Goal: Task Accomplishment & Management: Manage account settings

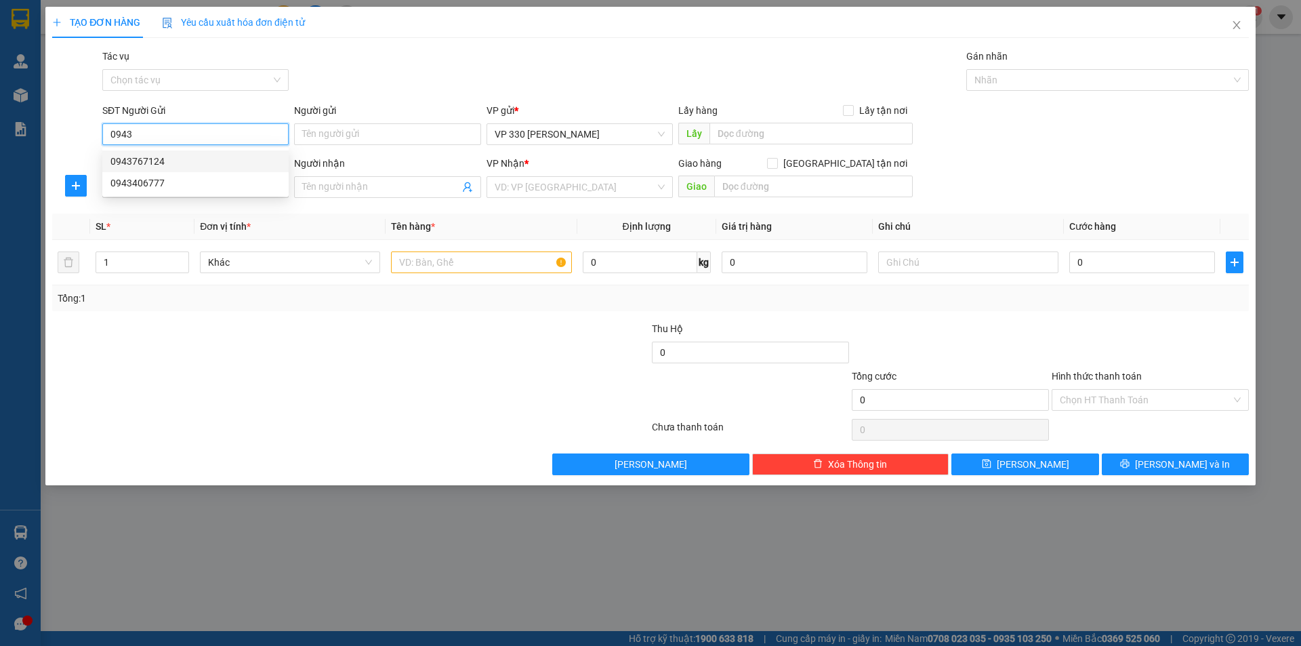
click at [169, 158] on div "0943767124" at bounding box center [195, 161] width 170 height 15
type input "0943767124"
type input "XE TẢI B BỐC"
type input "0358136369"
type input "KHÁNH"
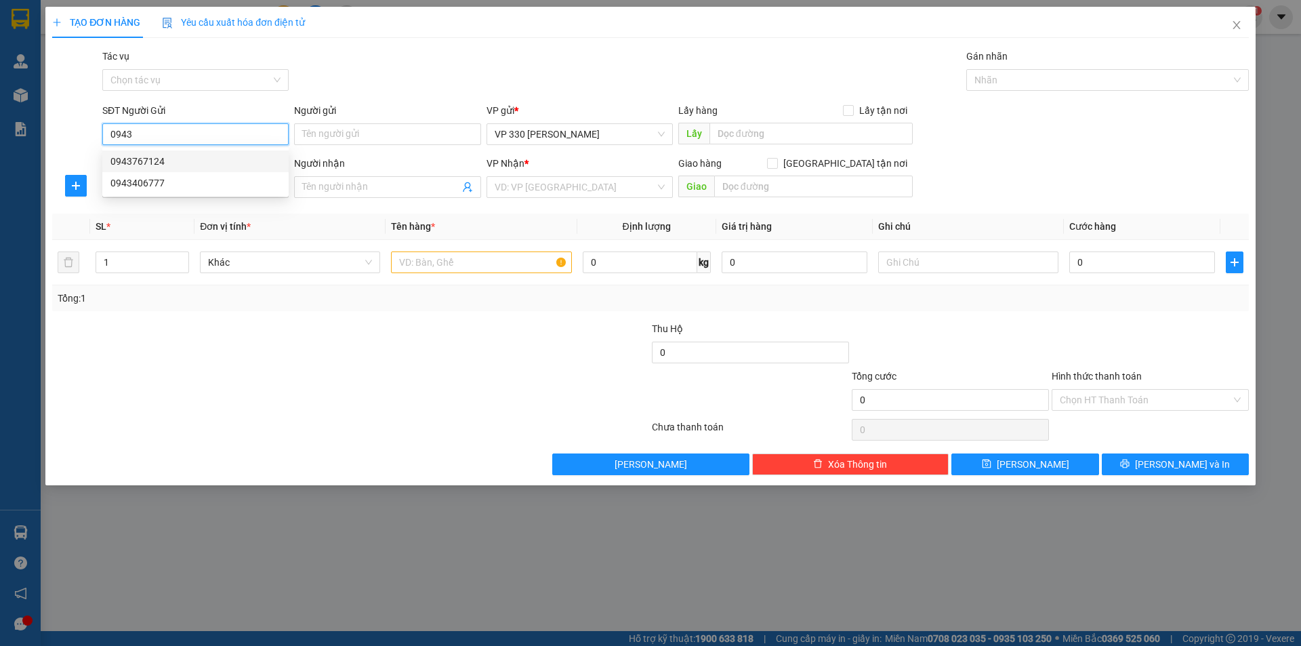
type input "NAM PHƯỚC [GEOGRAPHIC_DATA]"
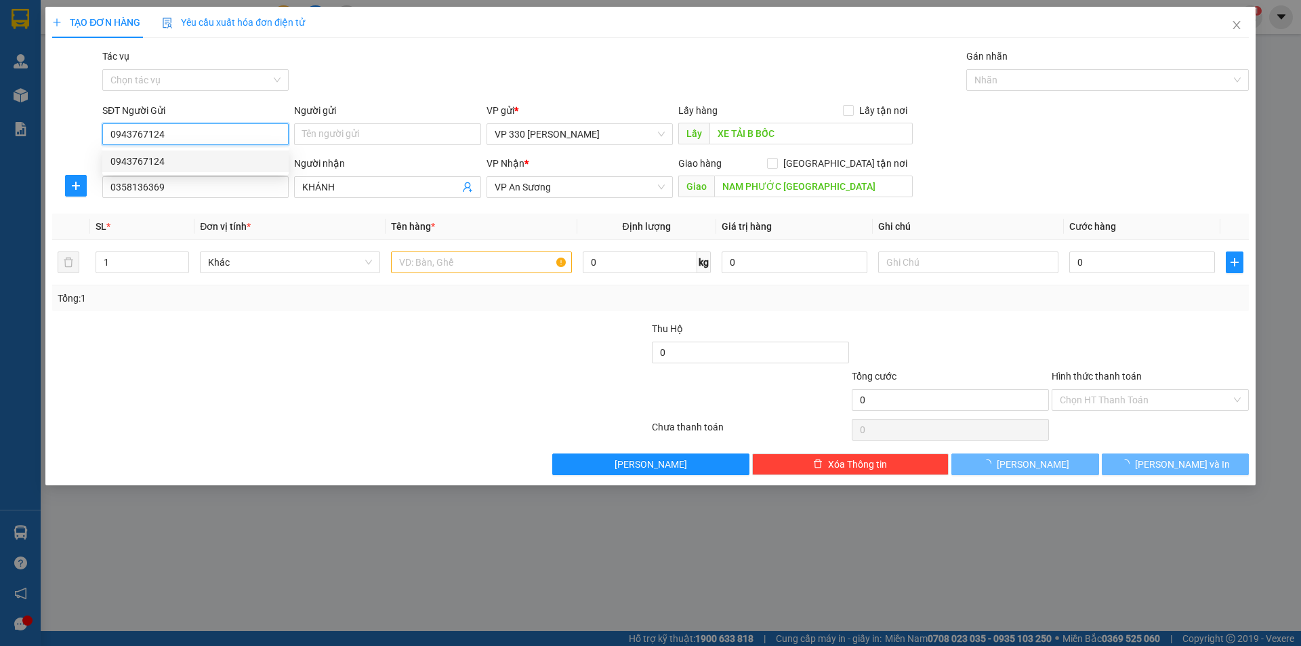
type input "270.000"
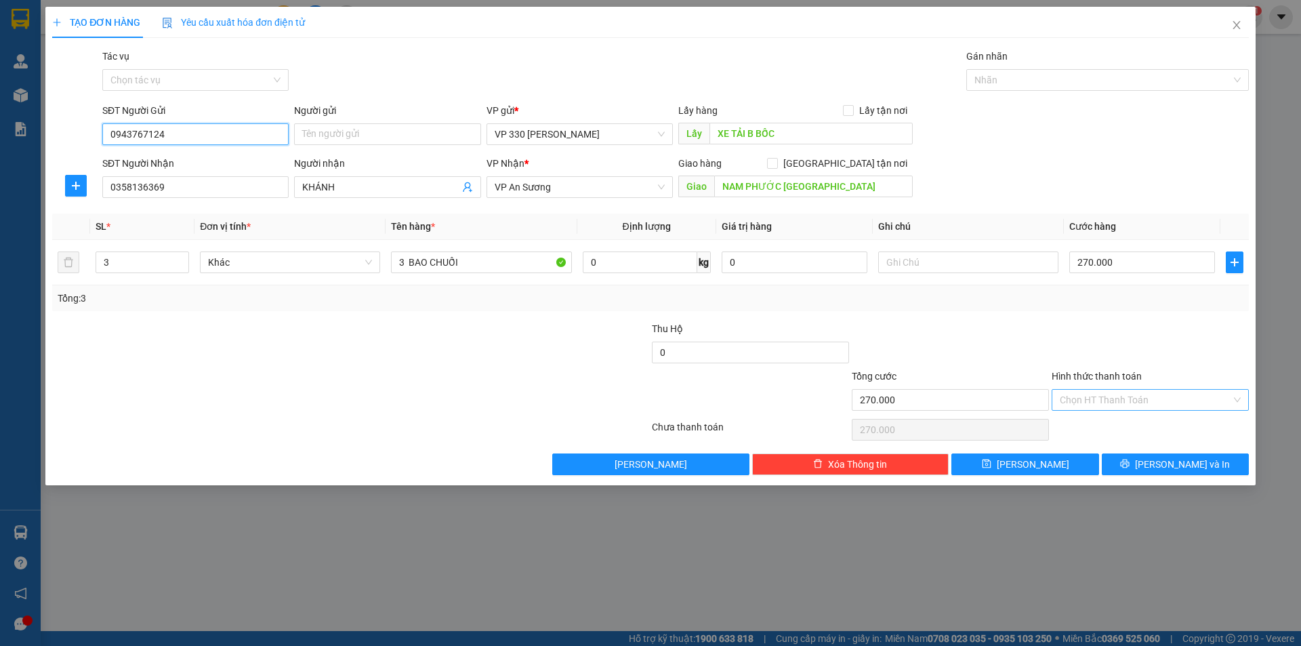
type input "0943767124"
click at [1197, 400] on input "Hình thức thanh toán" at bounding box center [1145, 400] width 171 height 20
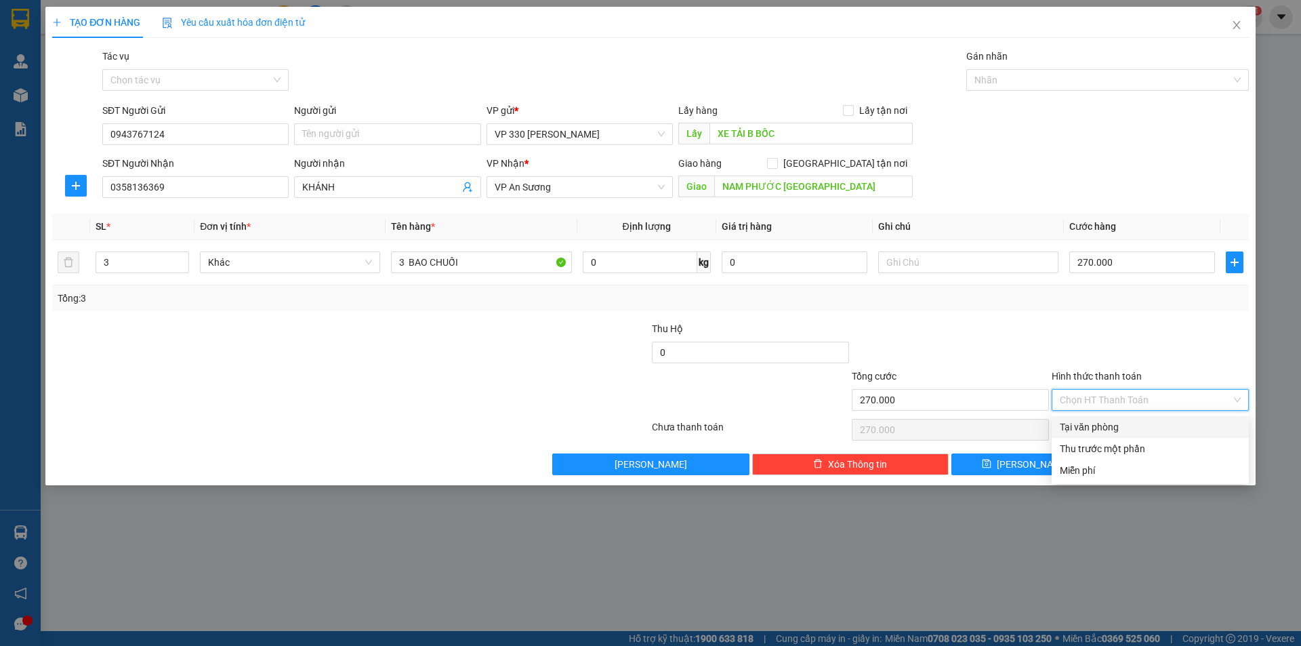
click at [1137, 426] on div "Tại văn phòng" at bounding box center [1150, 426] width 181 height 15
type input "0"
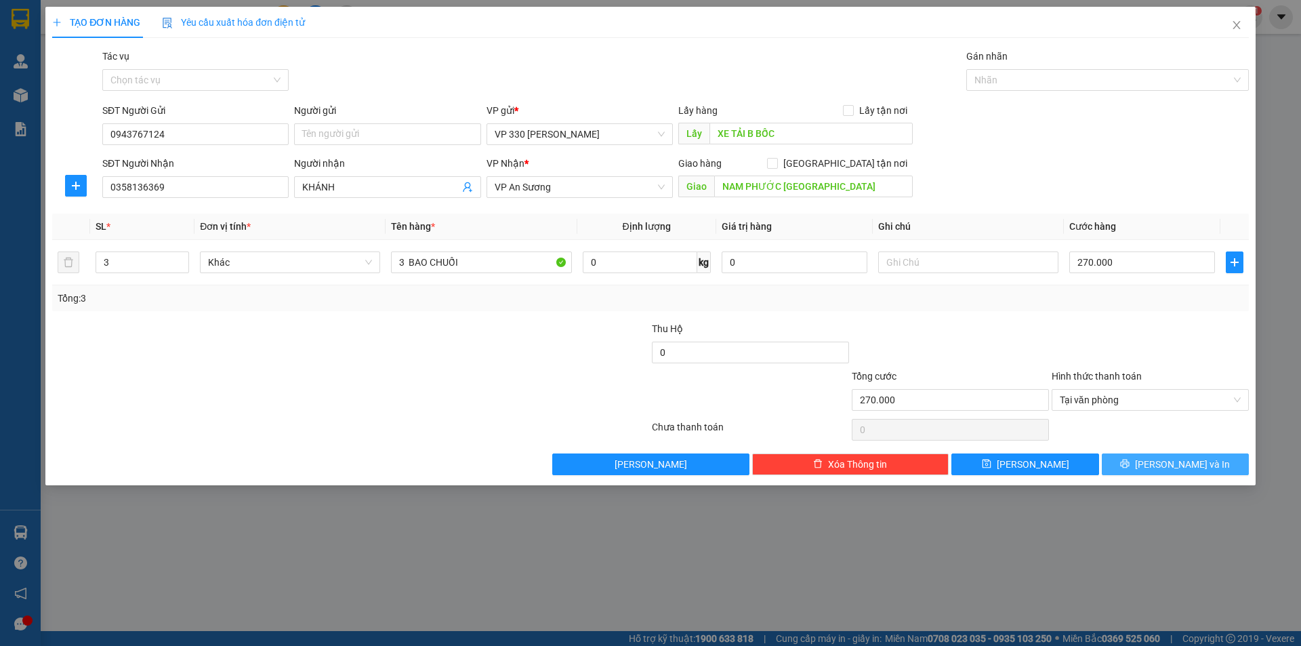
click at [1160, 459] on button "[PERSON_NAME] và In" at bounding box center [1175, 464] width 147 height 22
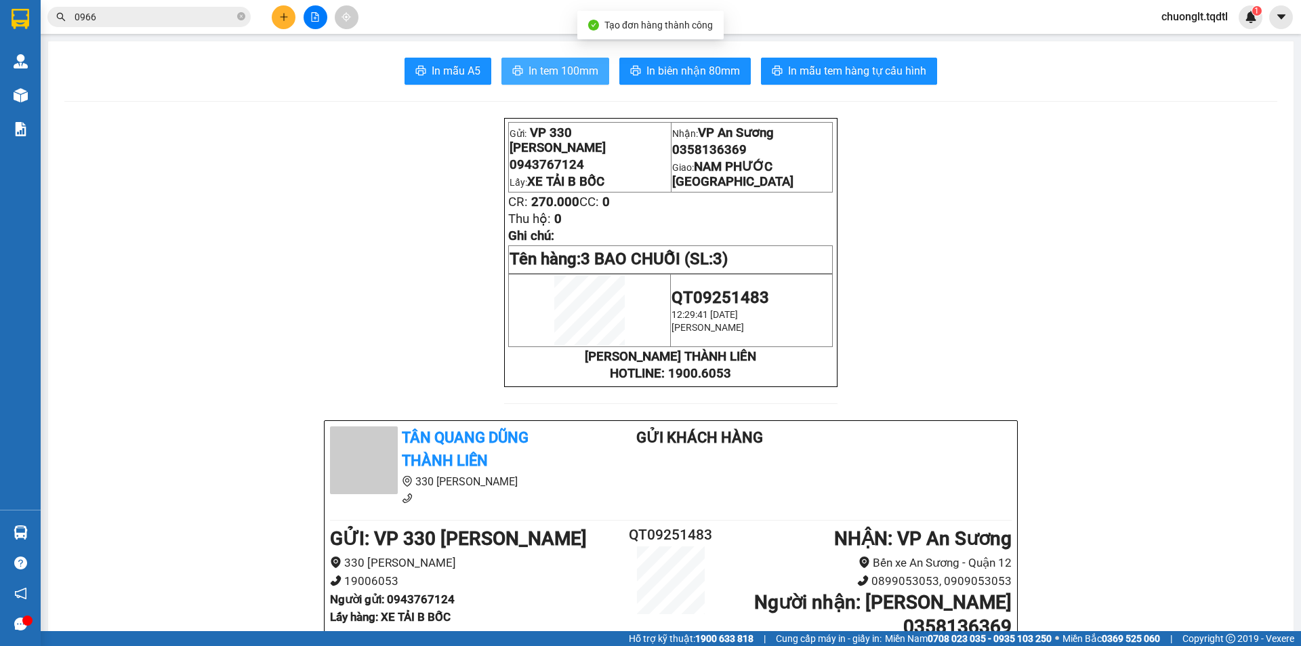
click at [554, 69] on span "In tem 100mm" at bounding box center [564, 70] width 70 height 17
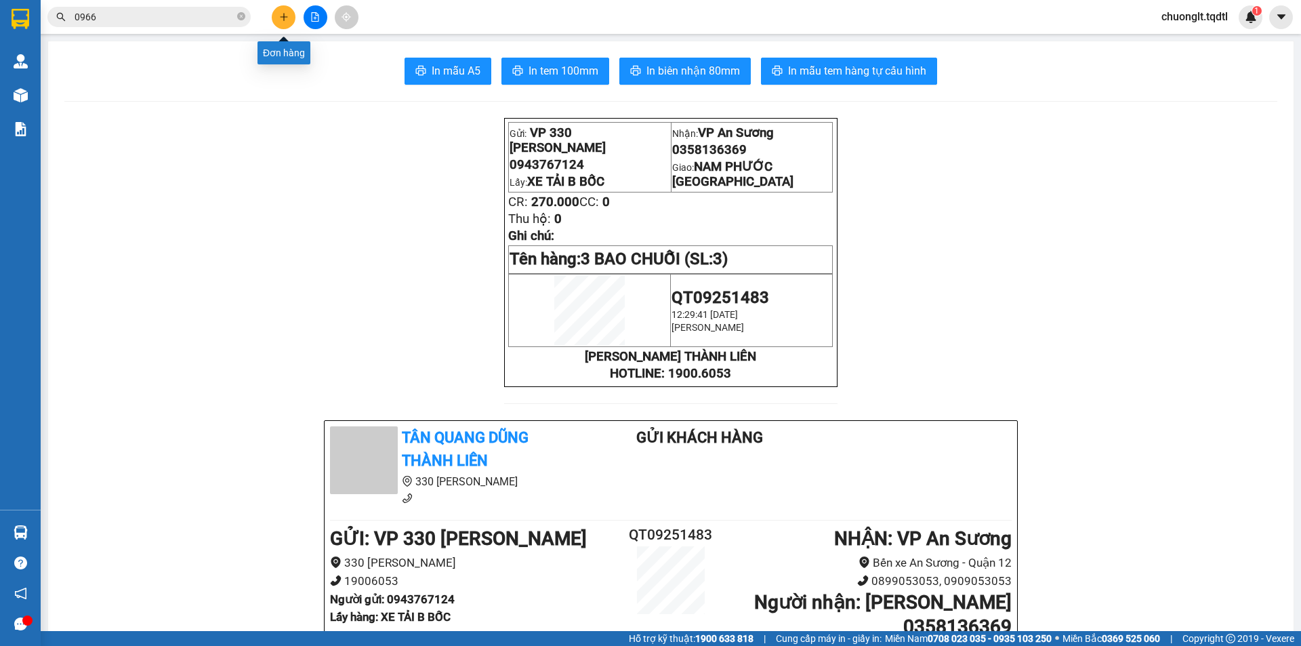
click at [283, 17] on icon "plus" at bounding box center [283, 16] width 7 height 1
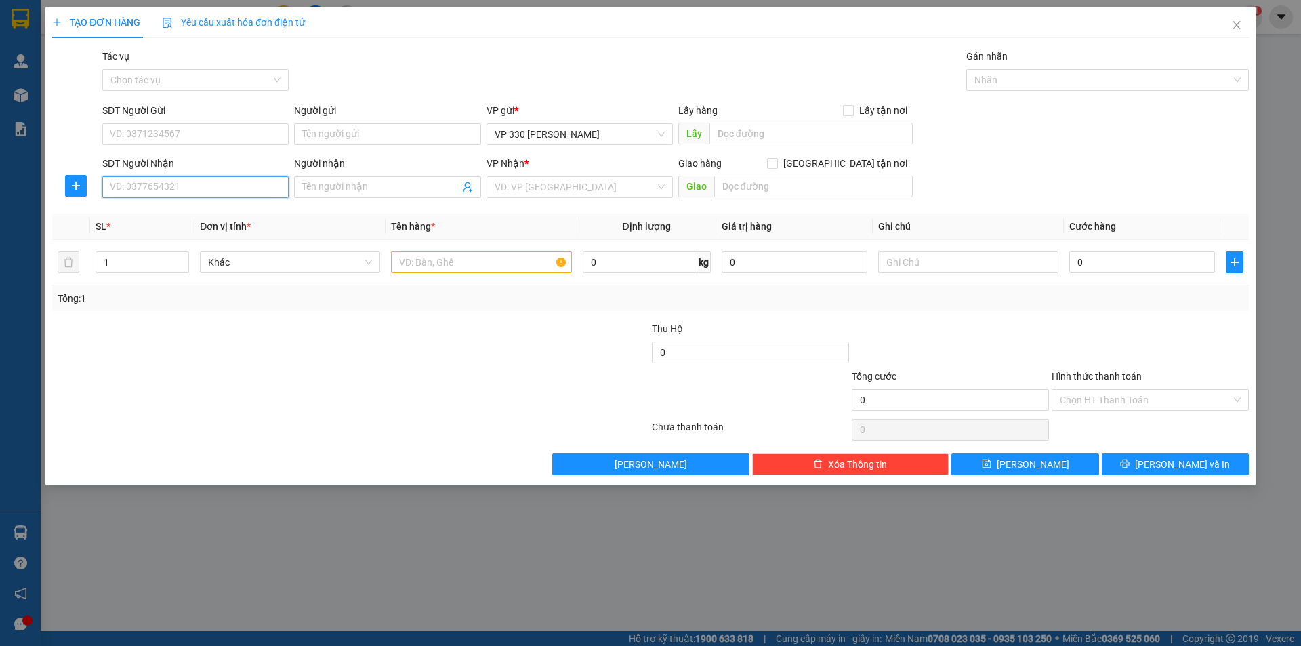
click at [188, 189] on input "SĐT Người Nhận" at bounding box center [195, 187] width 186 height 22
click at [201, 124] on input "SĐT Người Gửi" at bounding box center [195, 134] width 186 height 22
click at [164, 177] on div "0979729747" at bounding box center [195, 182] width 170 height 15
type input "0979729747"
type input "XE TẢI B"
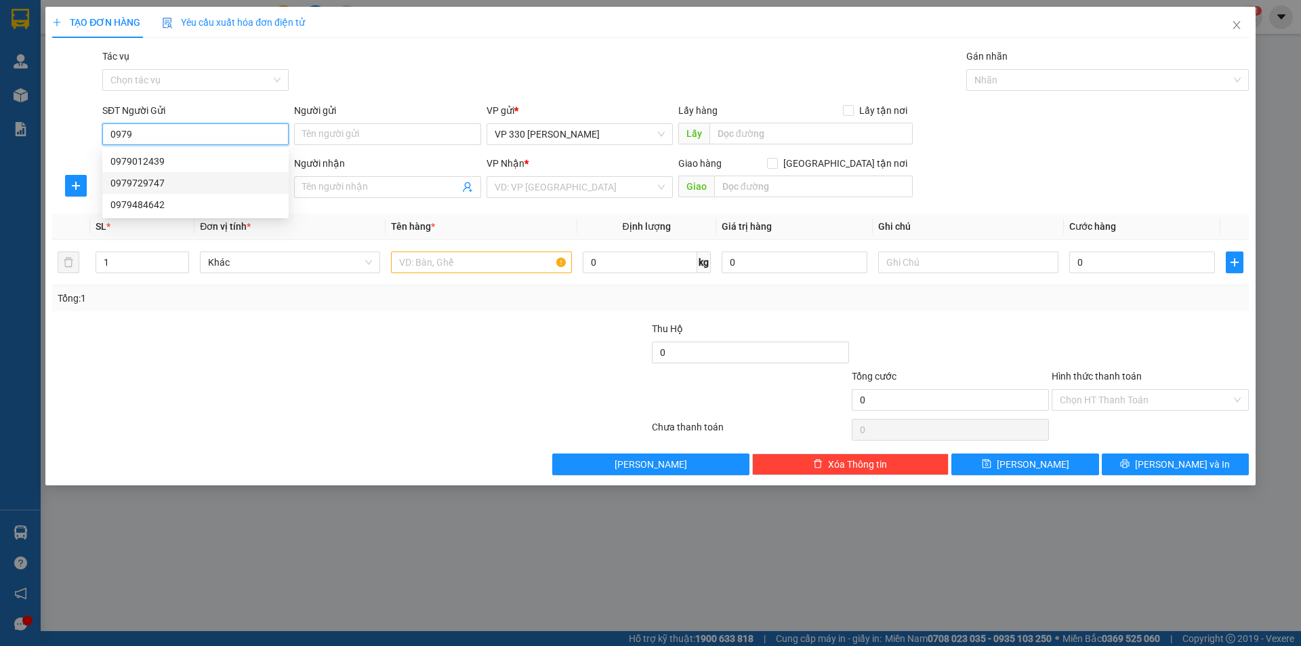
type input "0901009784"
type input "TIẾN"
type input "CÂY XĂNG 82 CVST"
type input "700.000"
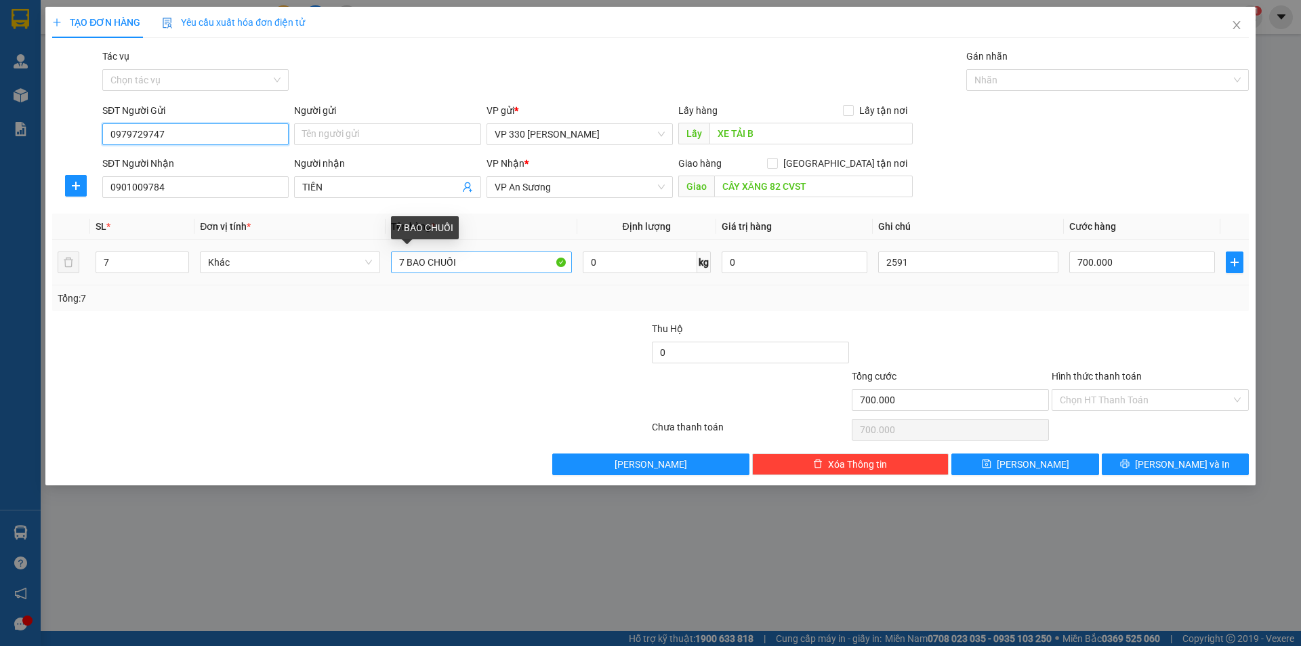
type input "0979729747"
click at [405, 253] on input "7 BAO CHUỐI" at bounding box center [481, 262] width 180 height 22
type input "4 BAO CHUỐI"
click at [180, 267] on icon "down" at bounding box center [182, 266] width 5 height 5
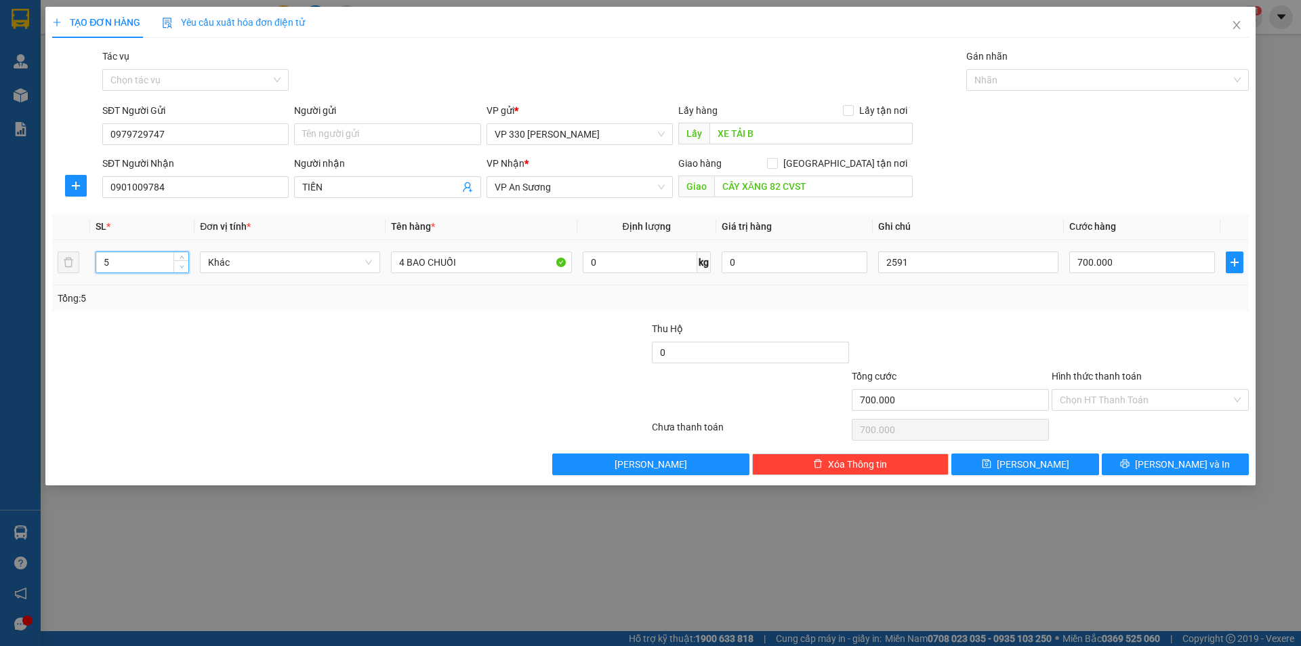
type input "4"
click at [180, 267] on icon "down" at bounding box center [182, 266] width 5 height 5
click at [967, 272] on input "2591" at bounding box center [968, 262] width 180 height 22
type input "2"
type input "6117"
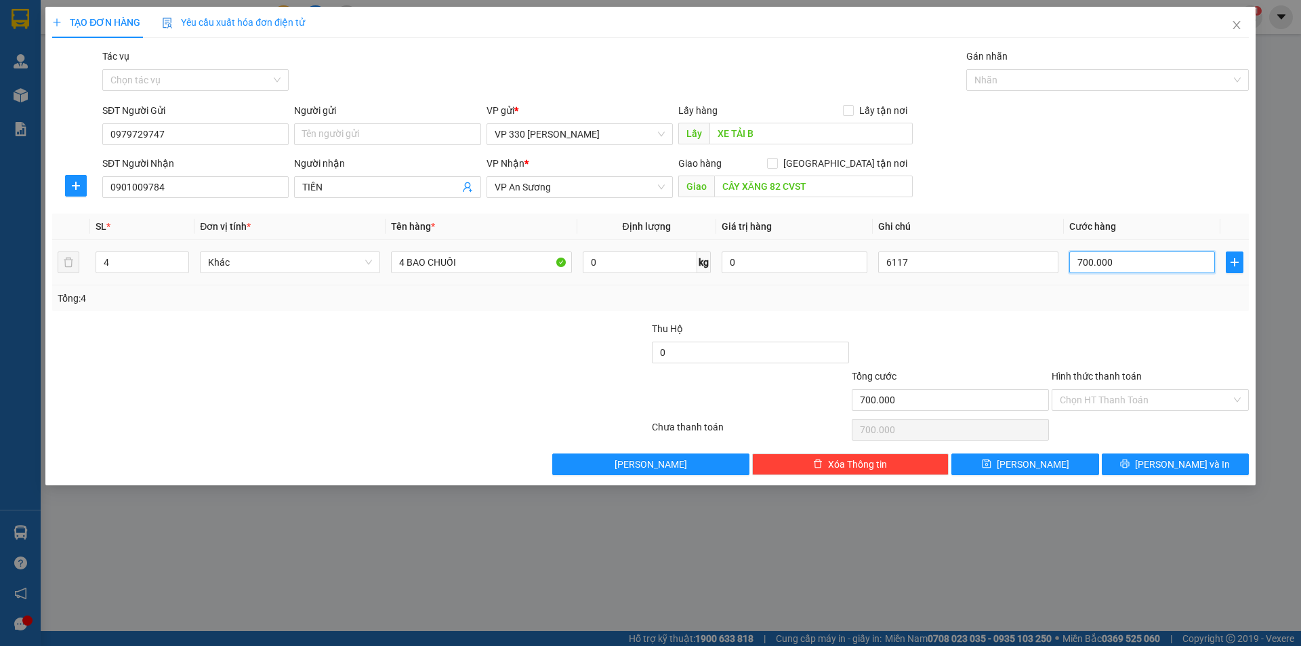
click at [1117, 260] on input "700.000" at bounding box center [1142, 262] width 146 height 22
type input "4"
type input "40"
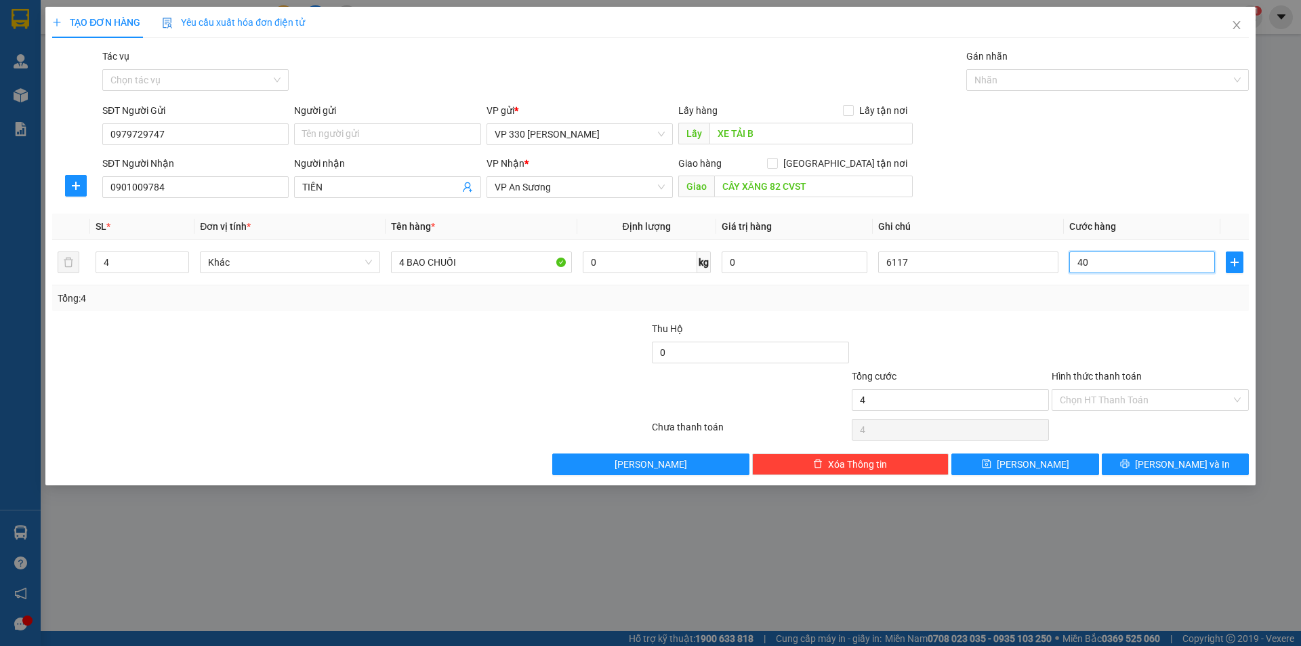
type input "40"
type input "400"
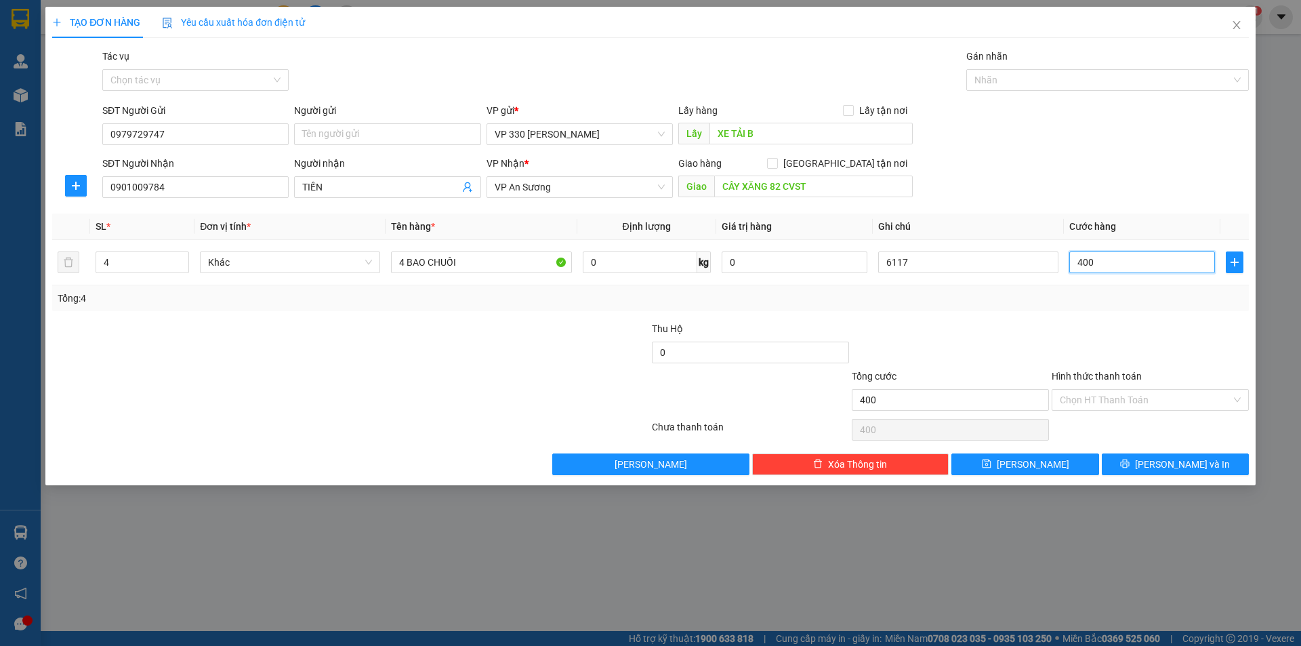
type input "4.000"
type input "40.000"
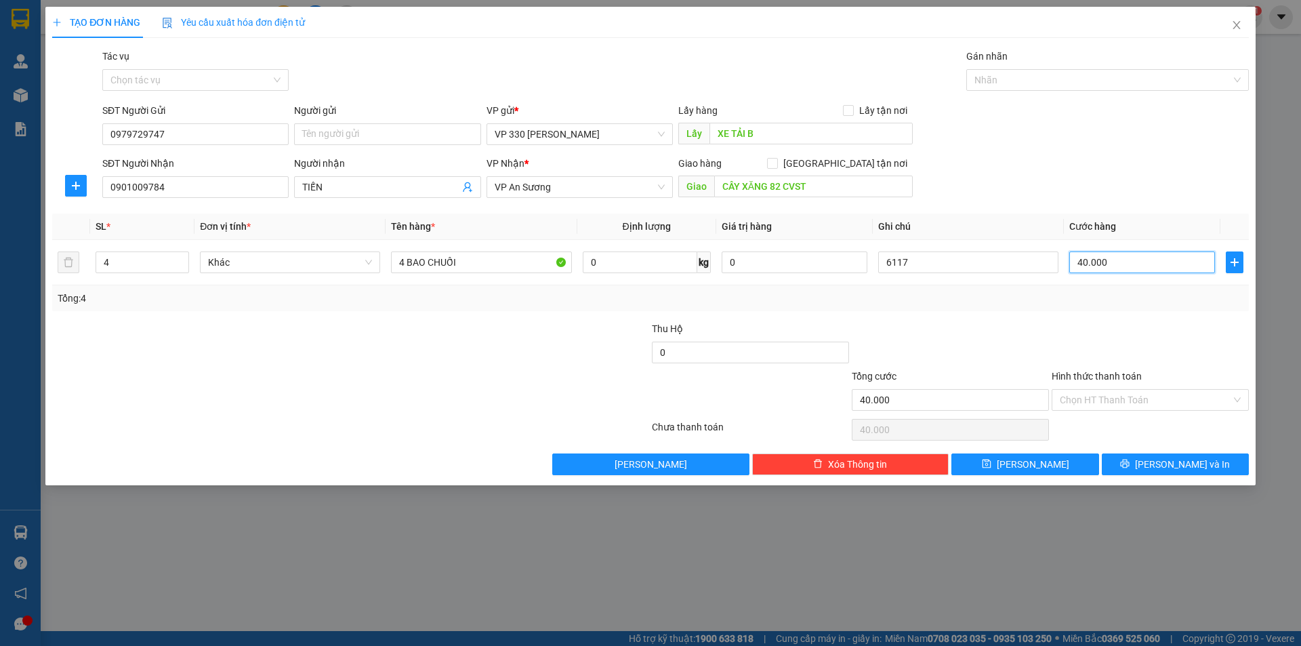
type input "400.000"
click at [1167, 463] on span "Lưu và In" at bounding box center [1182, 464] width 95 height 15
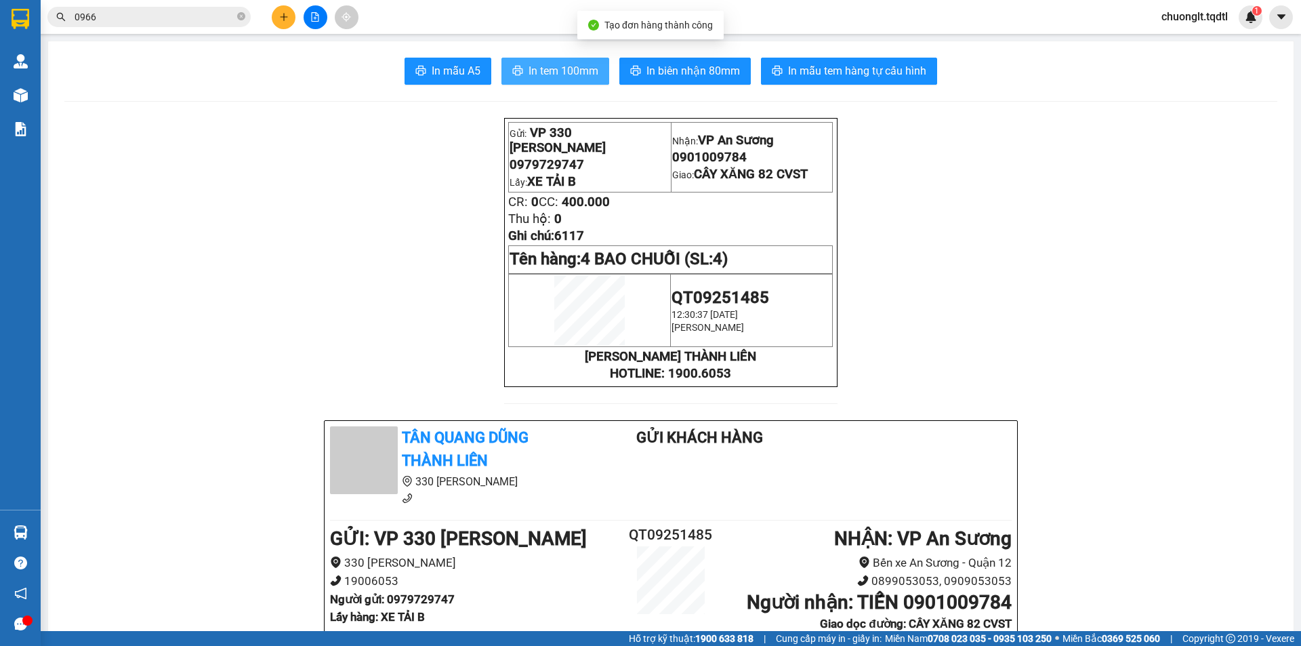
click at [564, 68] on span "In tem 100mm" at bounding box center [564, 70] width 70 height 17
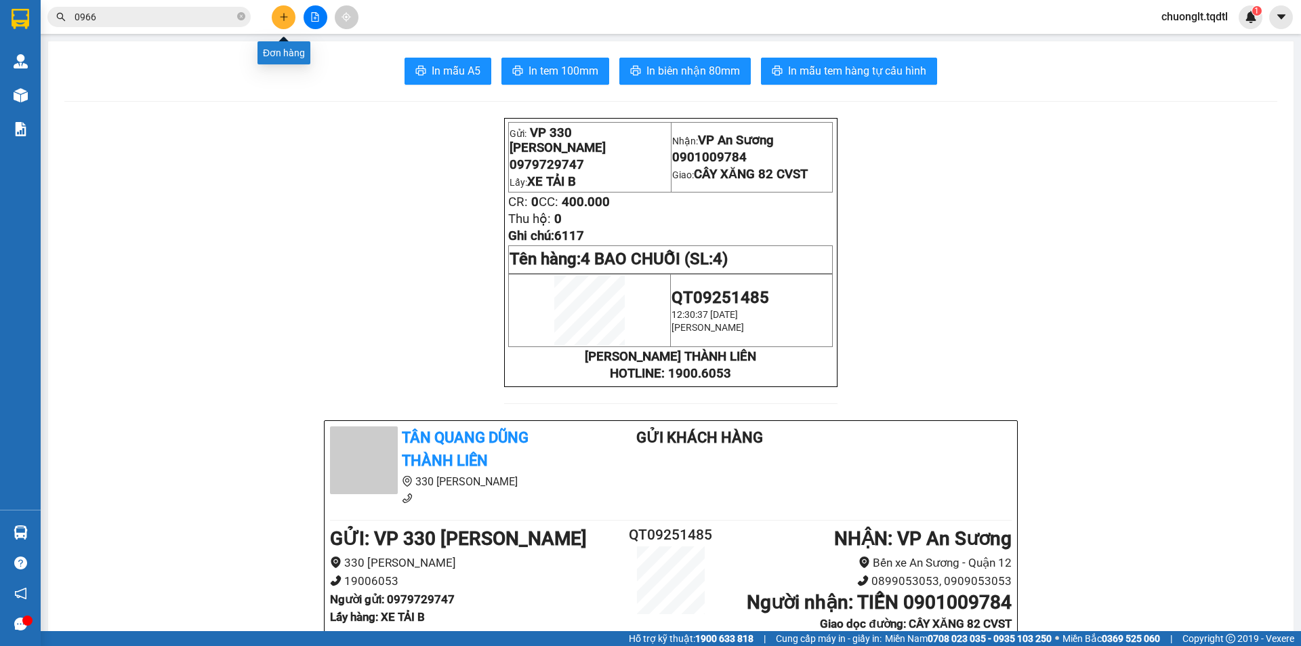
click at [288, 18] on icon "plus" at bounding box center [283, 16] width 9 height 9
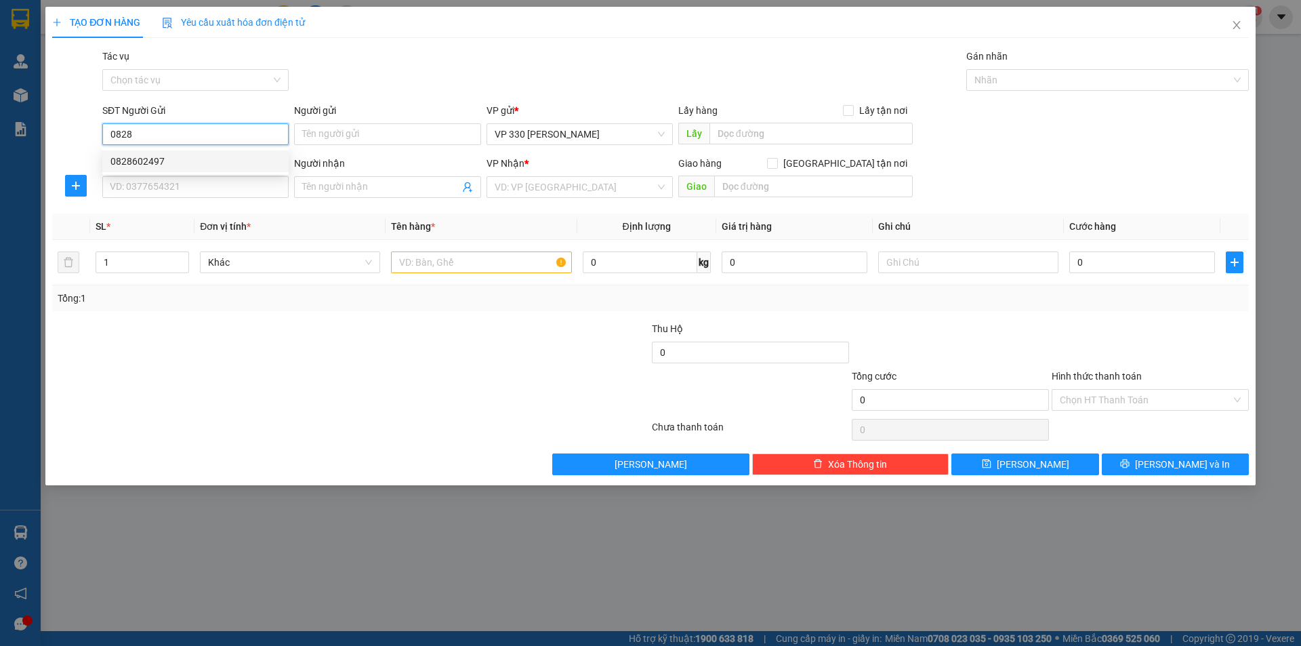
click at [182, 163] on div "0828602497" at bounding box center [195, 161] width 170 height 15
type input "0828602497"
type input "XE TAI B"
type input "0779451789"
type input "NAM PHƯỚC QUẢNG NAM"
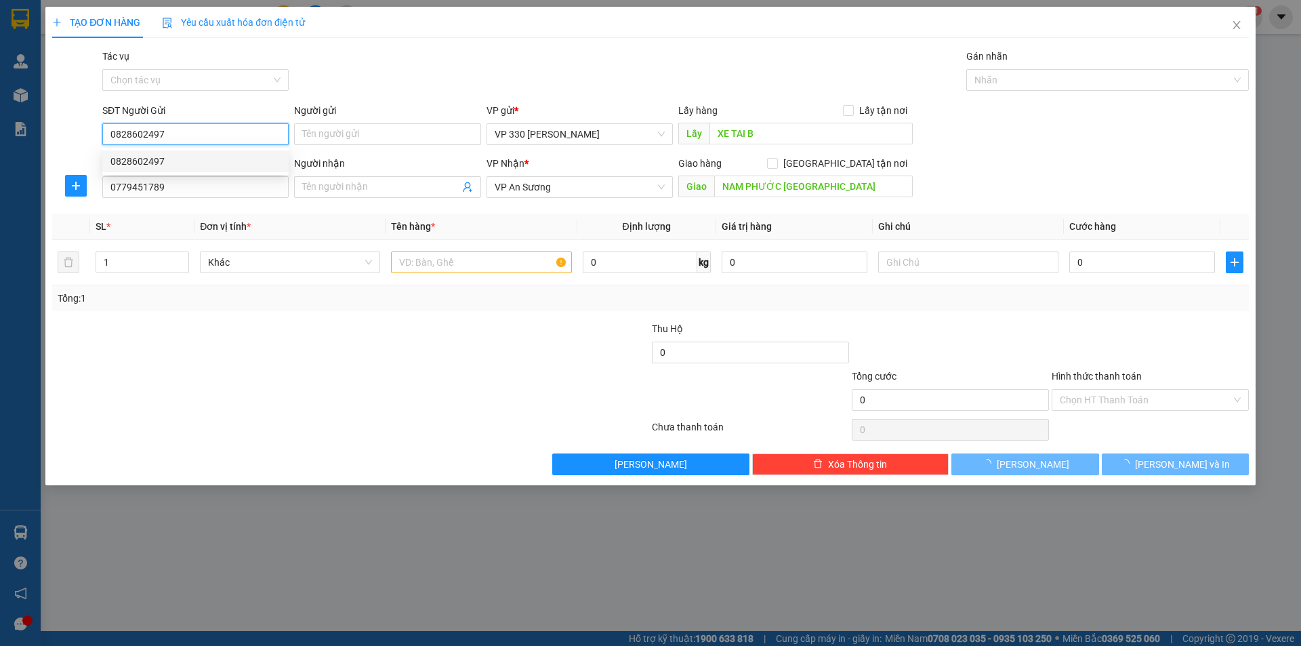
type input "80.000"
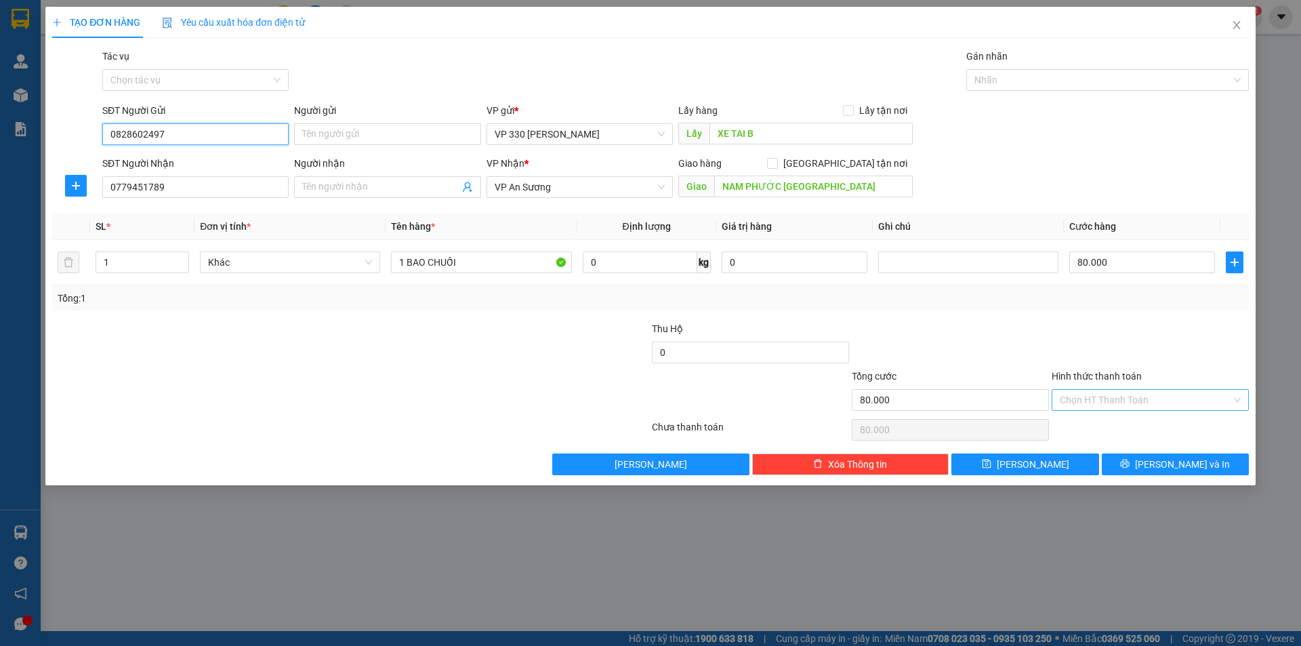
type input "0828602497"
click at [1138, 396] on input "Hình thức thanh toán" at bounding box center [1145, 400] width 171 height 20
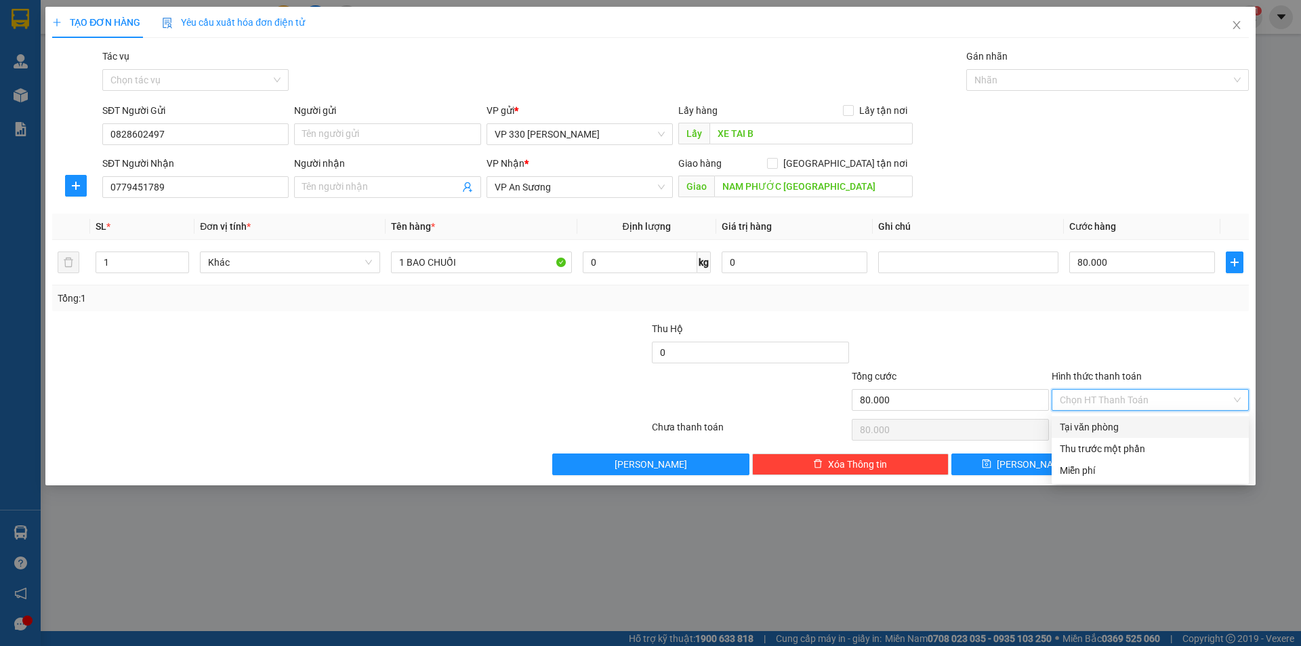
click at [1100, 428] on div "Tại văn phòng" at bounding box center [1150, 426] width 181 height 15
type input "0"
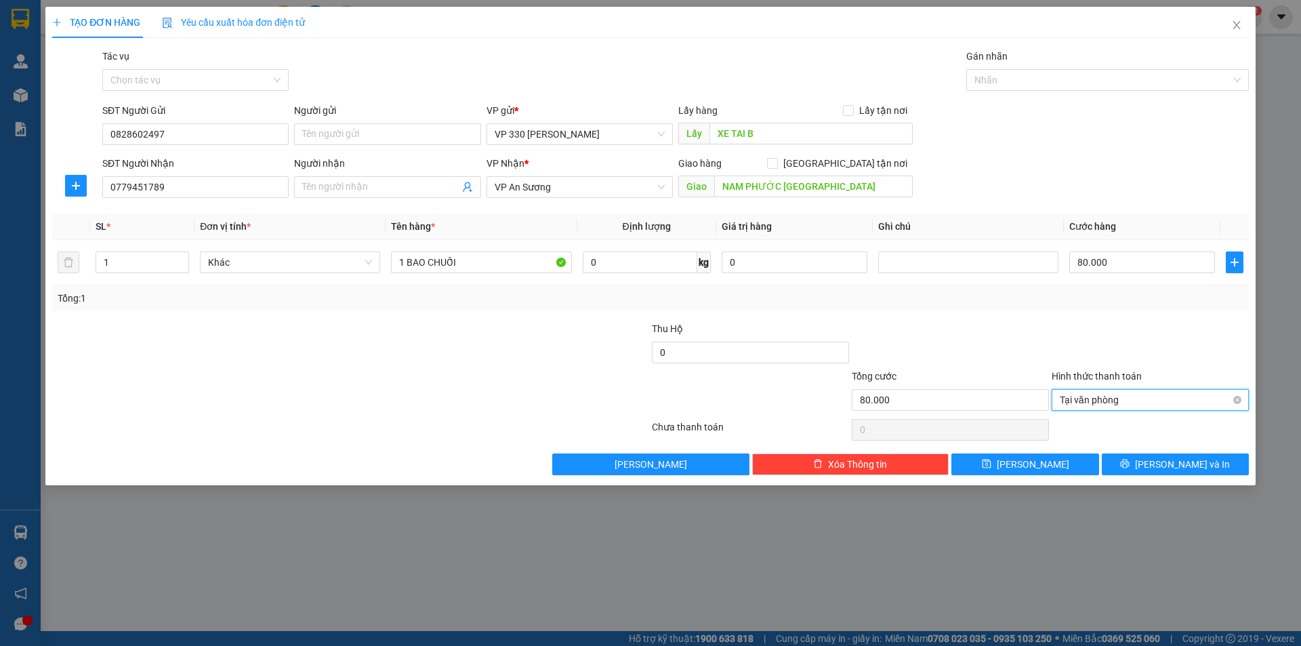
click at [1133, 402] on span "Tại văn phòng" at bounding box center [1150, 400] width 181 height 20
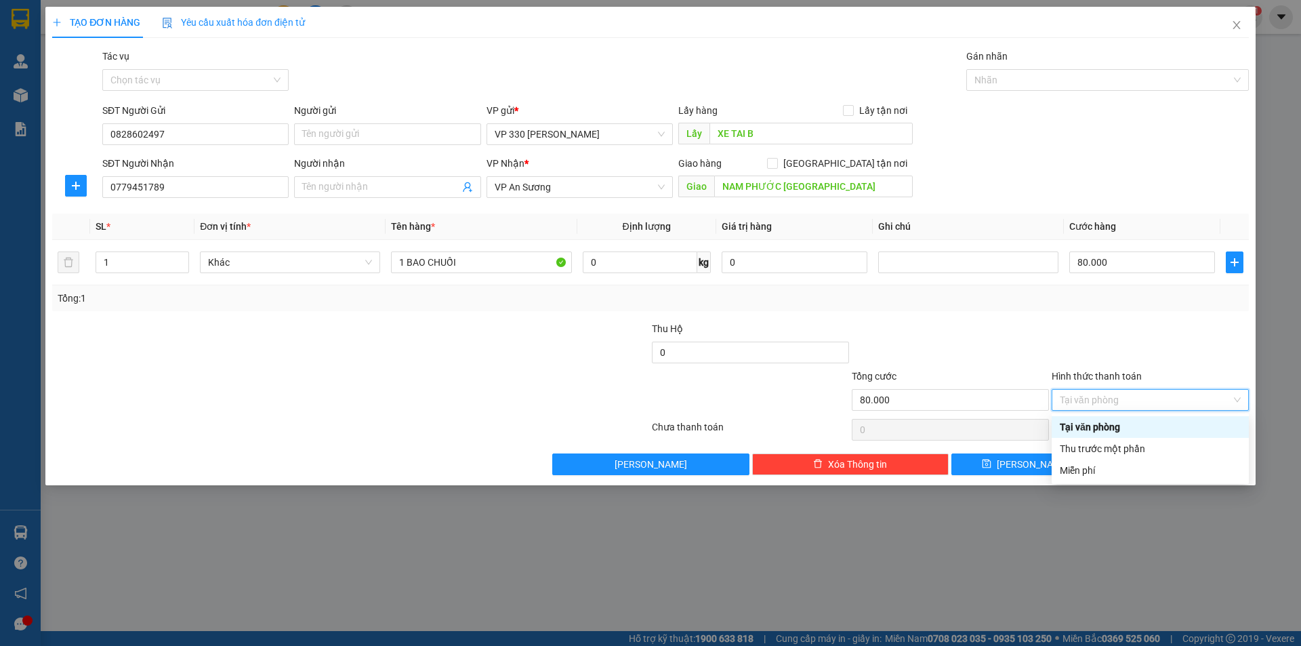
click at [1098, 423] on div "Tại văn phòng" at bounding box center [1150, 426] width 181 height 15
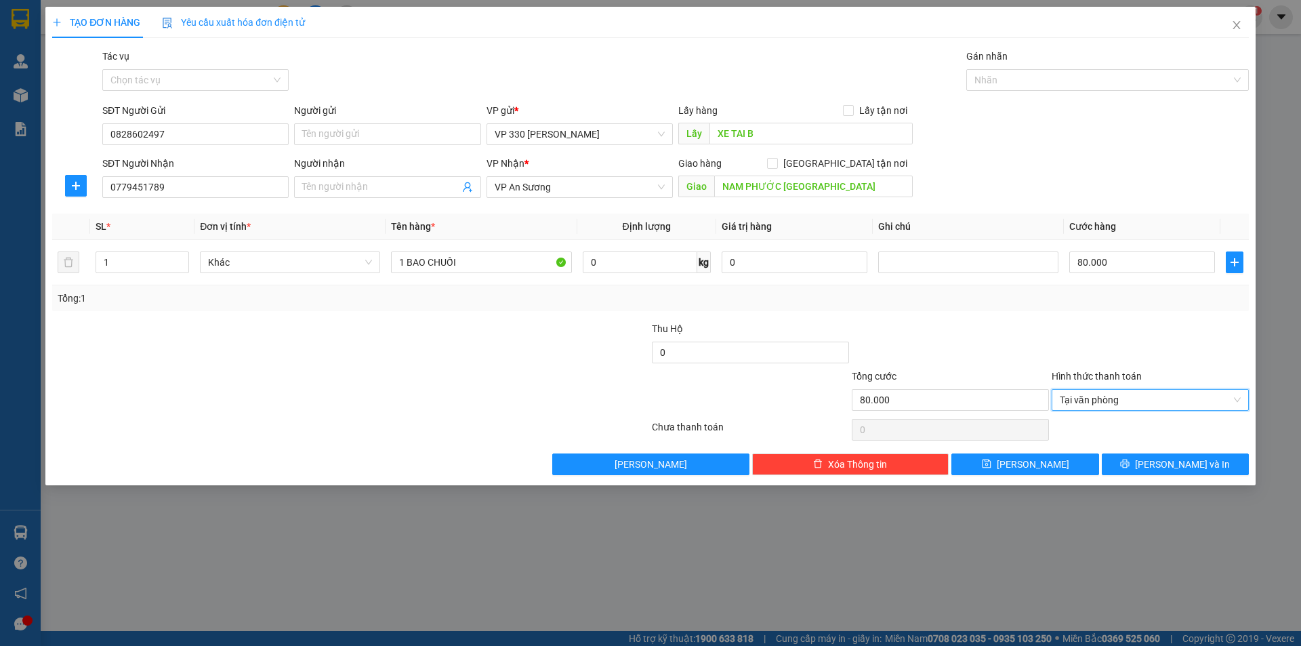
click at [1142, 451] on div "Transit Pickup Surcharge Ids Transit Deliver Surcharge Ids Transit Deliver Surc…" at bounding box center [650, 262] width 1197 height 426
click at [1130, 466] on icon "printer" at bounding box center [1124, 463] width 9 height 9
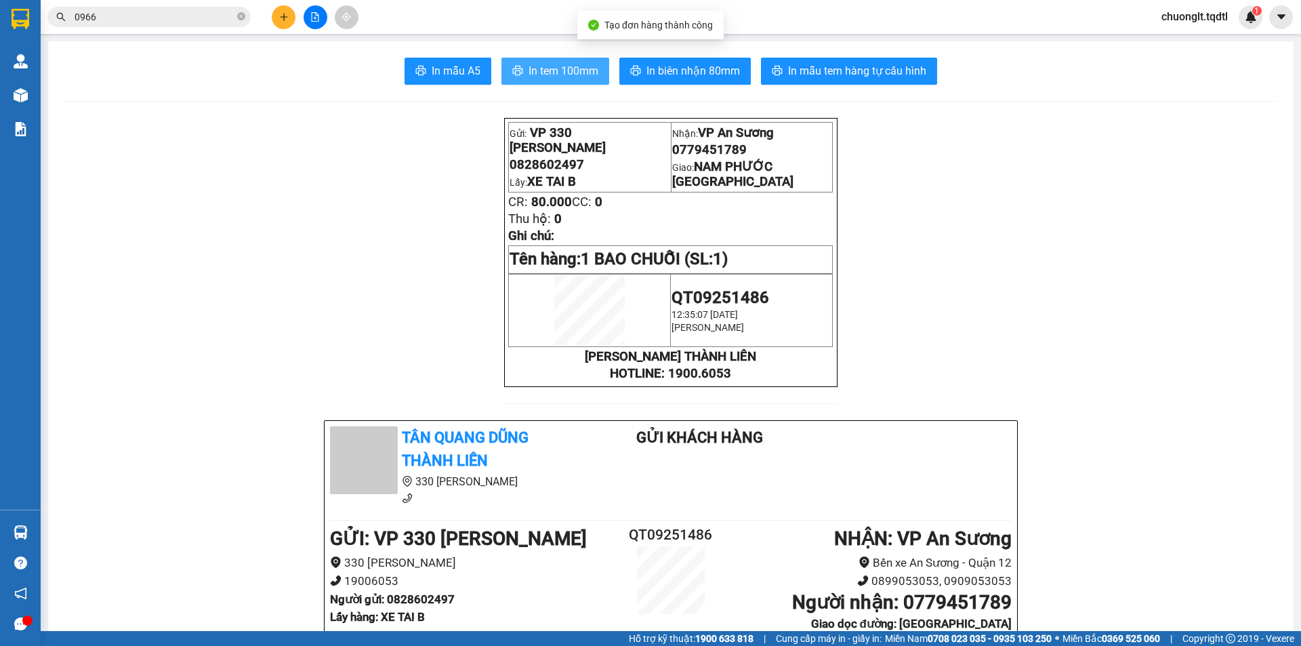
click at [547, 74] on span "In tem 100mm" at bounding box center [564, 70] width 70 height 17
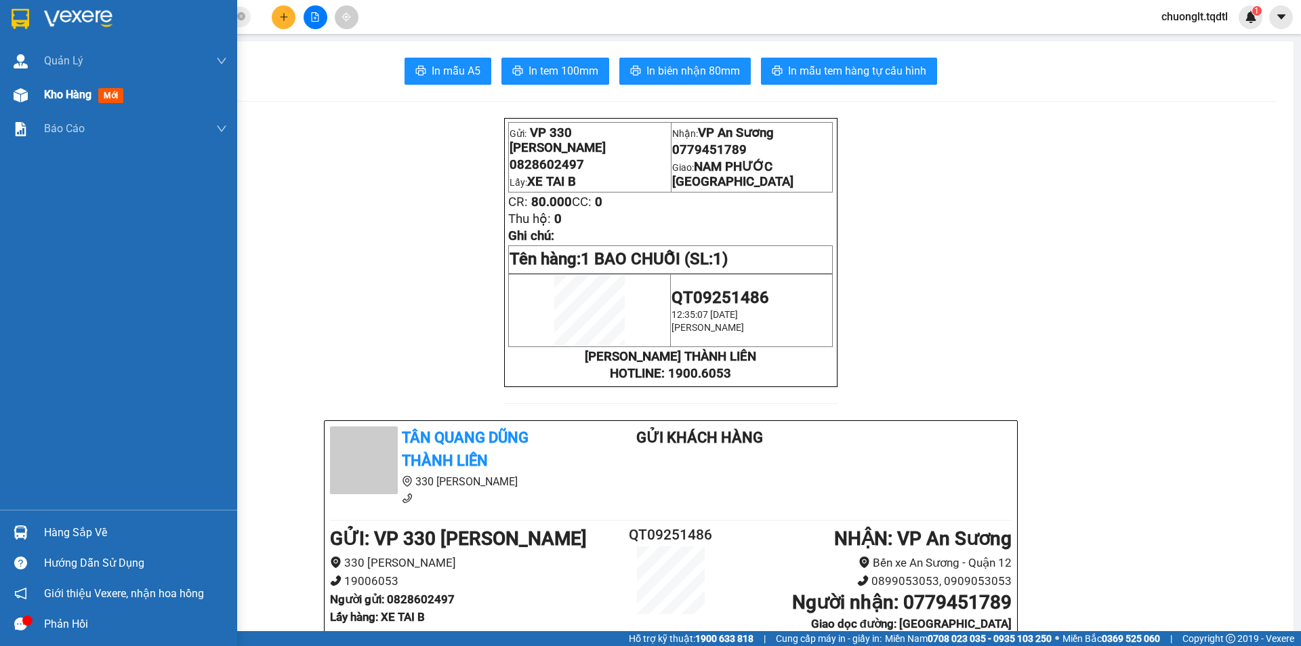
click at [56, 95] on span "Kho hàng" at bounding box center [67, 94] width 47 height 13
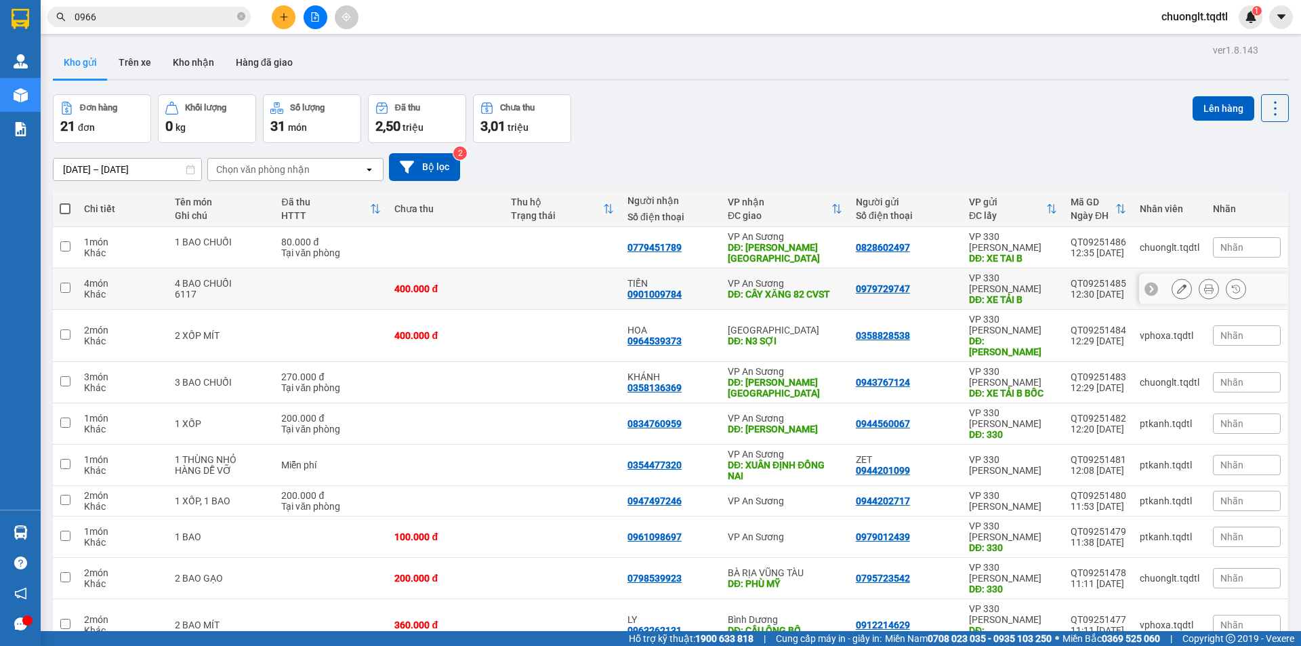
click at [65, 283] on input "checkbox" at bounding box center [65, 288] width 10 height 10
checkbox input "true"
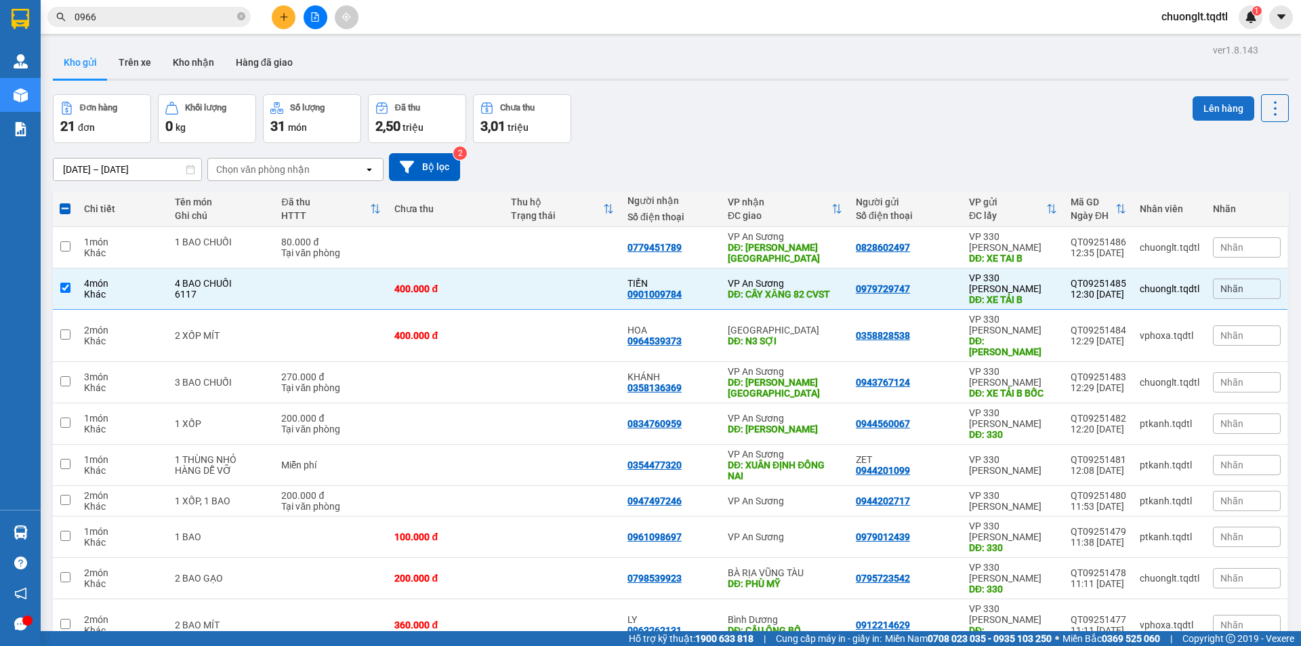
click at [1203, 104] on button "Lên hàng" at bounding box center [1224, 108] width 62 height 24
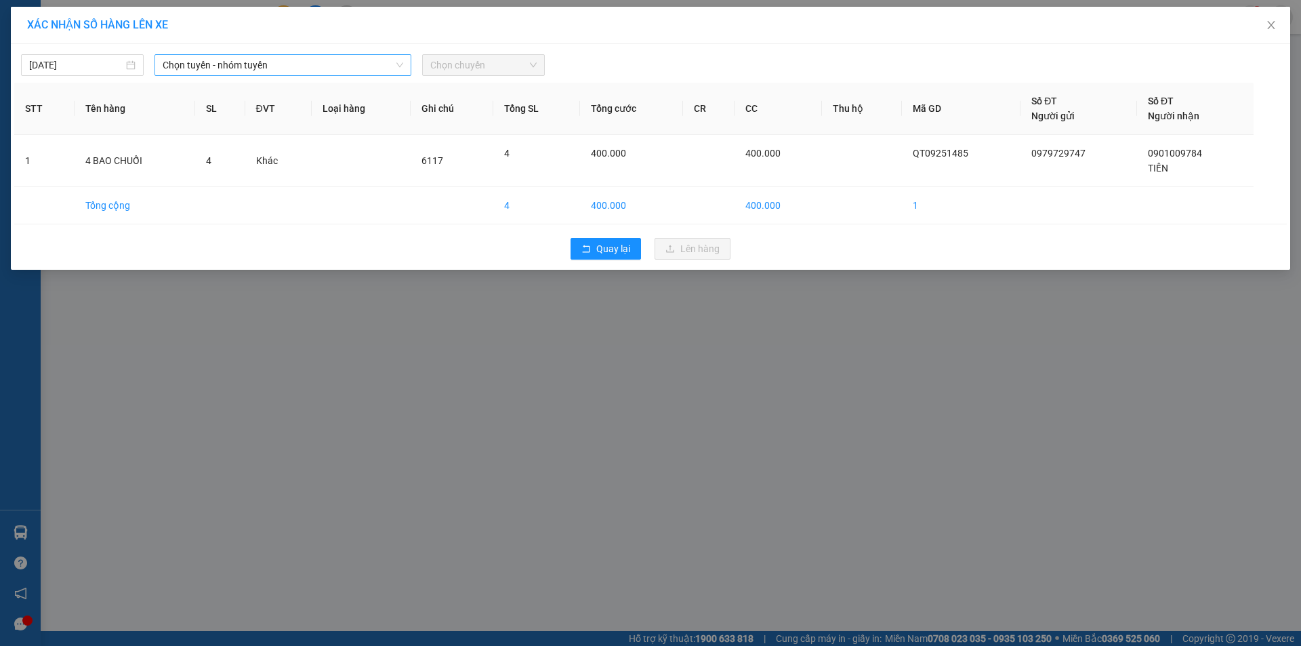
click at [347, 61] on span "Chọn tuyến - nhóm tuyến" at bounding box center [283, 65] width 241 height 20
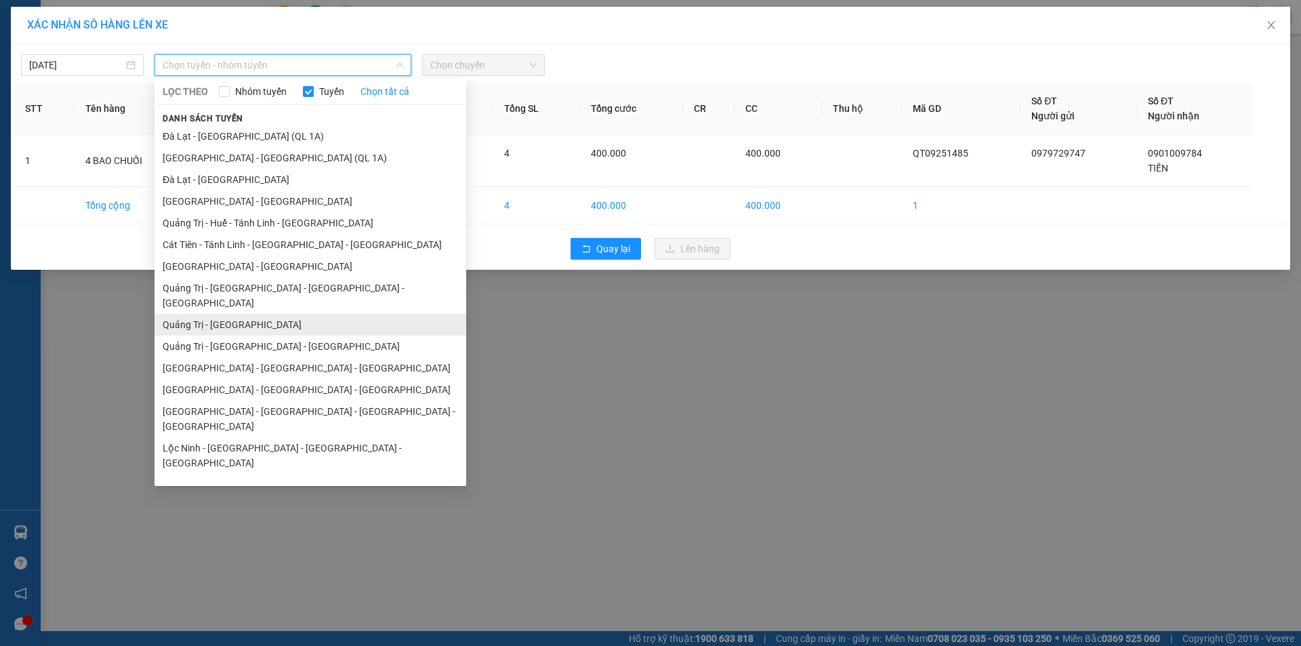
click at [251, 316] on li "Quảng Trị - [GEOGRAPHIC_DATA]" at bounding box center [310, 325] width 312 height 22
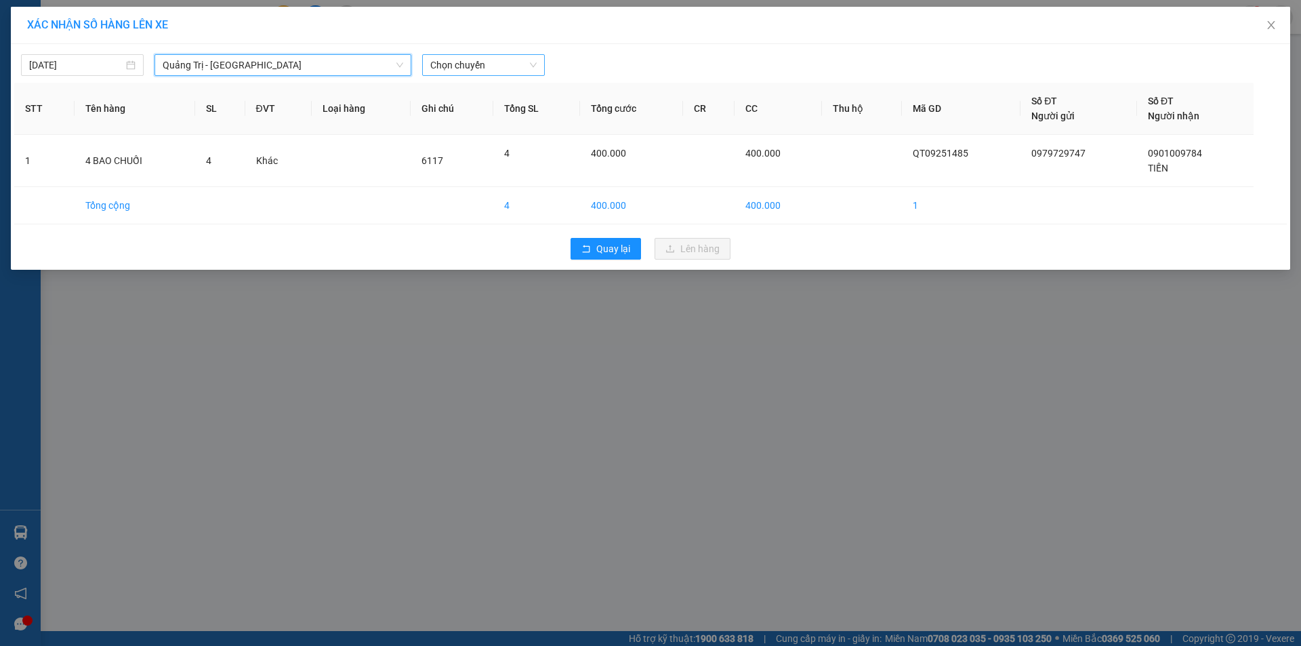
click at [490, 71] on span "Chọn chuyến" at bounding box center [483, 65] width 106 height 20
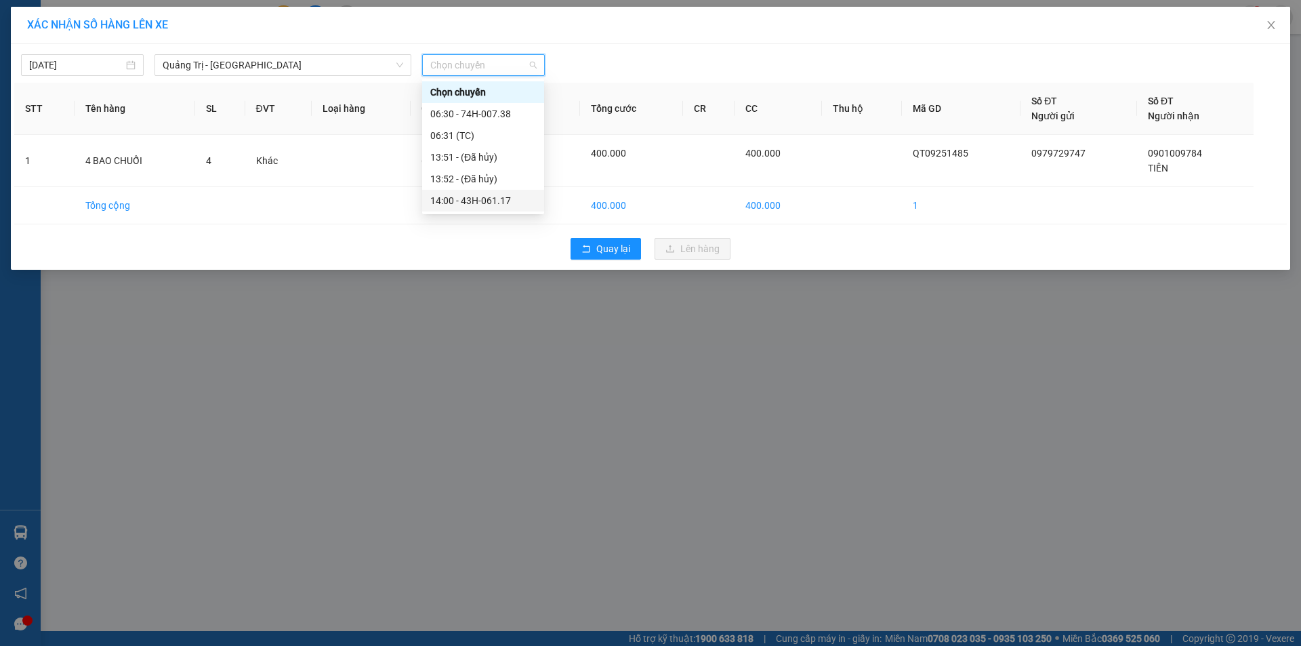
click at [486, 200] on div "14:00 - 43H-061.17" at bounding box center [483, 200] width 106 height 15
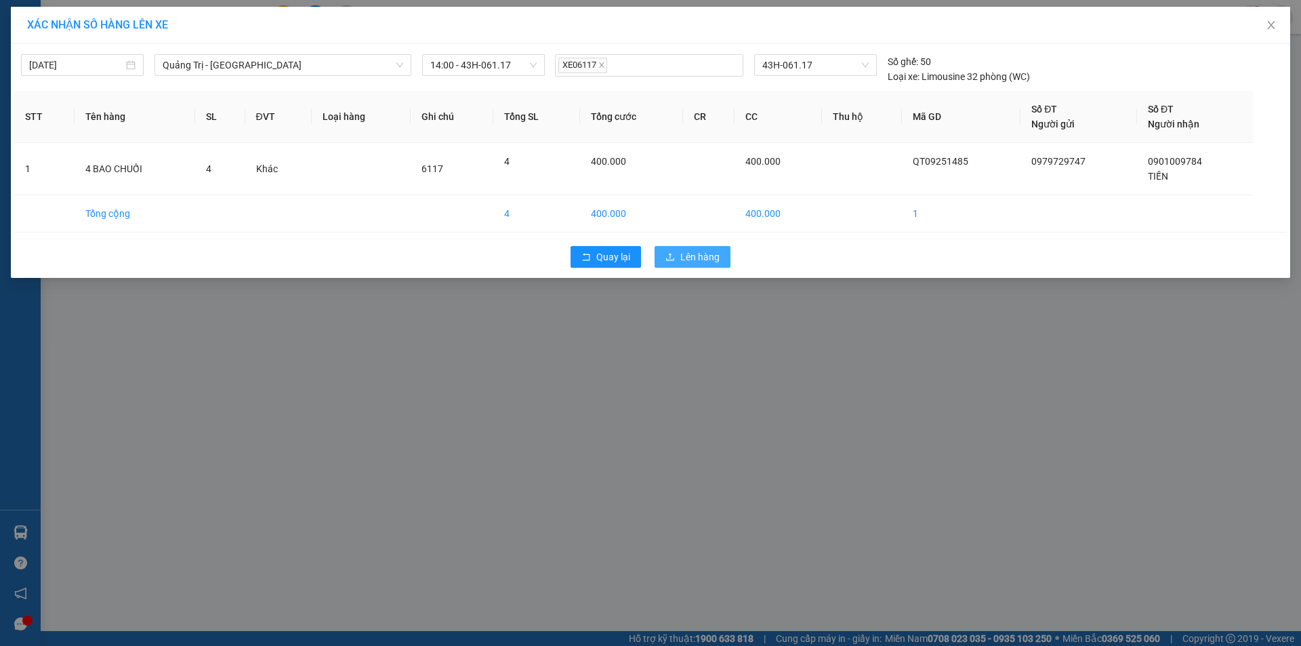
click at [703, 255] on span "Lên hàng" at bounding box center [699, 256] width 39 height 15
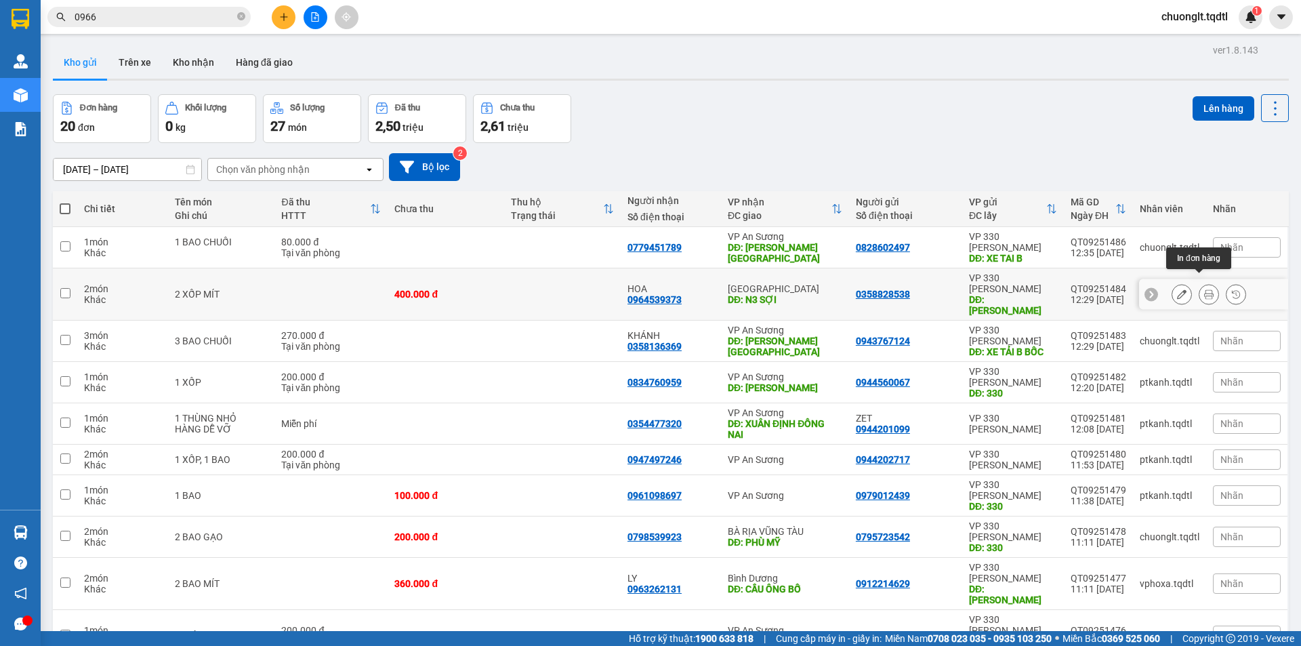
click at [1199, 283] on button at bounding box center [1208, 295] width 19 height 24
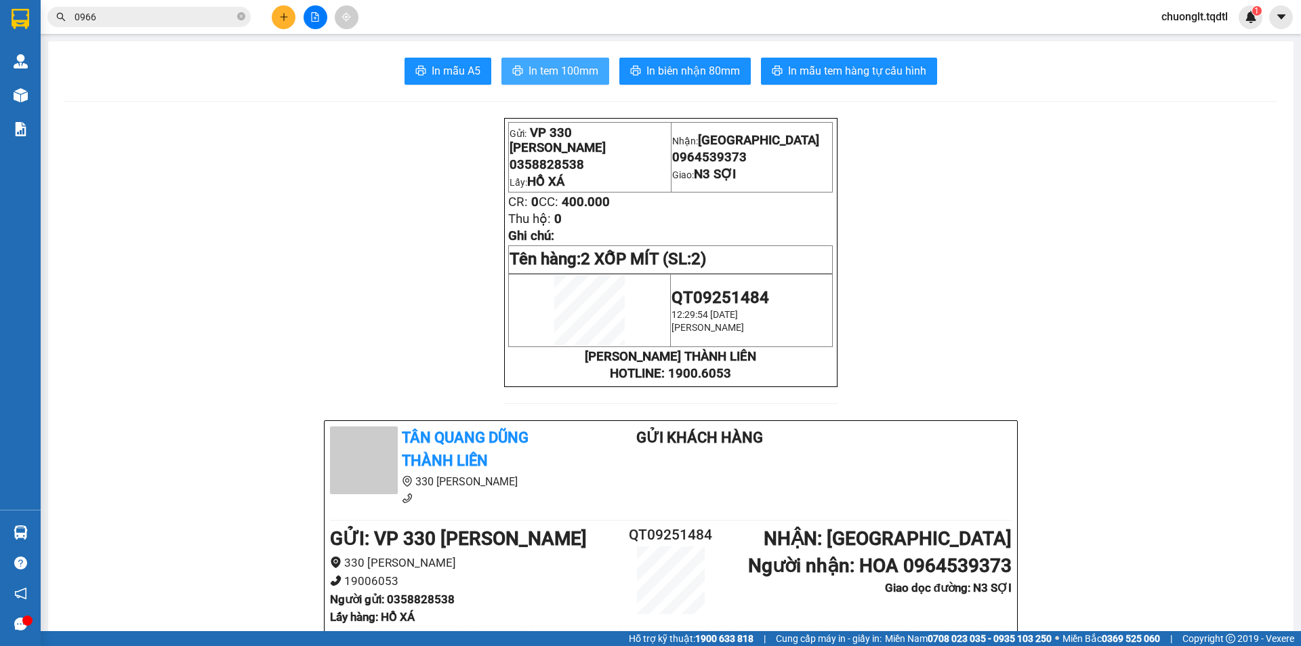
click at [550, 66] on span "In tem 100mm" at bounding box center [564, 70] width 70 height 17
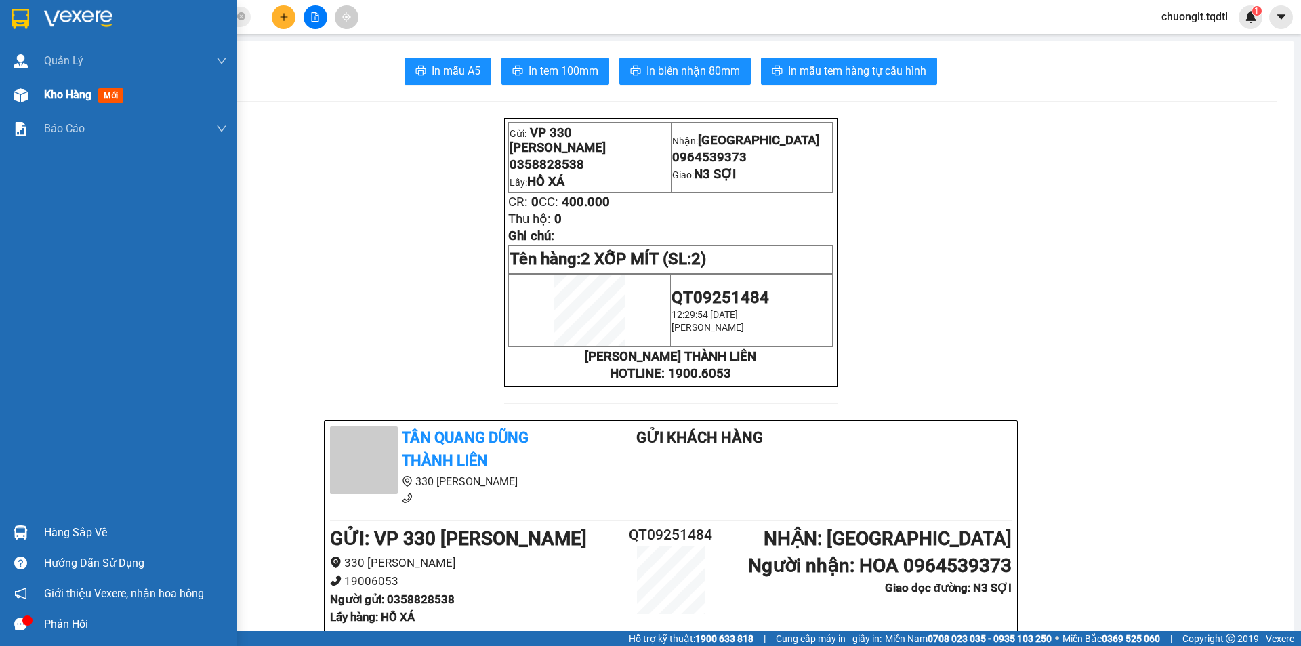
click at [54, 92] on span "Kho hàng" at bounding box center [67, 94] width 47 height 13
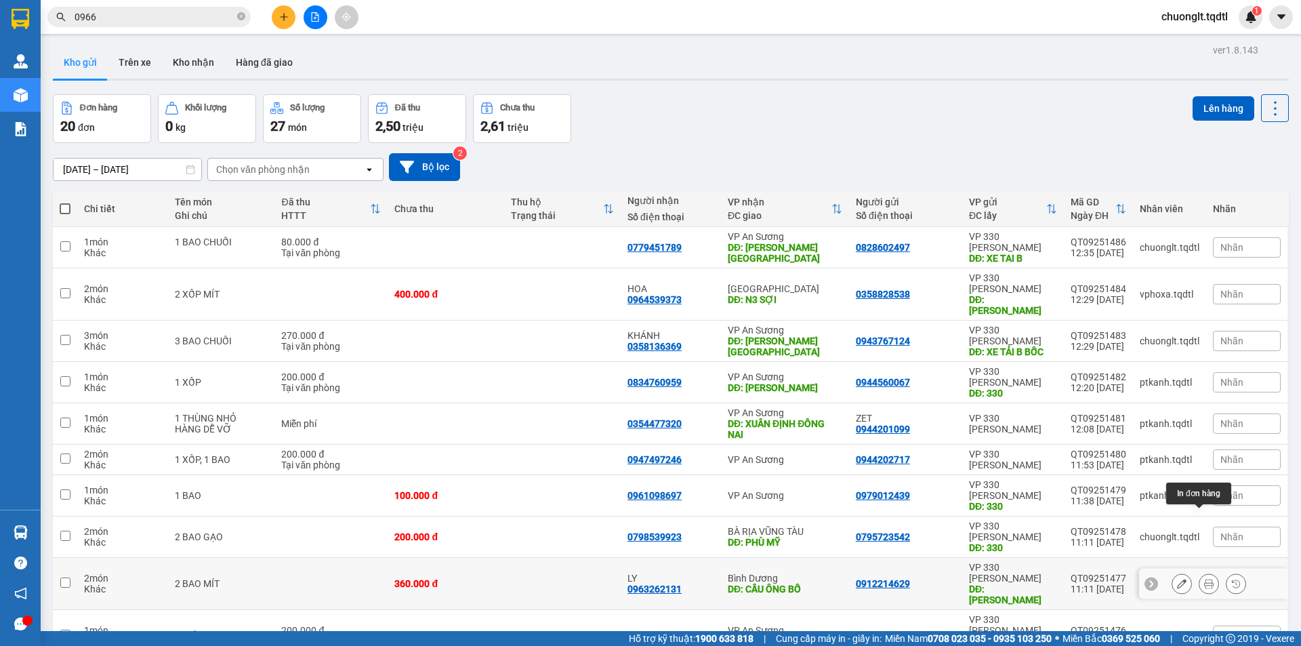
click at [1199, 572] on button at bounding box center [1208, 584] width 19 height 24
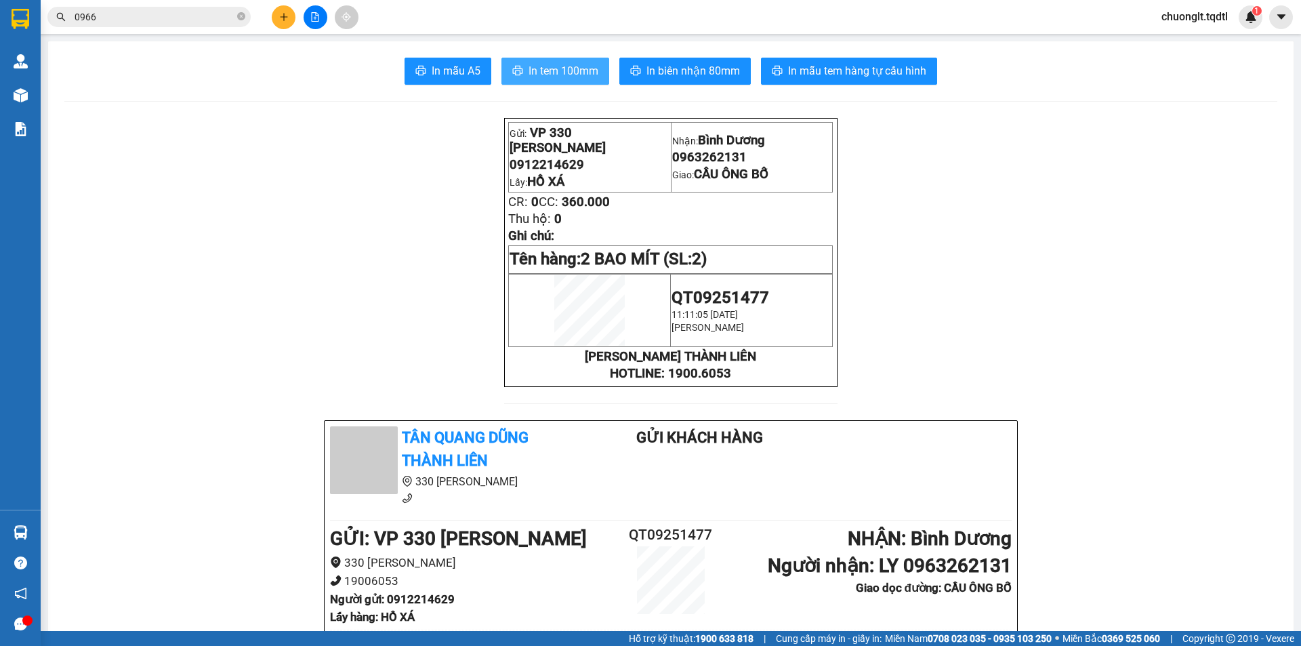
click at [556, 62] on span "In tem 100mm" at bounding box center [564, 70] width 70 height 17
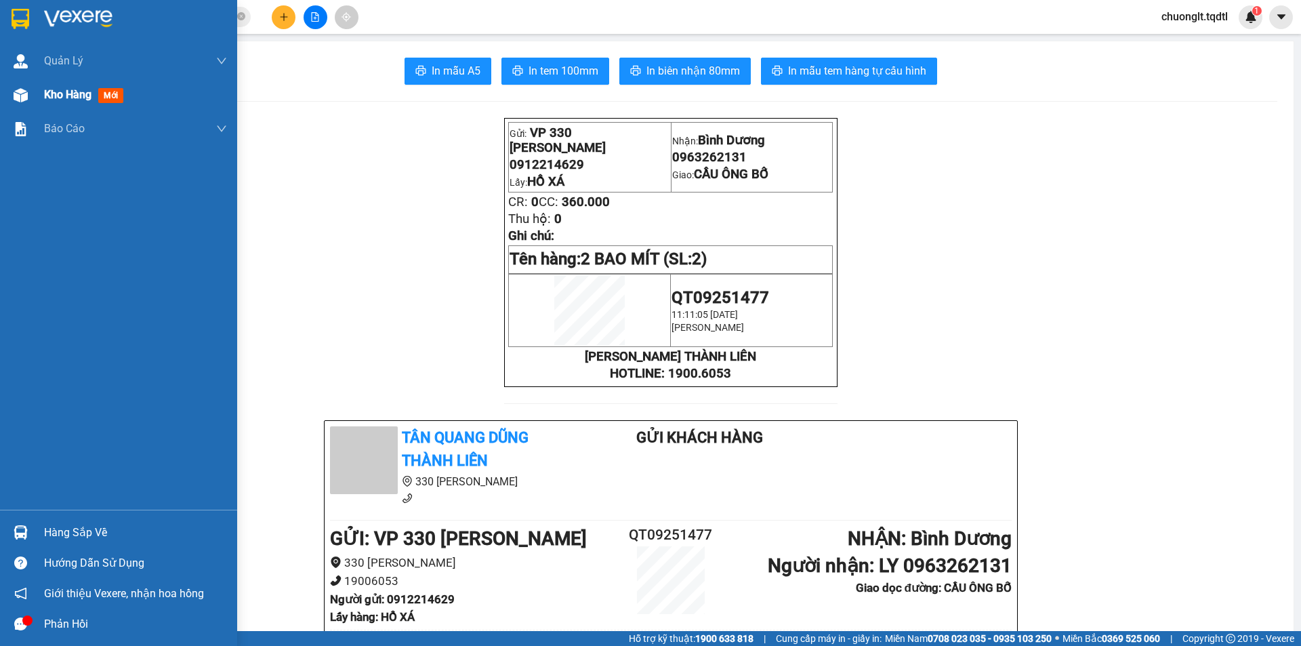
click at [56, 93] on span "Kho hàng" at bounding box center [67, 94] width 47 height 13
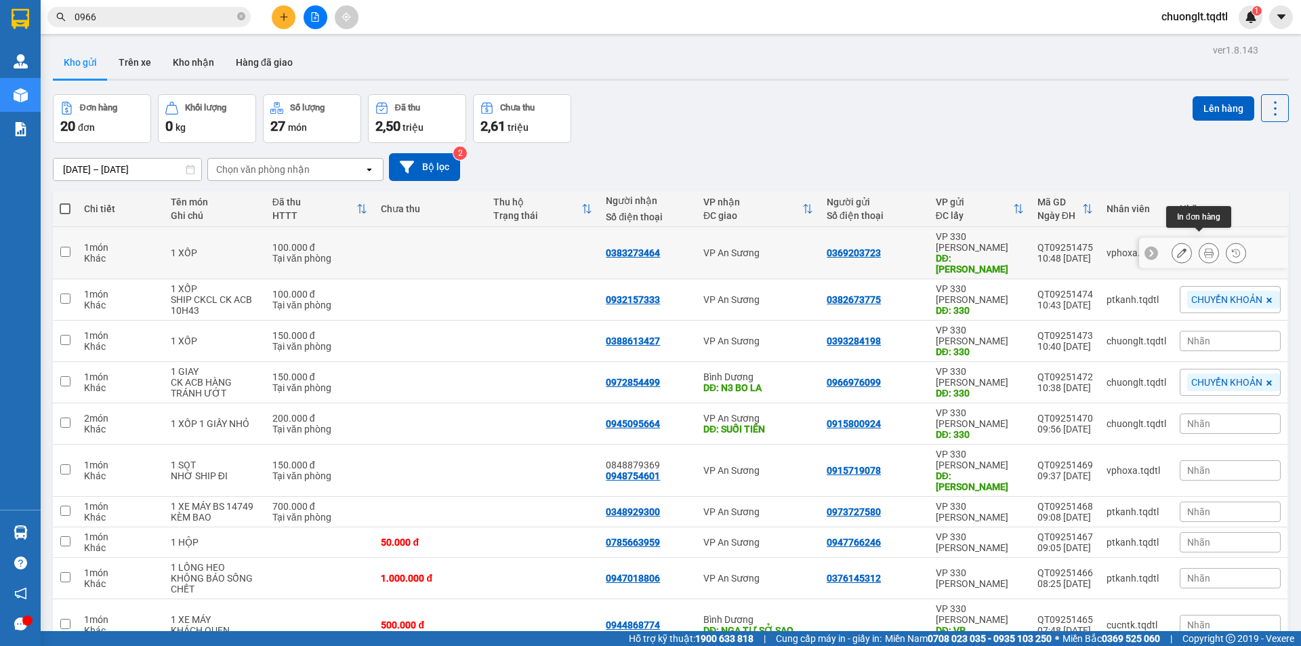
click at [1199, 241] on button at bounding box center [1208, 253] width 19 height 24
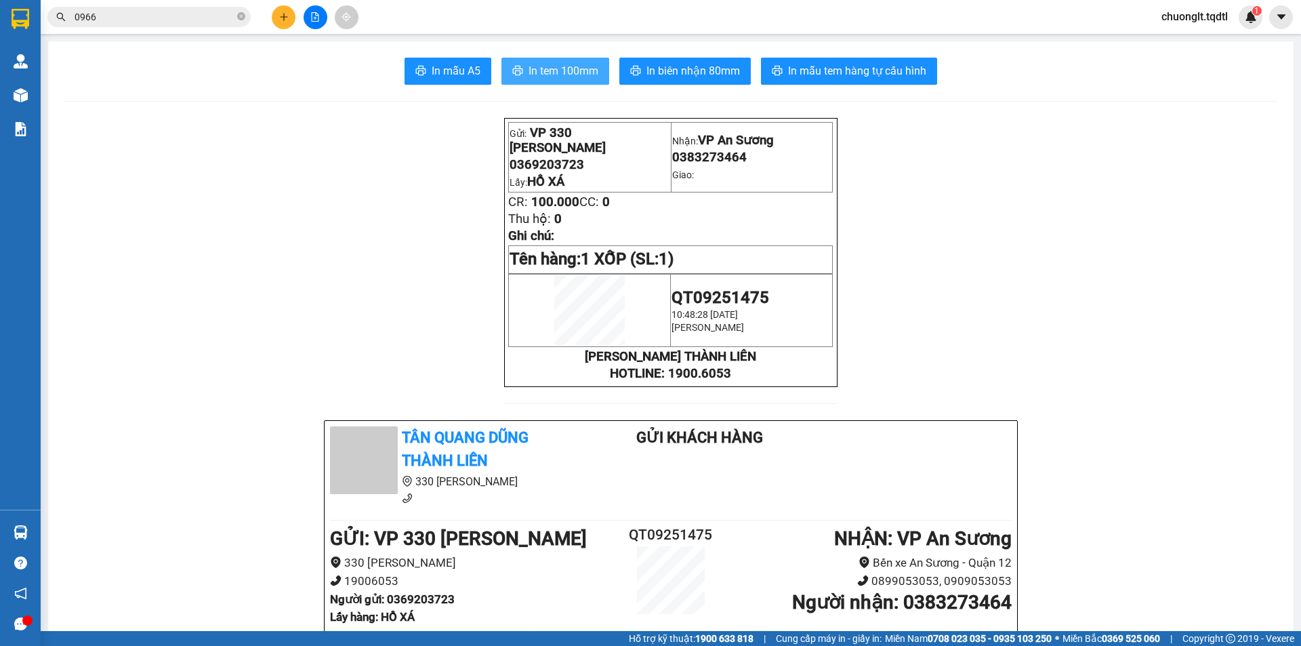
click at [554, 66] on span "In tem 100mm" at bounding box center [564, 70] width 70 height 17
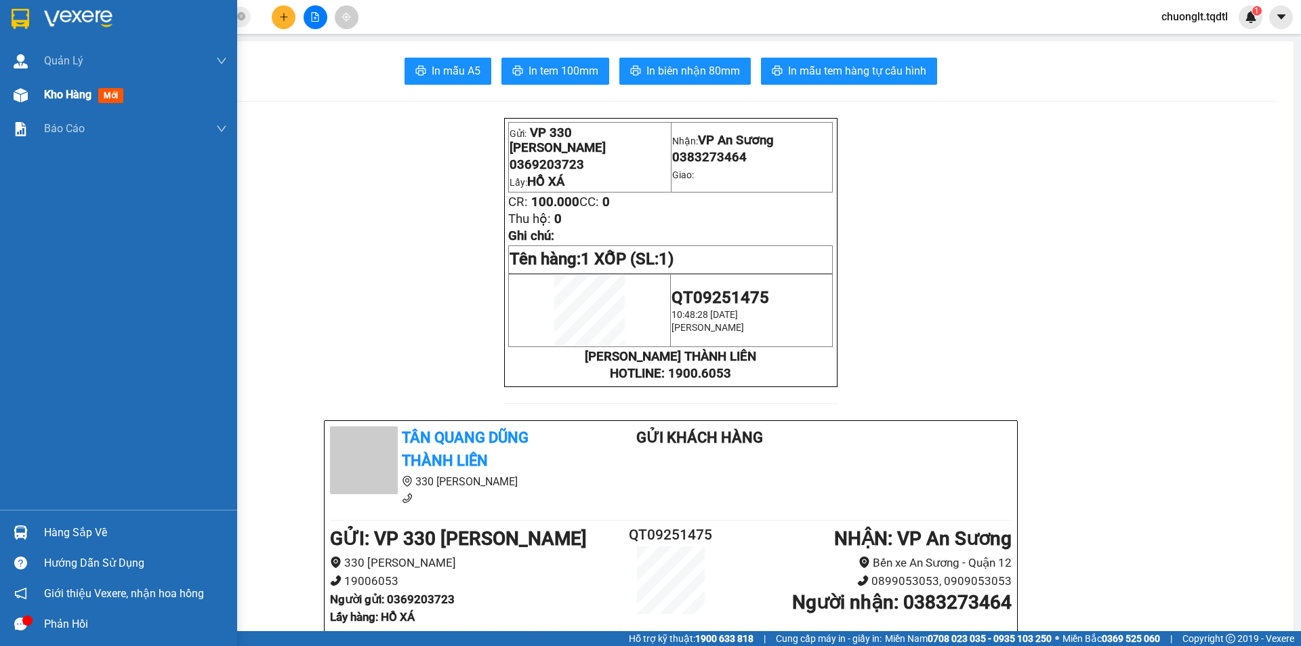
click at [46, 88] on span "Kho hàng" at bounding box center [67, 94] width 47 height 13
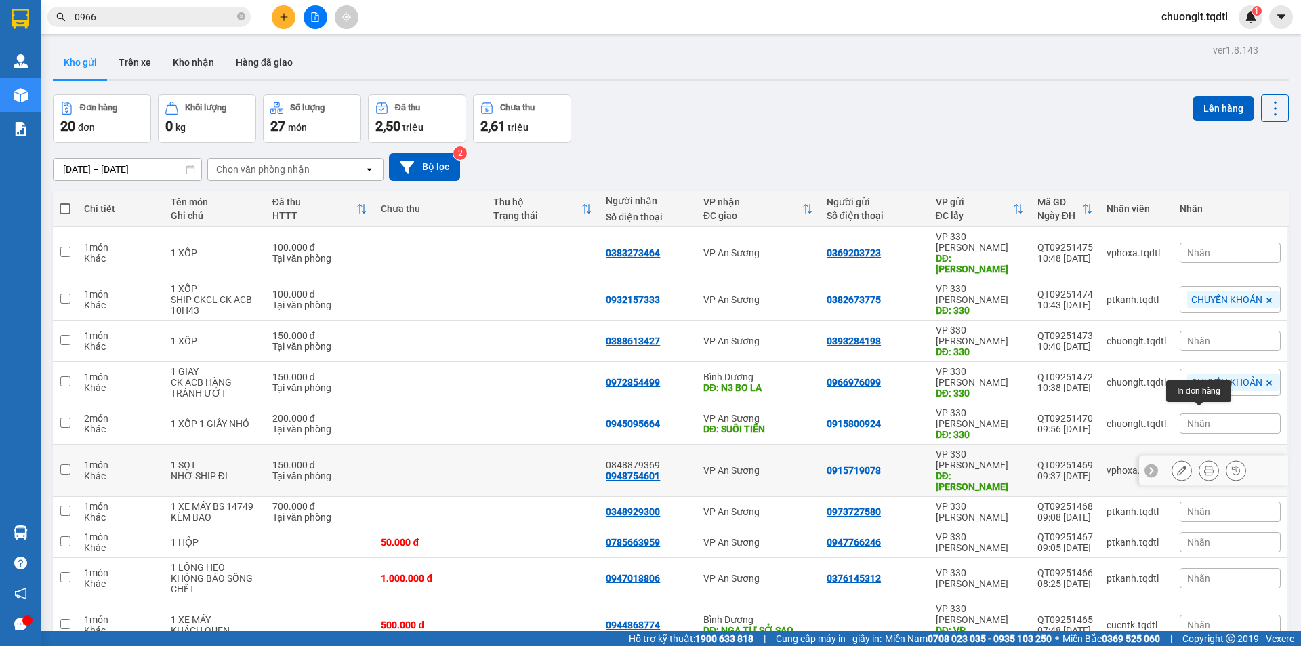
click at [1204, 465] on icon at bounding box center [1208, 469] width 9 height 9
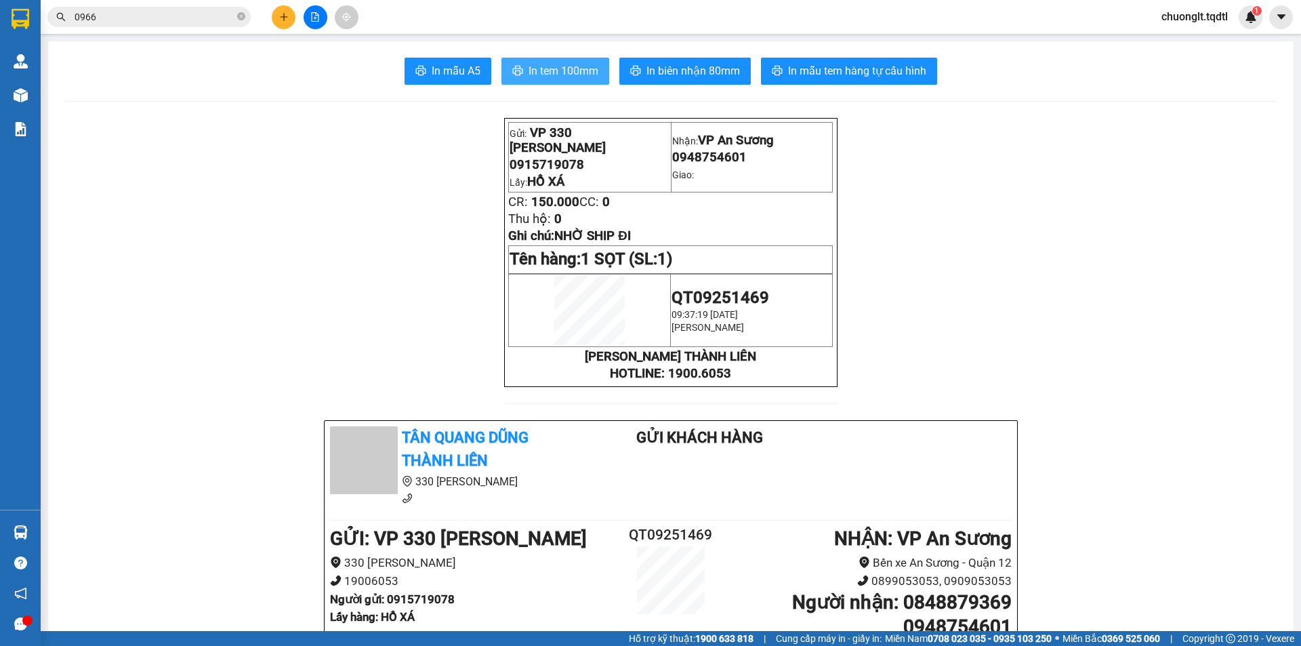
click at [537, 66] on span "In tem 100mm" at bounding box center [564, 70] width 70 height 17
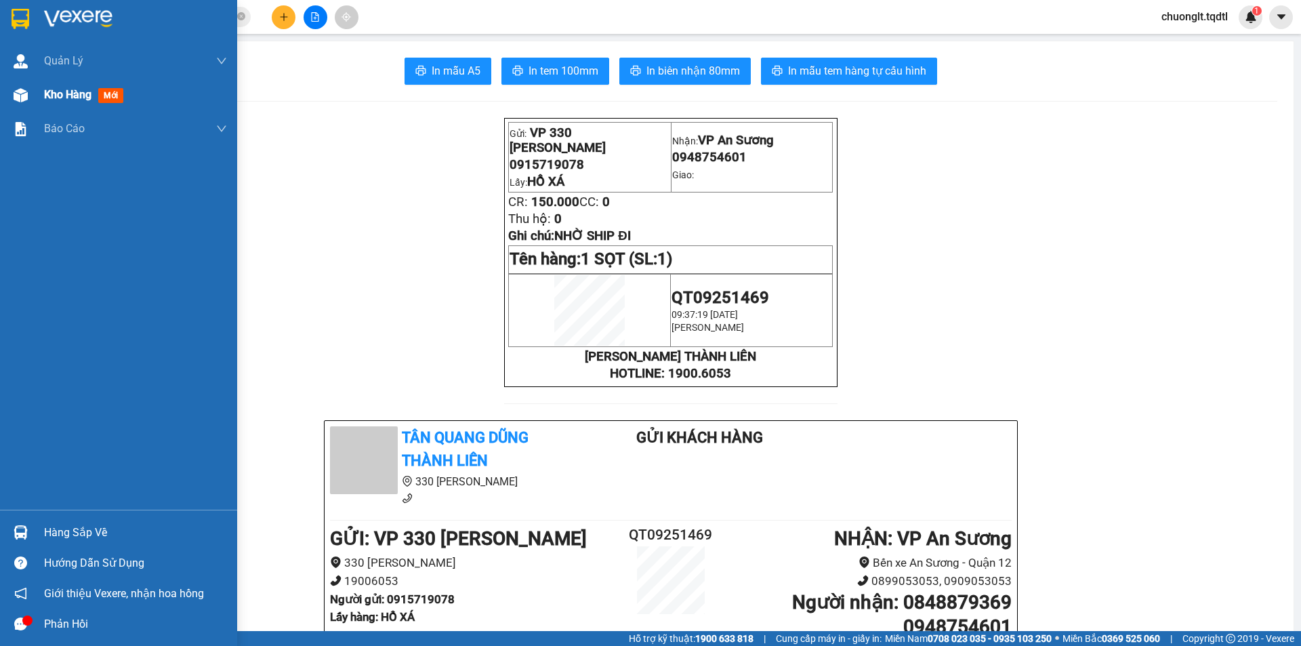
click at [75, 90] on span "Kho hàng" at bounding box center [67, 94] width 47 height 13
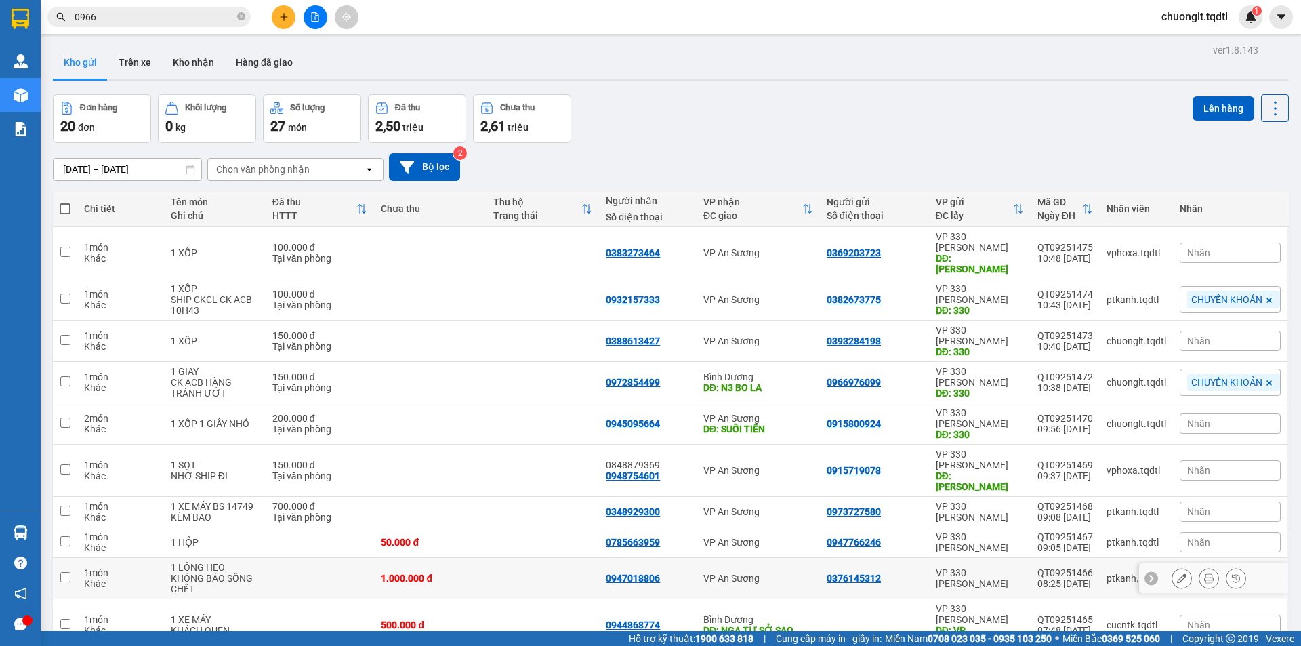
click at [70, 572] on input "checkbox" at bounding box center [65, 577] width 10 height 10
checkbox input "true"
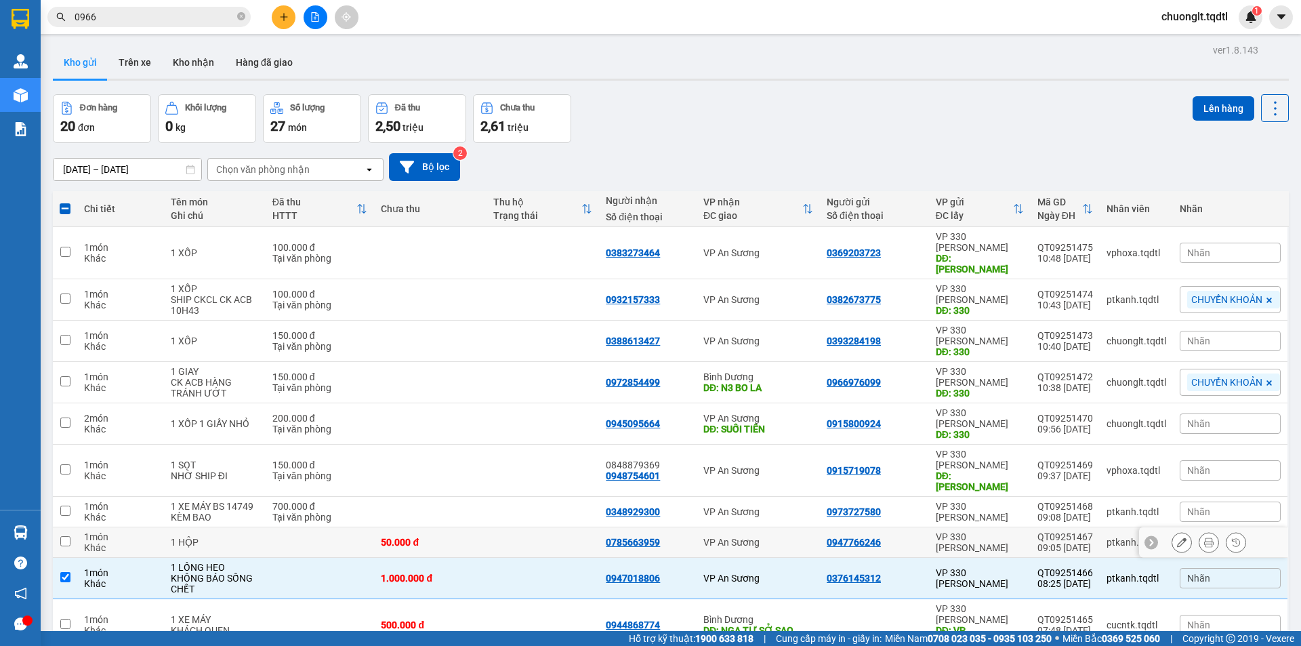
click at [67, 536] on input "checkbox" at bounding box center [65, 541] width 10 height 10
checkbox input "true"
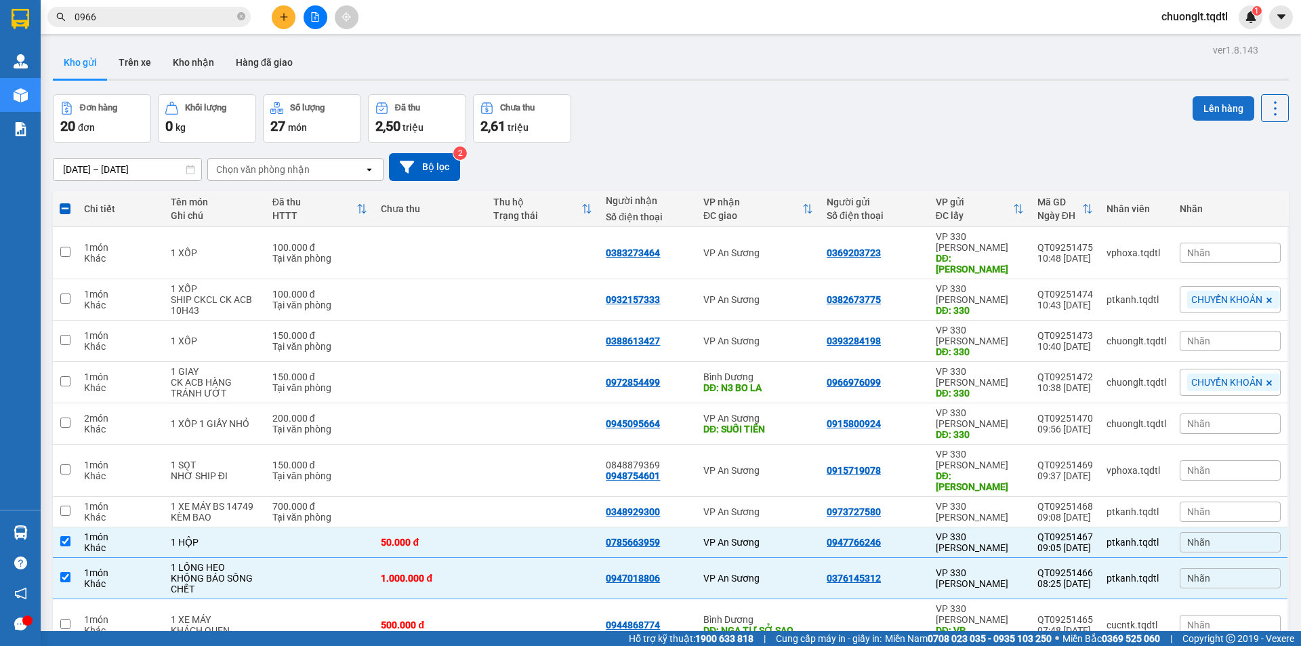
click at [1202, 104] on button "Lên hàng" at bounding box center [1224, 108] width 62 height 24
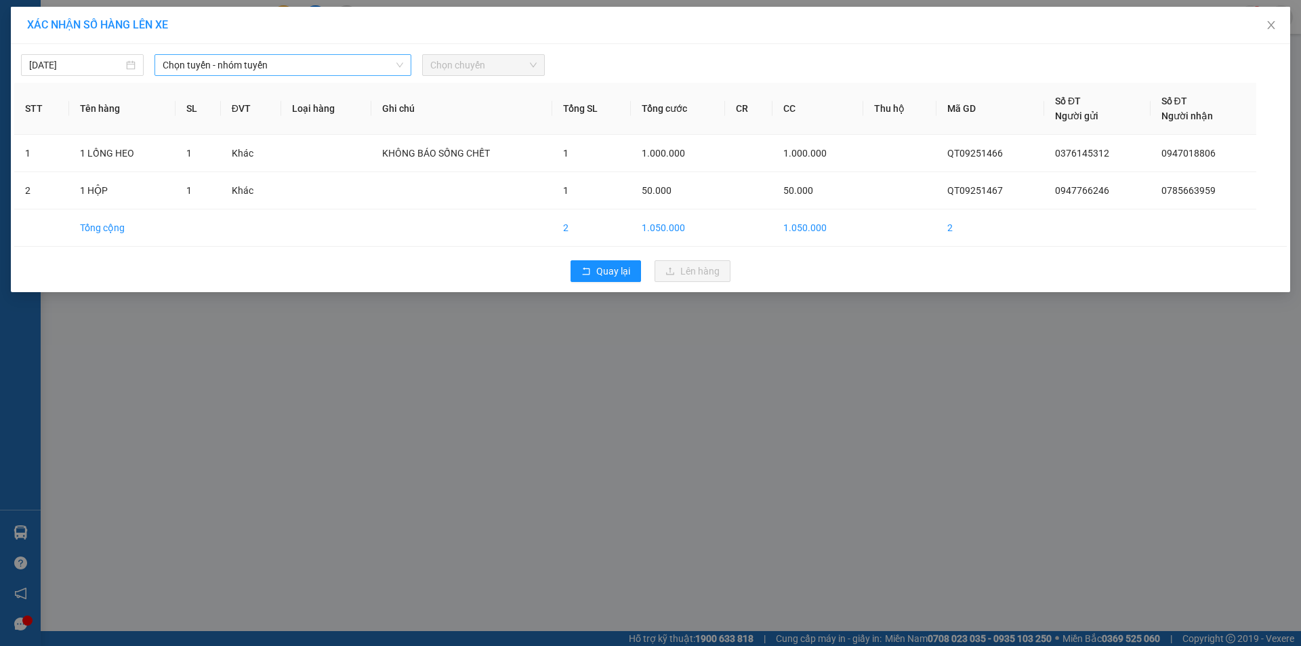
click at [340, 60] on span "Chọn tuyến - nhóm tuyến" at bounding box center [283, 65] width 241 height 20
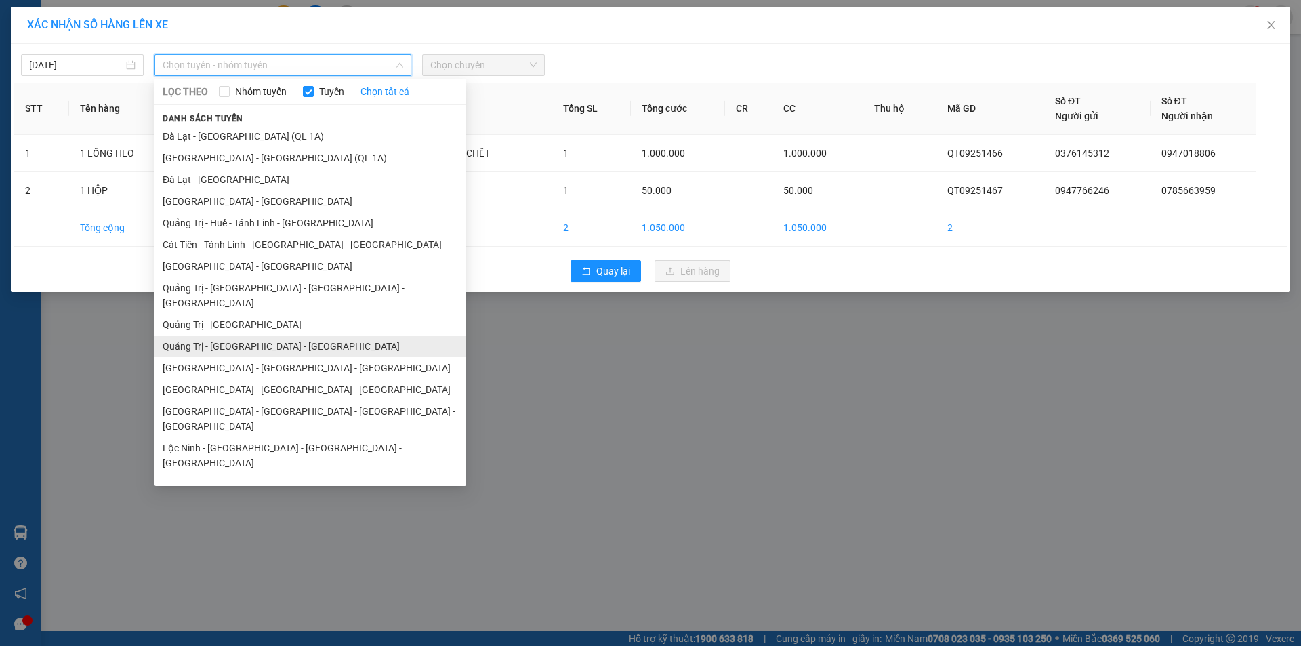
click at [267, 335] on li "Quảng Trị - [GEOGRAPHIC_DATA] - [GEOGRAPHIC_DATA]" at bounding box center [310, 346] width 312 height 22
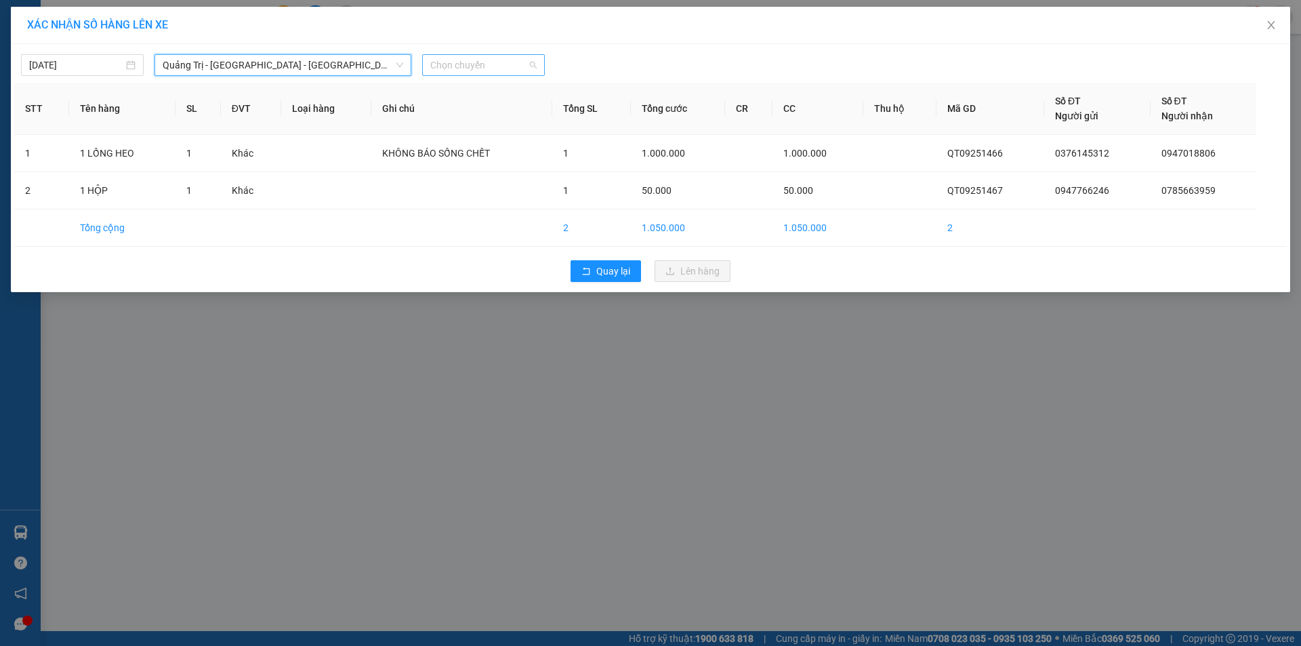
click at [512, 61] on span "Chọn chuyến" at bounding box center [483, 65] width 106 height 20
click at [493, 111] on div "14:00 - 74F-000.34" at bounding box center [483, 113] width 106 height 15
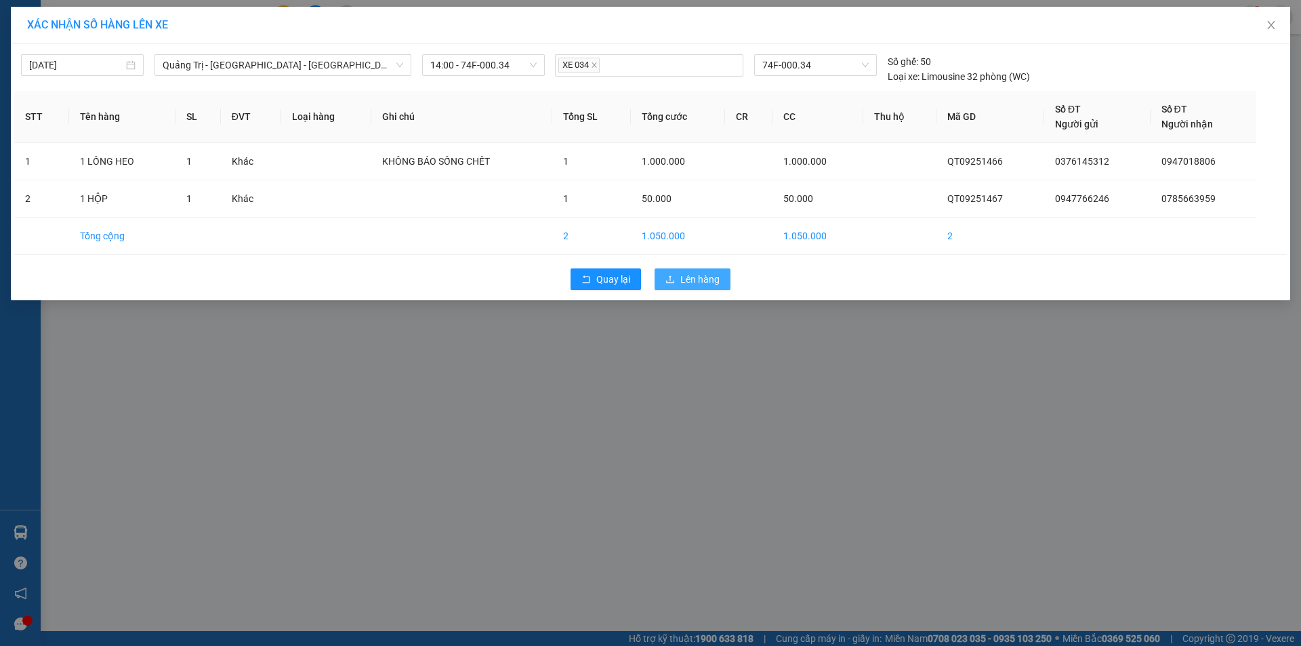
click at [686, 281] on span "Lên hàng" at bounding box center [699, 279] width 39 height 15
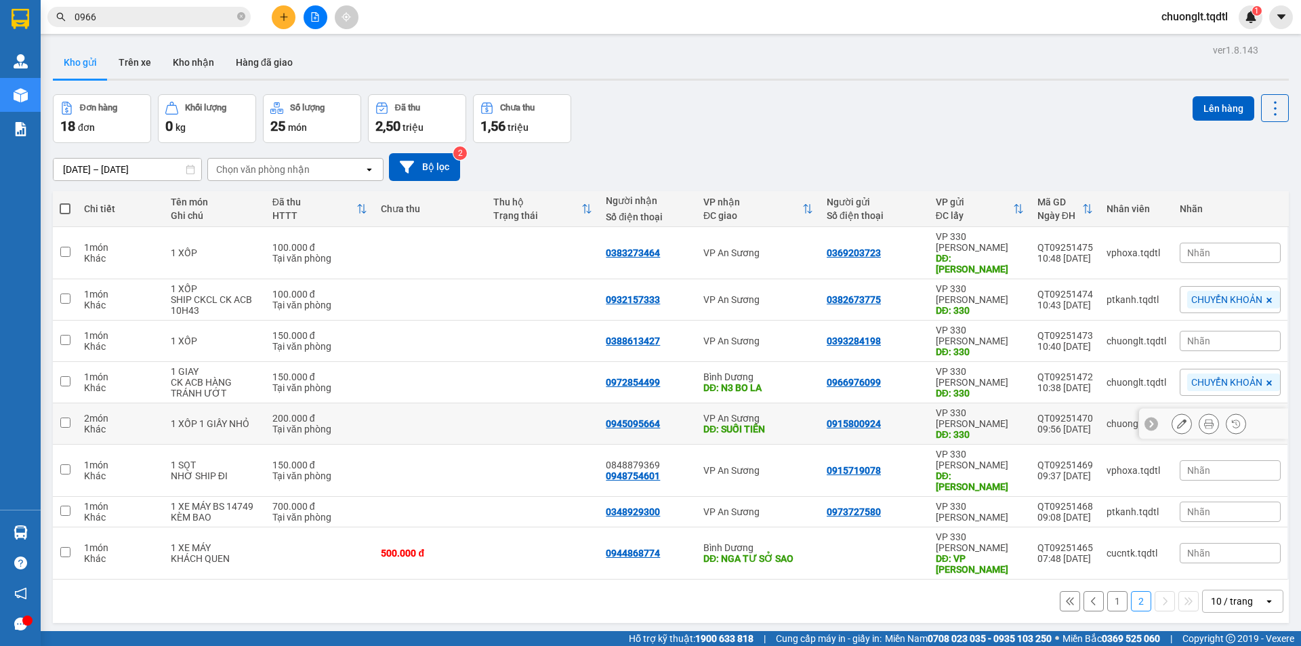
click at [64, 417] on input "checkbox" at bounding box center [65, 422] width 10 height 10
checkbox input "true"
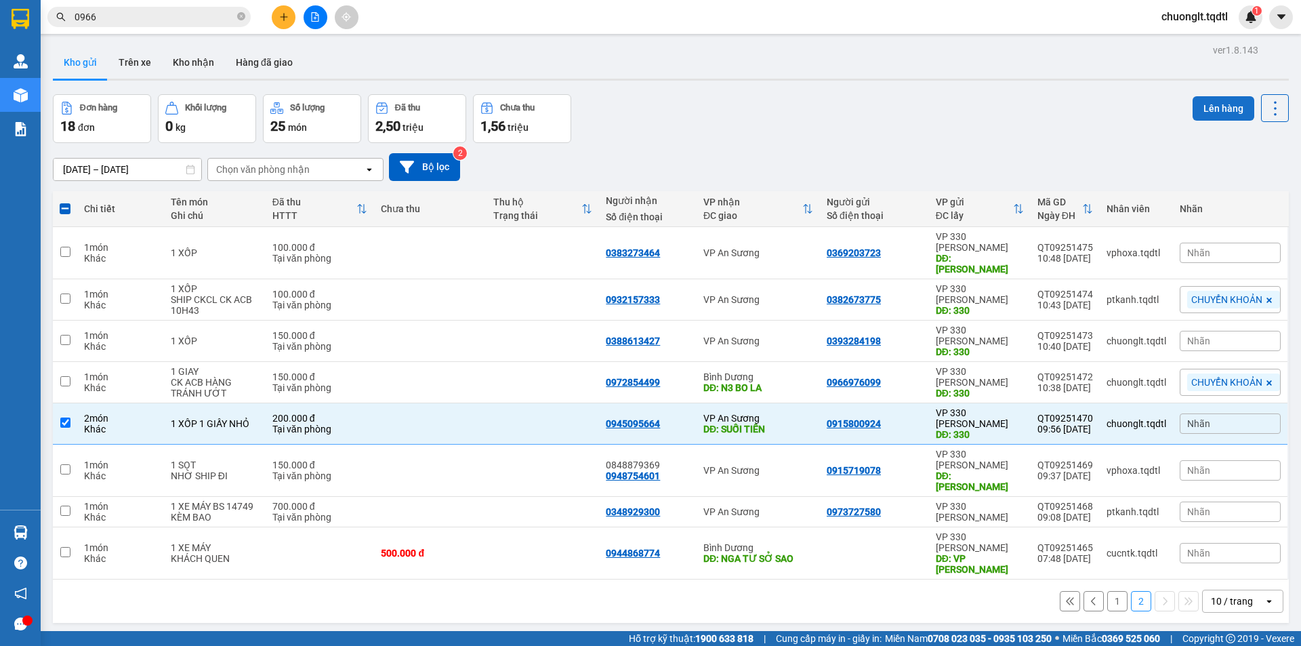
click at [1220, 102] on button "Lên hàng" at bounding box center [1224, 108] width 62 height 24
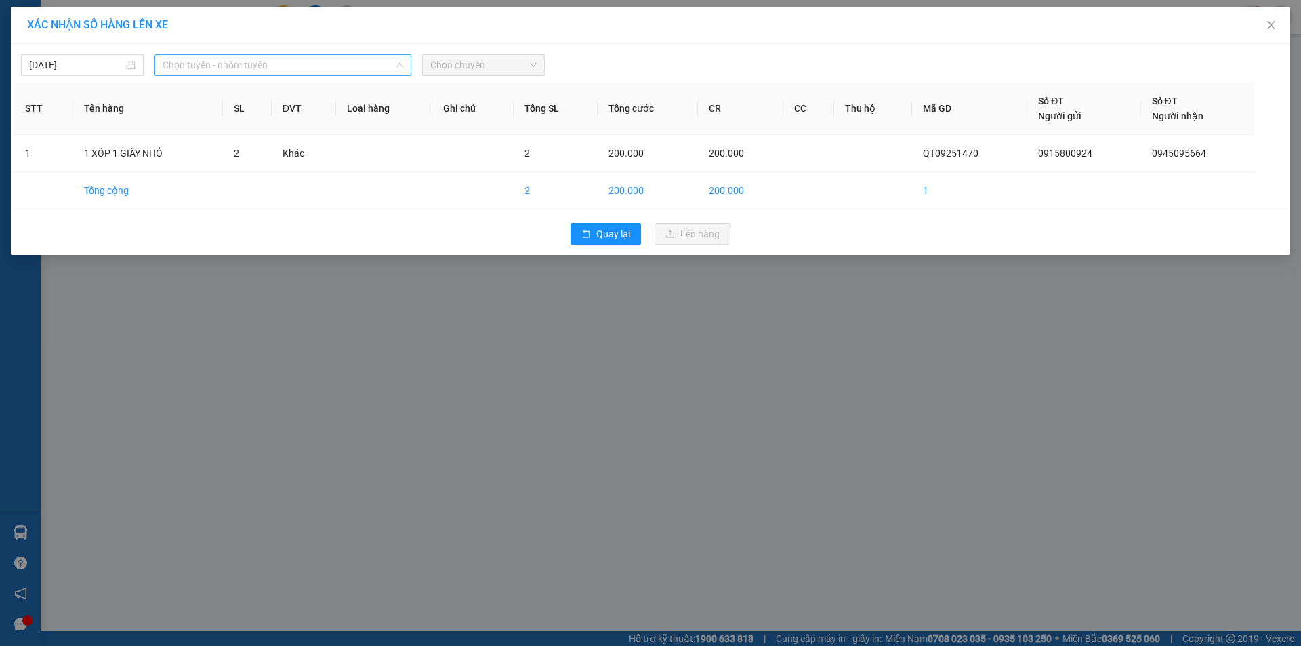
click at [353, 60] on span "Chọn tuyến - nhóm tuyến" at bounding box center [283, 65] width 241 height 20
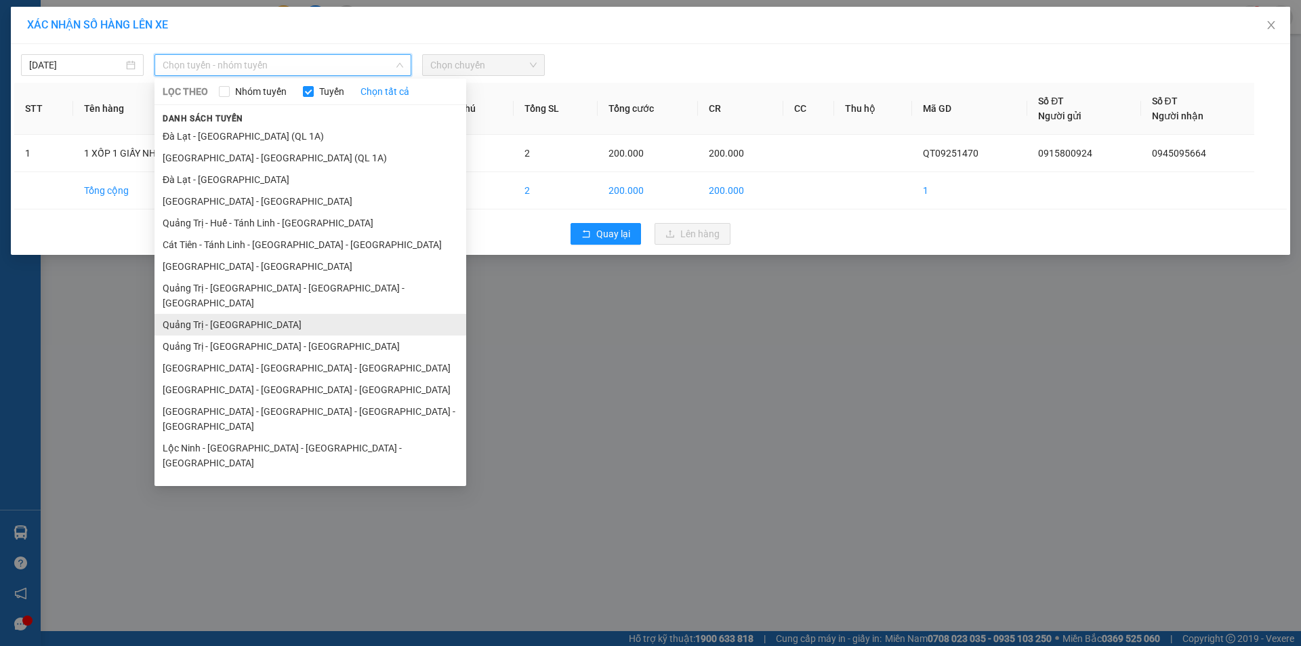
click at [260, 314] on li "Quảng Trị - [GEOGRAPHIC_DATA]" at bounding box center [310, 325] width 312 height 22
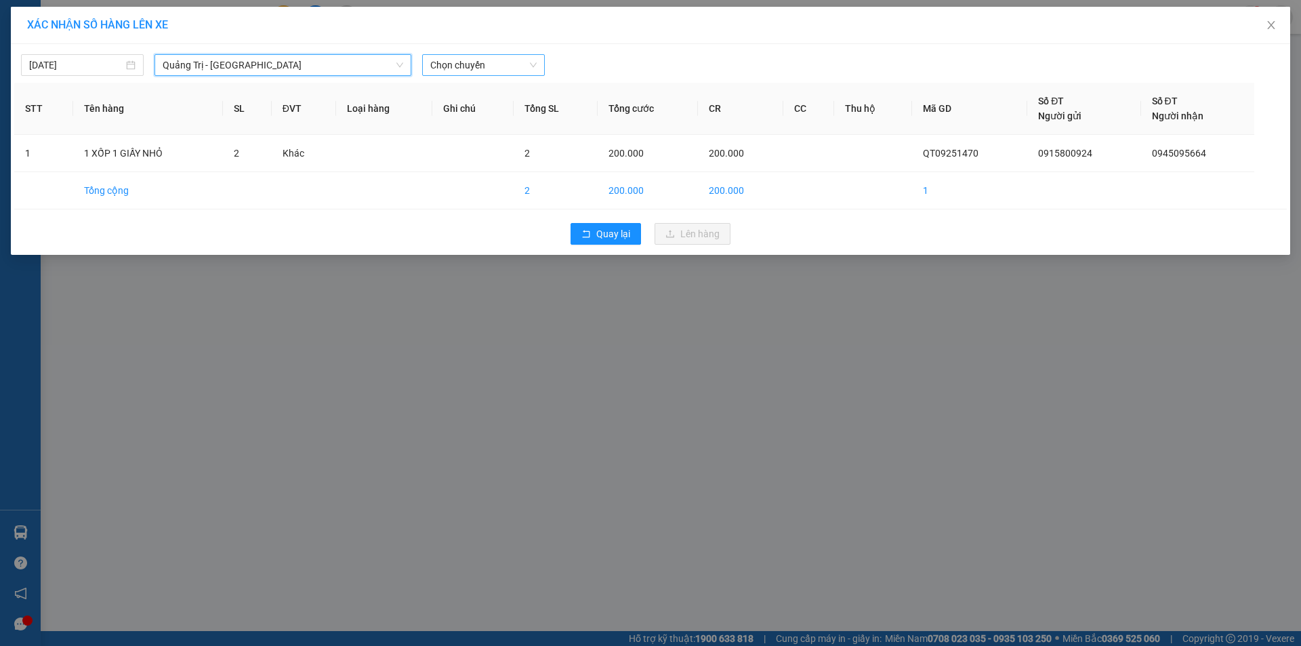
click at [507, 65] on span "Chọn chuyến" at bounding box center [483, 65] width 106 height 20
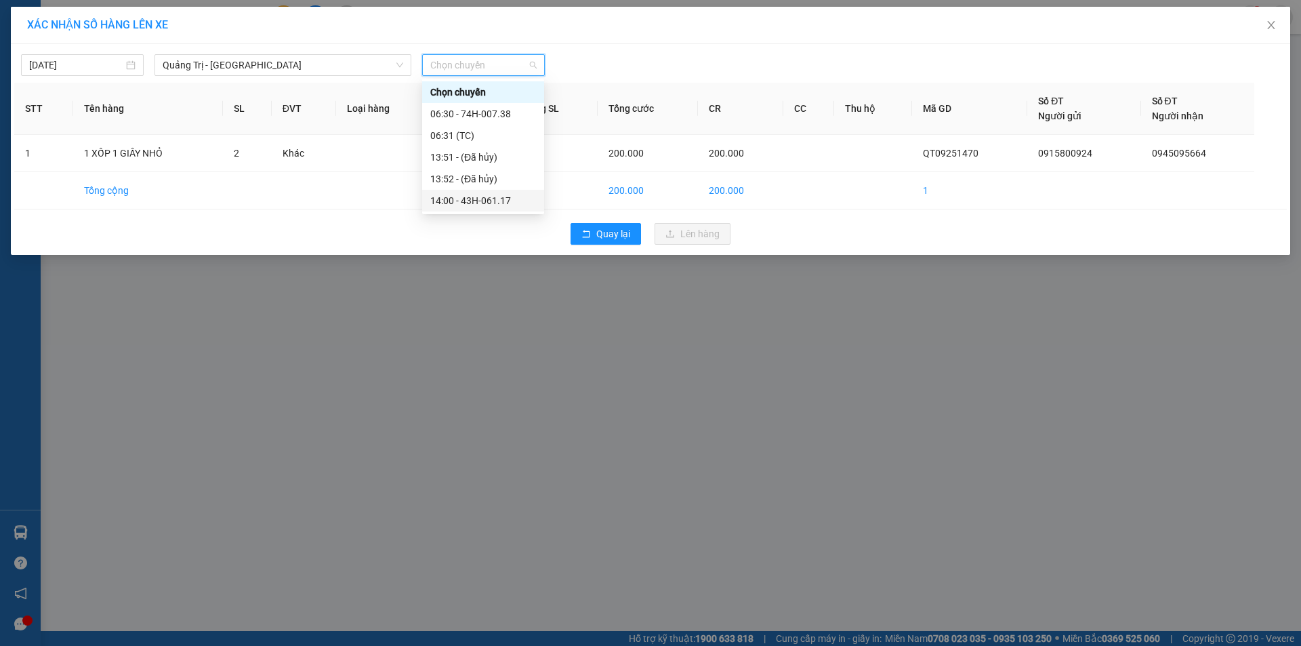
click at [493, 204] on div "14:00 - 43H-061.17" at bounding box center [483, 200] width 106 height 15
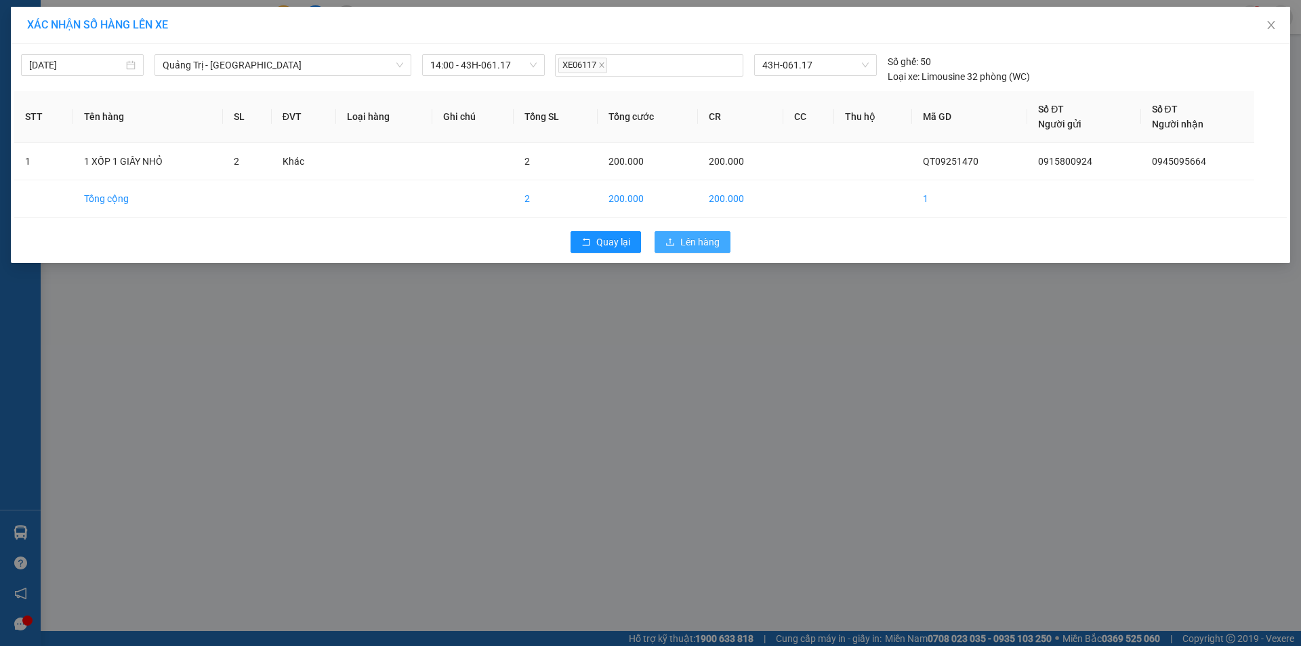
click at [703, 241] on span "Lên hàng" at bounding box center [699, 241] width 39 height 15
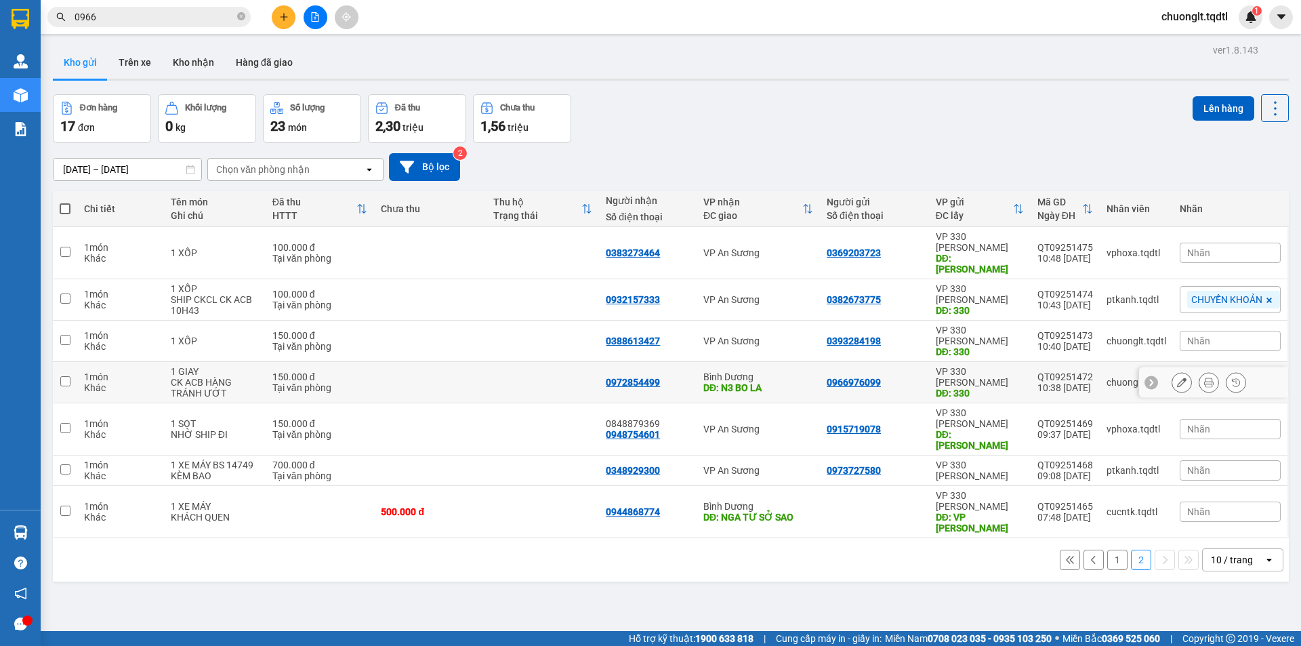
click at [68, 376] on input "checkbox" at bounding box center [65, 381] width 10 height 10
checkbox input "true"
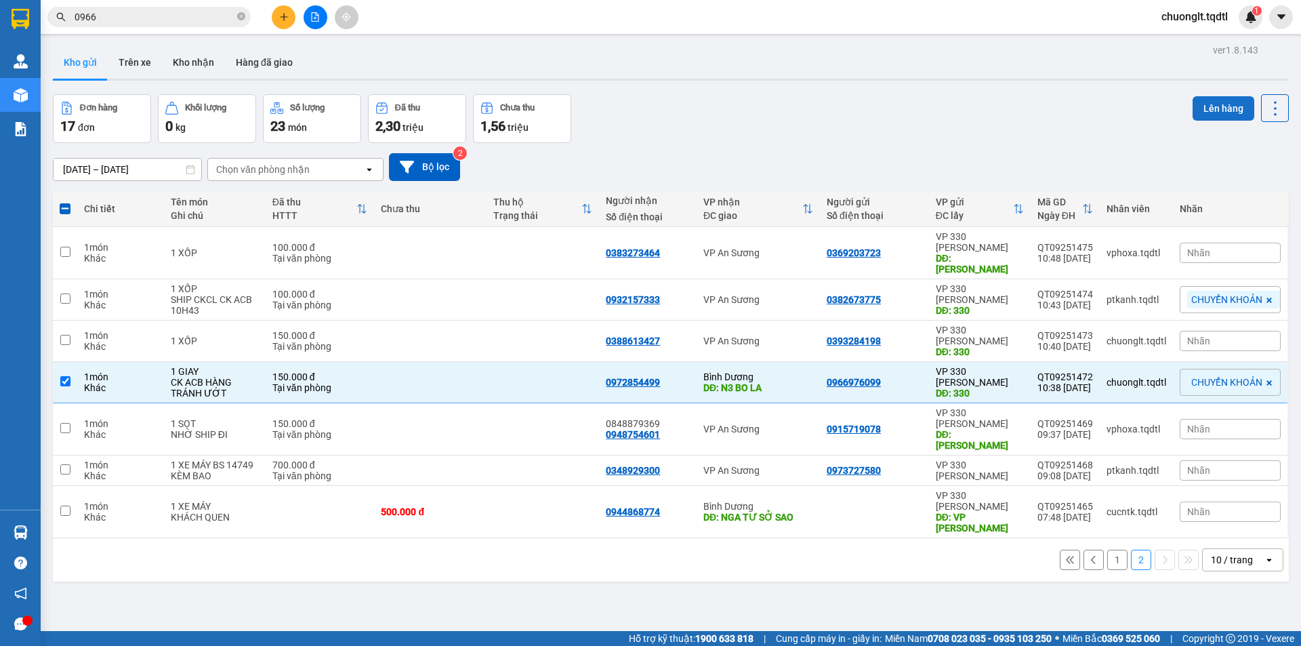
click at [1193, 102] on button "Lên hàng" at bounding box center [1224, 108] width 62 height 24
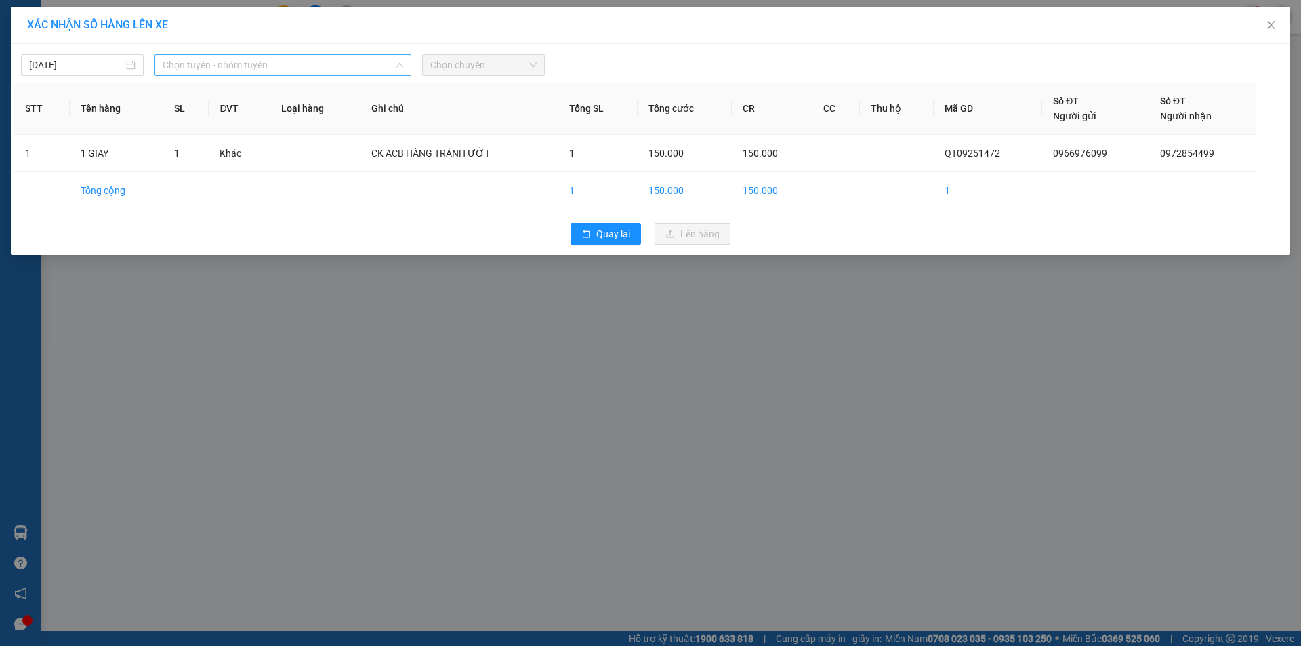
click at [390, 56] on span "Chọn tuyến - nhóm tuyến" at bounding box center [283, 65] width 241 height 20
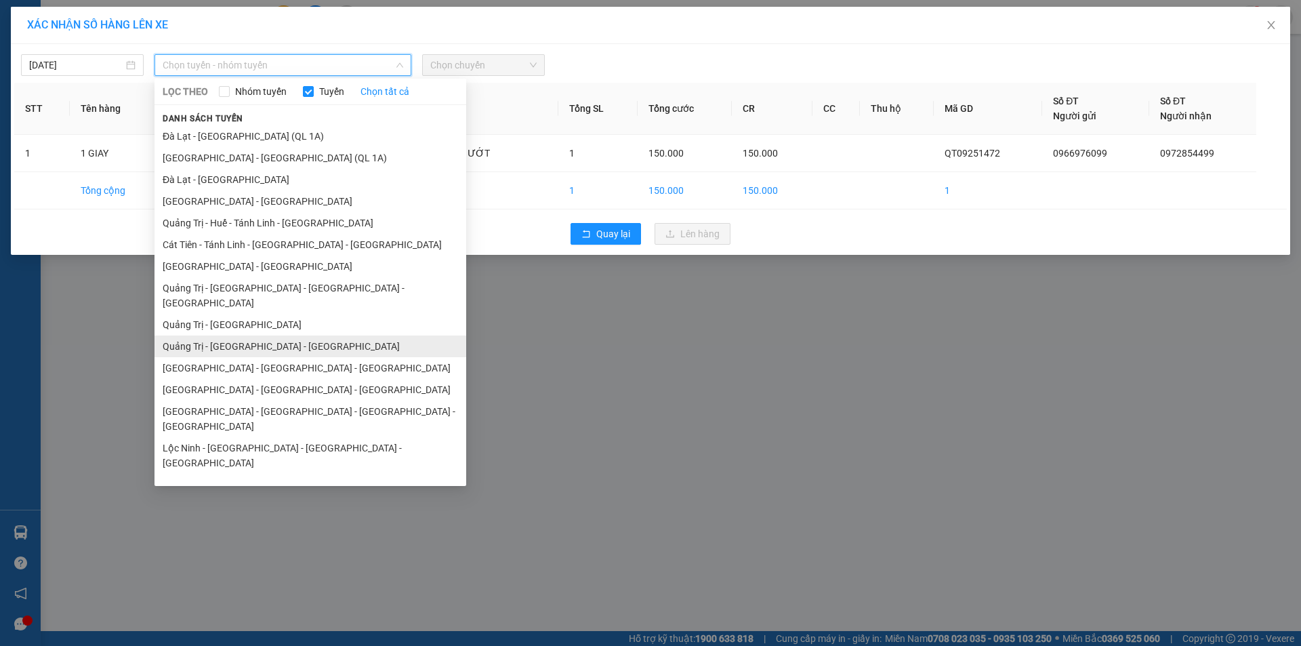
click at [288, 335] on li "Quảng Trị - [GEOGRAPHIC_DATA] - [GEOGRAPHIC_DATA]" at bounding box center [310, 346] width 312 height 22
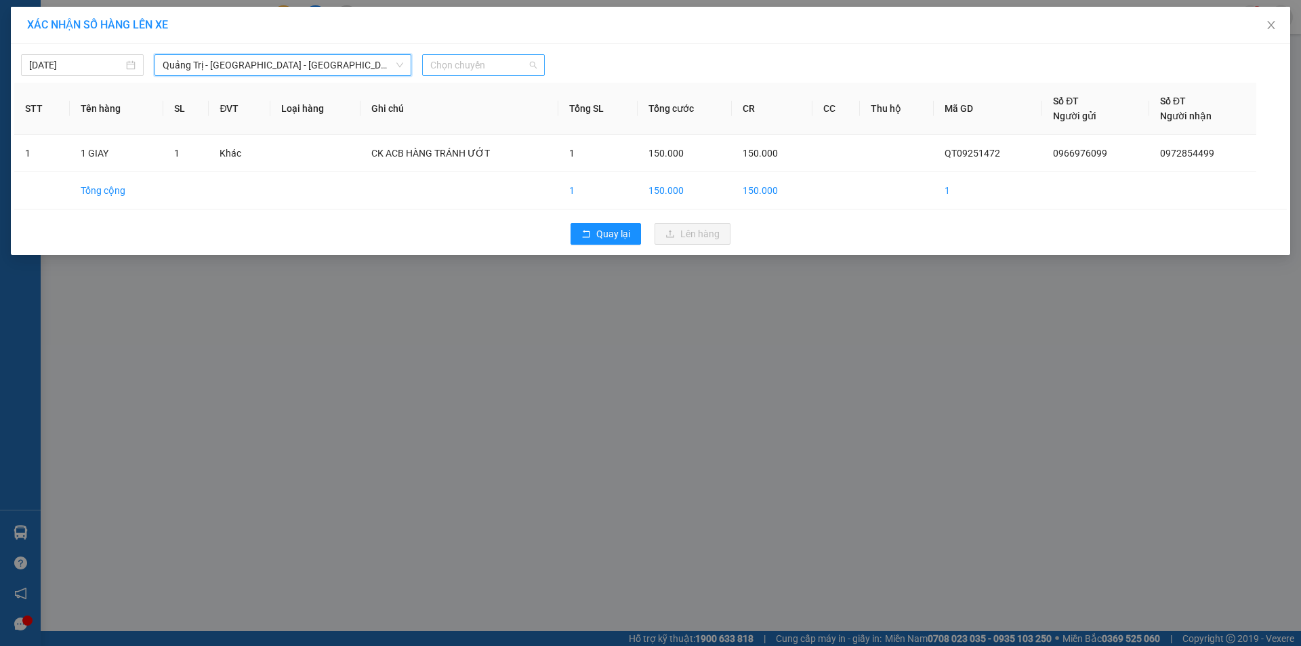
click at [510, 62] on span "Chọn chuyến" at bounding box center [483, 65] width 106 height 20
click at [495, 110] on div "14:00 - 74F-000.34" at bounding box center [483, 113] width 106 height 15
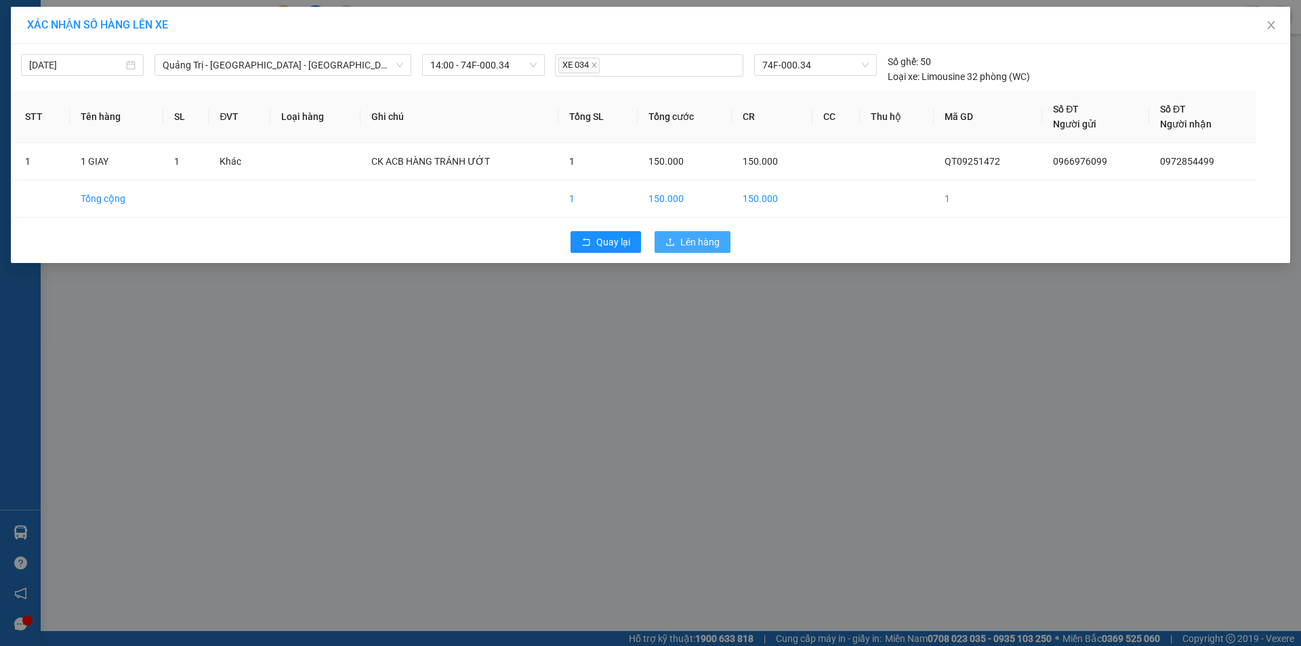
click at [680, 238] on button "Lên hàng" at bounding box center [693, 242] width 76 height 22
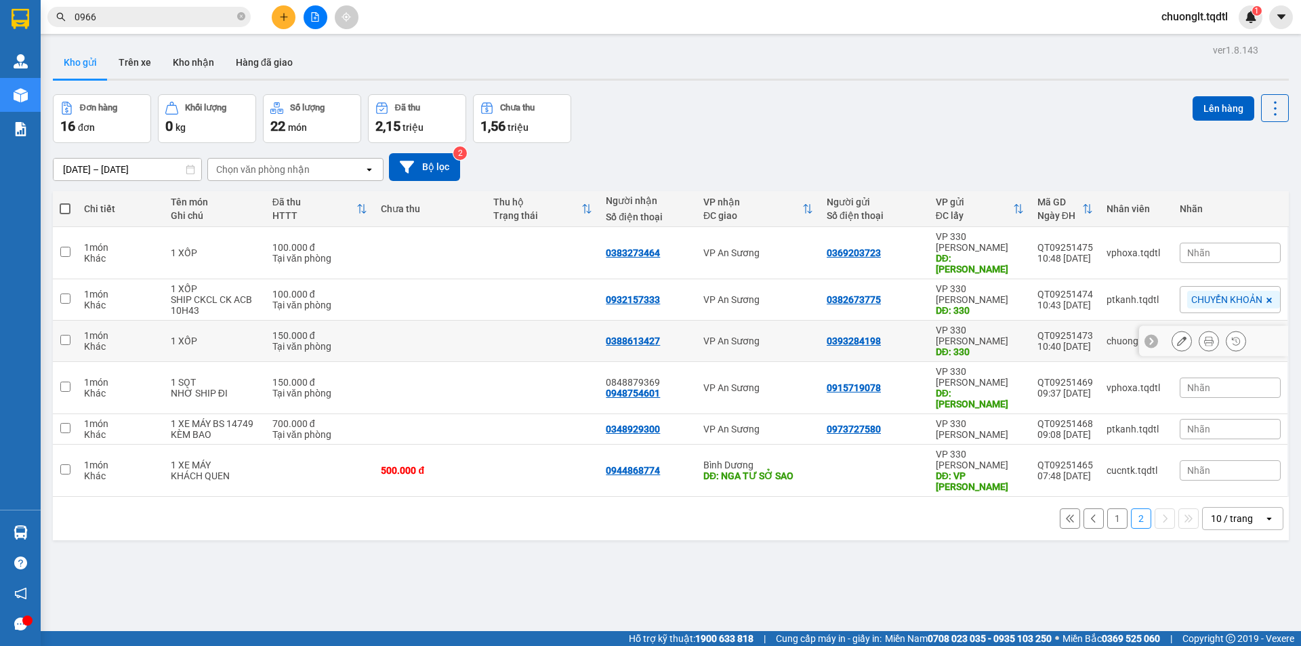
click at [65, 335] on input "checkbox" at bounding box center [65, 340] width 10 height 10
checkbox input "true"
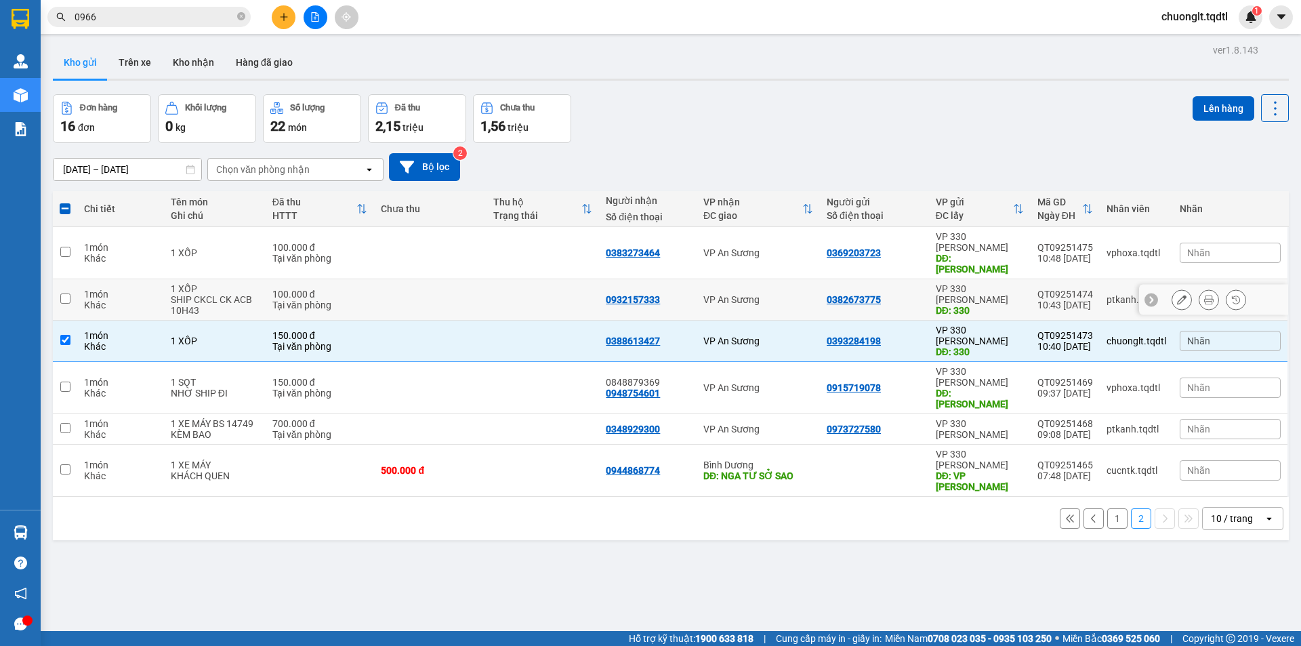
click at [66, 293] on input "checkbox" at bounding box center [65, 298] width 10 height 10
checkbox input "true"
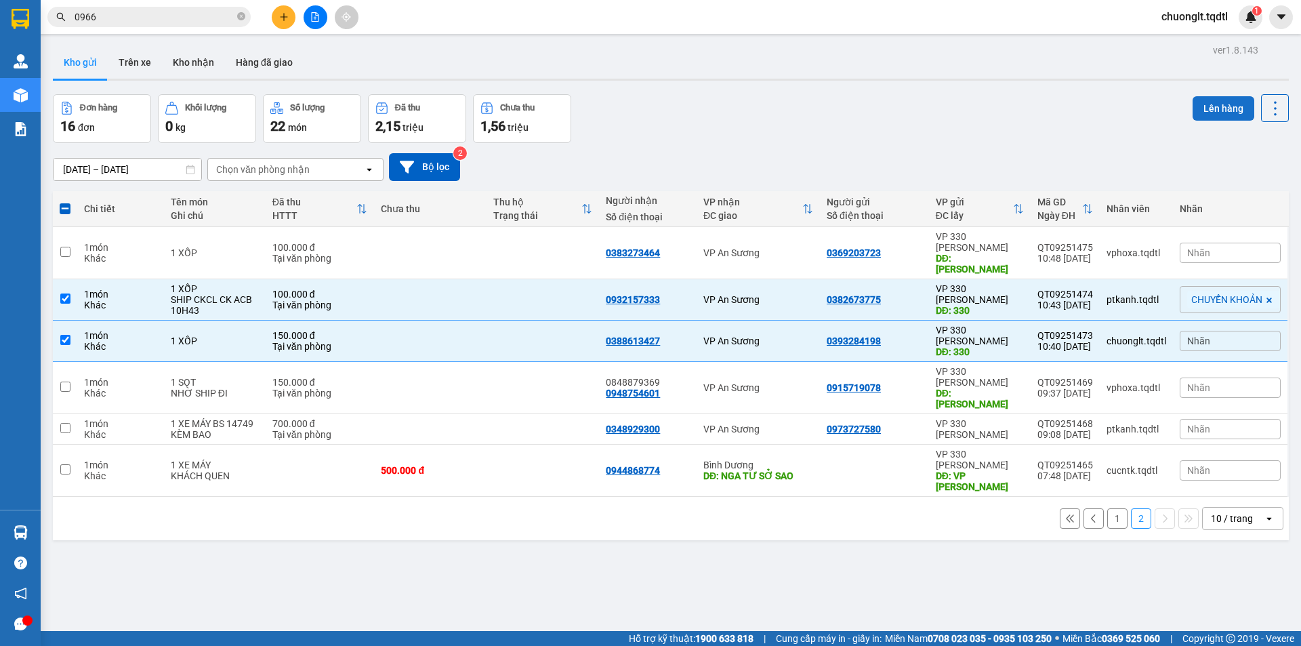
click at [1197, 106] on button "Lên hàng" at bounding box center [1224, 108] width 62 height 24
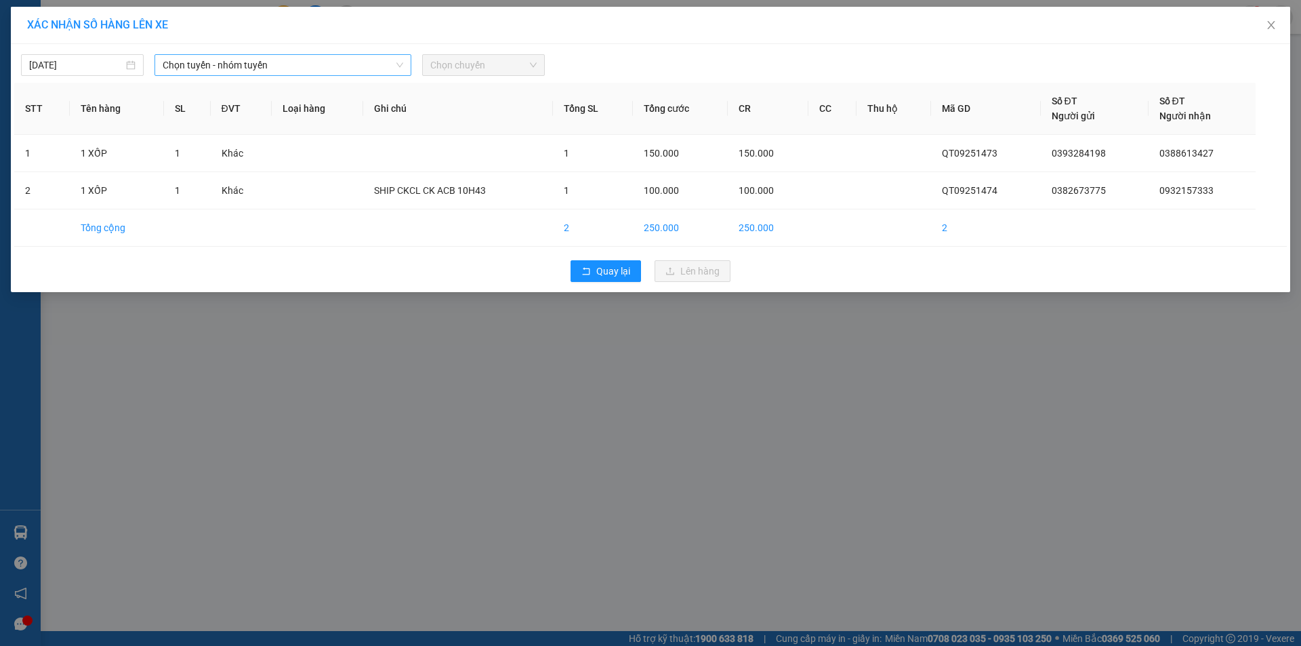
click at [325, 66] on span "Chọn tuyến - nhóm tuyến" at bounding box center [283, 65] width 241 height 20
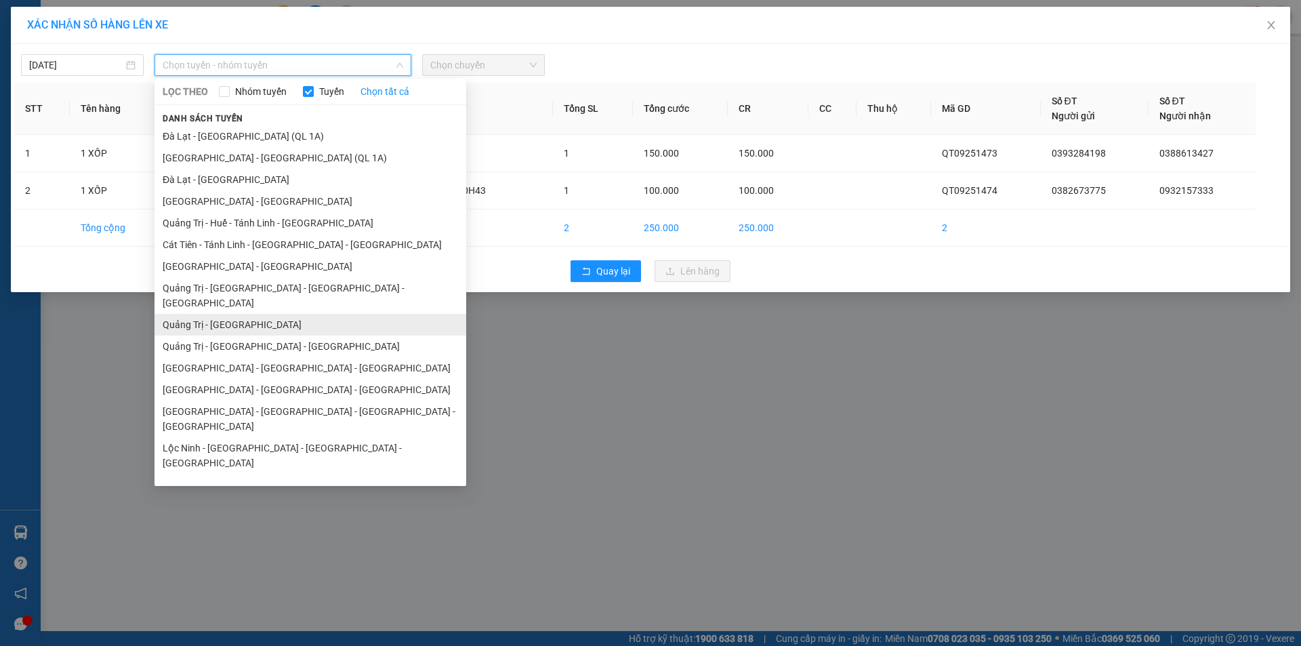
click at [233, 314] on li "Quảng Trị - [GEOGRAPHIC_DATA]" at bounding box center [310, 325] width 312 height 22
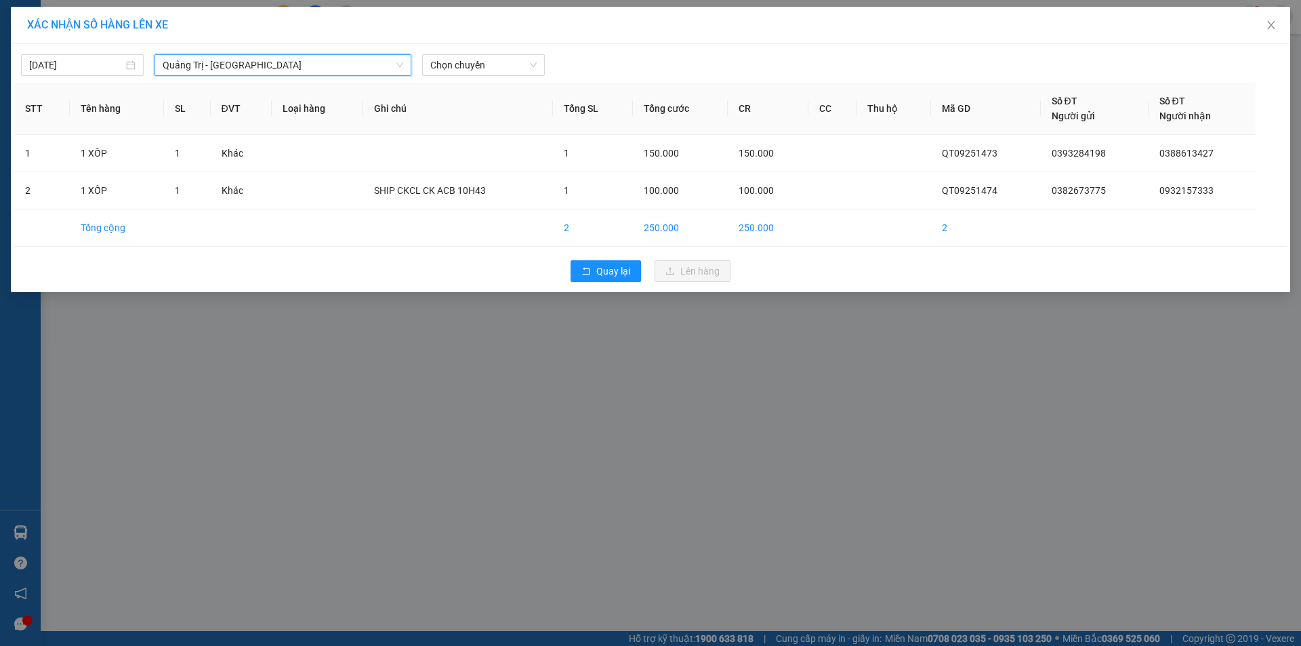
click at [365, 68] on span "Quảng Trị - [GEOGRAPHIC_DATA]" at bounding box center [283, 65] width 241 height 20
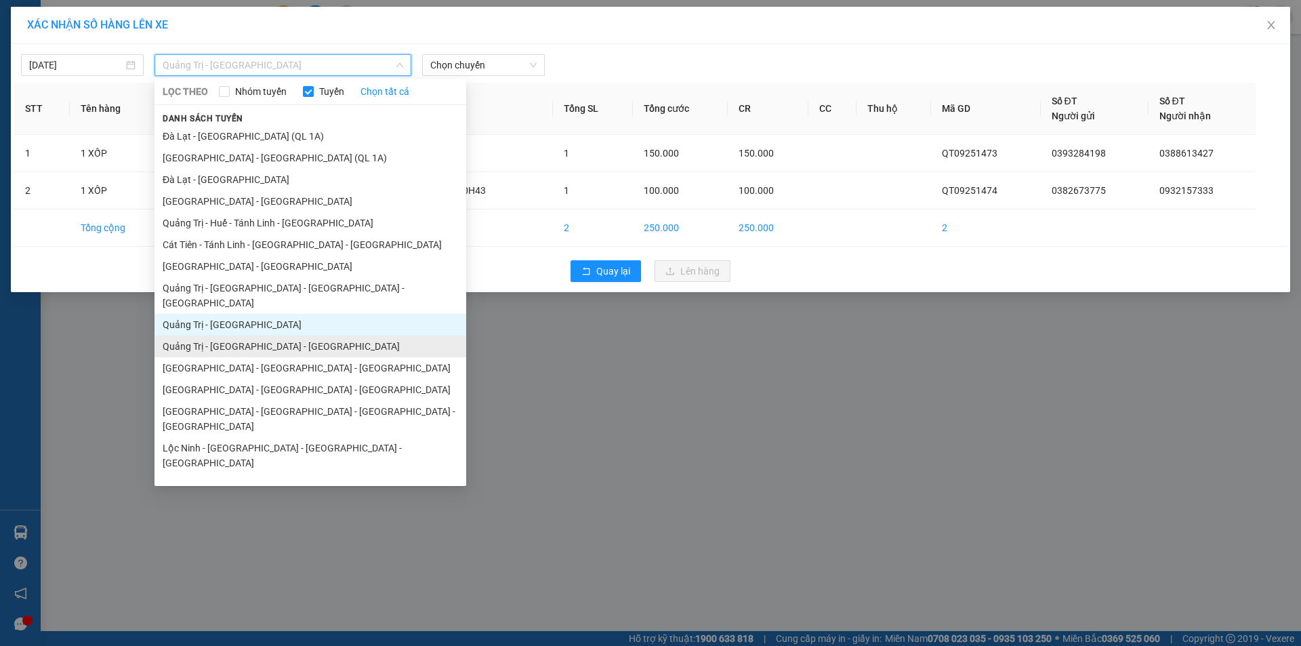
click at [291, 335] on li "Quảng Trị - [GEOGRAPHIC_DATA] - [GEOGRAPHIC_DATA]" at bounding box center [310, 346] width 312 height 22
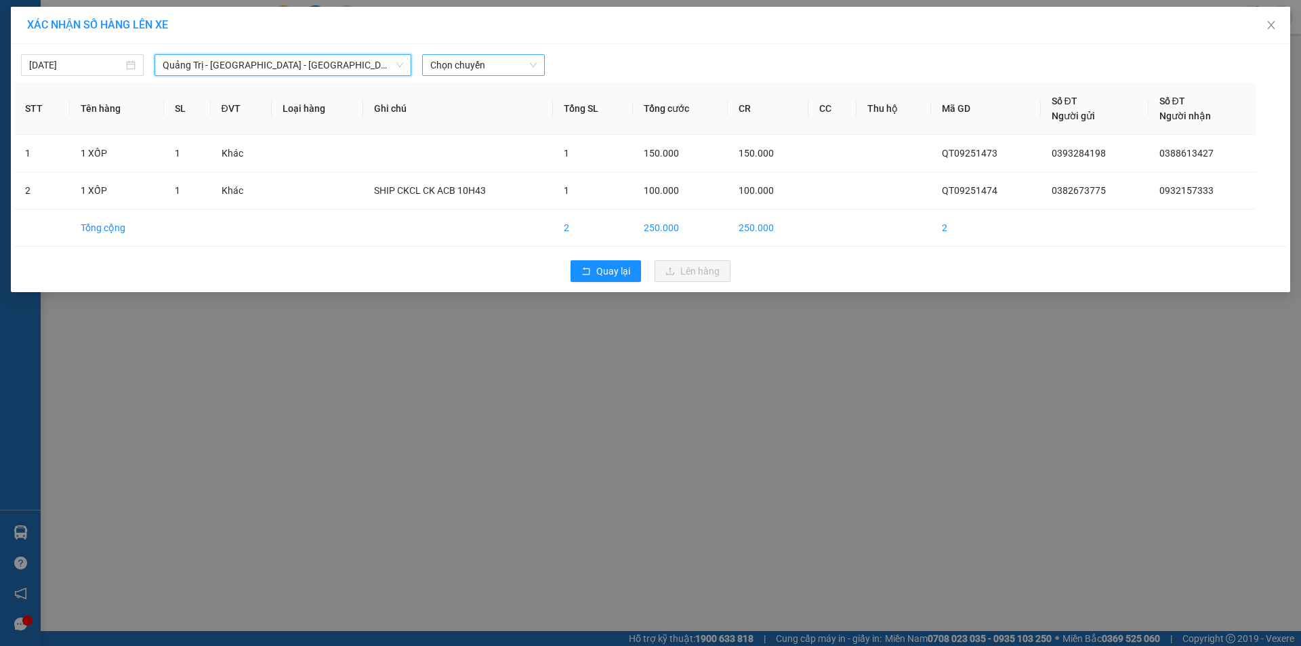
click at [491, 61] on span "Chọn chuyến" at bounding box center [483, 65] width 106 height 20
click at [495, 116] on div "14:00 - 74F-000.34" at bounding box center [483, 113] width 106 height 15
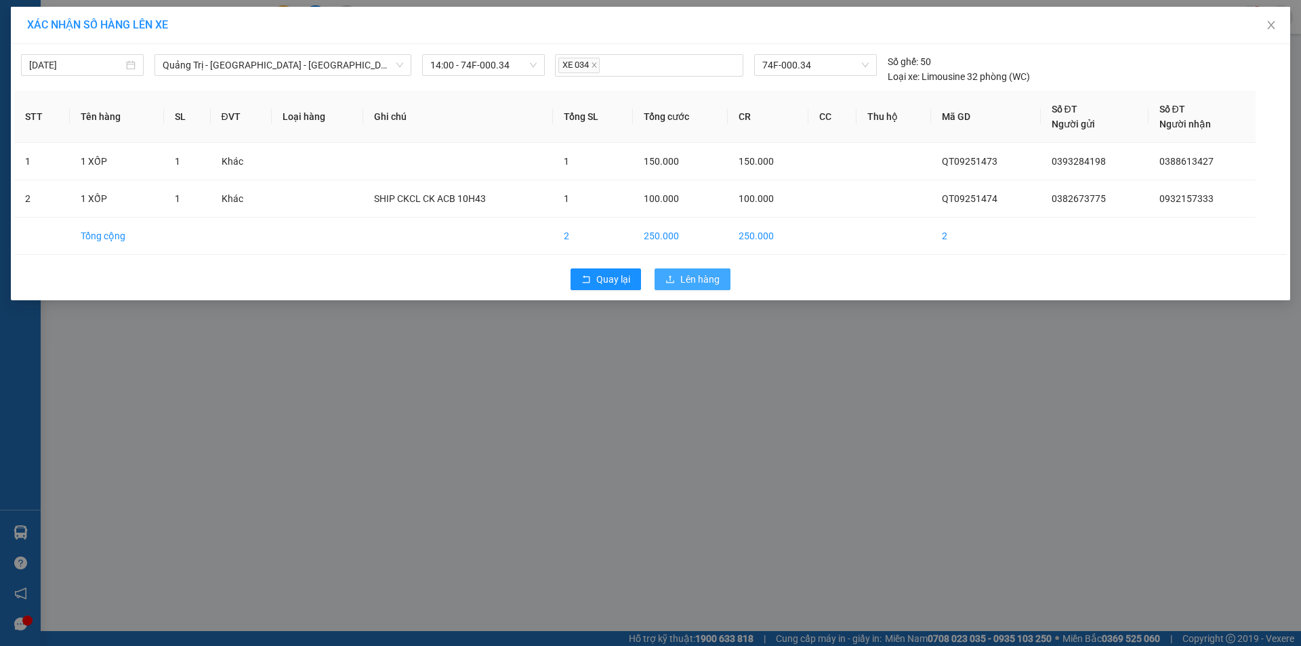
click at [679, 278] on button "Lên hàng" at bounding box center [693, 279] width 76 height 22
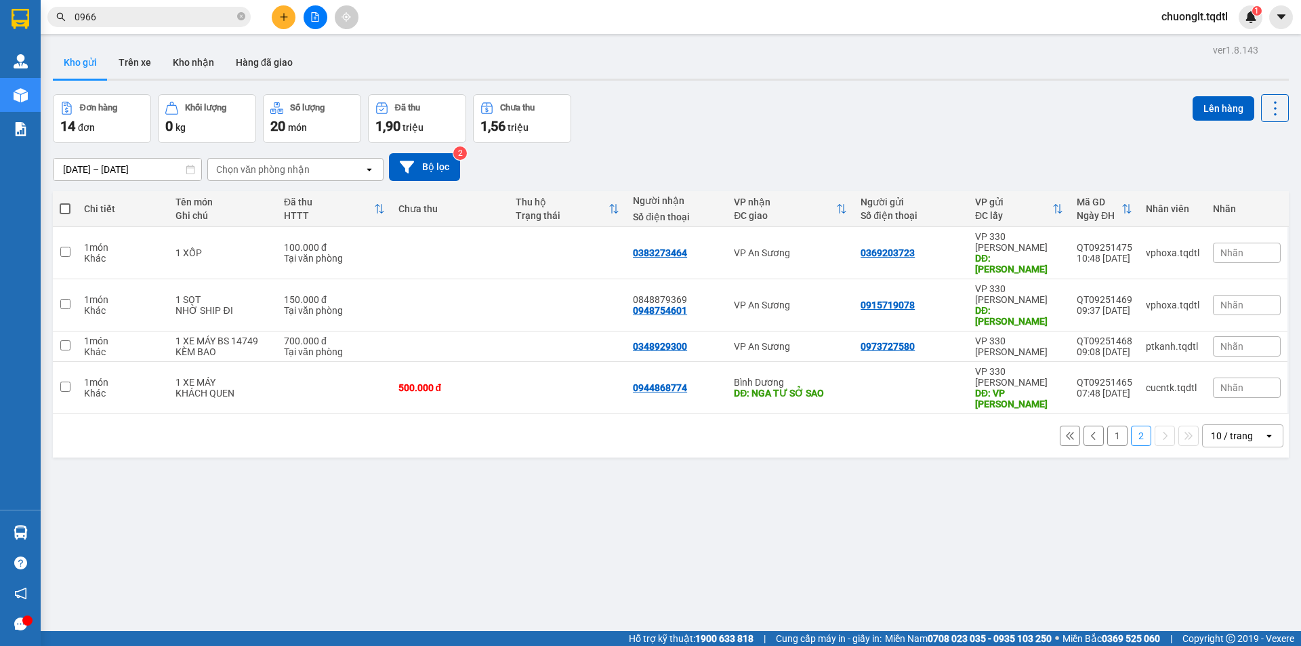
click at [1107, 426] on button "1" at bounding box center [1117, 436] width 20 height 20
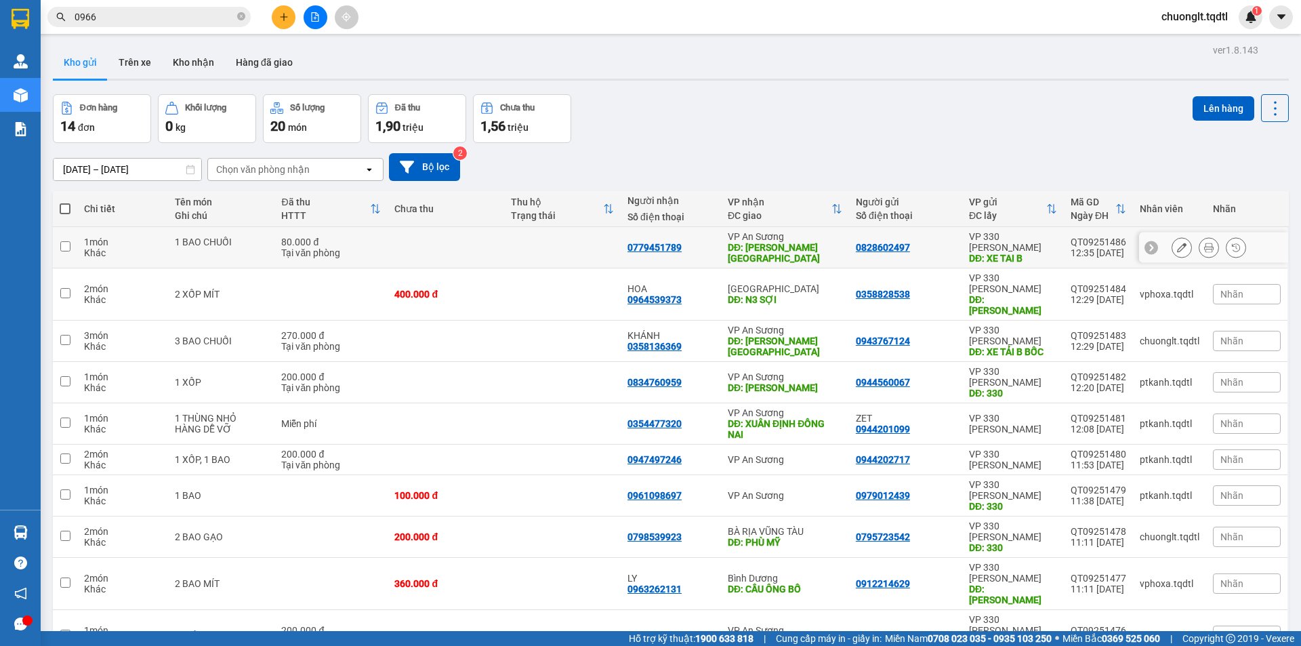
click at [71, 249] on td at bounding box center [65, 247] width 24 height 41
checkbox input "true"
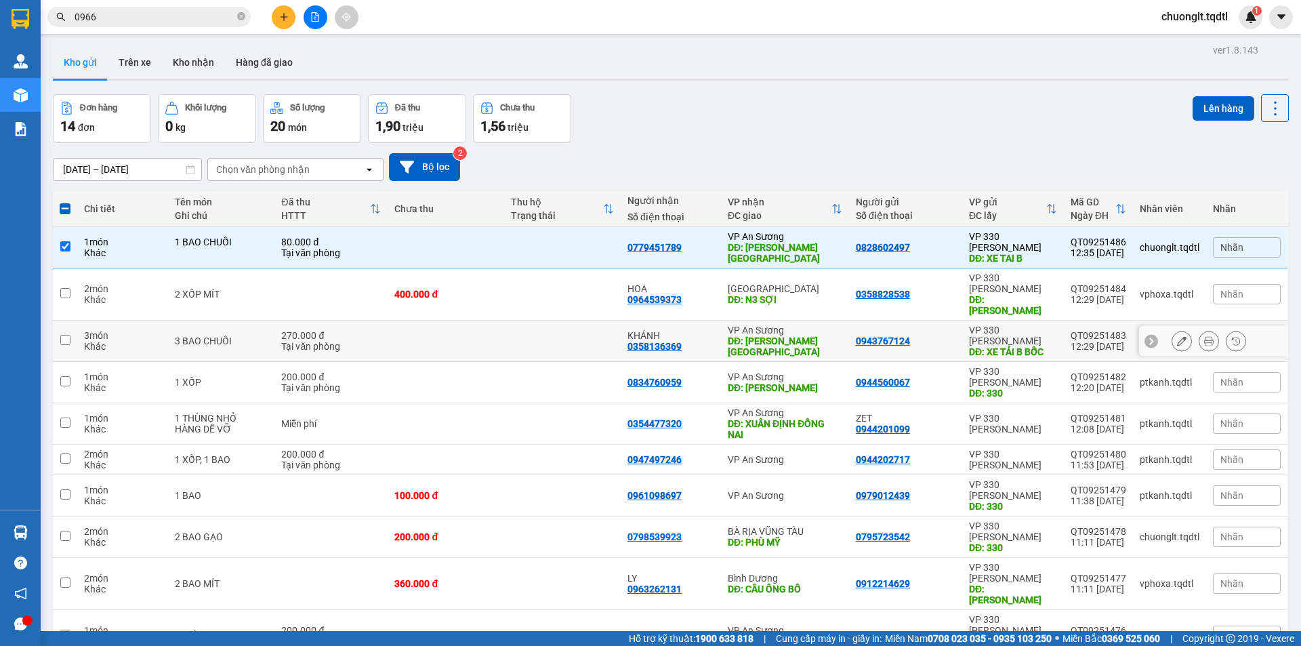
click at [60, 335] on input "checkbox" at bounding box center [65, 340] width 10 height 10
checkbox input "true"
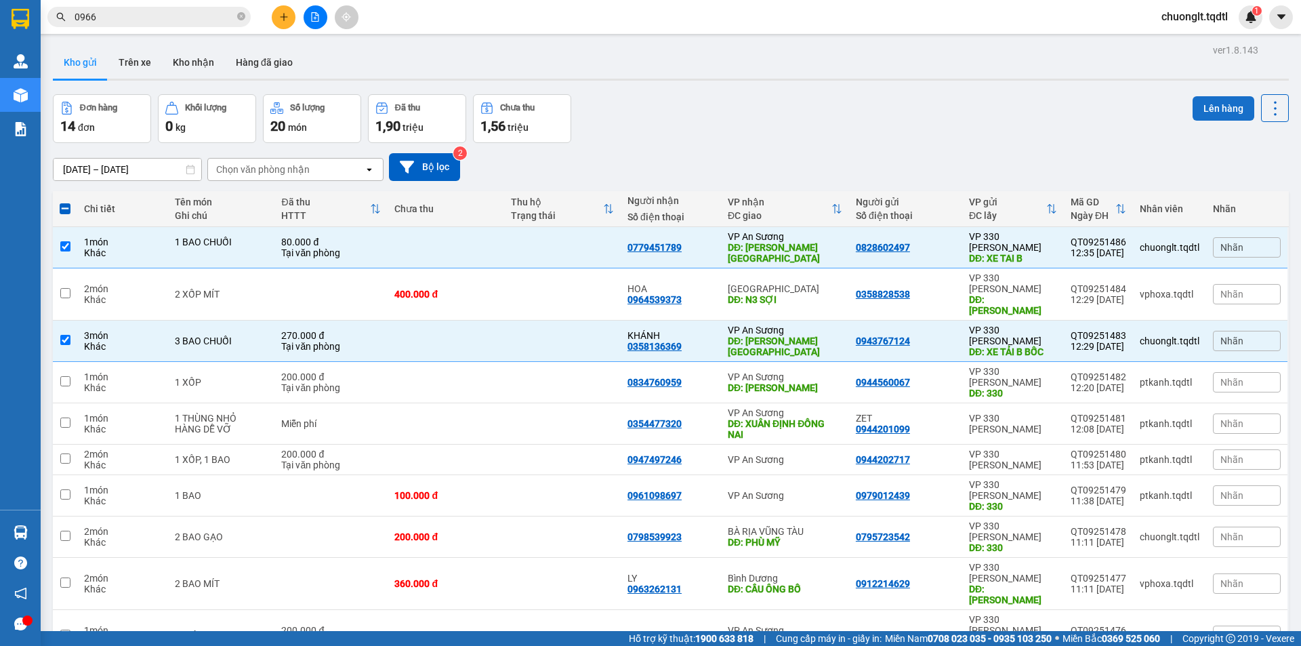
click at [1214, 105] on button "Lên hàng" at bounding box center [1224, 108] width 62 height 24
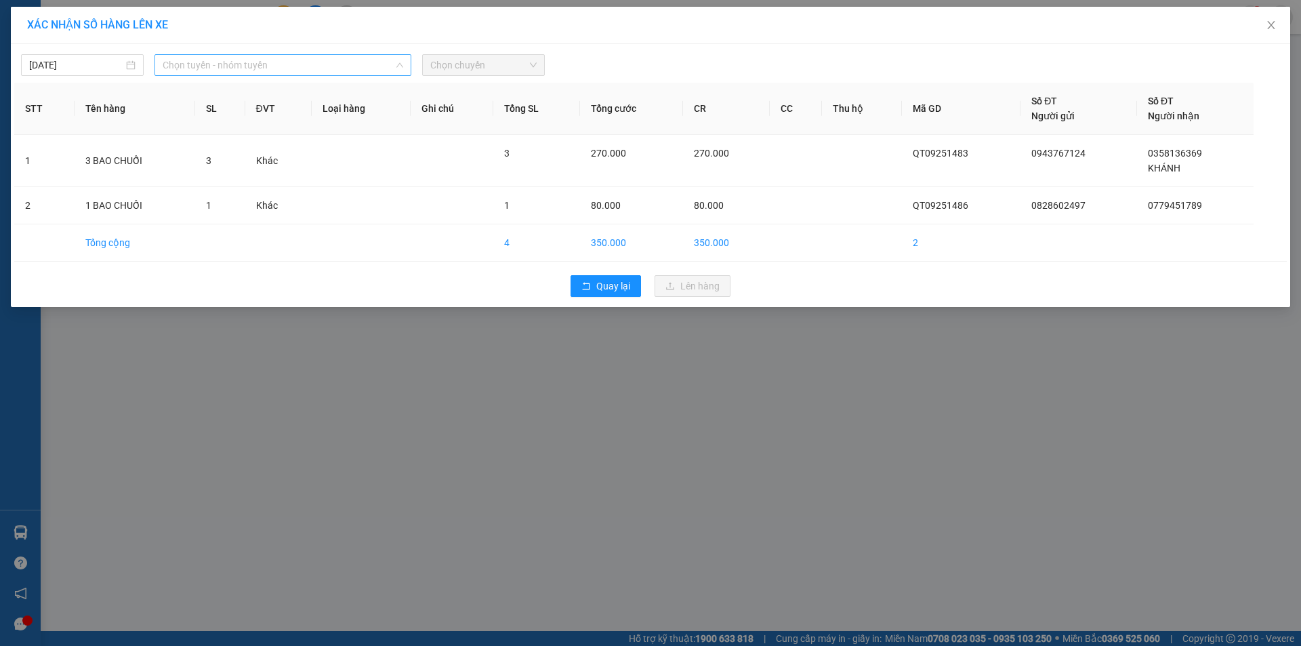
click at [354, 60] on span "Chọn tuyến - nhóm tuyến" at bounding box center [283, 65] width 241 height 20
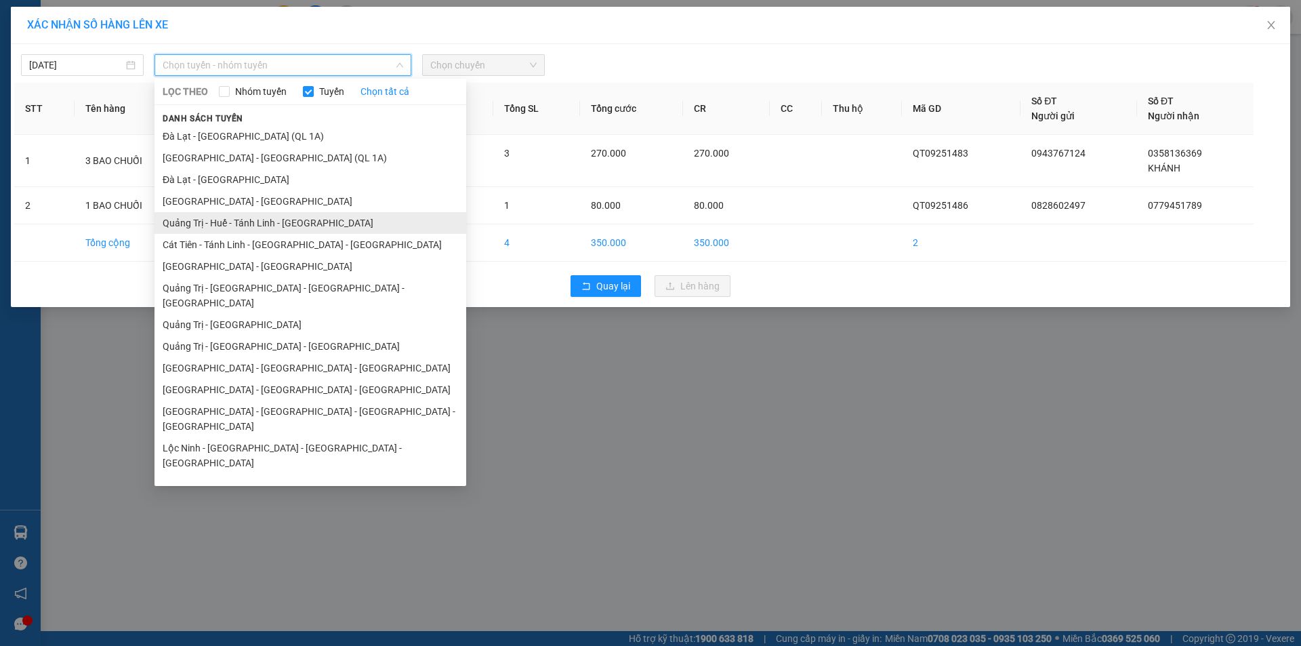
click at [289, 226] on li "Quảng Trị - Huế - Tánh Linh - [GEOGRAPHIC_DATA]" at bounding box center [310, 223] width 312 height 22
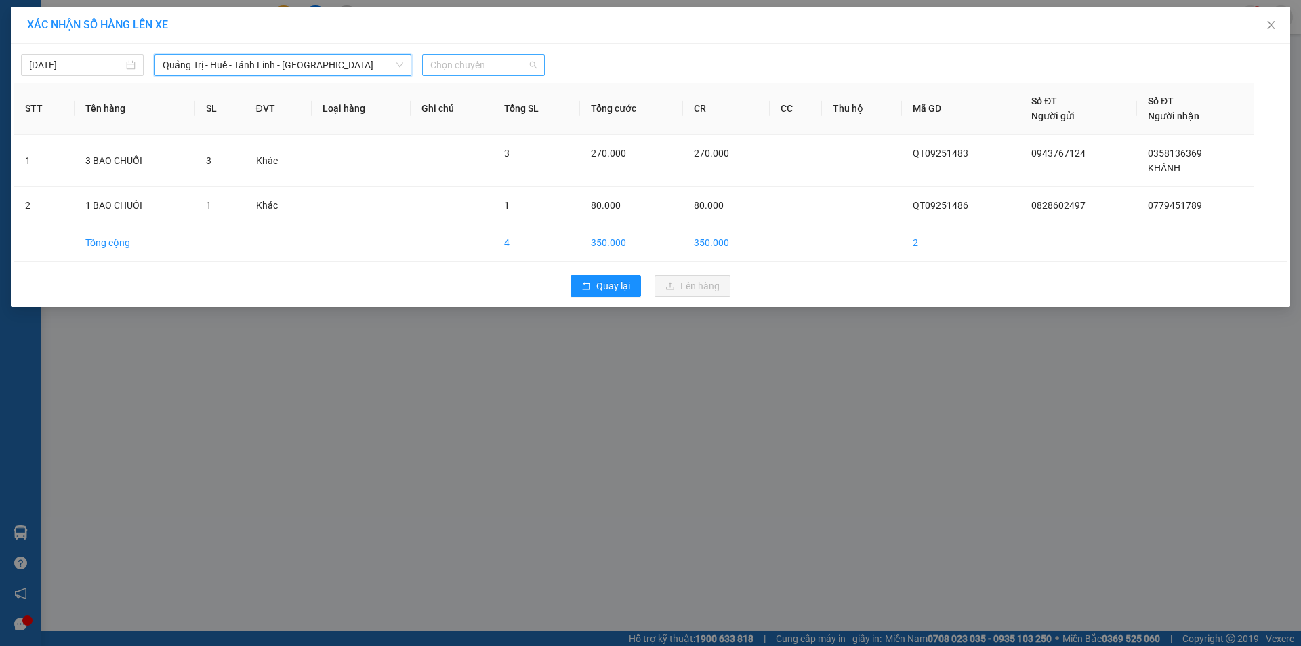
click at [518, 66] on span "Chọn chuyến" at bounding box center [483, 65] width 106 height 20
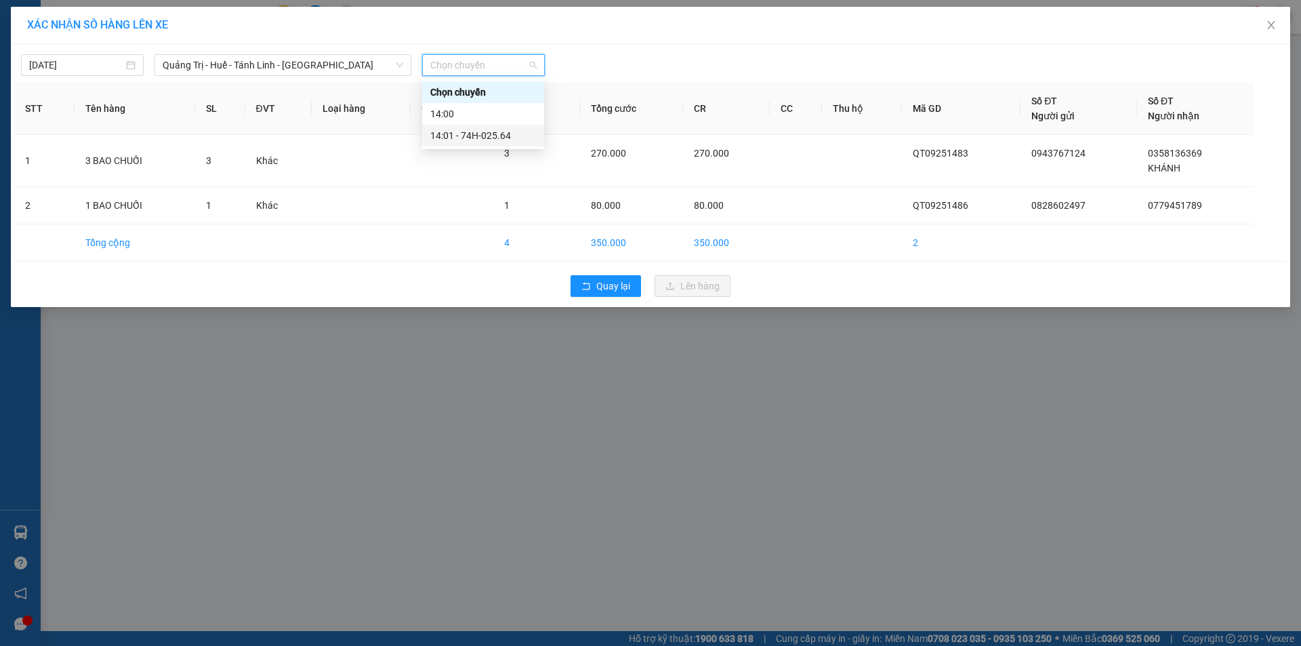
click at [511, 134] on div "14:01 - 74H-025.64" at bounding box center [483, 135] width 106 height 15
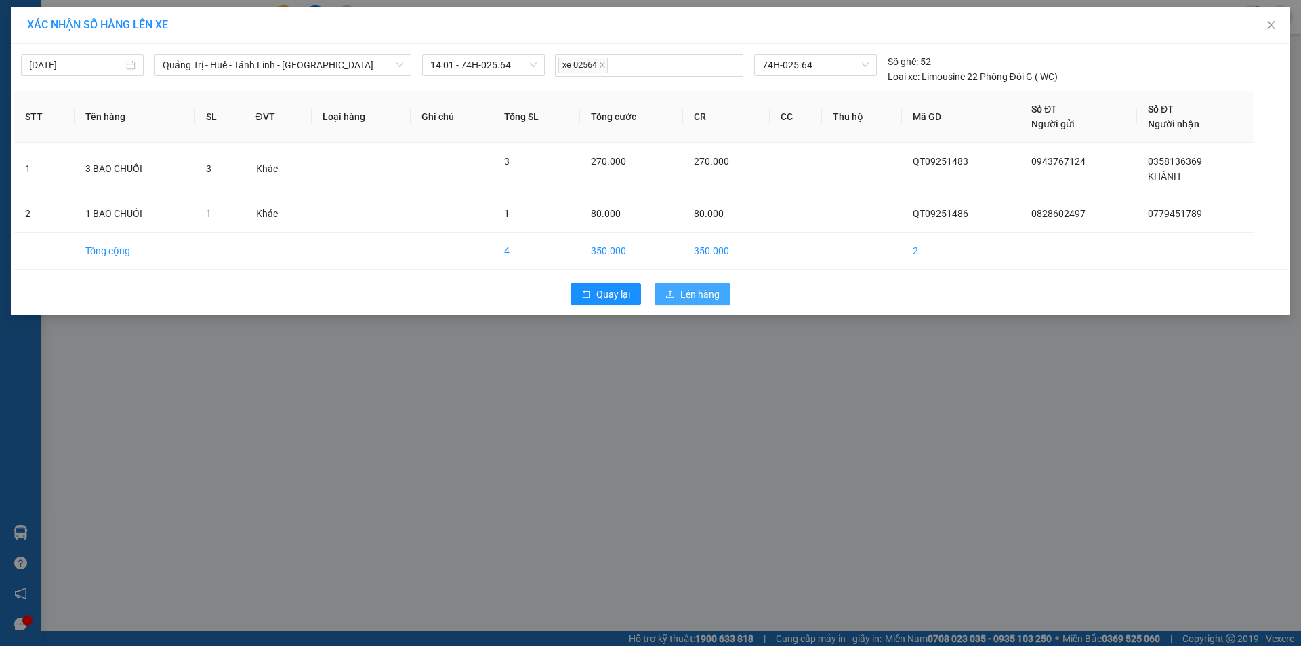
click at [686, 291] on span "Lên hàng" at bounding box center [699, 294] width 39 height 15
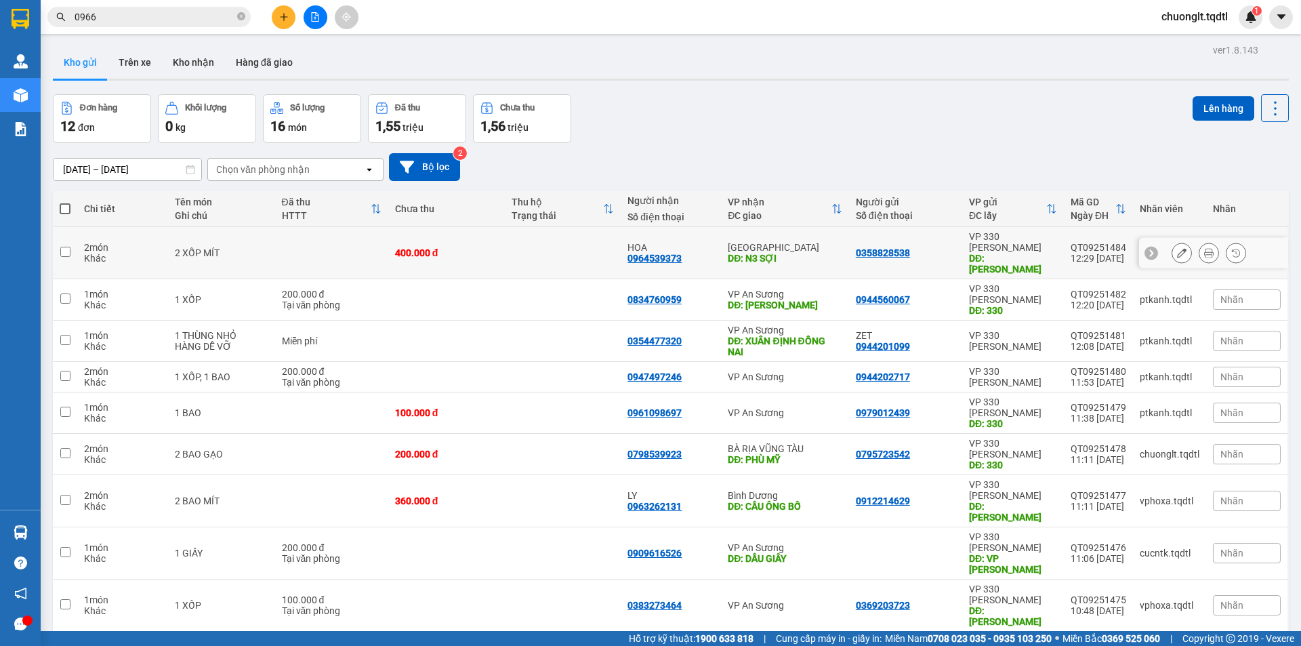
click at [64, 247] on input "checkbox" at bounding box center [65, 252] width 10 height 10
checkbox input "true"
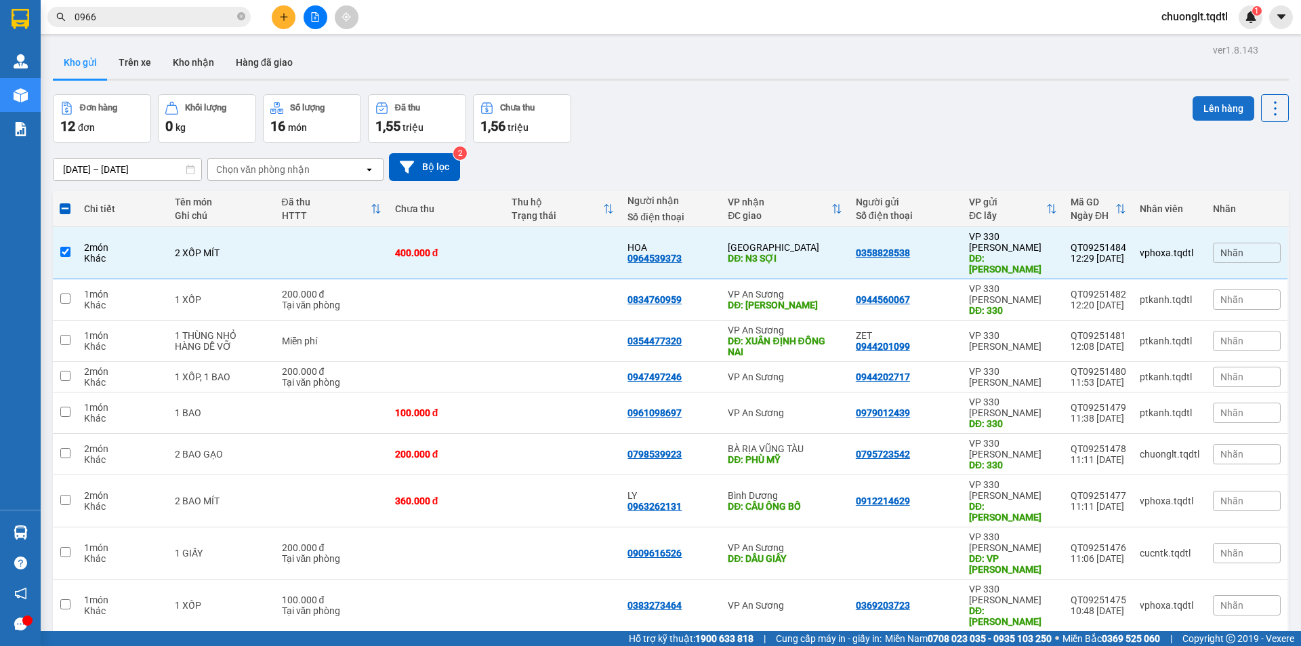
click at [1215, 105] on button "Lên hàng" at bounding box center [1224, 108] width 62 height 24
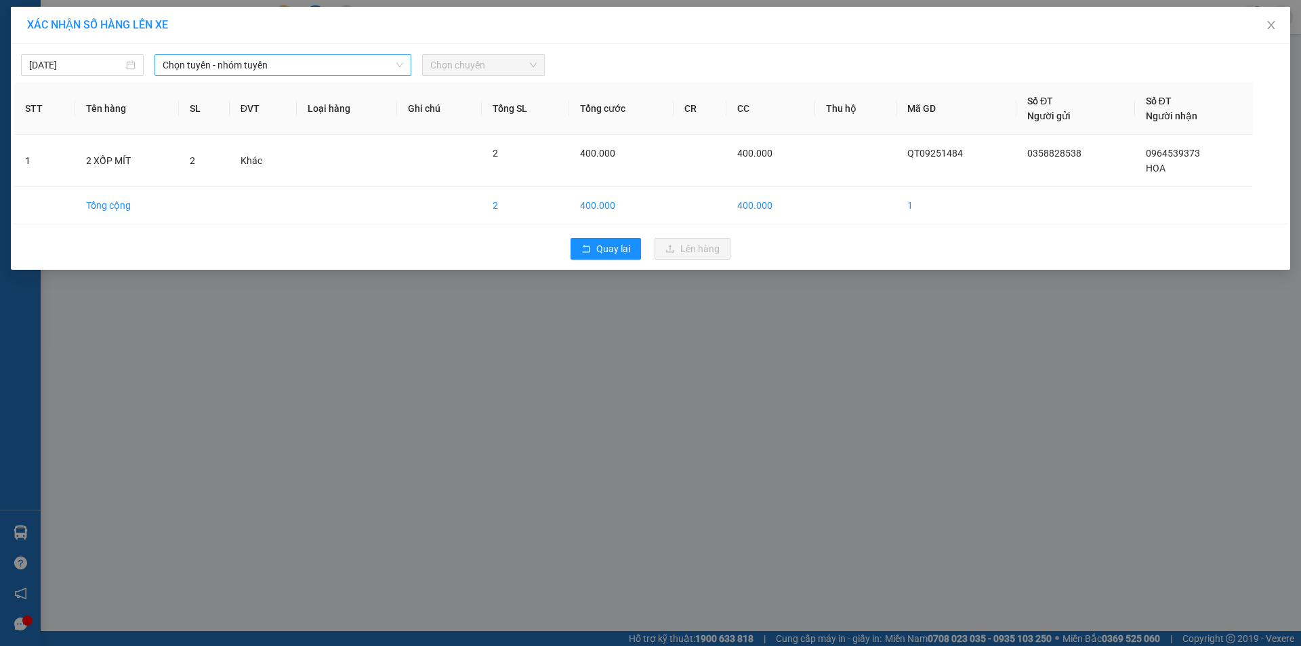
click at [344, 68] on span "Chọn tuyến - nhóm tuyến" at bounding box center [283, 65] width 241 height 20
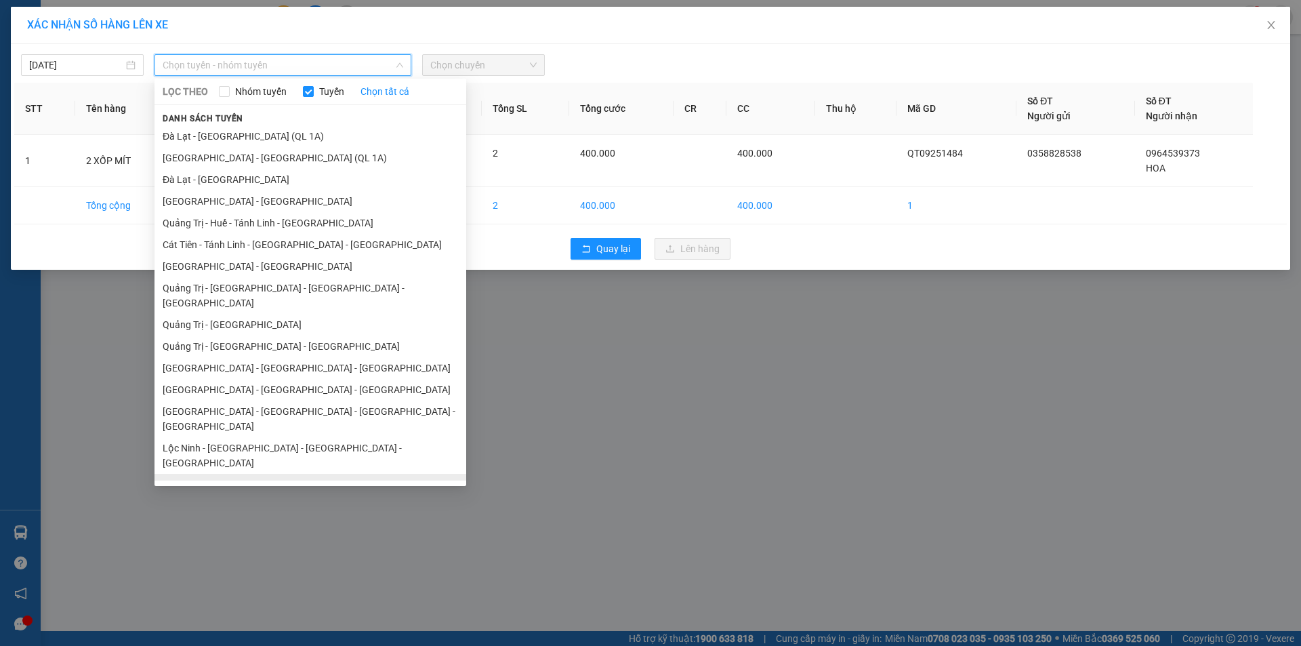
scroll to position [79, 0]
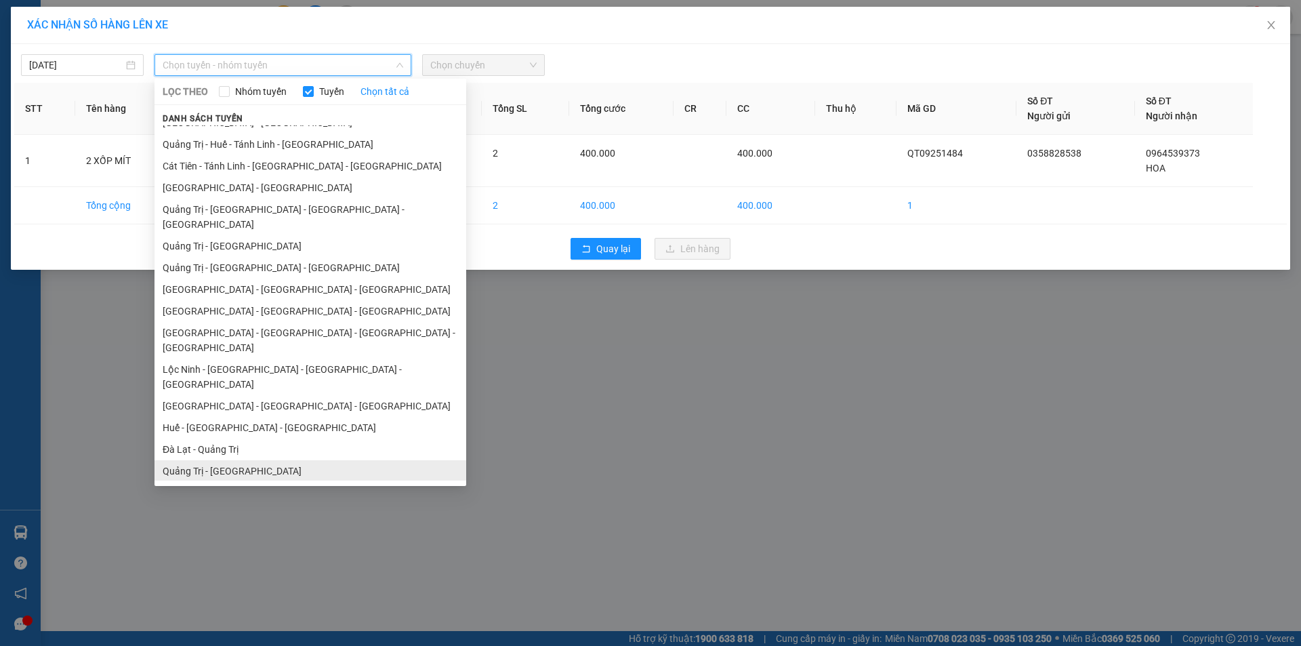
drag, startPoint x: 221, startPoint y: 426, endPoint x: 306, endPoint y: 306, distance: 146.8
click at [222, 460] on li "Quảng Trị - [GEOGRAPHIC_DATA]" at bounding box center [310, 471] width 312 height 22
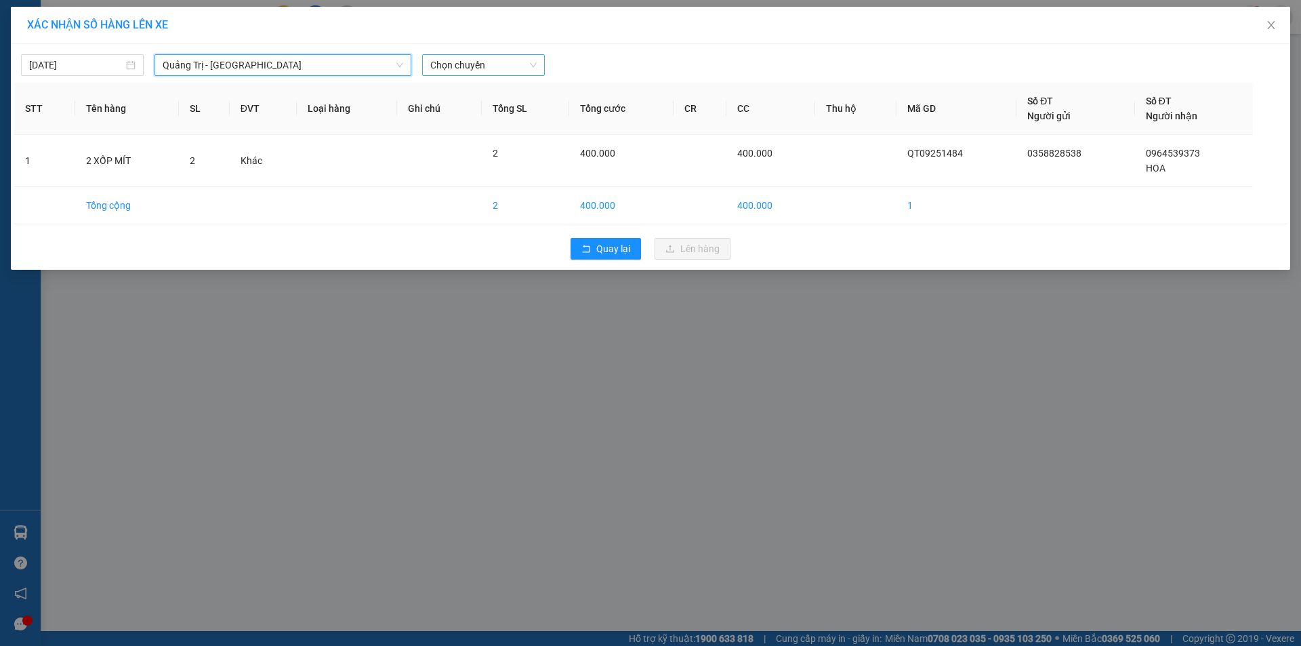
click at [497, 69] on span "Chọn chuyến" at bounding box center [483, 65] width 106 height 20
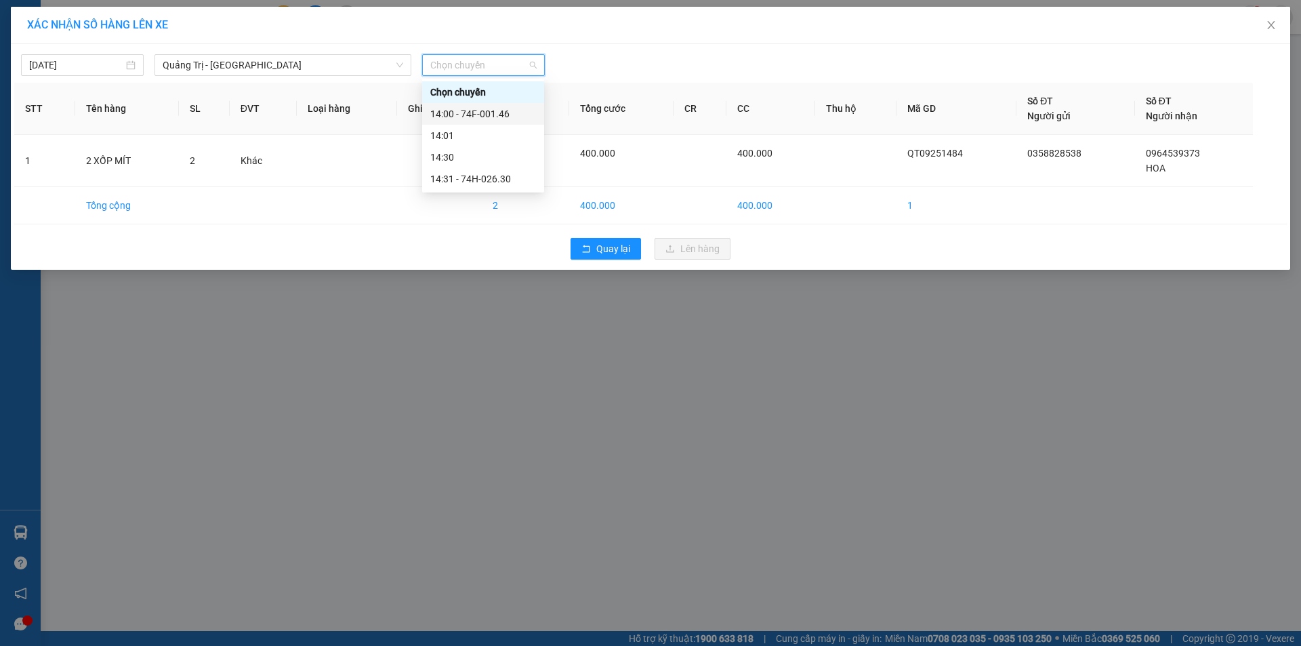
click at [497, 114] on div "14:00 - 74F-001.46" at bounding box center [483, 113] width 106 height 15
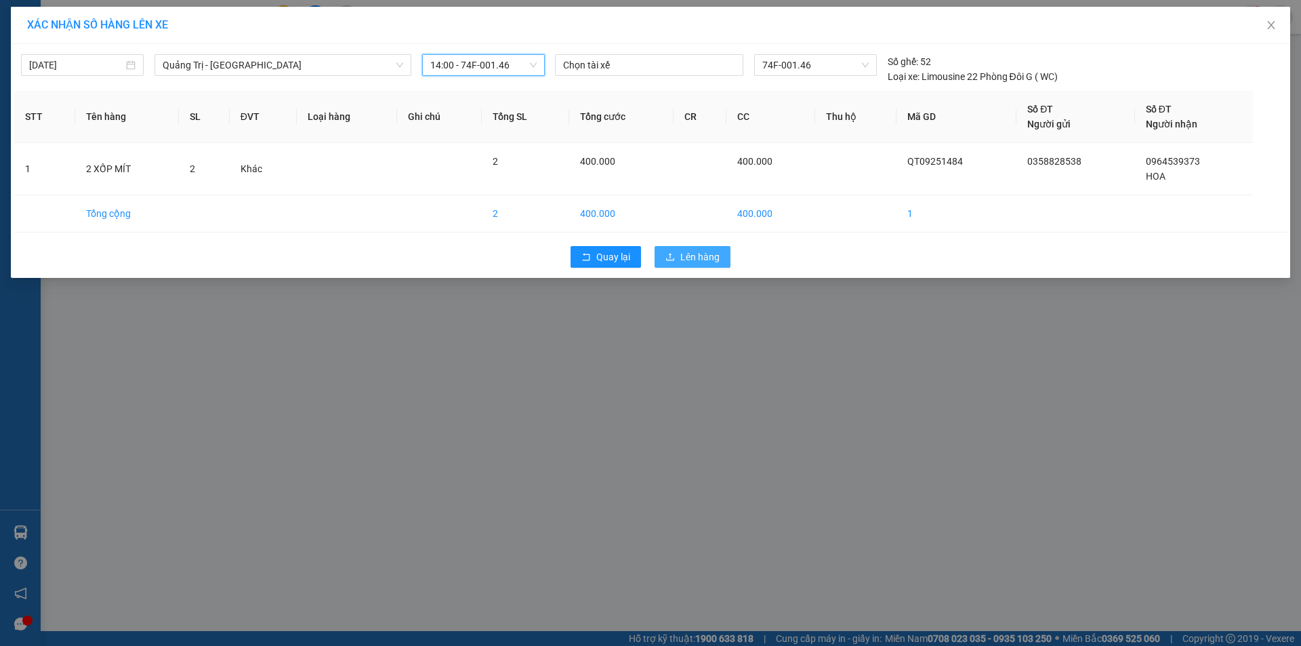
click at [699, 256] on span "Lên hàng" at bounding box center [699, 256] width 39 height 15
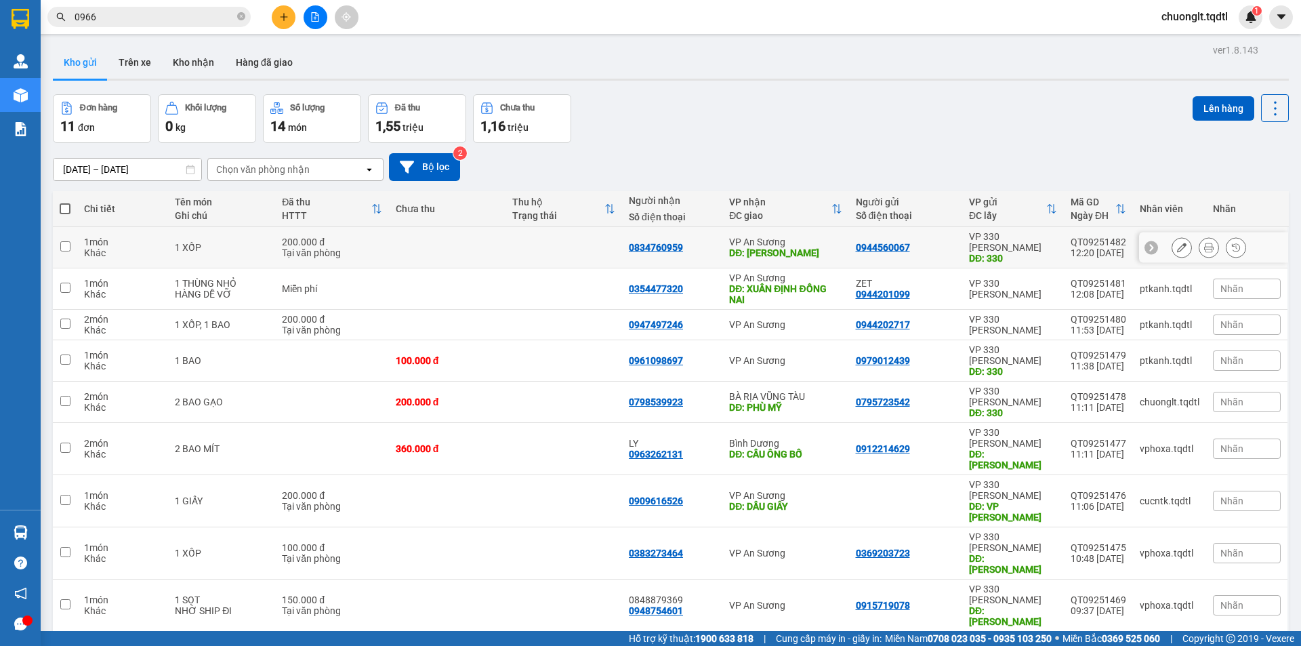
drag, startPoint x: 72, startPoint y: 236, endPoint x: 72, endPoint y: 247, distance: 10.2
click at [72, 237] on td at bounding box center [65, 247] width 24 height 41
checkbox input "true"
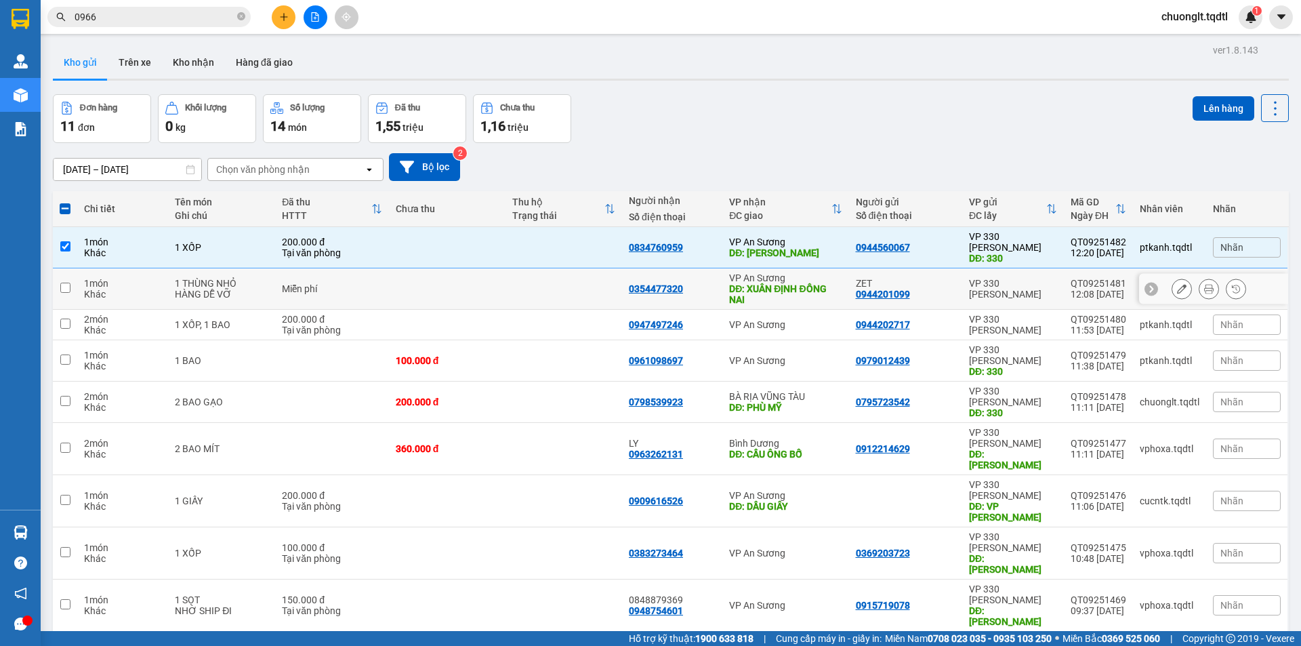
click at [71, 280] on td at bounding box center [65, 288] width 24 height 41
checkbox input "true"
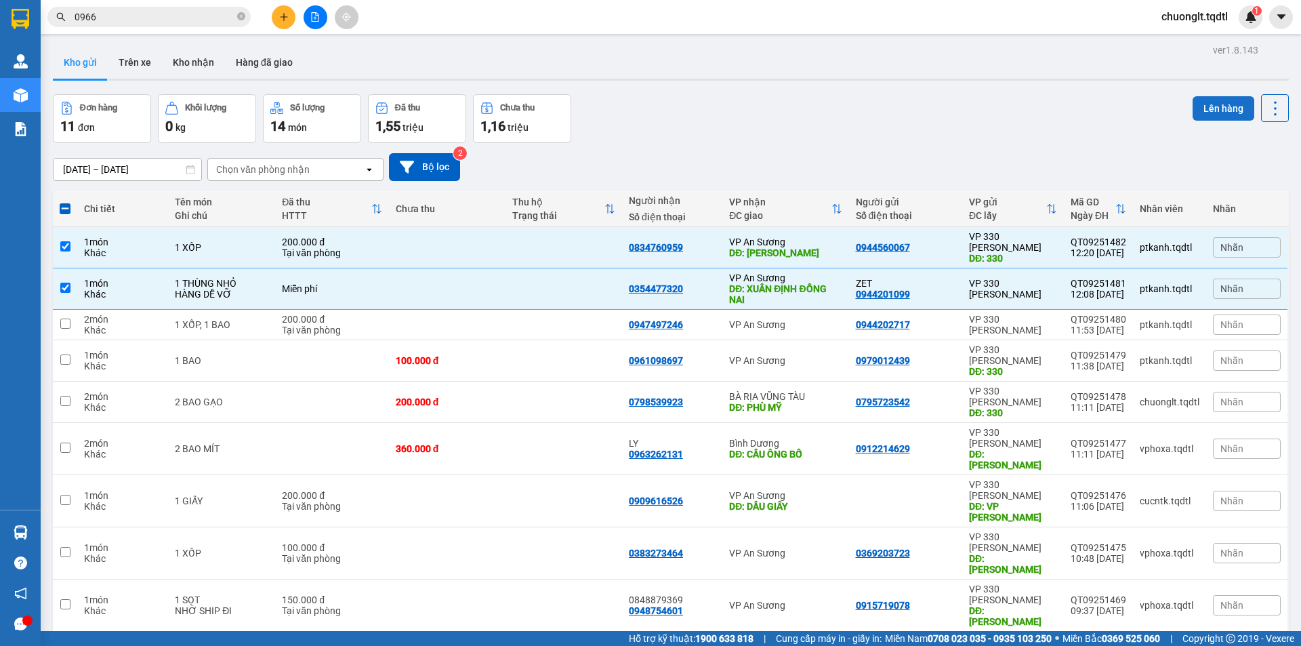
click at [1226, 104] on button "Lên hàng" at bounding box center [1224, 108] width 62 height 24
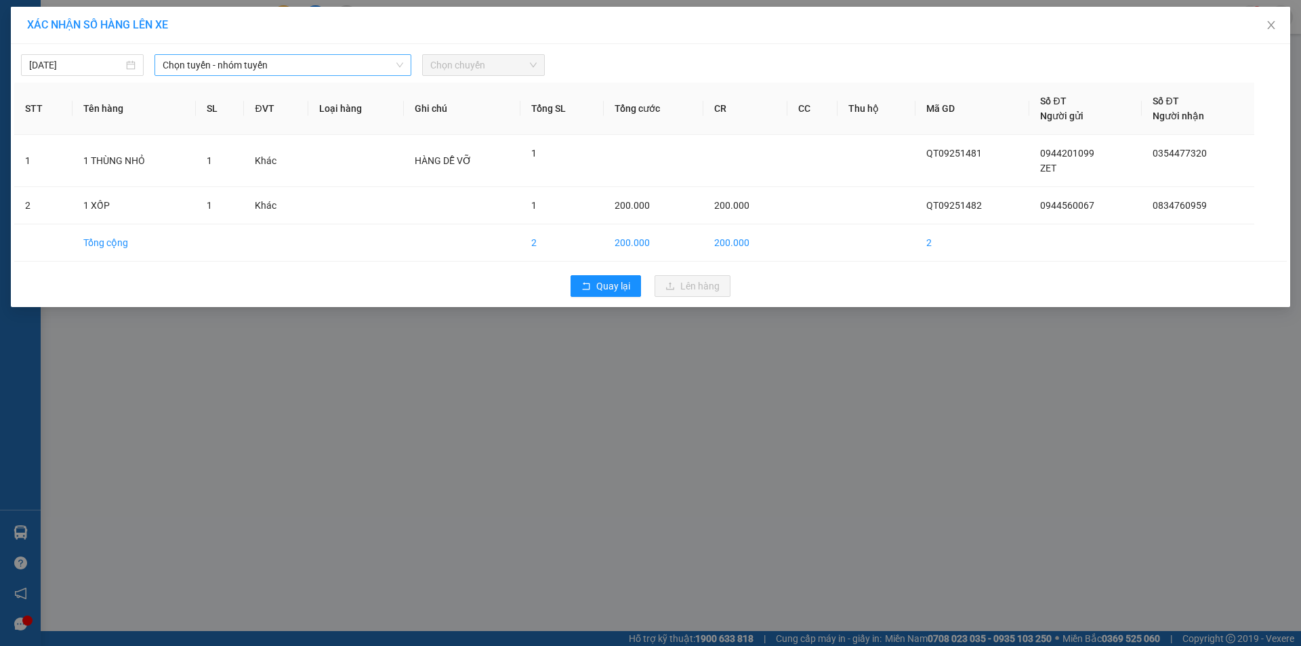
click at [337, 54] on div "15/09/2025 Chọn tuyến - nhóm tuyến Chọn chuyến" at bounding box center [650, 61] width 1272 height 28
click at [333, 60] on span "Chọn tuyến - nhóm tuyến" at bounding box center [283, 65] width 241 height 20
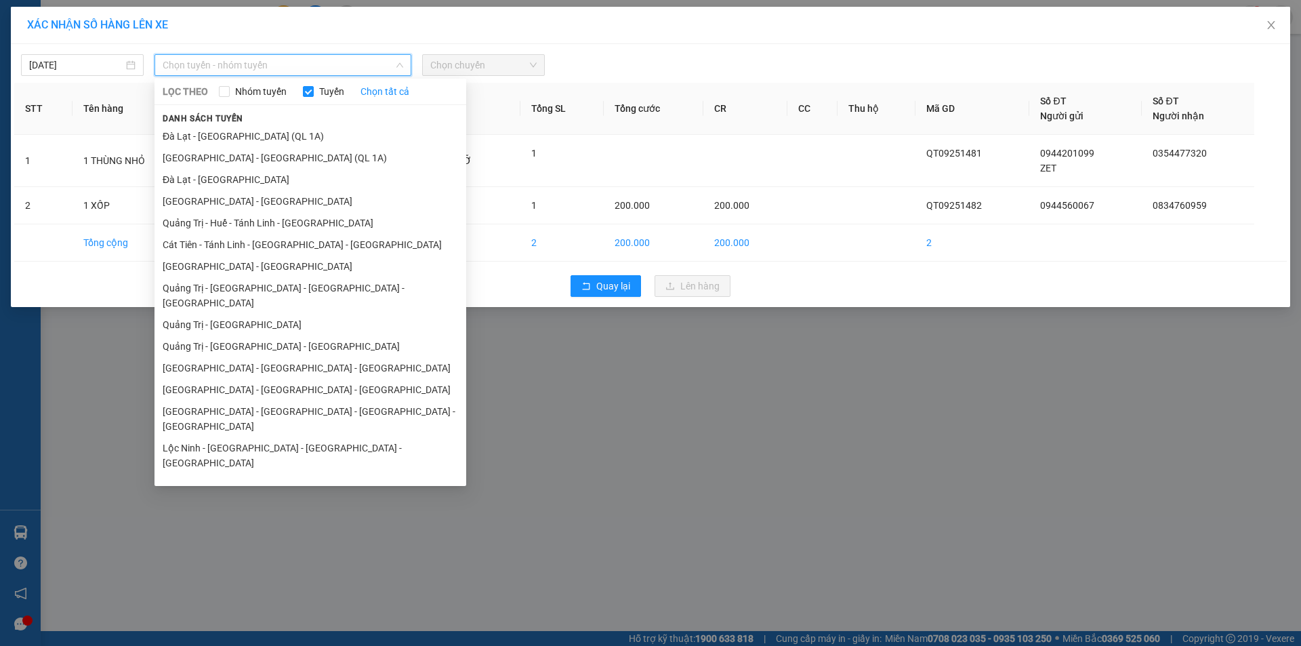
drag, startPoint x: 232, startPoint y: 309, endPoint x: 260, endPoint y: 287, distance: 34.7
click at [233, 314] on li "Quảng Trị - [GEOGRAPHIC_DATA]" at bounding box center [310, 325] width 312 height 22
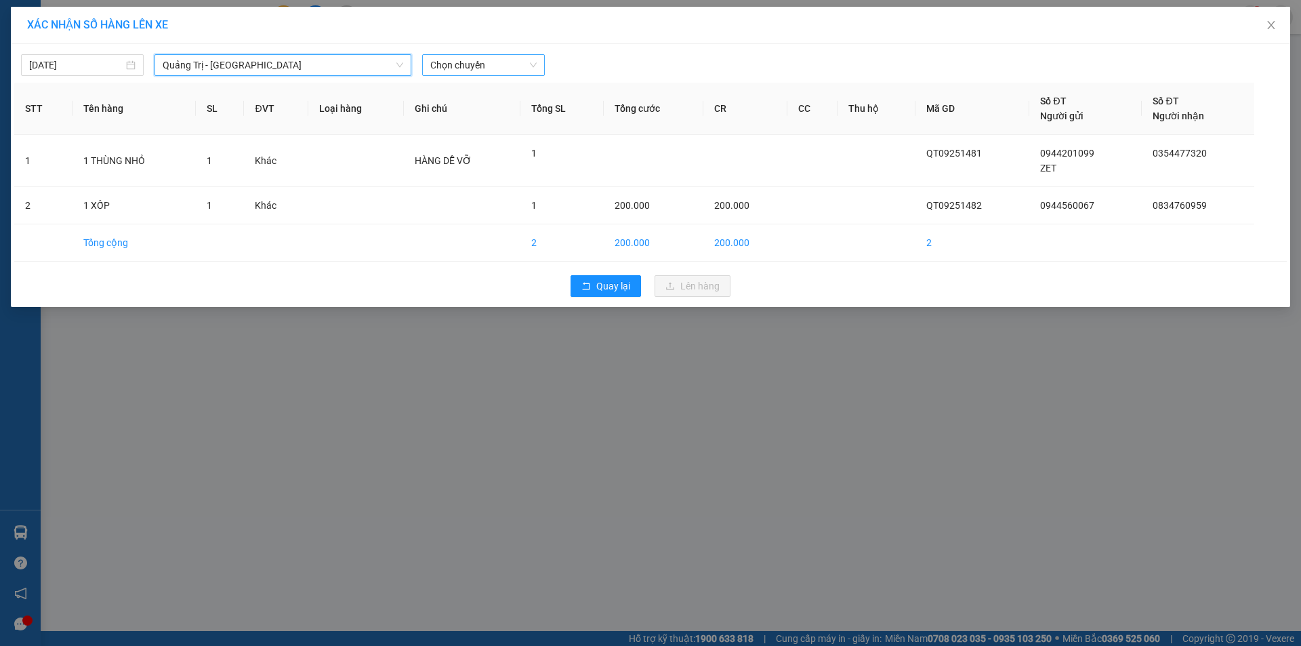
click at [498, 71] on span "Chọn chuyến" at bounding box center [483, 65] width 106 height 20
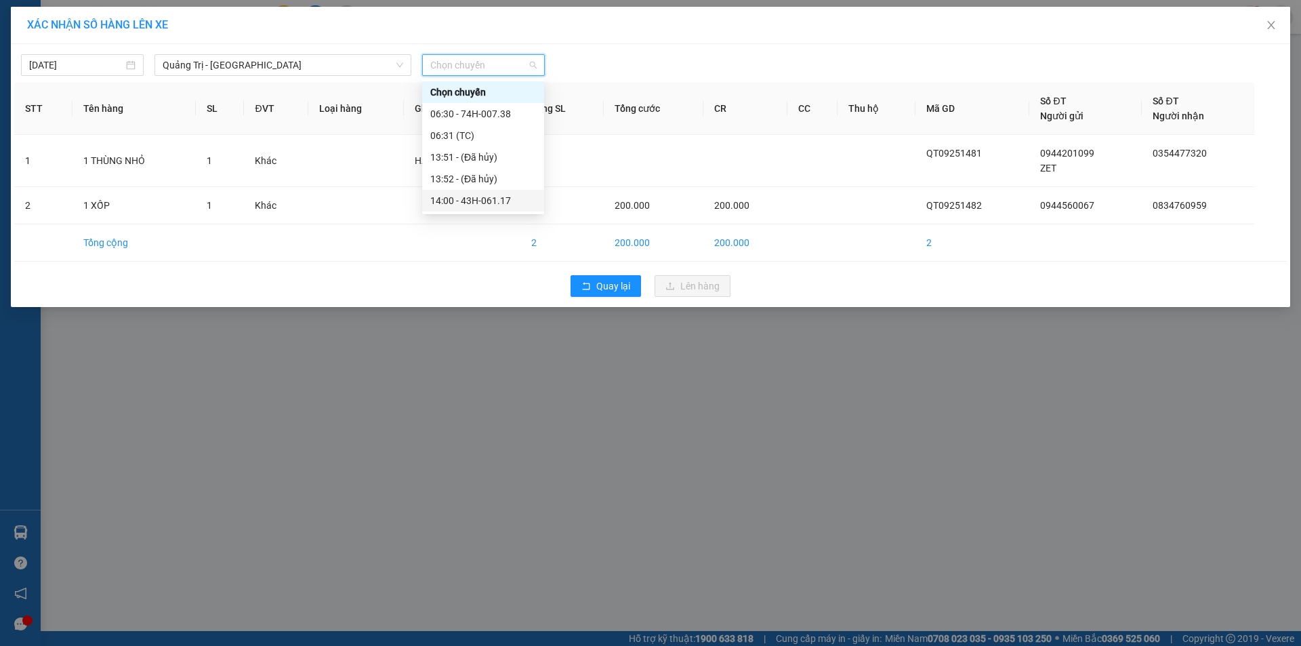
click at [482, 198] on div "14:00 - 43H-061.17" at bounding box center [483, 200] width 106 height 15
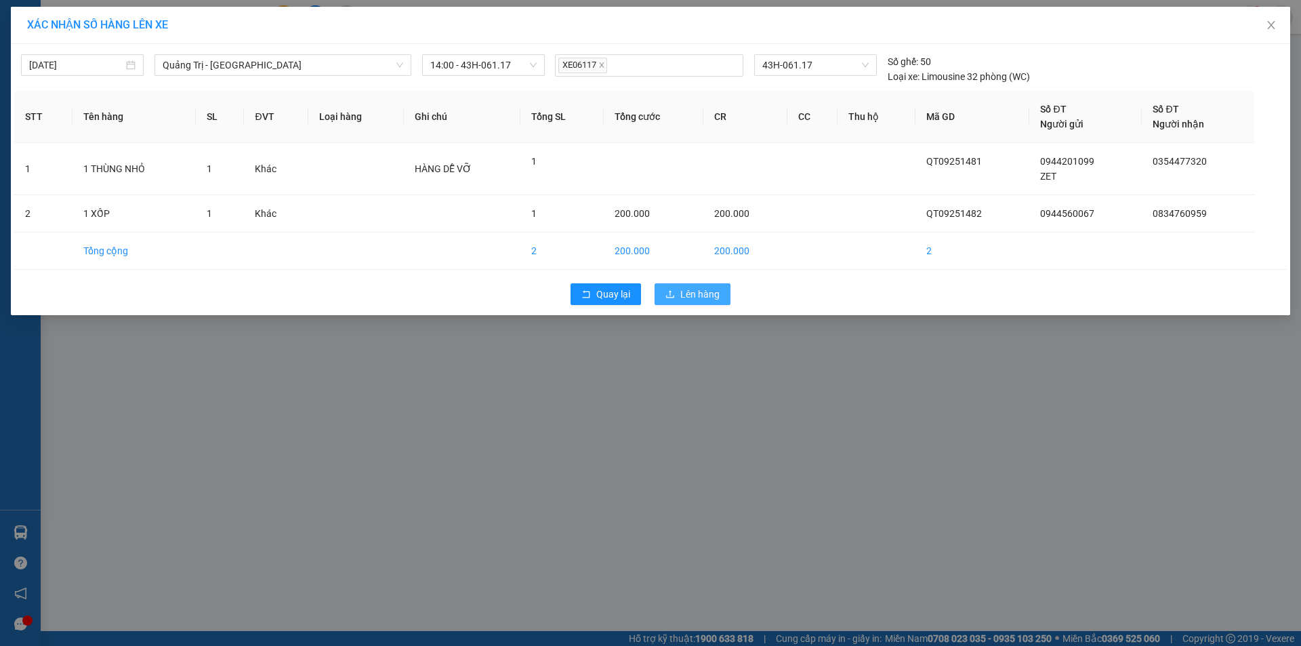
click at [686, 291] on span "Lên hàng" at bounding box center [699, 294] width 39 height 15
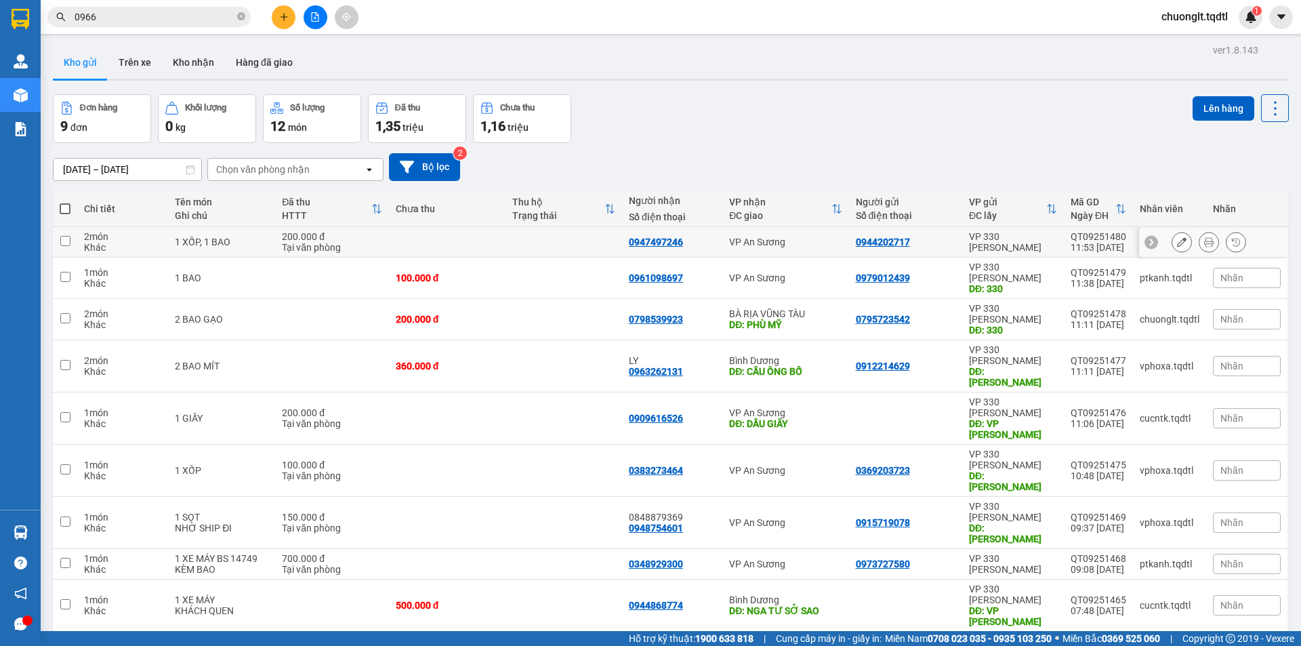
click at [70, 243] on input "checkbox" at bounding box center [65, 241] width 10 height 10
checkbox input "true"
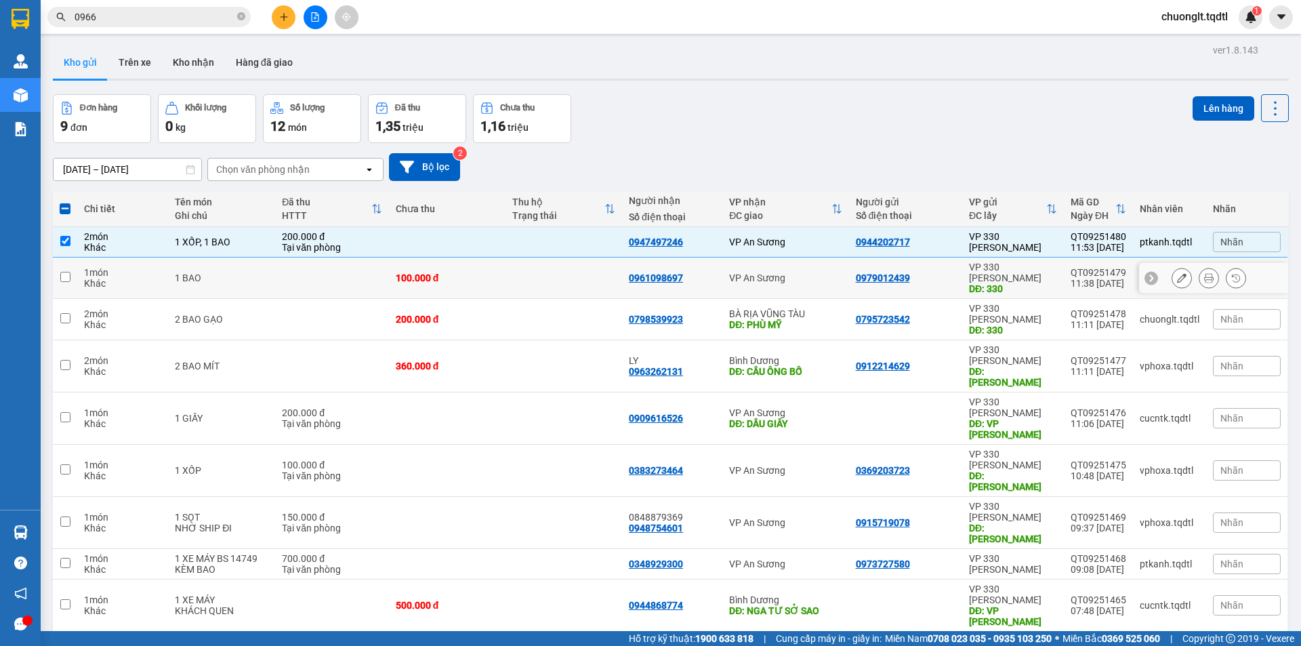
click at [68, 272] on input "checkbox" at bounding box center [65, 277] width 10 height 10
checkbox input "true"
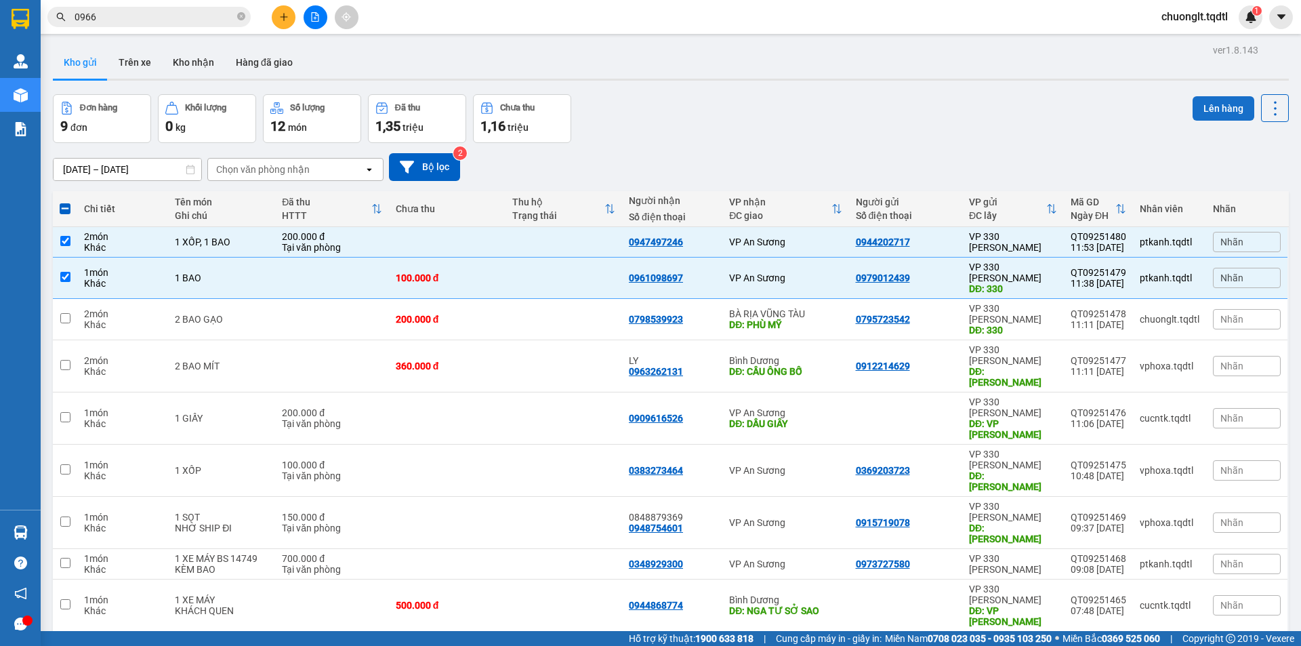
click at [1206, 108] on button "Lên hàng" at bounding box center [1224, 108] width 62 height 24
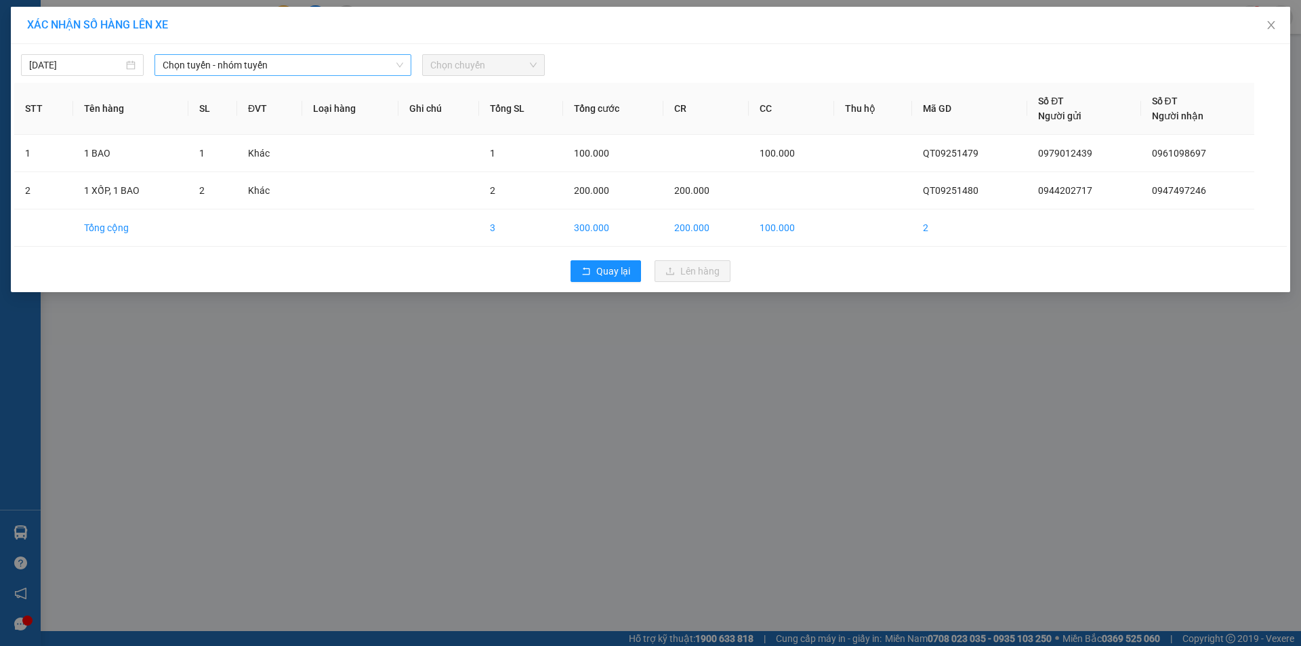
click at [327, 56] on span "Chọn tuyến - nhóm tuyến" at bounding box center [283, 65] width 241 height 20
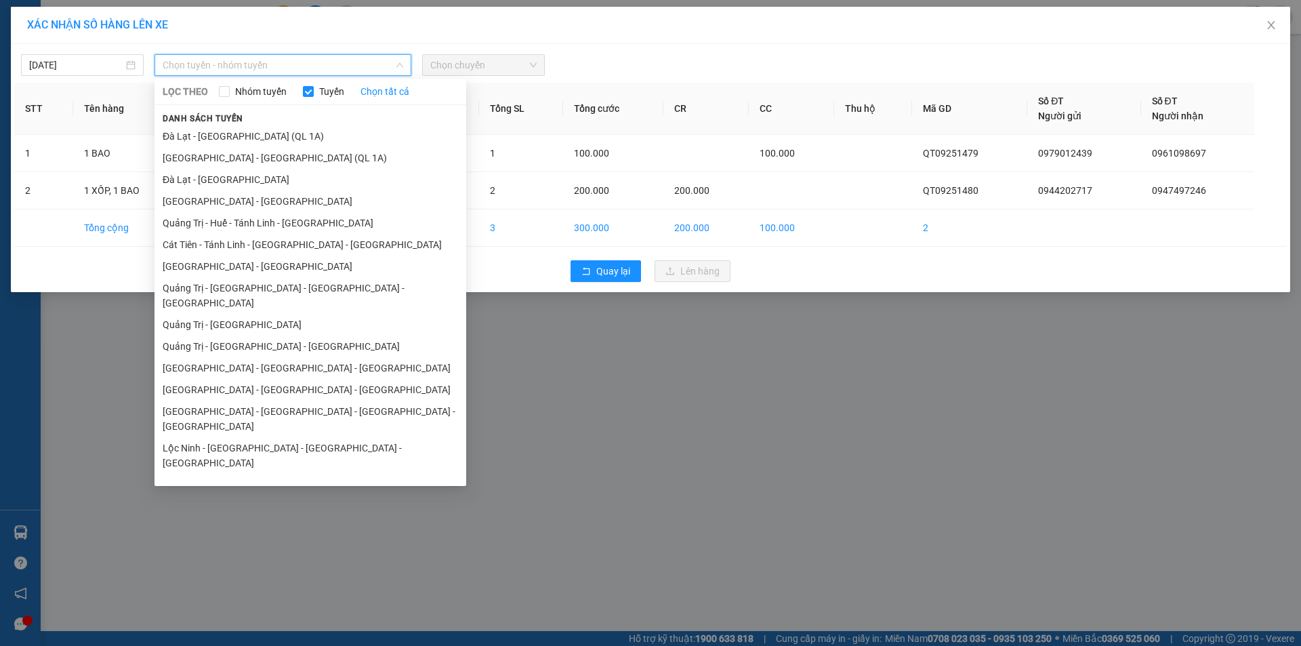
drag, startPoint x: 247, startPoint y: 329, endPoint x: 285, endPoint y: 276, distance: 65.5
click at [247, 335] on li "Quảng Trị - [GEOGRAPHIC_DATA] - [GEOGRAPHIC_DATA]" at bounding box center [310, 346] width 312 height 22
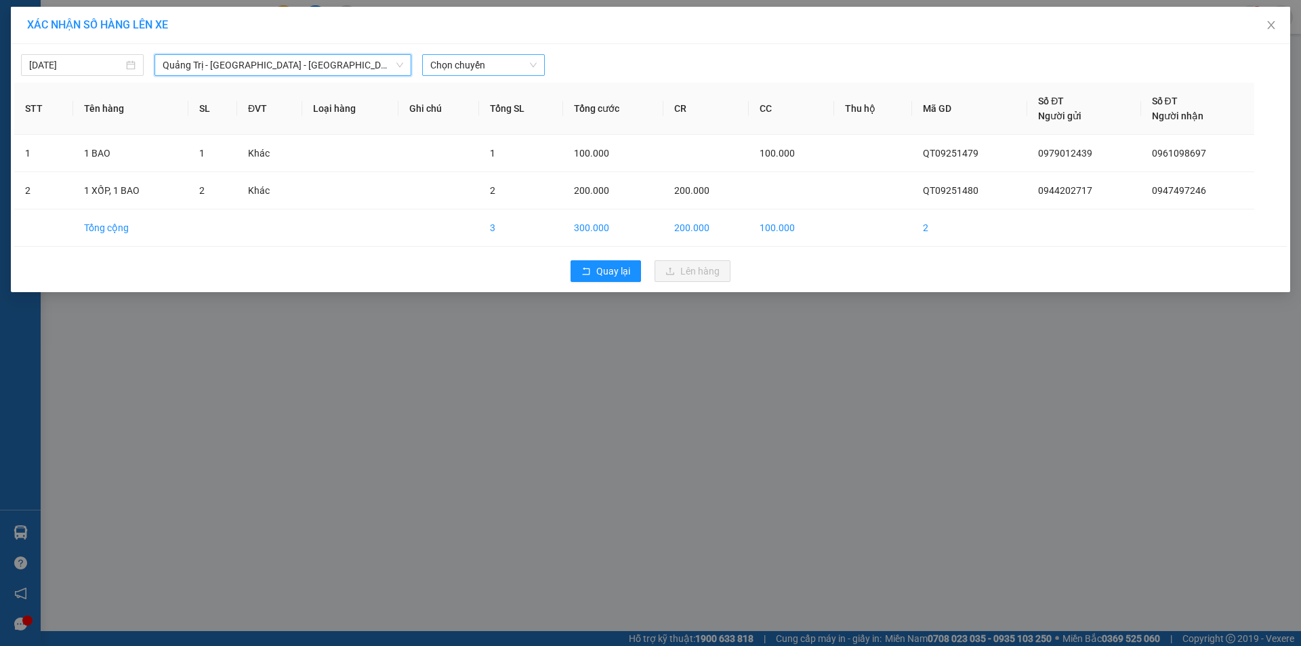
click at [481, 62] on span "Chọn chuyến" at bounding box center [483, 65] width 106 height 20
click at [473, 112] on div "14:00 - 74F-000.34" at bounding box center [483, 113] width 106 height 15
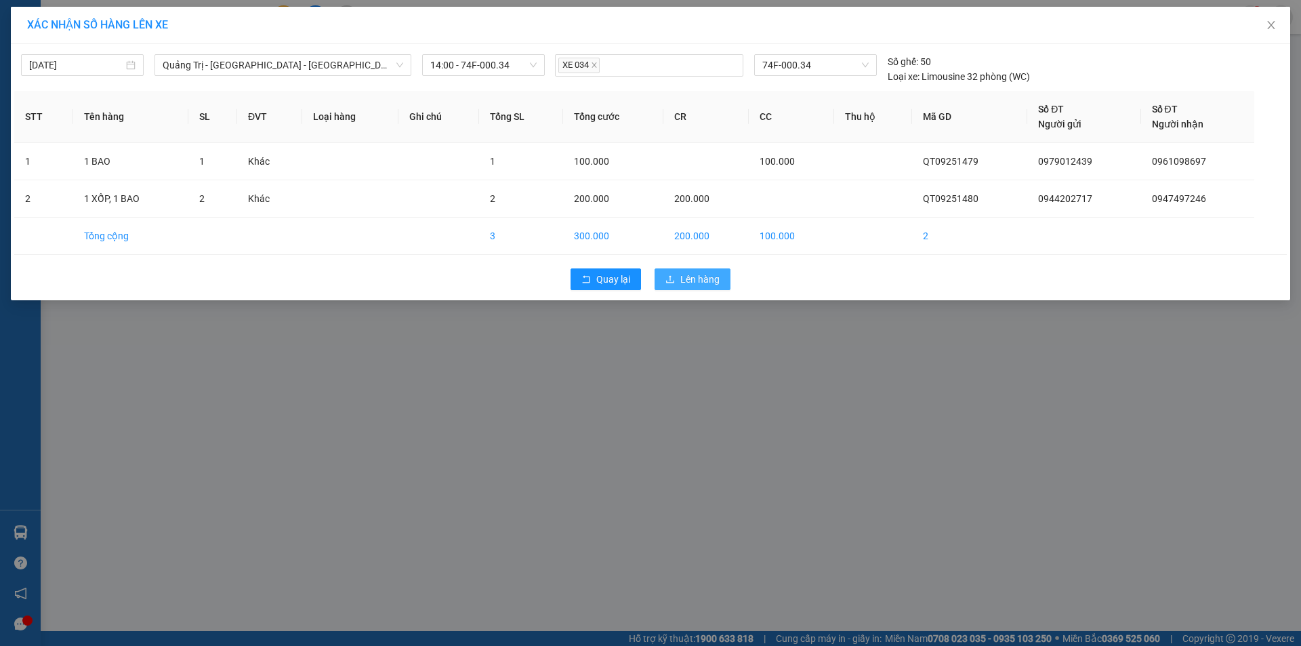
click at [680, 273] on span "Lên hàng" at bounding box center [699, 279] width 39 height 15
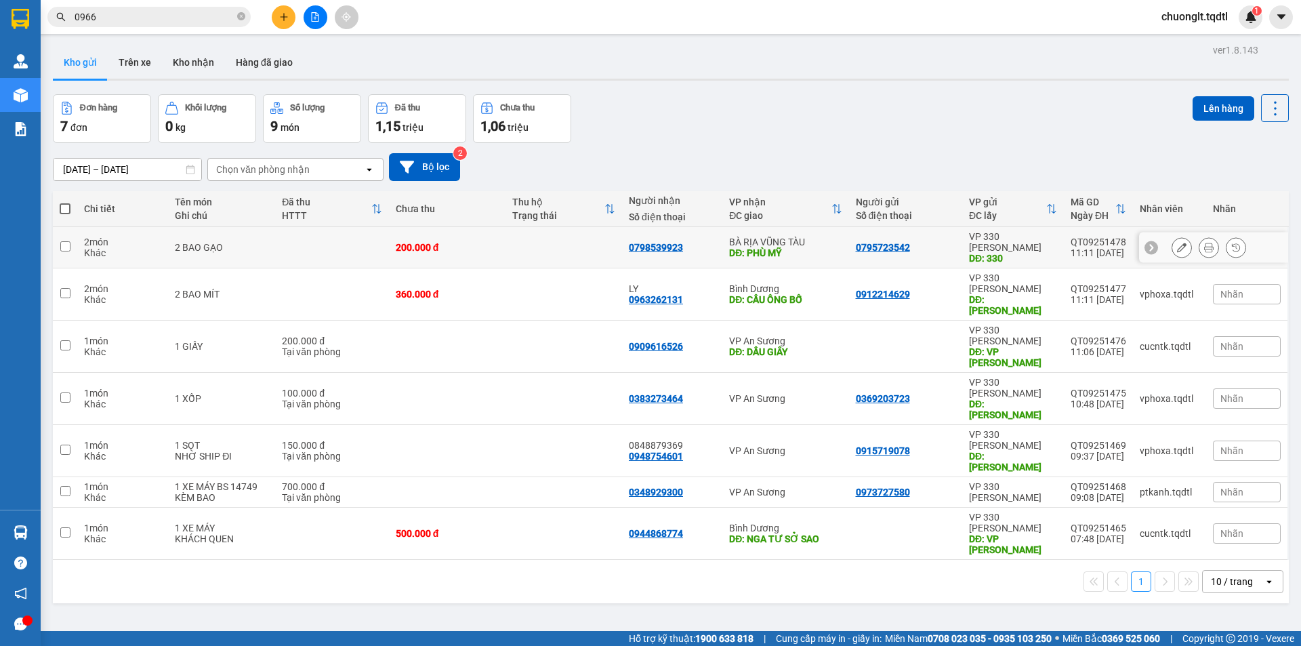
click at [66, 241] on input "checkbox" at bounding box center [65, 246] width 10 height 10
checkbox input "true"
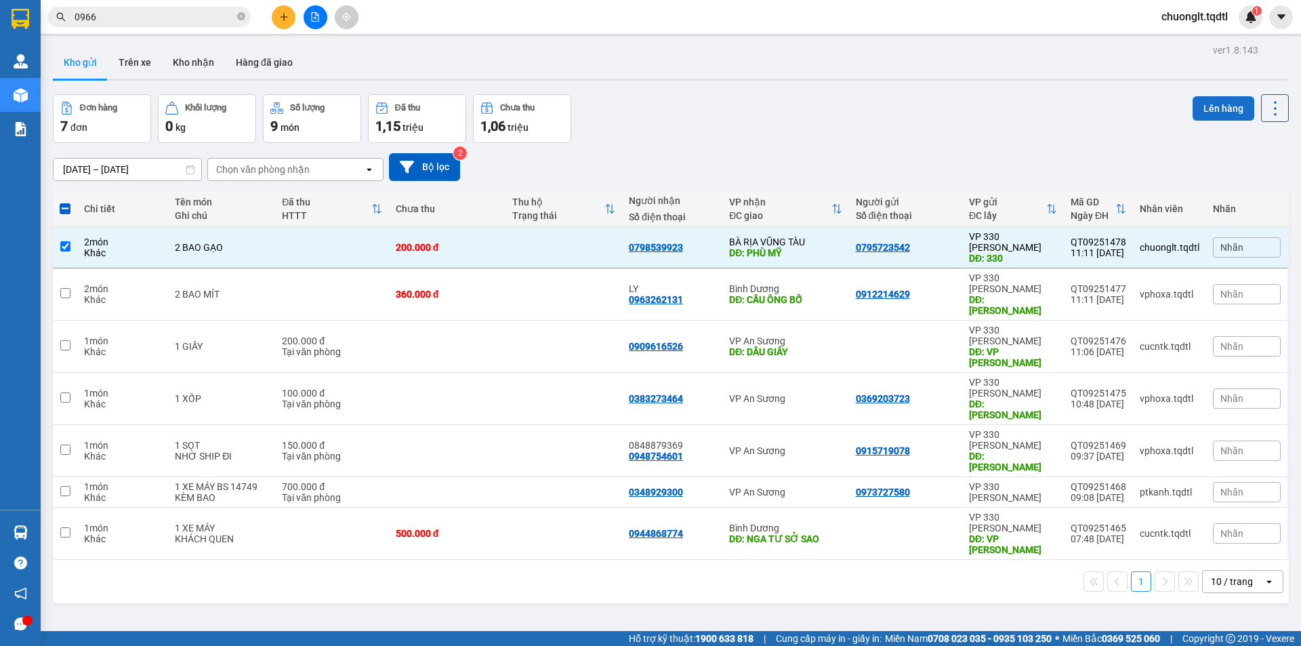
click at [1199, 106] on button "Lên hàng" at bounding box center [1224, 108] width 62 height 24
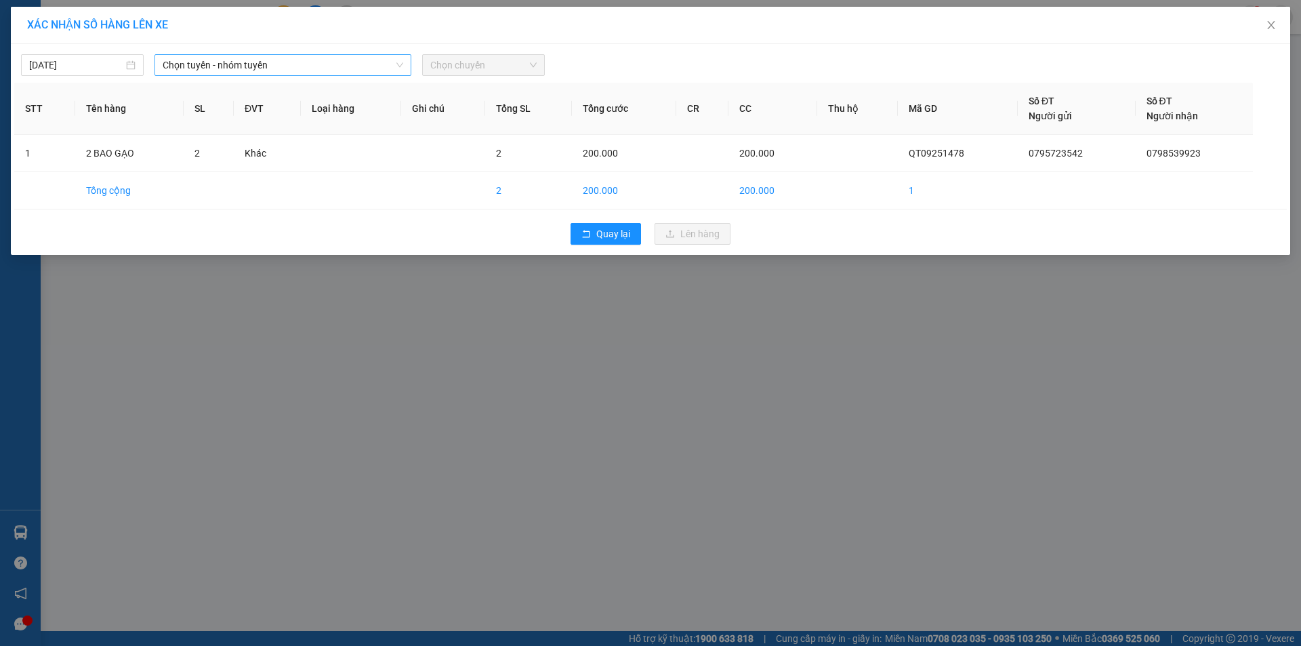
click at [326, 62] on span "Chọn tuyến - nhóm tuyến" at bounding box center [283, 65] width 241 height 20
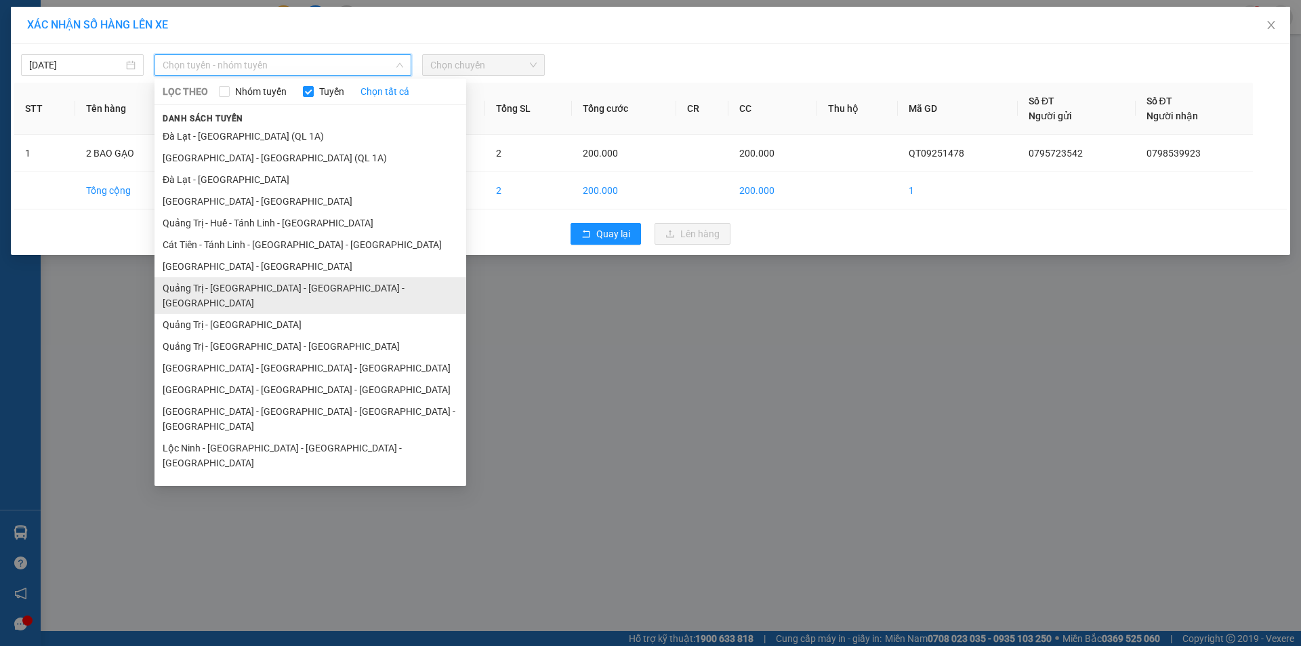
click at [270, 291] on li "Quảng Trị - [GEOGRAPHIC_DATA] - [GEOGRAPHIC_DATA] - [GEOGRAPHIC_DATA]" at bounding box center [310, 295] width 312 height 37
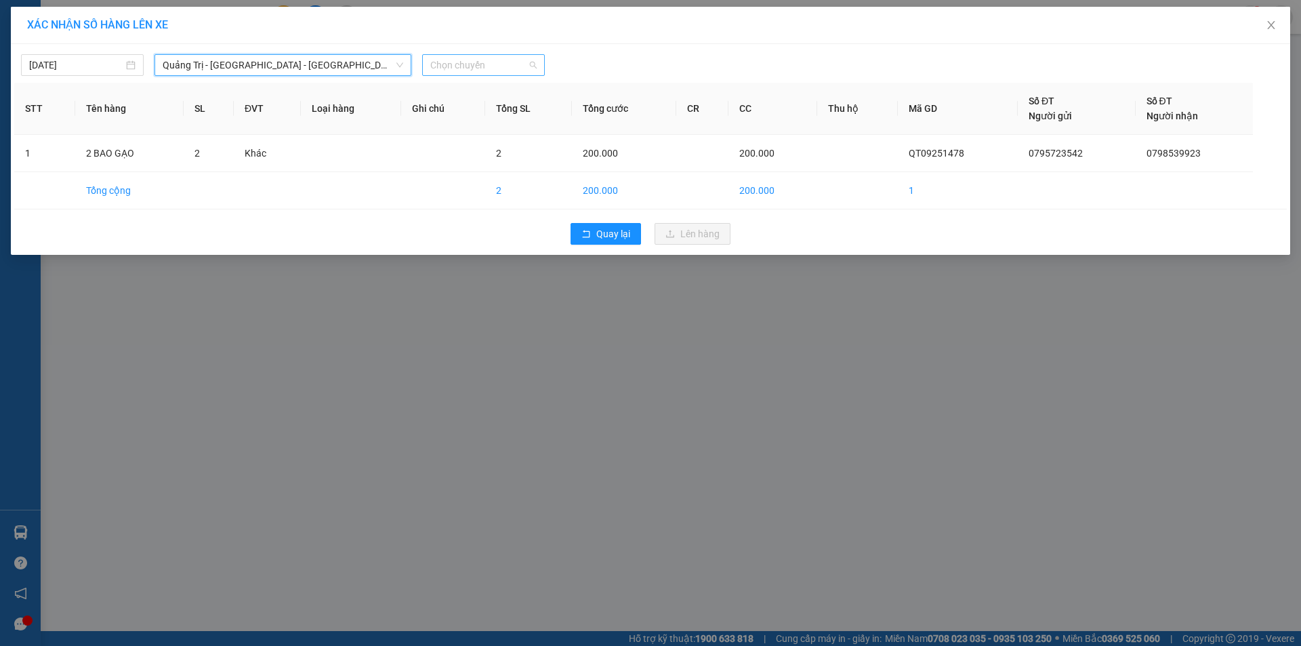
click at [489, 65] on span "Chọn chuyến" at bounding box center [483, 65] width 106 height 20
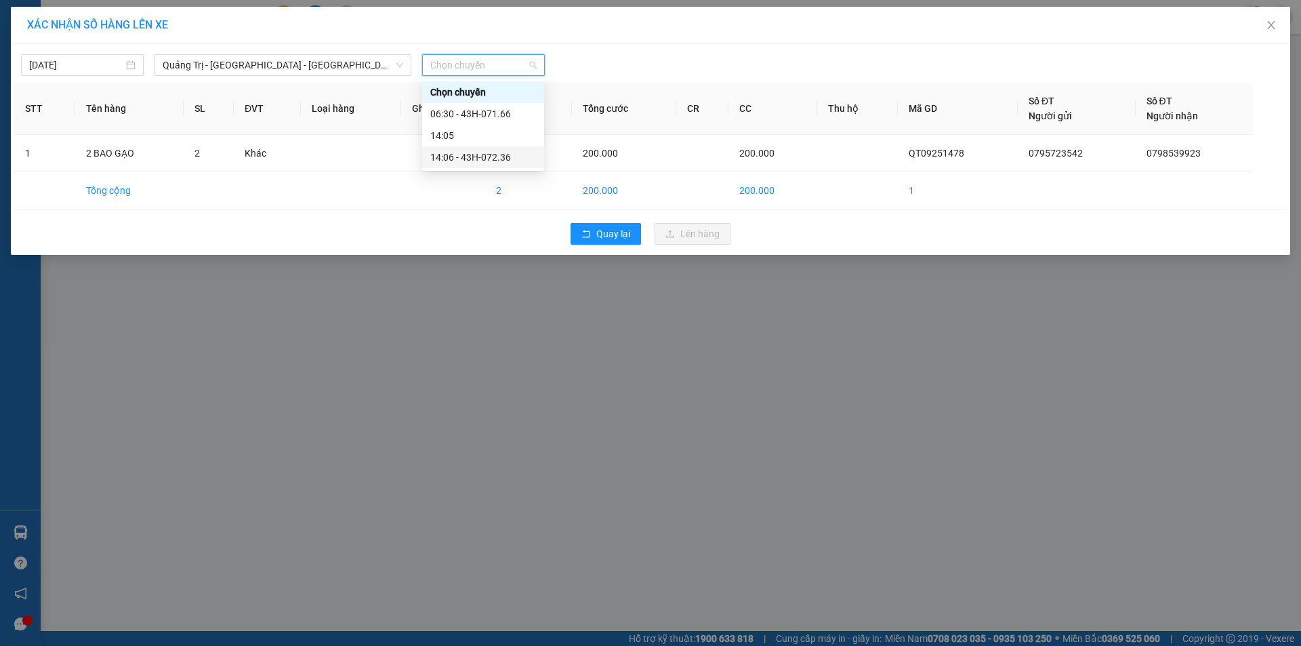
click at [485, 157] on div "14:06 - 43H-072.36" at bounding box center [483, 157] width 106 height 15
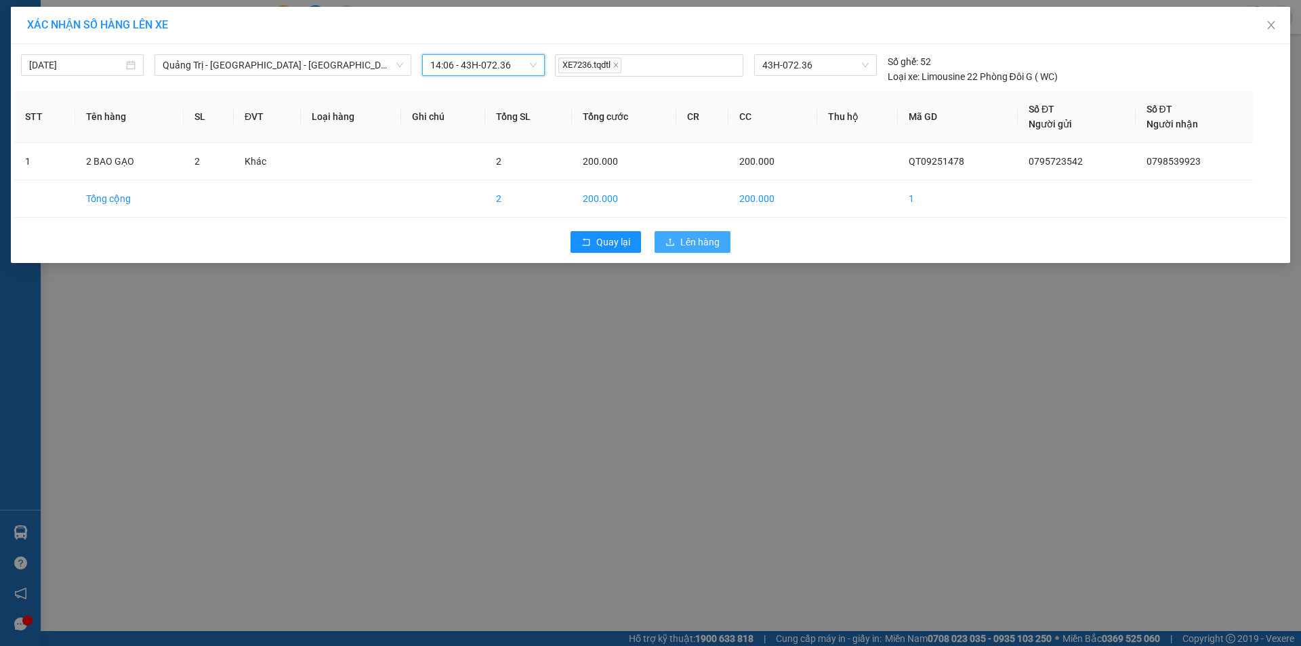
click at [695, 243] on span "Lên hàng" at bounding box center [699, 241] width 39 height 15
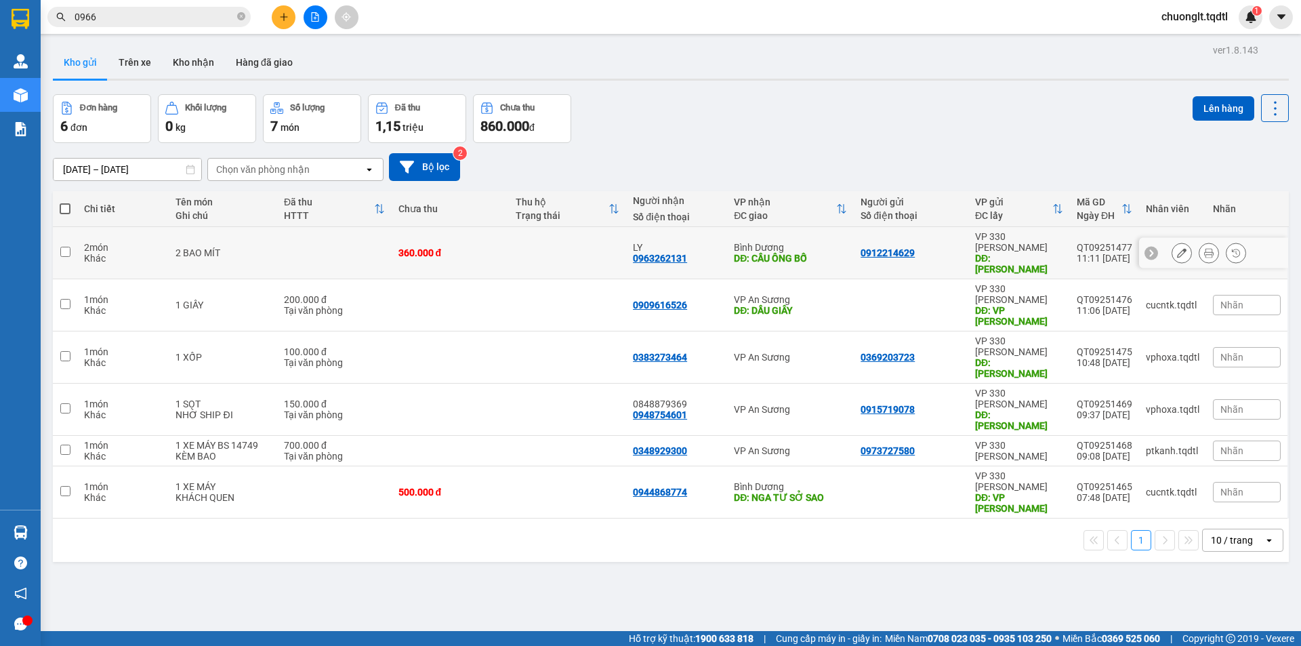
click at [60, 247] on input "checkbox" at bounding box center [65, 252] width 10 height 10
checkbox input "true"
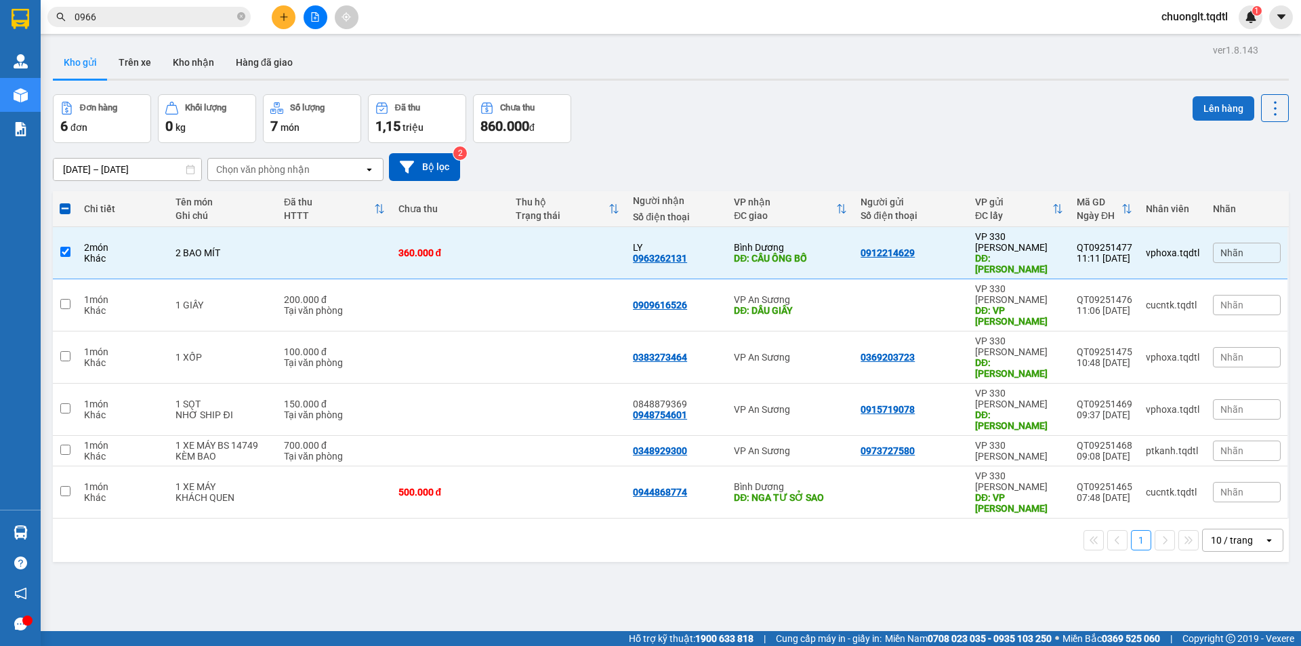
click at [1203, 102] on button "Lên hàng" at bounding box center [1224, 108] width 62 height 24
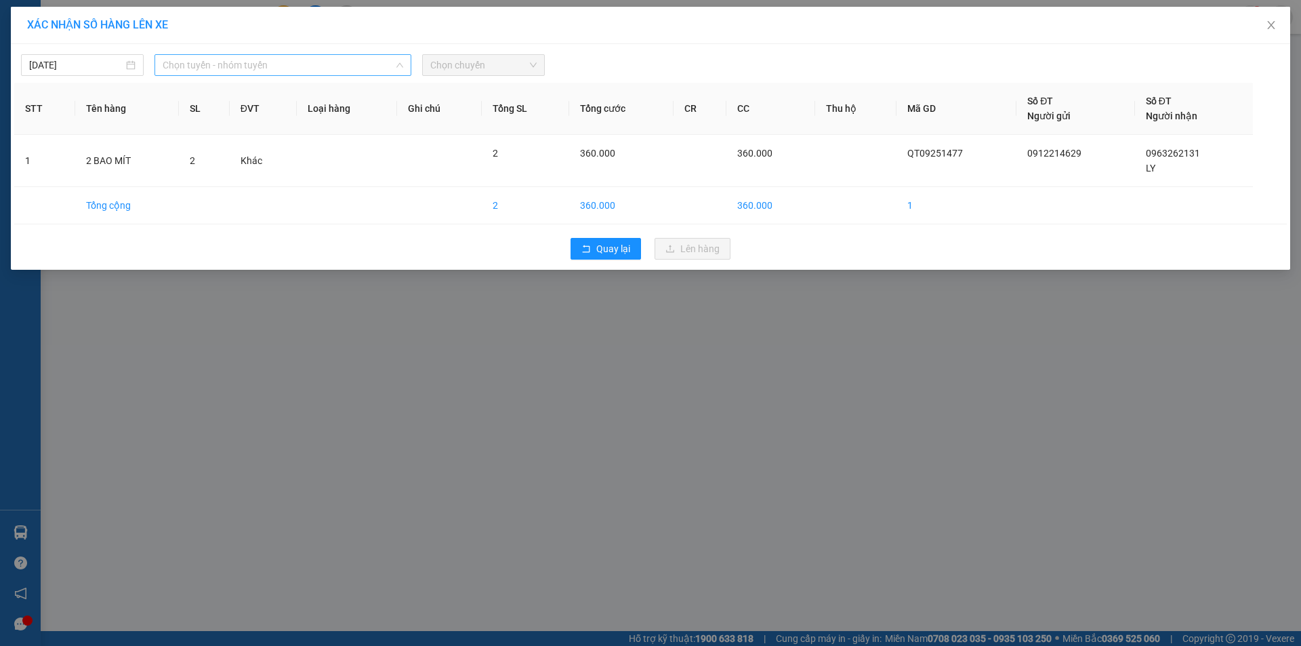
click at [358, 70] on span "Chọn tuyến - nhóm tuyến" at bounding box center [283, 65] width 241 height 20
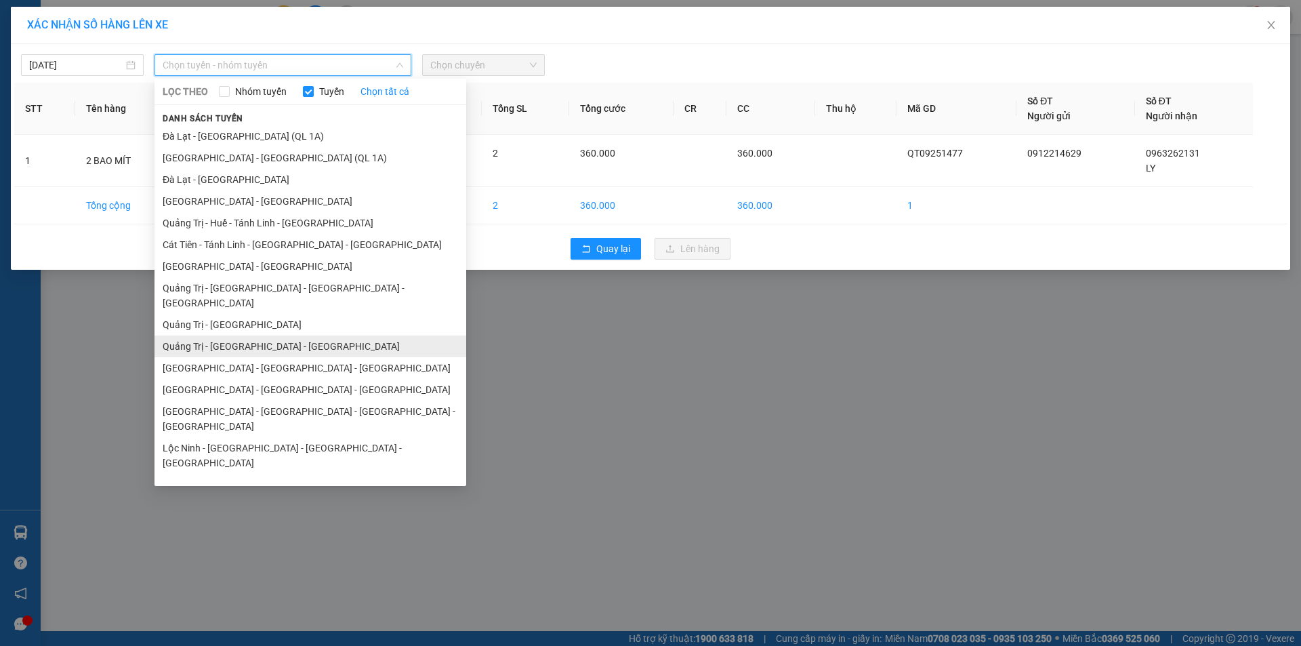
click at [272, 335] on li "Quảng Trị - [GEOGRAPHIC_DATA] - [GEOGRAPHIC_DATA]" at bounding box center [310, 346] width 312 height 22
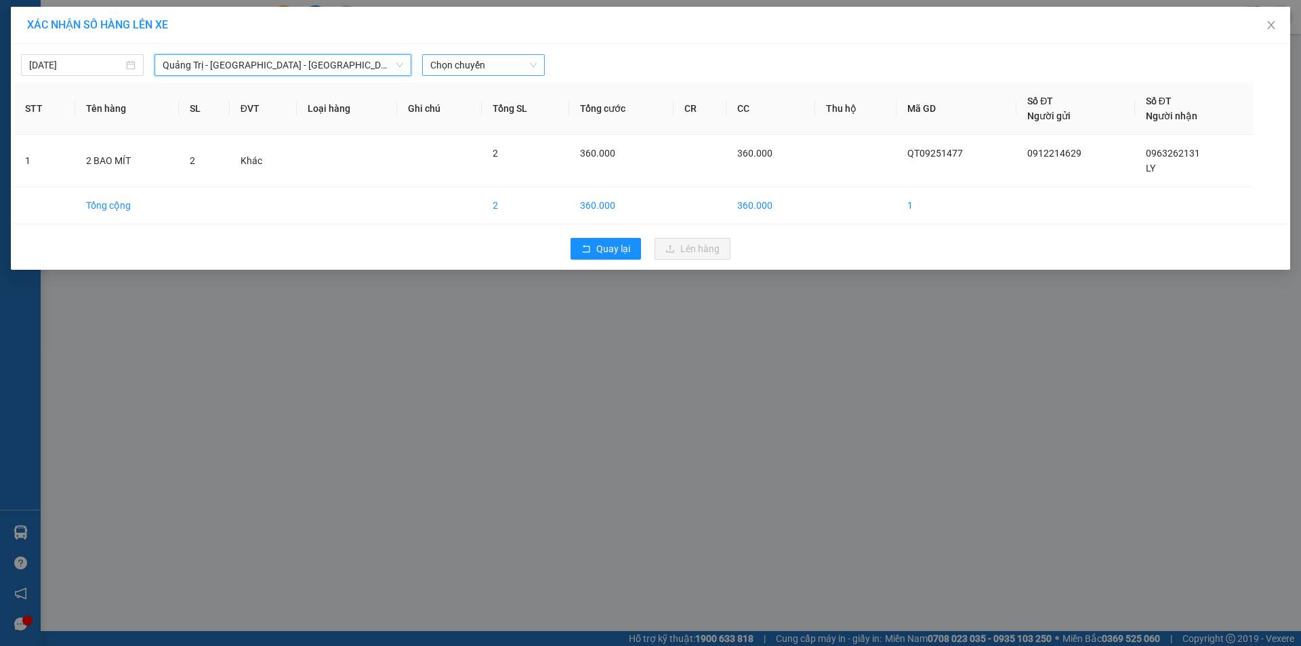
click at [520, 70] on span "Chọn chuyến" at bounding box center [483, 65] width 106 height 20
click at [499, 113] on div "14:00 - 74F-000.34" at bounding box center [483, 113] width 106 height 15
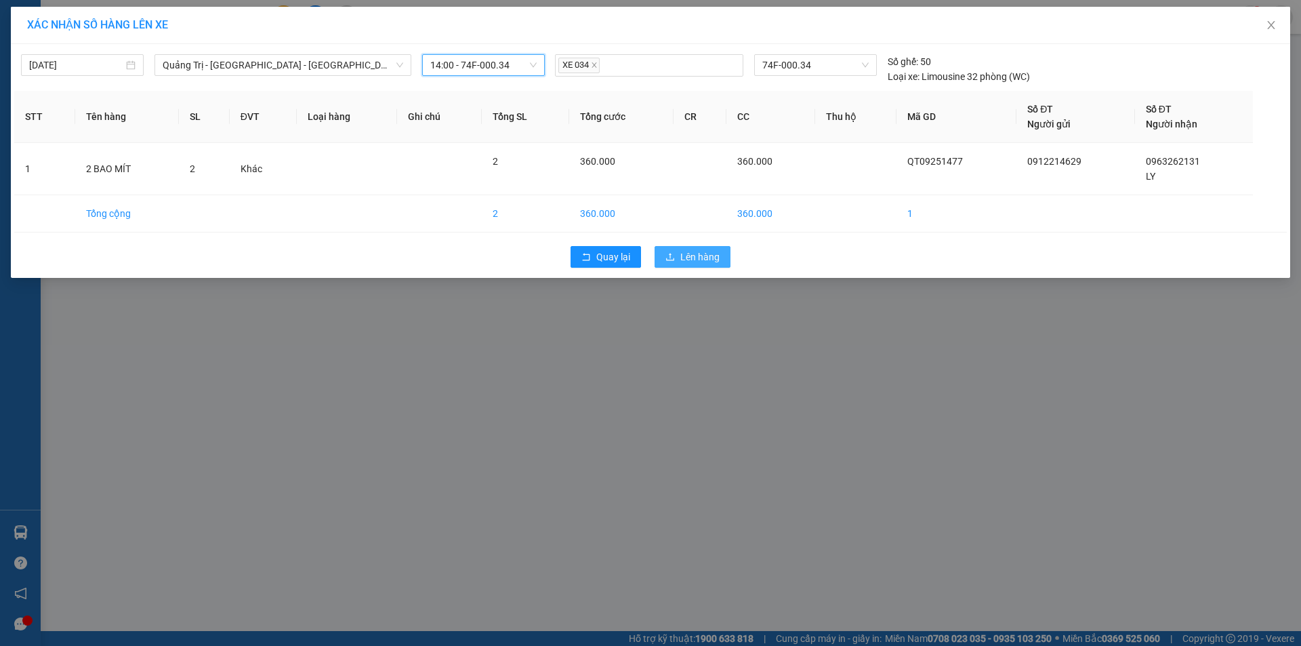
click at [690, 255] on span "Lên hàng" at bounding box center [699, 256] width 39 height 15
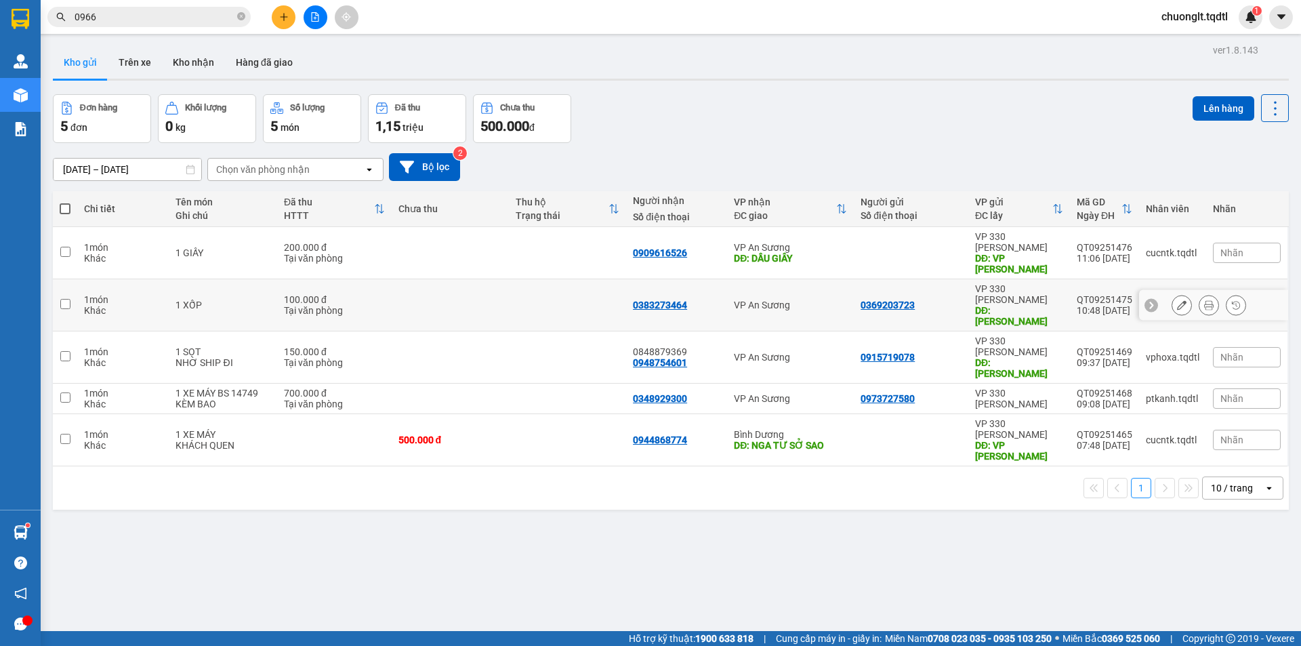
click at [68, 299] on input "checkbox" at bounding box center [65, 304] width 10 height 10
checkbox input "true"
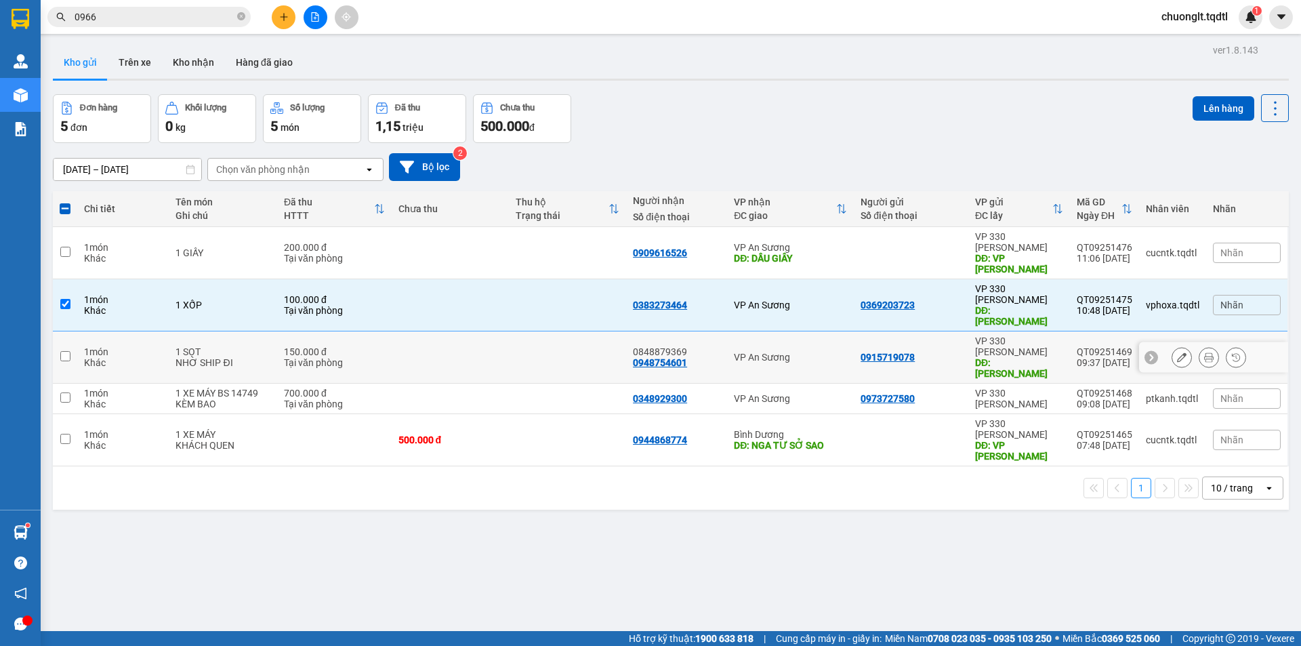
click at [68, 351] on input "checkbox" at bounding box center [65, 356] width 10 height 10
checkbox input "true"
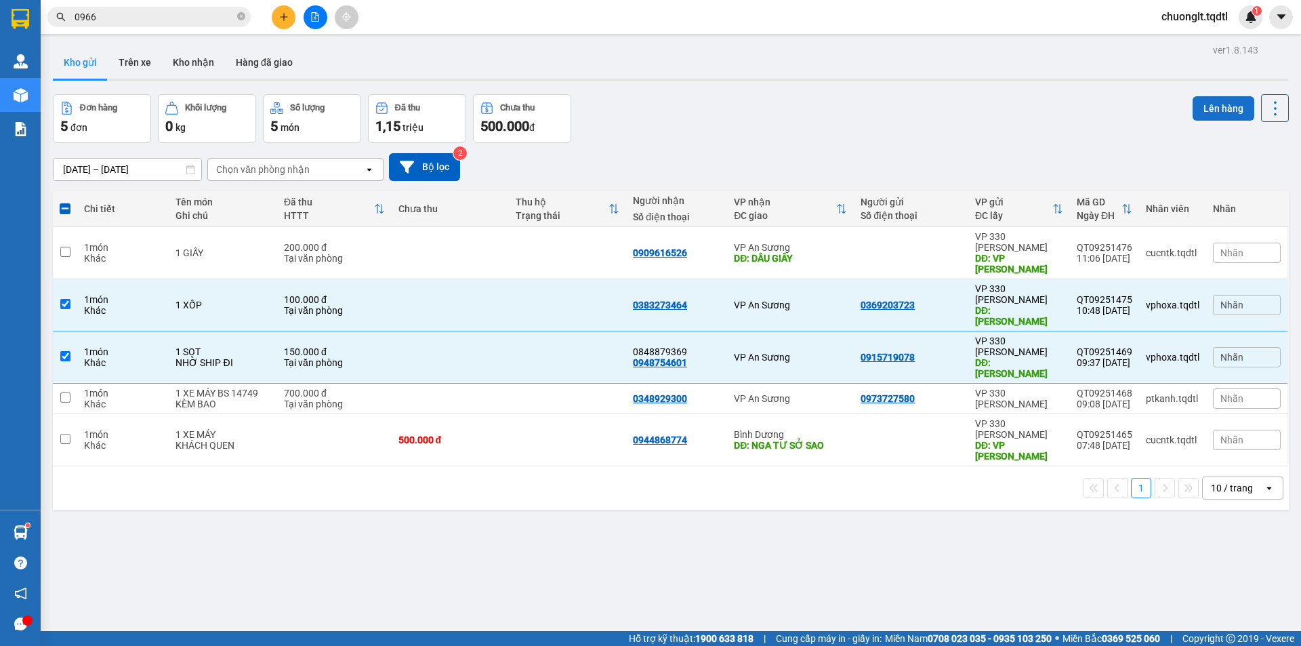
click at [1196, 103] on button "Lên hàng" at bounding box center [1224, 108] width 62 height 24
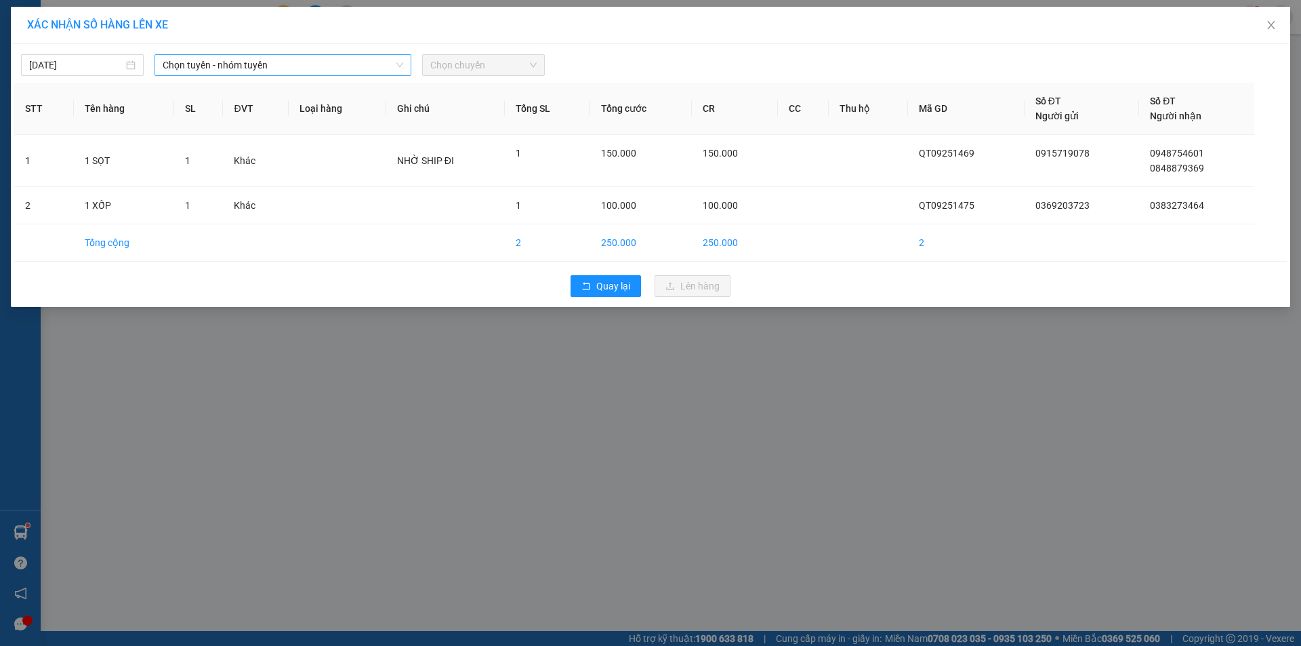
click at [327, 69] on span "Chọn tuyến - nhóm tuyến" at bounding box center [283, 65] width 241 height 20
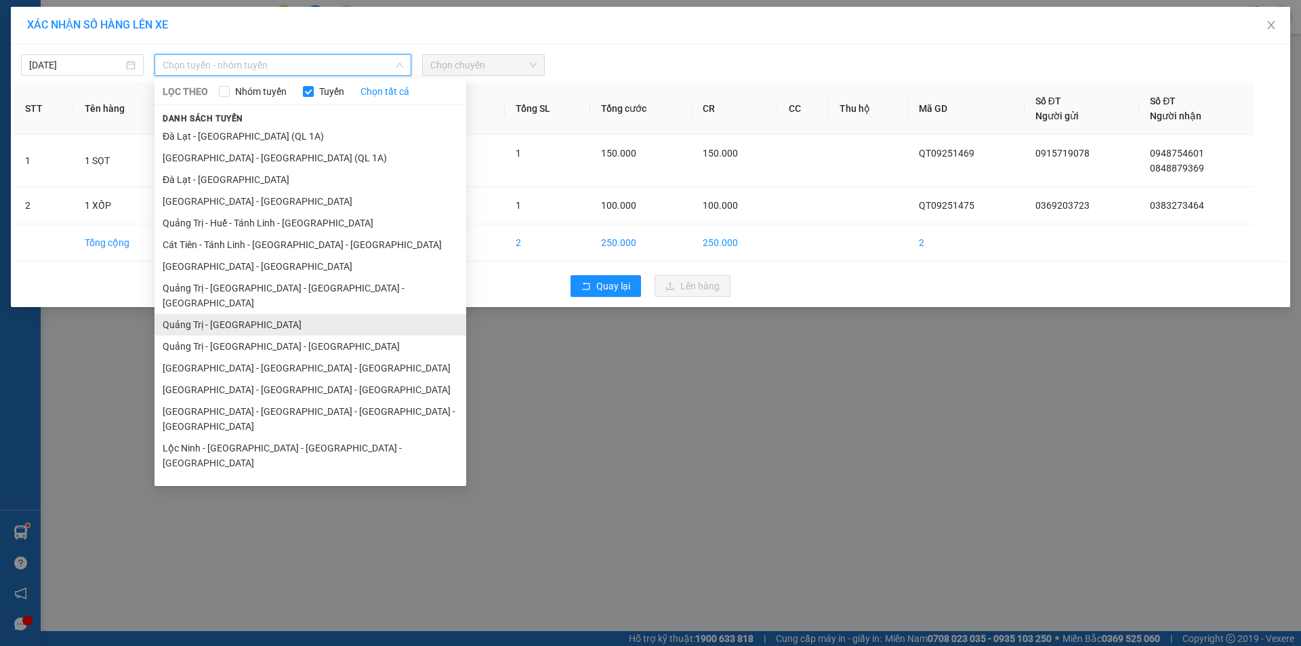
click at [229, 314] on li "Quảng Trị - [GEOGRAPHIC_DATA]" at bounding box center [310, 325] width 312 height 22
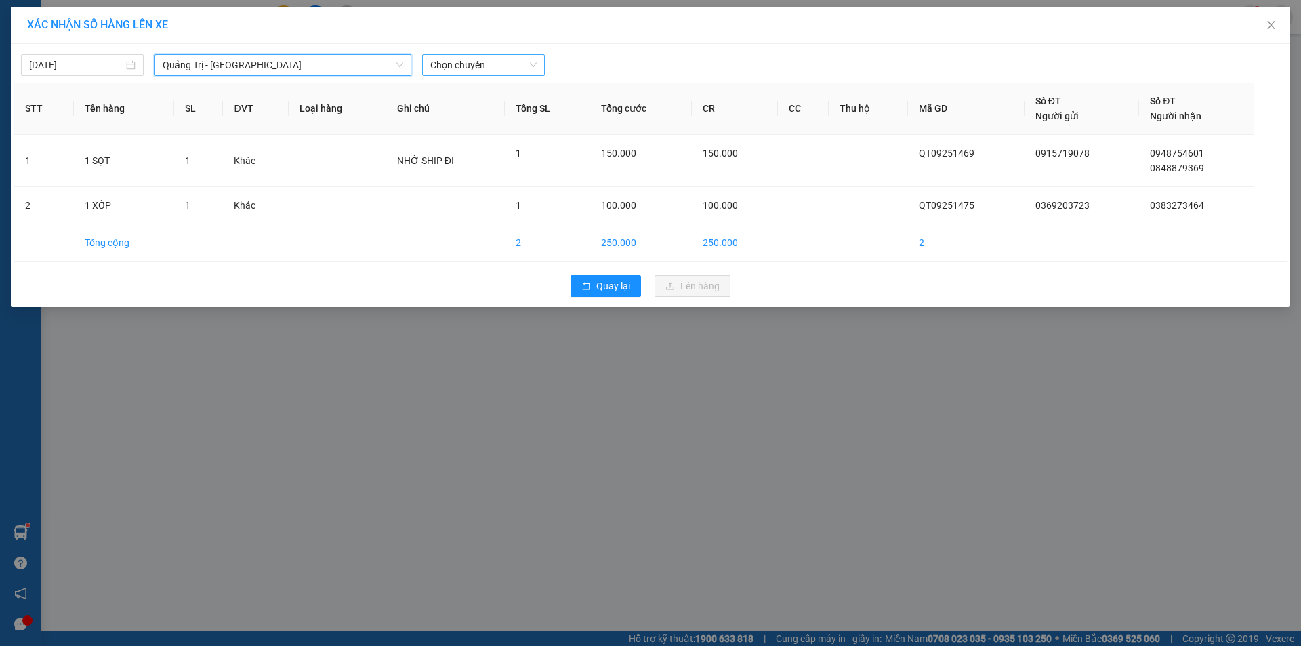
click at [493, 54] on div "15/09/2025 Quảng Trị - Sài Gòn Quảng Trị - Sài Gòn LỌC THEO Nhóm tuyến Tuyến Ch…" at bounding box center [650, 61] width 1272 height 28
click at [484, 66] on span "Chọn chuyến" at bounding box center [483, 65] width 106 height 20
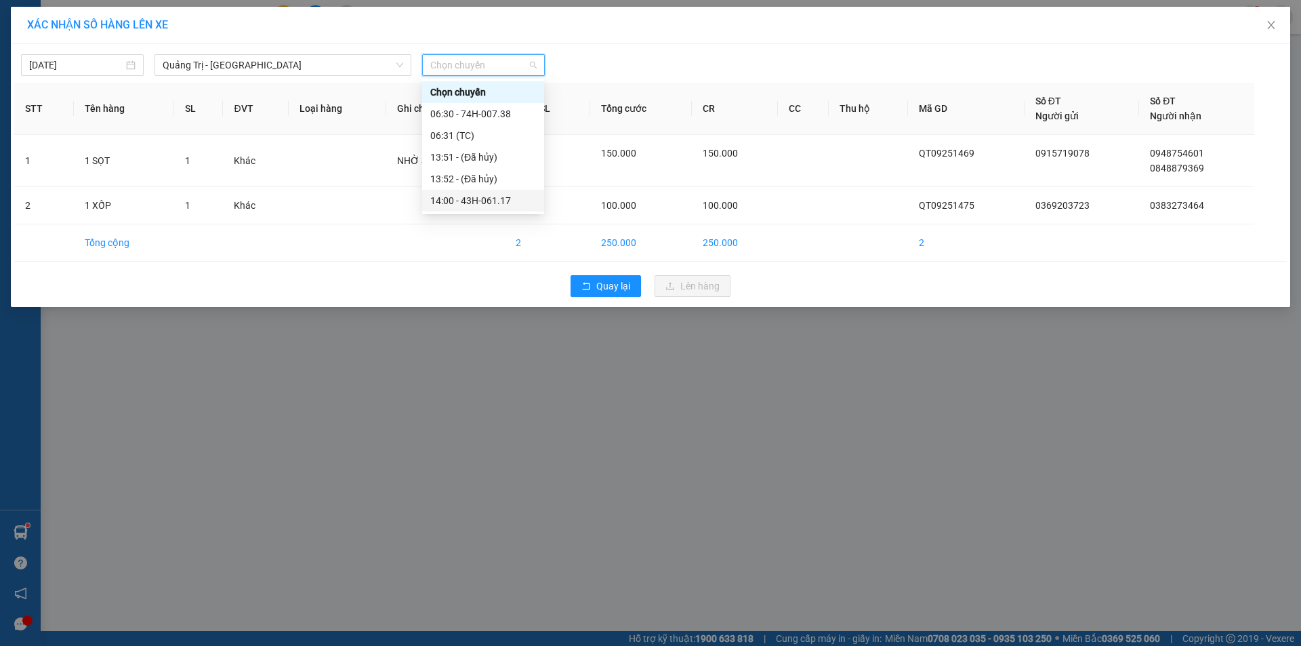
click at [493, 201] on div "14:00 - 43H-061.17" at bounding box center [483, 200] width 106 height 15
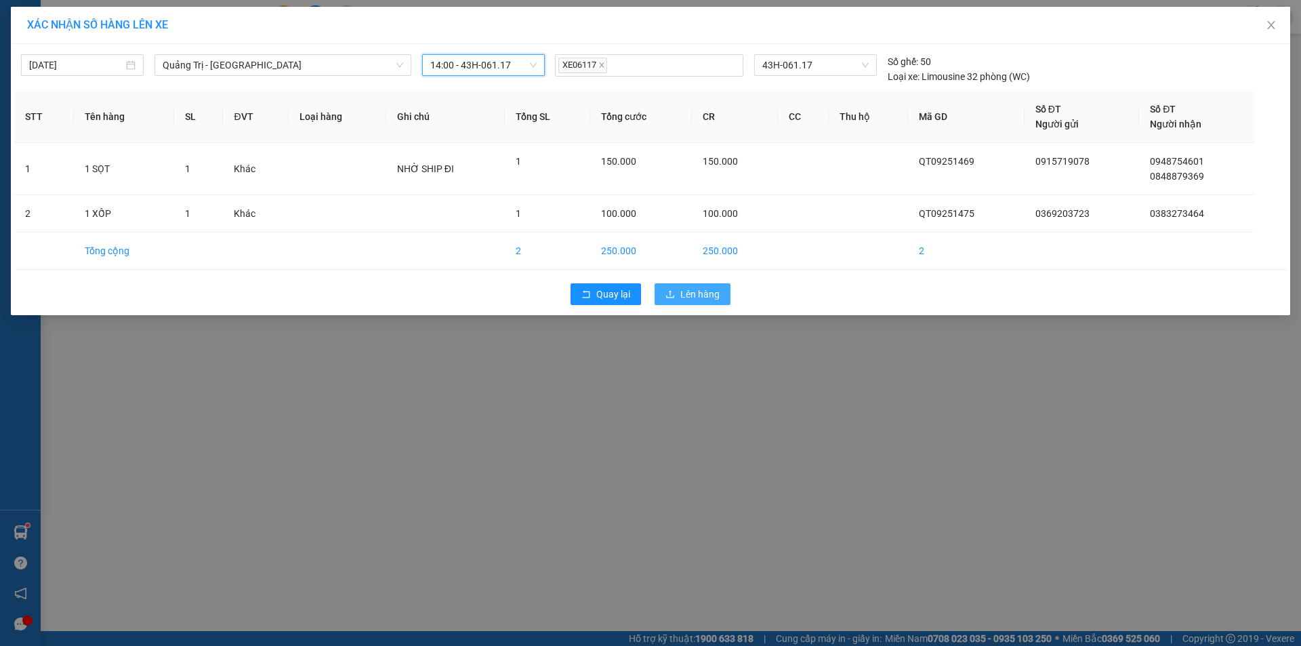
click at [691, 295] on span "Lên hàng" at bounding box center [699, 294] width 39 height 15
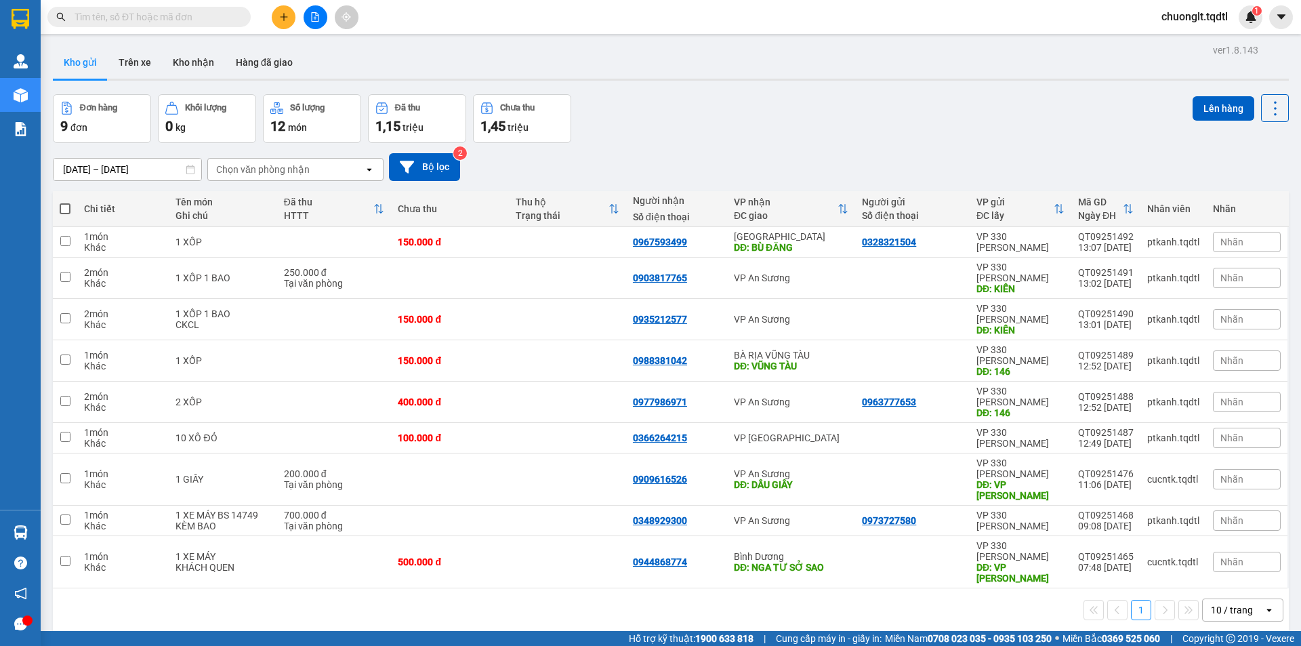
click at [274, 16] on button at bounding box center [284, 17] width 24 height 24
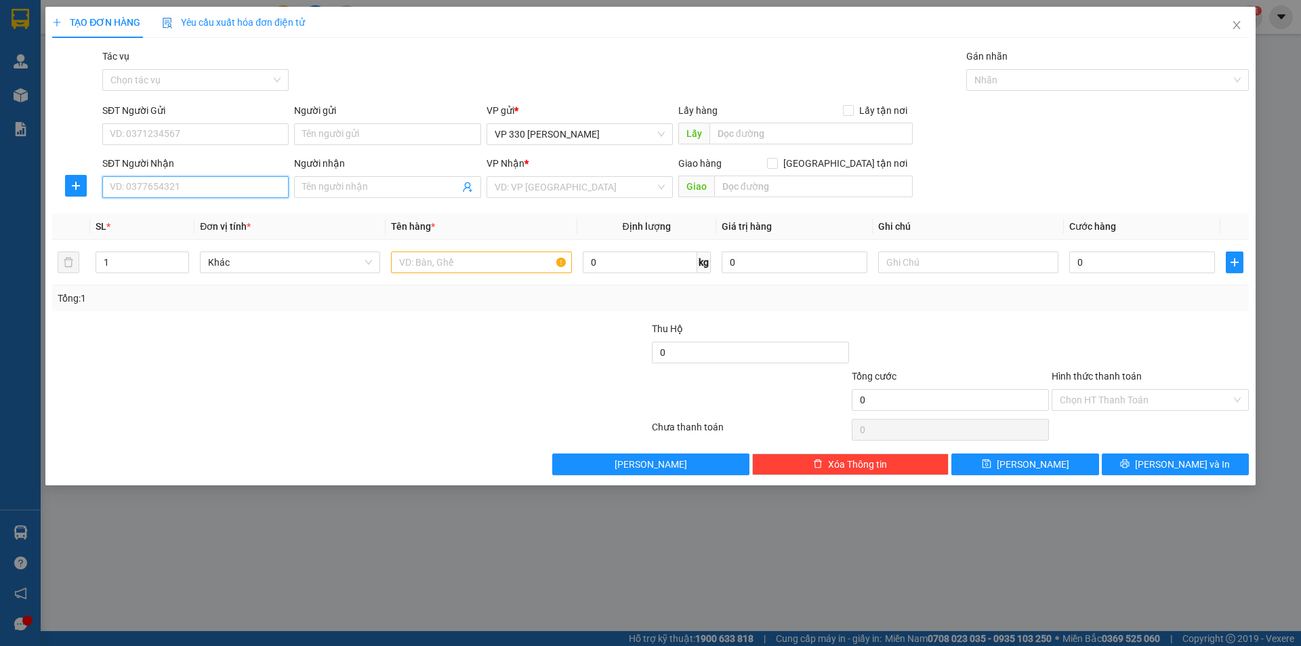
click at [173, 189] on input "SĐT Người Nhận" at bounding box center [195, 187] width 186 height 22
type input "0382369533"
click at [734, 128] on input "text" at bounding box center [810, 134] width 203 height 22
click at [711, 133] on input "CX 29" at bounding box center [810, 134] width 203 height 22
type input "XE 751 BỎ LẠI CX 29"
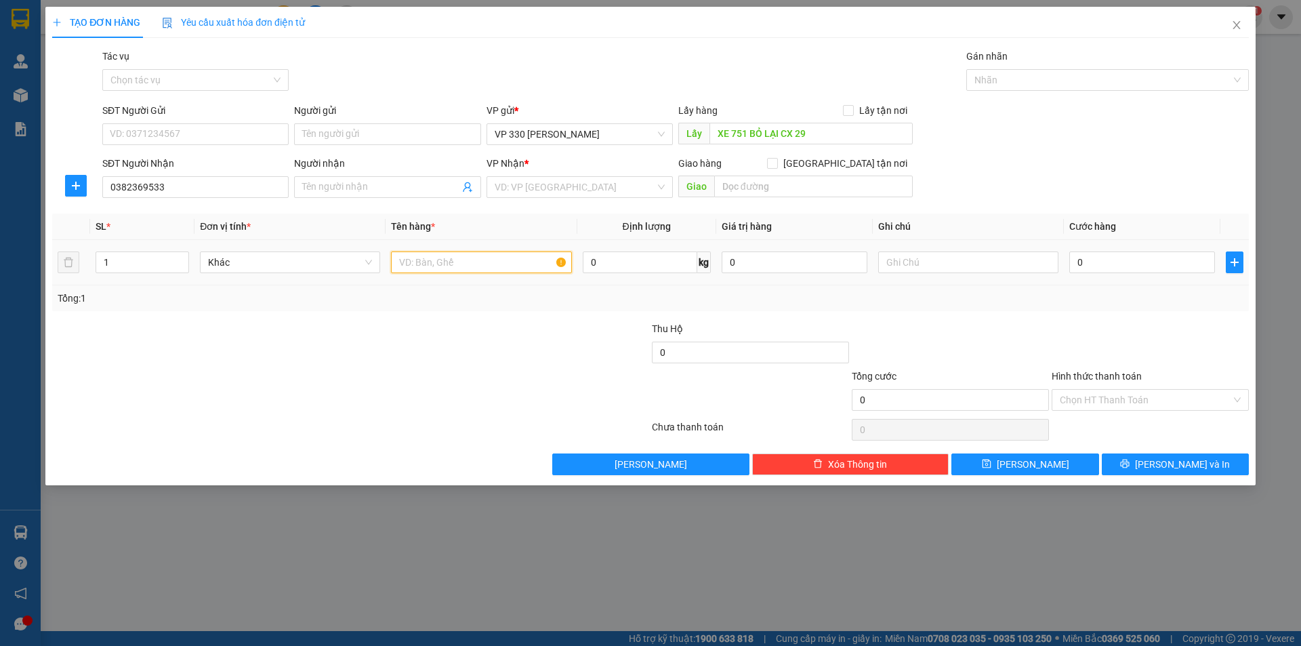
click at [499, 268] on input "text" at bounding box center [481, 262] width 180 height 22
type input "1 XE MÁY"
click at [955, 270] on input "text" at bounding box center [968, 262] width 180 height 22
type input "K"
type input "XE KHÁCH KO THU CƯỚC"
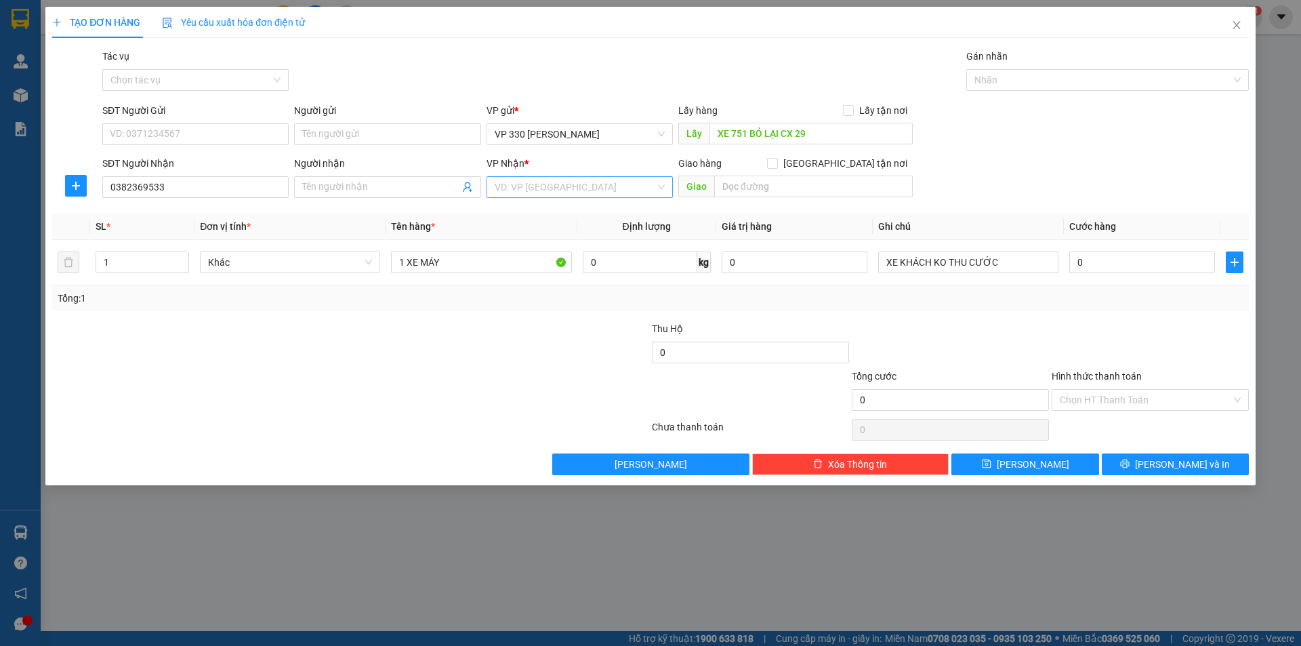
click at [594, 187] on input "search" at bounding box center [575, 187] width 161 height 20
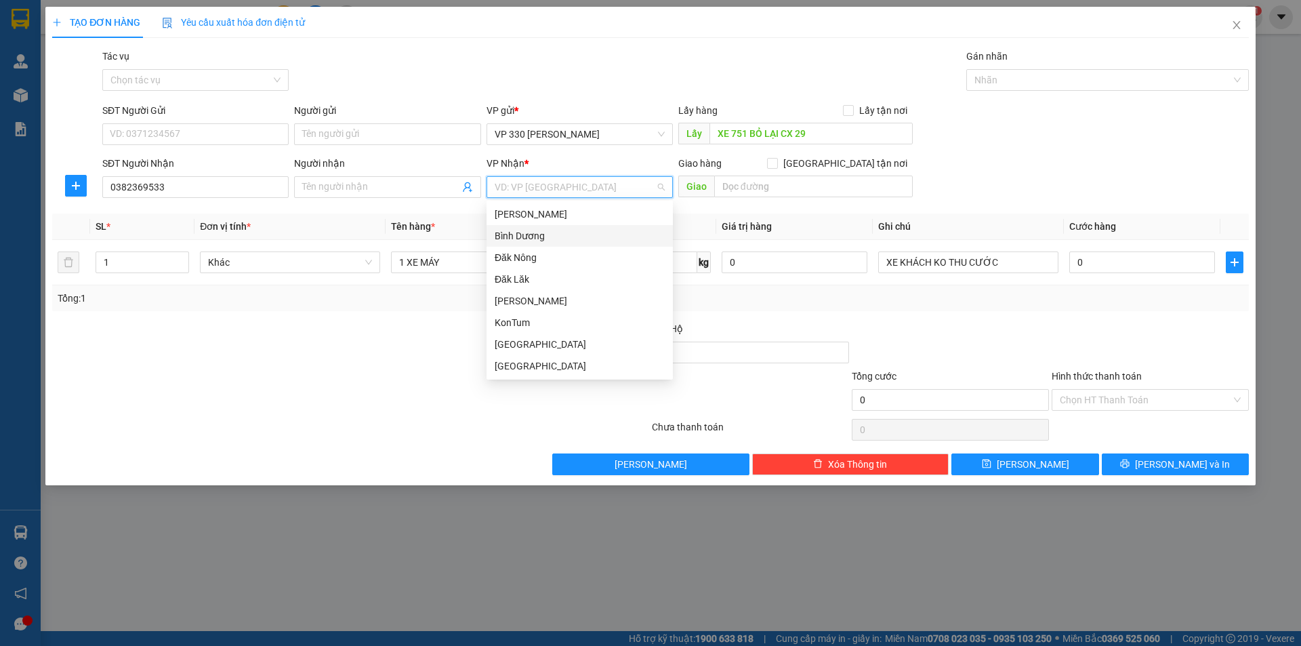
click at [558, 236] on div "Bình Dương" at bounding box center [580, 235] width 170 height 15
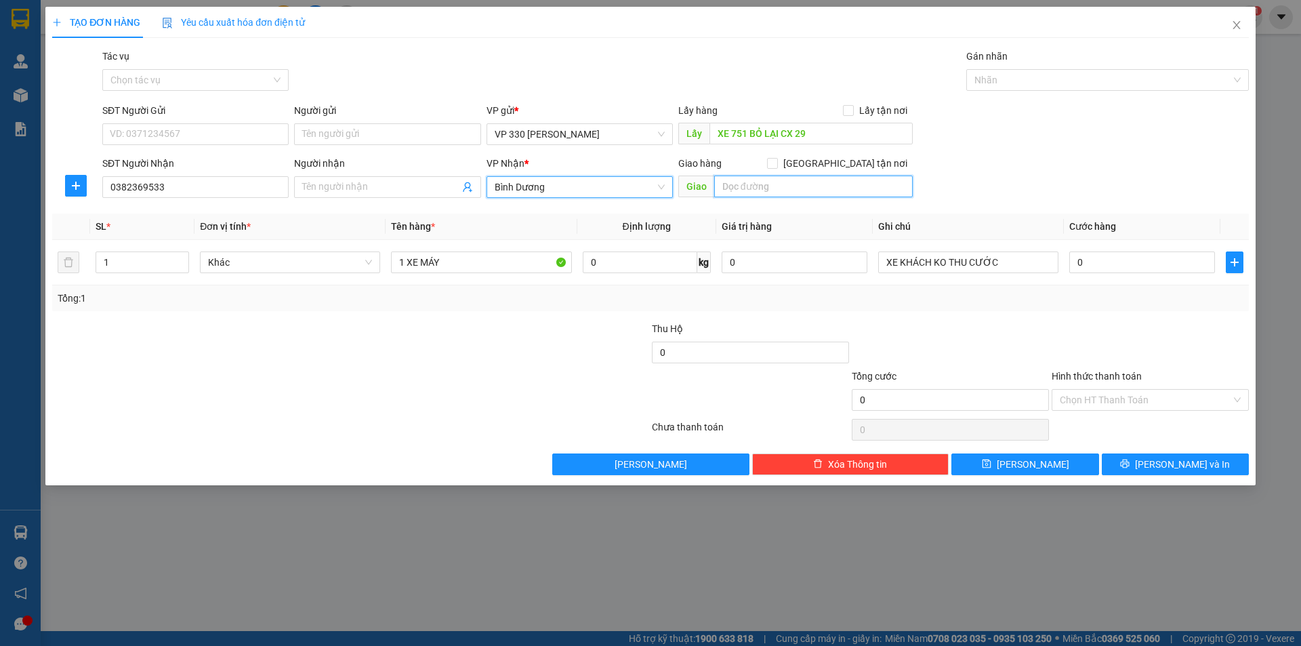
click at [779, 192] on input "text" at bounding box center [813, 186] width 199 height 22
type input "BỐ LÁ"
click at [876, 264] on td "XE KHÁCH KO THU CƯỚC" at bounding box center [968, 262] width 191 height 45
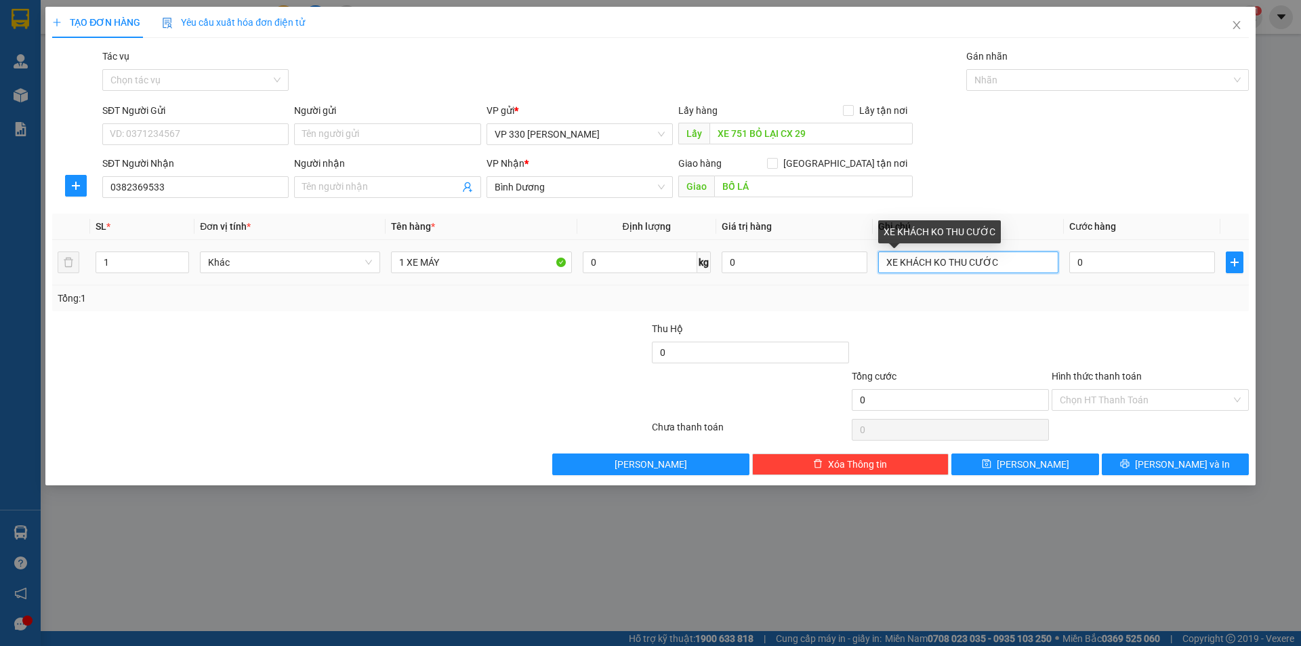
click at [882, 257] on input "XE KHÁCH KO THU CƯỚC" at bounding box center [968, 262] width 180 height 22
type input "034 XE KHÁCH KO THU CƯỚC"
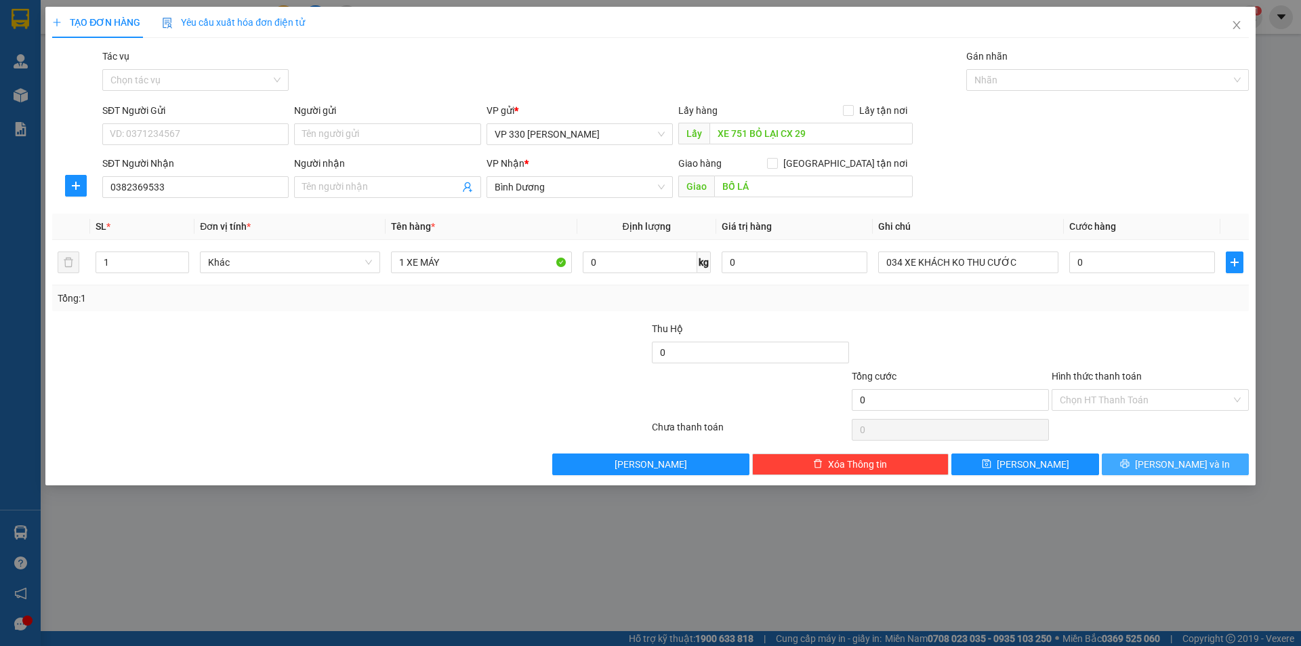
click at [1146, 457] on button "[PERSON_NAME] và In" at bounding box center [1175, 464] width 147 height 22
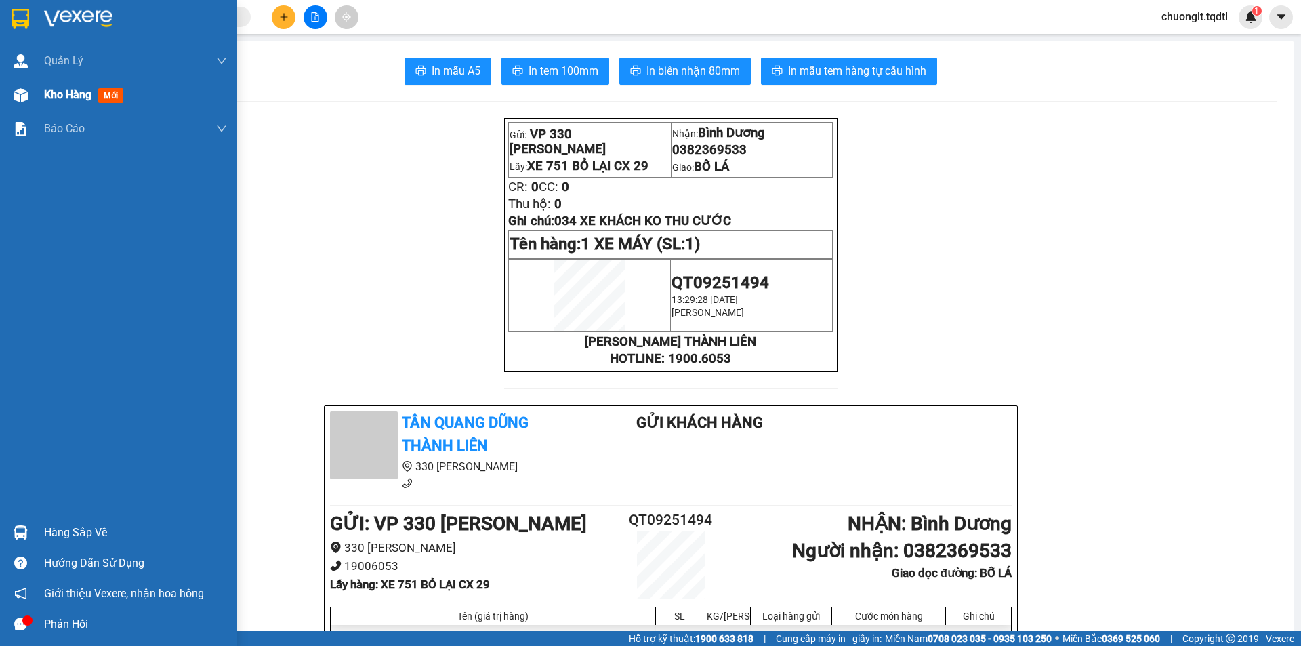
click at [51, 91] on span "Kho hàng" at bounding box center [67, 94] width 47 height 13
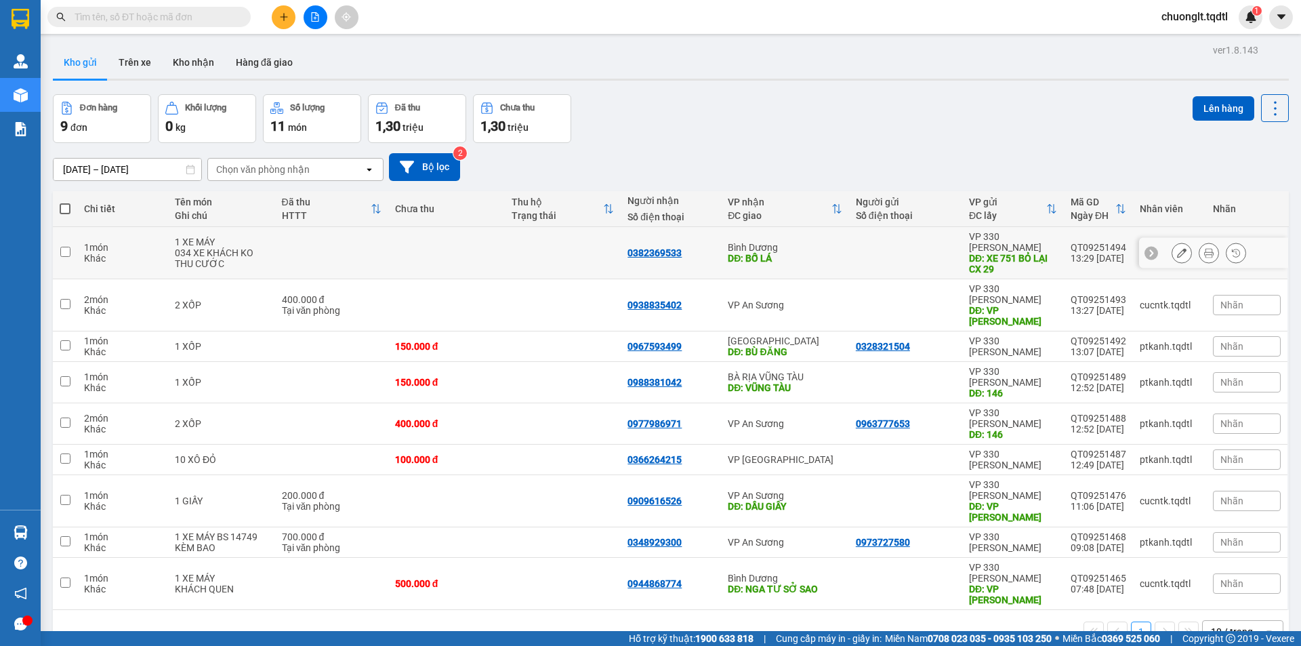
click at [70, 247] on input "checkbox" at bounding box center [65, 252] width 10 height 10
checkbox input "true"
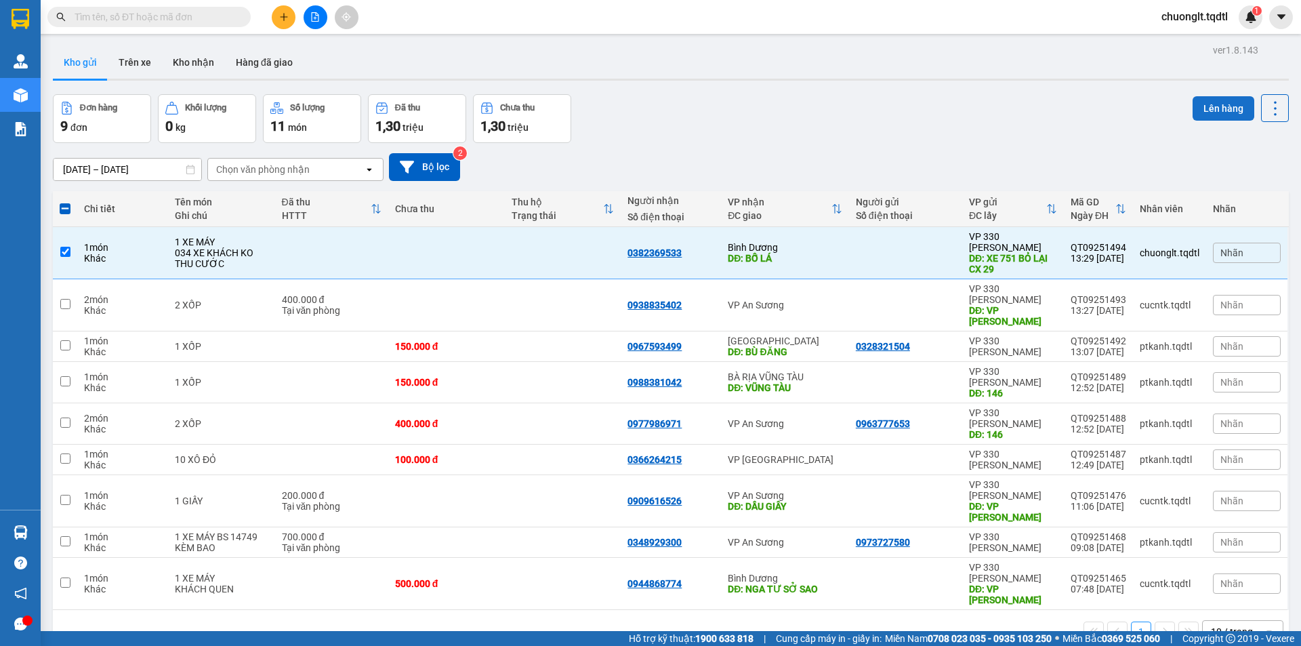
click at [1203, 111] on button "Lên hàng" at bounding box center [1224, 108] width 62 height 24
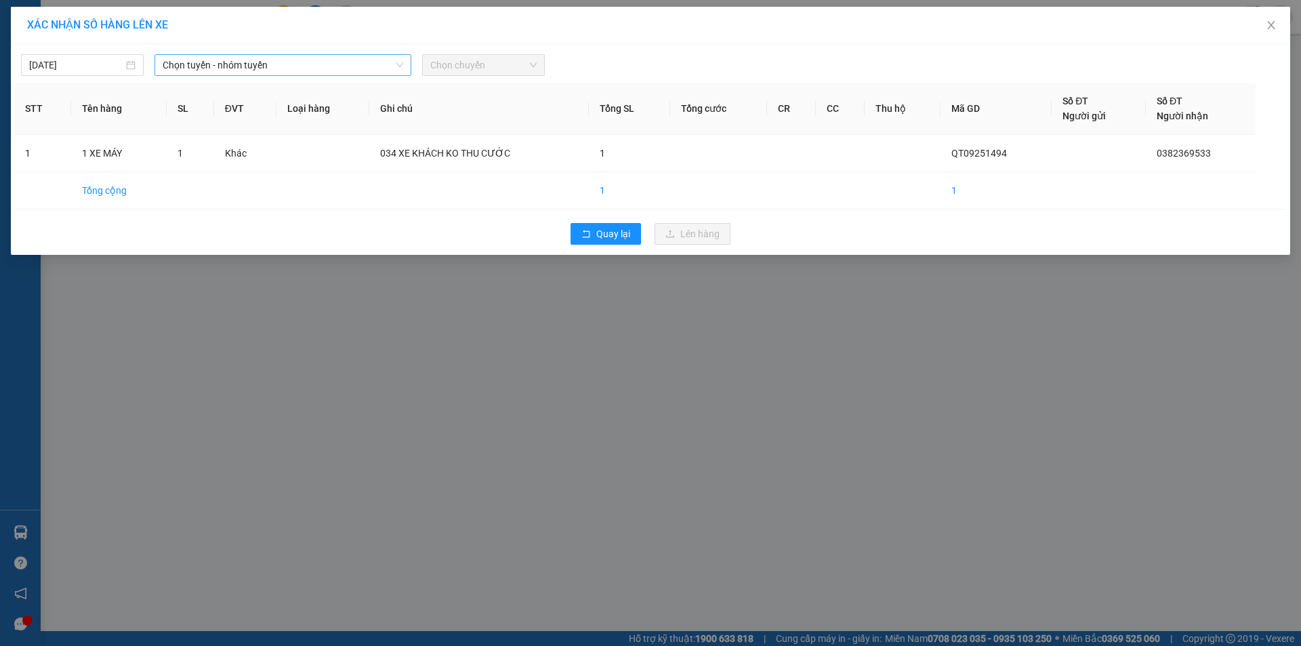
click at [346, 62] on span "Chọn tuyến - nhóm tuyến" at bounding box center [283, 65] width 241 height 20
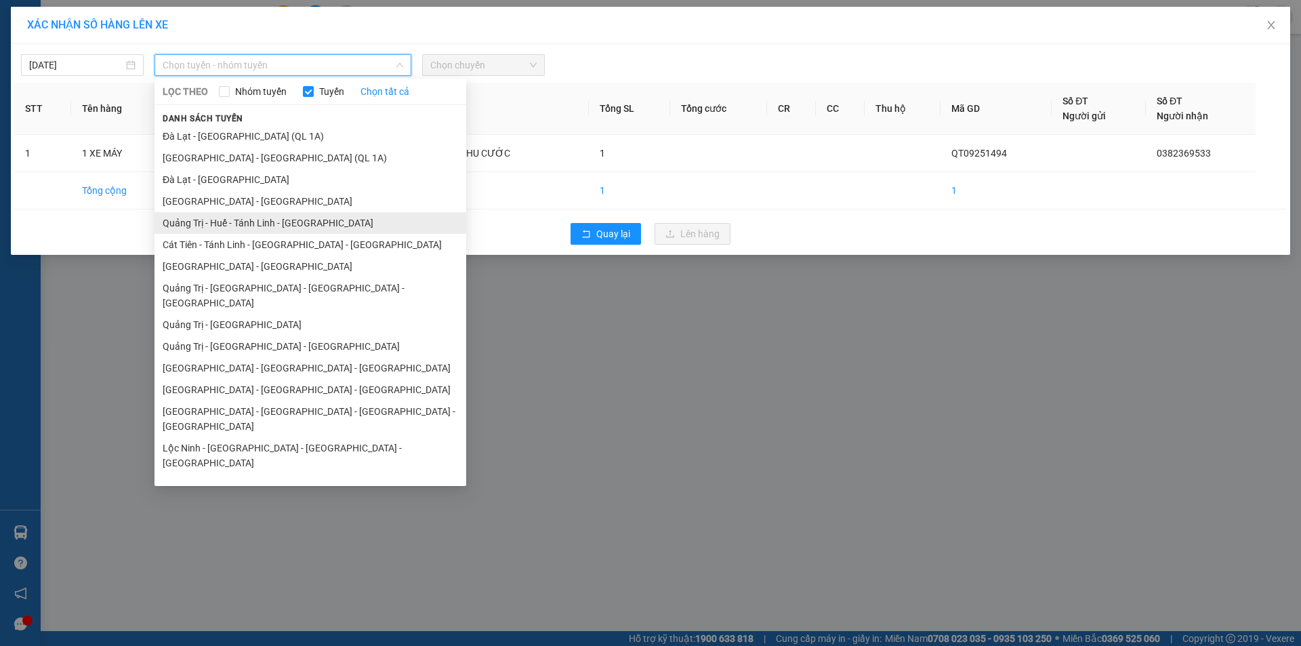
scroll to position [68, 0]
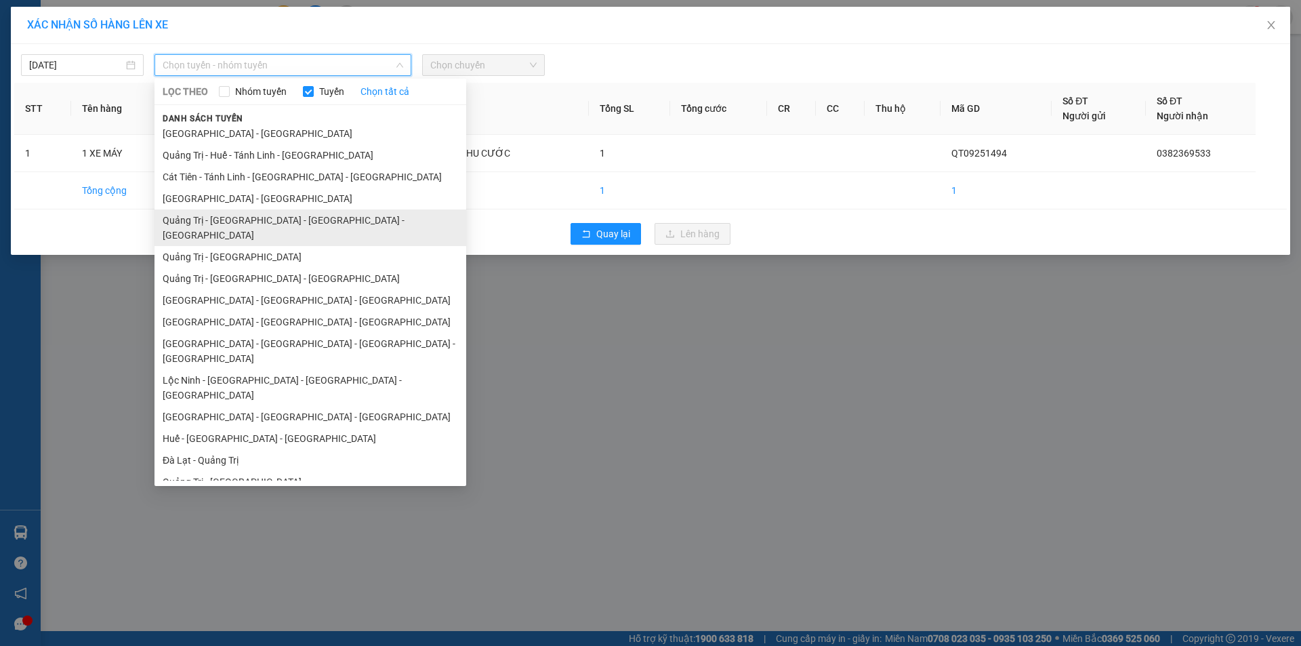
click at [287, 218] on li "Quảng Trị - [GEOGRAPHIC_DATA] - [GEOGRAPHIC_DATA] - [GEOGRAPHIC_DATA]" at bounding box center [310, 227] width 312 height 37
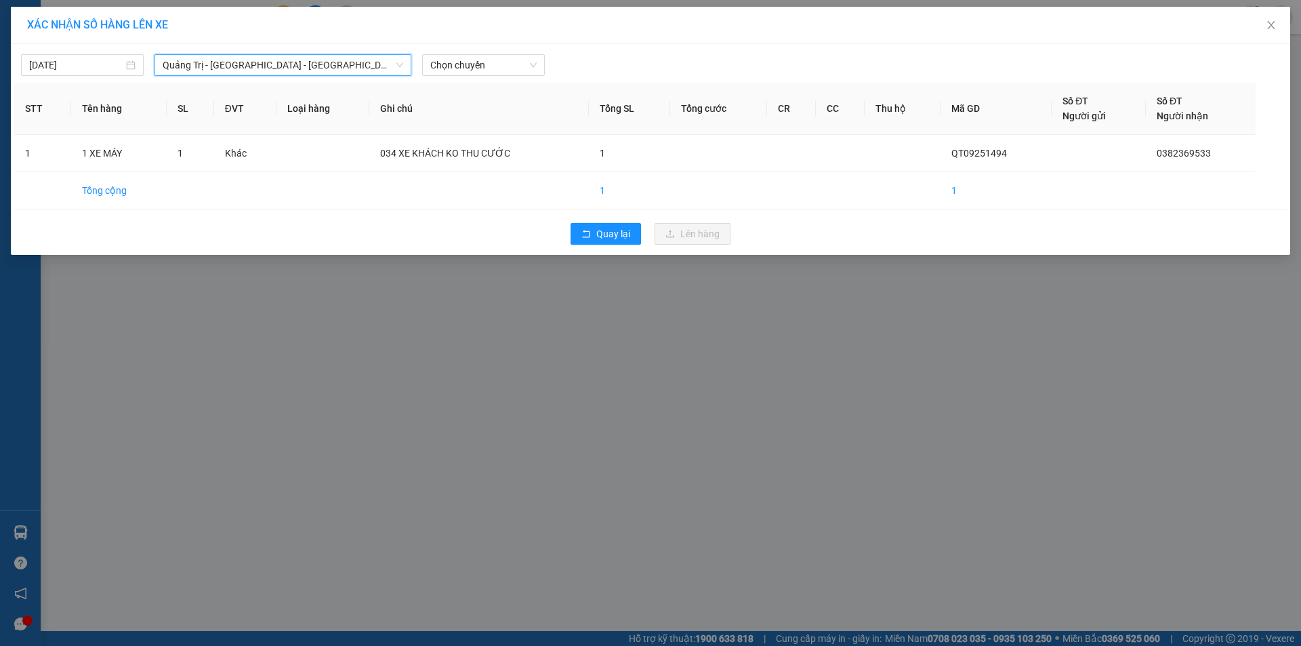
click at [353, 64] on span "Quảng Trị - [GEOGRAPHIC_DATA] - [GEOGRAPHIC_DATA] - [GEOGRAPHIC_DATA]" at bounding box center [283, 65] width 241 height 20
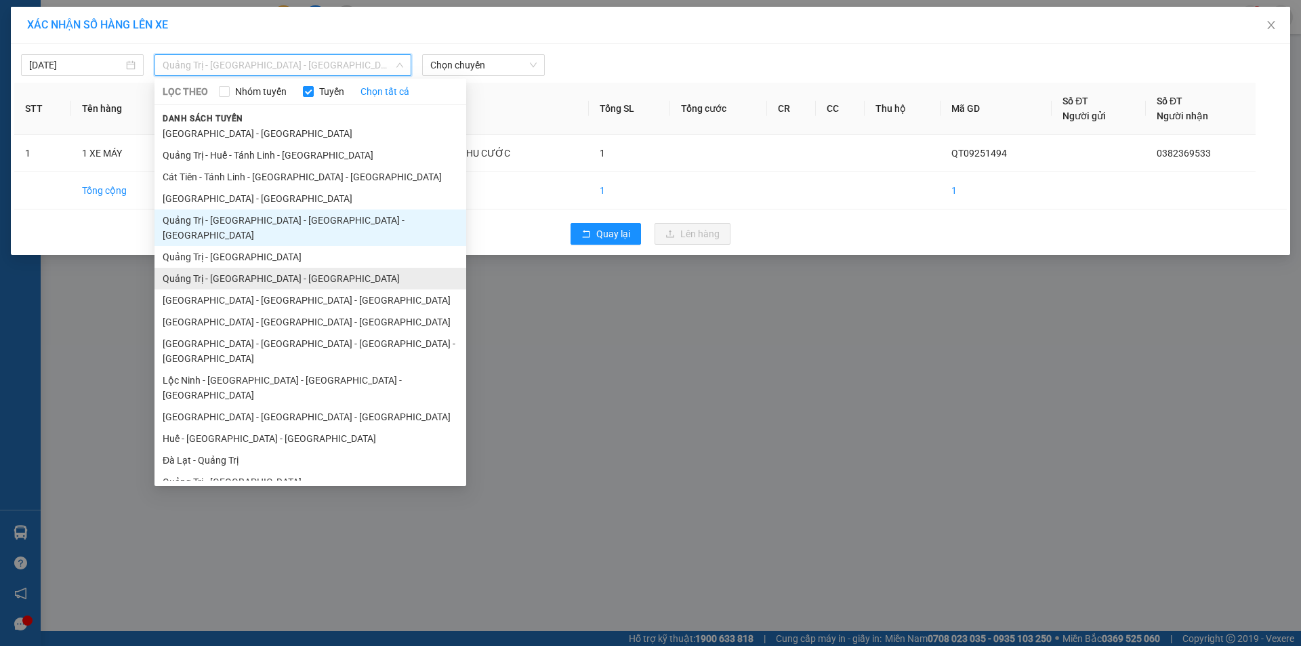
click at [298, 268] on li "Quảng Trị - [GEOGRAPHIC_DATA] - [GEOGRAPHIC_DATA]" at bounding box center [310, 279] width 312 height 22
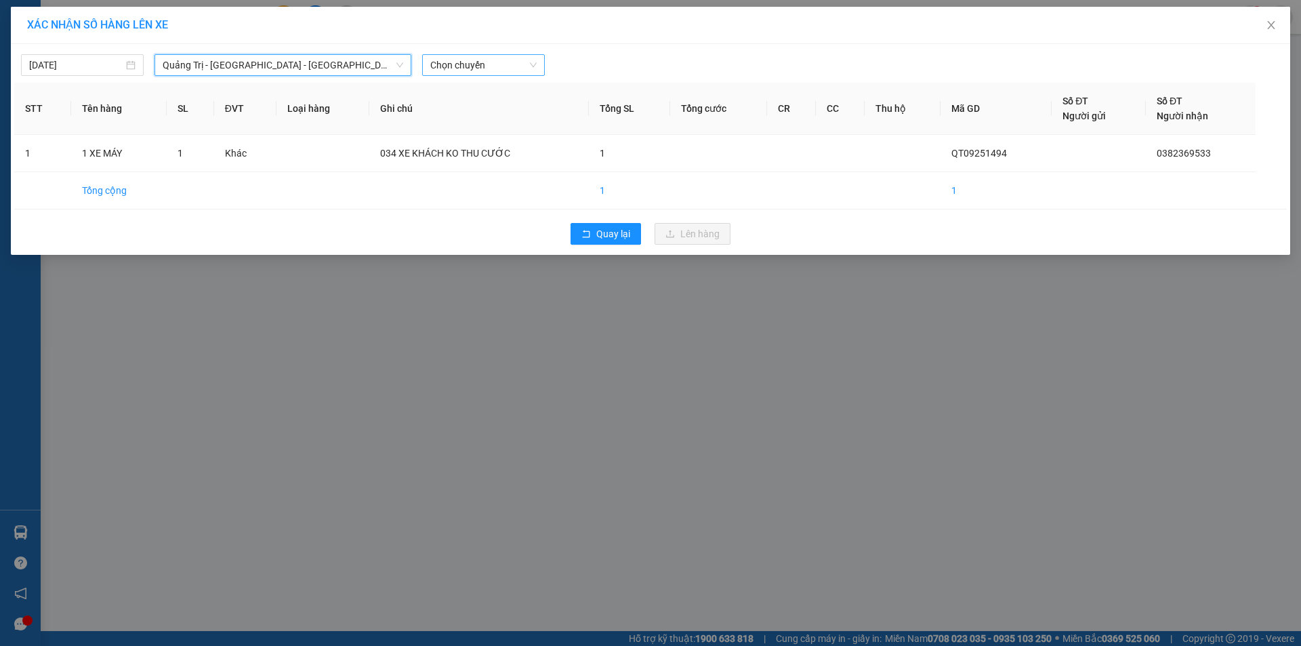
click at [494, 63] on span "Chọn chuyến" at bounding box center [483, 65] width 106 height 20
click at [478, 110] on div "14:00 - 74F-000.34" at bounding box center [483, 113] width 106 height 15
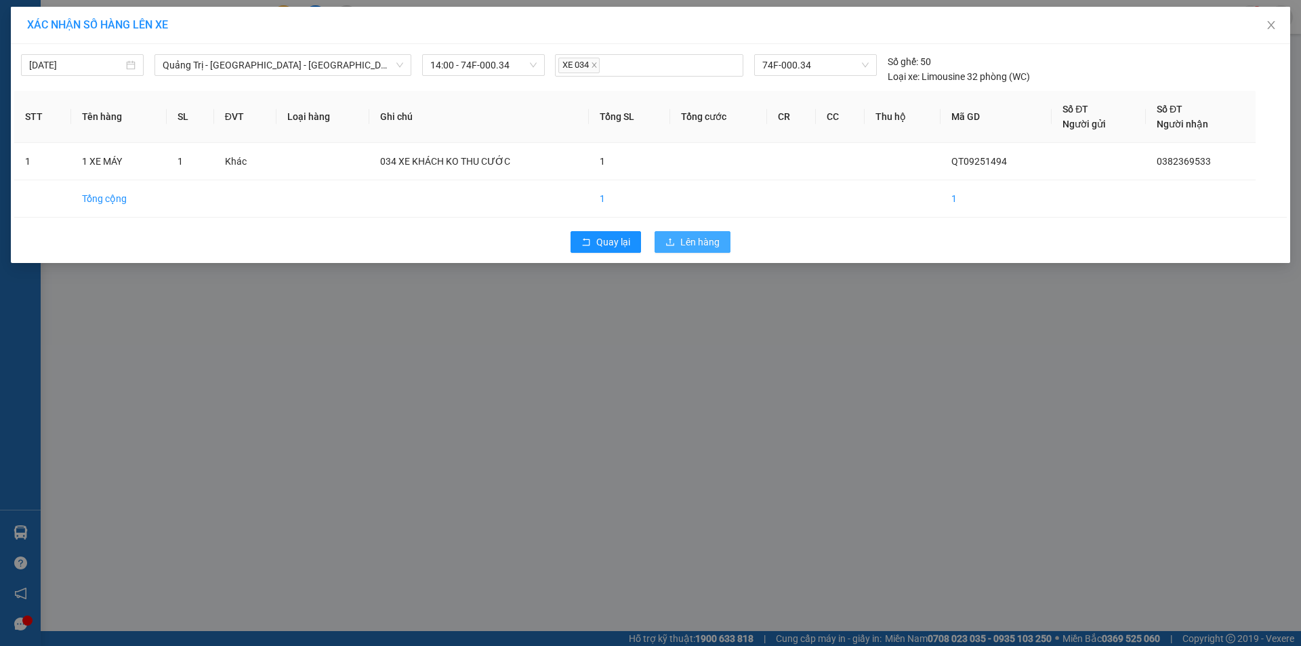
click at [690, 238] on span "Lên hàng" at bounding box center [699, 241] width 39 height 15
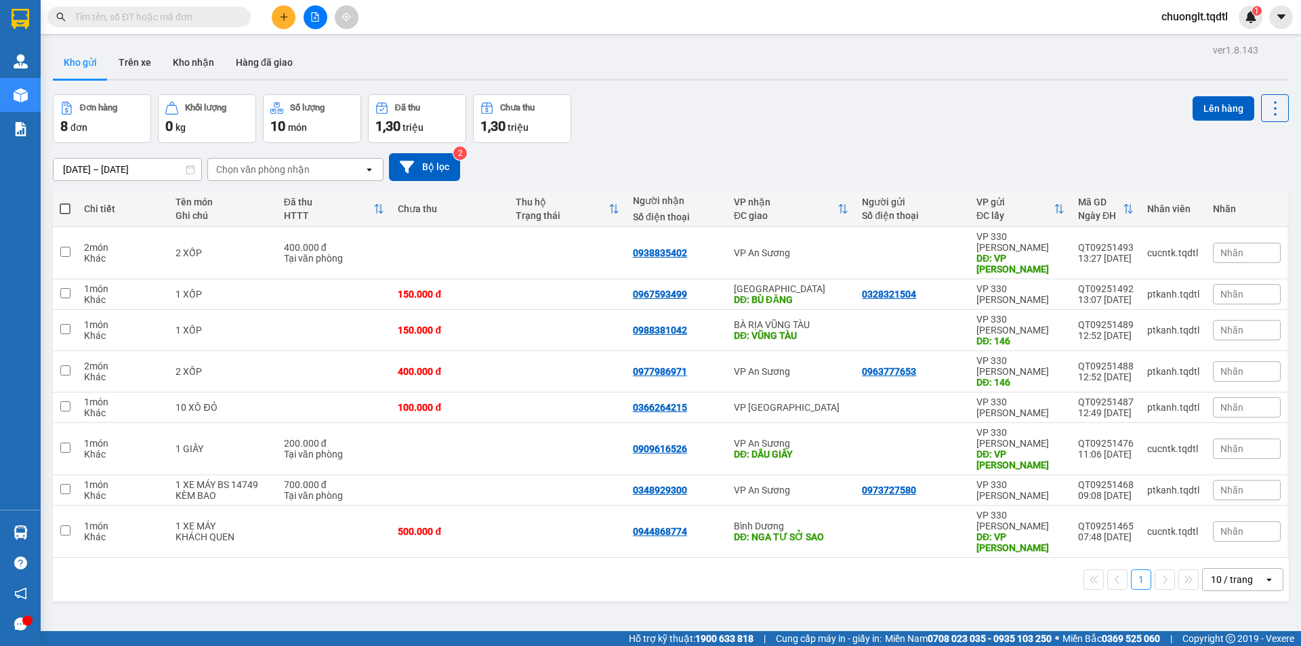
click at [307, 9] on button at bounding box center [316, 17] width 24 height 24
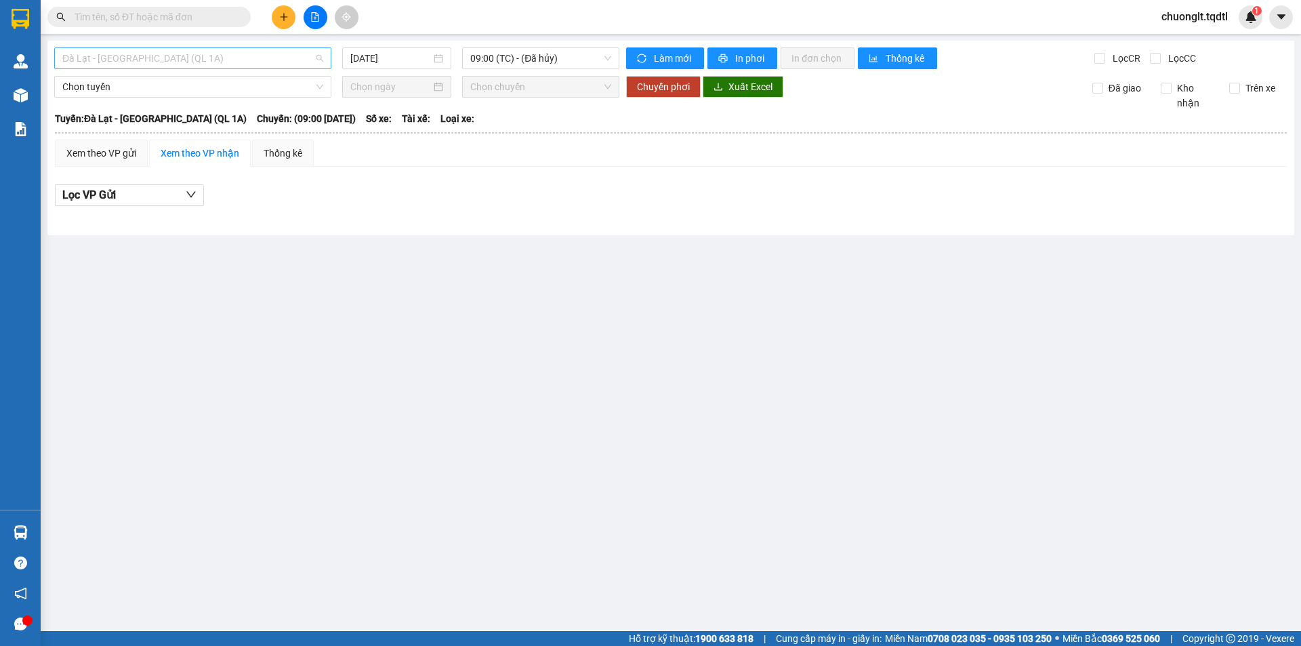
click at [229, 47] on div "Đà Lạt - [GEOGRAPHIC_DATA] (QL 1A)" at bounding box center [192, 58] width 277 height 22
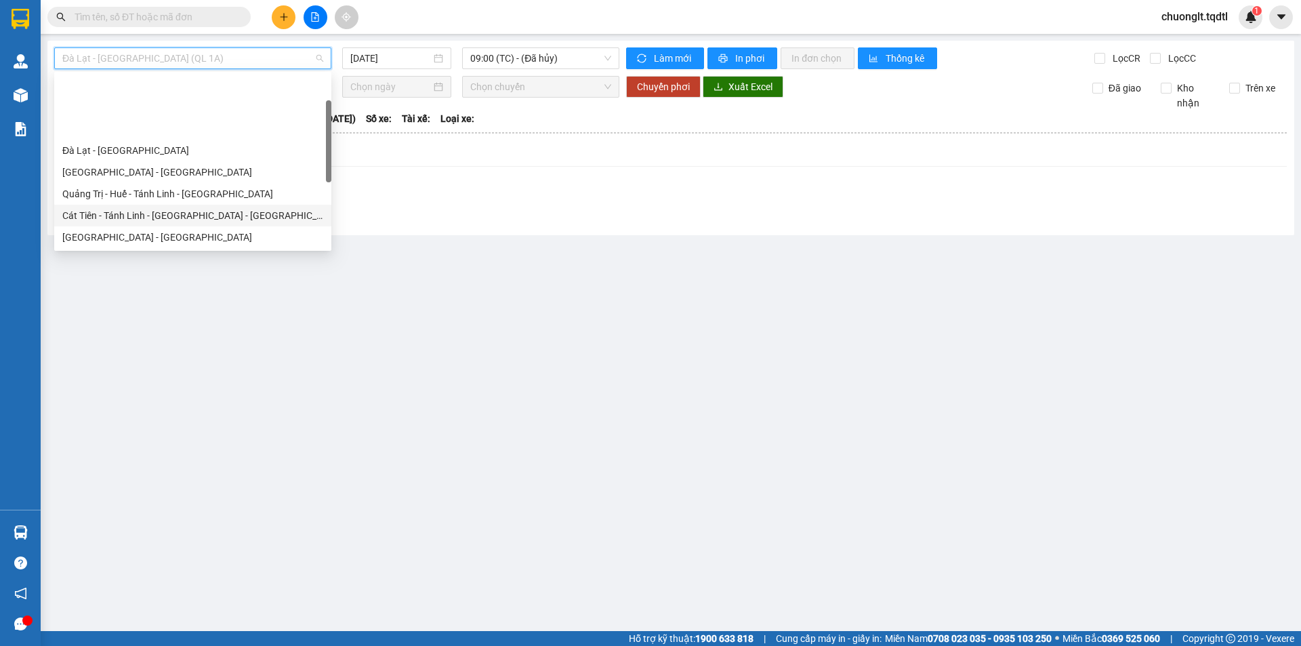
scroll to position [282, 0]
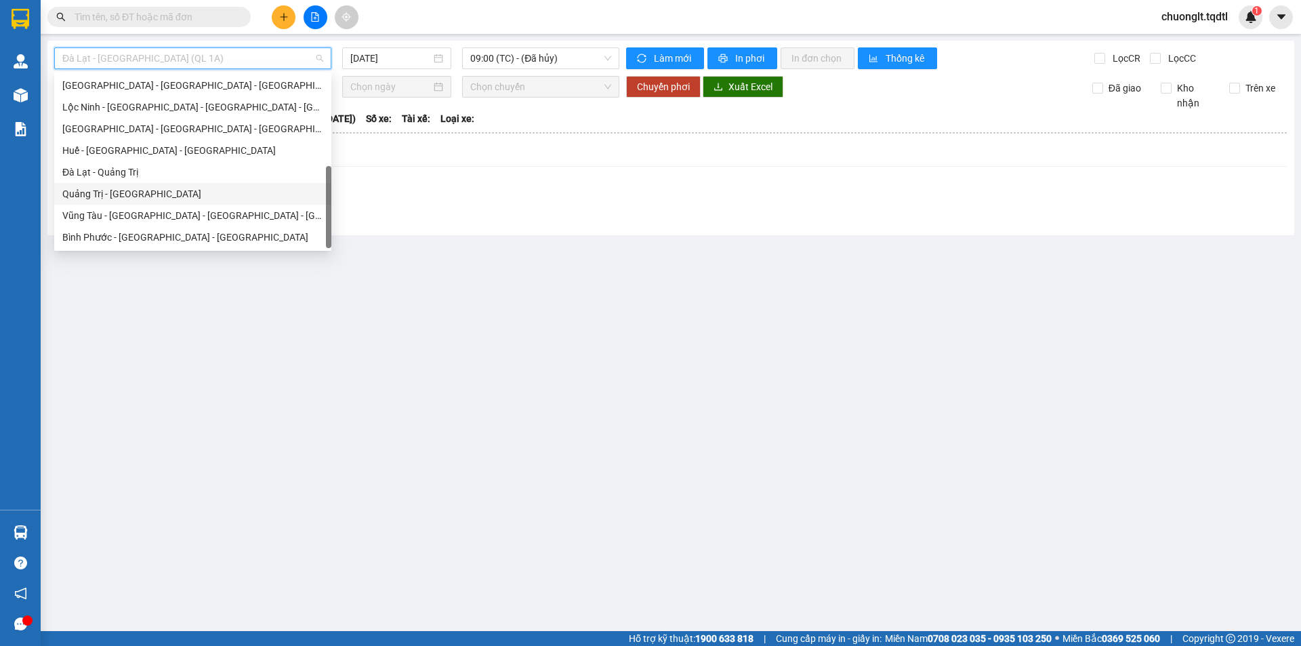
click at [150, 191] on div "Quảng Trị - [GEOGRAPHIC_DATA]" at bounding box center [192, 193] width 261 height 15
type input "[DATE]"
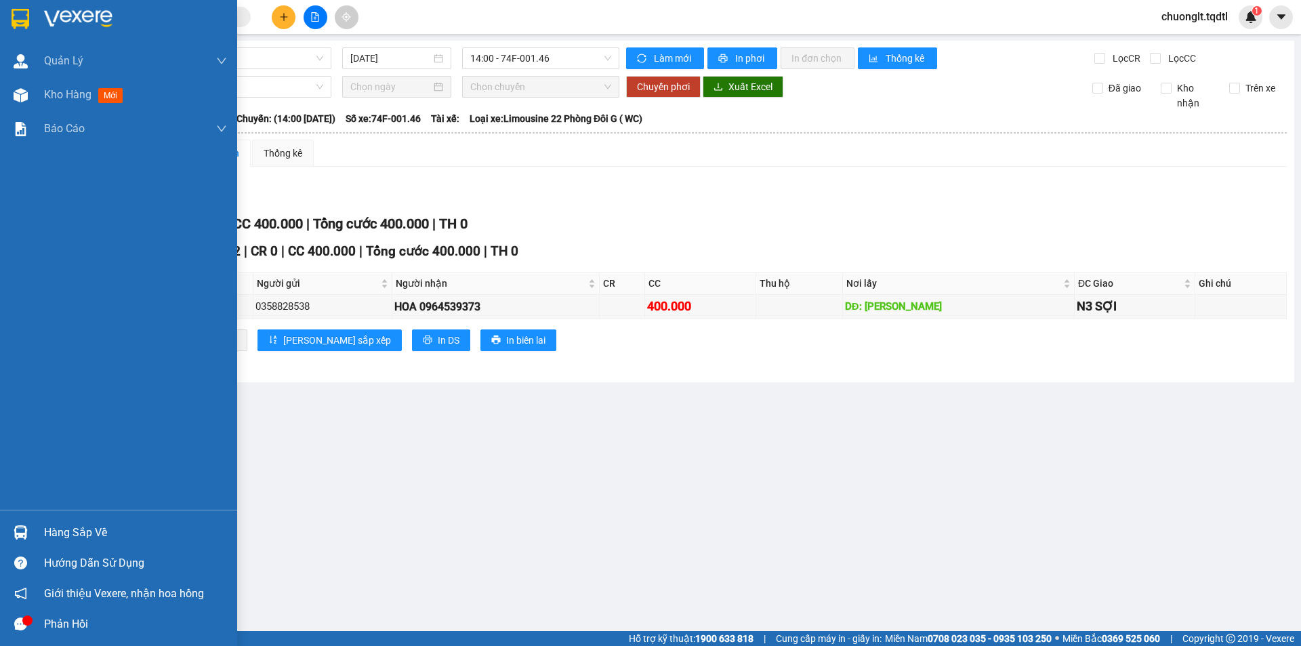
click at [72, 524] on div "Hàng sắp về" at bounding box center [135, 532] width 183 height 20
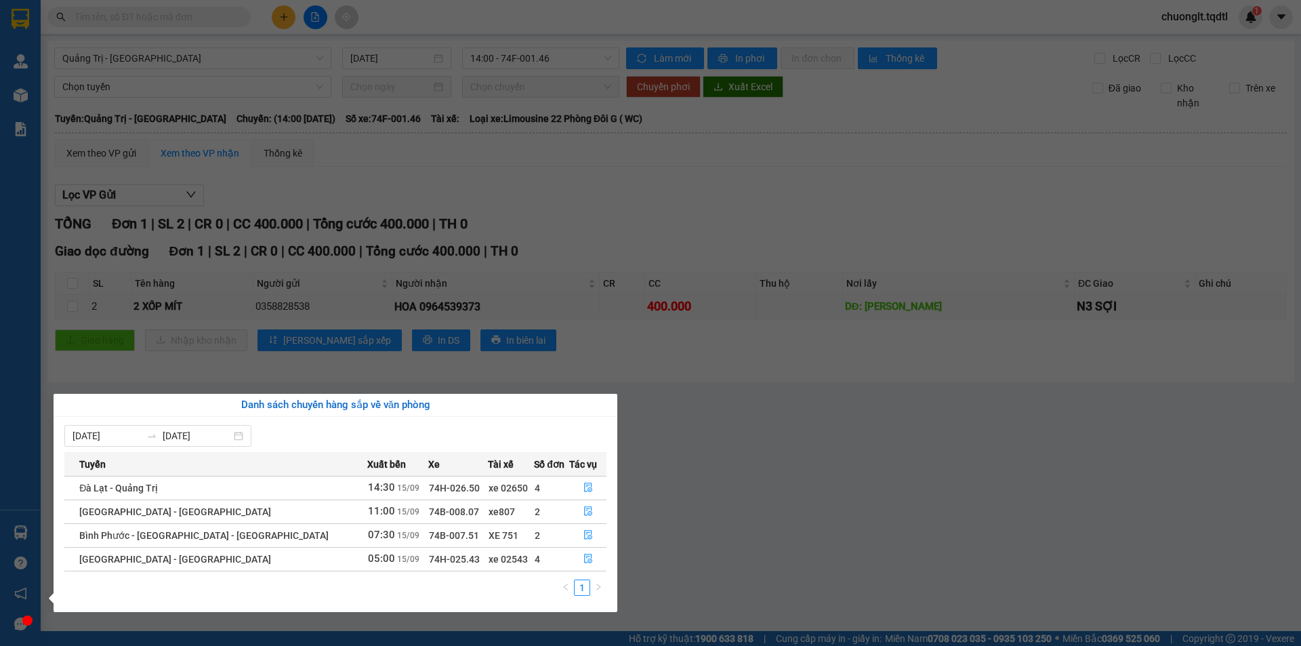
click at [664, 489] on section "Kết quả tìm kiếm ( 0 ) Bộ lọc No Data chuonglt.tqdtl 1 Quản Lý Quản lý khách hà…" at bounding box center [650, 323] width 1301 height 646
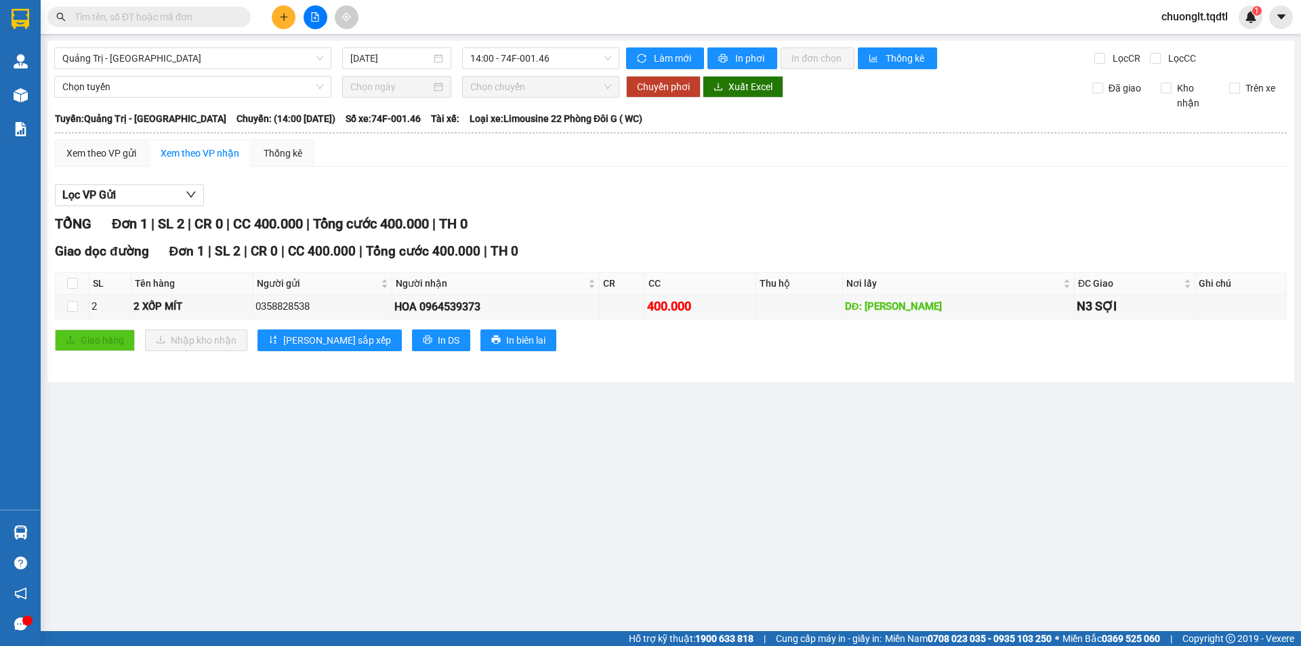
click at [277, 18] on button at bounding box center [284, 17] width 24 height 24
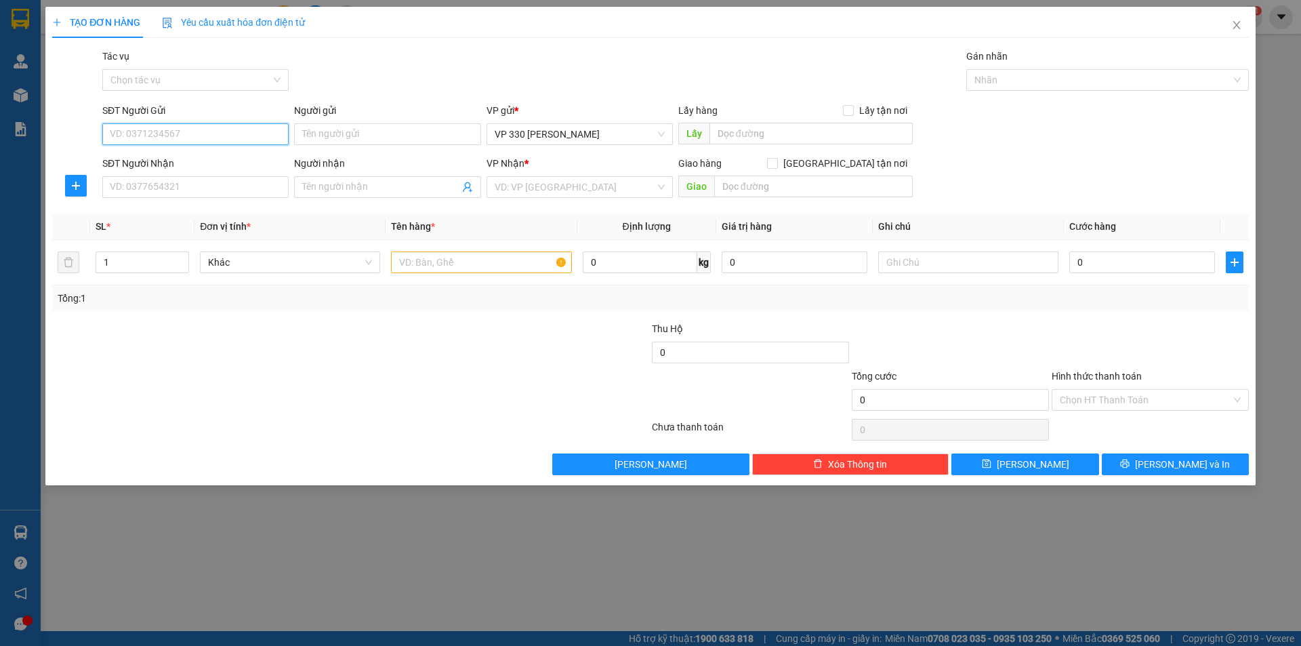
click at [182, 133] on input "SĐT Người Gửi" at bounding box center [195, 134] width 186 height 22
click at [167, 163] on div "0842131009" at bounding box center [195, 161] width 170 height 15
type input "0842131009"
type input "XE TẢI CÔNG"
type input "0369370275"
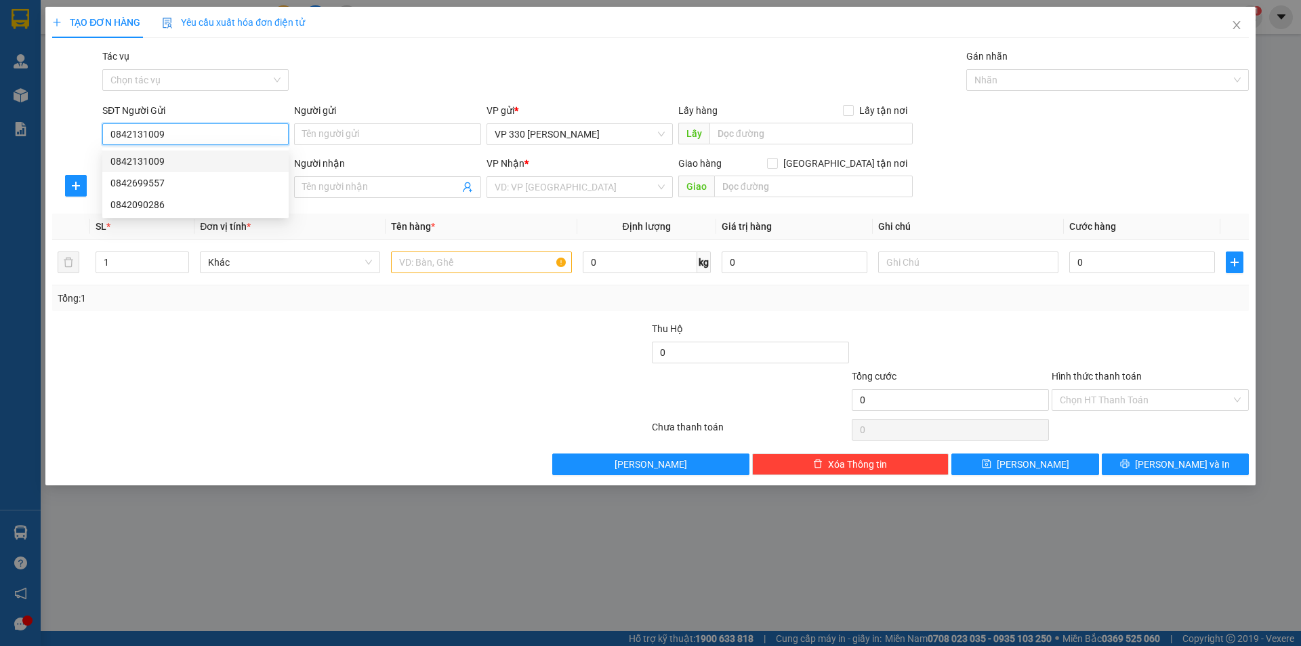
type input "ĐỨC TRỌNG LÂM ĐỒNG"
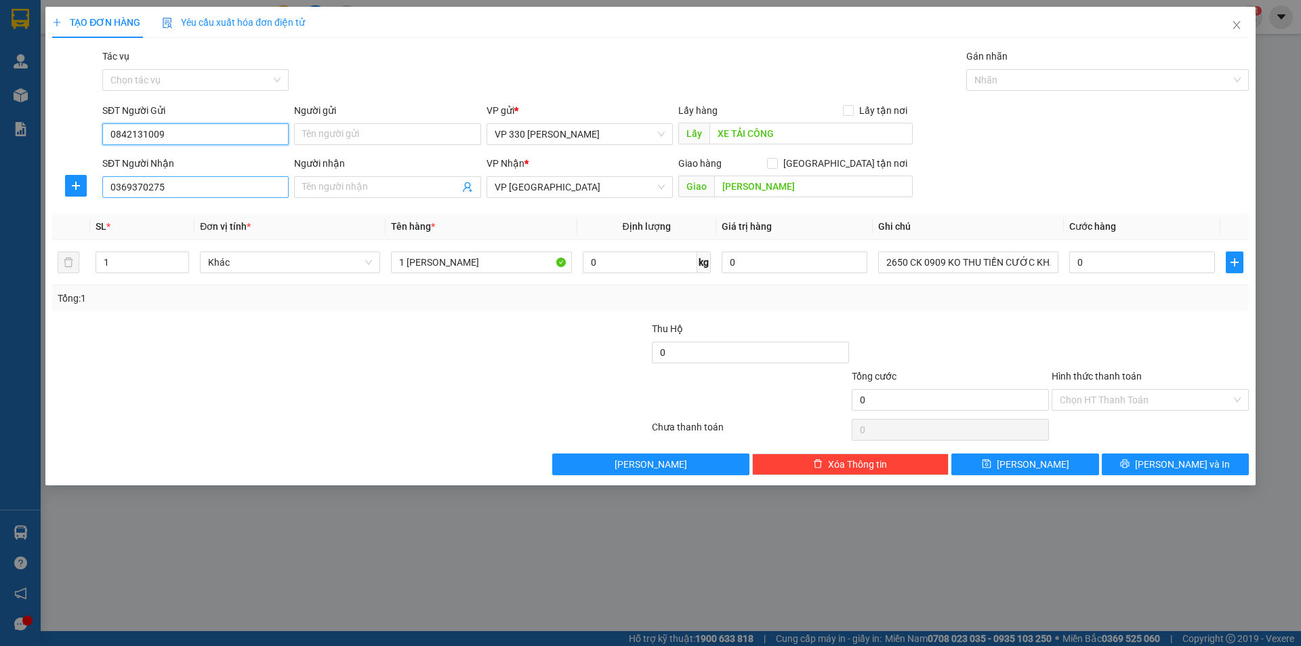
type input "0842131009"
click at [175, 190] on input "0369370275" at bounding box center [195, 187] width 186 height 22
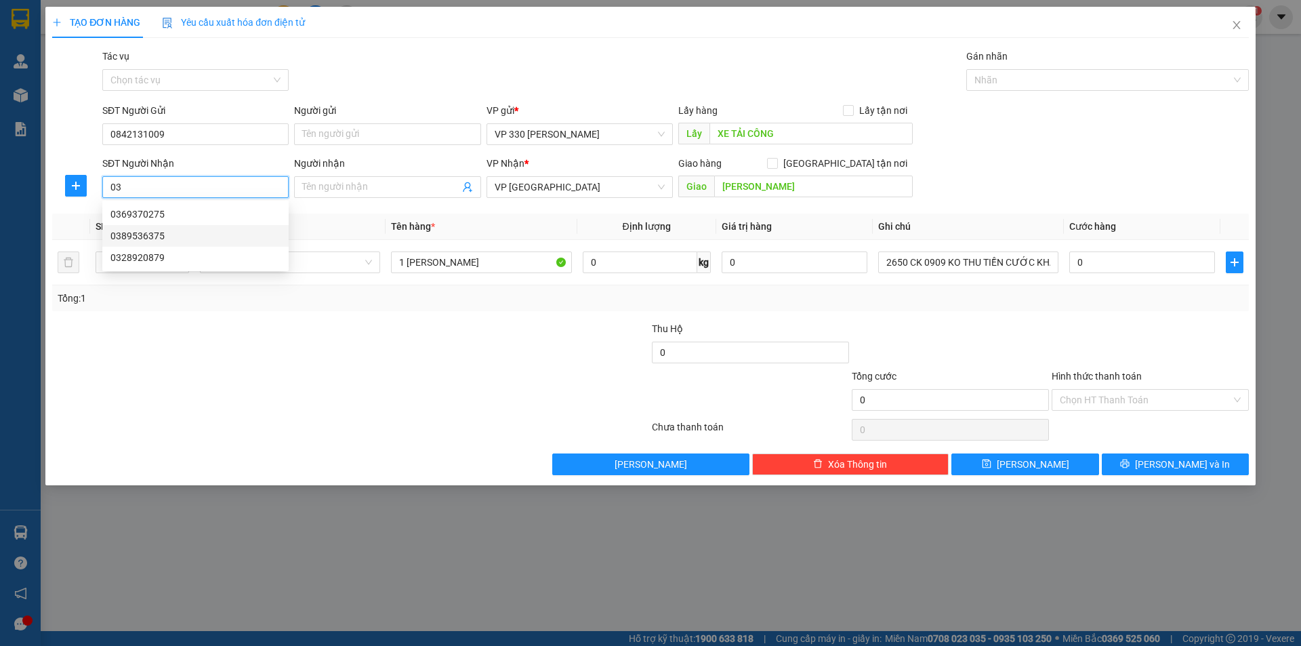
click at [175, 237] on div "0389536375" at bounding box center [195, 235] width 170 height 15
type input "0389536375"
type input "ĐỒNG NAI"
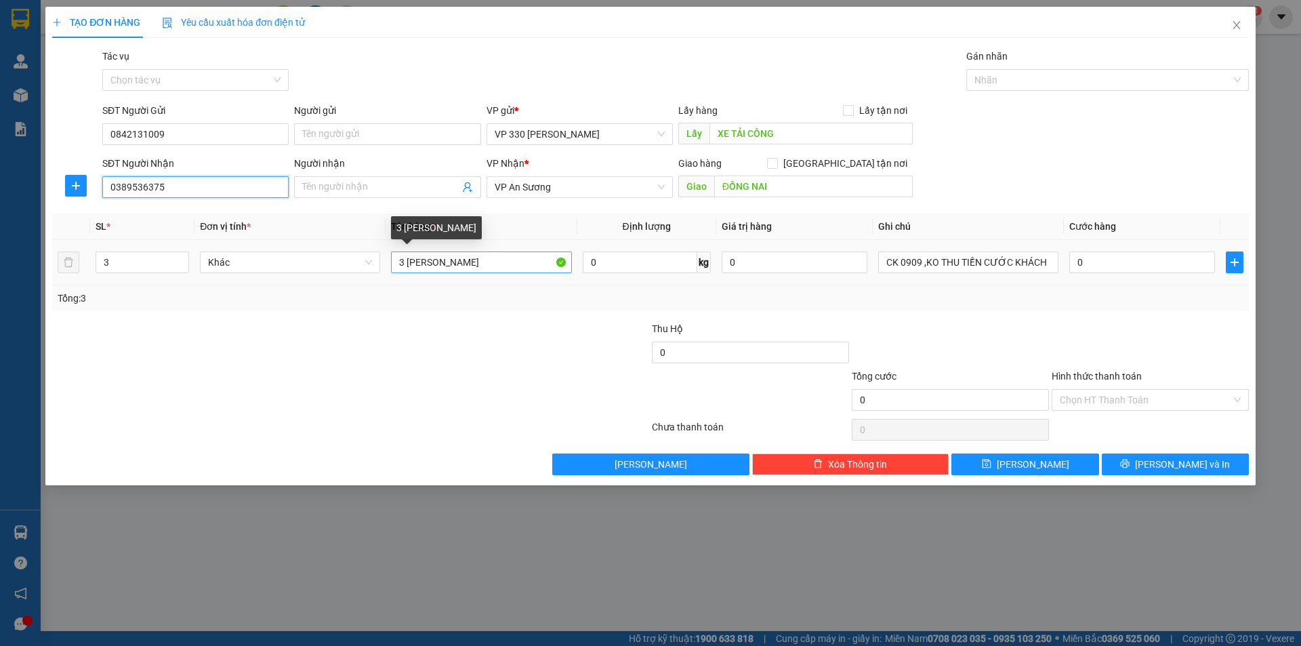
type input "0389536375"
click at [404, 261] on input "3 BAO RIỀNG" at bounding box center [481, 262] width 180 height 22
type input "7 BAO RIỀNG"
click at [183, 257] on icon "up" at bounding box center [182, 259] width 5 height 5
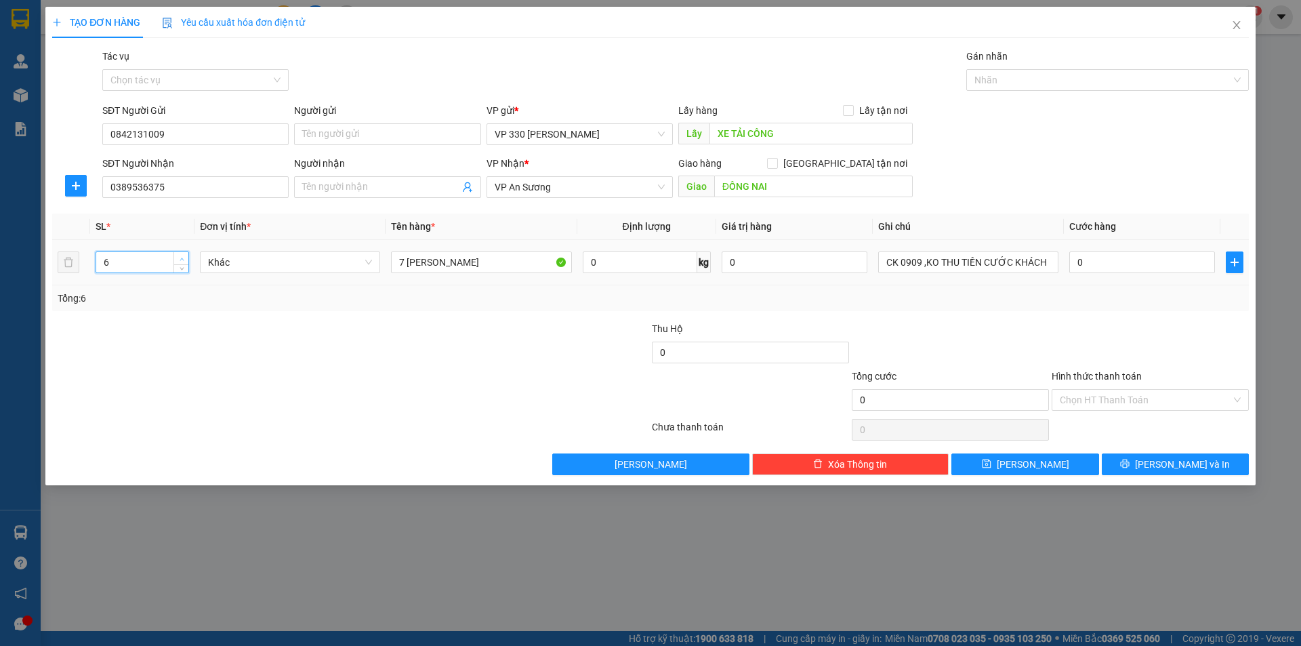
click at [183, 257] on icon "up" at bounding box center [182, 259] width 5 height 5
type input "7"
click at [183, 257] on icon "up" at bounding box center [182, 259] width 5 height 5
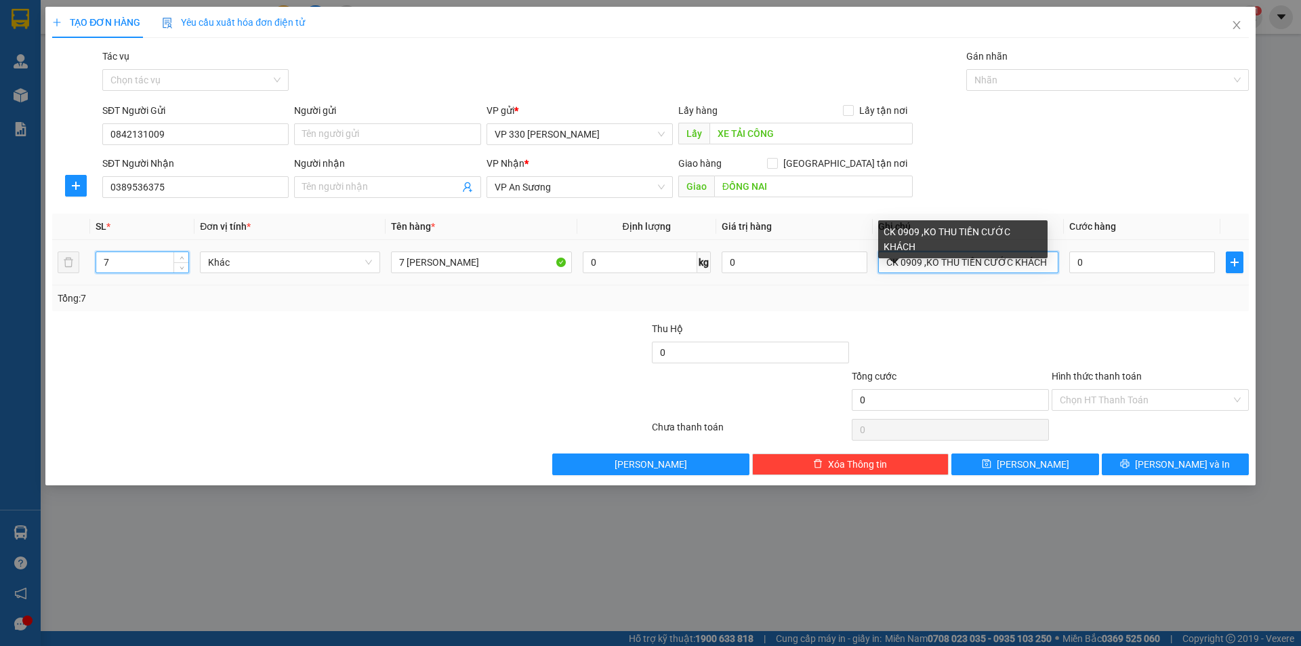
click at [885, 264] on input "CK 0909 ,KO THU TIỀN CƯỚC KHÁCH" at bounding box center [968, 262] width 180 height 22
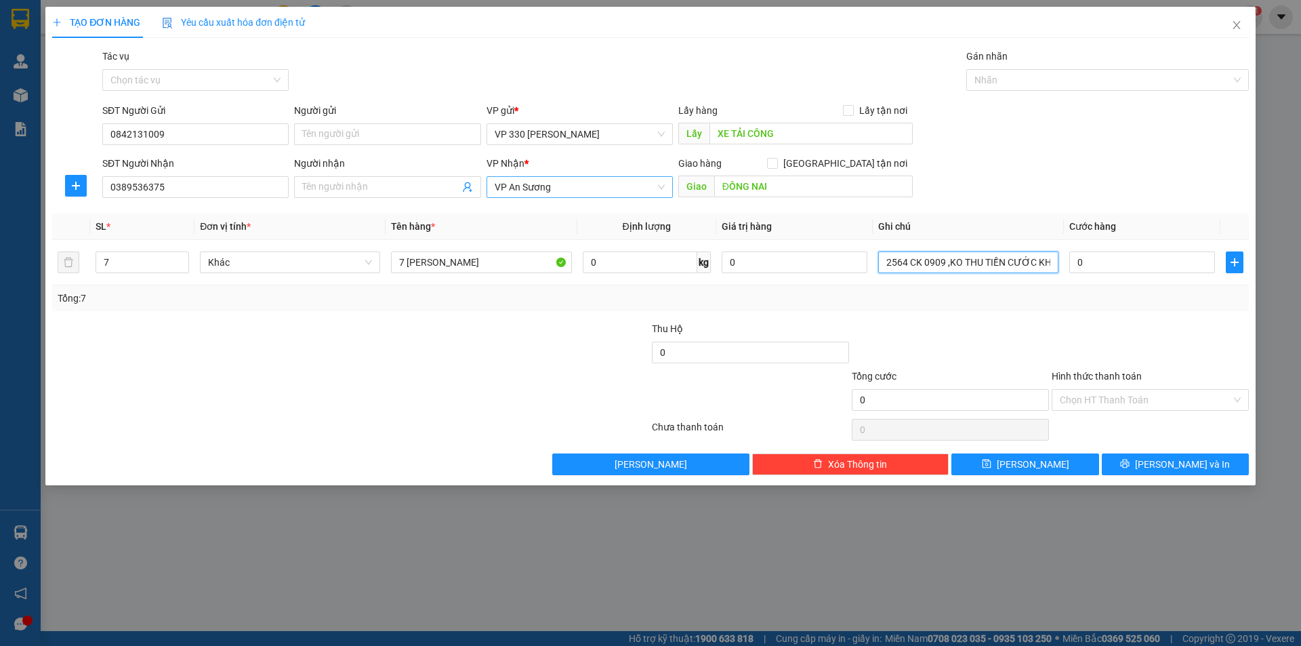
click at [622, 189] on span "VP An Sương" at bounding box center [580, 187] width 170 height 20
type input "2564 CK 0909 ,KO THU TIỀN CƯỚC KHÁCH"
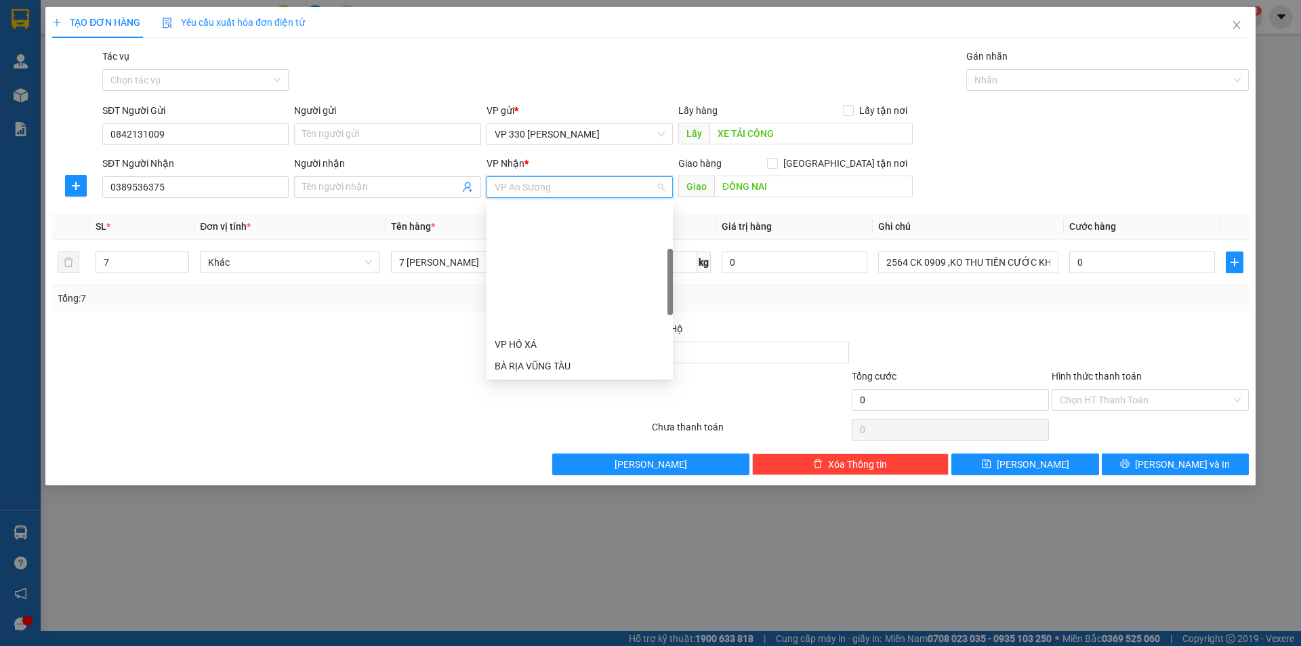
scroll to position [385, 0]
click at [542, 352] on div "Quảng Ngãi" at bounding box center [580, 349] width 170 height 15
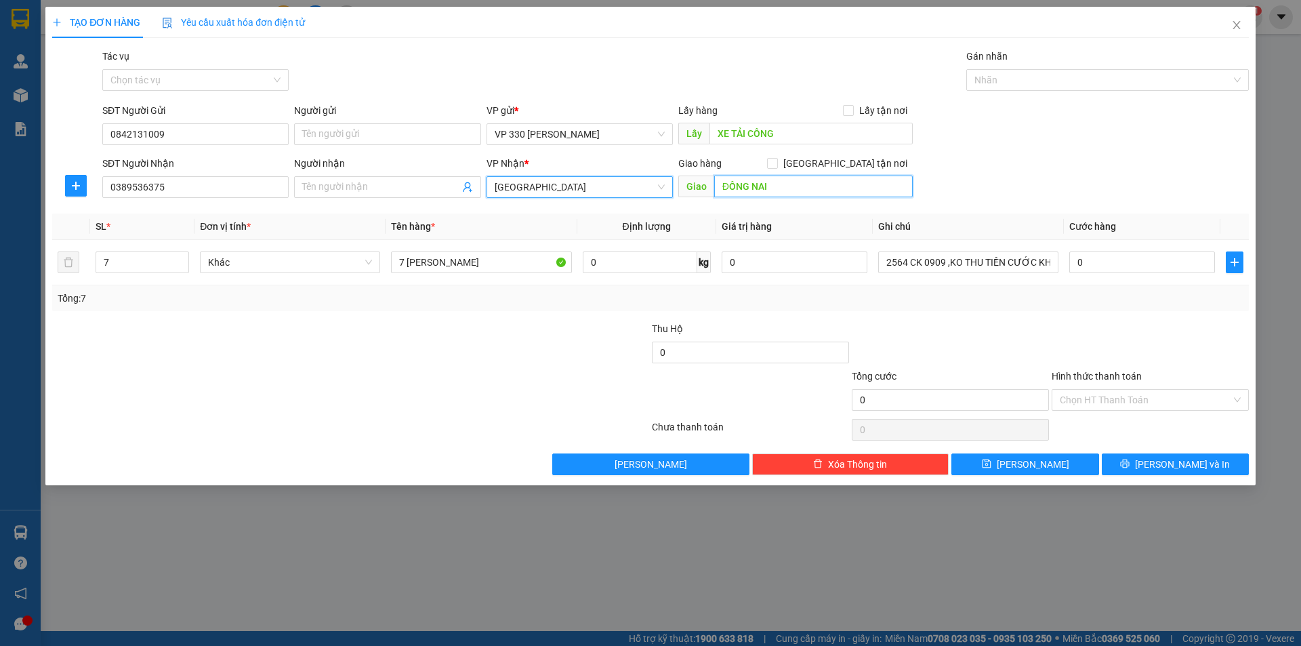
click at [791, 194] on input "ĐỒNG NAI" at bounding box center [813, 186] width 199 height 22
click at [795, 133] on input "XE TẢI CÔNG" at bounding box center [810, 134] width 203 height 22
click at [784, 133] on input "XE TẢI CÔNG" at bounding box center [810, 134] width 203 height 22
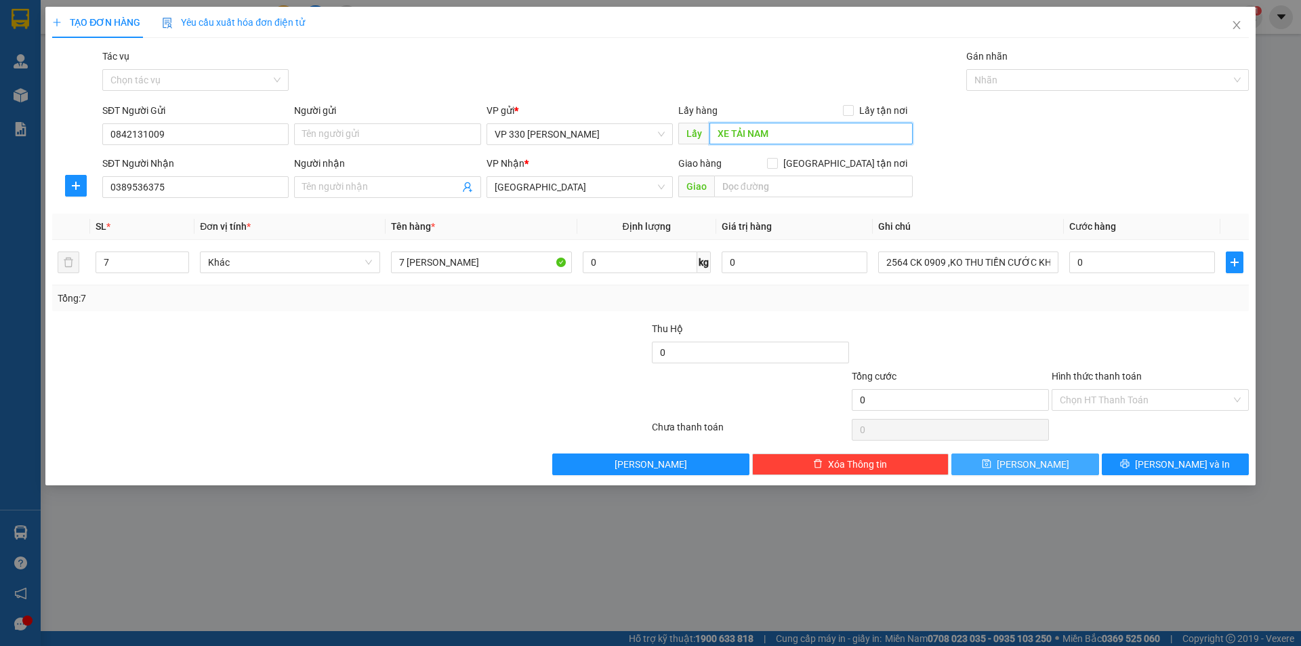
type input "XE TẢI NAM"
click at [1029, 462] on span "[PERSON_NAME]" at bounding box center [1033, 464] width 72 height 15
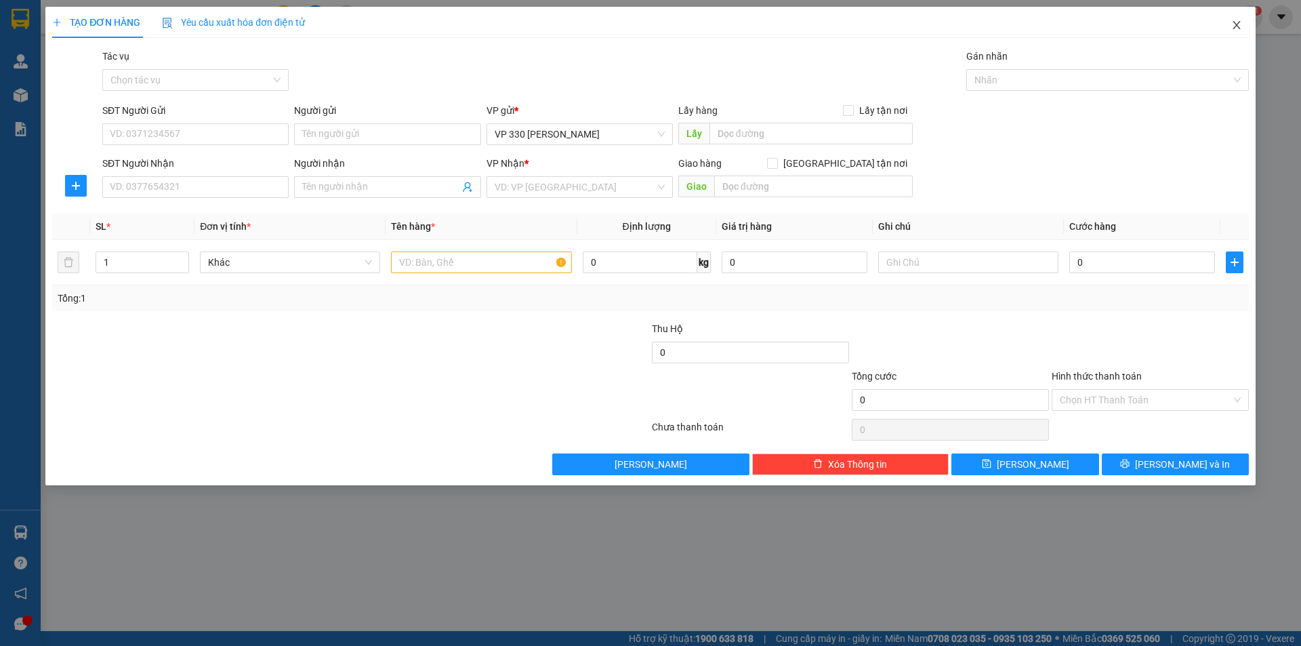
click at [1234, 26] on icon "close" at bounding box center [1236, 25] width 11 height 11
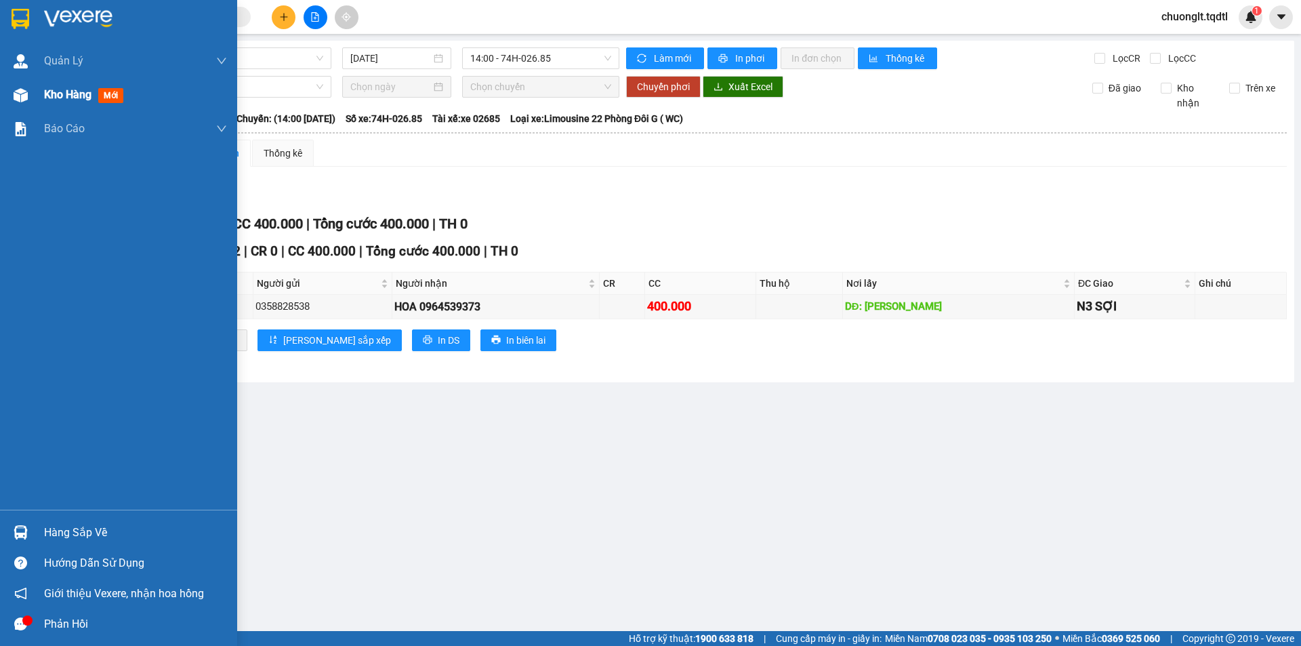
click at [61, 91] on span "Kho hàng" at bounding box center [67, 94] width 47 height 13
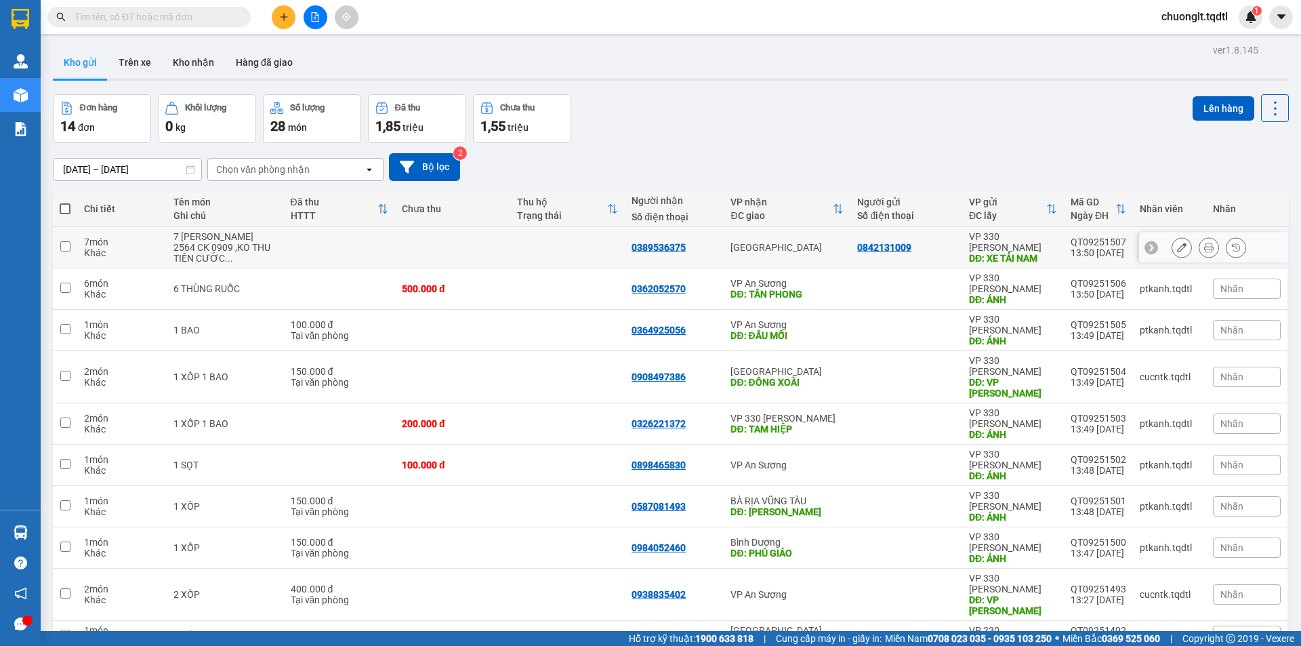
click at [71, 243] on td at bounding box center [65, 247] width 24 height 41
checkbox input "true"
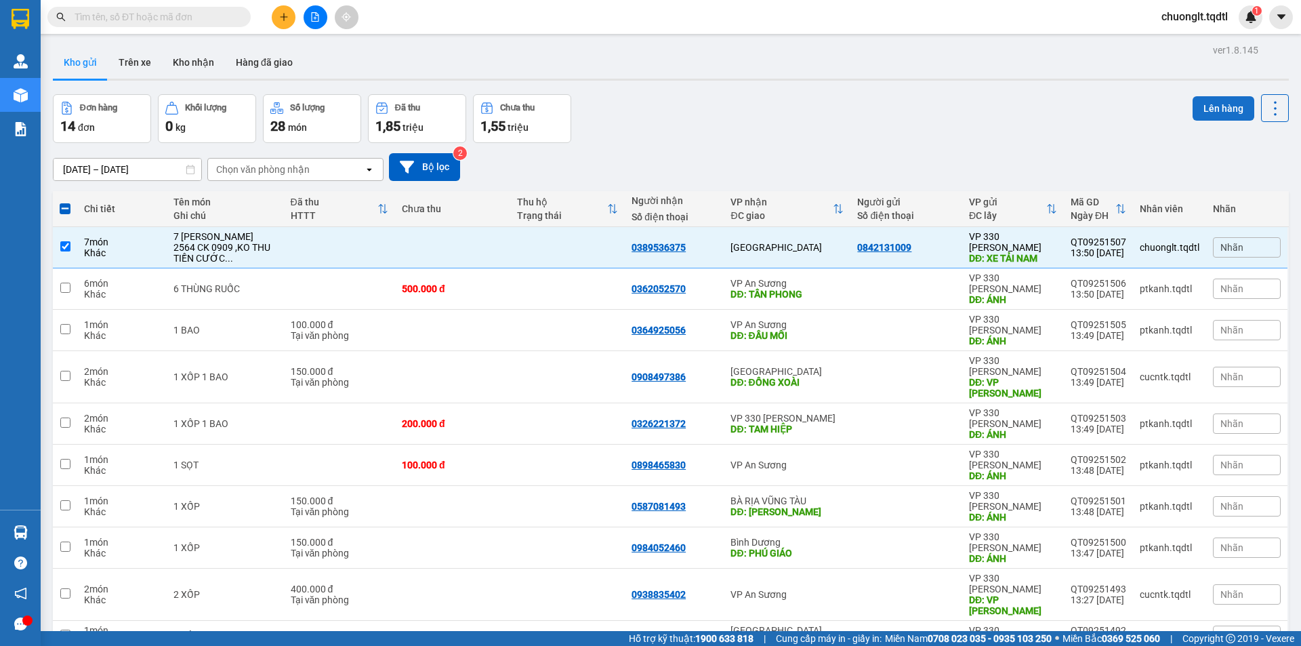
click at [1216, 104] on button "Lên hàng" at bounding box center [1224, 108] width 62 height 24
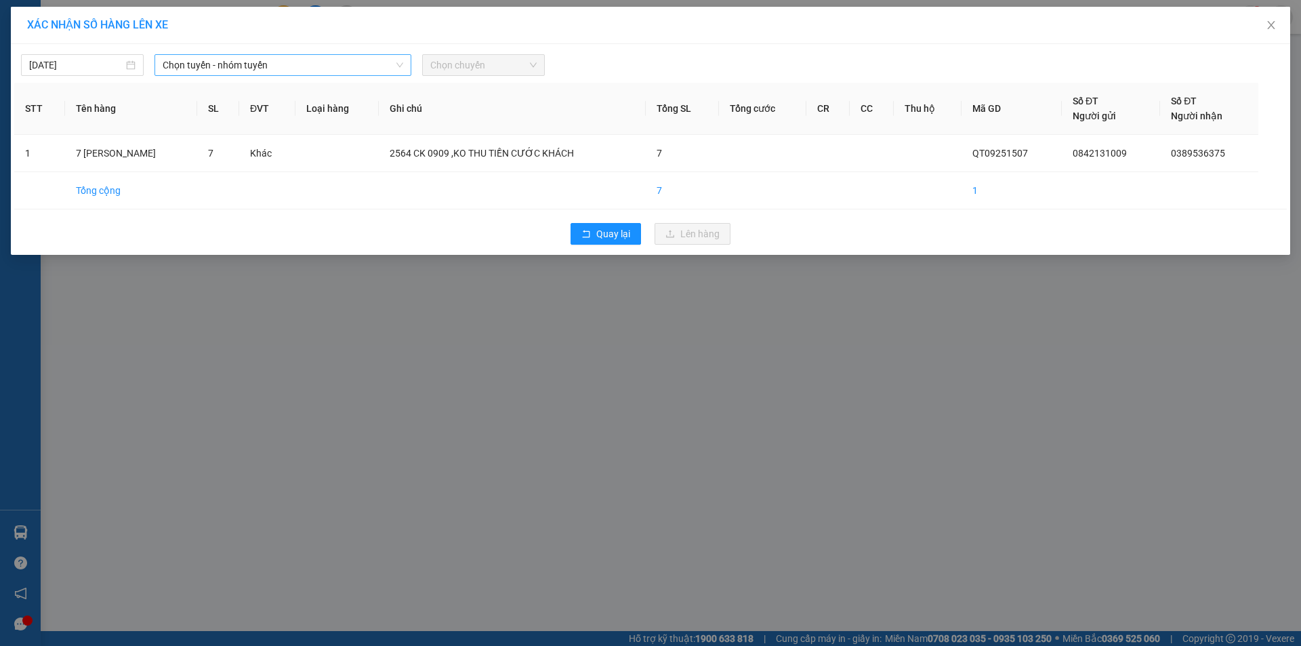
click at [362, 63] on span "Chọn tuyến - nhóm tuyến" at bounding box center [283, 65] width 241 height 20
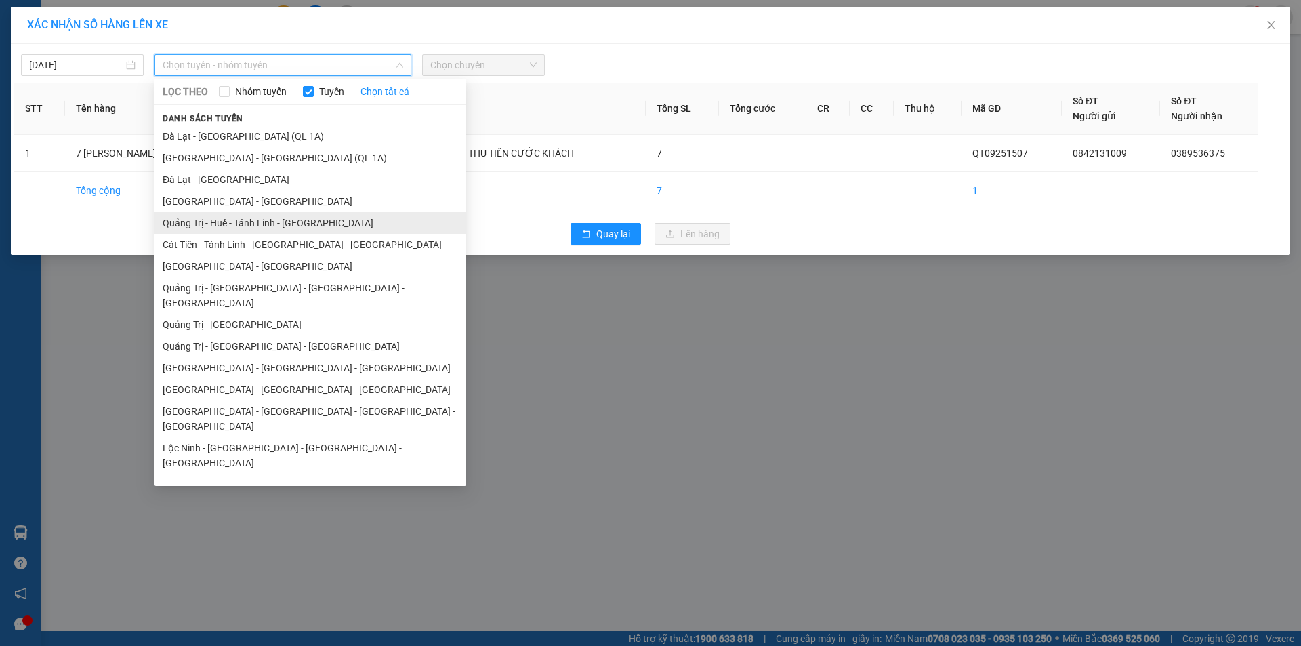
click at [286, 220] on li "Quảng Trị - Huế - Tánh Linh - [GEOGRAPHIC_DATA]" at bounding box center [310, 223] width 312 height 22
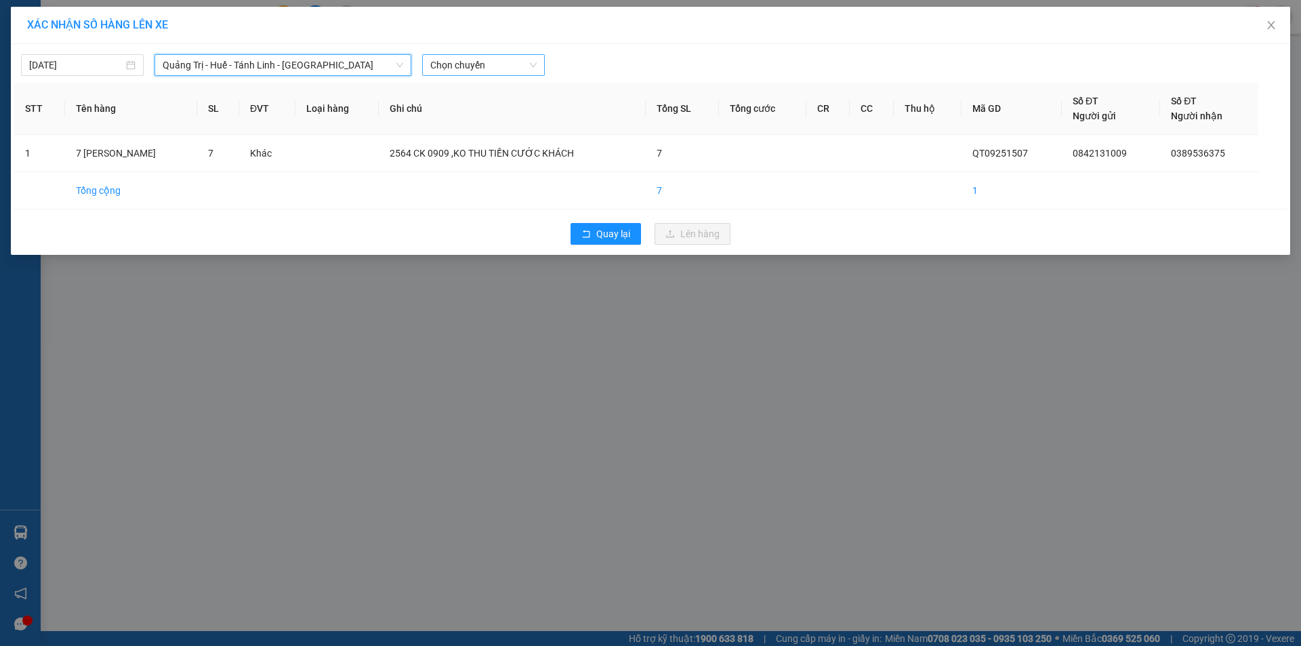
click at [494, 64] on span "Chọn chuyến" at bounding box center [483, 65] width 106 height 20
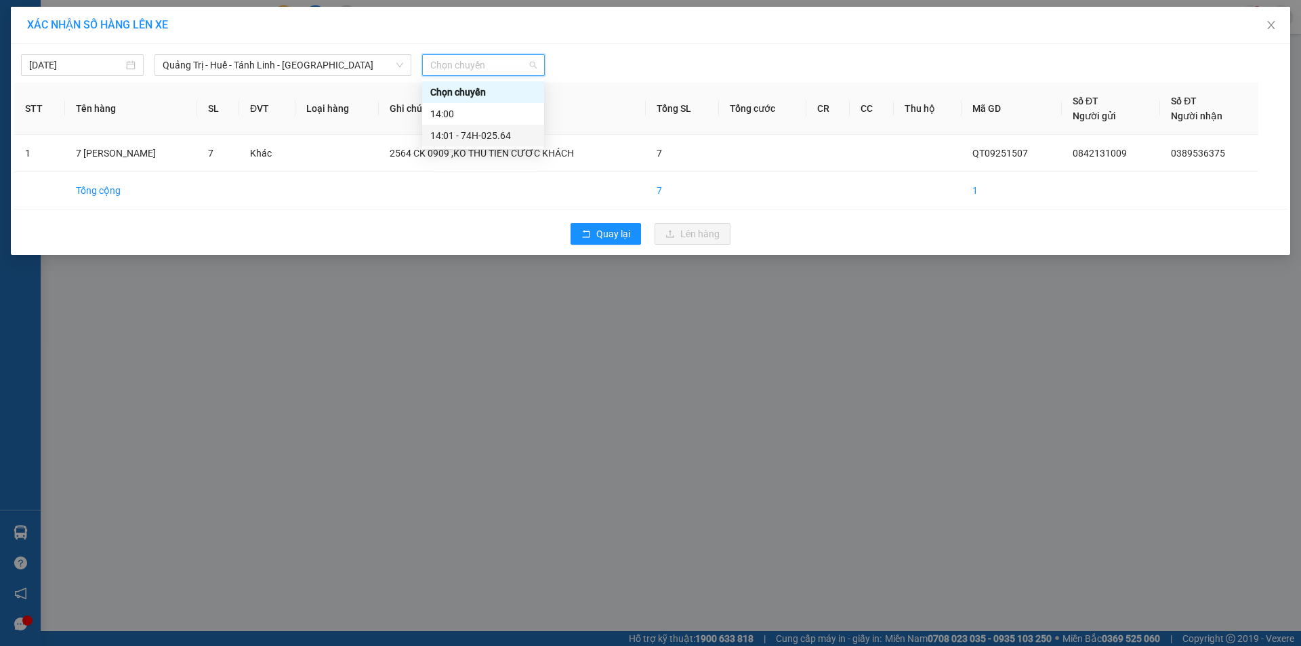
drag, startPoint x: 487, startPoint y: 132, endPoint x: 499, endPoint y: 139, distance: 14.0
click at [487, 133] on div "14:01 - 74H-025.64" at bounding box center [483, 135] width 106 height 15
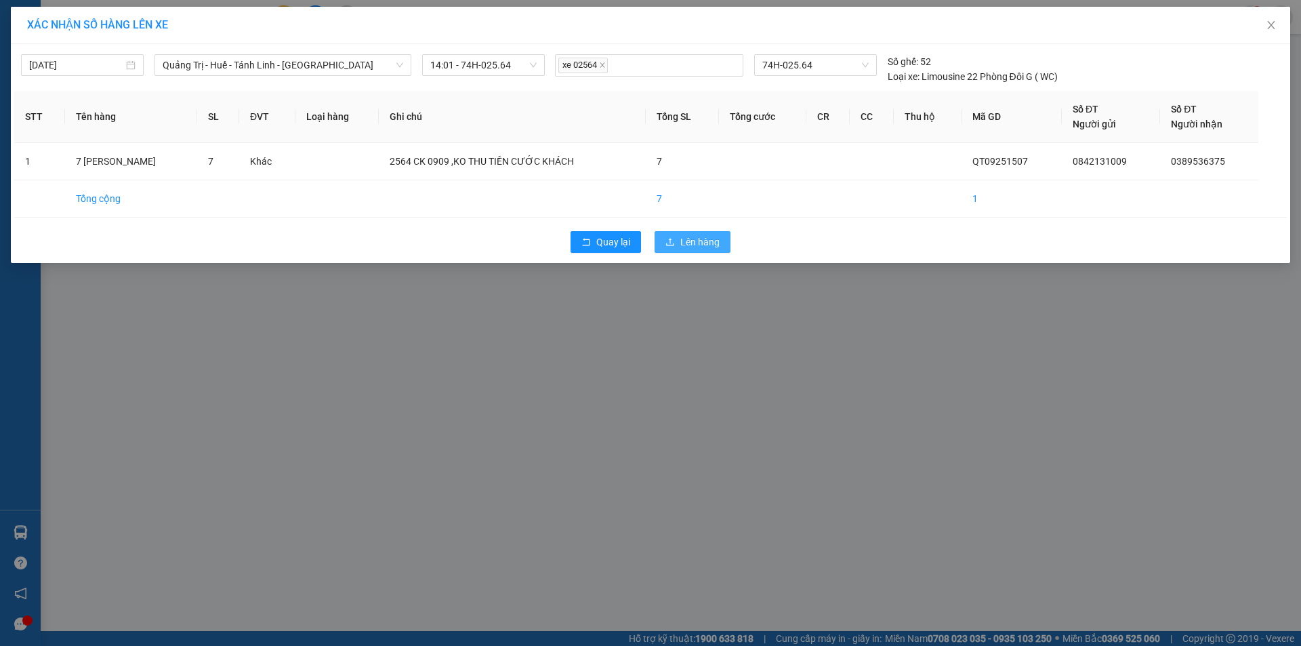
click at [695, 239] on span "Lên hàng" at bounding box center [699, 241] width 39 height 15
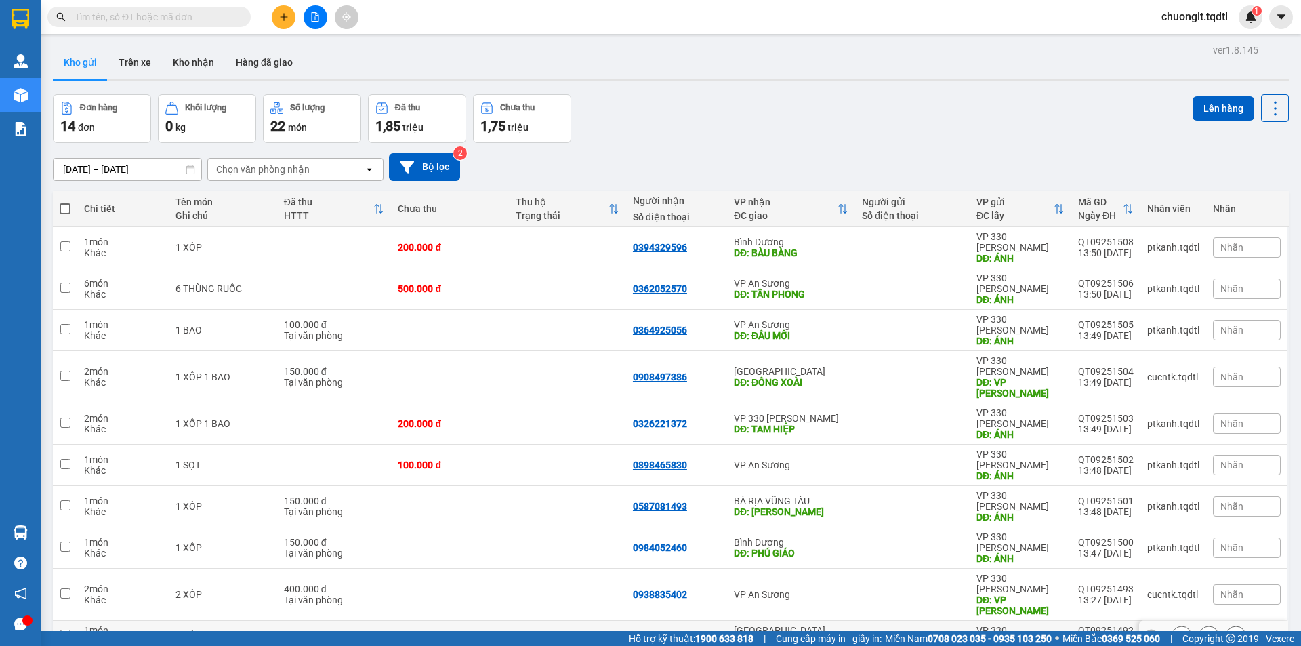
click at [68, 629] on input "checkbox" at bounding box center [65, 634] width 10 height 10
checkbox input "true"
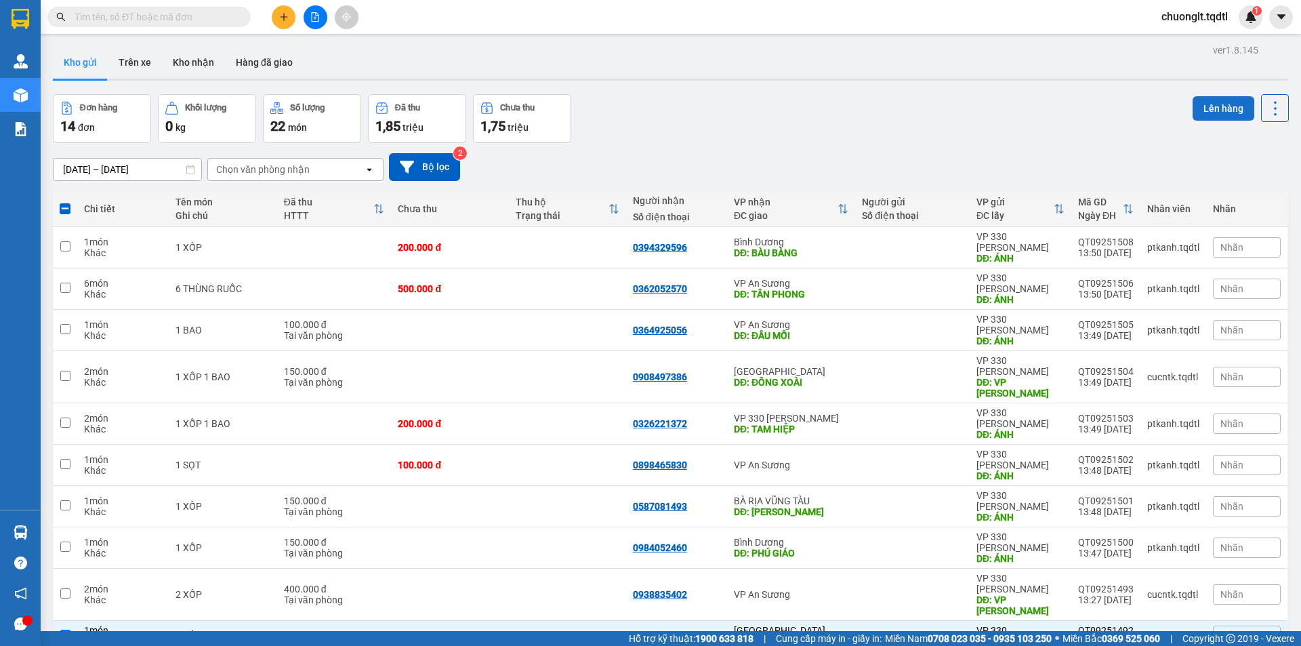
click at [1210, 102] on button "Lên hàng" at bounding box center [1224, 108] width 62 height 24
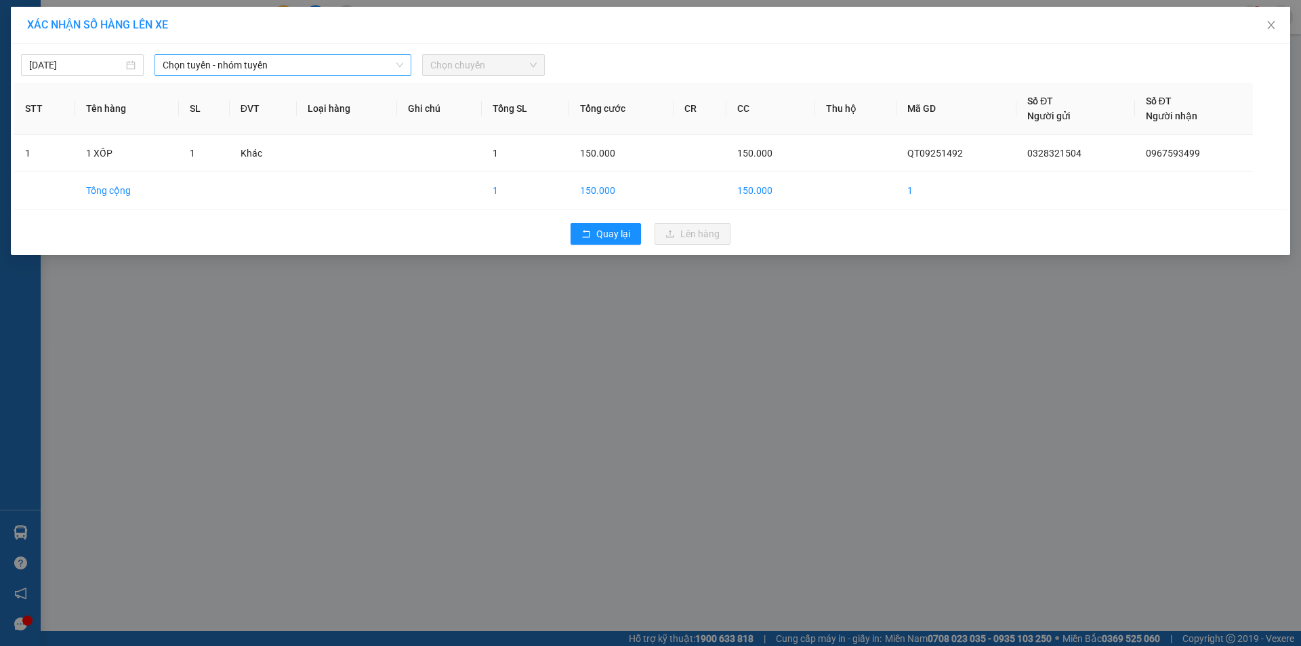
click at [319, 74] on span "Chọn tuyến - nhóm tuyến" at bounding box center [283, 65] width 241 height 20
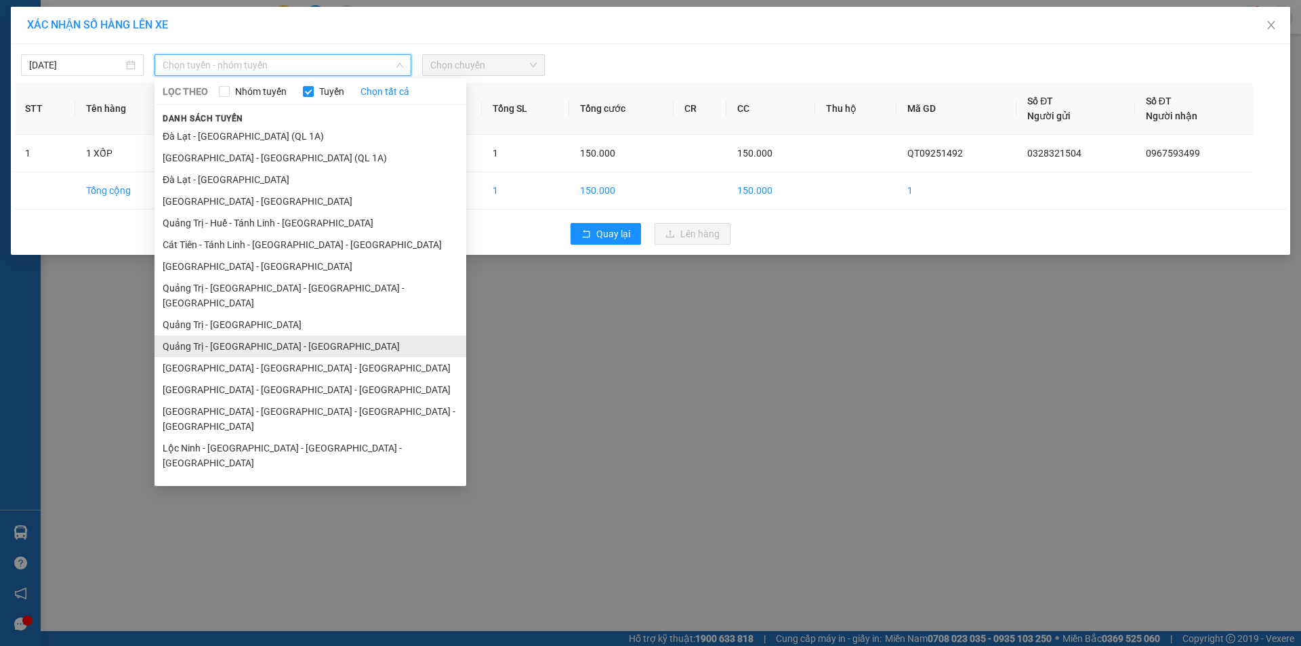
click at [269, 335] on li "Quảng Trị - [GEOGRAPHIC_DATA] - [GEOGRAPHIC_DATA]" at bounding box center [310, 346] width 312 height 22
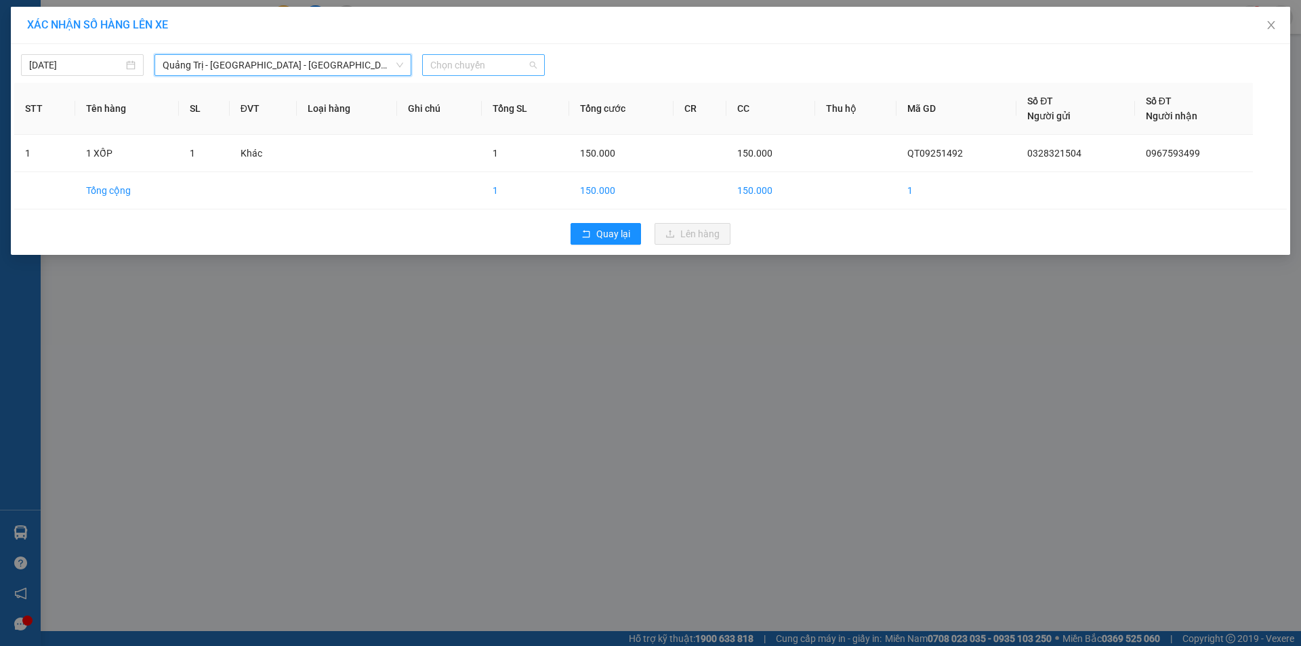
click at [481, 70] on span "Chọn chuyến" at bounding box center [483, 65] width 106 height 20
click at [468, 109] on div "14:00 - 74F-000.34" at bounding box center [483, 113] width 106 height 15
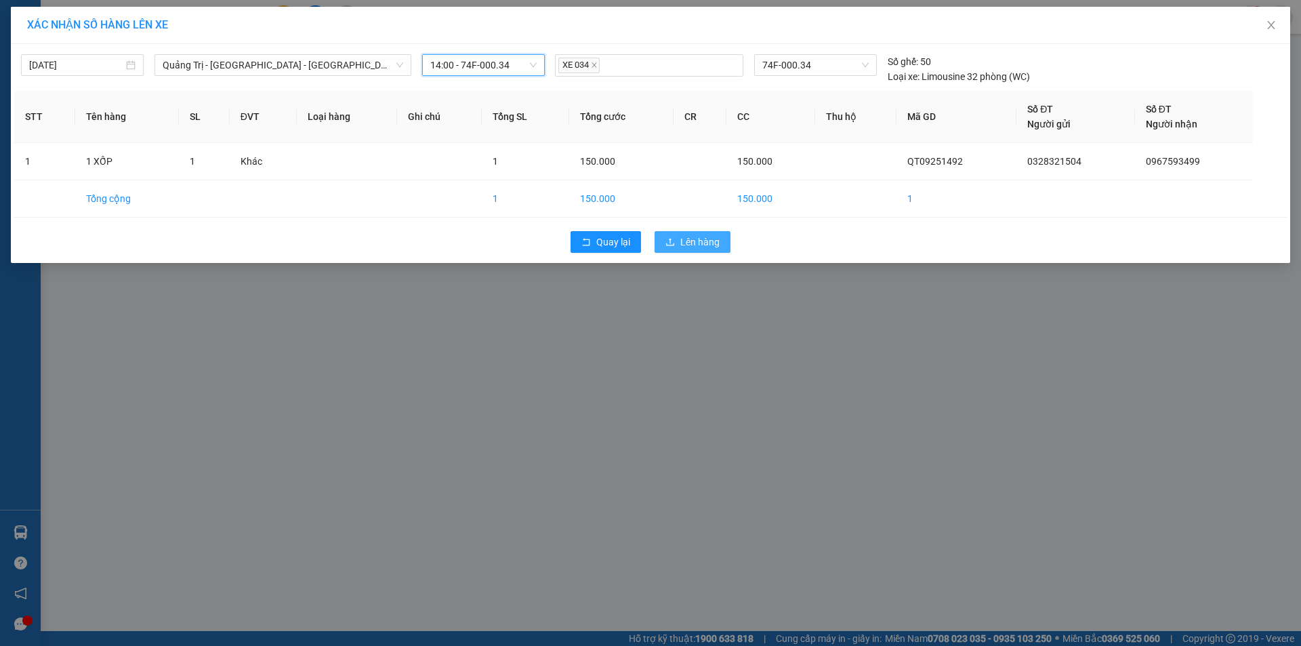
click at [701, 241] on span "Lên hàng" at bounding box center [699, 241] width 39 height 15
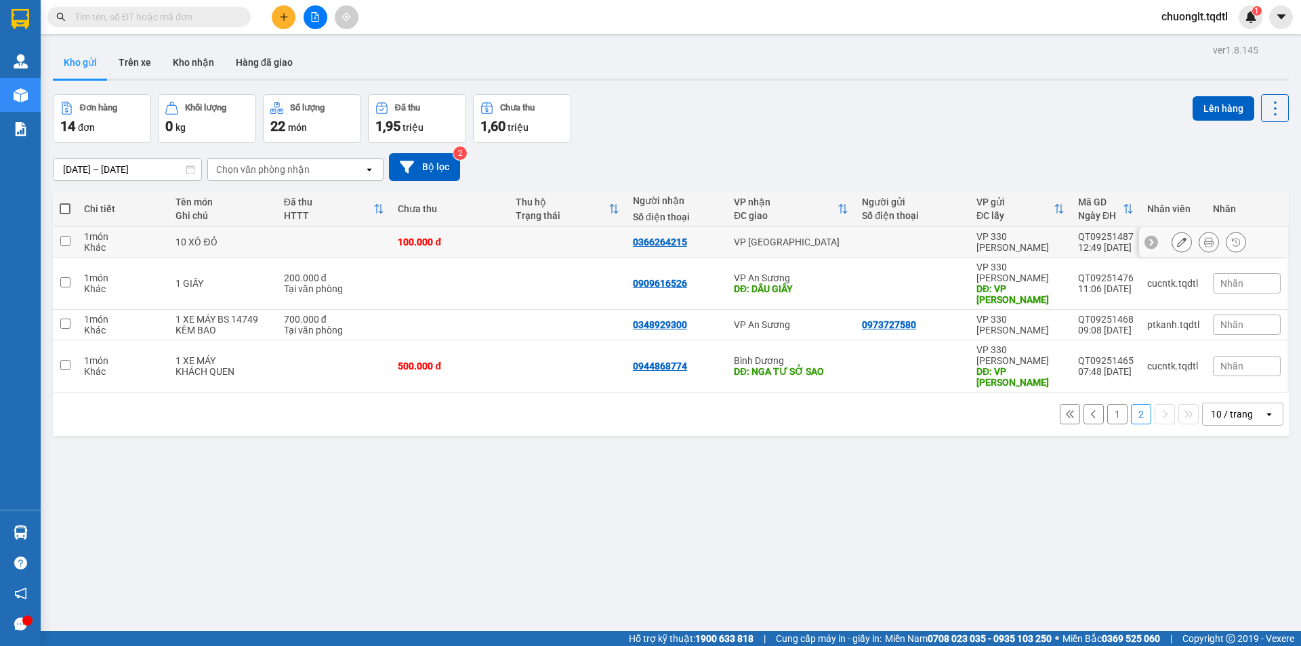
click at [61, 241] on input "checkbox" at bounding box center [65, 241] width 10 height 10
checkbox input "true"
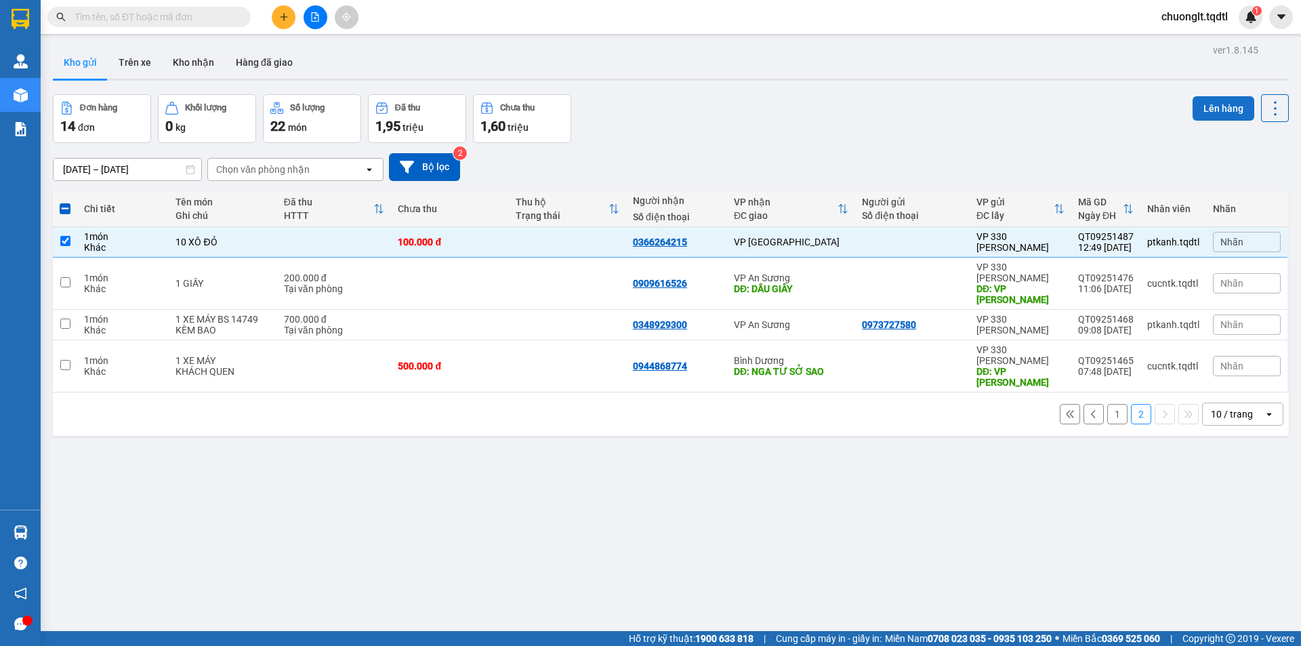
click at [1195, 106] on button "Lên hàng" at bounding box center [1224, 108] width 62 height 24
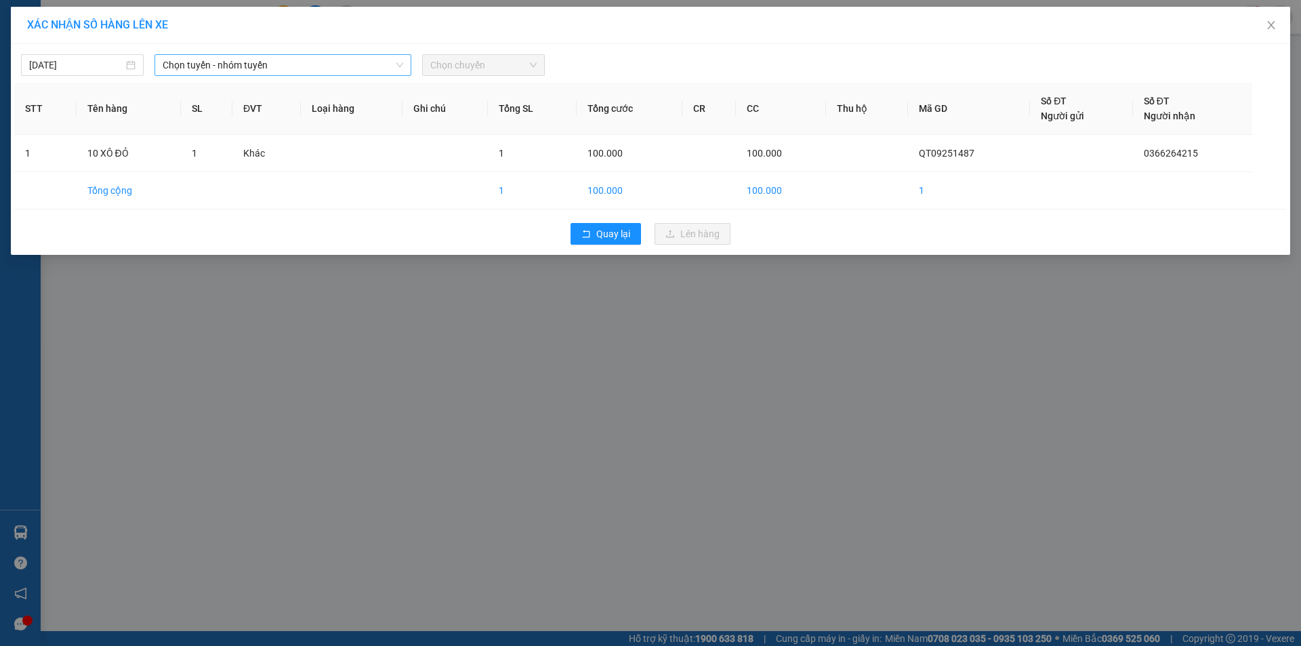
click at [281, 68] on span "Chọn tuyến - nhóm tuyến" at bounding box center [283, 65] width 241 height 20
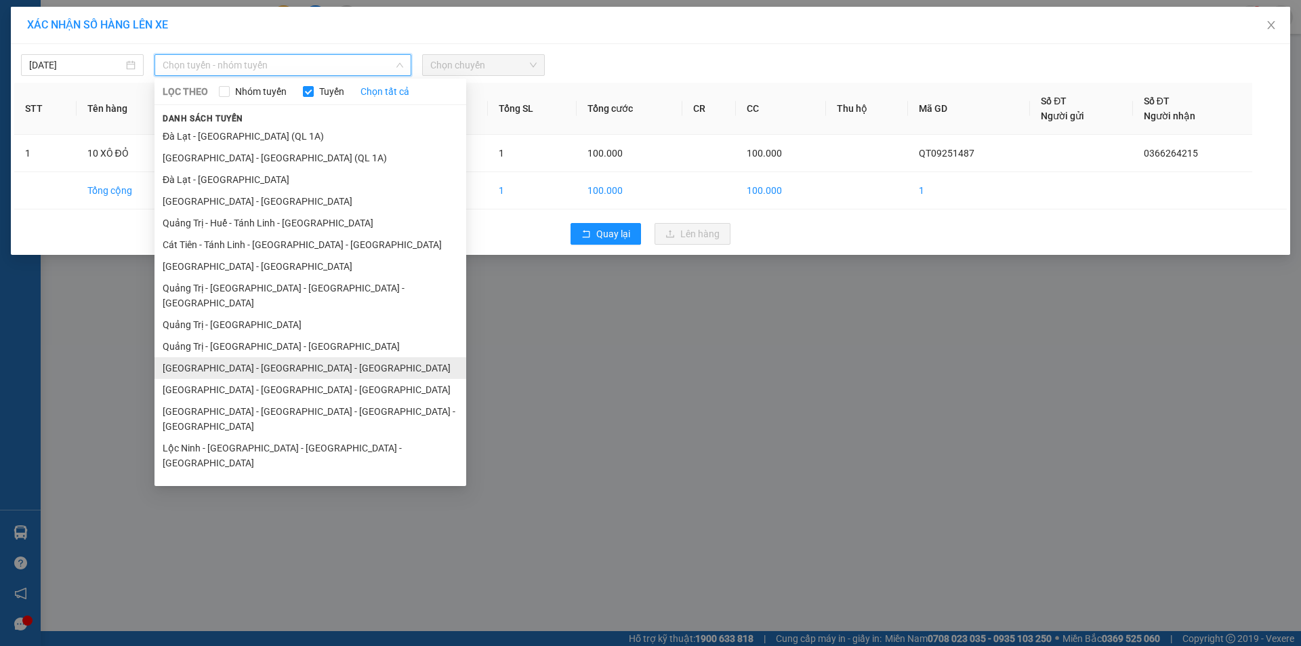
scroll to position [79, 0]
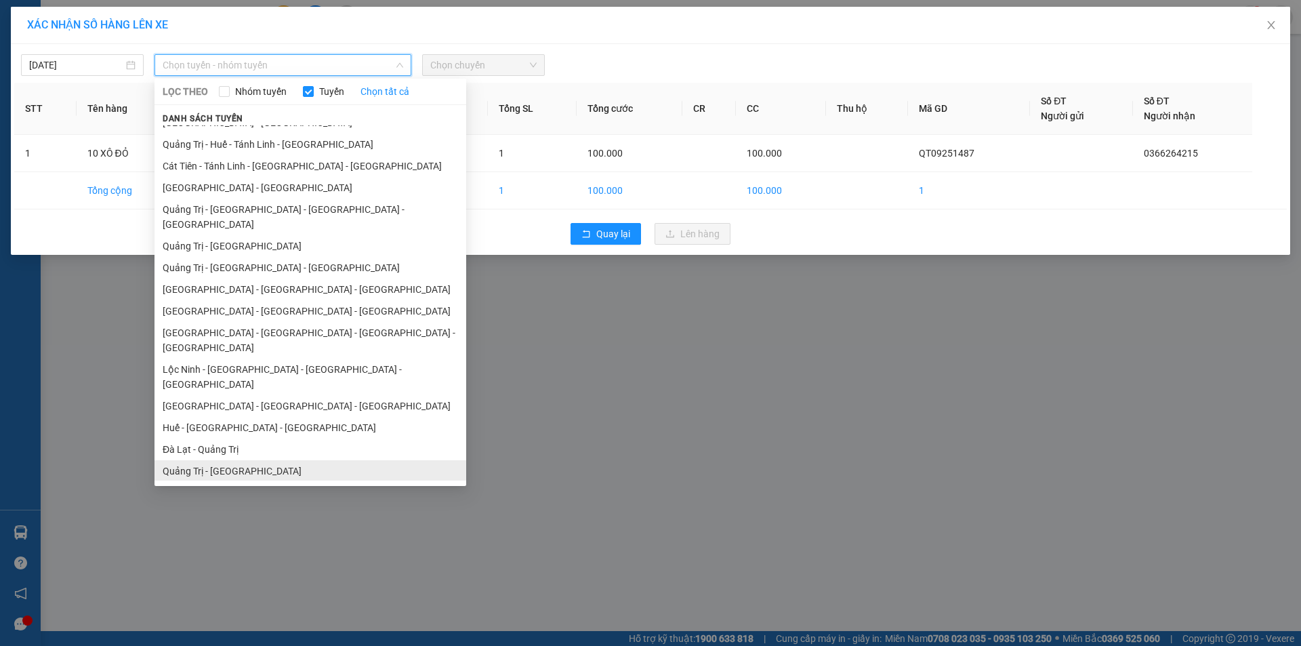
drag, startPoint x: 245, startPoint y: 426, endPoint x: 258, endPoint y: 417, distance: 15.8
click at [245, 460] on li "Quảng Trị - [GEOGRAPHIC_DATA]" at bounding box center [310, 471] width 312 height 22
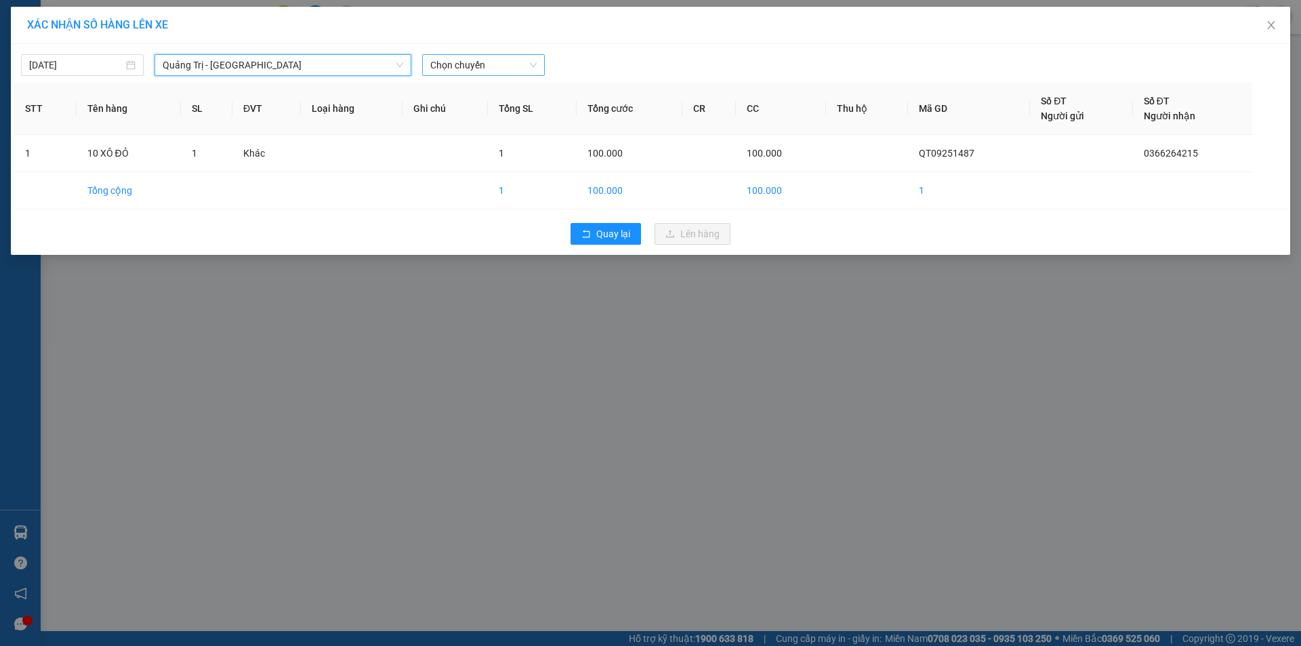
click at [503, 70] on span "Chọn chuyến" at bounding box center [483, 65] width 106 height 20
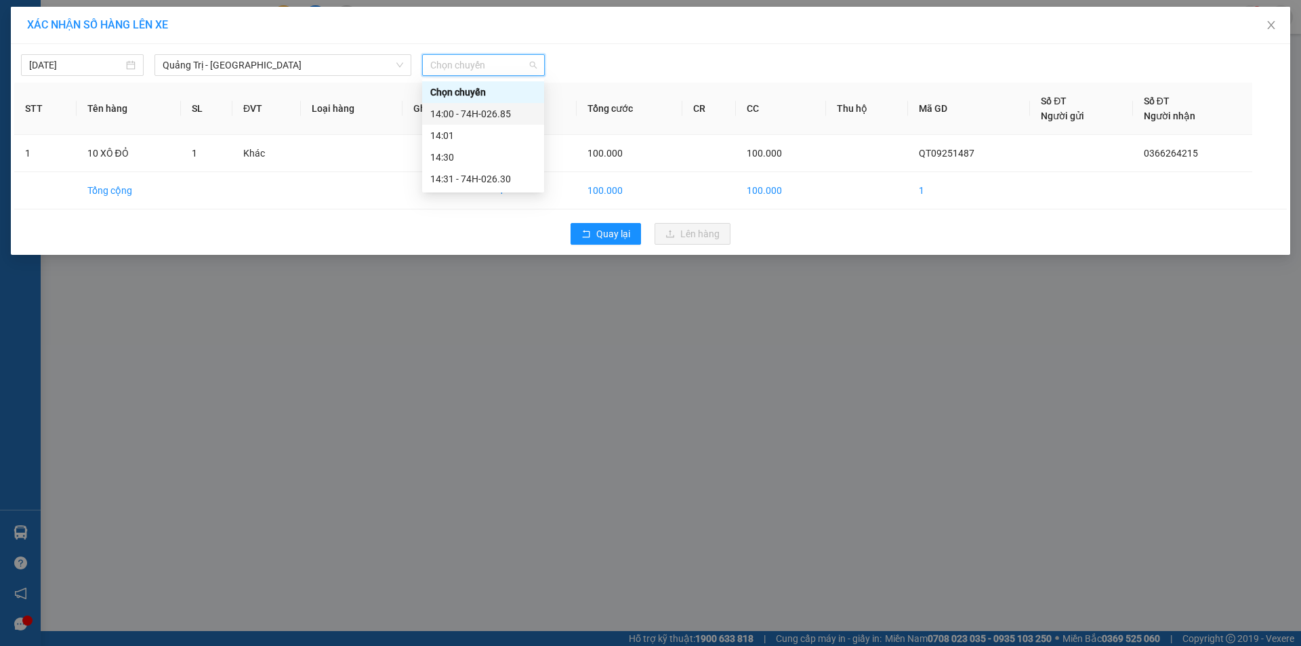
click at [500, 112] on div "14:00 - 74H-026.85" at bounding box center [483, 113] width 106 height 15
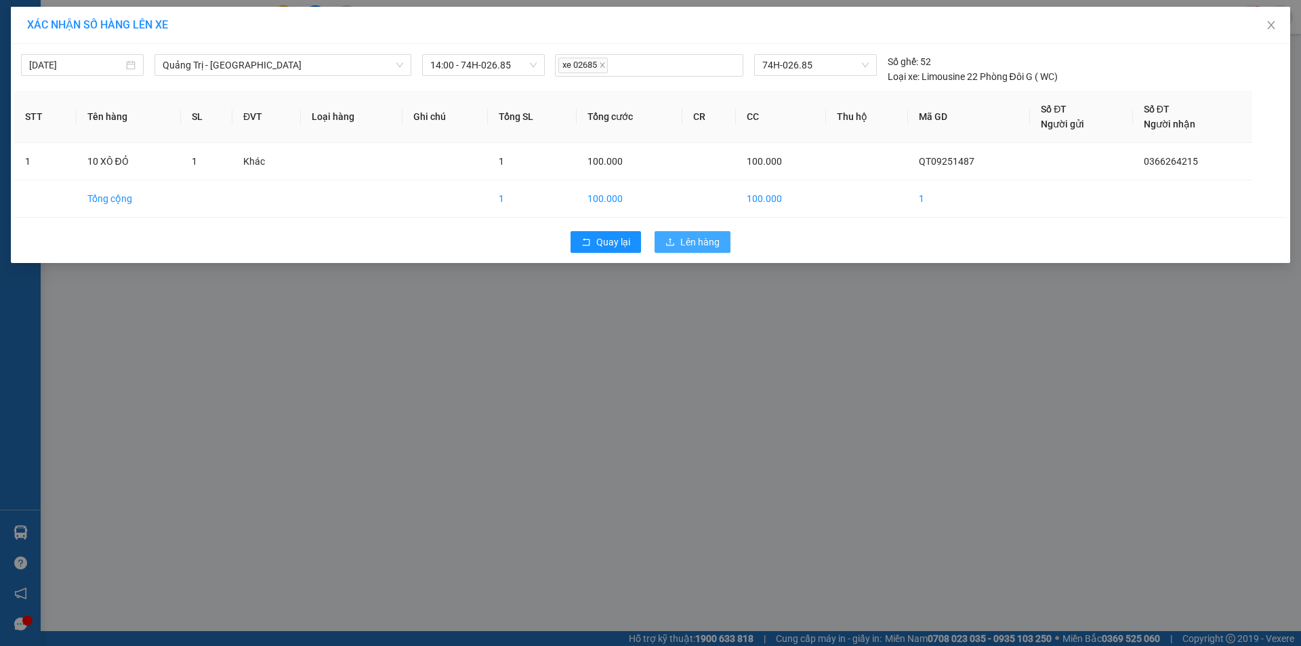
click at [686, 245] on span "Lên hàng" at bounding box center [699, 241] width 39 height 15
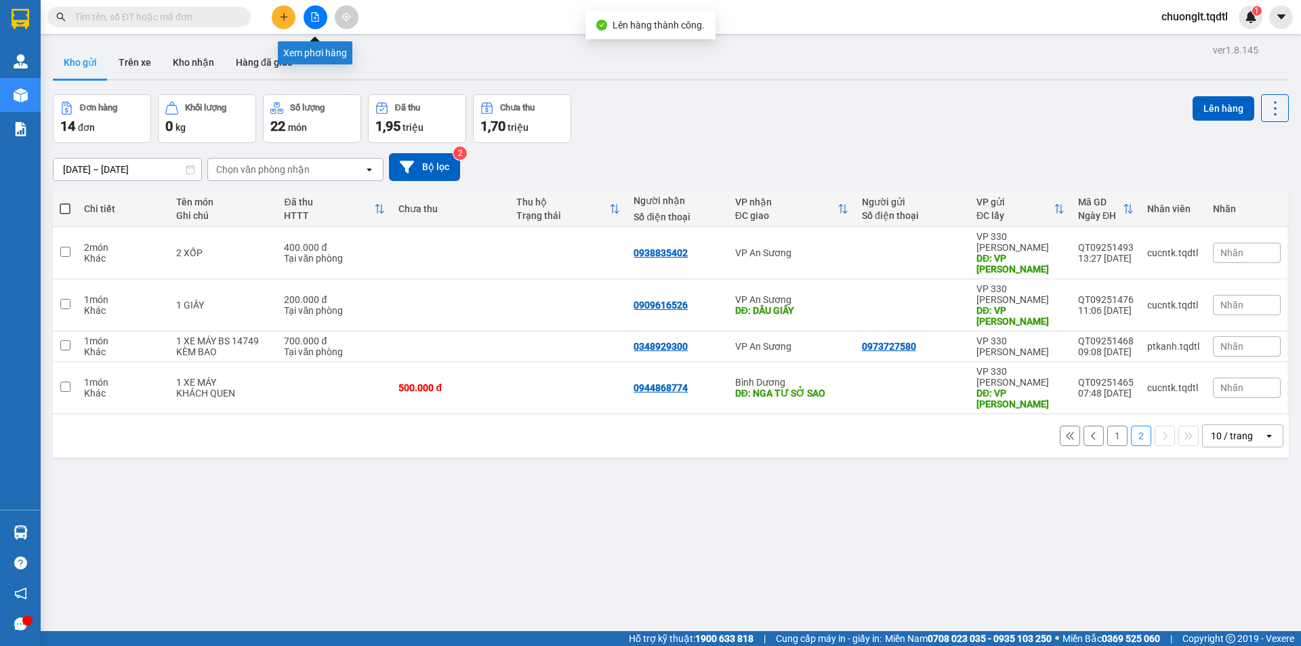
click at [311, 14] on icon "file-add" at bounding box center [314, 16] width 9 height 9
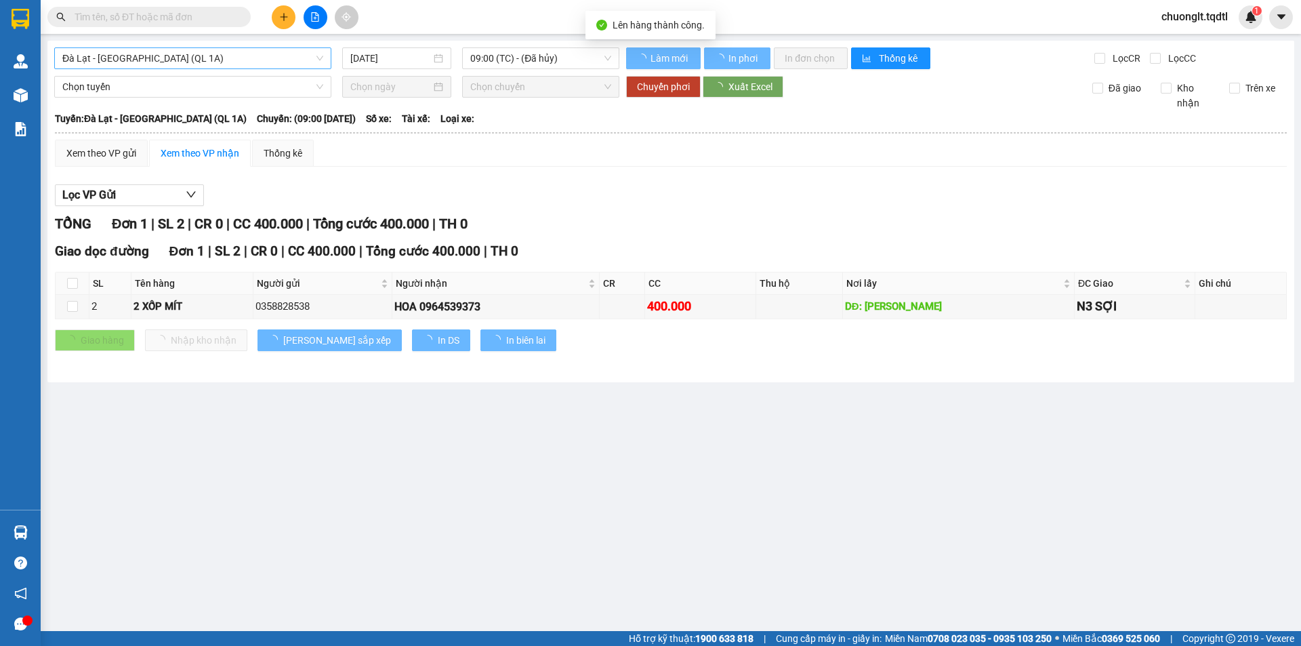
click at [204, 55] on span "Đà Lạt - [GEOGRAPHIC_DATA] (QL 1A)" at bounding box center [192, 58] width 261 height 20
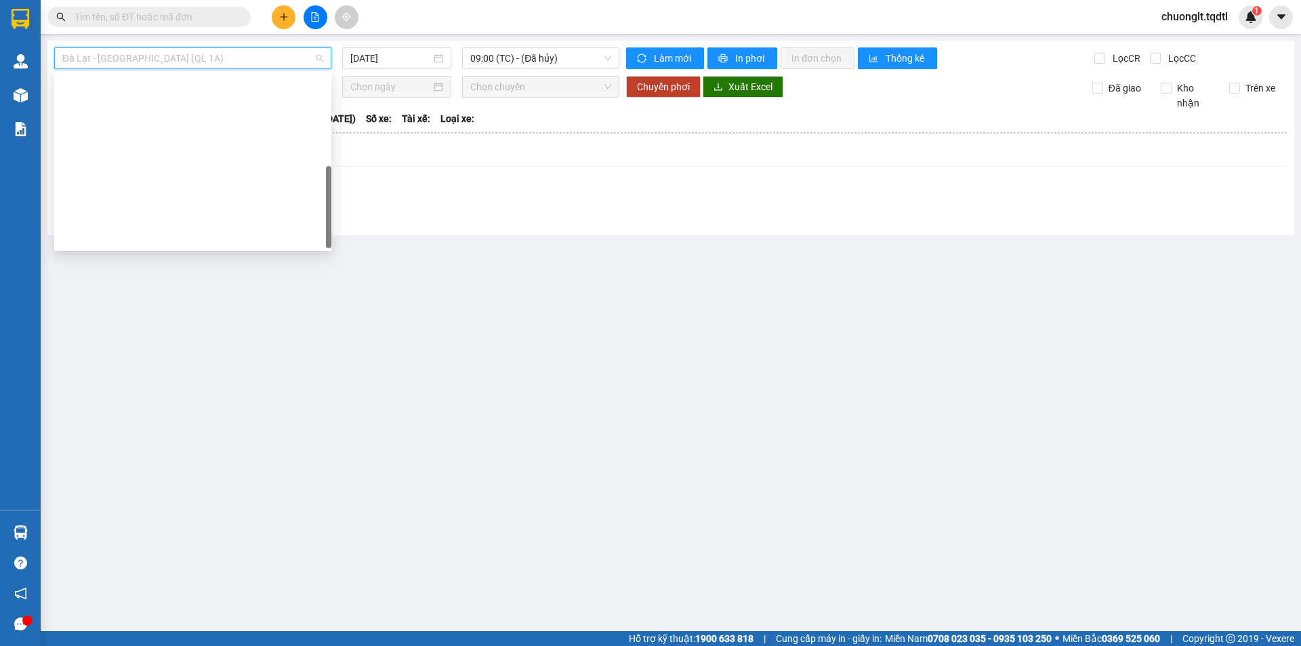
scroll to position [282, 0]
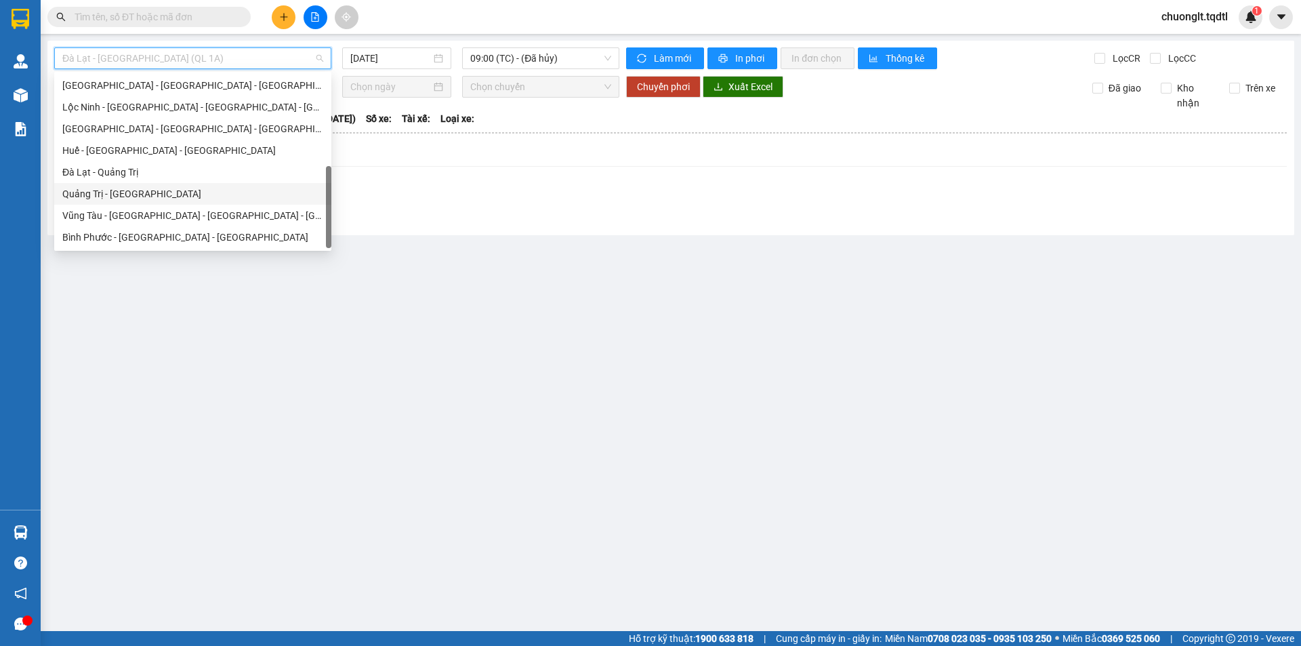
click at [125, 191] on div "Quảng Trị - [GEOGRAPHIC_DATA]" at bounding box center [192, 193] width 261 height 15
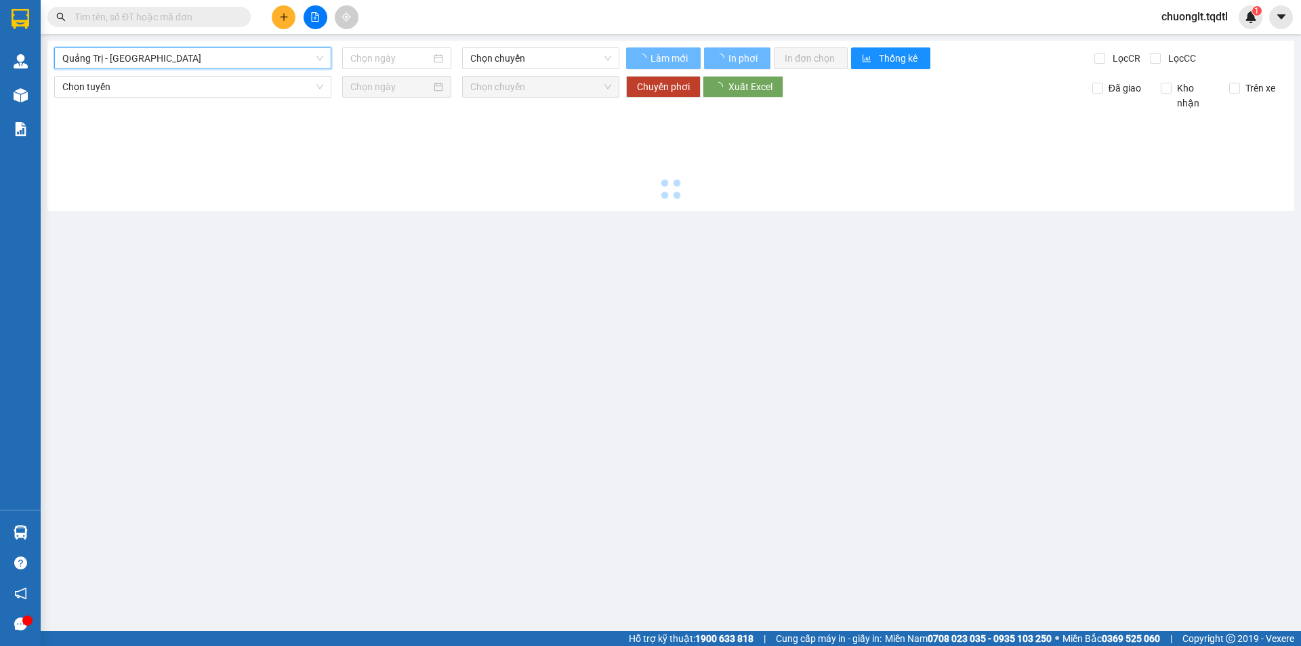
type input "[DATE]"
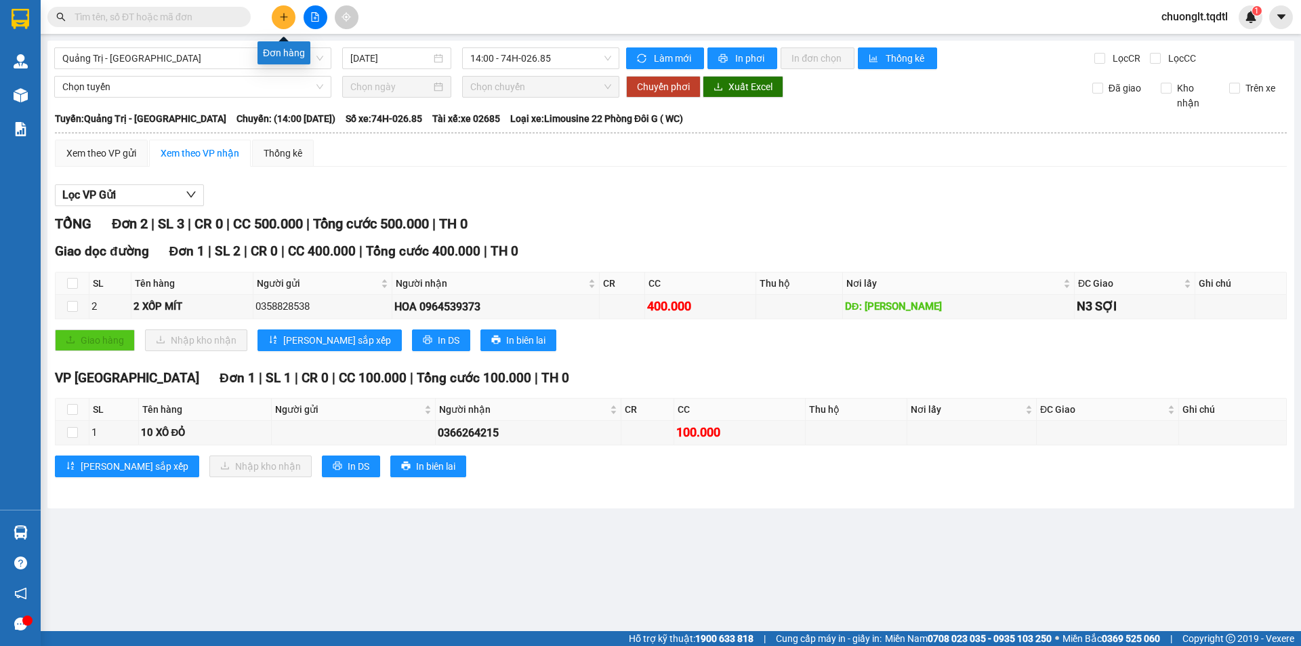
click at [289, 21] on button at bounding box center [284, 17] width 24 height 24
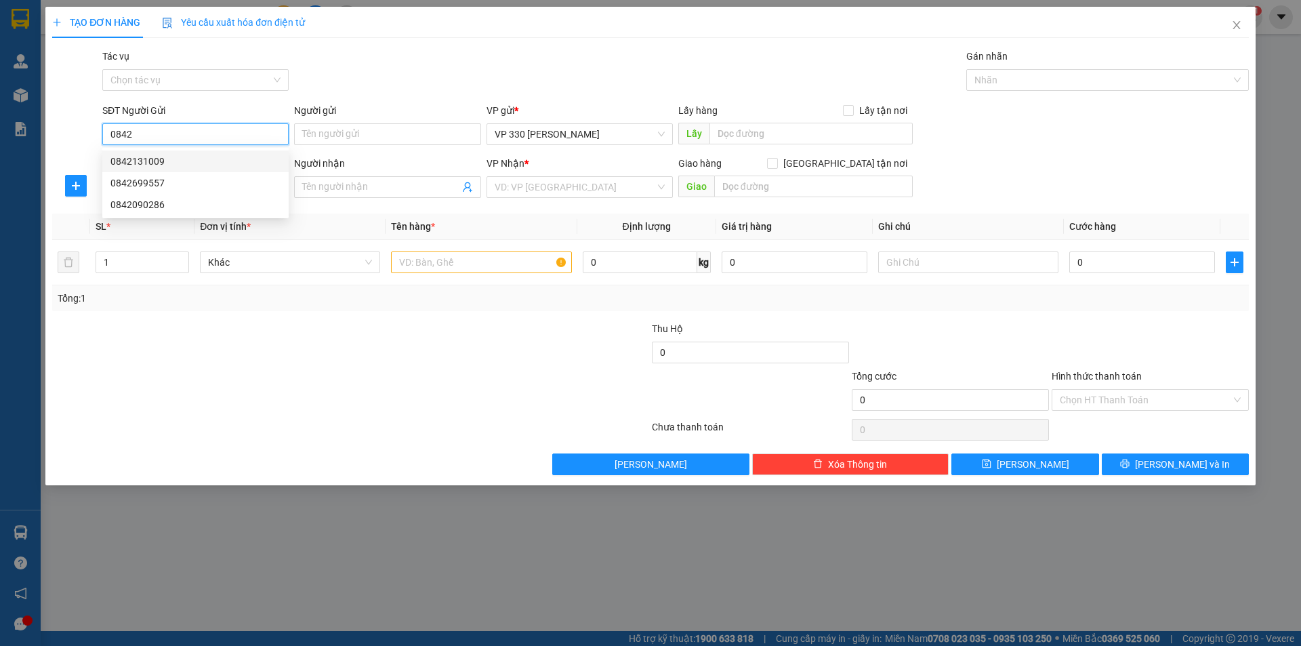
click at [171, 158] on div "0842131009" at bounding box center [195, 161] width 170 height 15
type input "0842131009"
type input "XE TẢI NAM"
type input "0389536375"
type input "0"
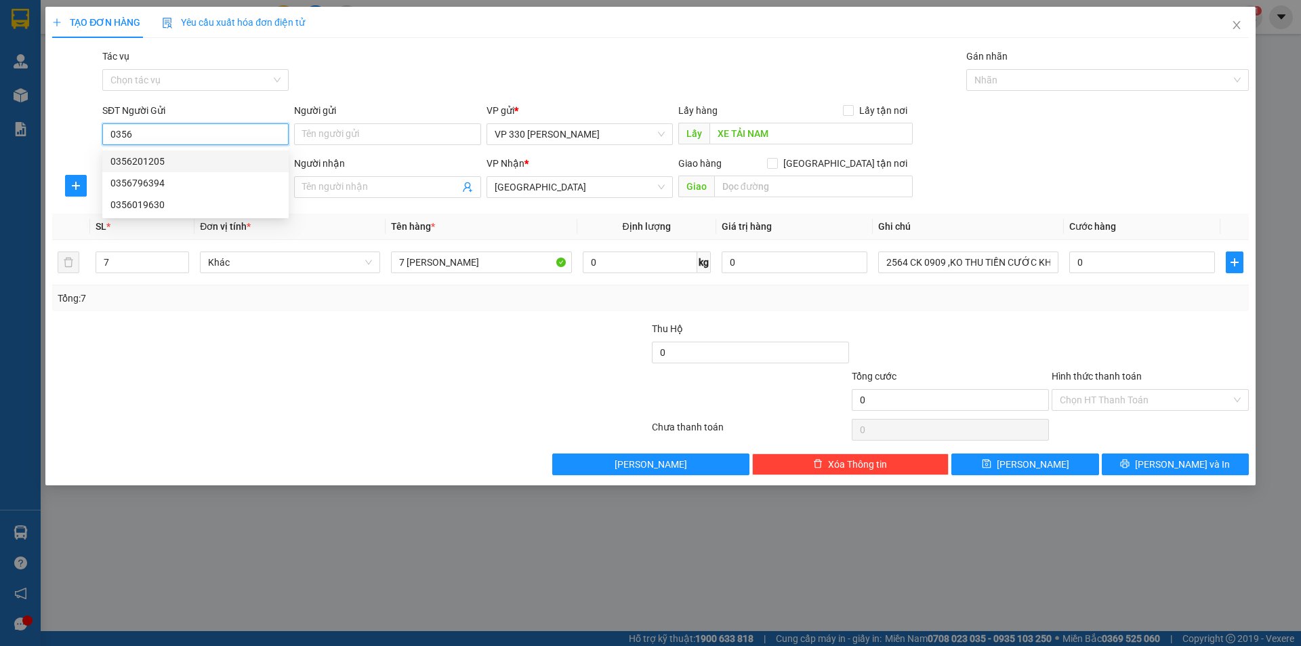
click at [162, 157] on div "0356201205" at bounding box center [195, 161] width 170 height 15
type input "0356201205"
type input "XE TAI B"
type input "0356201205"
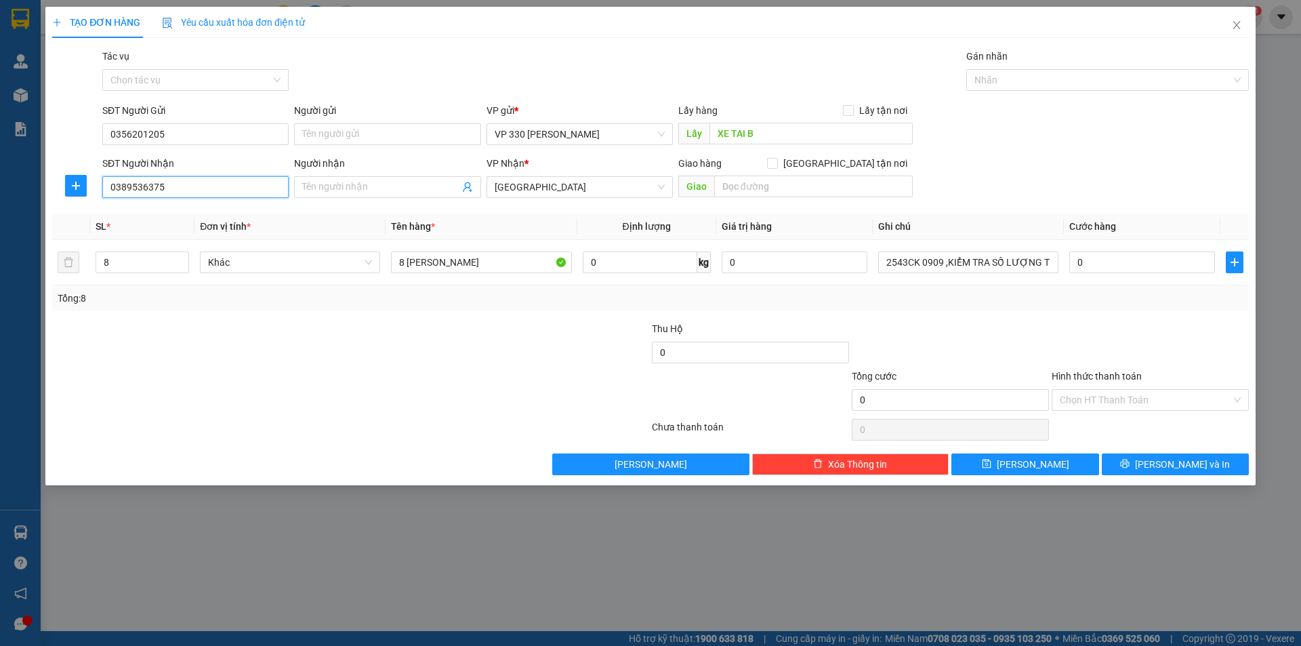
click at [201, 192] on input "0389536375" at bounding box center [195, 187] width 186 height 22
click at [162, 209] on div "0919075696" at bounding box center [195, 214] width 170 height 15
type input "0919075696"
type input "TRÃNG BOM"
type input "0919075696"
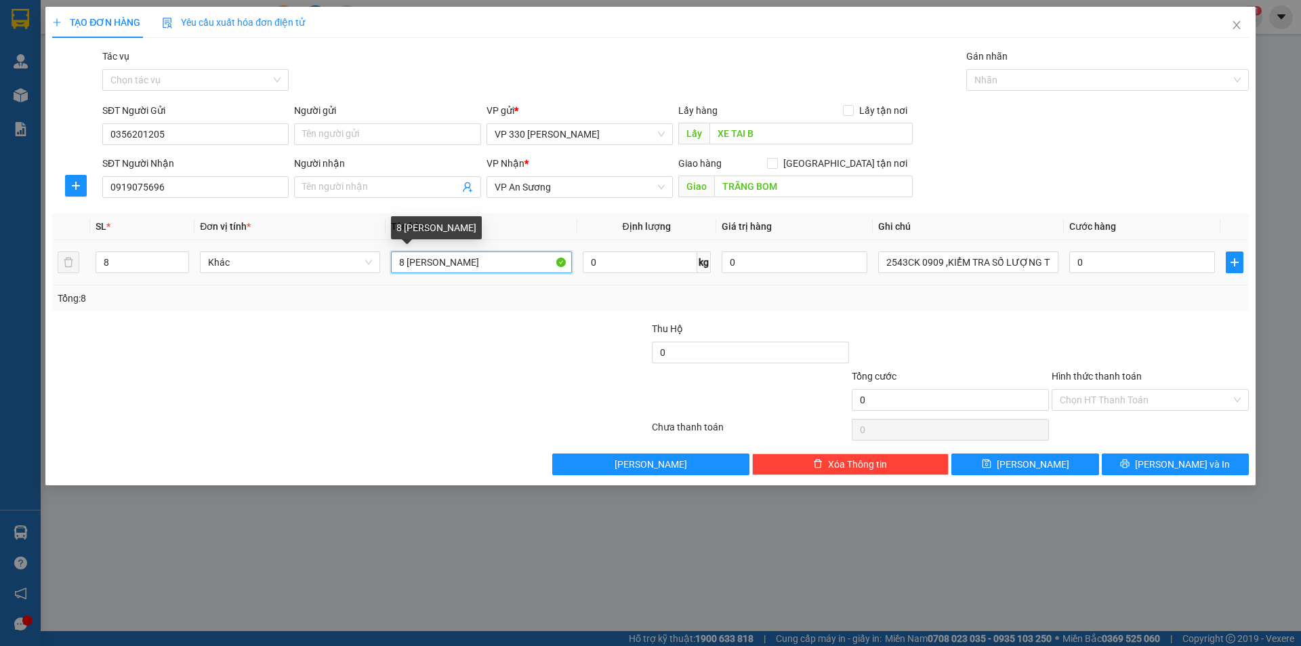
click at [407, 262] on input "8 BAO RIỀNG" at bounding box center [481, 262] width 180 height 22
click at [405, 267] on input "8 BAO RIỀNG" at bounding box center [481, 262] width 180 height 22
type input "15 BAO RIỀNG"
click at [180, 255] on span "up" at bounding box center [182, 259] width 8 height 8
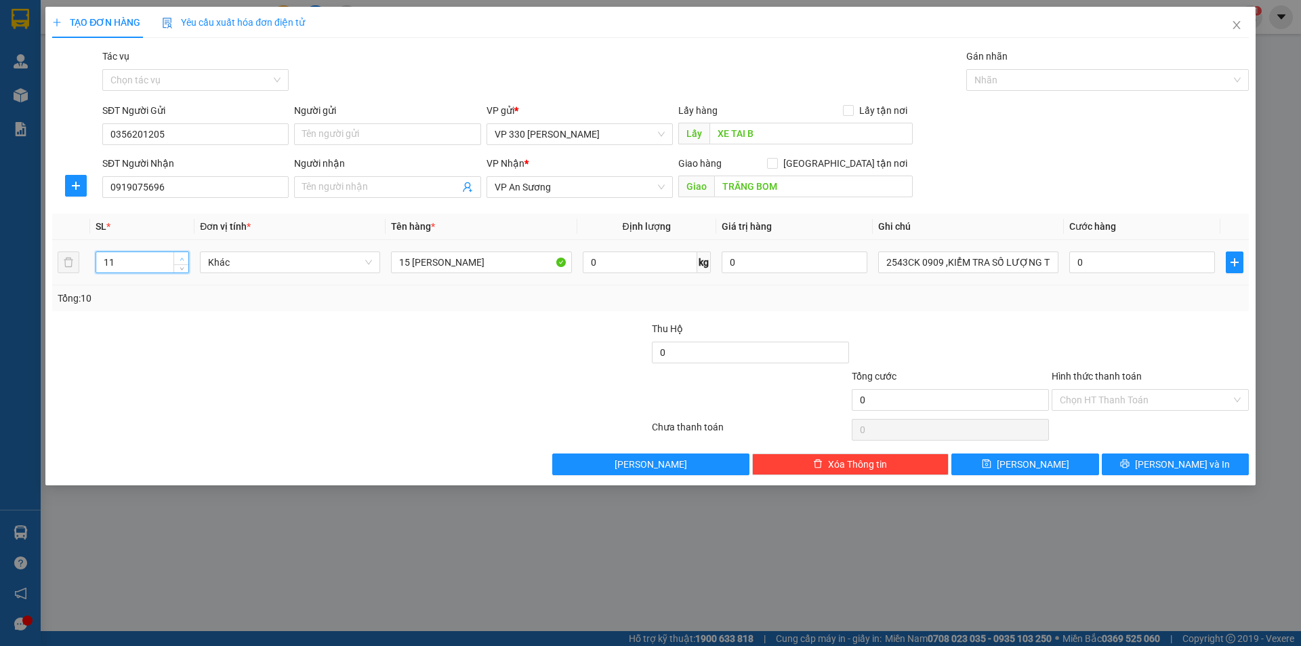
click at [180, 255] on span "up" at bounding box center [182, 259] width 8 height 8
type input "15"
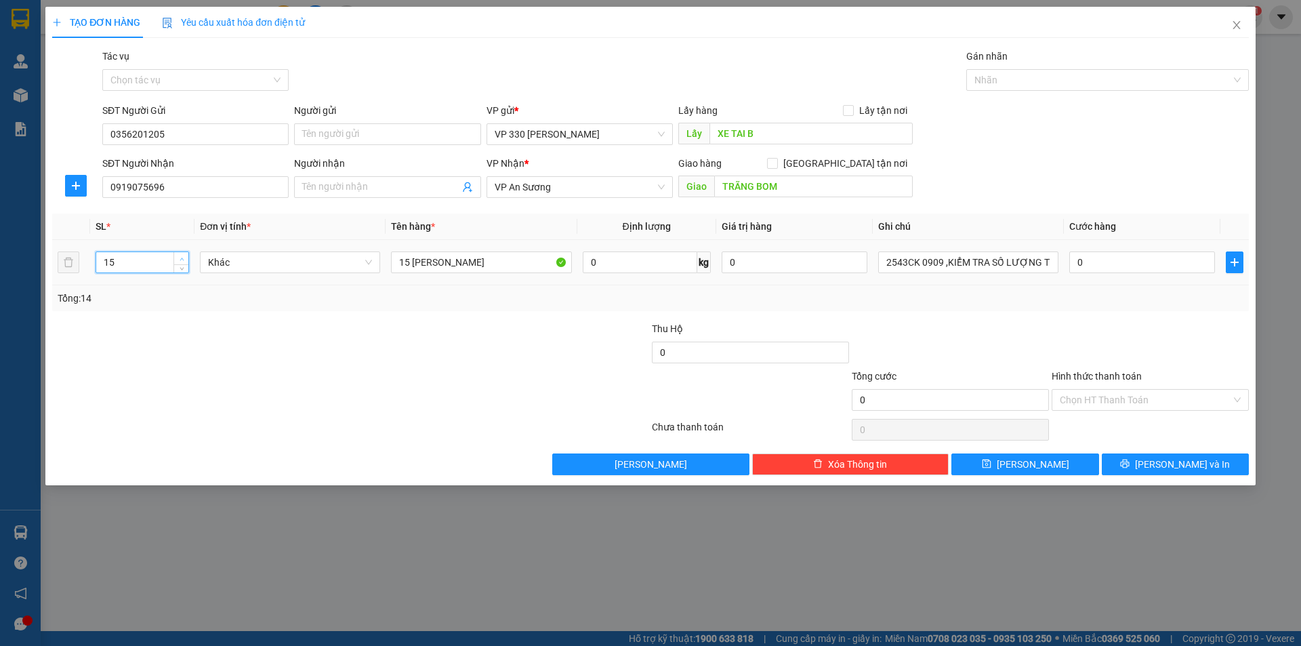
click at [180, 255] on span "up" at bounding box center [182, 259] width 8 height 8
drag, startPoint x: 905, startPoint y: 260, endPoint x: 874, endPoint y: 266, distance: 31.6
click at [874, 266] on td "2543CK 0909 ,KIỂM TRA SỐ LƯỢNG THỰC TẾ KHI GIAO" at bounding box center [968, 262] width 191 height 45
type input "6117 CK 0909 ,KIỂM TRA SỐ LƯỢNG THỰC TẾ KHI GIAO"
click at [1031, 464] on span "[PERSON_NAME]" at bounding box center [1033, 464] width 72 height 15
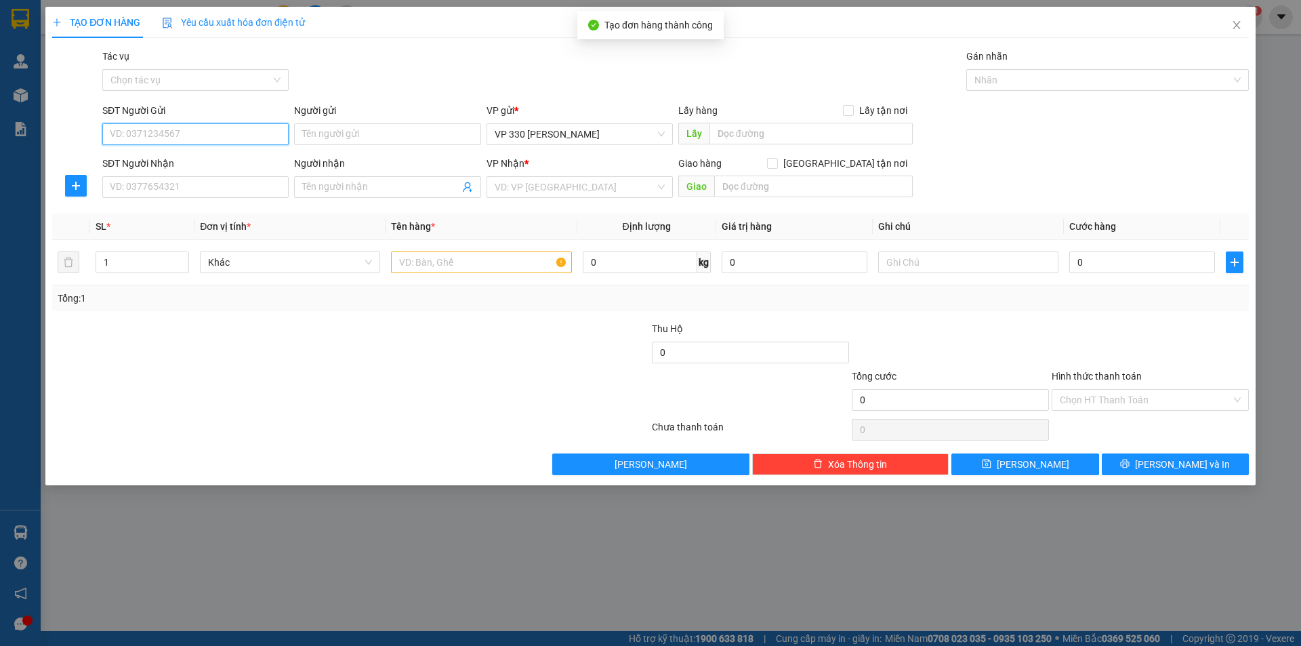
click at [233, 136] on input "SĐT Người Gửi" at bounding box center [195, 134] width 186 height 22
click at [209, 161] on div "0356201205" at bounding box center [195, 161] width 170 height 15
type input "0356201205"
type input "XE TAI B"
type input "0919075696"
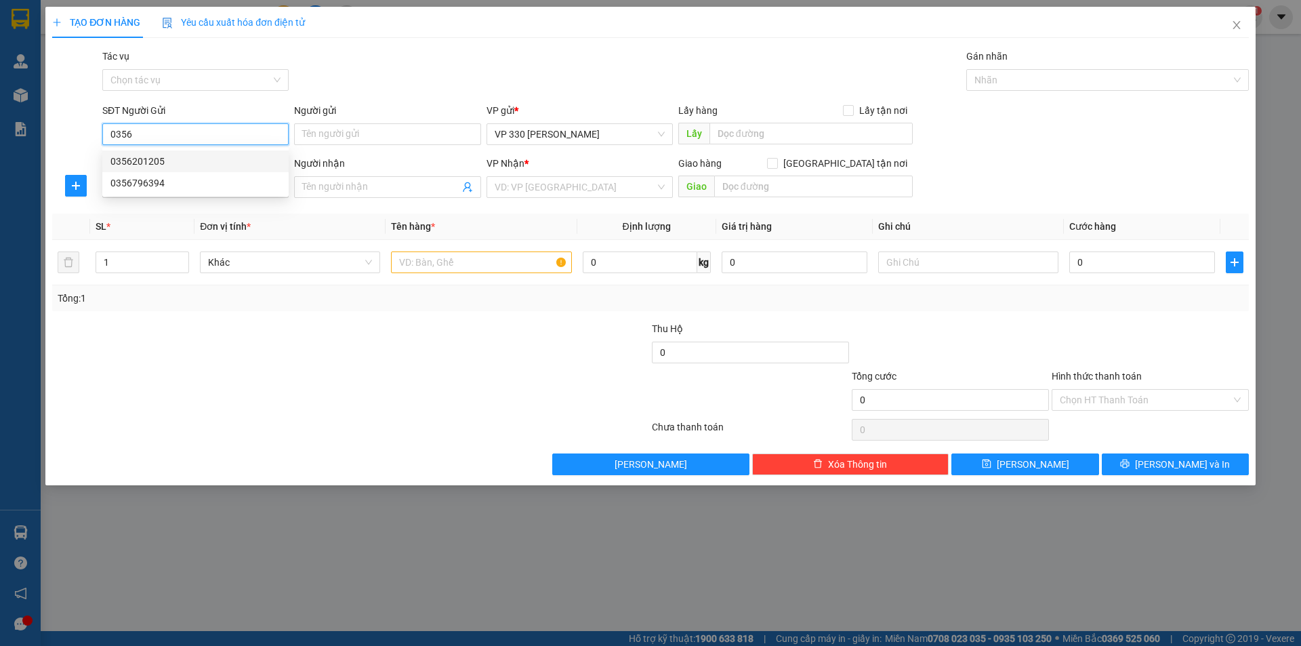
type input "TRÃNG BOM"
type input "0356201205"
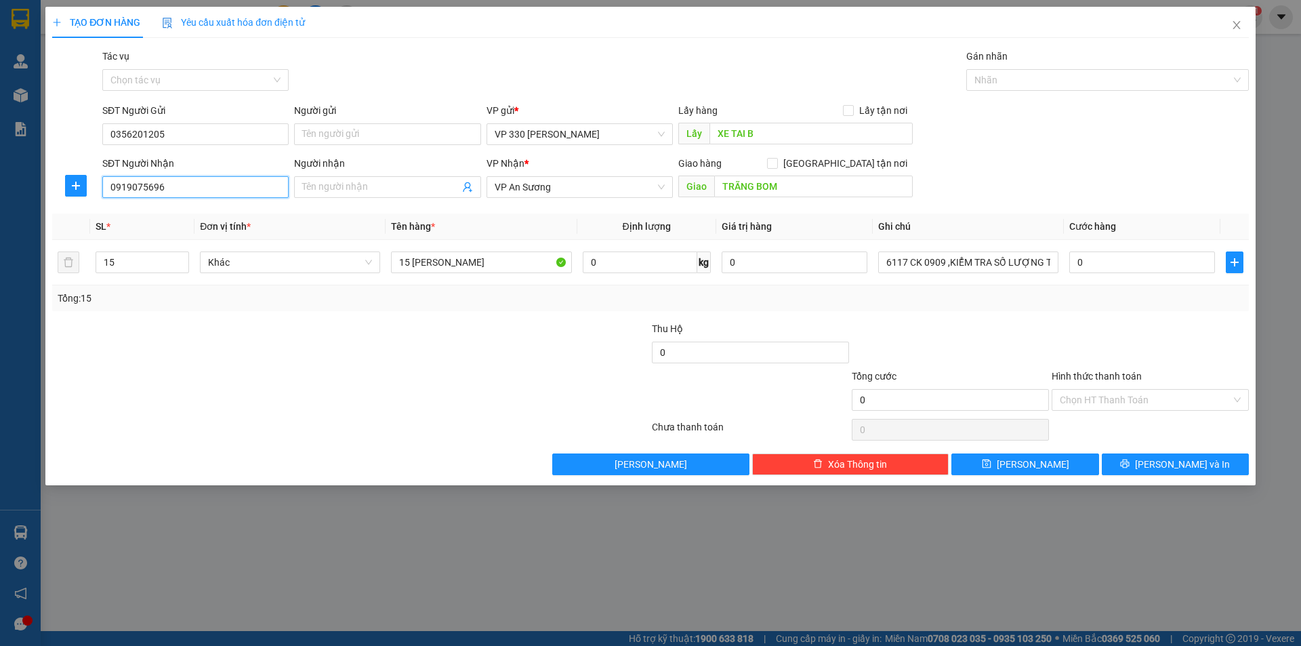
click at [205, 186] on input "0919075696" at bounding box center [195, 187] width 186 height 22
click at [196, 234] on div "0962128913" at bounding box center [195, 235] width 170 height 15
type input "0962128913"
type input "XUYÊN MỘC"
type input "50.000"
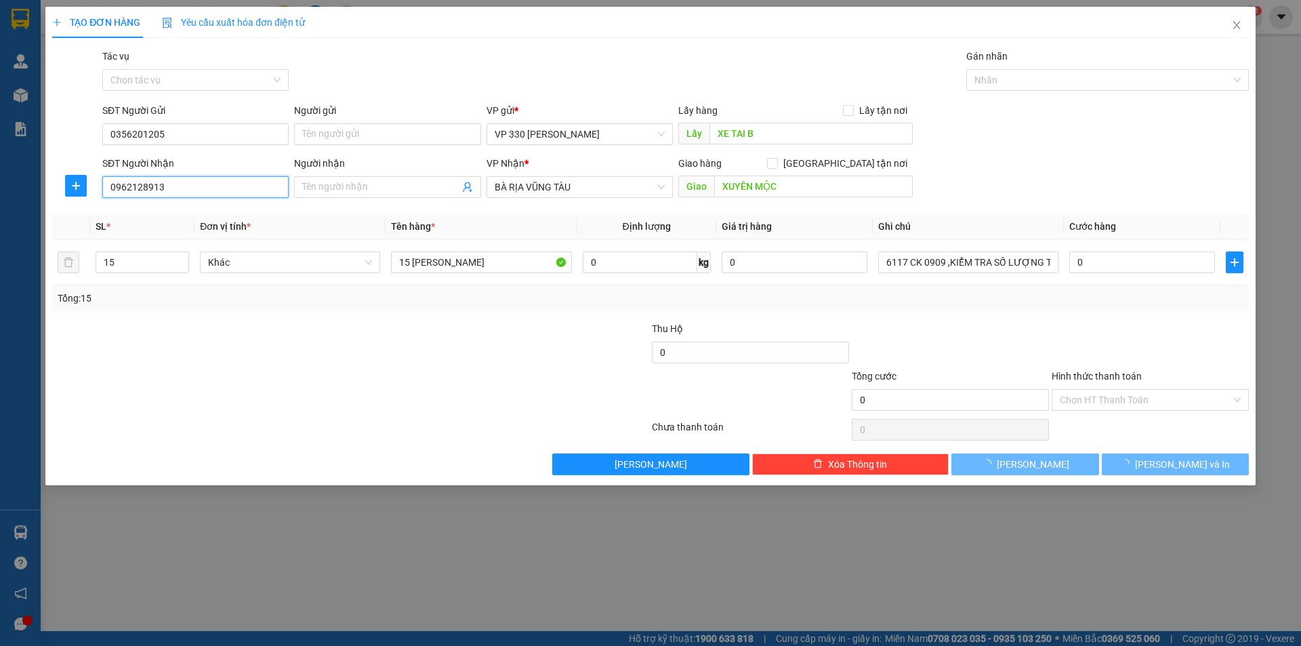
type input "50.000"
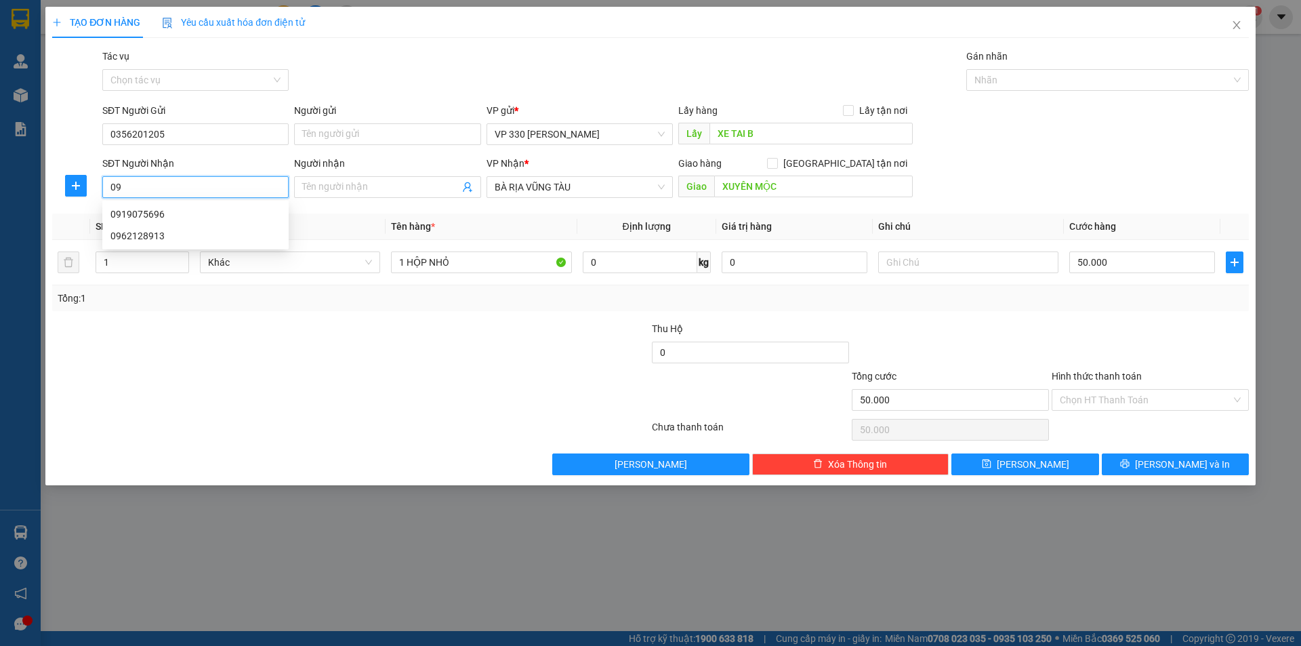
type input "0"
click at [1237, 27] on icon "close" at bounding box center [1236, 25] width 11 height 11
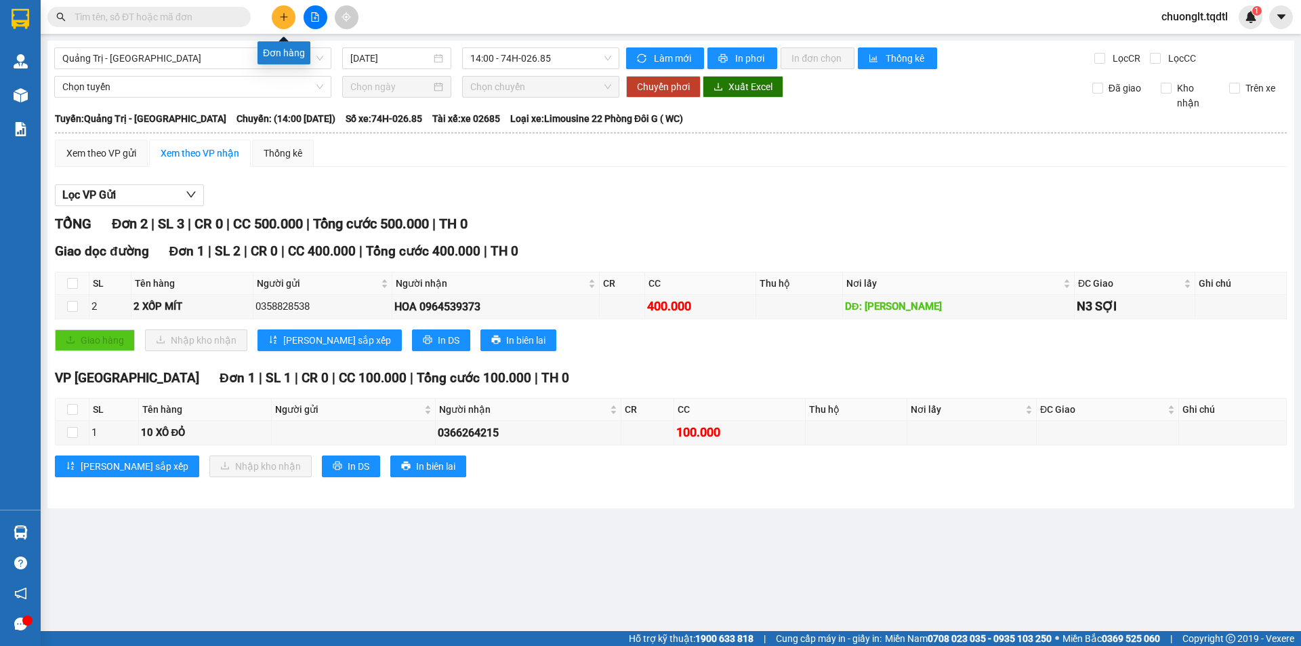
click at [280, 19] on icon "plus" at bounding box center [283, 16] width 9 height 9
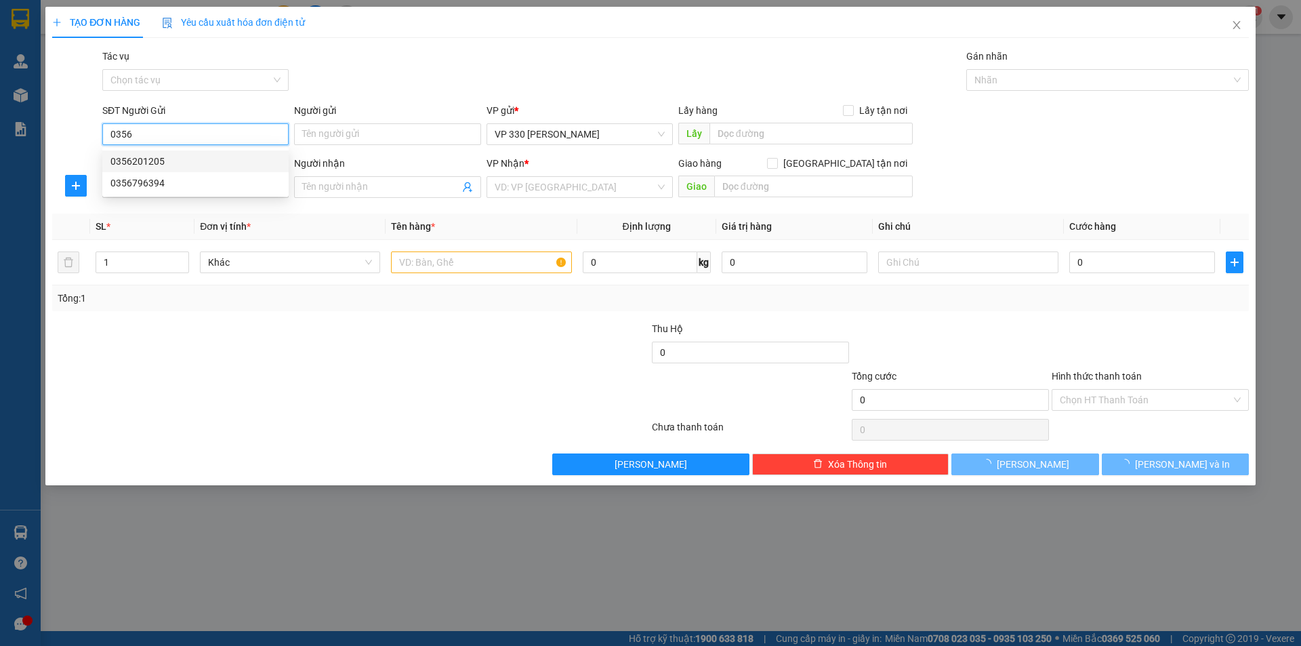
click at [153, 165] on div "0356201205" at bounding box center [195, 161] width 170 height 15
type input "0356201205"
type input "XE TAI B"
type input "0919075696"
type input "TRÃNG BOM"
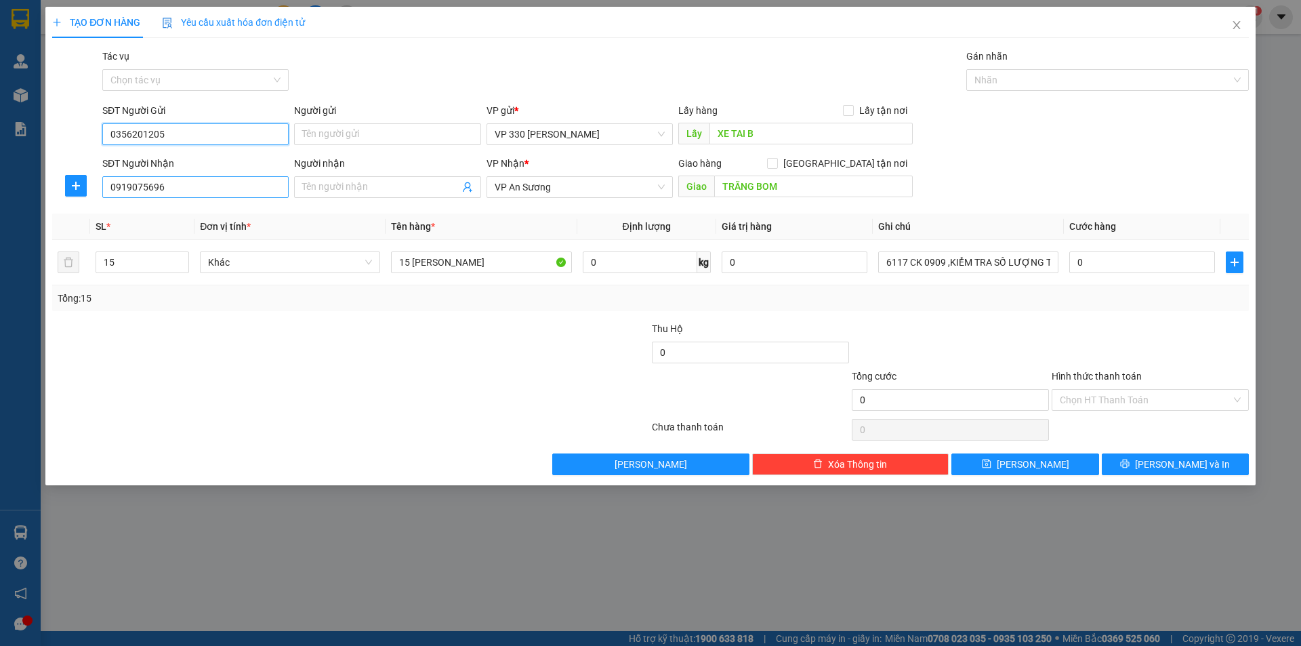
type input "0356201205"
click at [180, 180] on input "0919075696" at bounding box center [195, 187] width 186 height 22
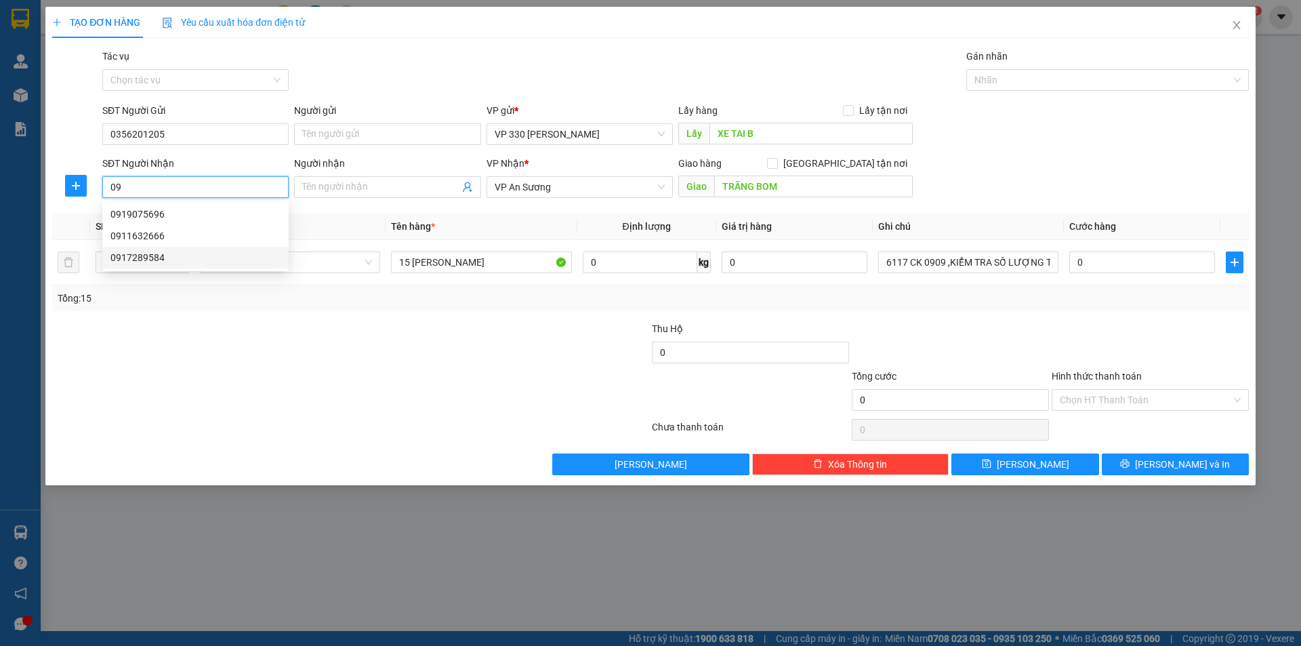
click at [152, 255] on div "0917289584" at bounding box center [195, 257] width 170 height 15
type input "0917289584"
type input "VŨNG TÀU"
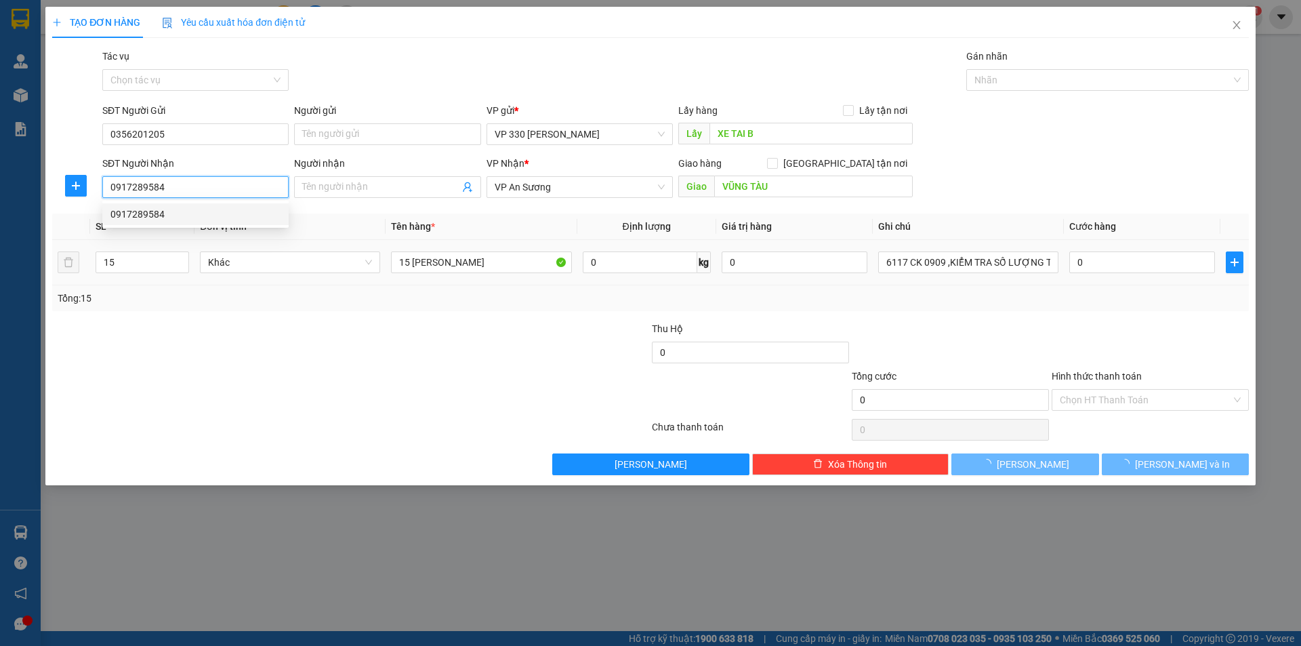
type input "100.000"
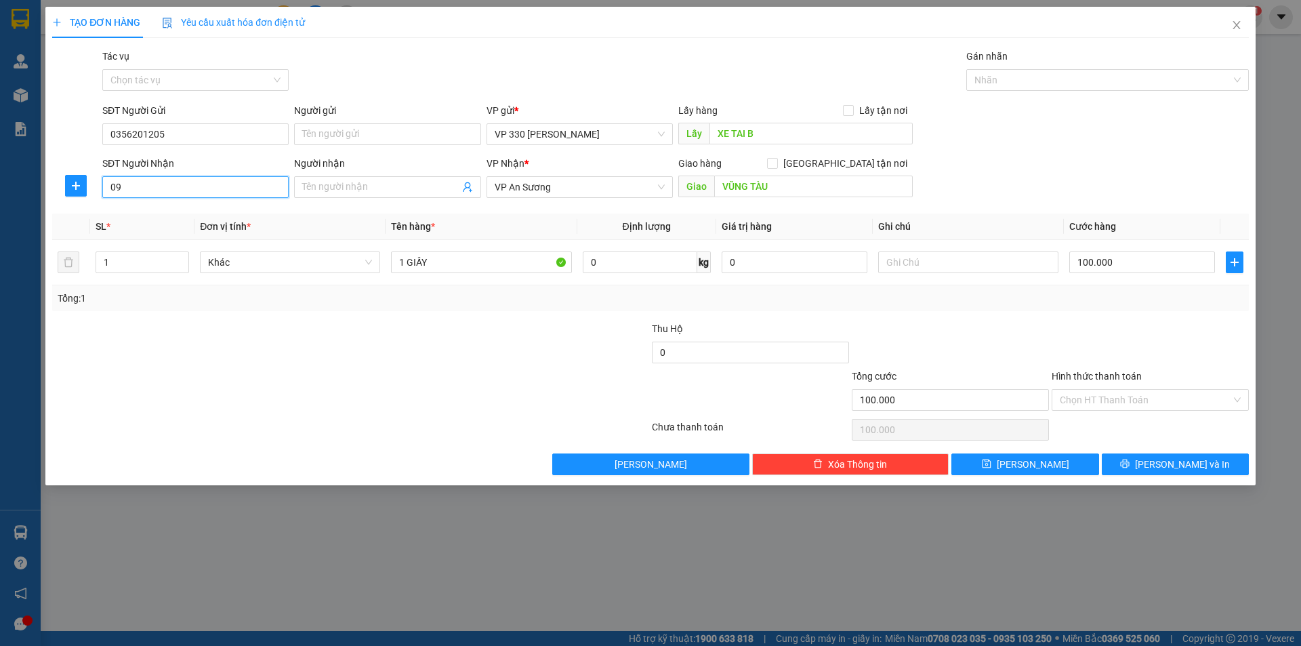
type input "0"
click at [148, 234] on div "0911632666" at bounding box center [195, 235] width 170 height 15
type input "0911632666"
type input "QUẢNG NGẢI"
type input "50.000"
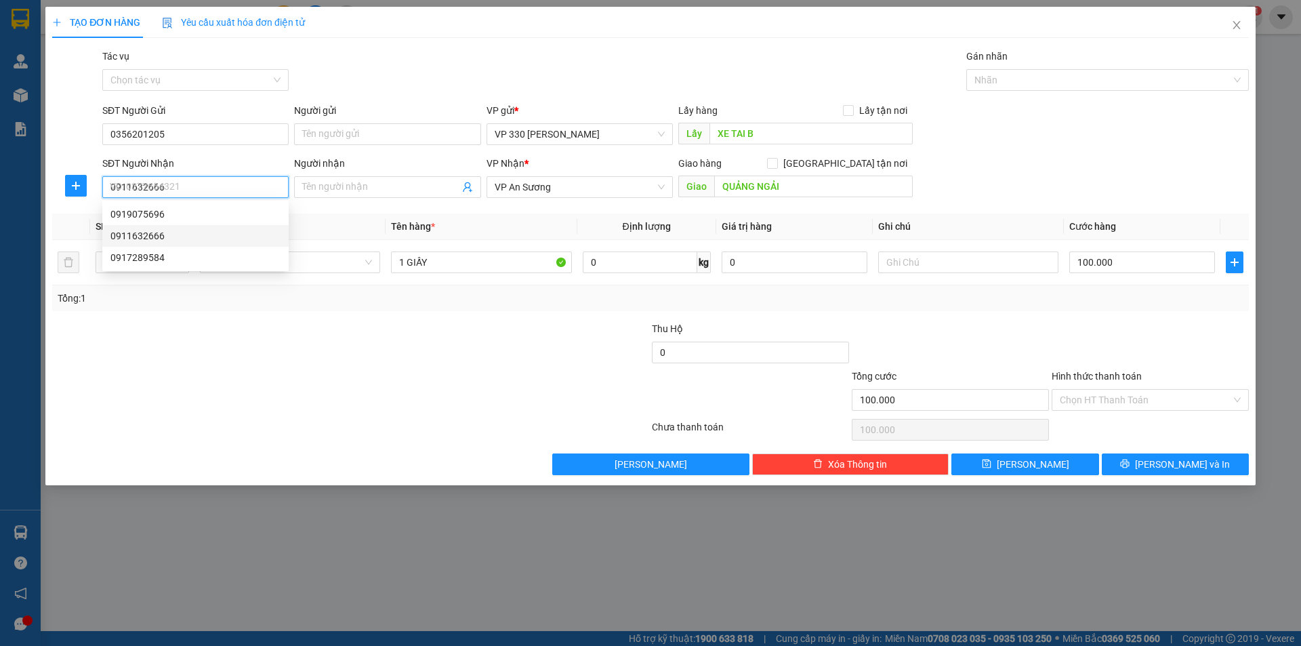
type input "50.000"
type input "0"
click at [193, 130] on input "0356201205" at bounding box center [195, 134] width 186 height 22
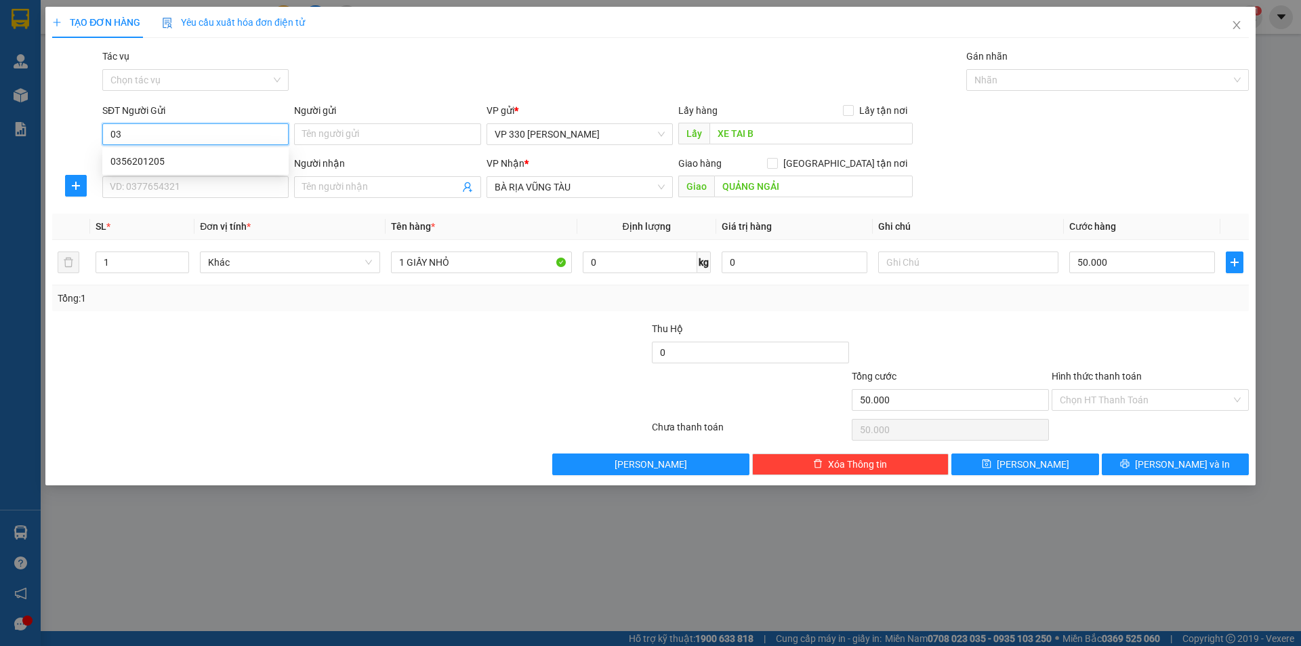
type input "0"
click at [122, 184] on input "SĐT Người Nhận" at bounding box center [195, 187] width 186 height 22
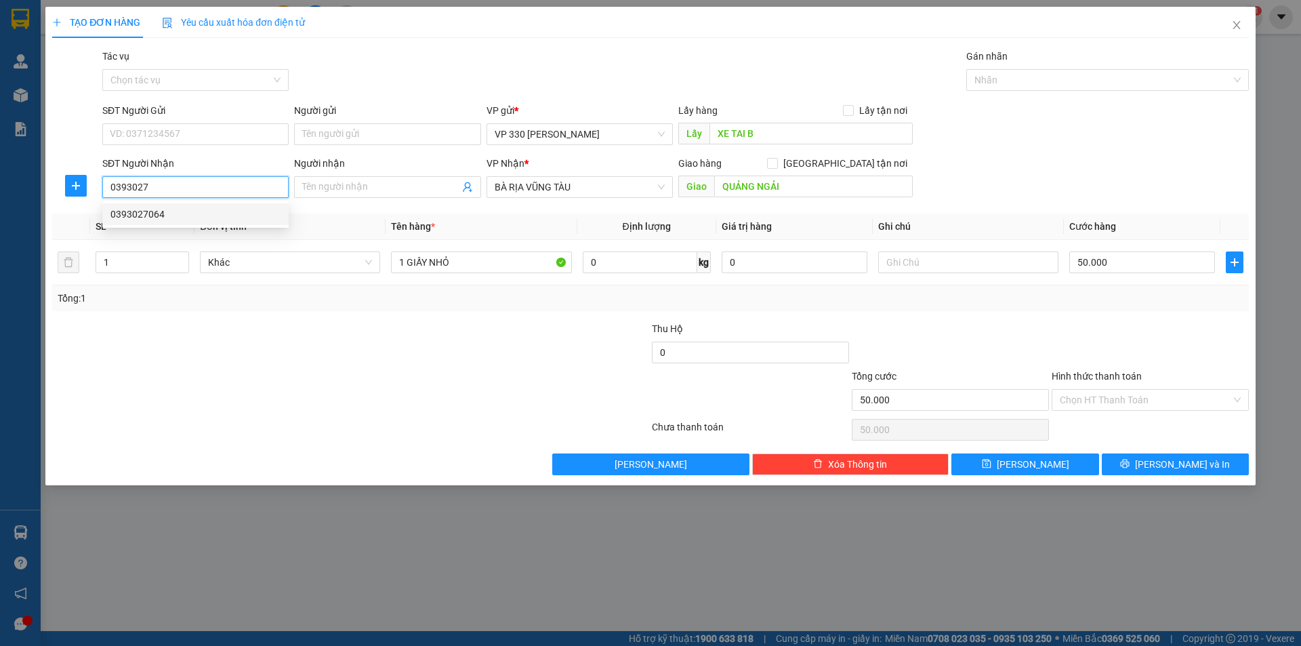
click at [139, 211] on div "0393027064" at bounding box center [195, 214] width 170 height 15
type input "0393027064"
type input "N3 THÀNH"
type input "300.000"
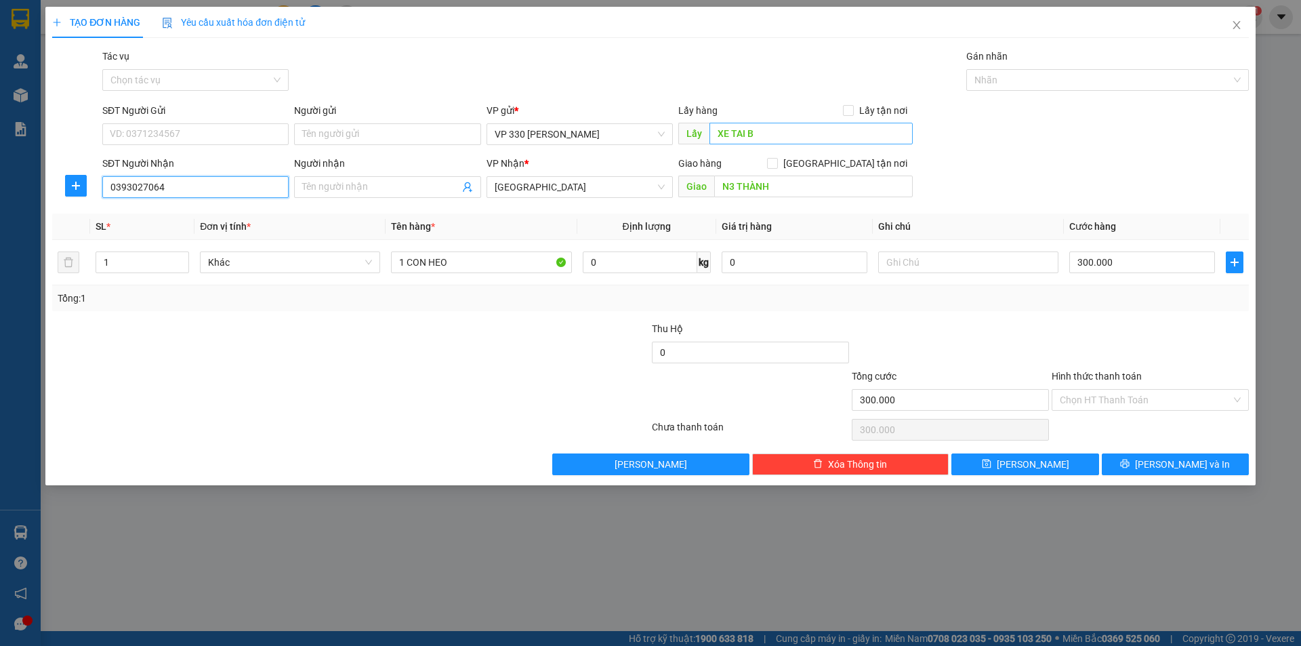
type input "0393027064"
click at [776, 140] on input "XE TAI B" at bounding box center [810, 134] width 203 height 22
click at [773, 137] on input "XE TAI B" at bounding box center [810, 134] width 203 height 22
click at [758, 135] on input "XE TAI B KE SANH" at bounding box center [810, 134] width 203 height 22
type input "XE TAI B KHE SANH"
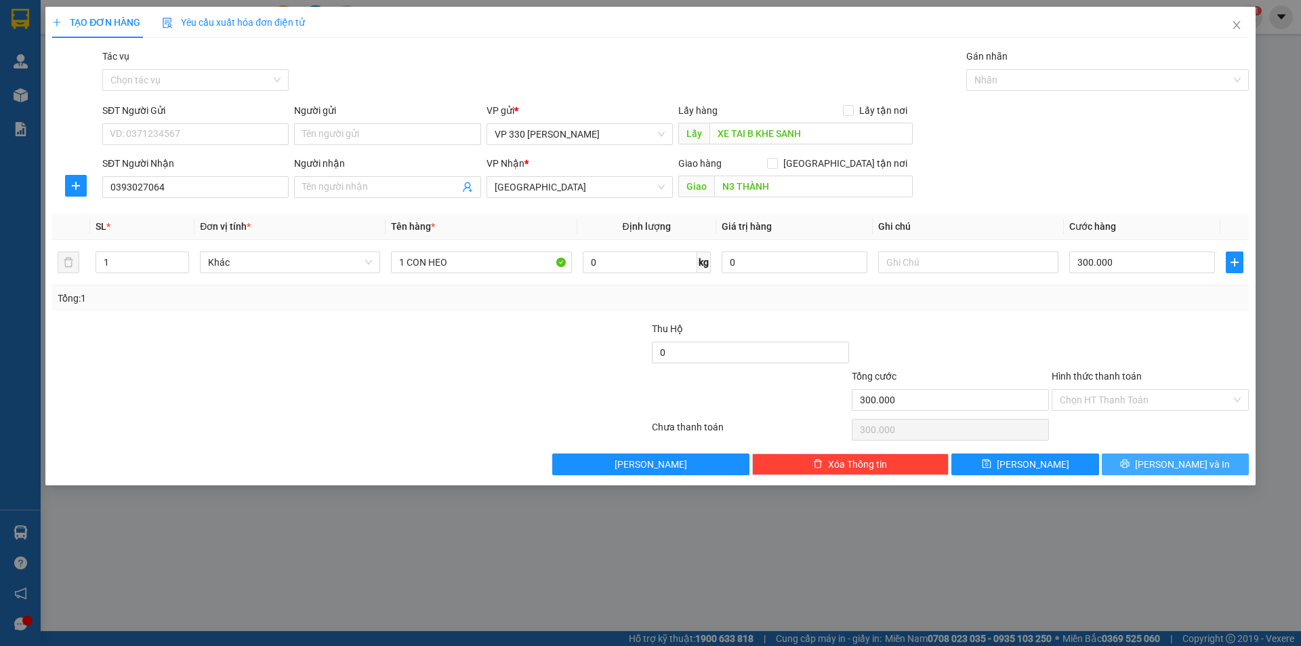
click at [1159, 463] on button "[PERSON_NAME] và In" at bounding box center [1175, 464] width 147 height 22
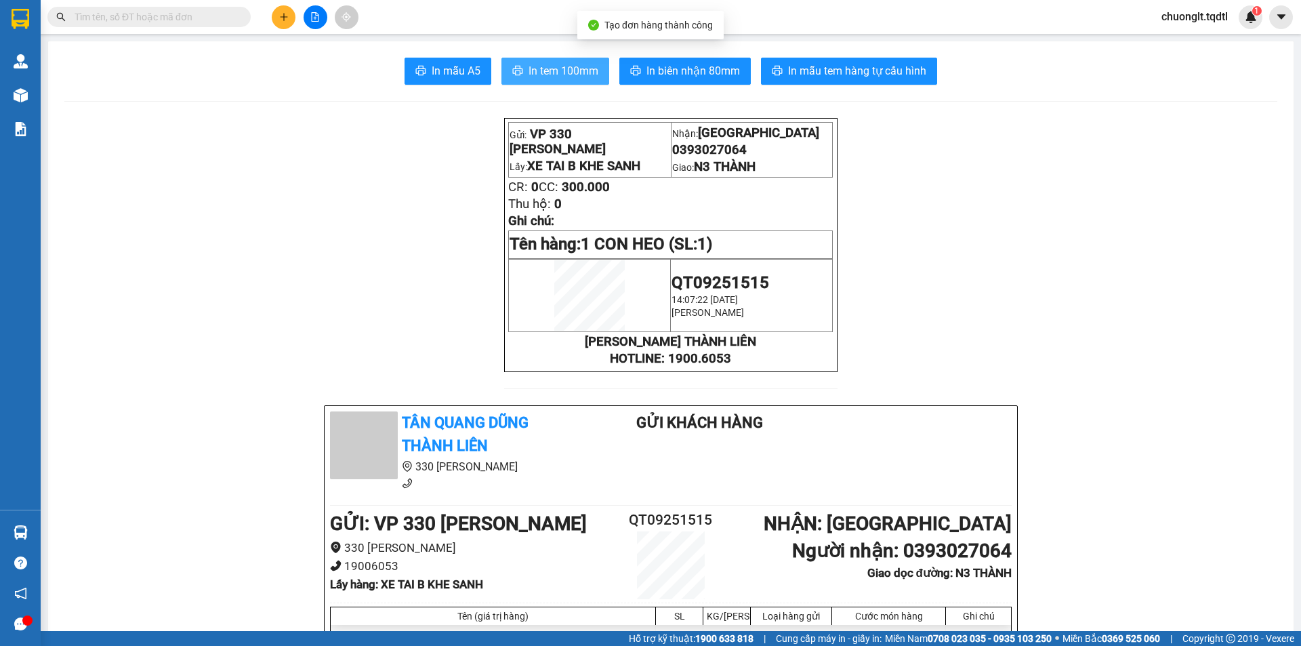
click at [529, 66] on span "In tem 100mm" at bounding box center [564, 70] width 70 height 17
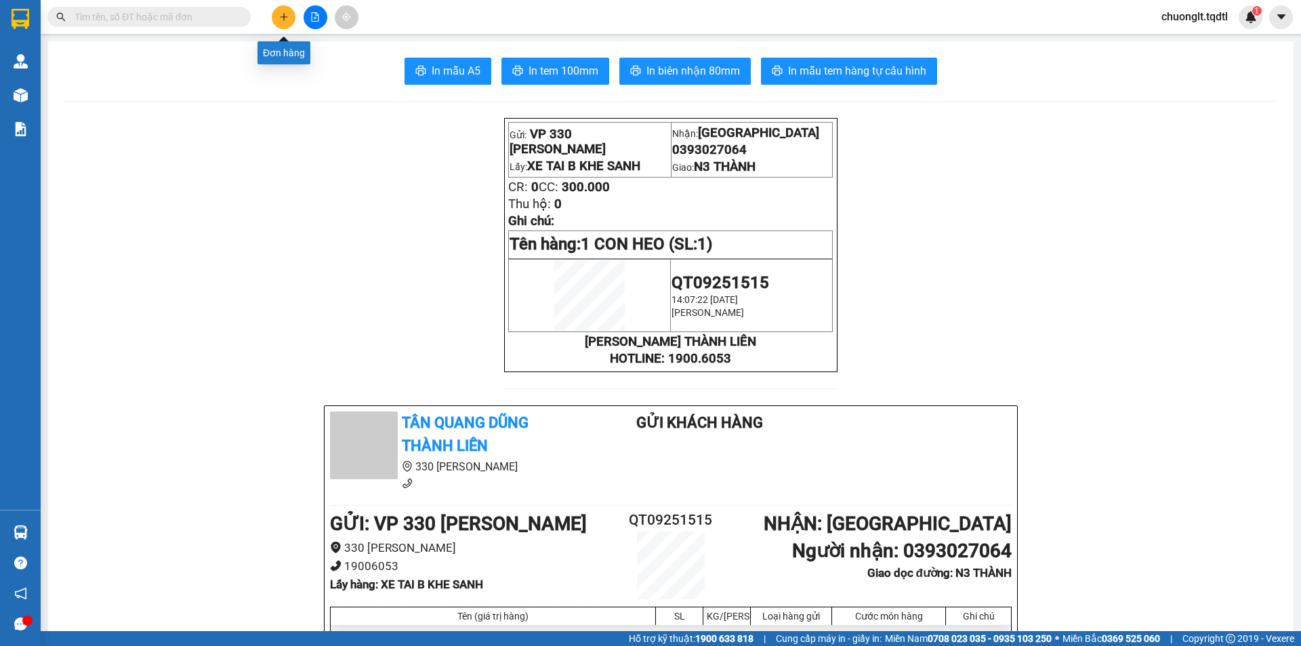
click at [276, 17] on button at bounding box center [284, 17] width 24 height 24
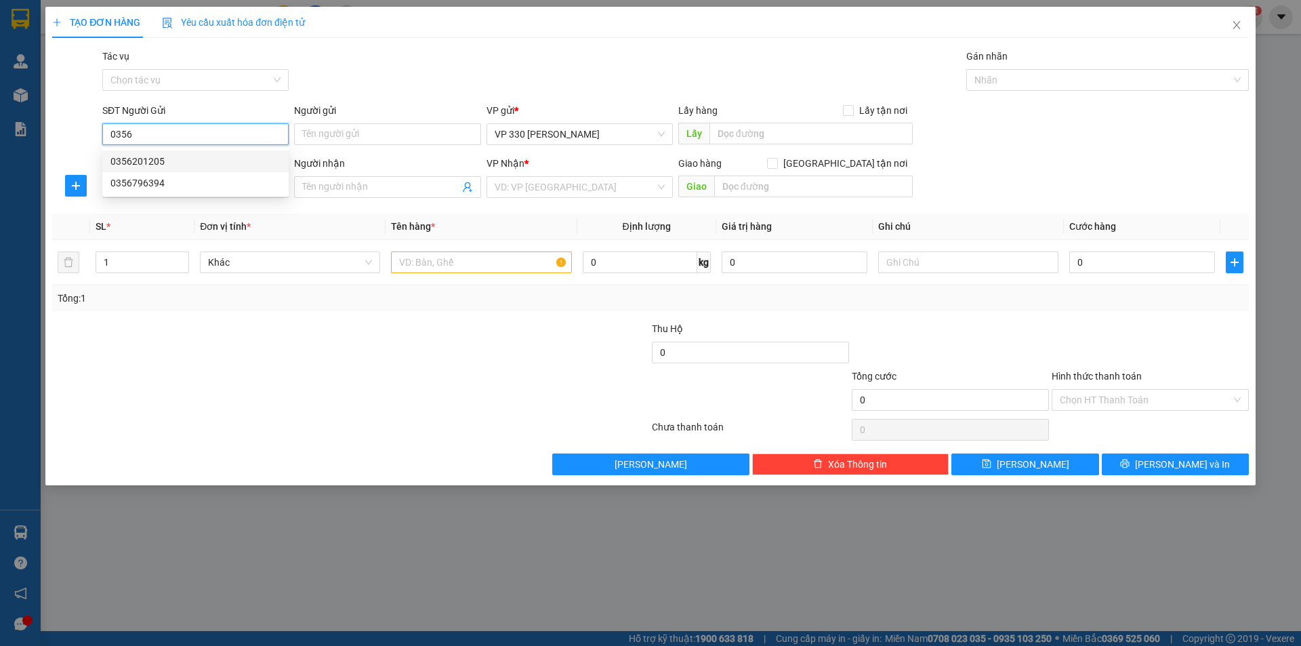
click at [171, 158] on div "0356201205" at bounding box center [195, 161] width 170 height 15
type input "0356201205"
type input "XE TAI B"
type input "0919075696"
type input "TRÃNG BOM"
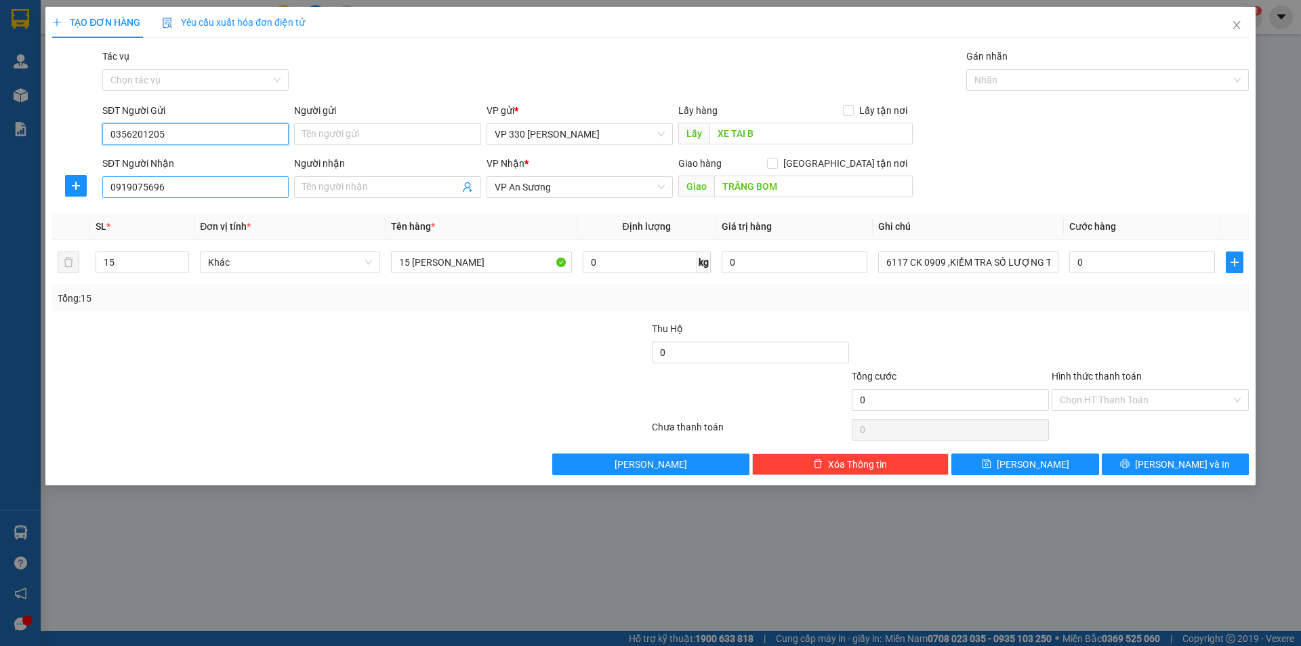
type input "0356201205"
click at [167, 187] on input "0919075696" at bounding box center [195, 187] width 186 height 22
type input "0"
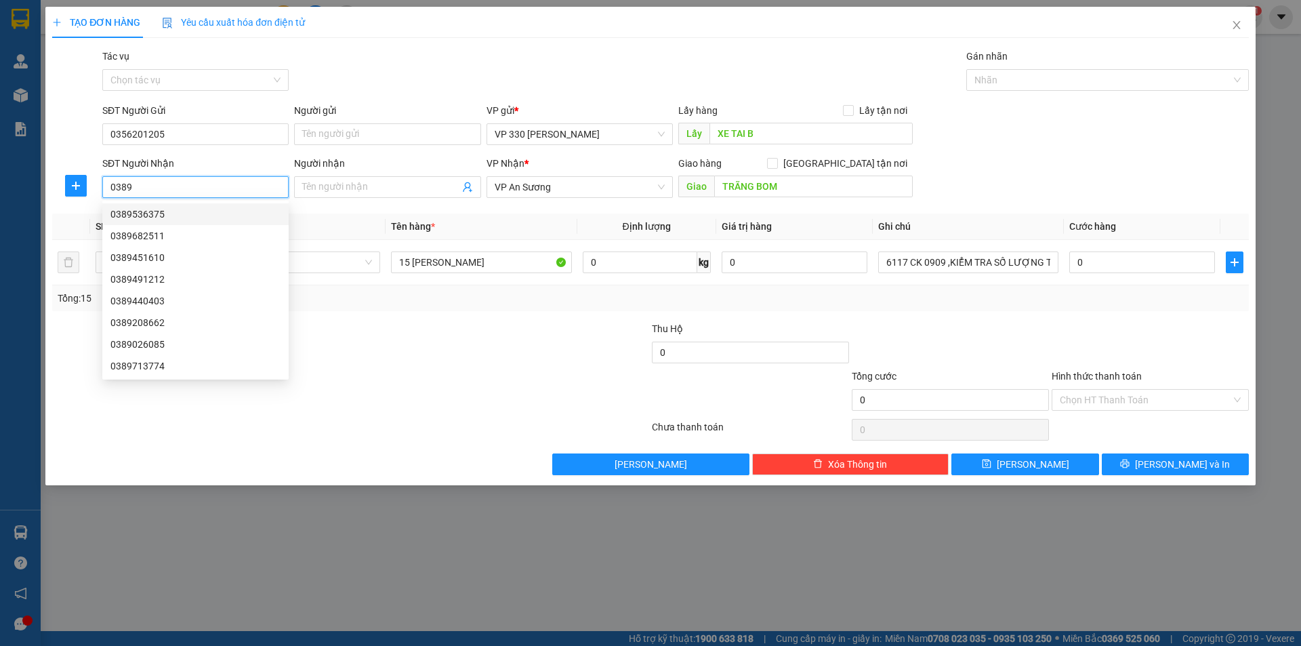
click at [177, 211] on div "0389536375" at bounding box center [195, 214] width 170 height 15
type input "0389536375"
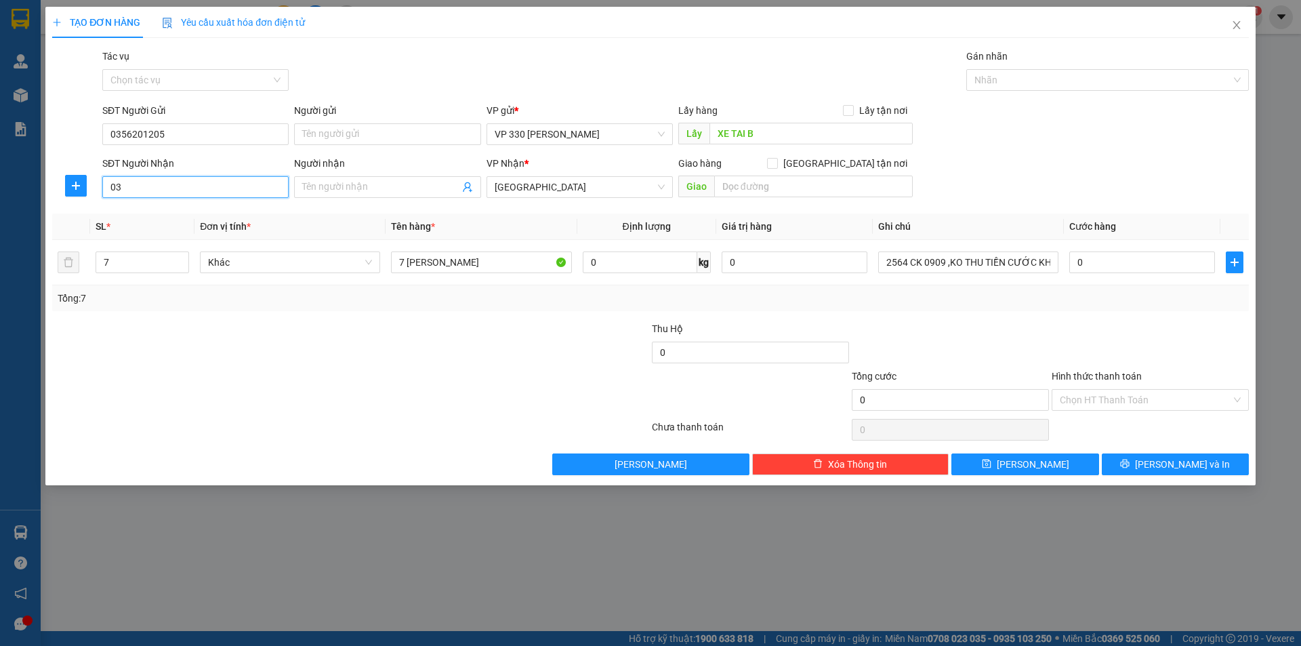
type input "0"
click at [188, 210] on div "0389536375" at bounding box center [195, 214] width 170 height 15
type input "0"
type input "0354873518"
click at [1237, 22] on icon "close" at bounding box center [1236, 25] width 11 height 11
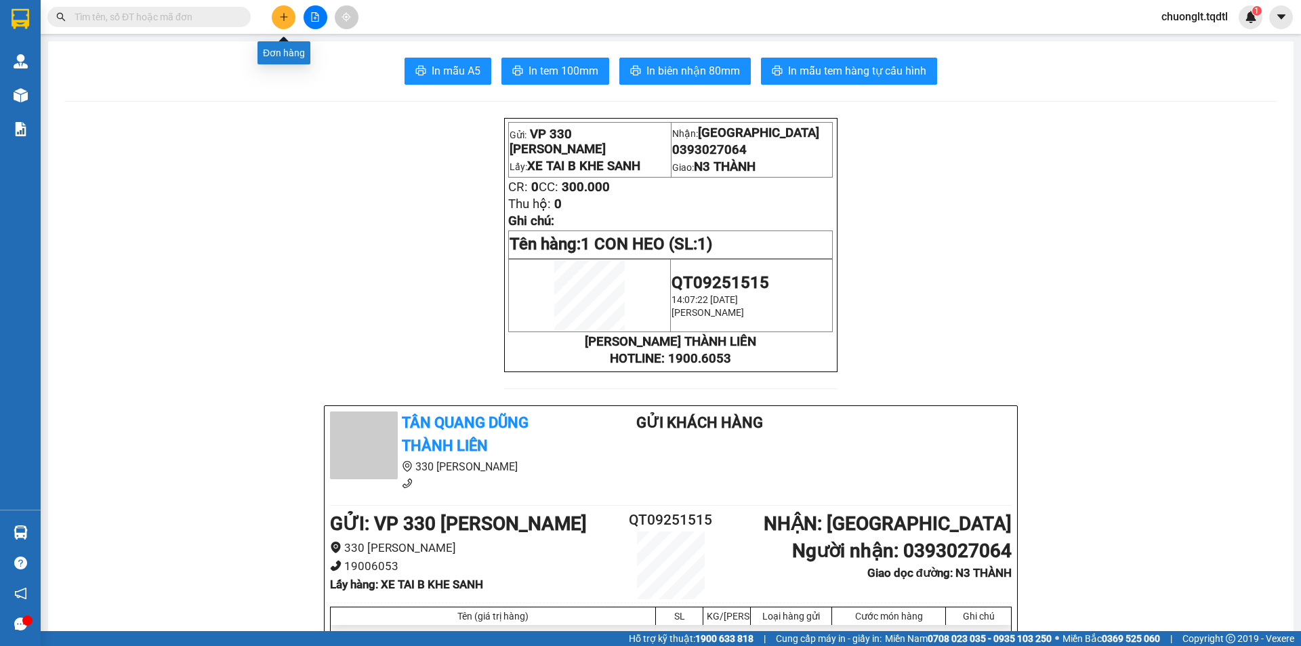
click at [285, 16] on icon "plus" at bounding box center [283, 16] width 9 height 9
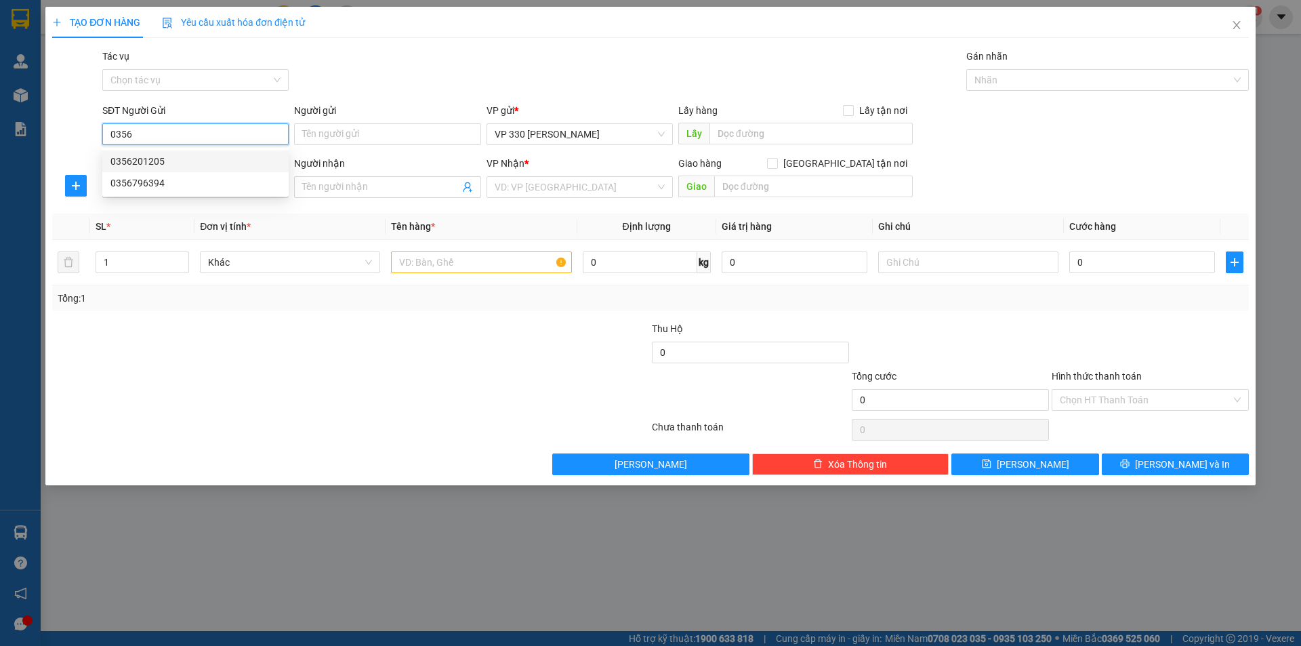
click at [164, 163] on div "0356201205" at bounding box center [195, 161] width 170 height 15
type input "0356201205"
type input "XE TAI B"
type input "0919075696"
type input "TRÃNG BOM"
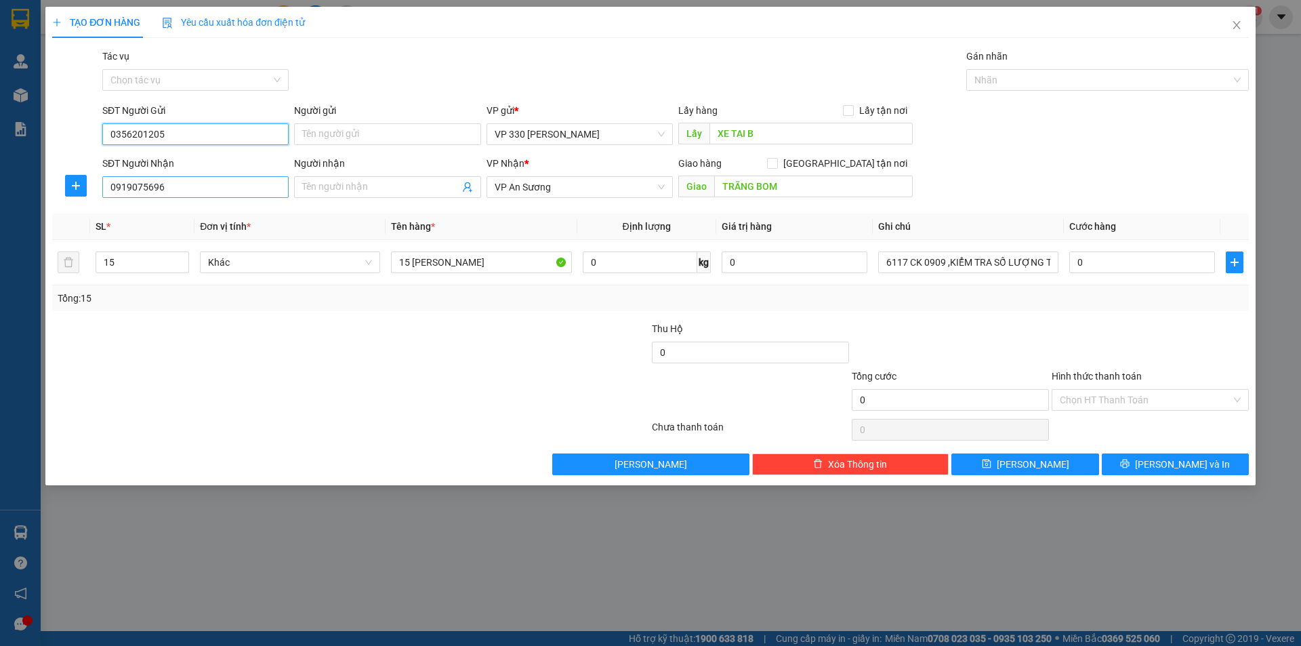
type input "0356201205"
click at [168, 182] on input "0919075696" at bounding box center [195, 187] width 186 height 22
type input "0"
type input "0354873518"
click at [806, 190] on input "TRÃNG BOM" at bounding box center [813, 186] width 199 height 22
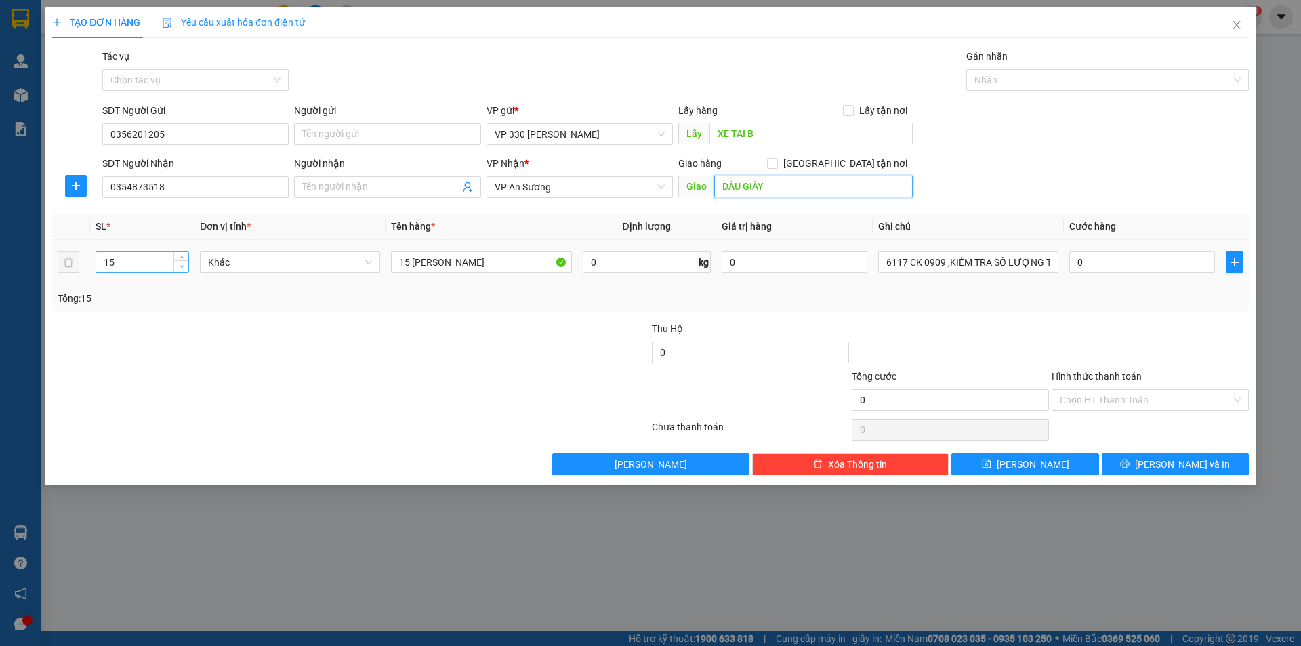
type input "DẦU GIÂY"
click at [179, 270] on span "Decrease Value" at bounding box center [180, 266] width 15 height 12
click at [178, 270] on span "down" at bounding box center [182, 267] width 8 height 8
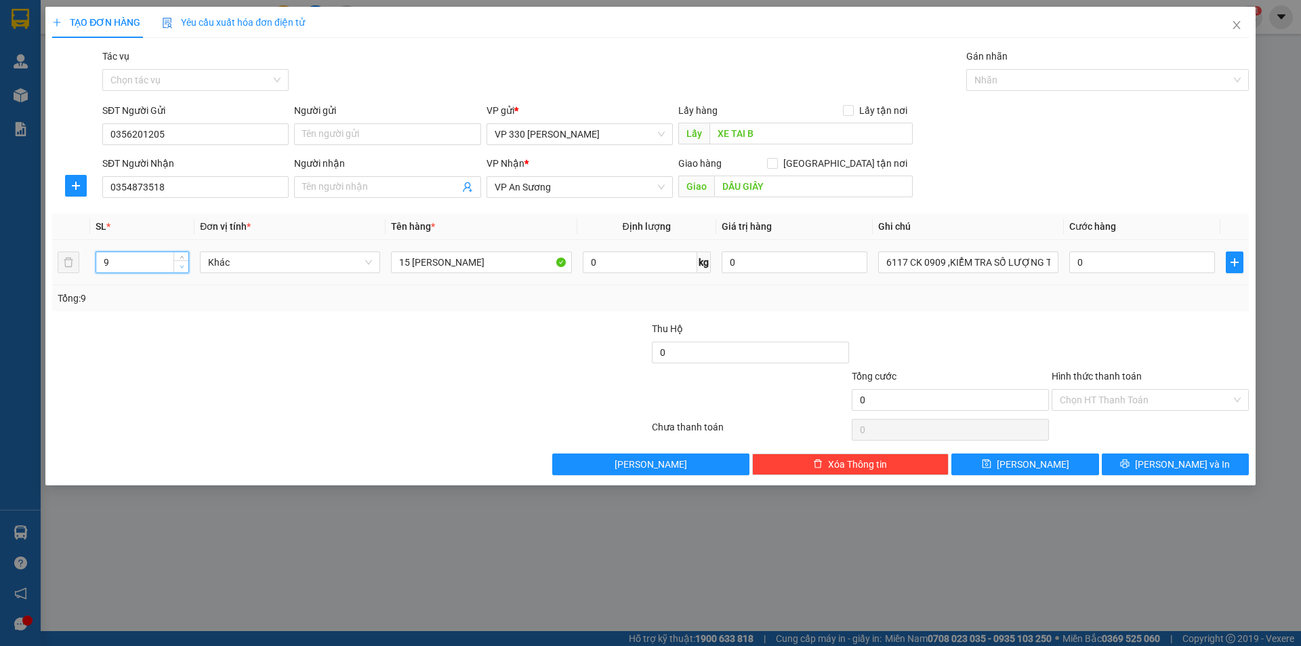
click at [178, 270] on span "down" at bounding box center [182, 267] width 8 height 8
type input "6"
click at [178, 270] on span "down" at bounding box center [182, 267] width 8 height 8
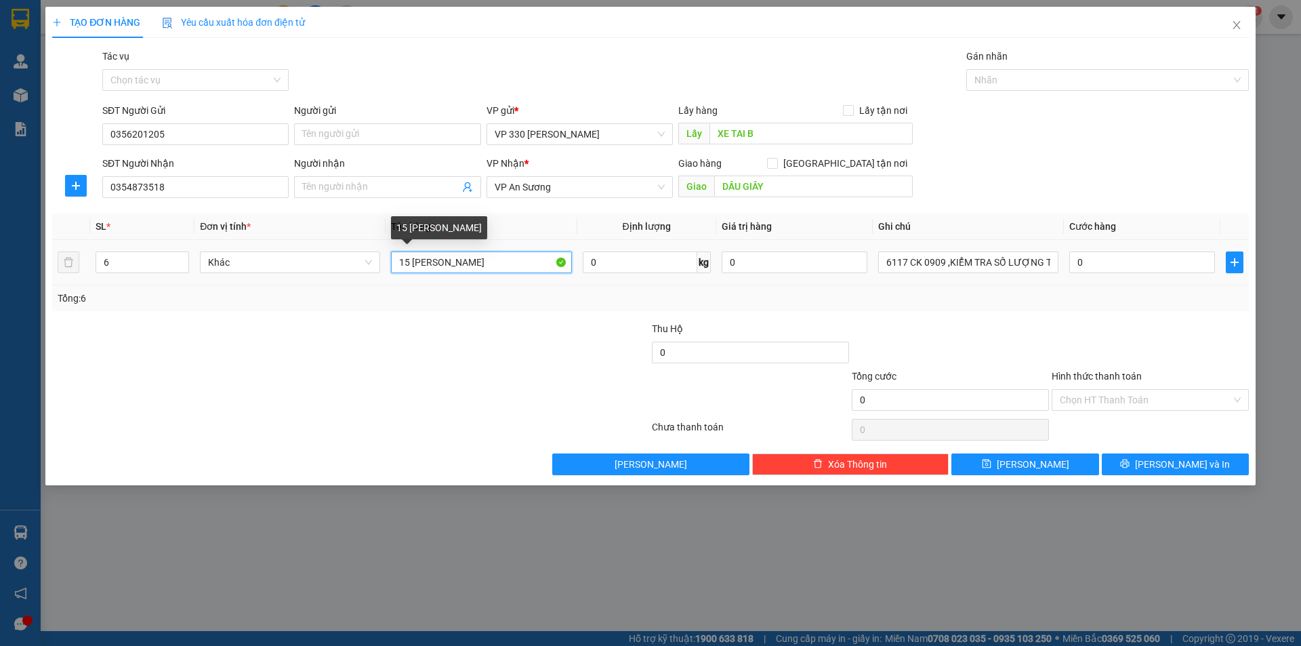
click at [409, 256] on input "15 BAO RIỀNG" at bounding box center [481, 262] width 180 height 22
click at [495, 264] on input "6 BAO RIỀNG" at bounding box center [481, 262] width 180 height 22
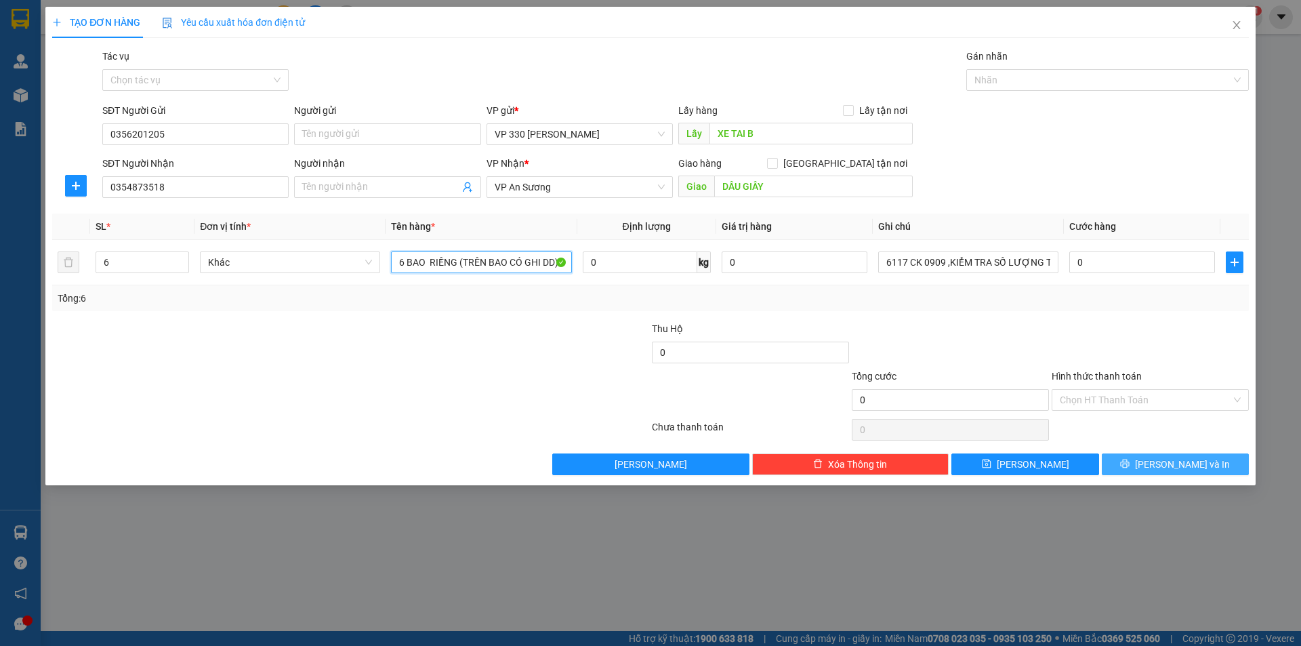
type input "6 BAO RIỀNG (TRÊN BAO CÓ GHI DD)"
click at [1164, 465] on span "[PERSON_NAME] và In" at bounding box center [1182, 464] width 95 height 15
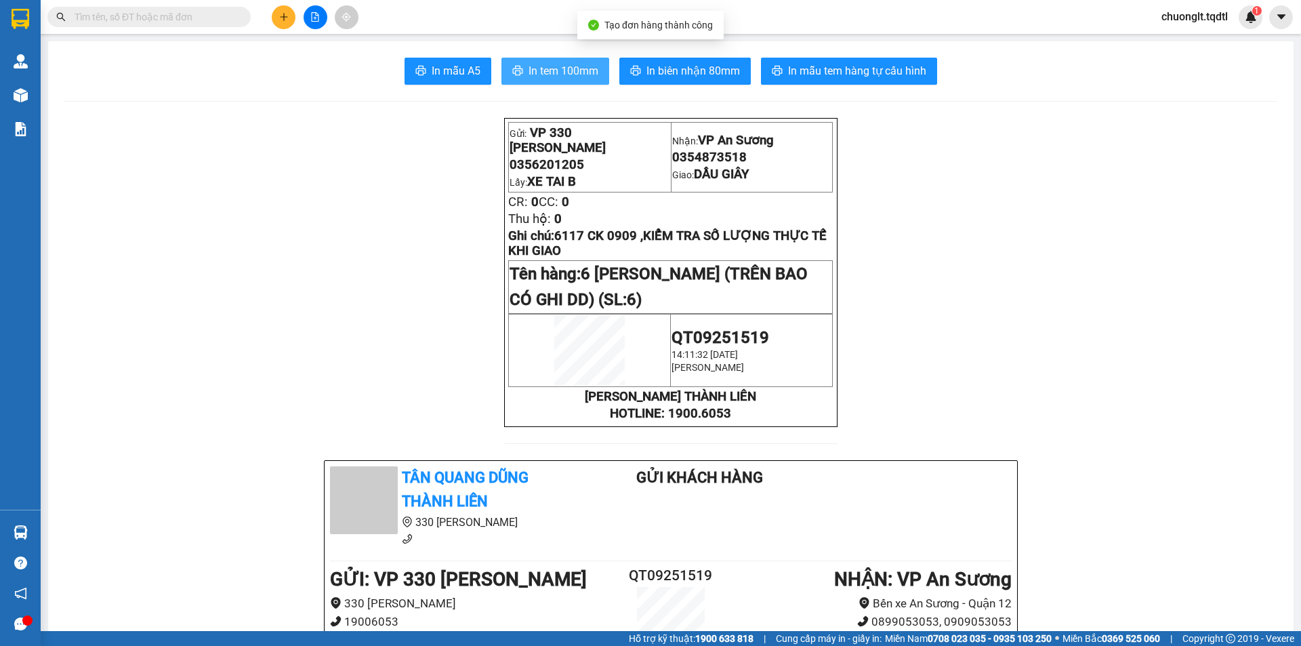
click at [558, 66] on span "In tem 100mm" at bounding box center [564, 70] width 70 height 17
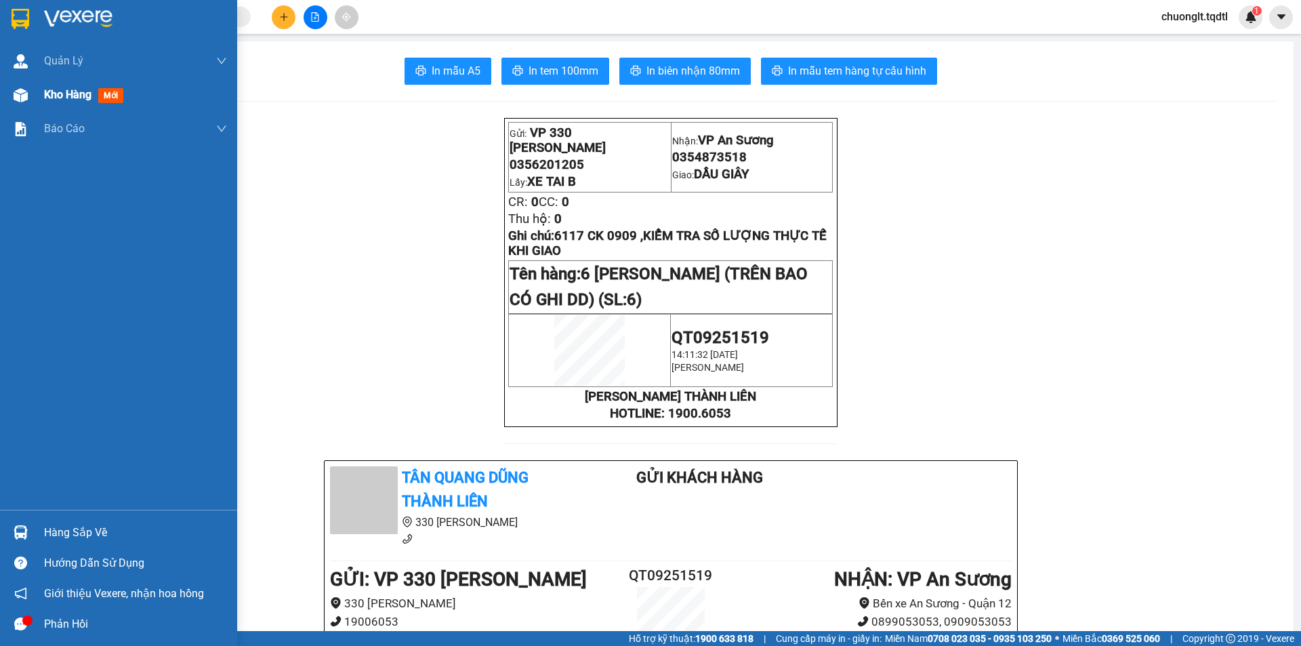
click at [54, 91] on span "Kho hàng" at bounding box center [67, 94] width 47 height 13
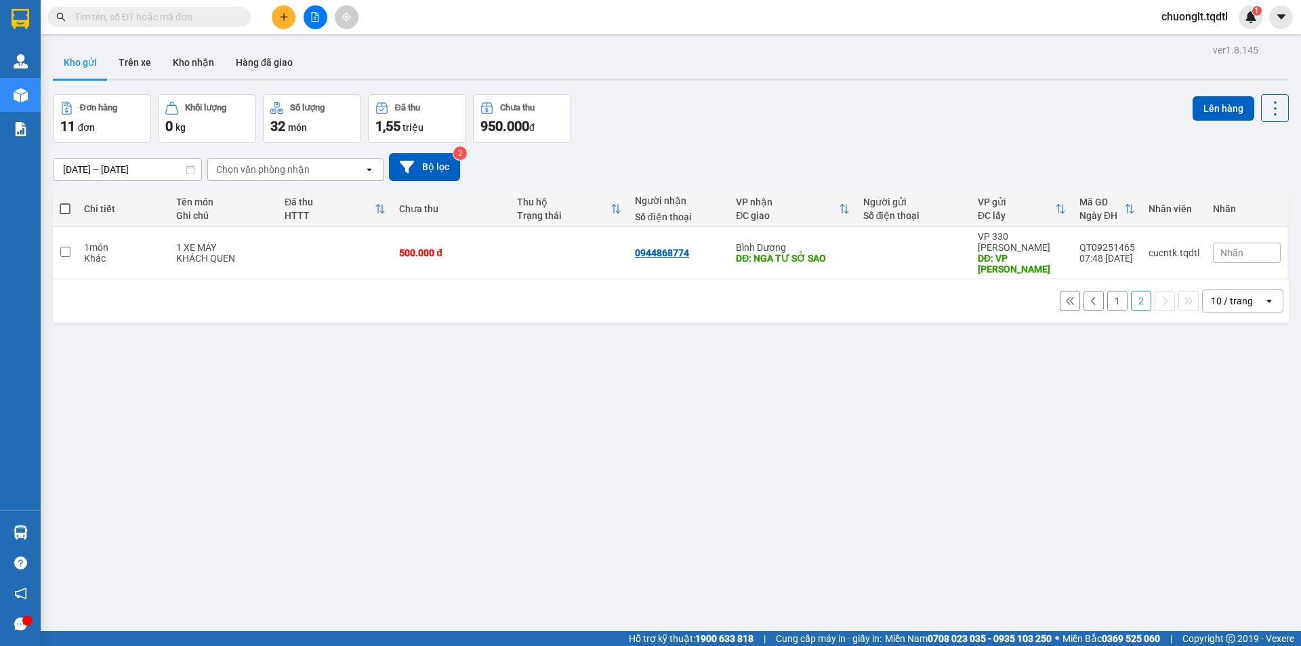
click at [1112, 291] on button "1" at bounding box center [1117, 301] width 20 height 20
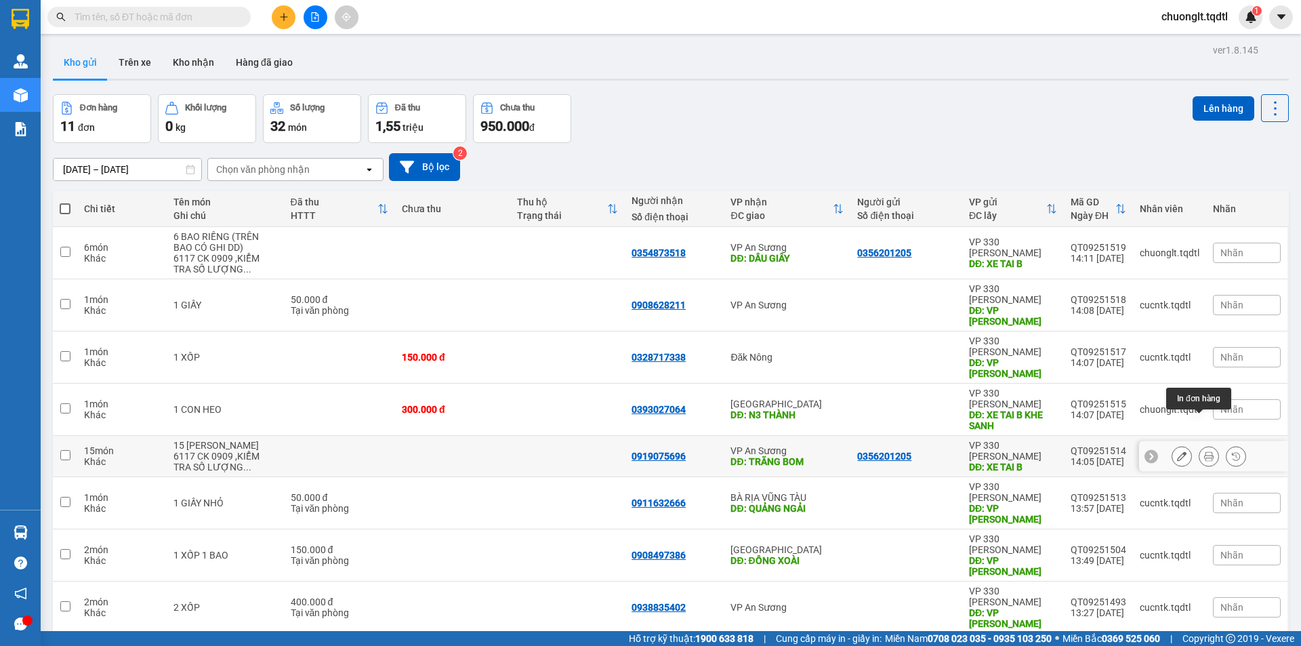
click at [1204, 451] on icon at bounding box center [1208, 455] width 9 height 9
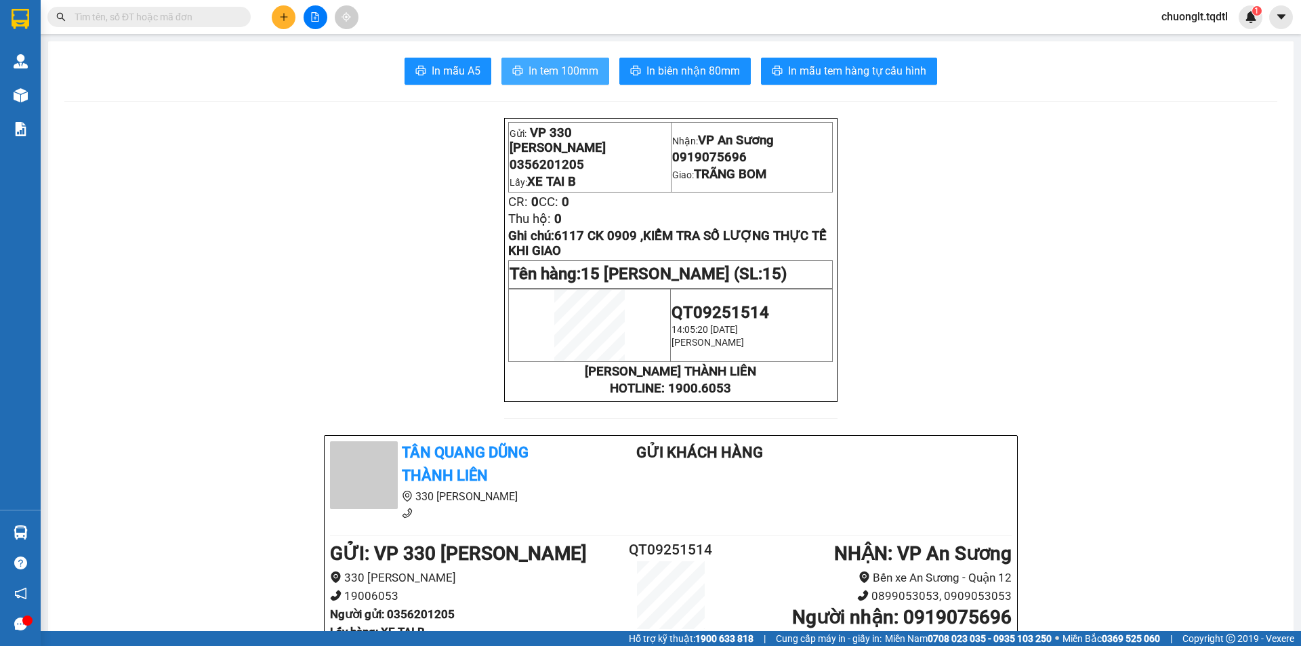
click at [571, 68] on span "In tem 100mm" at bounding box center [564, 70] width 70 height 17
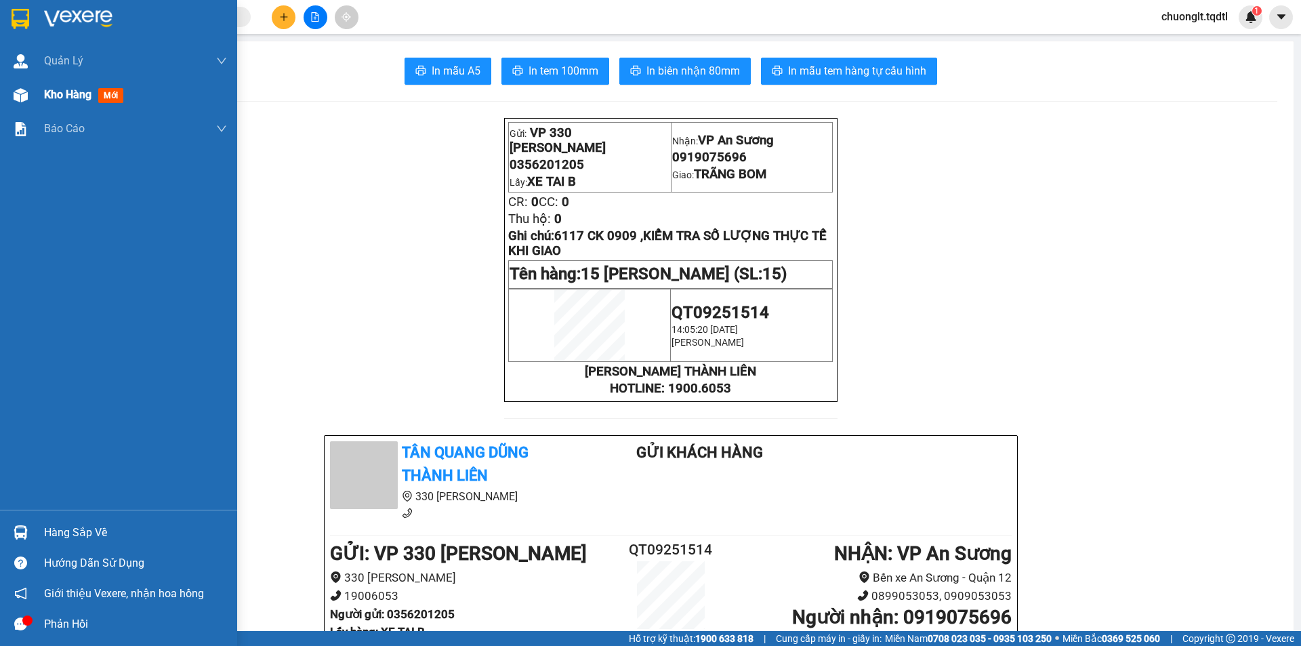
click at [66, 94] on span "Kho hàng" at bounding box center [67, 94] width 47 height 13
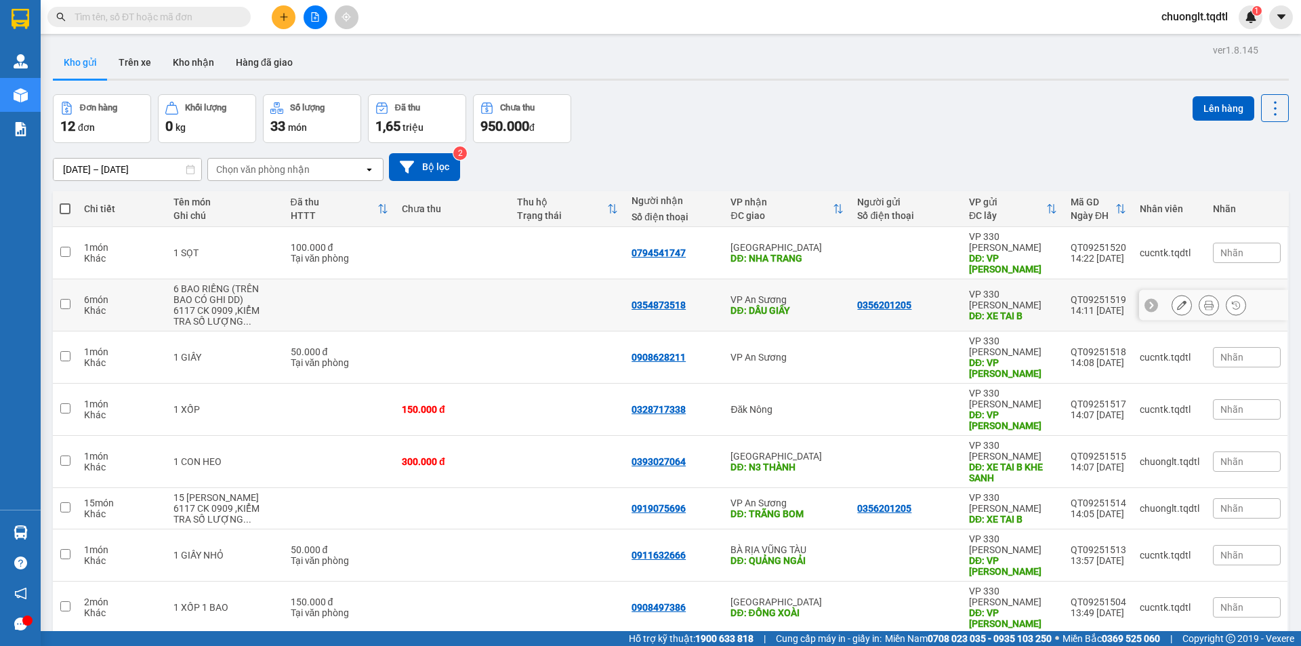
click at [62, 299] on input "checkbox" at bounding box center [65, 304] width 10 height 10
checkbox input "true"
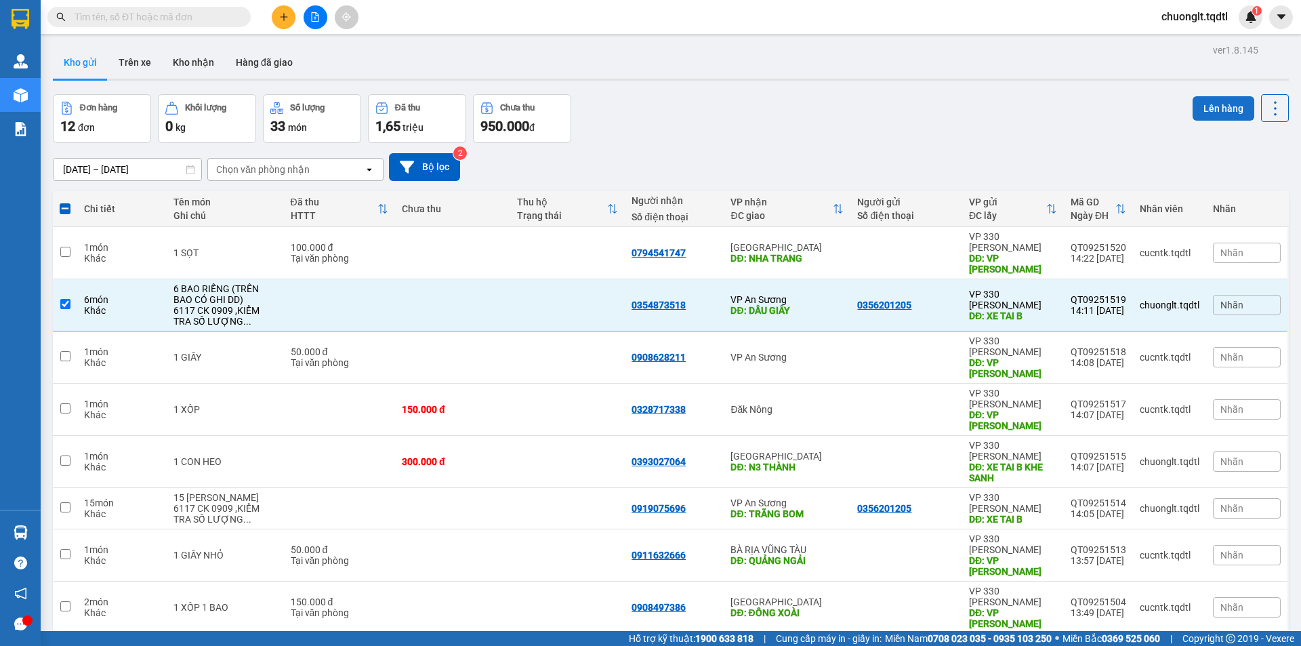
click at [1208, 102] on button "Lên hàng" at bounding box center [1224, 108] width 62 height 24
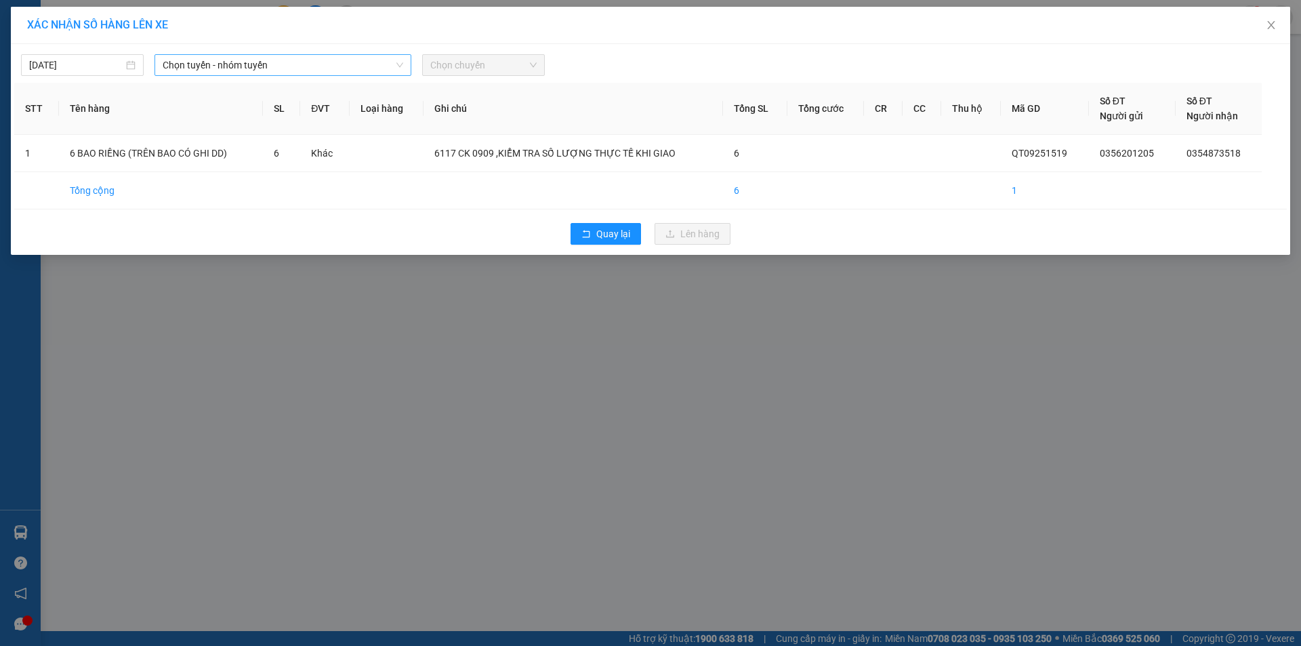
click at [344, 54] on div "Chọn tuyến - nhóm tuyến" at bounding box center [282, 65] width 257 height 22
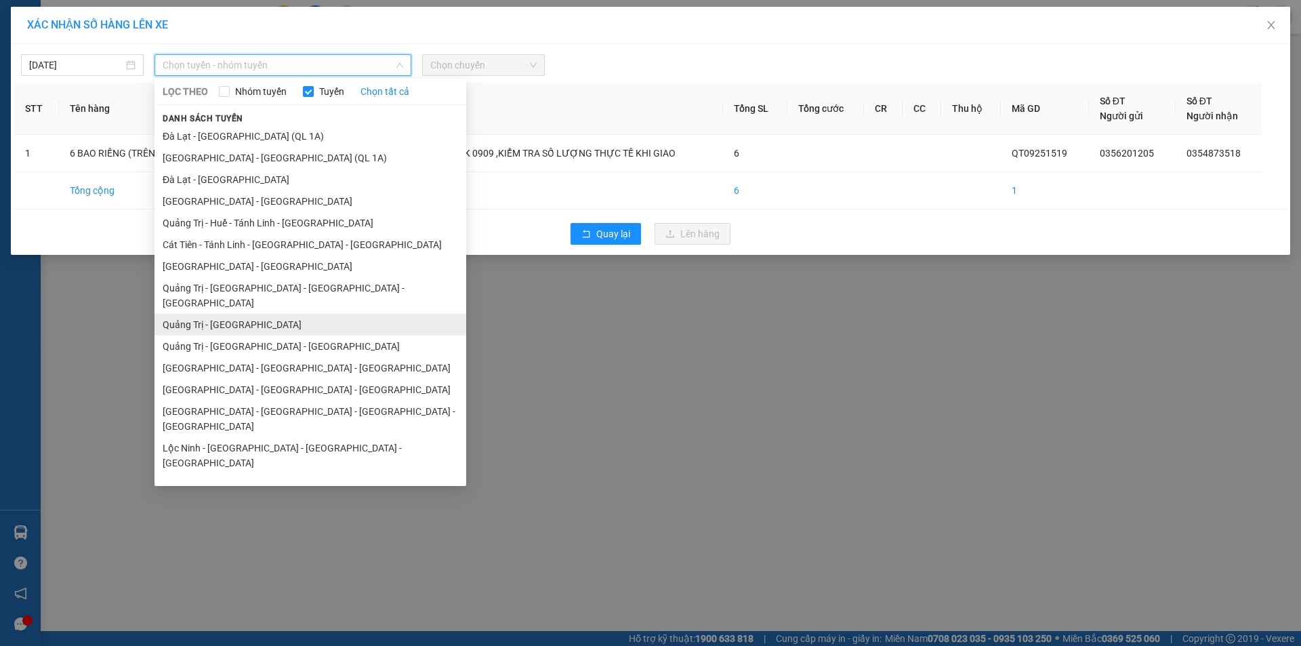
click at [249, 314] on li "Quảng Trị - [GEOGRAPHIC_DATA]" at bounding box center [310, 325] width 312 height 22
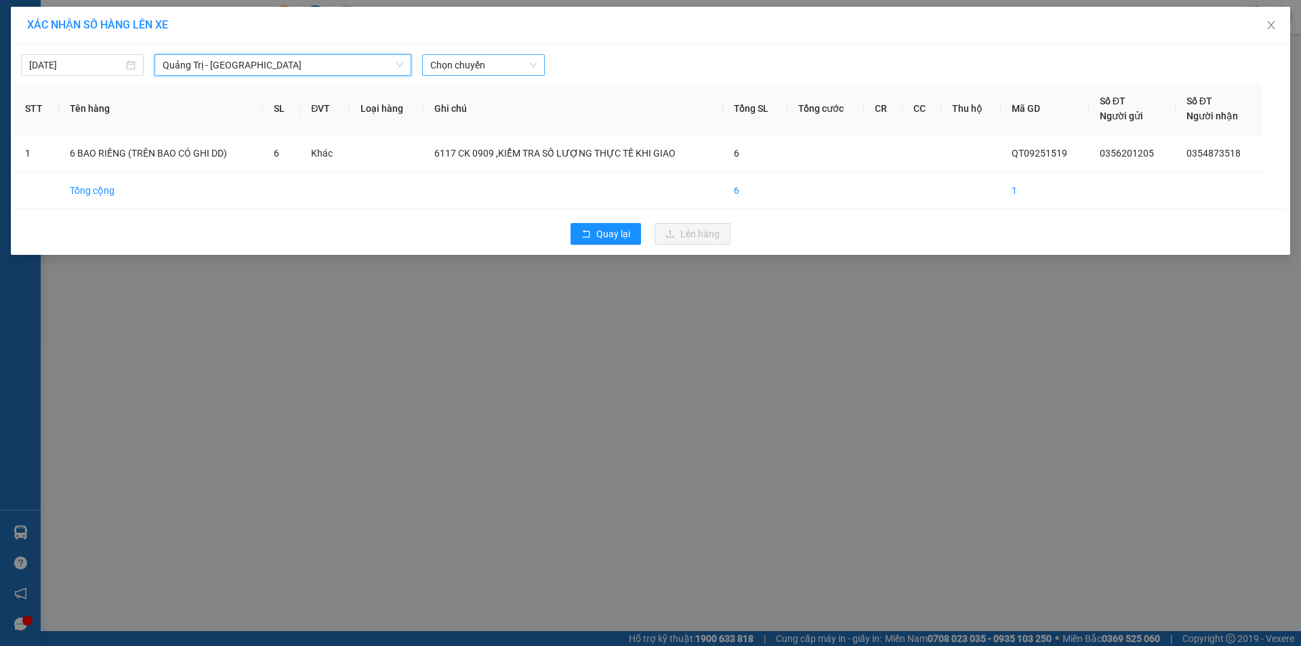
click at [496, 71] on span "Chọn chuyến" at bounding box center [483, 65] width 106 height 20
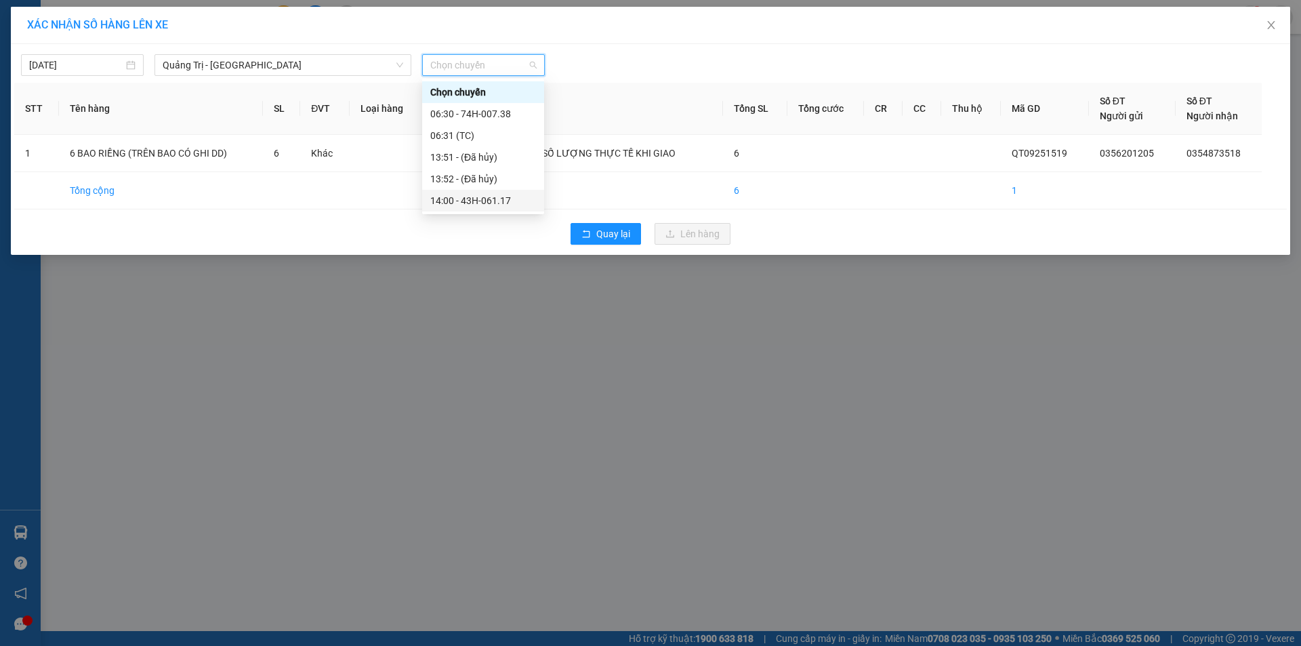
click at [493, 204] on div "14:00 - 43H-061.17" at bounding box center [483, 200] width 106 height 15
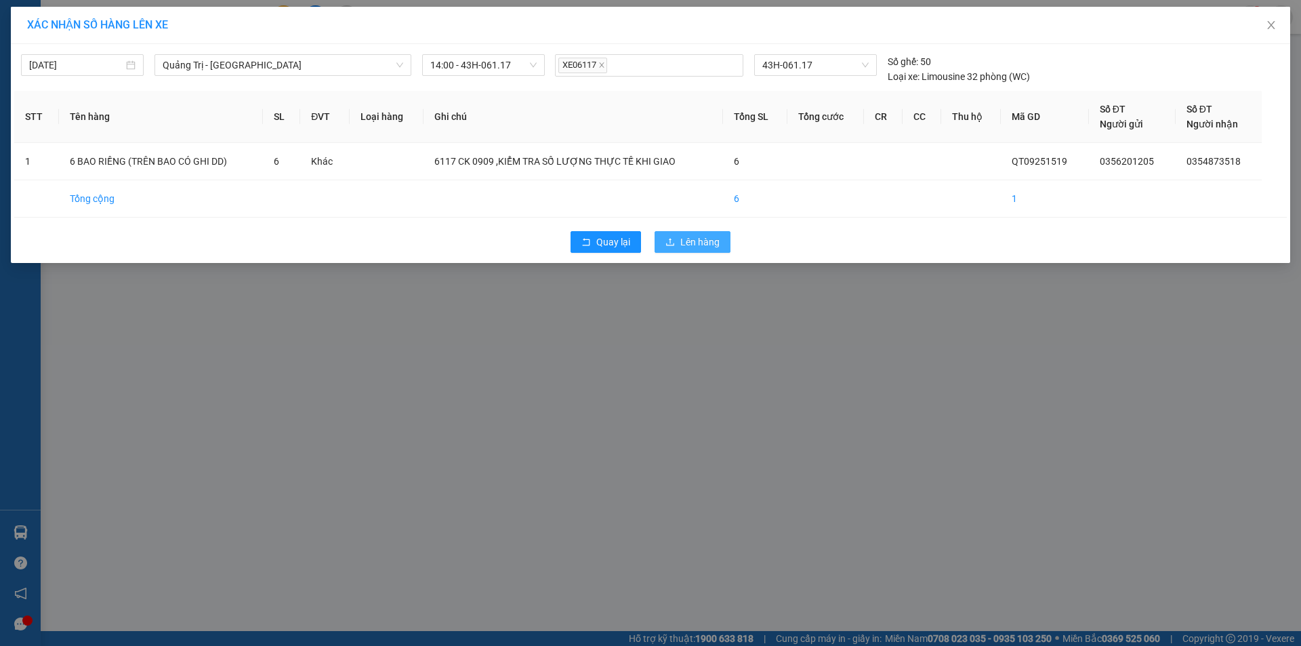
click at [673, 239] on icon "upload" at bounding box center [669, 241] width 9 height 9
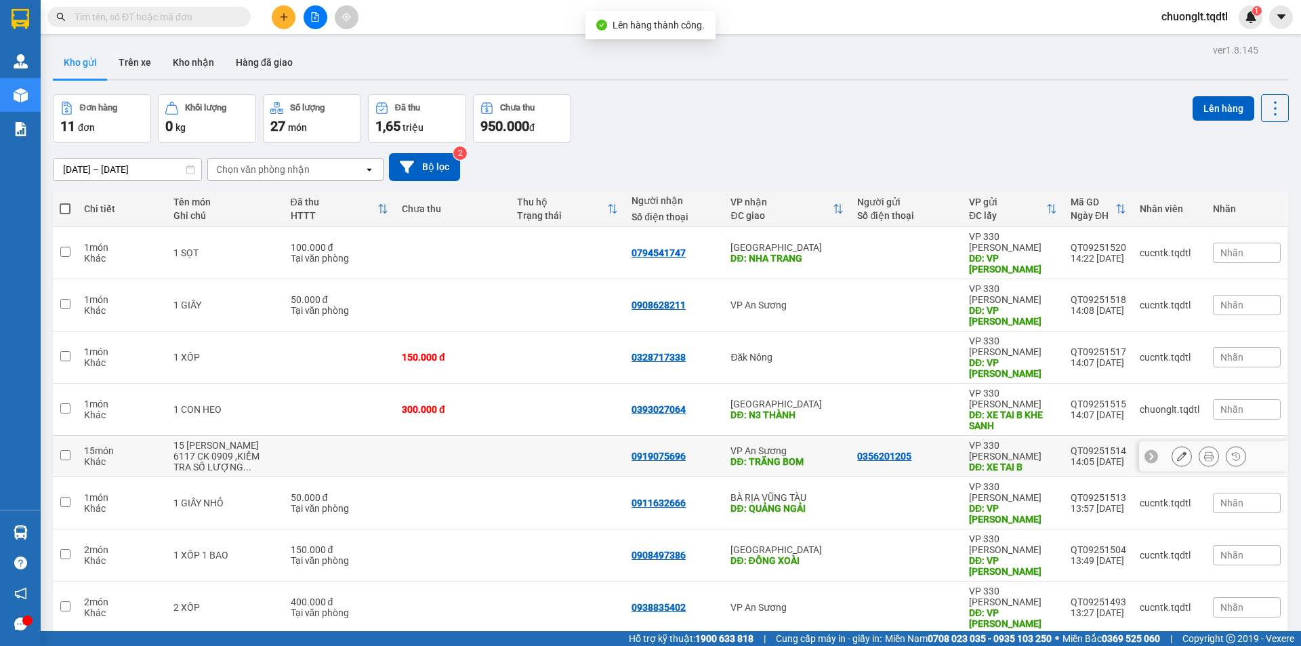
click at [62, 450] on input "checkbox" at bounding box center [65, 455] width 10 height 10
checkbox input "true"
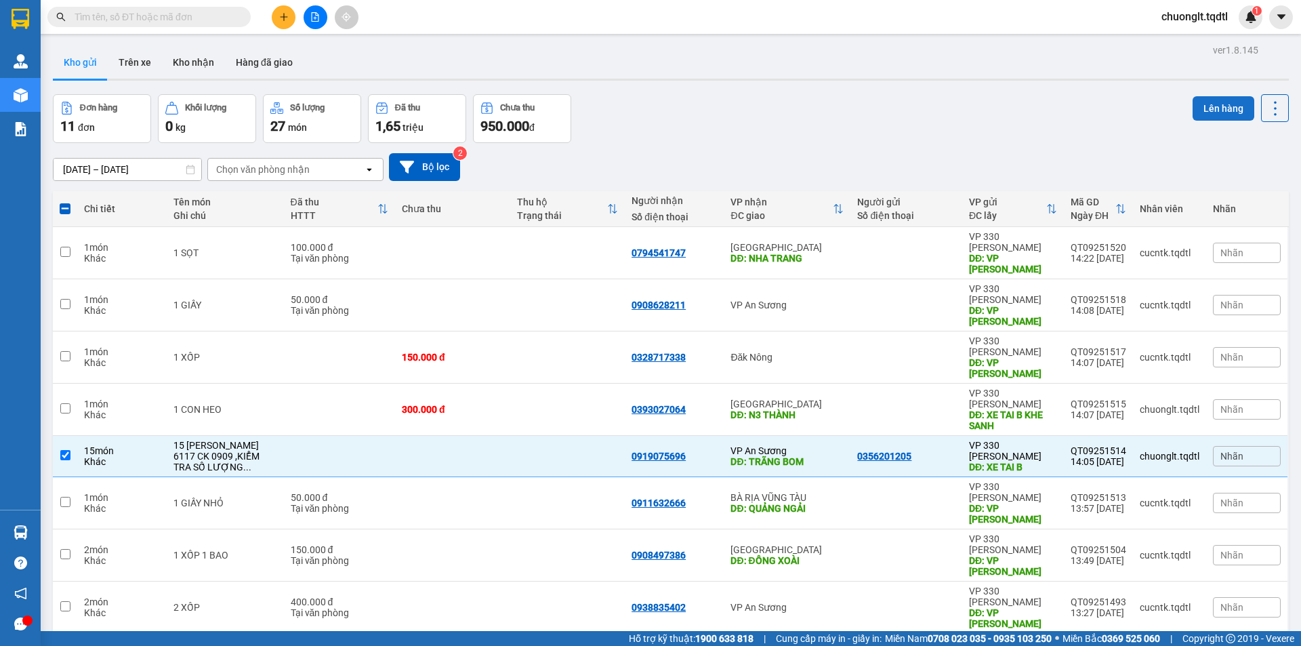
click at [1200, 110] on button "Lên hàng" at bounding box center [1224, 108] width 62 height 24
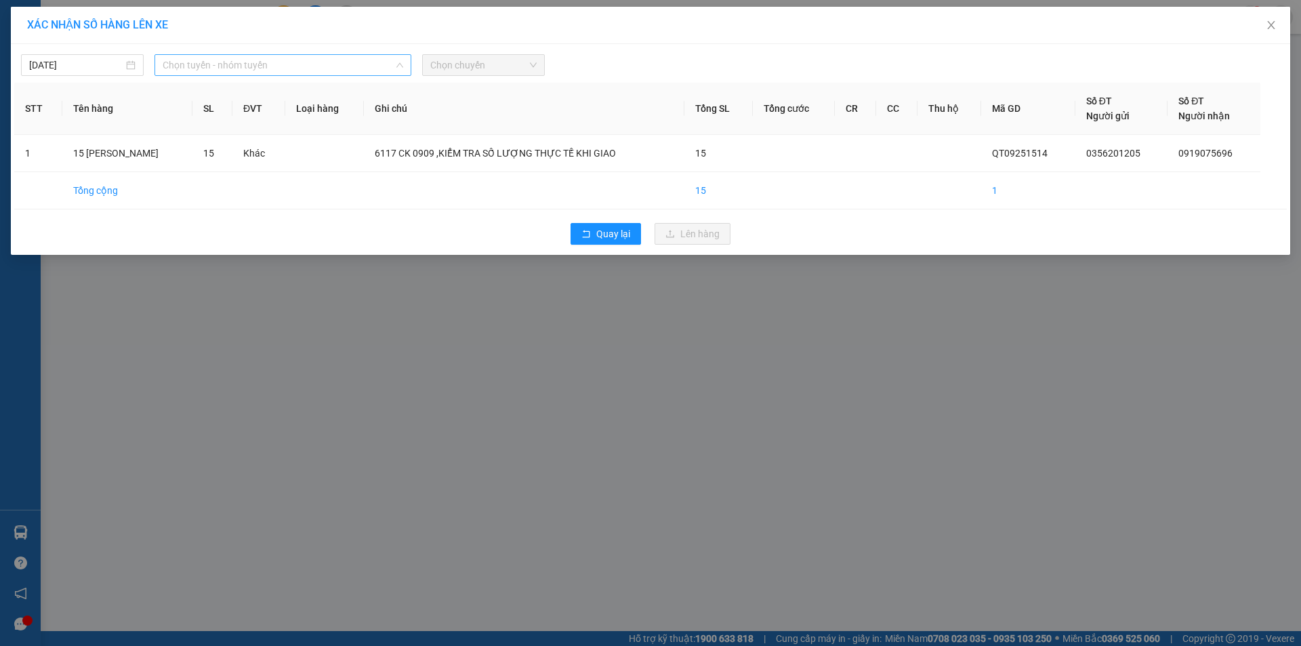
click at [295, 62] on span "Chọn tuyến - nhóm tuyến" at bounding box center [283, 65] width 241 height 20
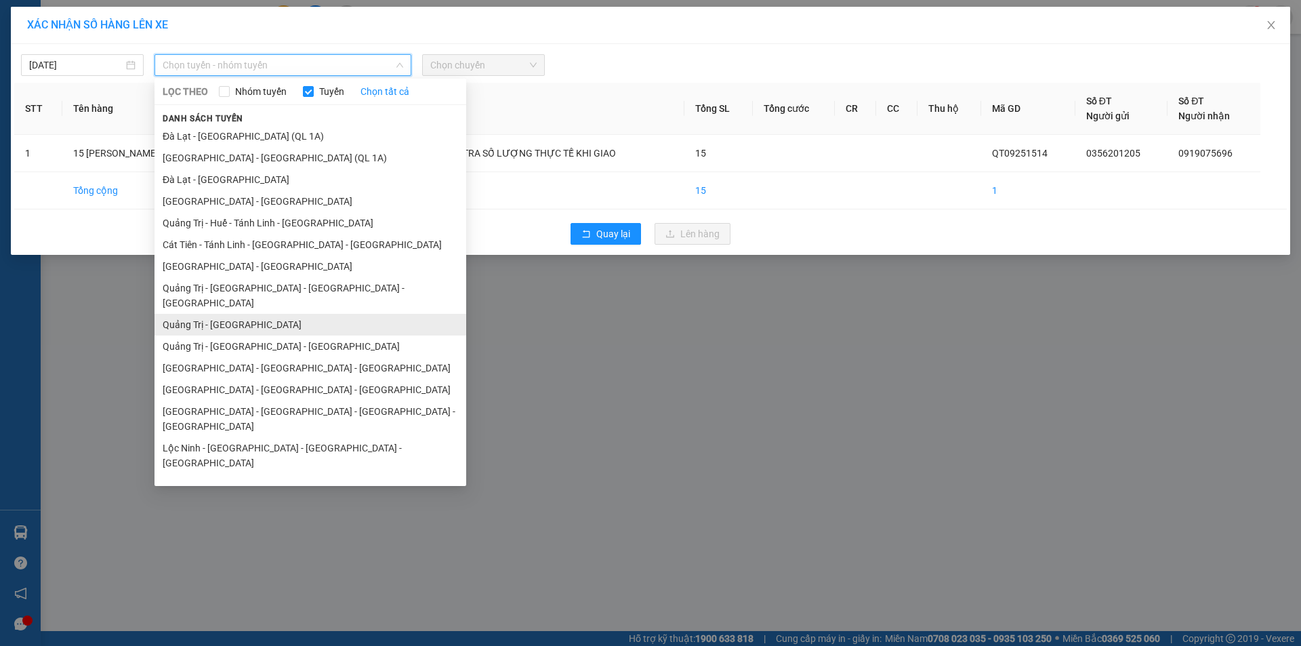
click at [256, 314] on li "Quảng Trị - [GEOGRAPHIC_DATA]" at bounding box center [310, 325] width 312 height 22
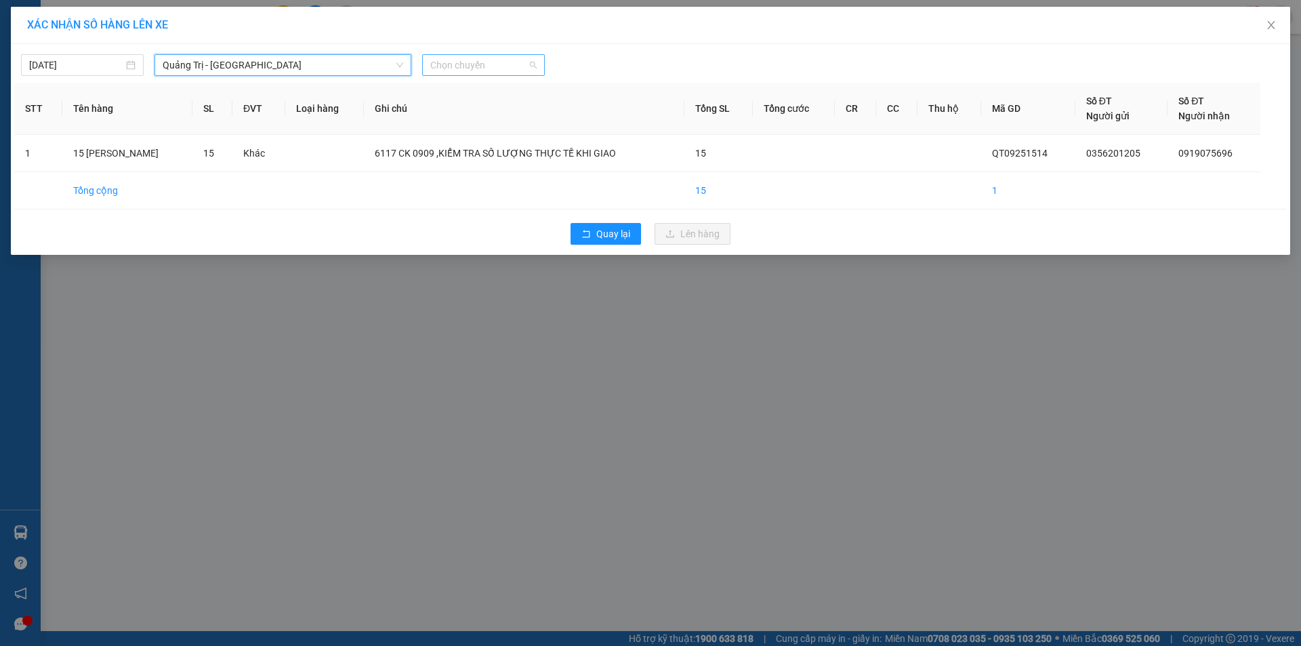
click at [482, 66] on span "Chọn chuyến" at bounding box center [483, 65] width 106 height 20
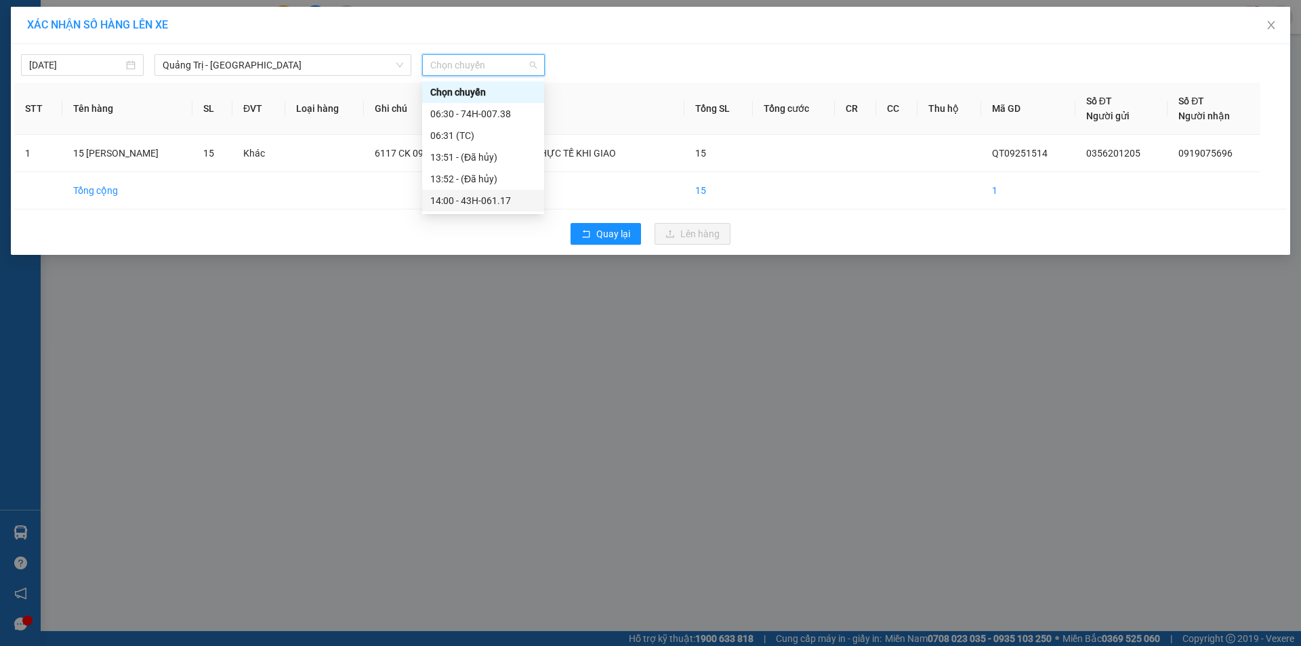
click at [500, 203] on div "14:00 - 43H-061.17" at bounding box center [483, 200] width 106 height 15
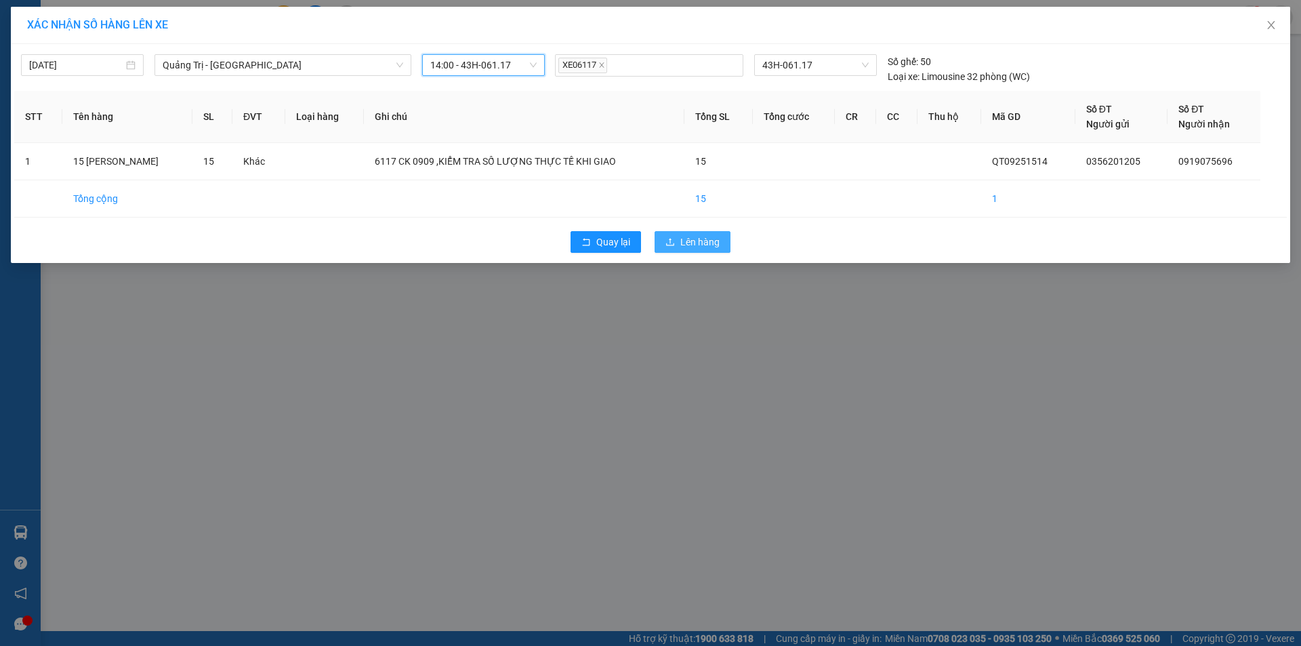
click at [695, 236] on span "Lên hàng" at bounding box center [699, 241] width 39 height 15
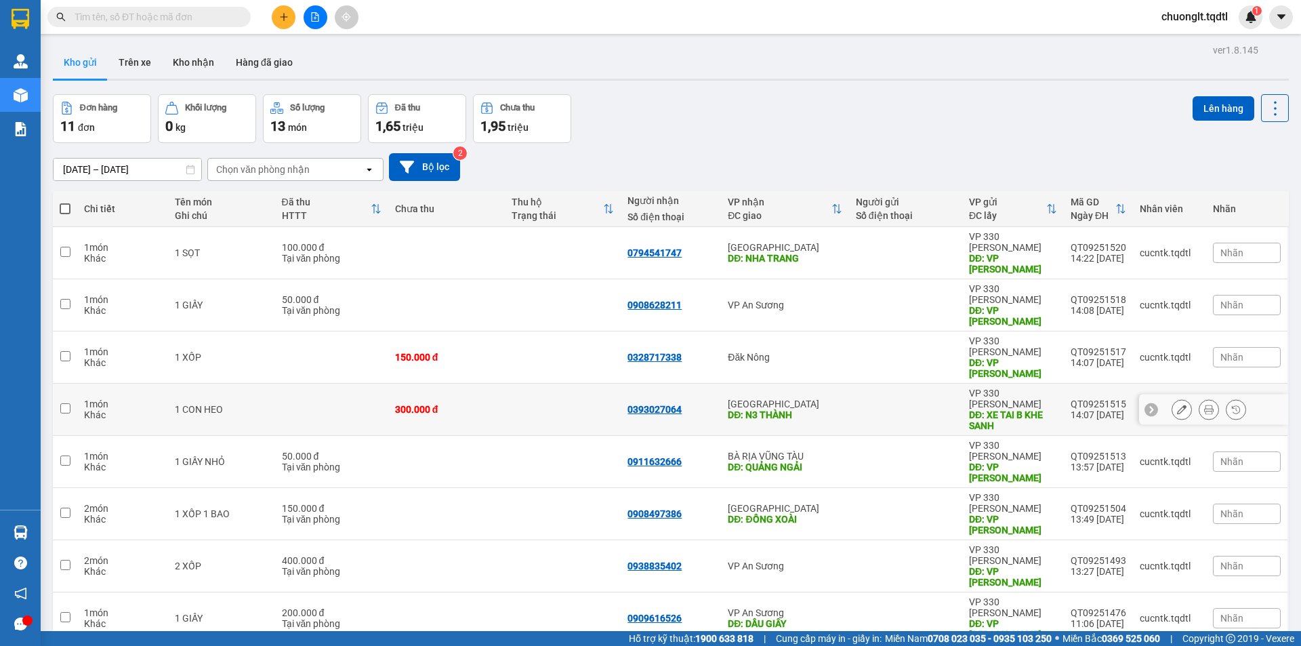
click at [66, 403] on input "checkbox" at bounding box center [65, 408] width 10 height 10
checkbox input "true"
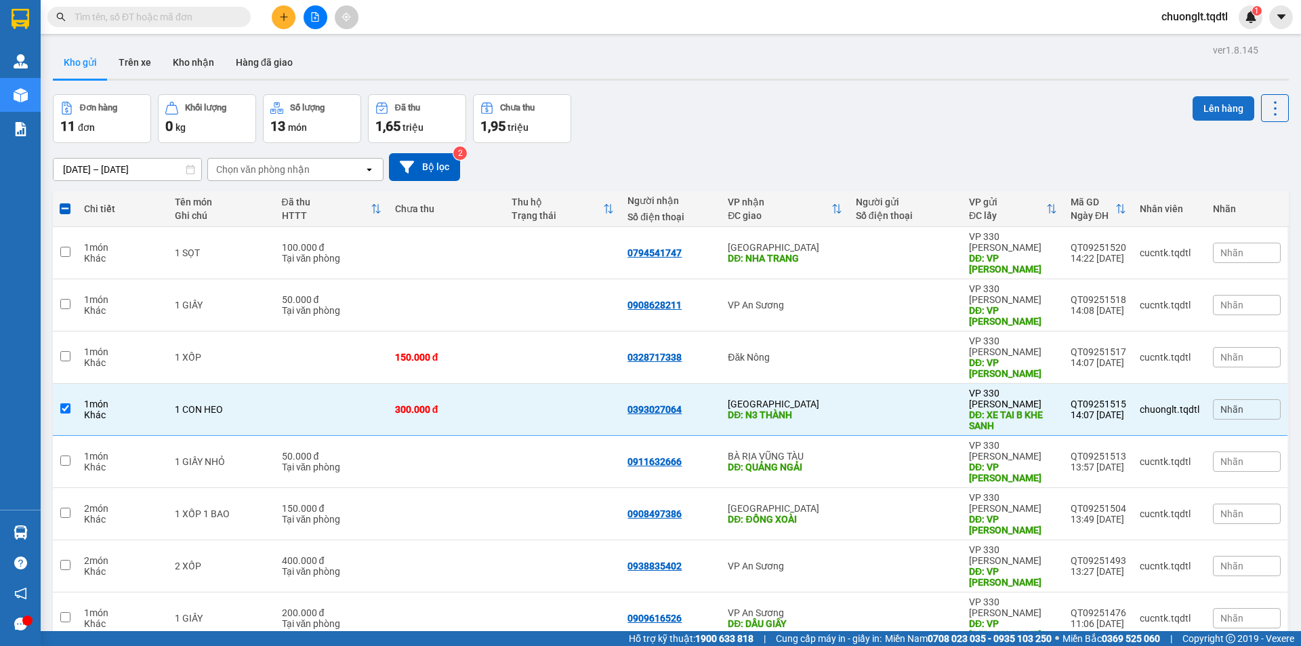
click at [1204, 106] on button "Lên hàng" at bounding box center [1224, 108] width 62 height 24
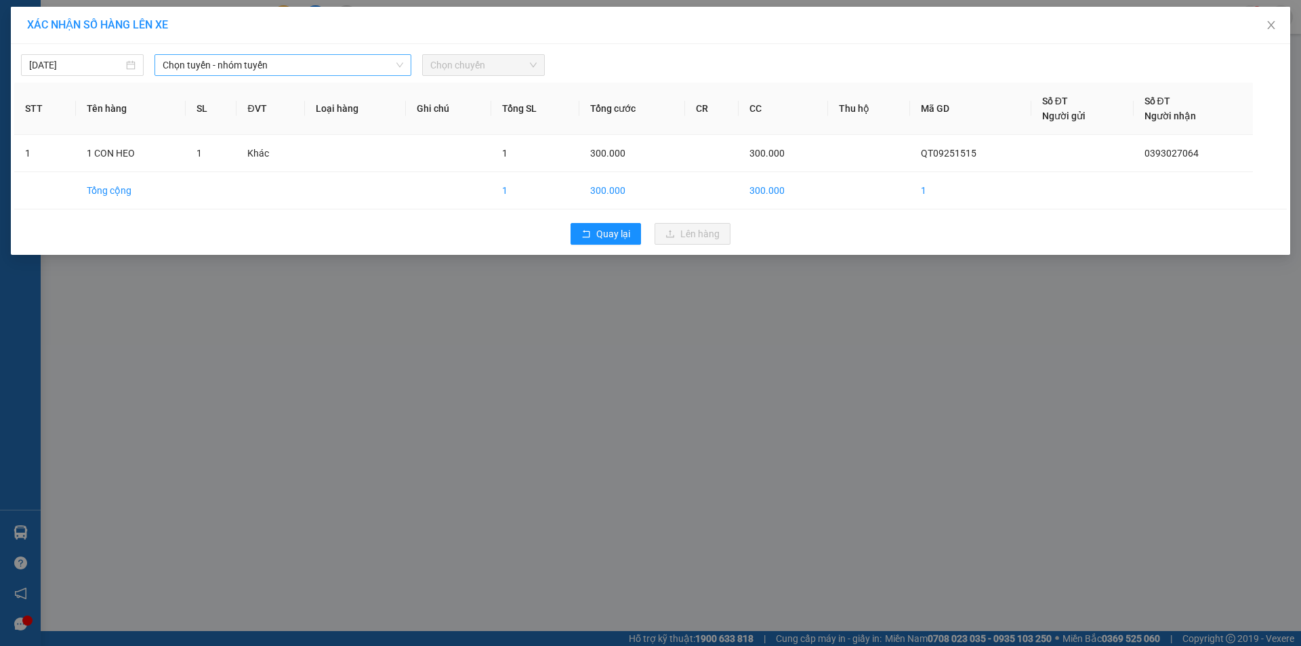
click at [379, 66] on span "Chọn tuyến - nhóm tuyến" at bounding box center [283, 65] width 241 height 20
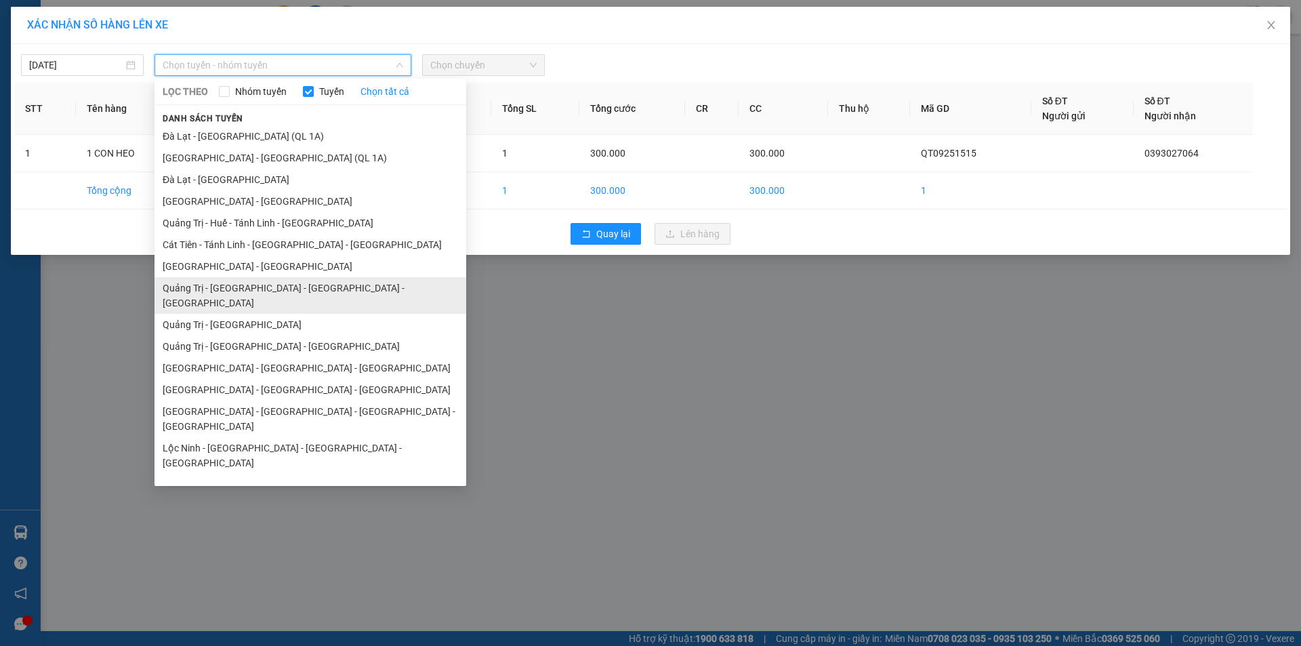
click at [296, 284] on li "Quảng Trị - [GEOGRAPHIC_DATA] - [GEOGRAPHIC_DATA] - [GEOGRAPHIC_DATA]" at bounding box center [310, 295] width 312 height 37
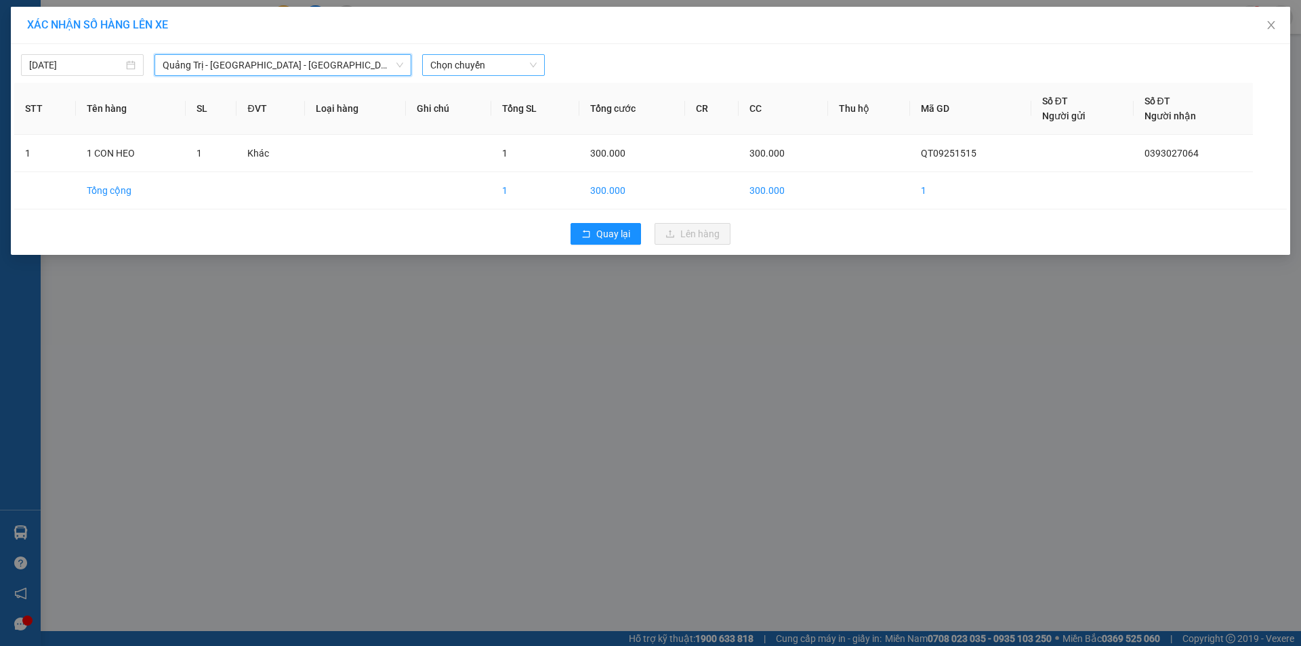
click at [501, 64] on span "Chọn chuyến" at bounding box center [483, 65] width 106 height 20
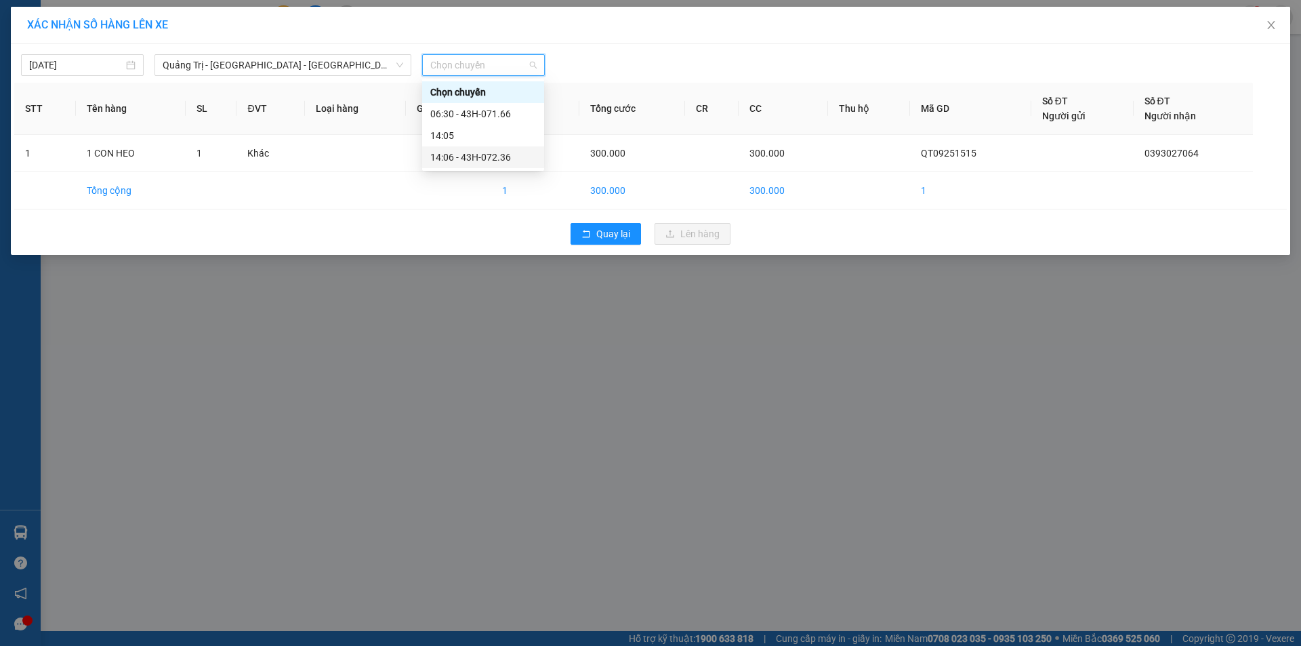
click at [484, 152] on div "14:06 - 43H-072.36" at bounding box center [483, 157] width 106 height 15
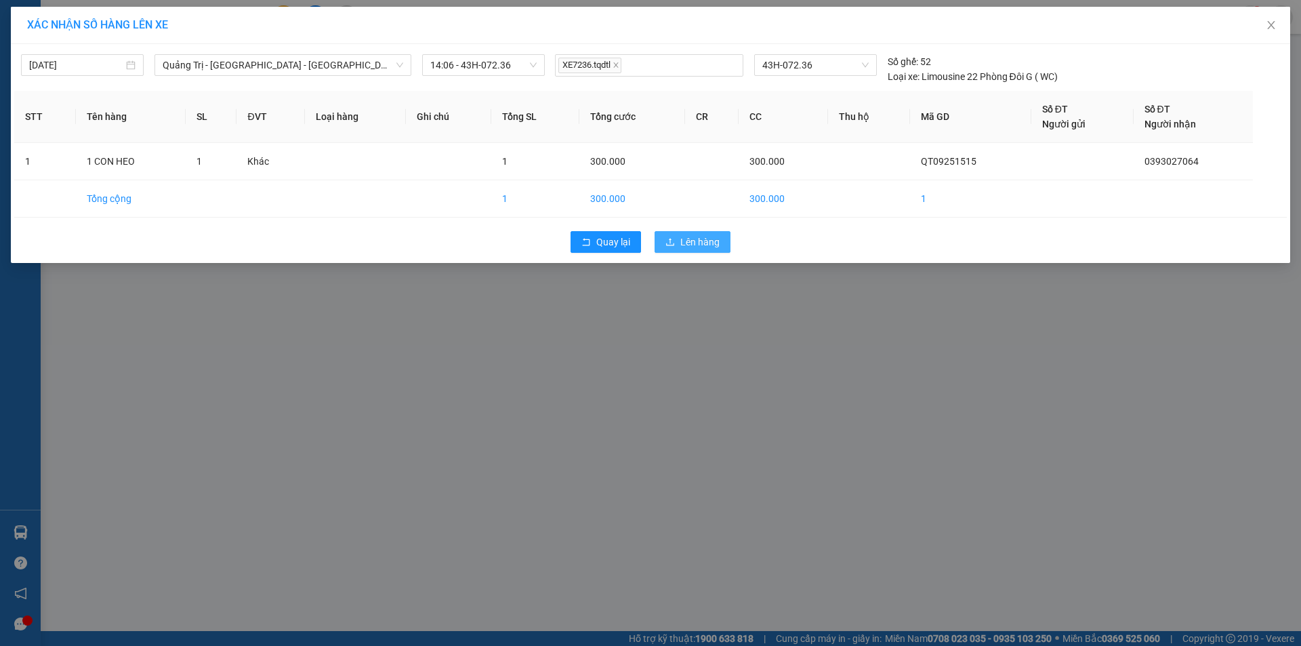
click at [699, 237] on span "Lên hàng" at bounding box center [699, 241] width 39 height 15
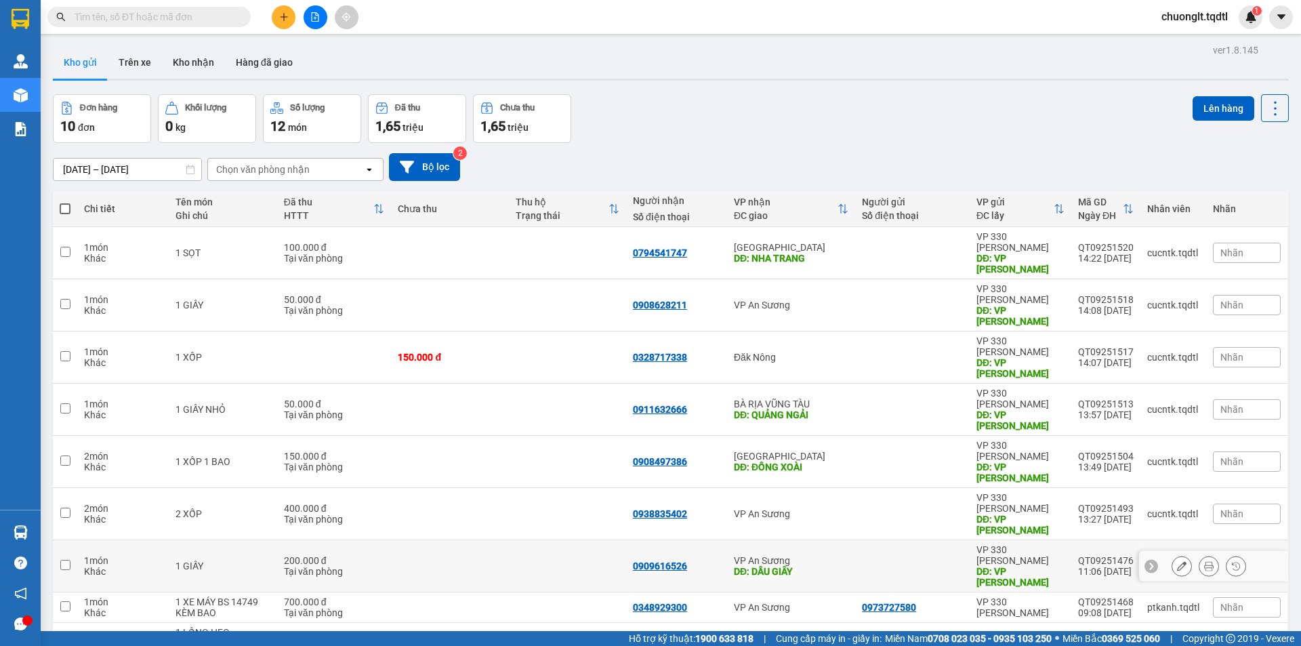
scroll to position [62, 0]
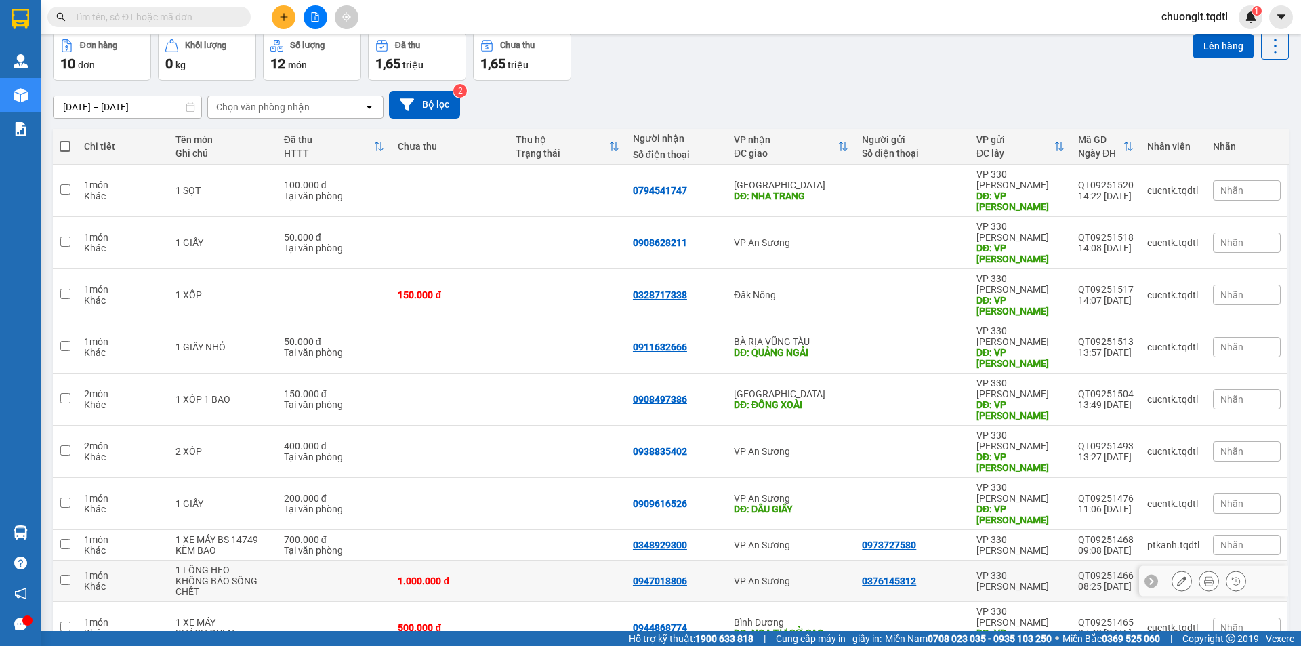
click at [66, 575] on input "checkbox" at bounding box center [65, 580] width 10 height 10
checkbox input "true"
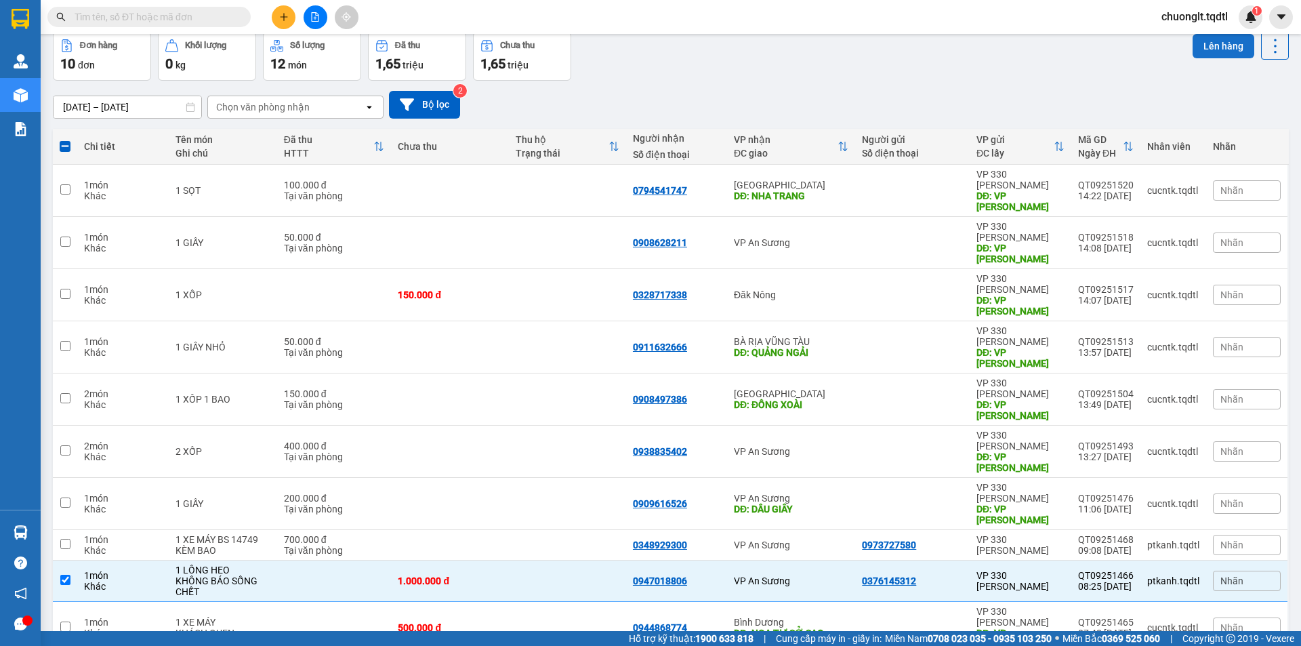
click at [1203, 43] on button "Lên hàng" at bounding box center [1224, 46] width 62 height 24
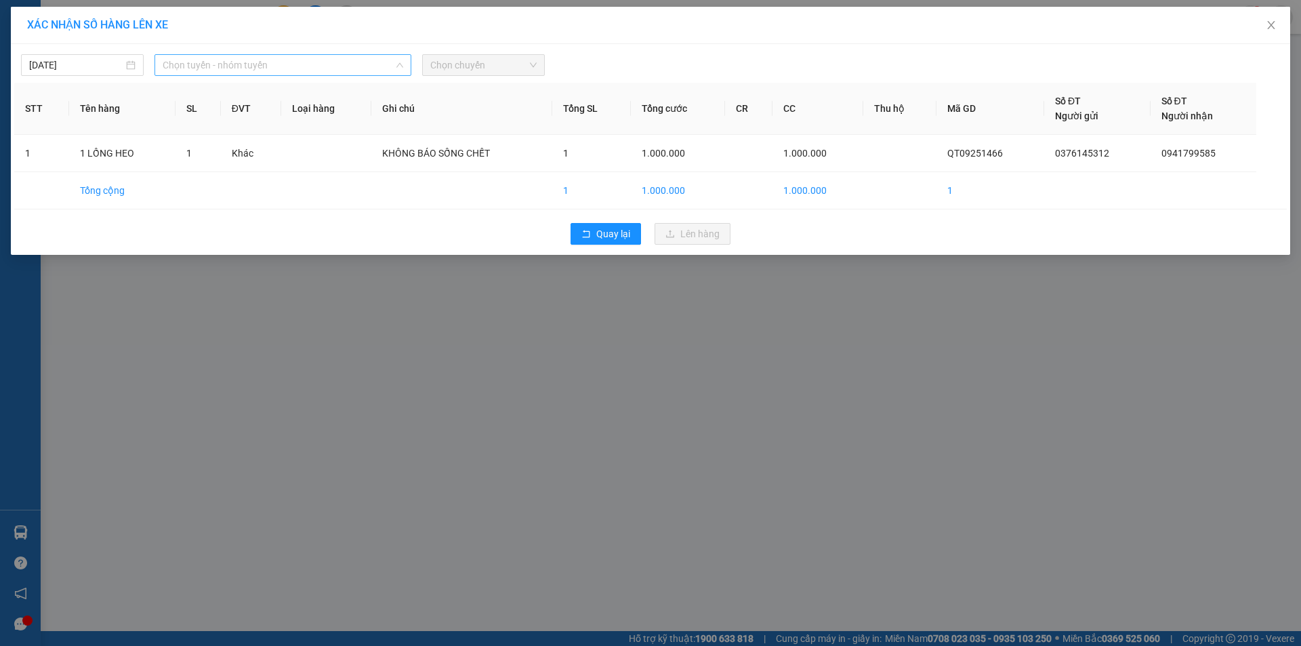
click at [348, 56] on span "Chọn tuyến - nhóm tuyến" at bounding box center [283, 65] width 241 height 20
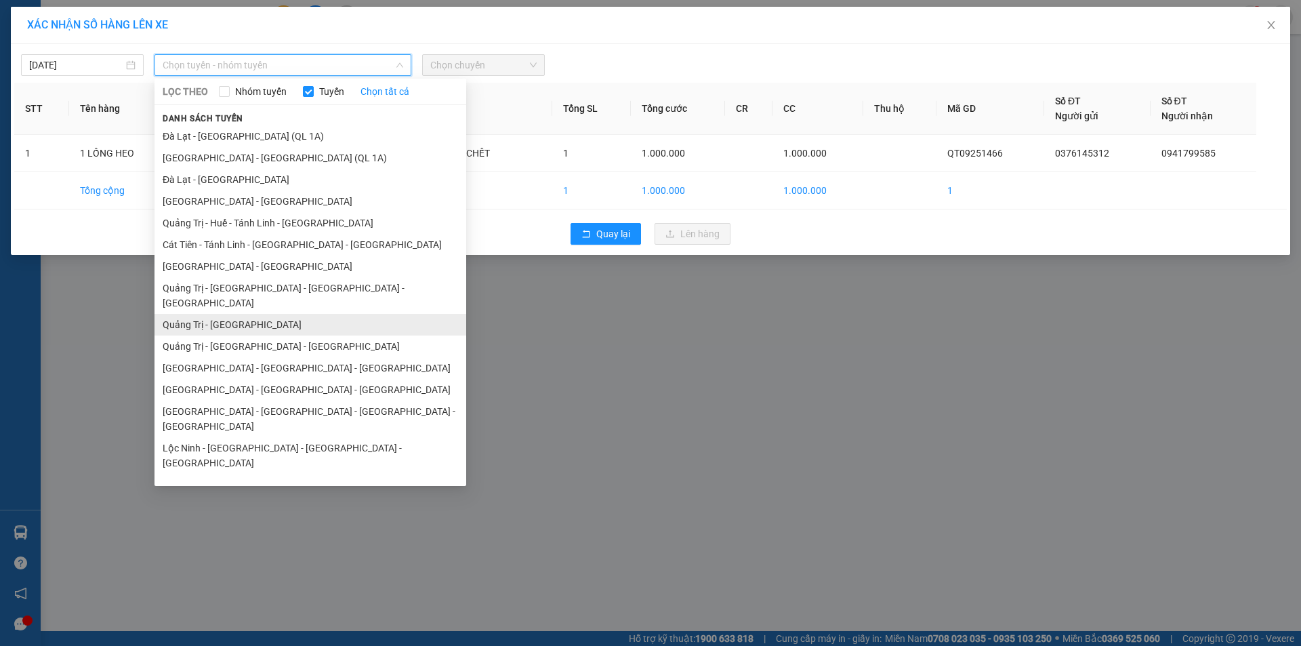
click at [234, 314] on li "Quảng Trị - [GEOGRAPHIC_DATA]" at bounding box center [310, 325] width 312 height 22
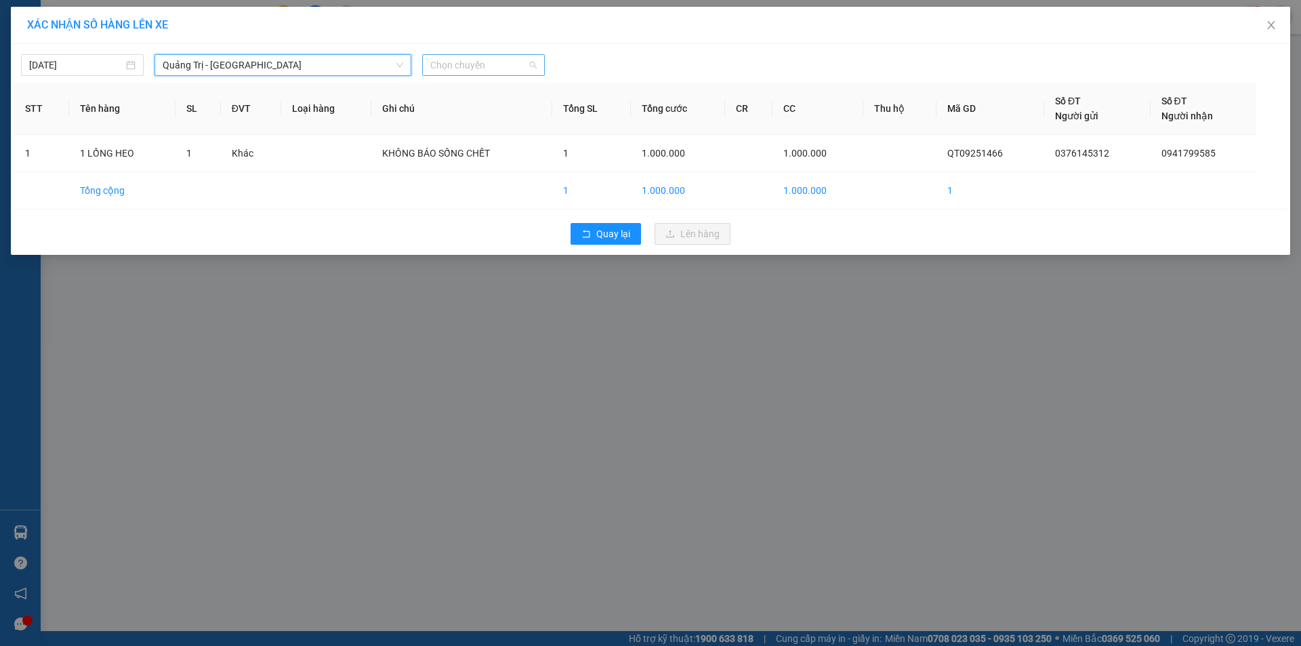
click at [512, 64] on span "Chọn chuyến" at bounding box center [483, 65] width 106 height 20
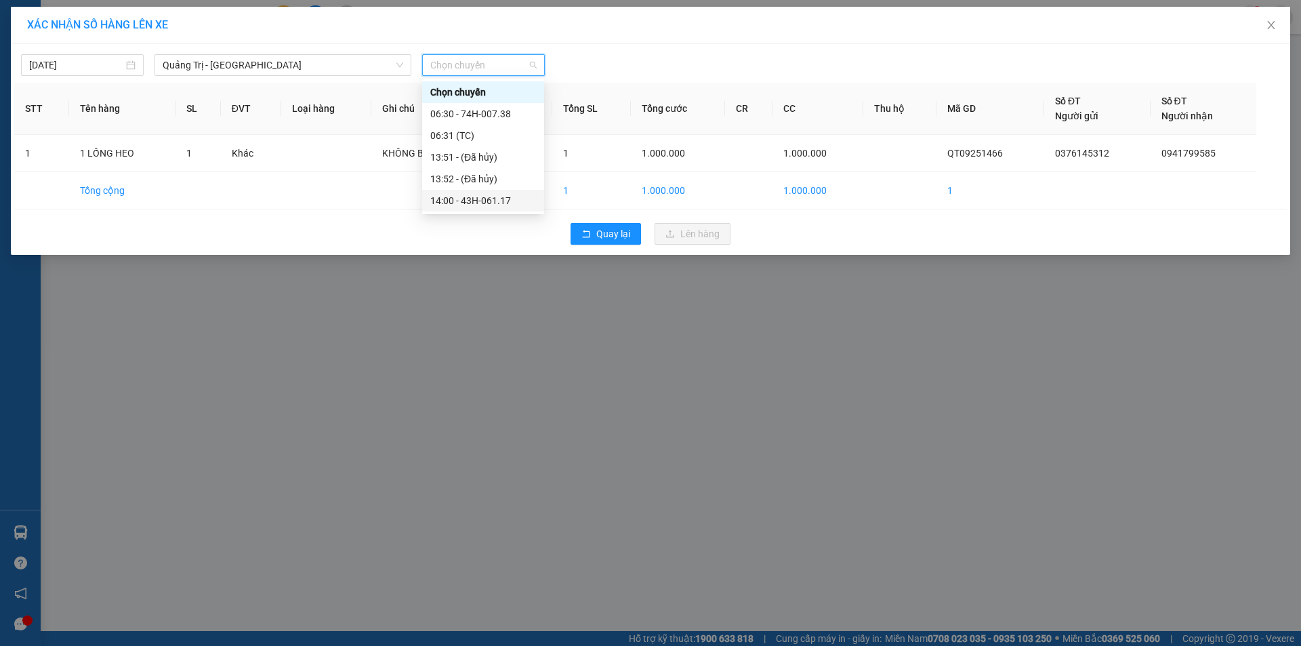
click at [481, 201] on div "14:00 - 43H-061.17" at bounding box center [483, 200] width 106 height 15
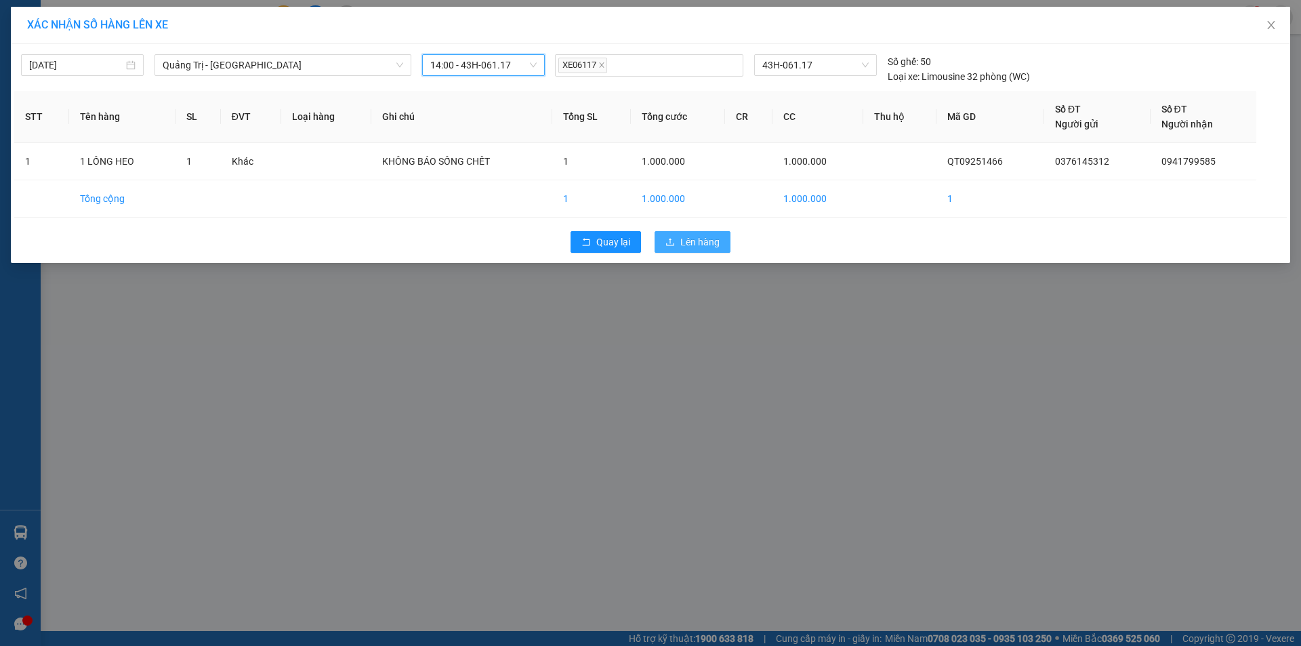
click at [691, 235] on span "Lên hàng" at bounding box center [699, 241] width 39 height 15
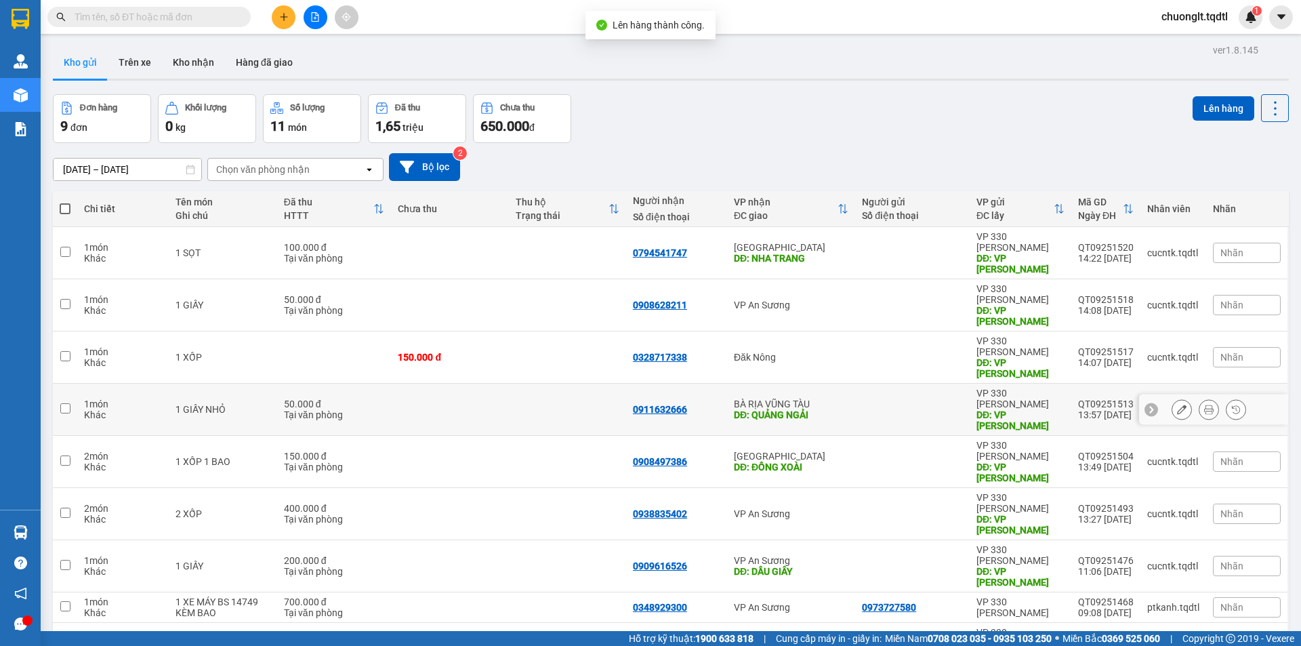
scroll to position [62, 0]
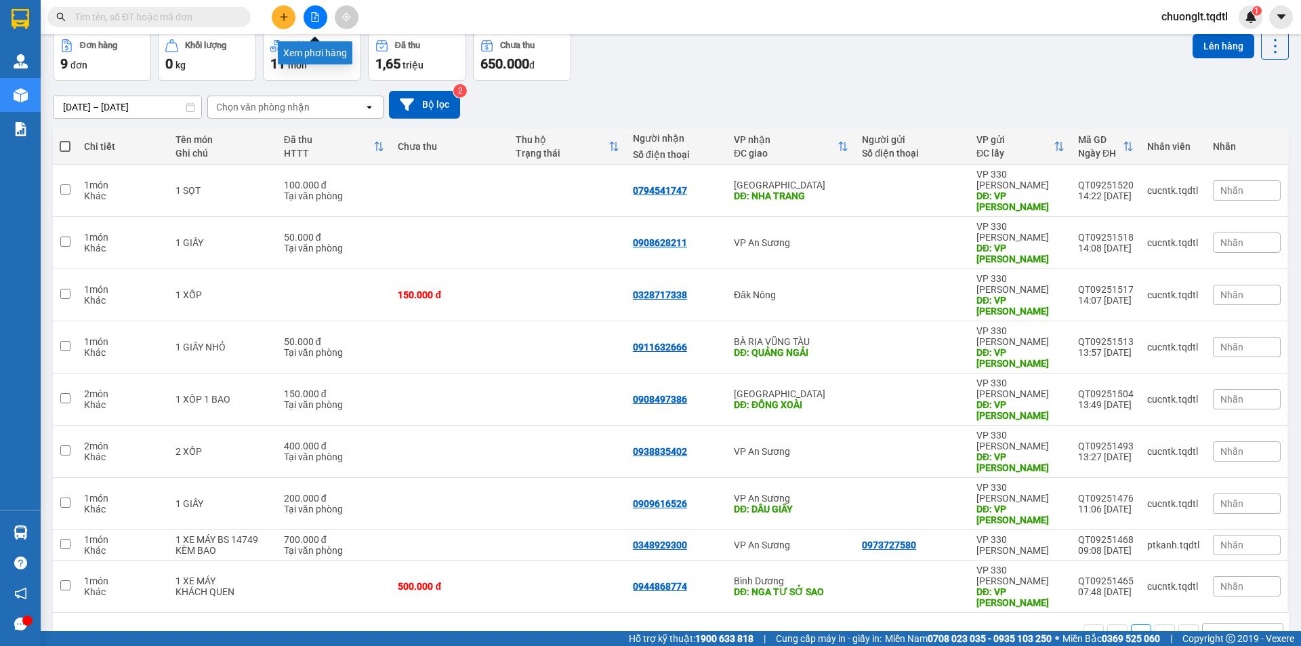
click at [318, 14] on icon "file-add" at bounding box center [315, 16] width 7 height 9
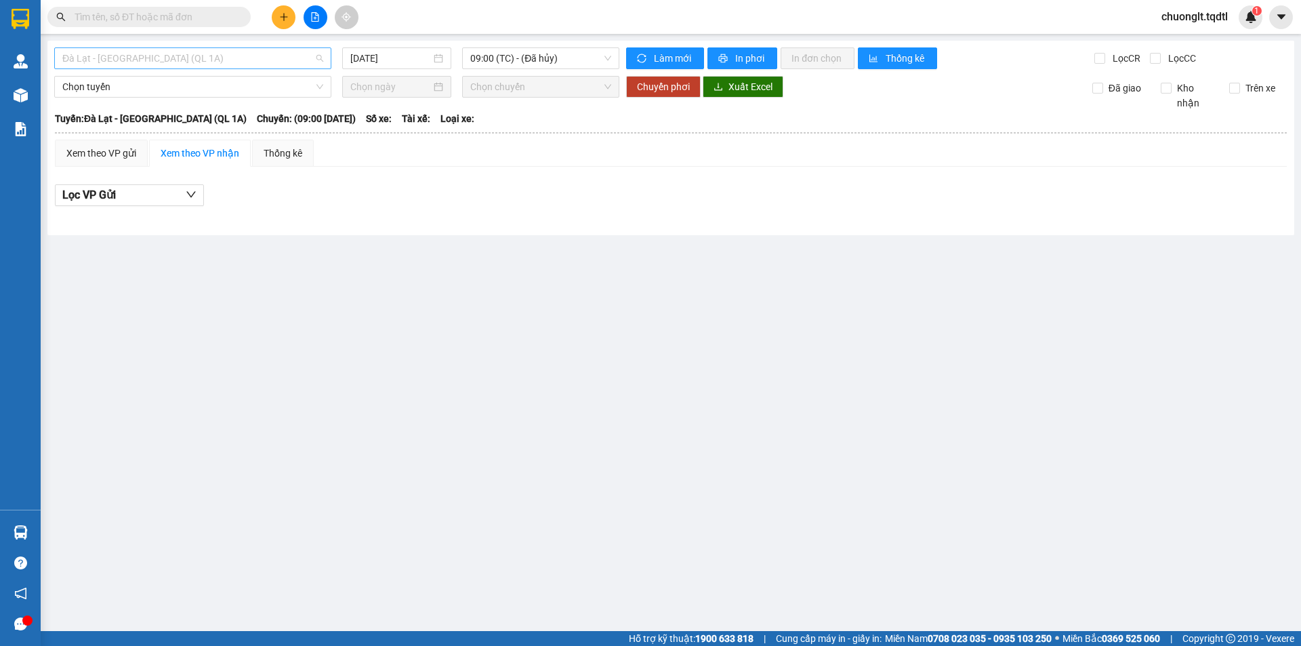
click at [246, 60] on span "Đà Lạt - [GEOGRAPHIC_DATA] (QL 1A)" at bounding box center [192, 58] width 261 height 20
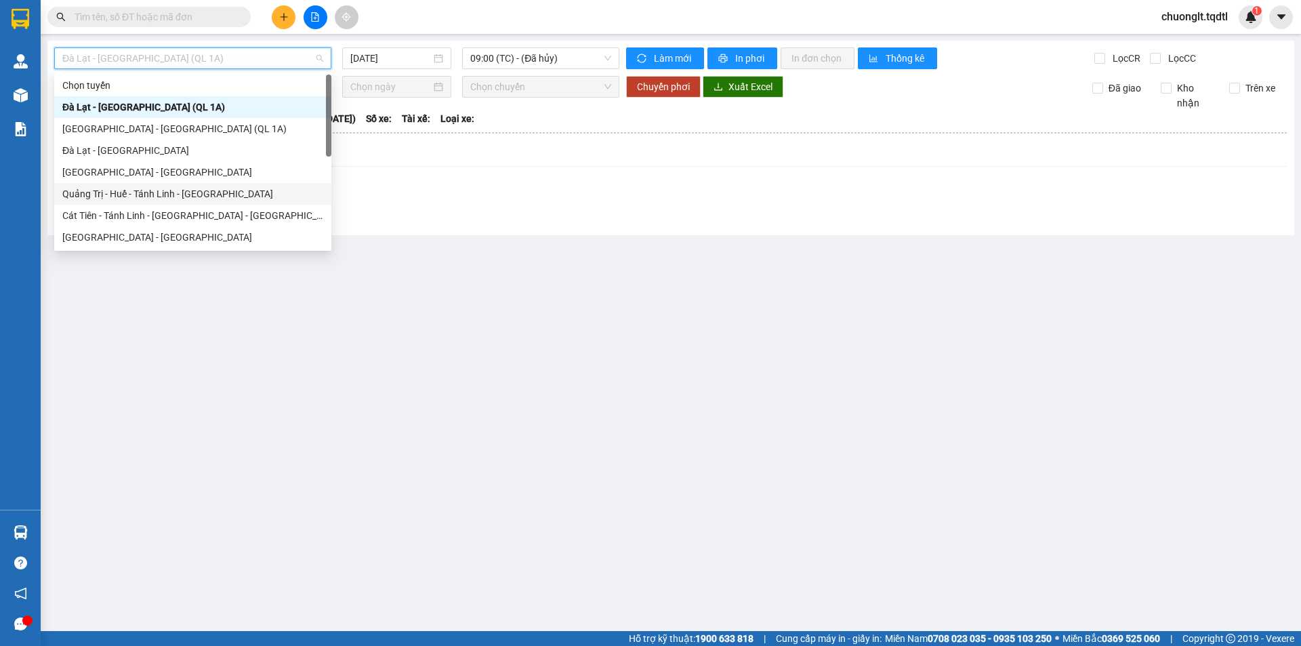
scroll to position [68, 0]
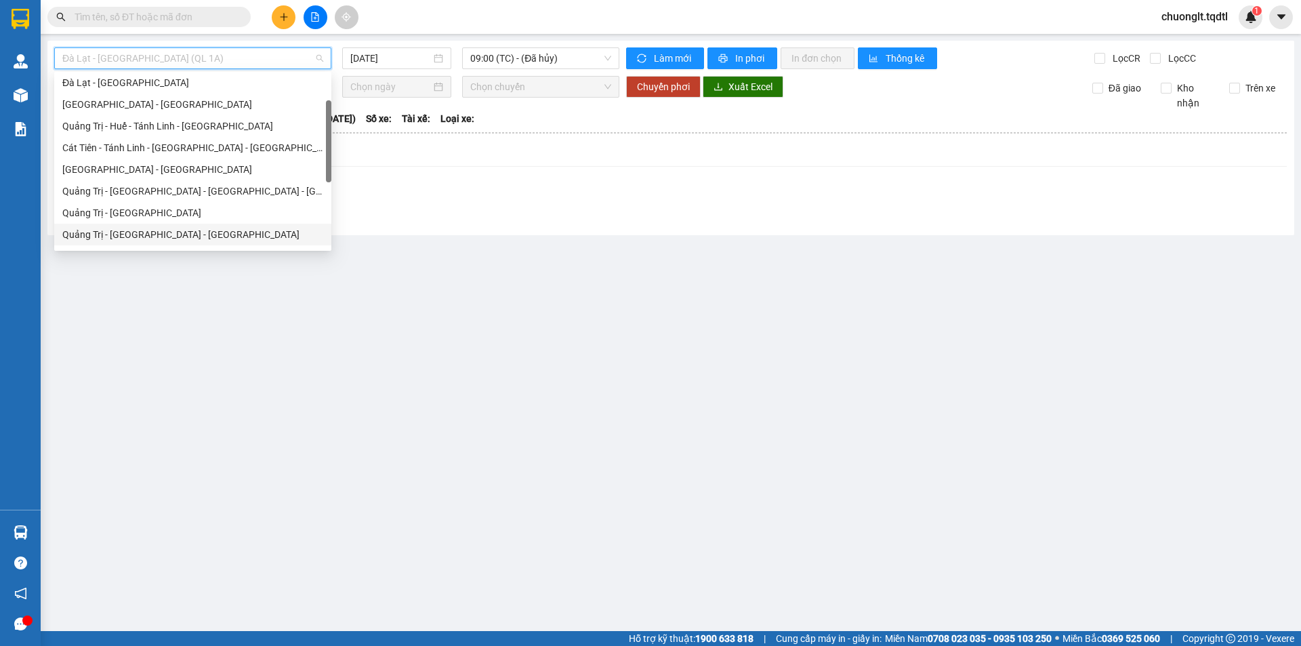
click at [169, 239] on div "Quảng Trị - [GEOGRAPHIC_DATA] - [GEOGRAPHIC_DATA]" at bounding box center [192, 234] width 261 height 15
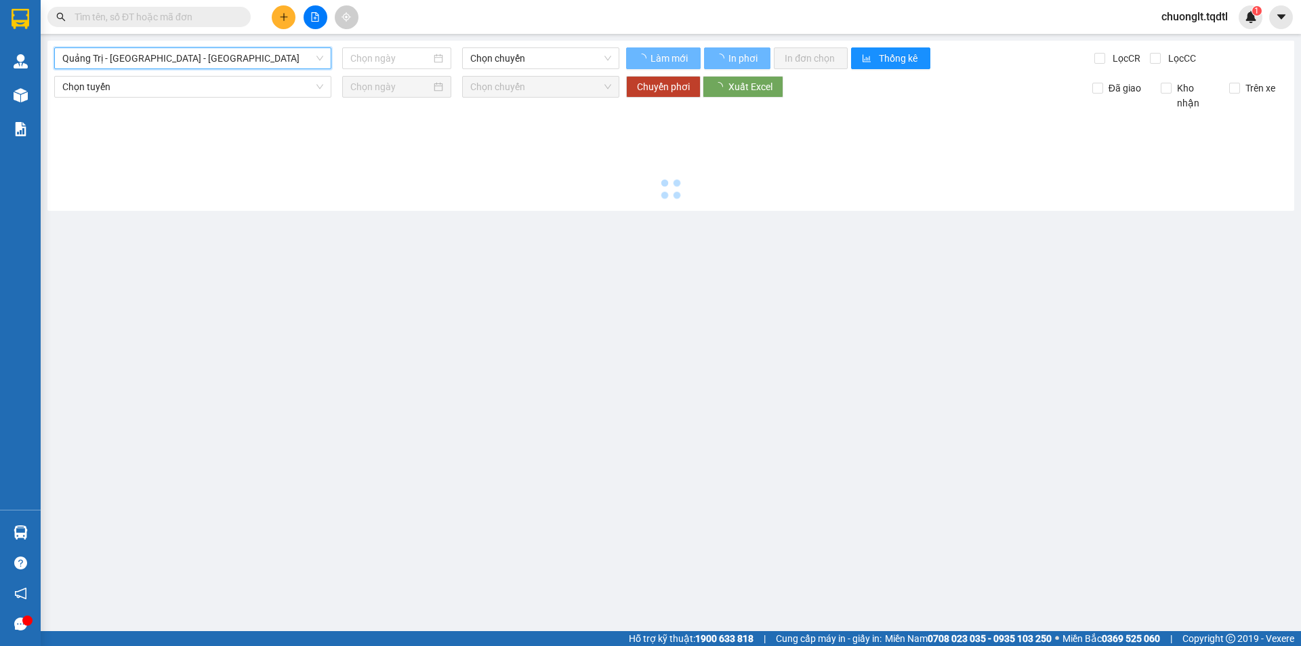
type input "[DATE]"
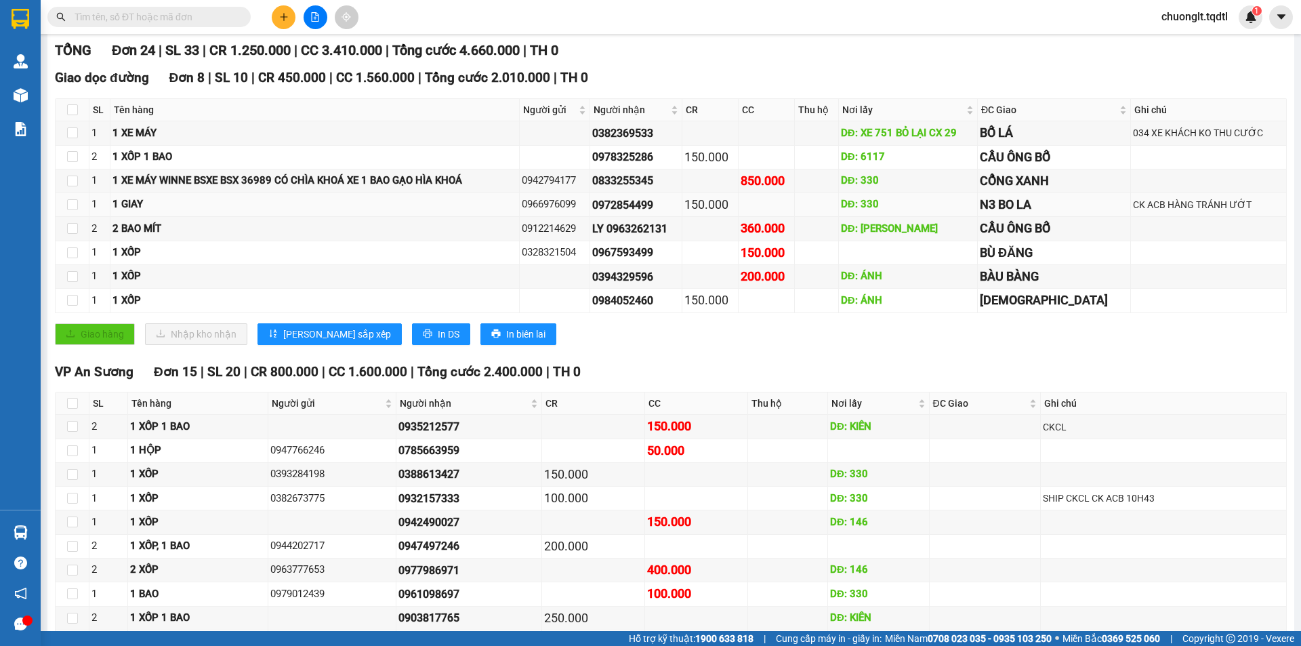
scroll to position [106, 0]
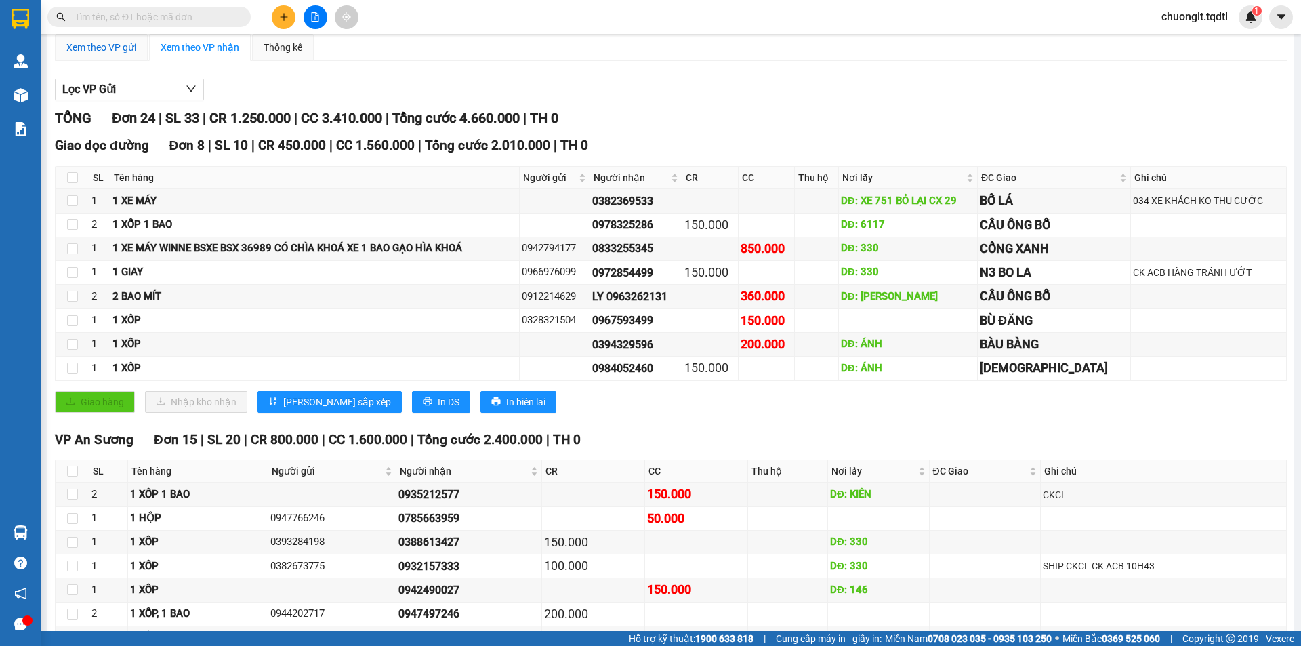
click at [115, 49] on div "Xem theo VP gửi" at bounding box center [101, 47] width 70 height 15
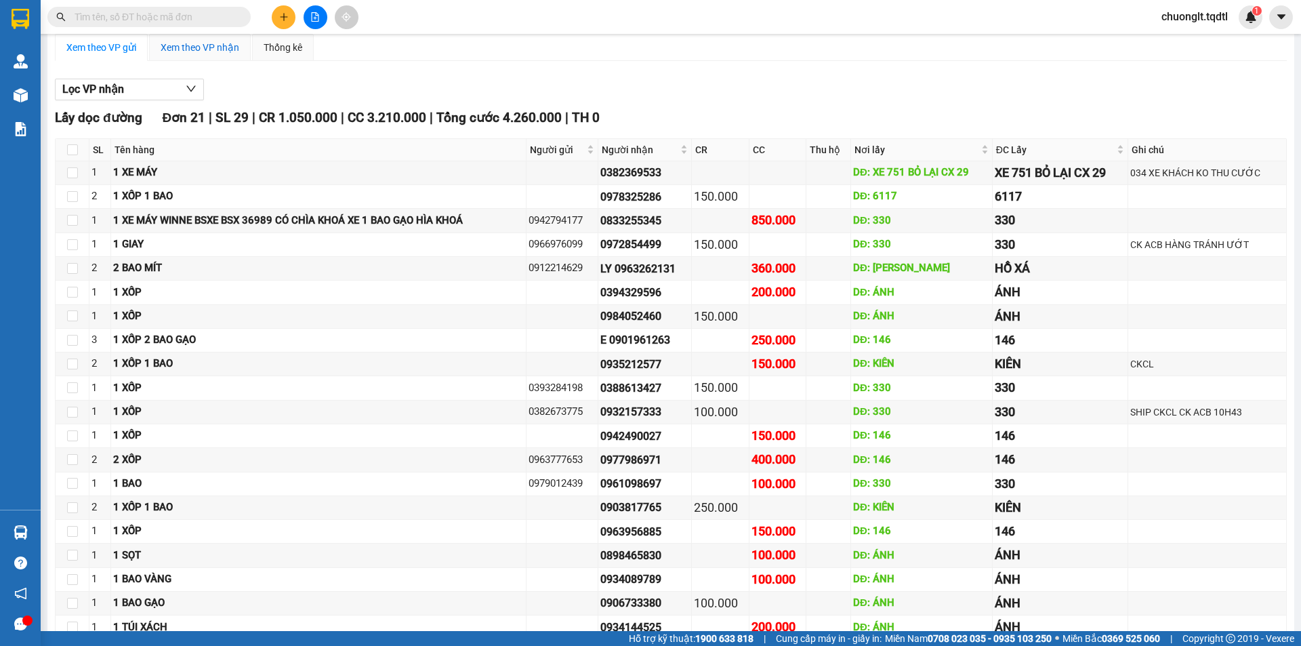
click at [187, 51] on div "Xem theo VP nhận" at bounding box center [200, 47] width 79 height 15
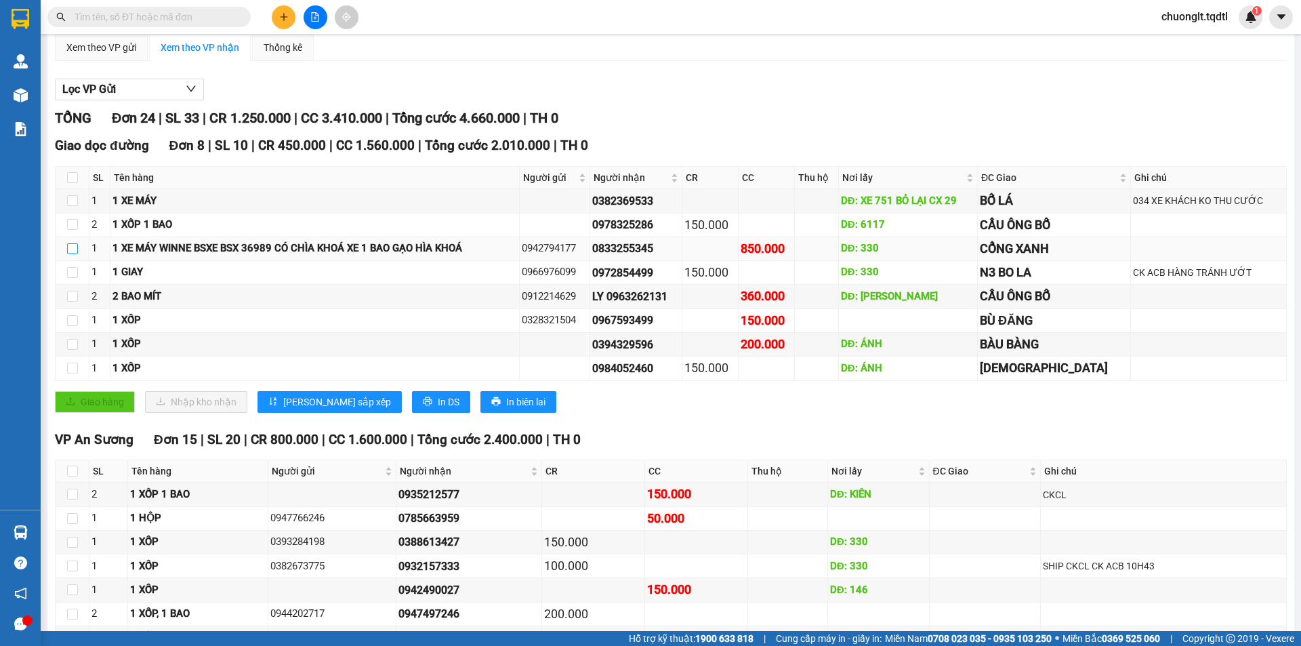
click at [69, 249] on input "checkbox" at bounding box center [72, 248] width 11 height 11
checkbox input "true"
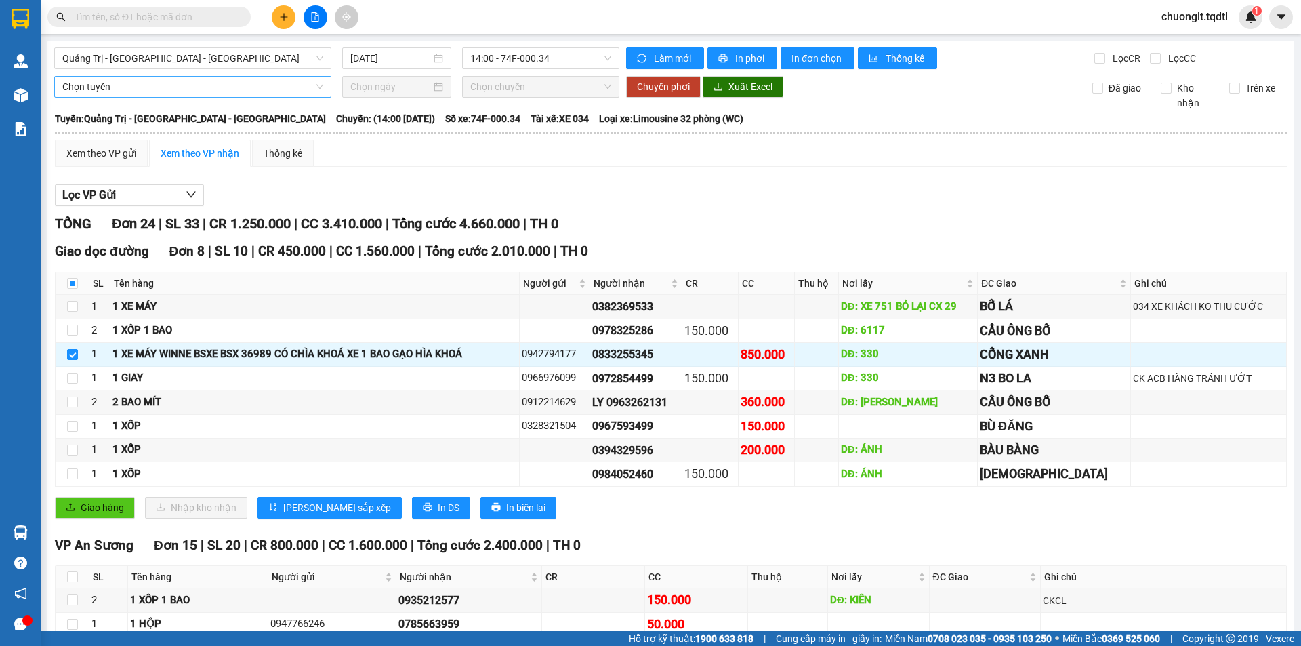
click at [154, 85] on span "Chọn tuyến" at bounding box center [192, 87] width 261 height 20
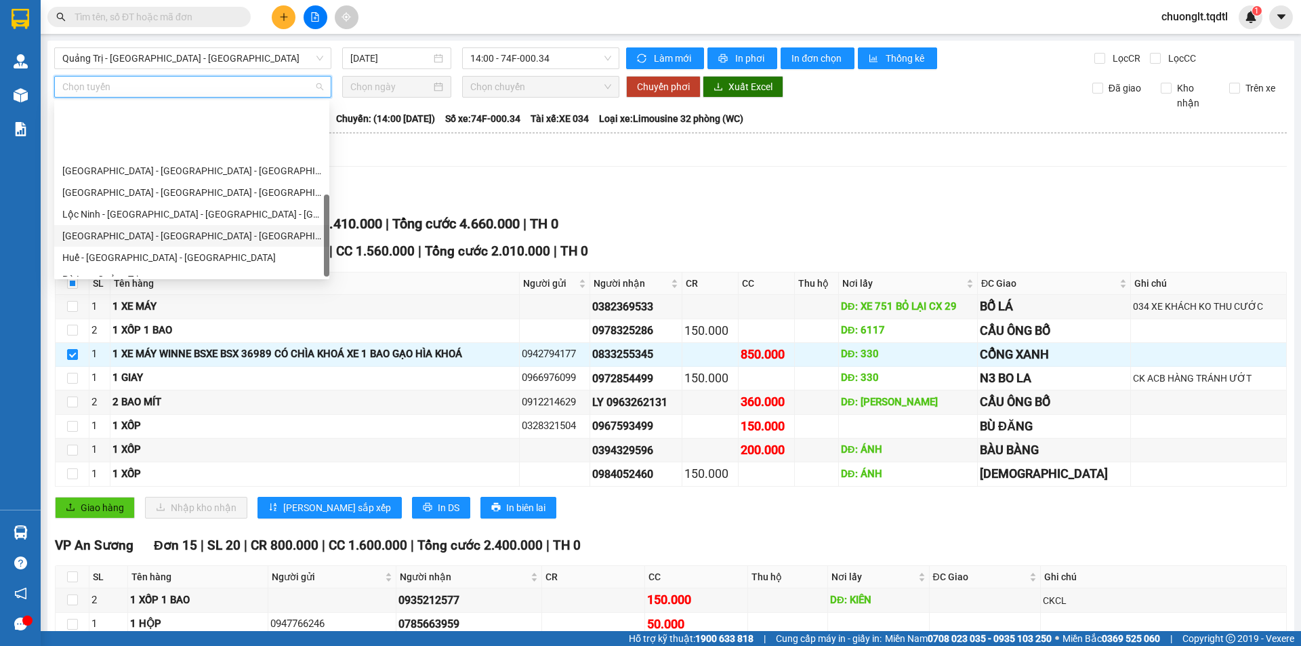
scroll to position [282, 0]
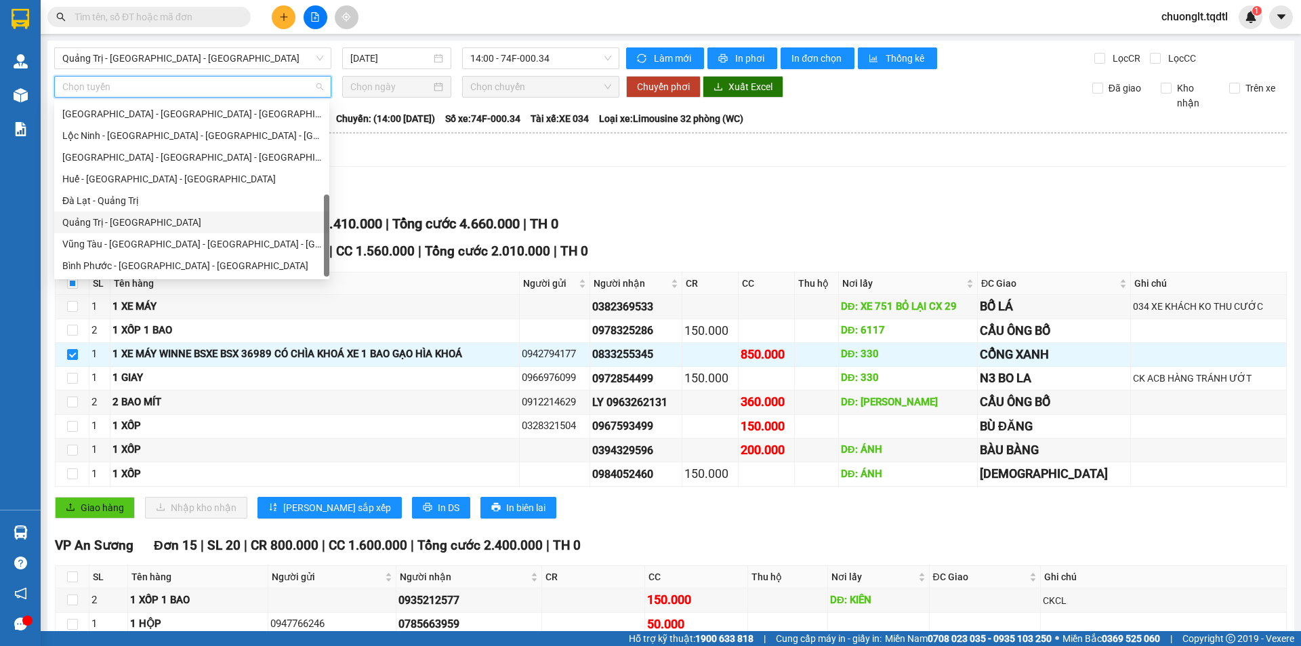
click at [150, 226] on div "Quảng Trị - [GEOGRAPHIC_DATA]" at bounding box center [191, 222] width 259 height 15
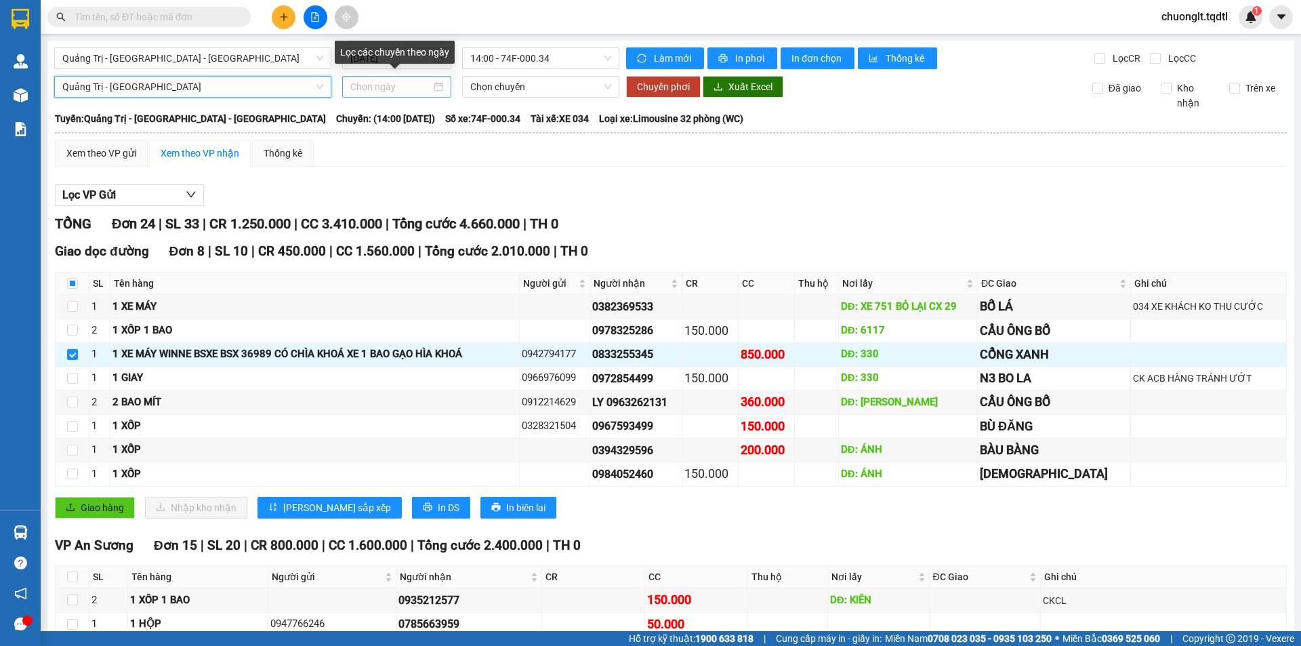
click at [431, 84] on div at bounding box center [396, 86] width 93 height 15
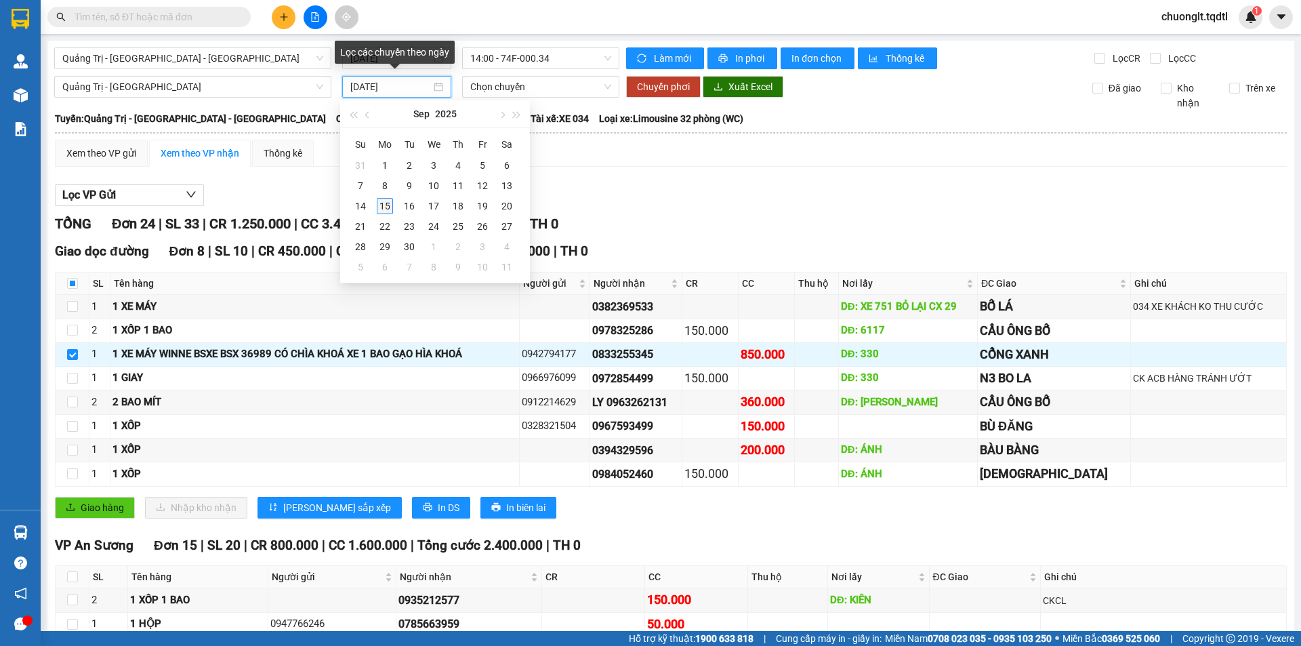
type input "[DATE]"
click at [382, 201] on div "15" at bounding box center [385, 206] width 16 height 16
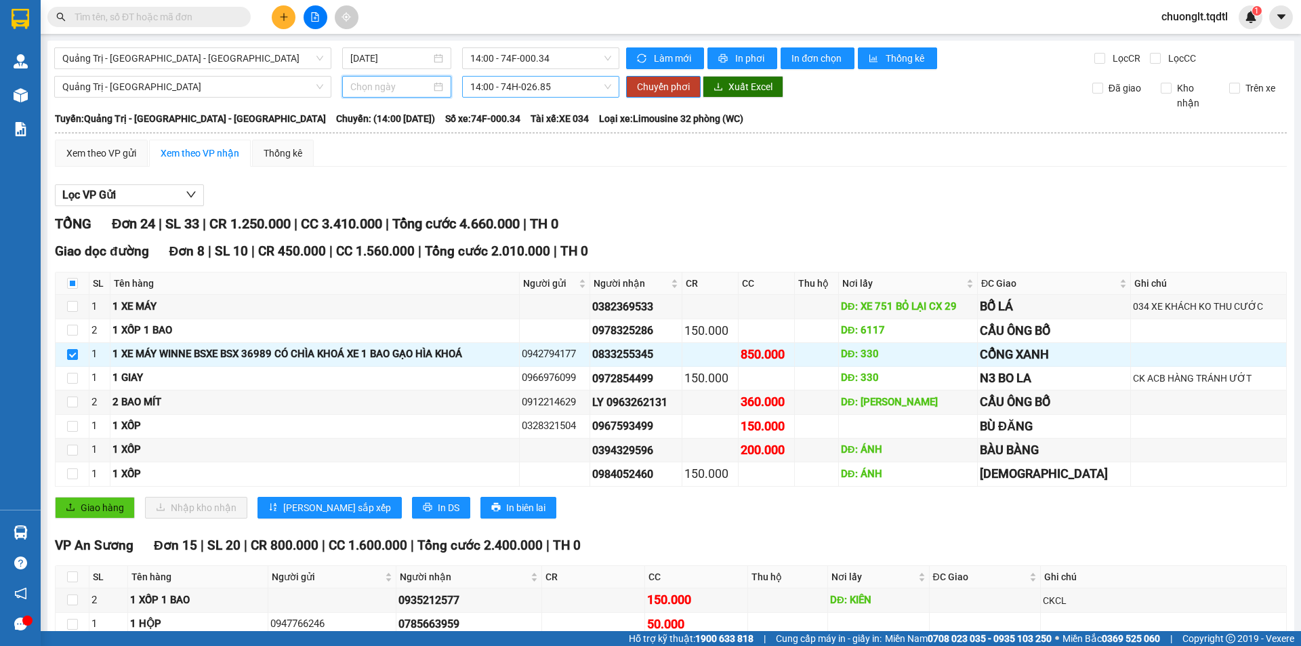
type input "[DATE]"
click at [558, 90] on span "14:00 - 74H-026.85" at bounding box center [540, 87] width 141 height 20
click at [537, 136] on div "14:00 - 74H-026.85" at bounding box center [520, 135] width 106 height 15
click at [644, 83] on span "Chuyển phơi" at bounding box center [663, 86] width 53 height 15
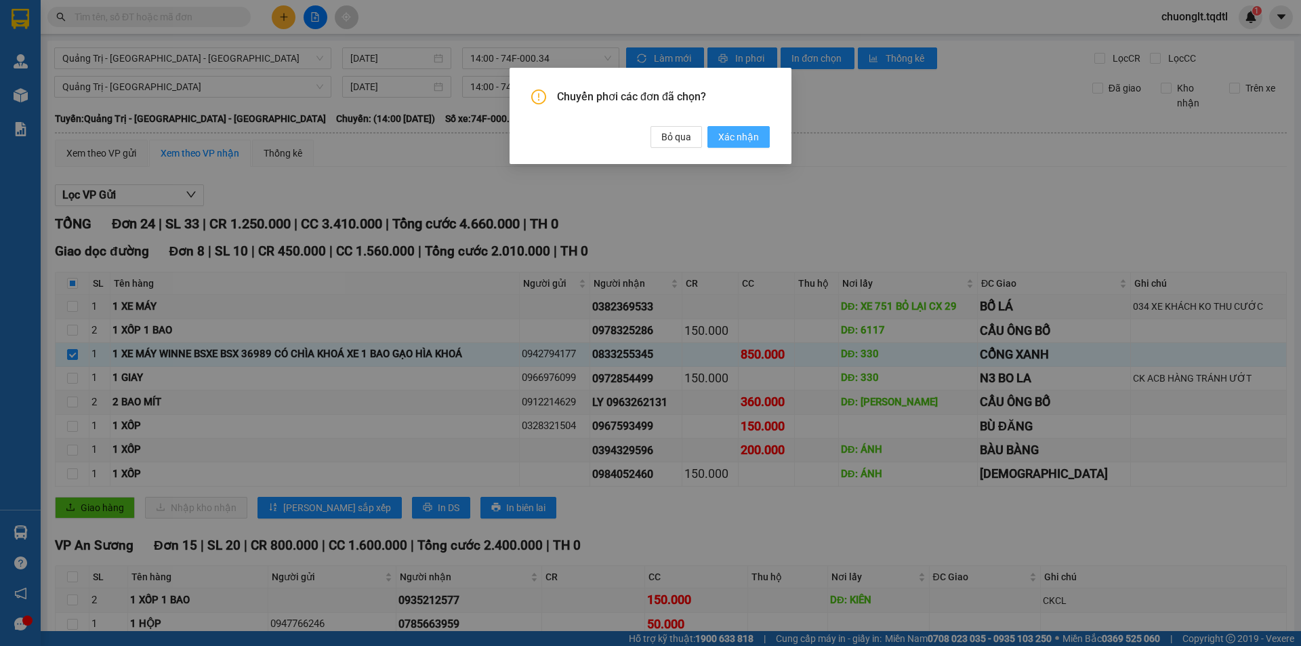
click at [745, 138] on span "Xác nhận" at bounding box center [738, 136] width 41 height 15
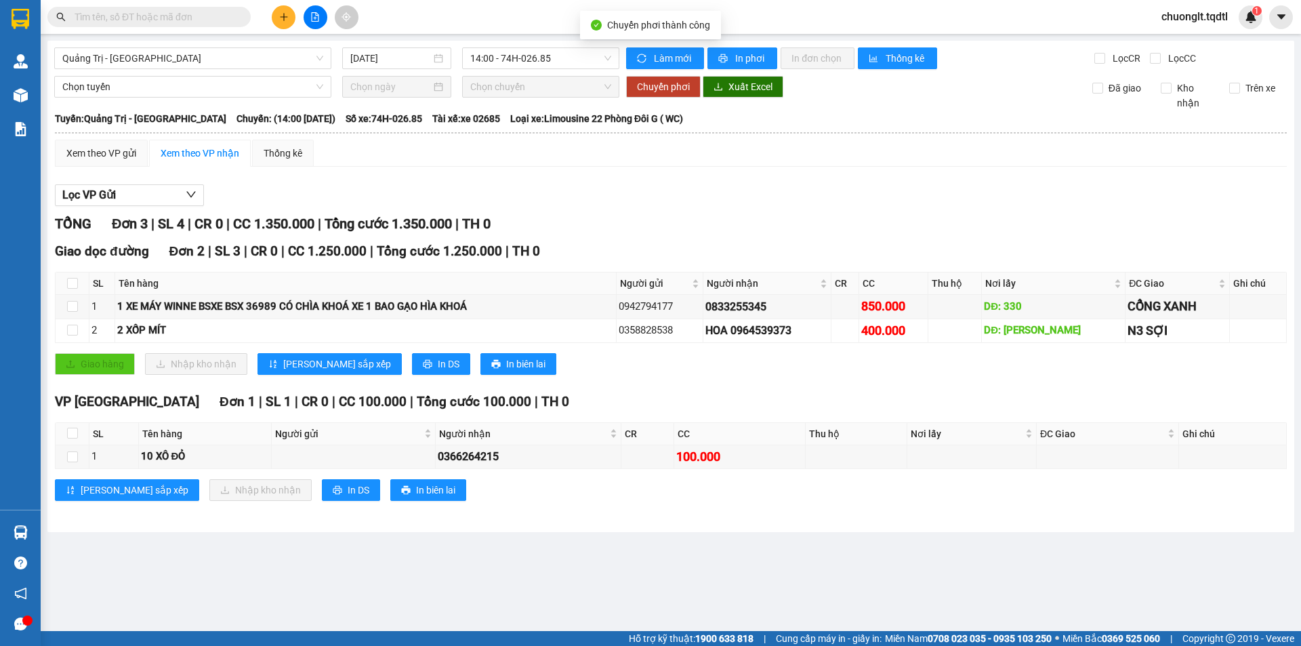
checkbox input "false"
click at [66, 329] on td at bounding box center [73, 331] width 34 height 24
click at [75, 327] on input "checkbox" at bounding box center [72, 330] width 11 height 11
checkbox input "true"
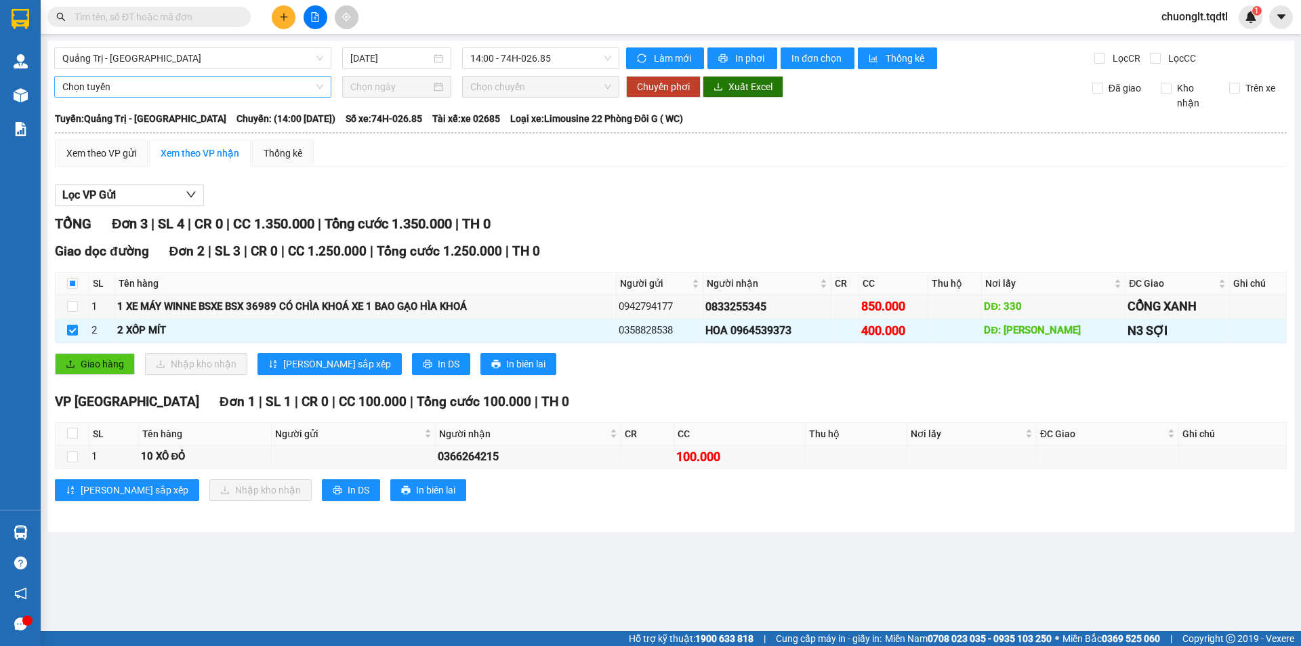
click at [209, 88] on span "Chọn tuyến" at bounding box center [192, 87] width 261 height 20
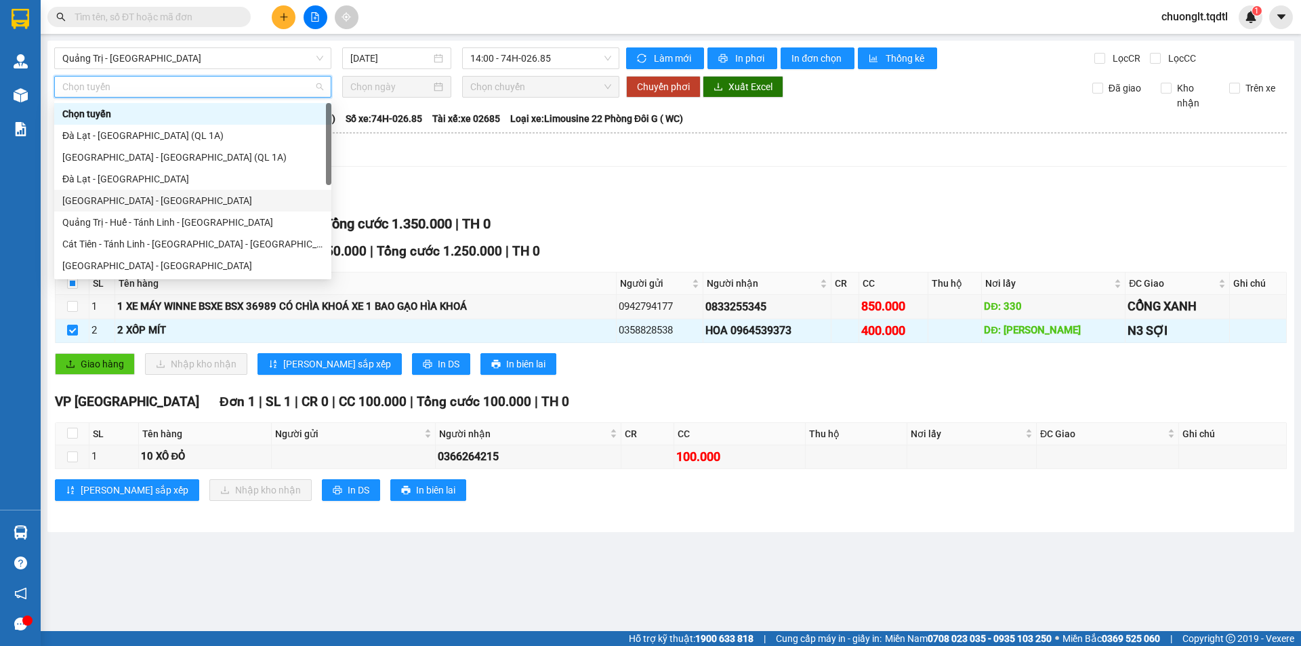
scroll to position [68, 0]
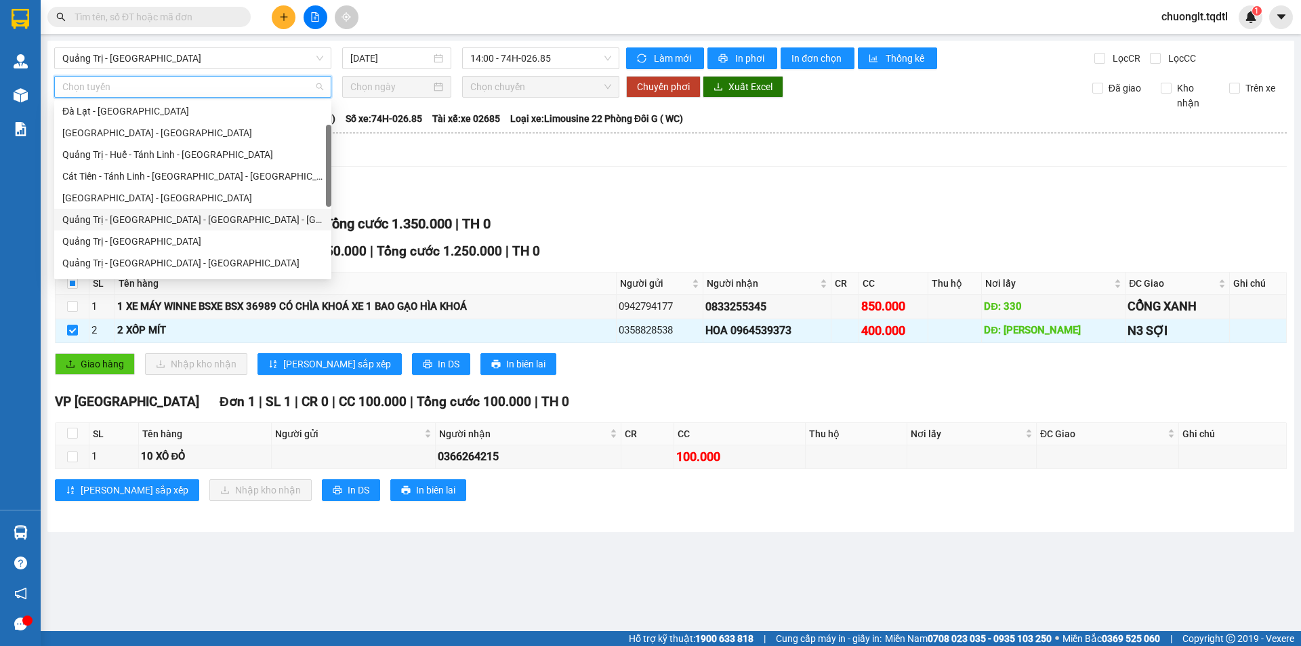
click at [158, 216] on div "Quảng Trị - [GEOGRAPHIC_DATA] - [GEOGRAPHIC_DATA] - [GEOGRAPHIC_DATA]" at bounding box center [192, 219] width 261 height 15
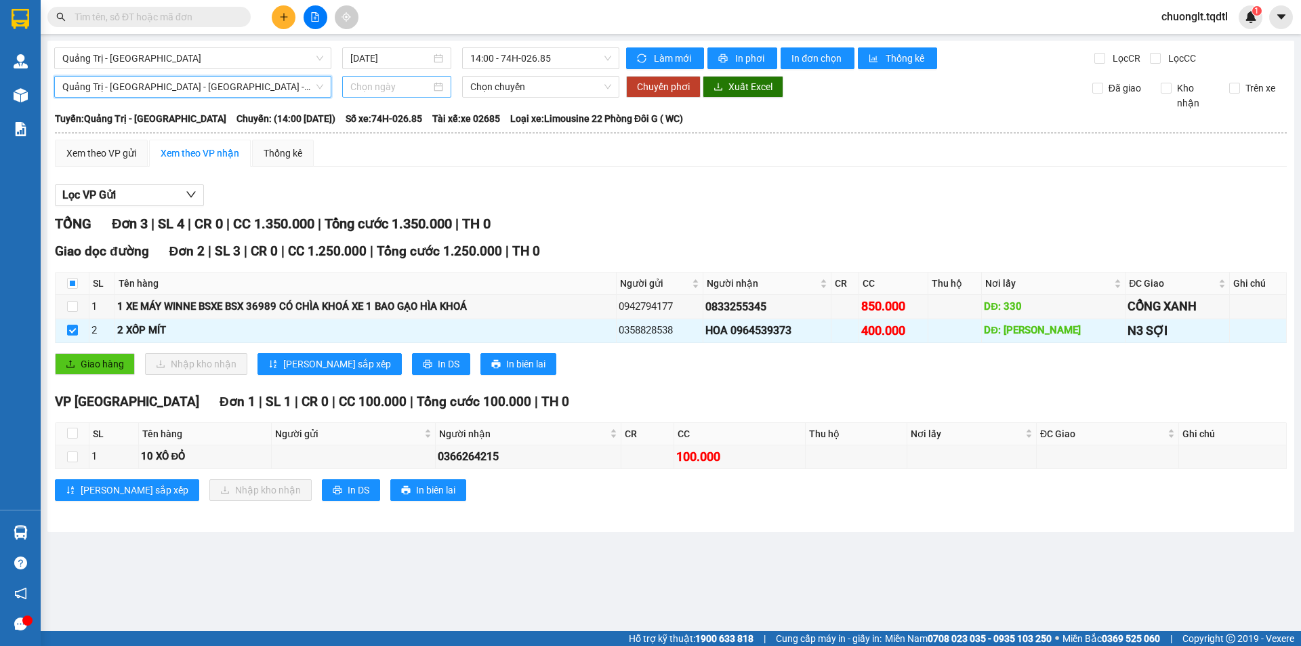
click at [432, 87] on div at bounding box center [396, 86] width 93 height 15
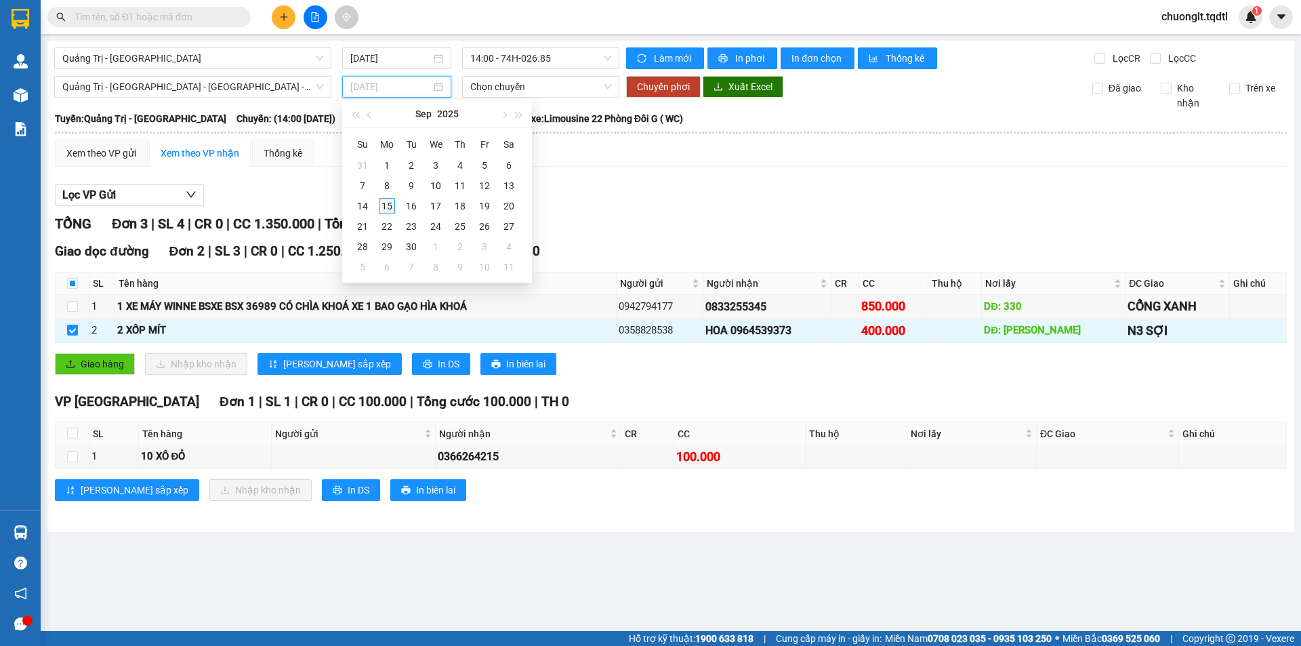
type input "[DATE]"
click at [387, 206] on div "15" at bounding box center [387, 206] width 16 height 16
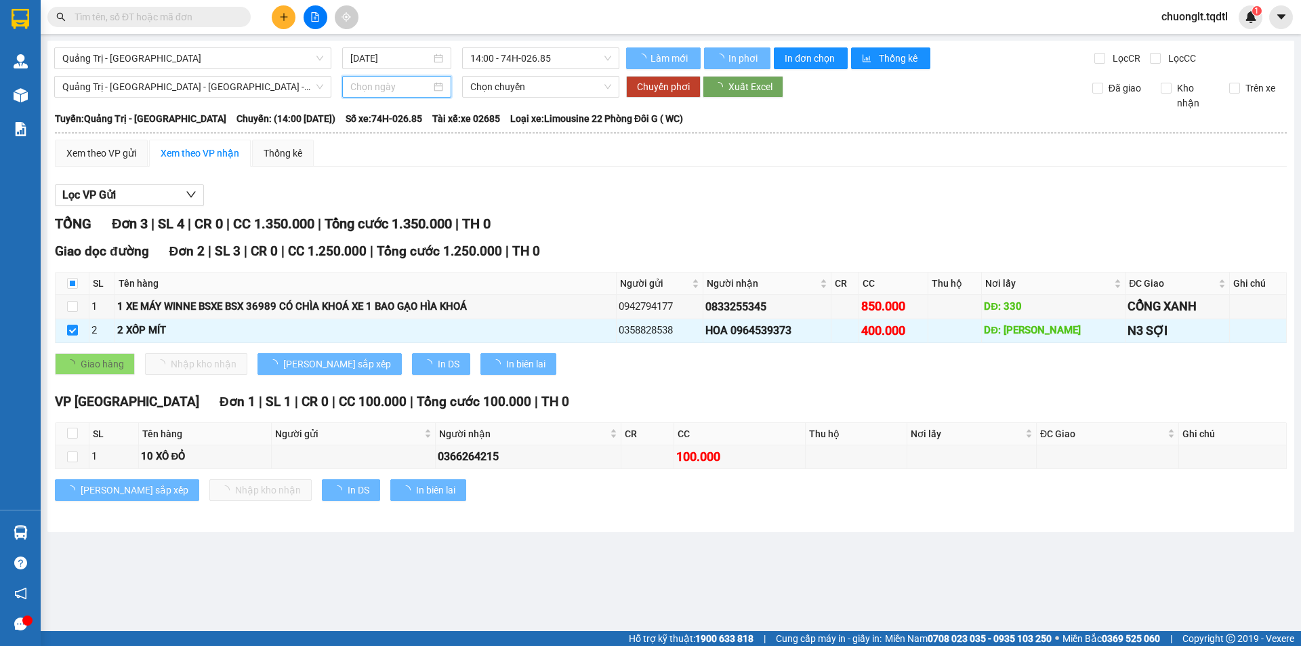
type input "[DATE]"
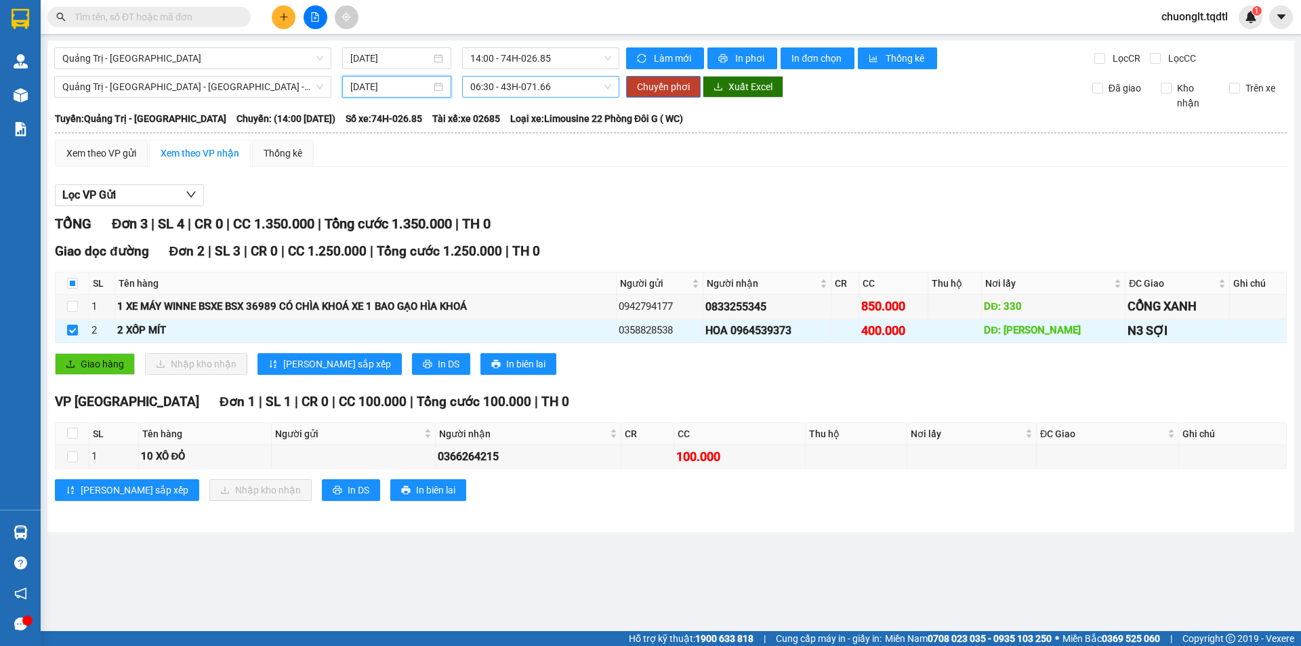
click at [577, 85] on span "06:30 - 43H-071.66" at bounding box center [540, 87] width 141 height 20
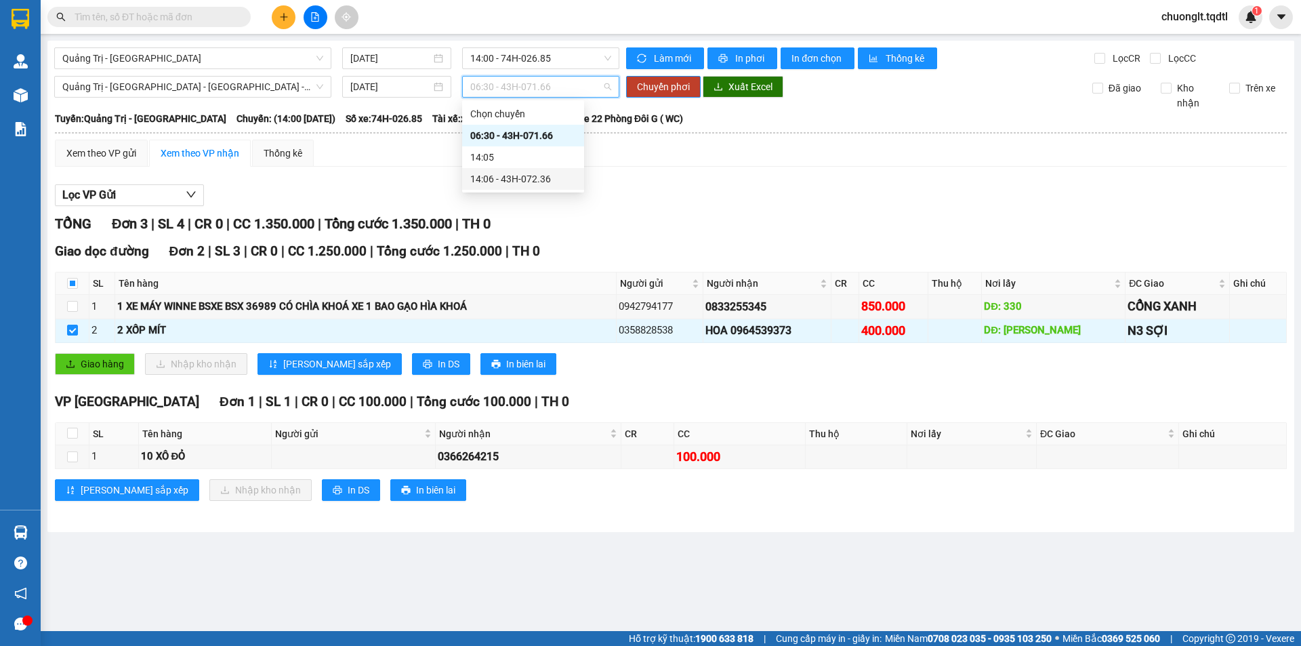
click at [537, 182] on div "14:06 - 43H-072.36" at bounding box center [523, 178] width 106 height 15
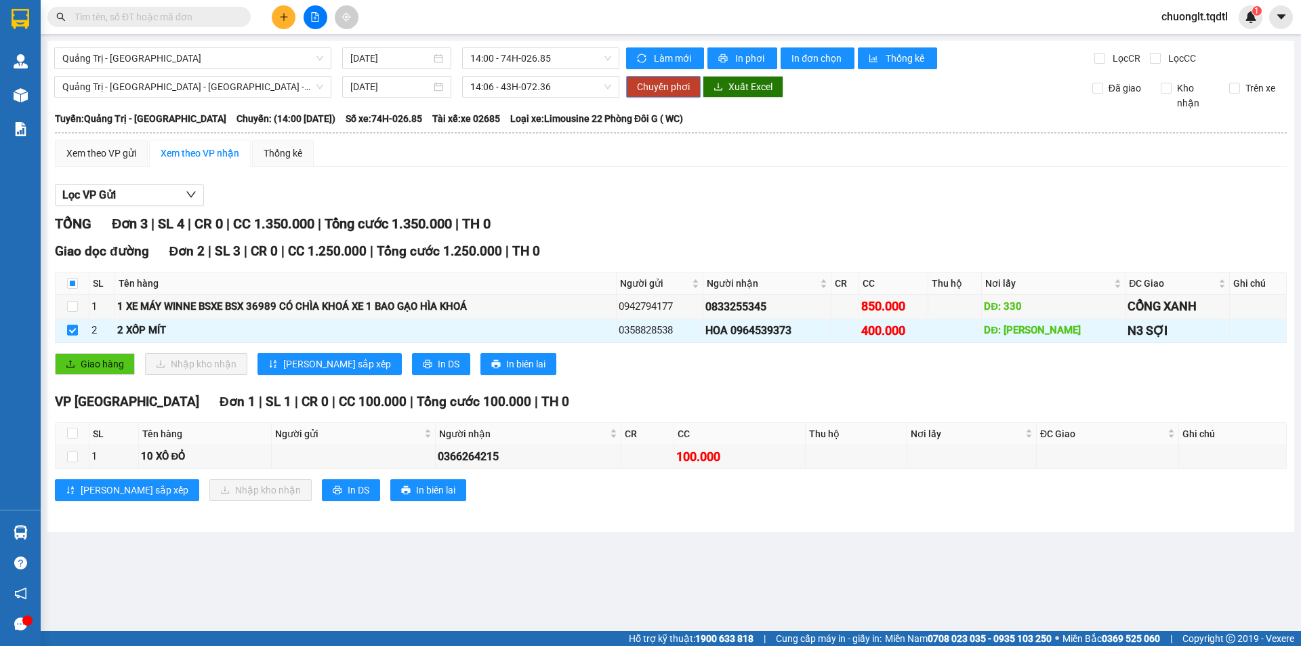
click at [669, 90] on span "Chuyển phơi" at bounding box center [663, 86] width 53 height 15
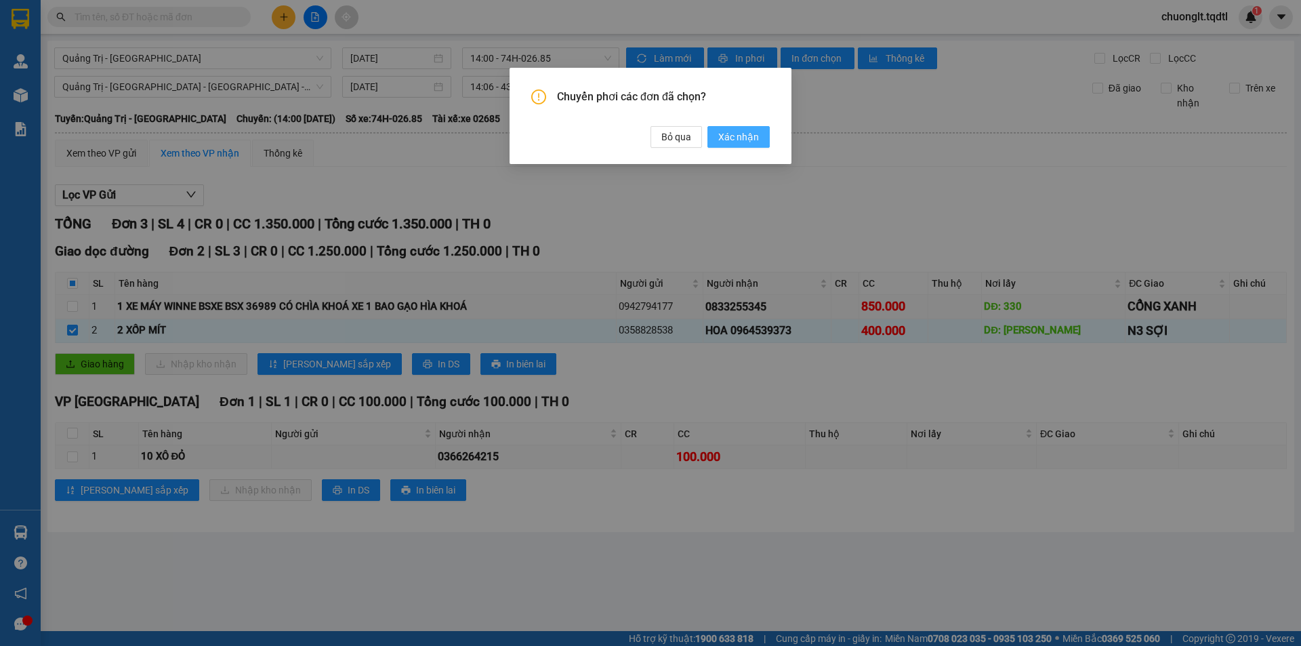
click at [726, 136] on span "Xác nhận" at bounding box center [738, 136] width 41 height 15
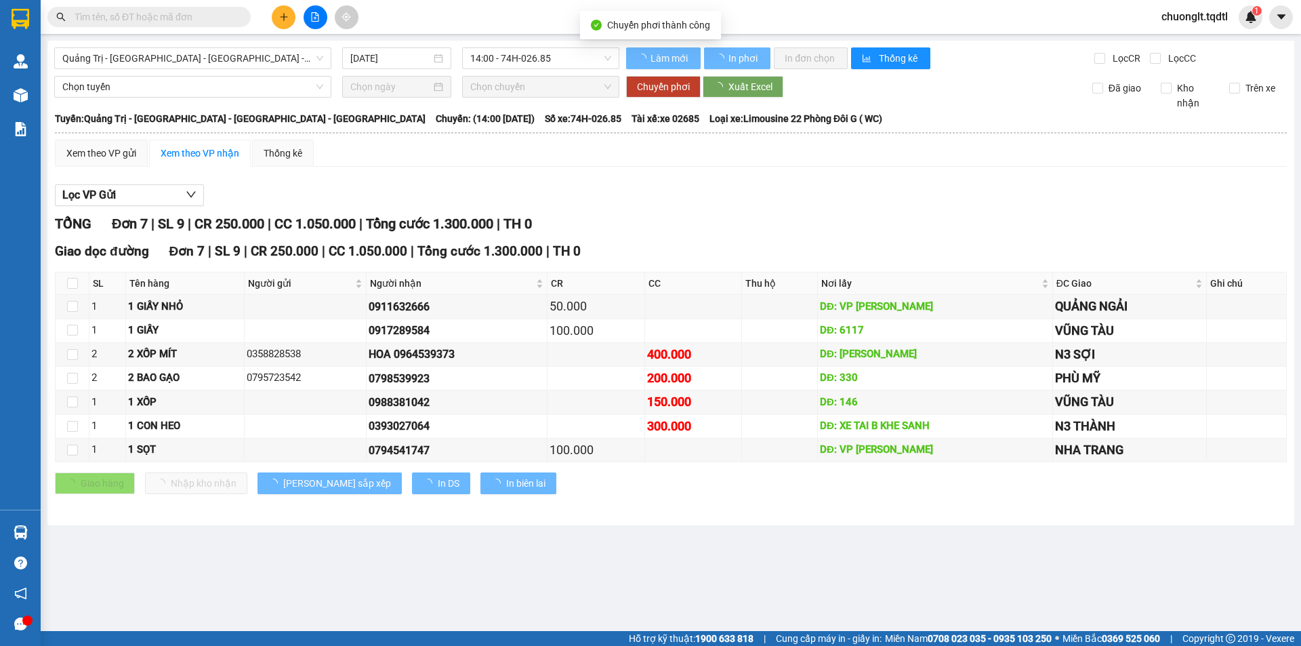
checkbox input "false"
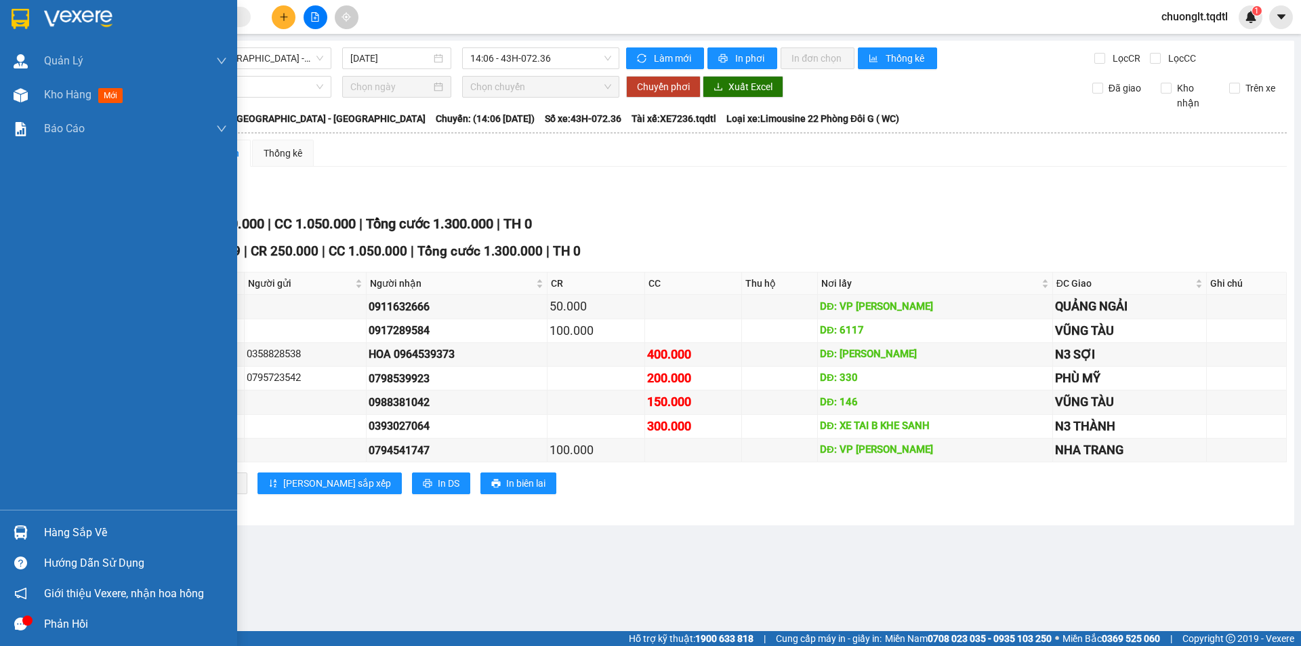
click at [70, 529] on div "Hàng sắp về" at bounding box center [135, 532] width 183 height 20
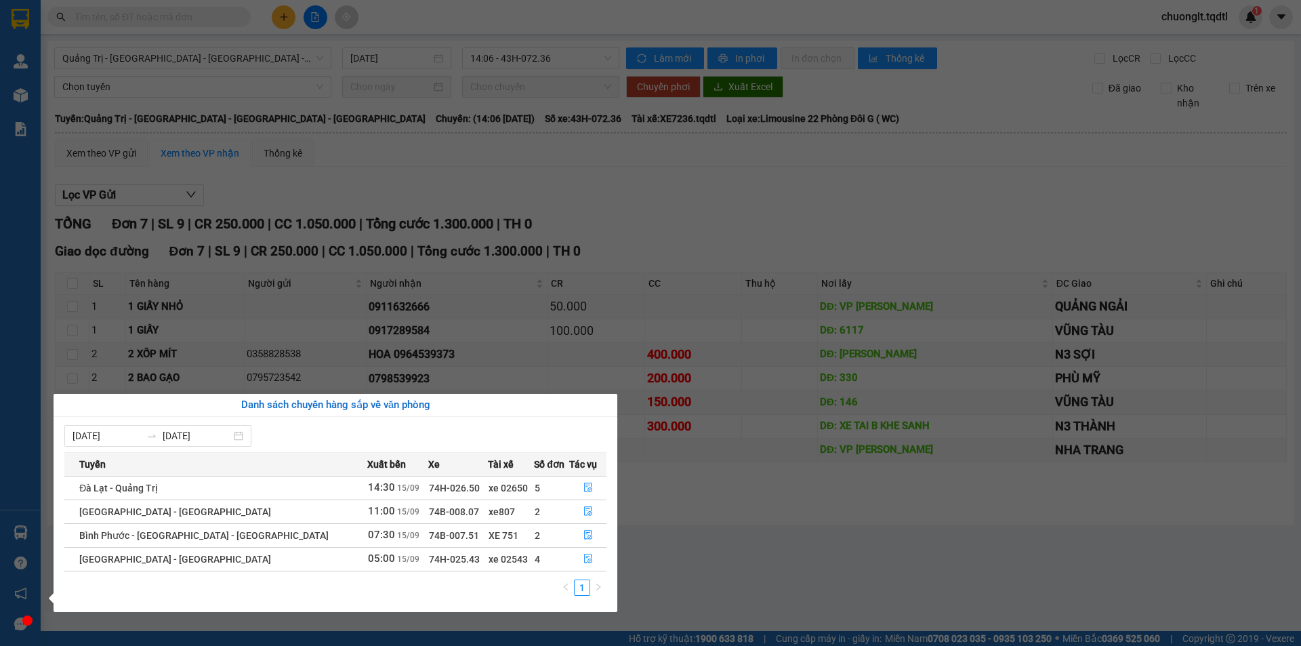
click at [745, 535] on section "Kết quả tìm kiếm ( 0 ) Bộ lọc No Data chuonglt.tqdtl 1 Quản Lý Quản lý khách hà…" at bounding box center [650, 323] width 1301 height 646
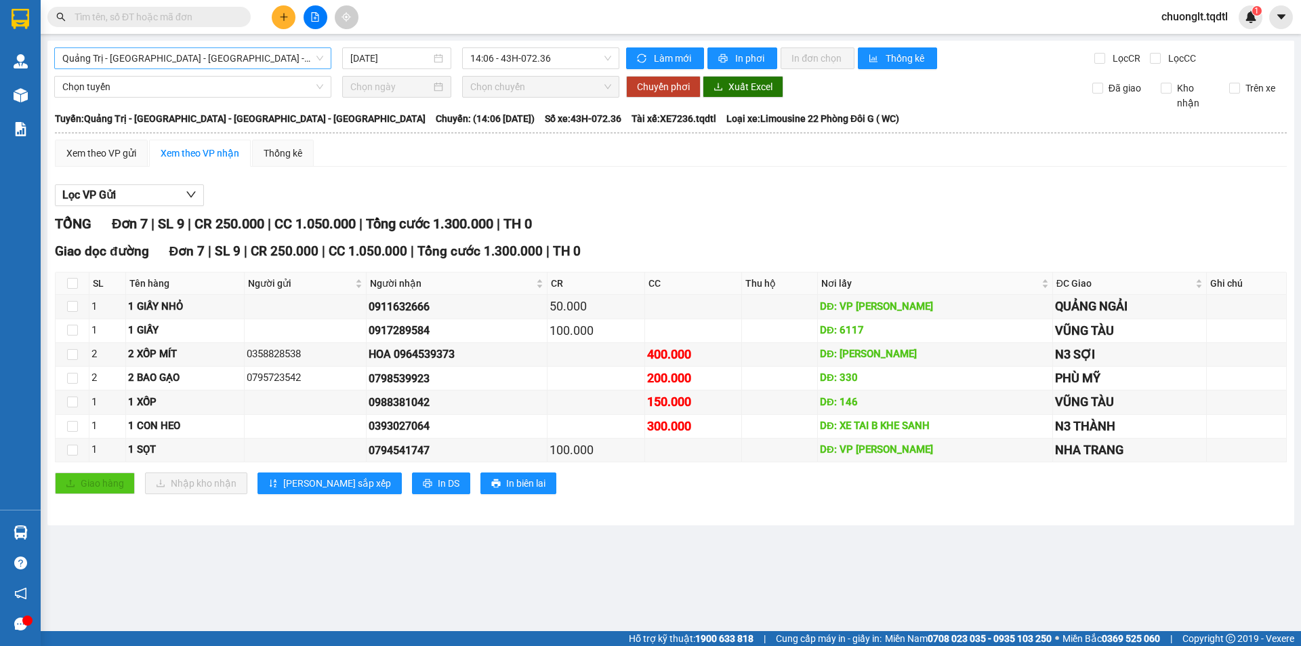
click at [272, 65] on span "Quảng Trị - [GEOGRAPHIC_DATA] - [GEOGRAPHIC_DATA] - [GEOGRAPHIC_DATA]" at bounding box center [192, 58] width 261 height 20
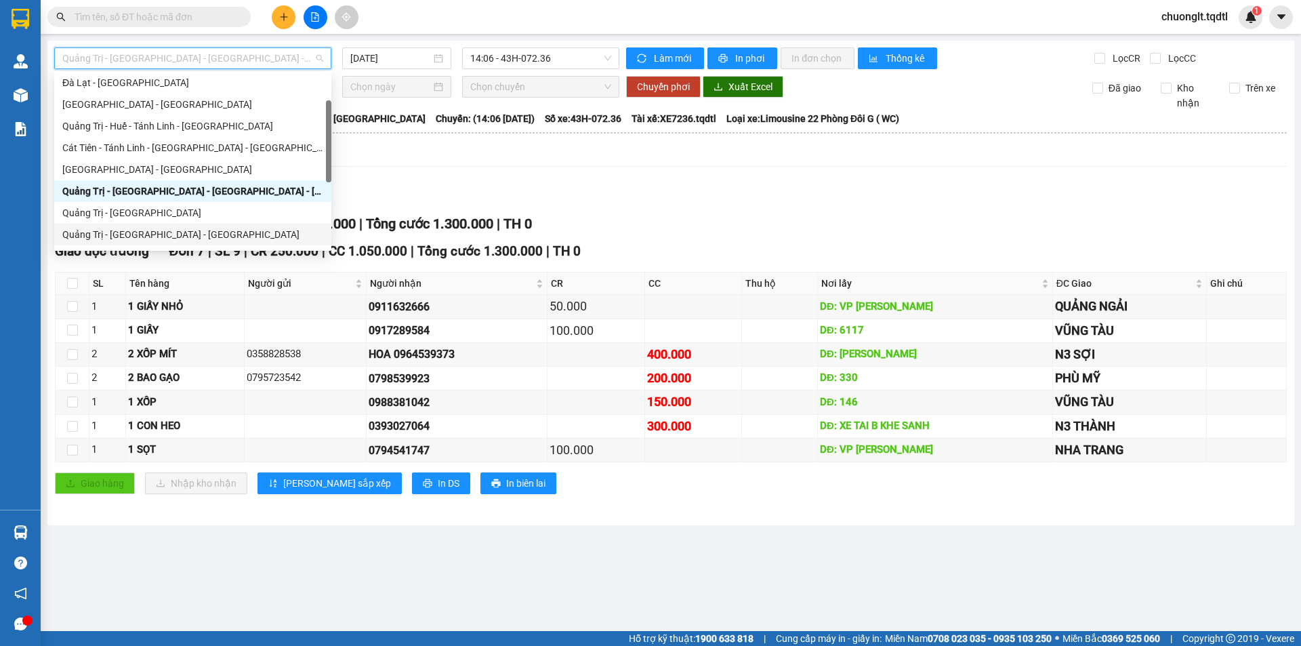
click at [161, 231] on div "Quảng Trị - [GEOGRAPHIC_DATA] - [GEOGRAPHIC_DATA]" at bounding box center [192, 234] width 261 height 15
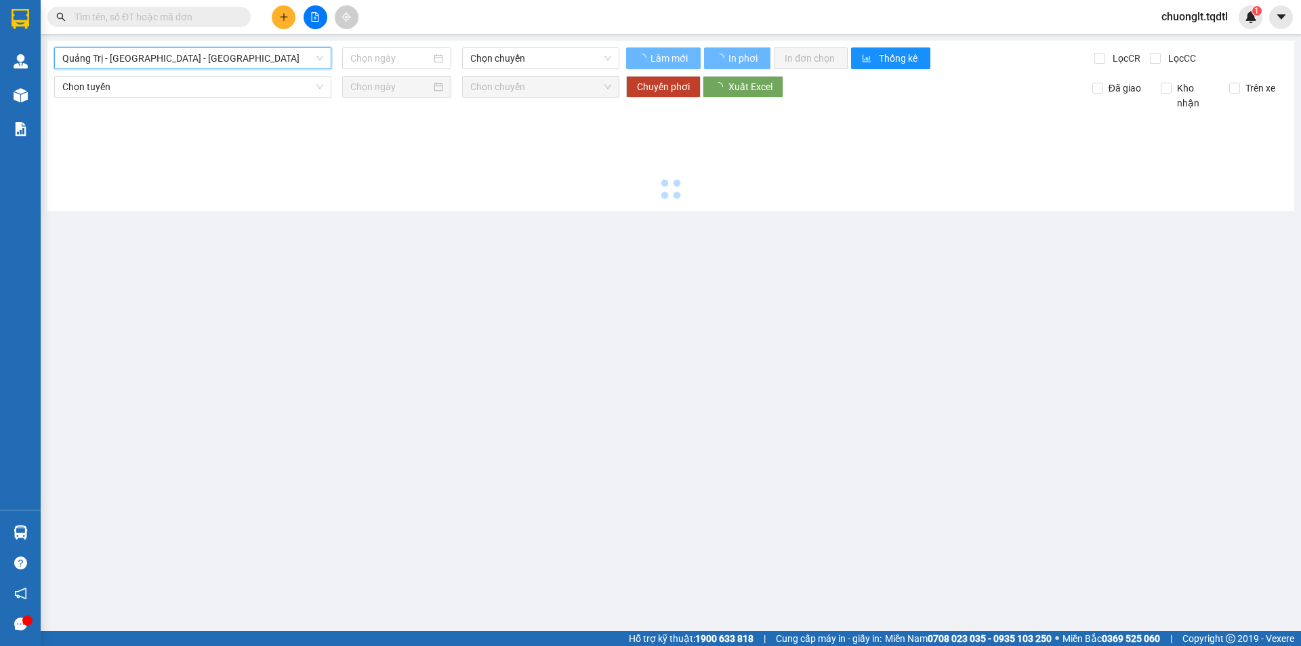
type input "[DATE]"
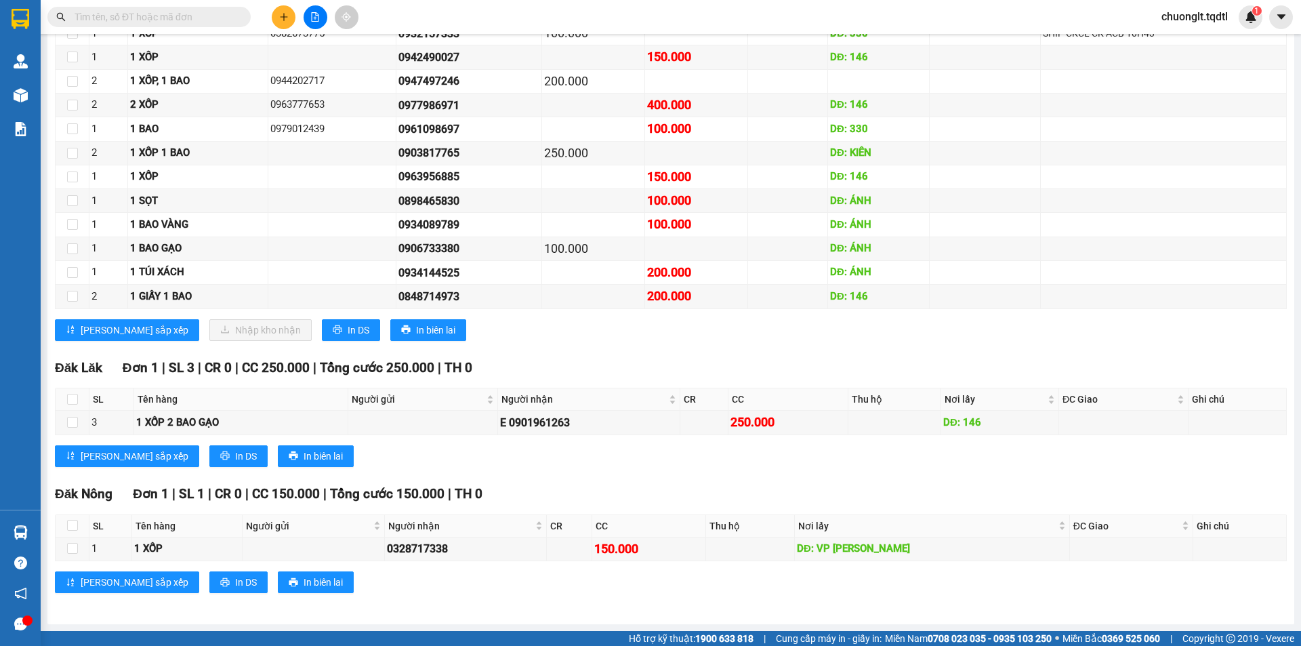
scroll to position [367, 0]
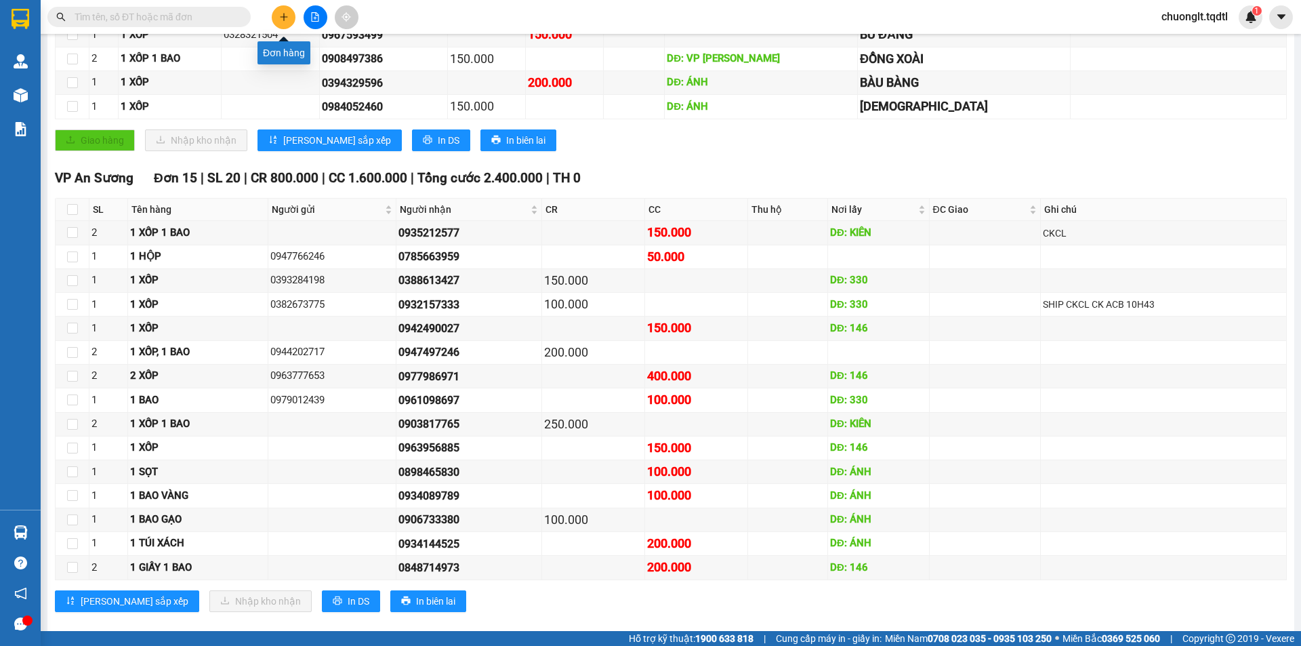
click at [283, 18] on icon "plus" at bounding box center [283, 16] width 9 height 9
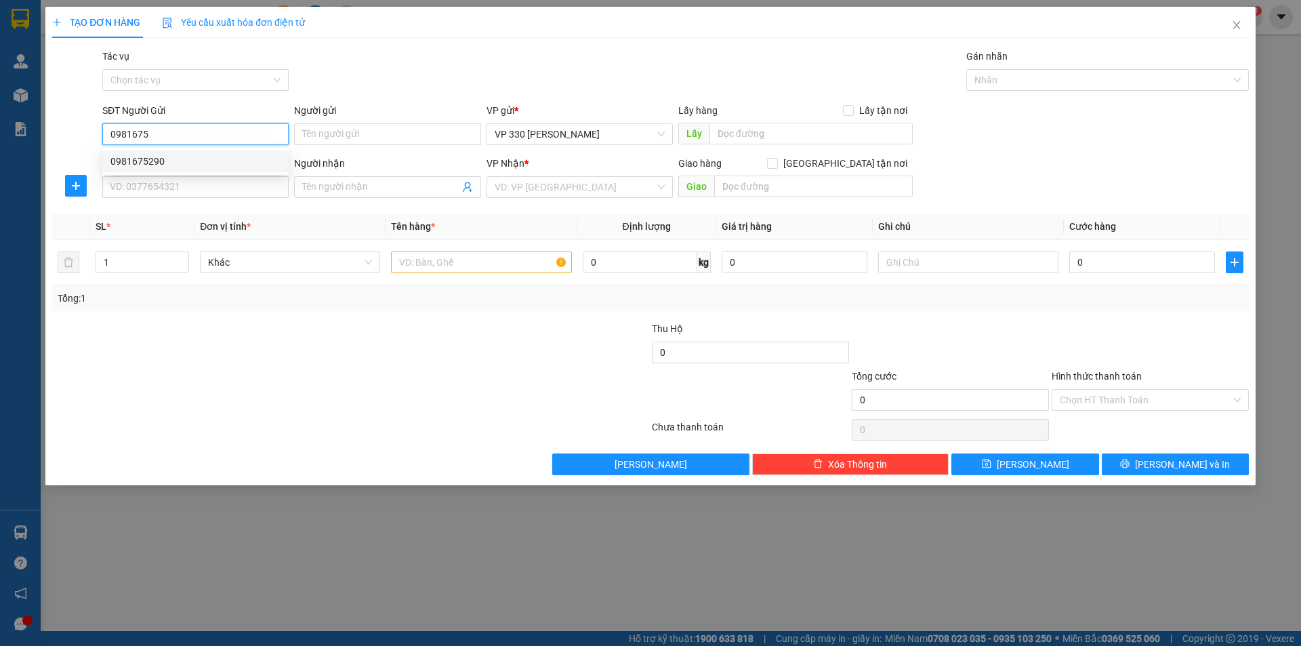
click at [142, 165] on div "0981675290" at bounding box center [195, 161] width 170 height 15
type input "0981675290"
type input "6046"
type input "0939939005"
type input "NGA 3 THÀNH"
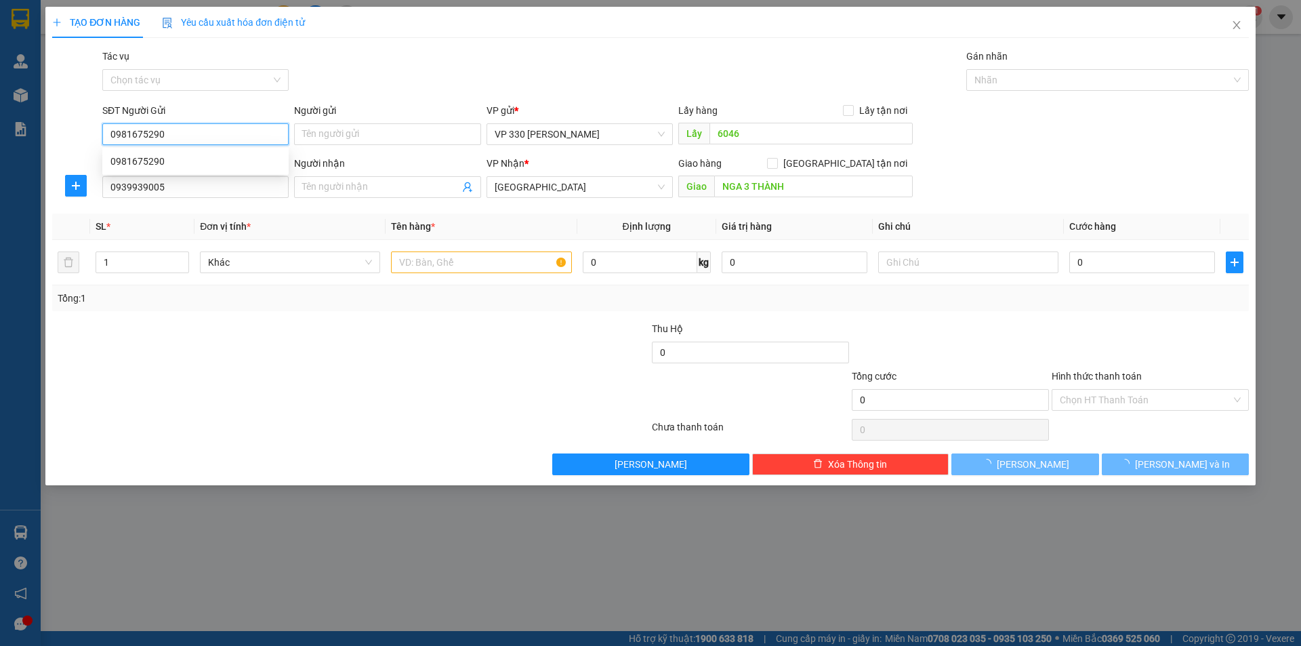
type input "180.000"
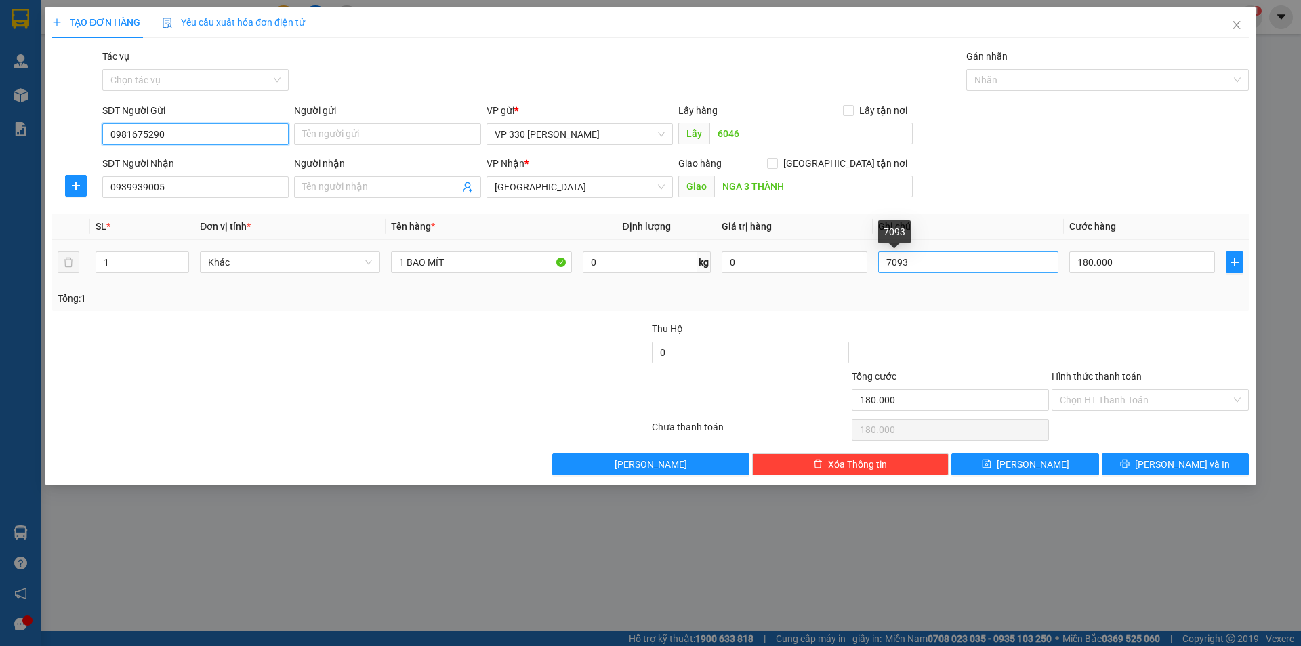
type input "0981675290"
click at [924, 266] on input "7093" at bounding box center [968, 262] width 180 height 22
type input "7236"
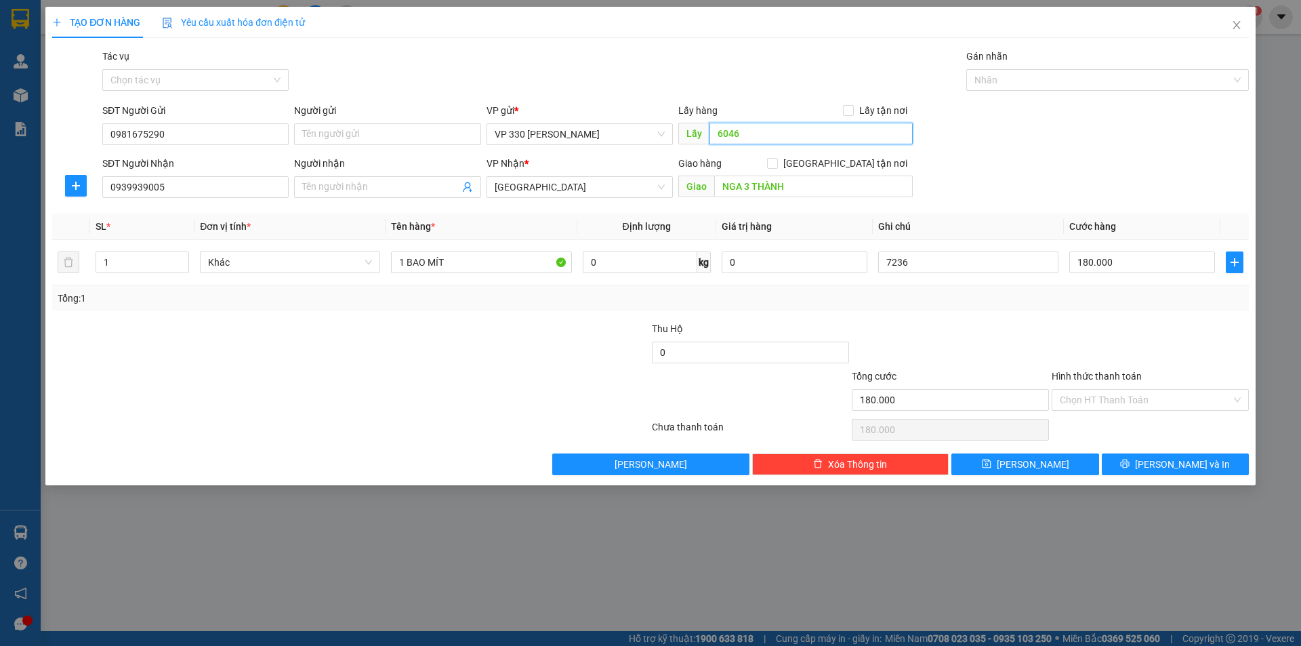
drag, startPoint x: 753, startPoint y: 134, endPoint x: 730, endPoint y: 128, distance: 23.2
click at [753, 134] on input "6046" at bounding box center [810, 134] width 203 height 22
type input "A"
type input "ÁNH TC 16146"
click at [1022, 463] on button "[PERSON_NAME]" at bounding box center [1024, 464] width 147 height 22
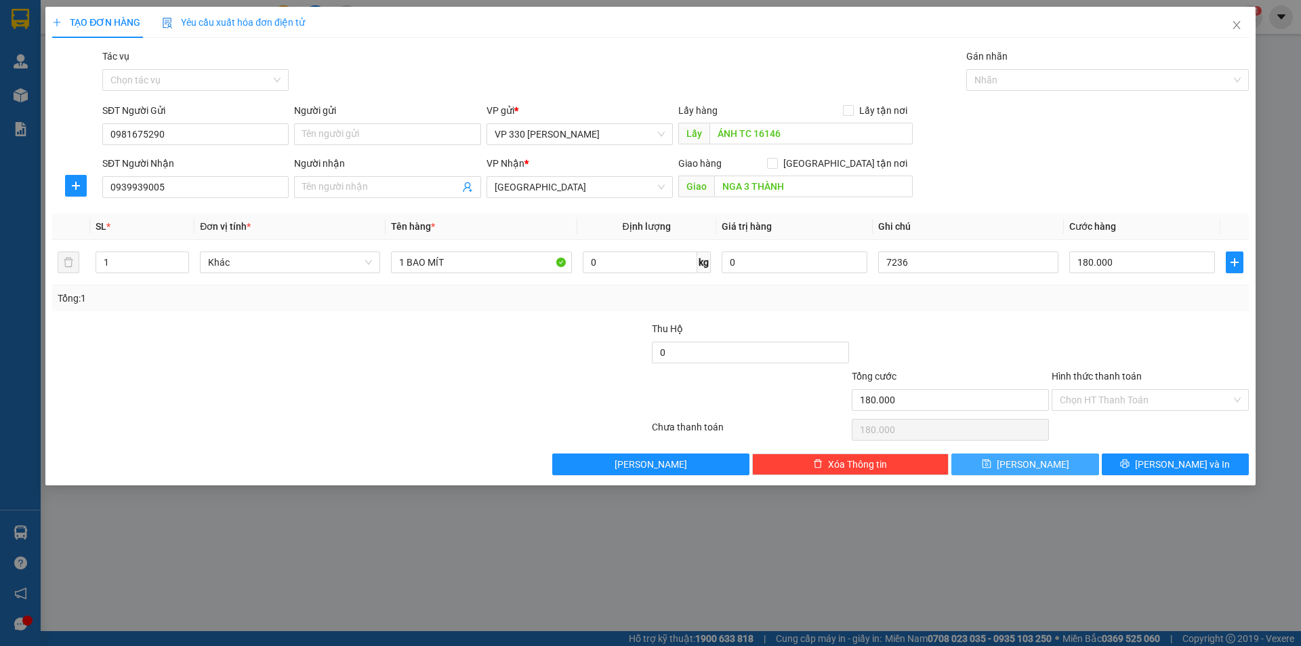
click at [1022, 463] on button "[PERSON_NAME]" at bounding box center [1024, 464] width 147 height 22
type input "0"
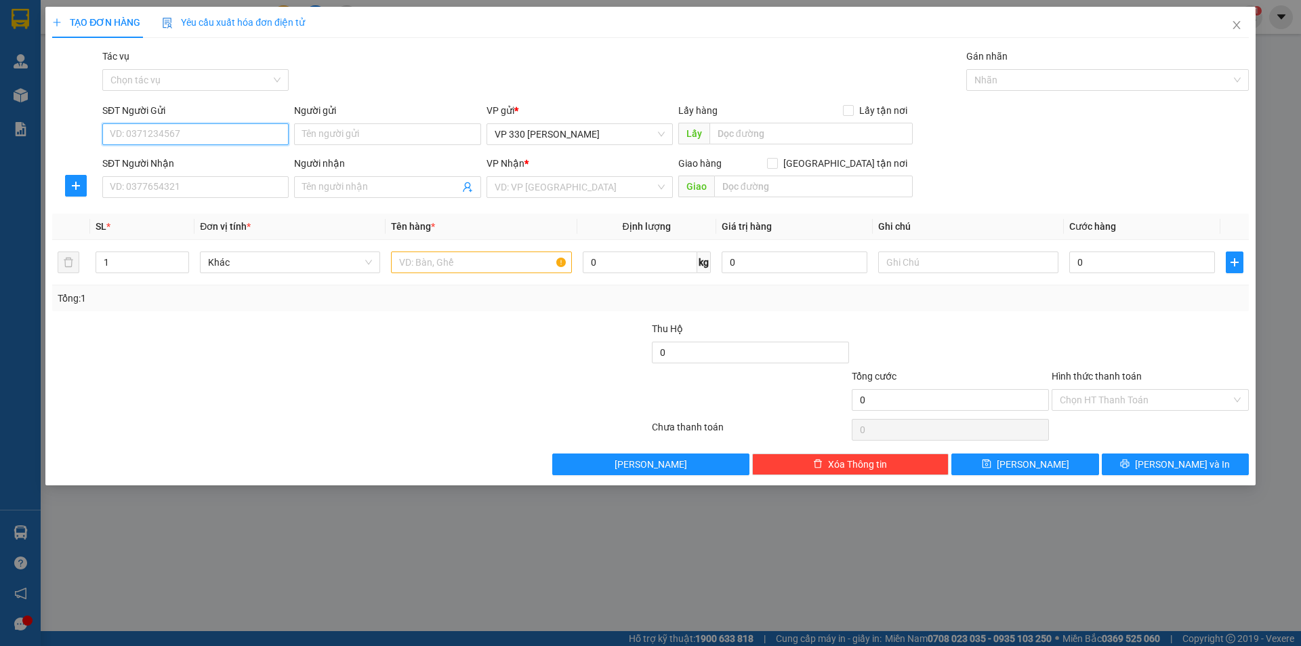
click at [150, 129] on input "SĐT Người Gửi" at bounding box center [195, 134] width 186 height 22
click at [158, 180] on div "0332766336" at bounding box center [195, 182] width 170 height 15
type input "0332766336"
type input "MÍT CHỢ DO"
type input "0936446449"
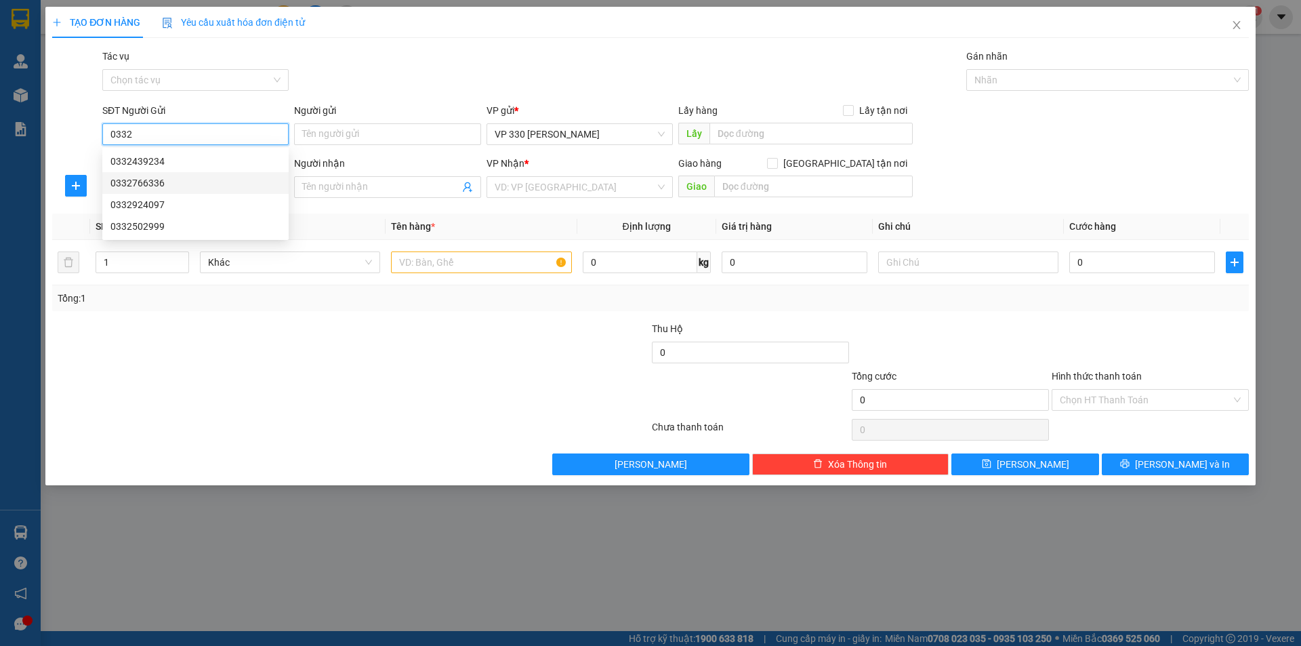
type input "CẦU ÔNG BỐ"
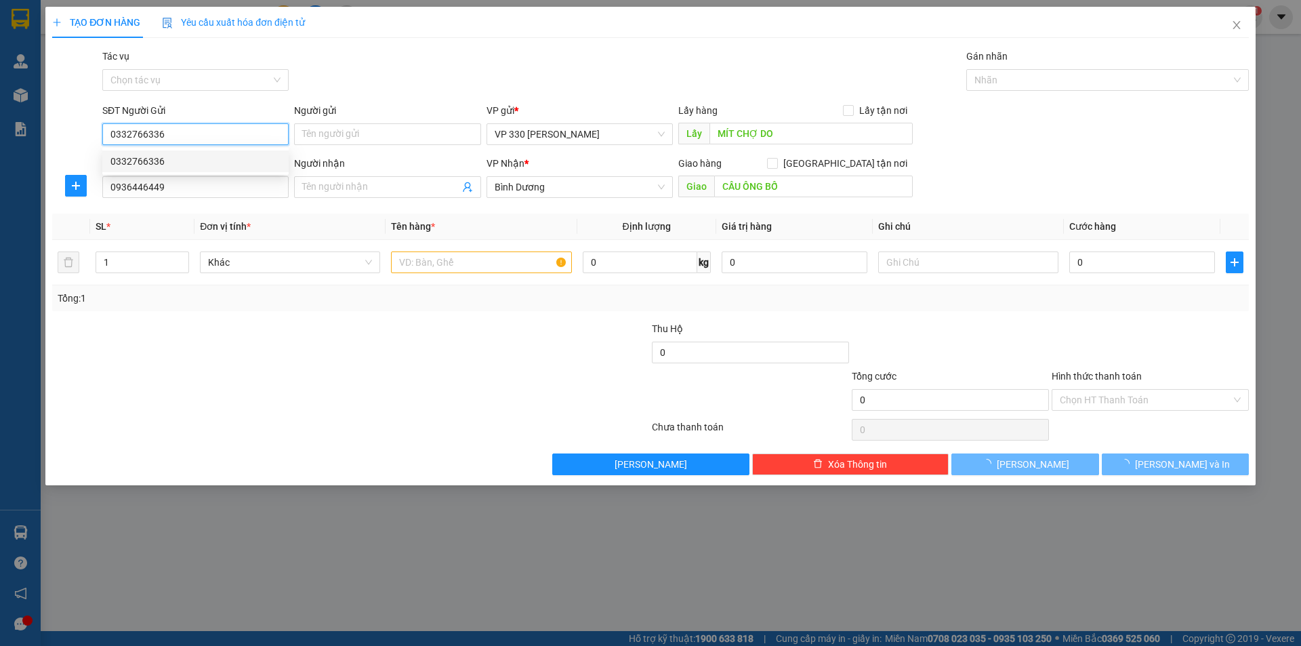
type input "360.000"
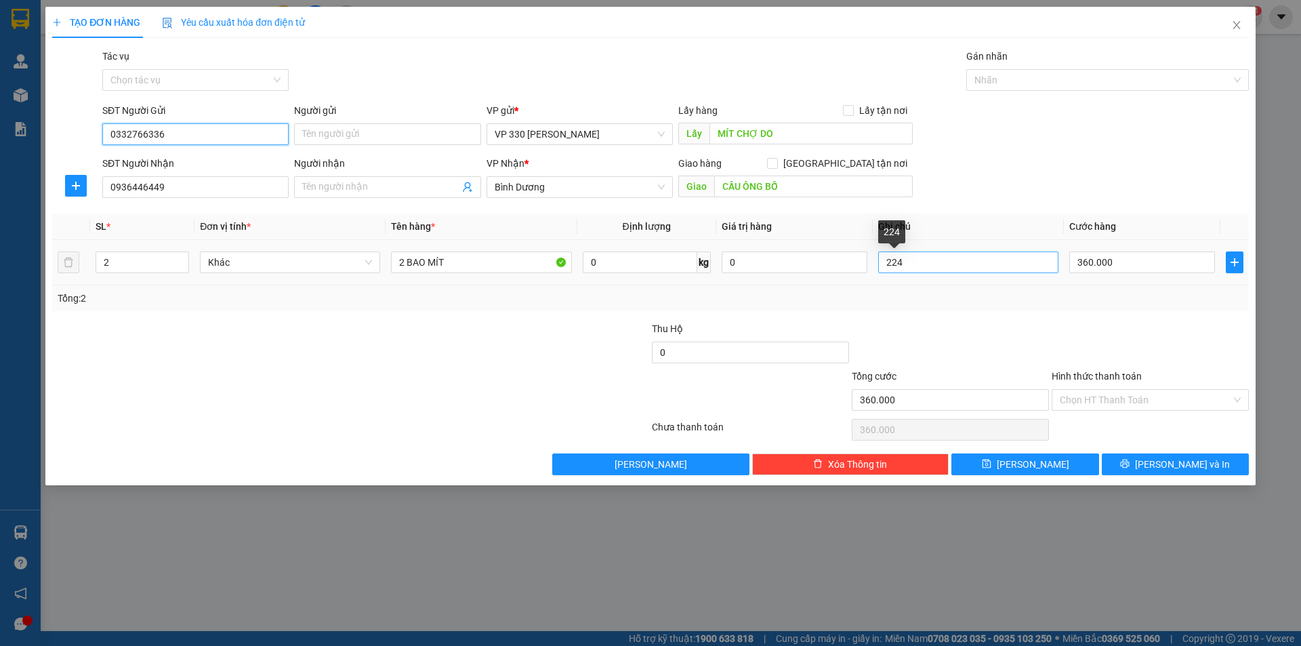
type input "0332766336"
click at [948, 267] on input "224" at bounding box center [968, 262] width 180 height 22
type input "2"
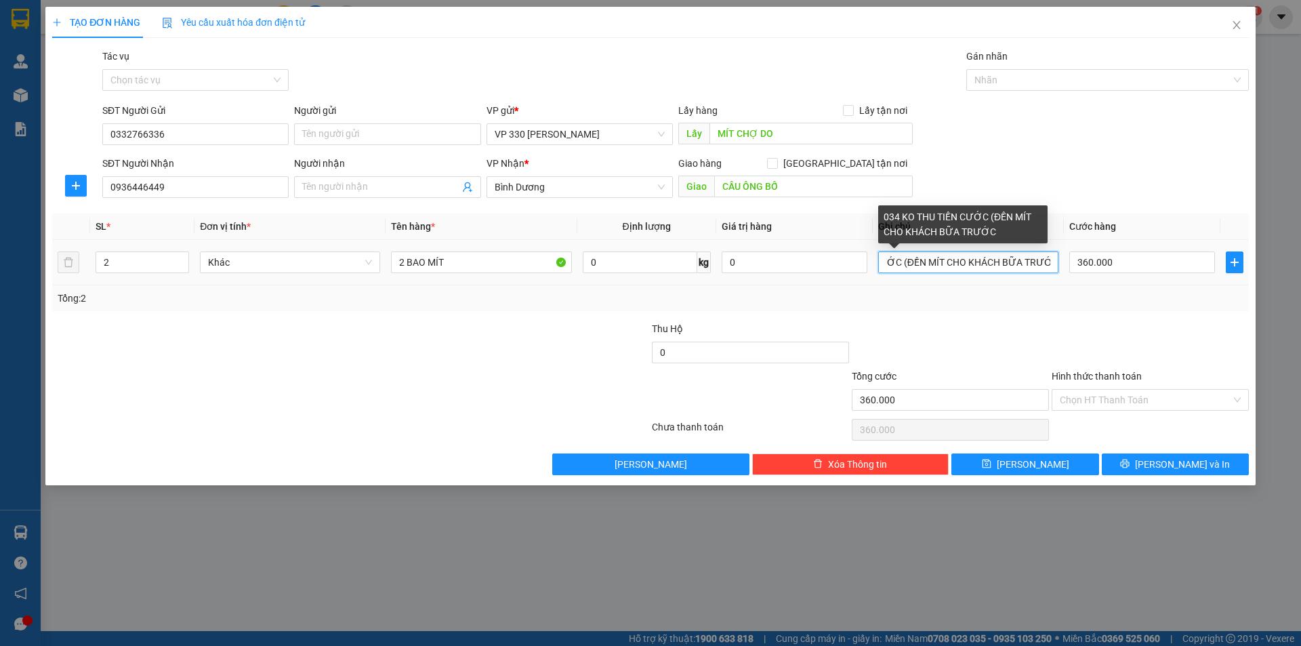
scroll to position [0, 92]
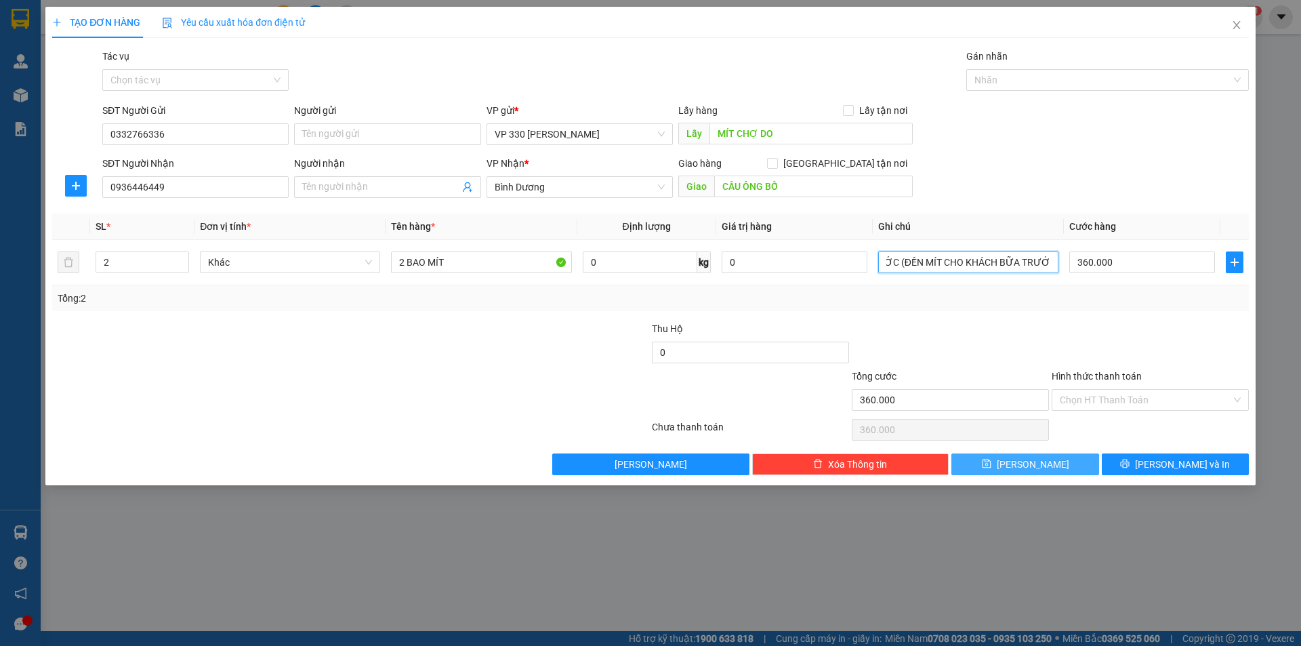
type input "034 KO THU TIỀN CƯỚC (ĐỀN MÍT CHO KHÁCH BỮA TRƯỚC)"
click at [1054, 463] on button "[PERSON_NAME]" at bounding box center [1024, 464] width 147 height 22
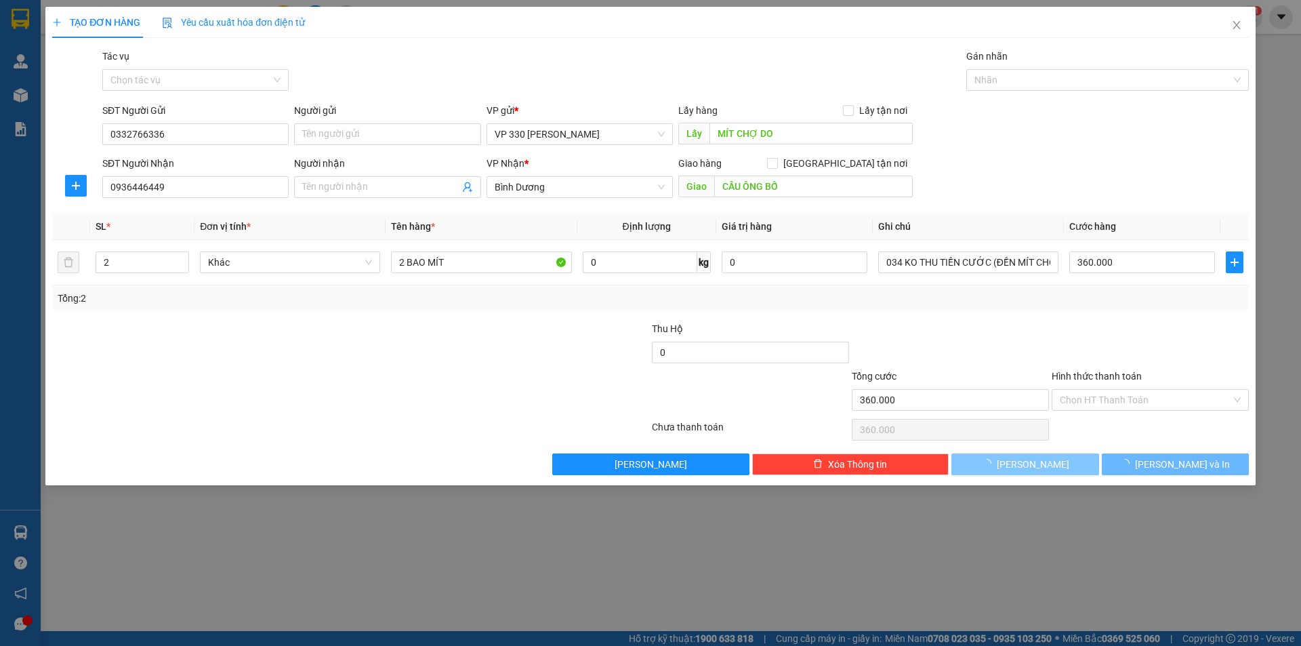
type input "0"
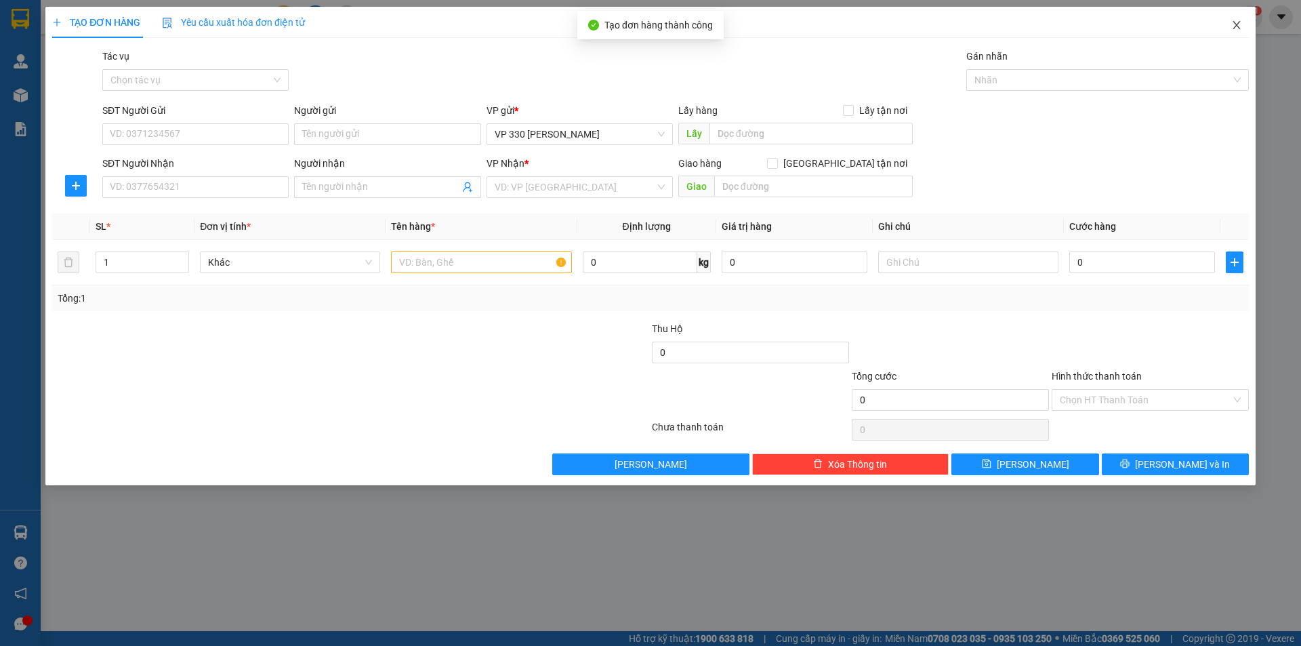
click at [1237, 24] on icon "close" at bounding box center [1235, 25] width 7 height 8
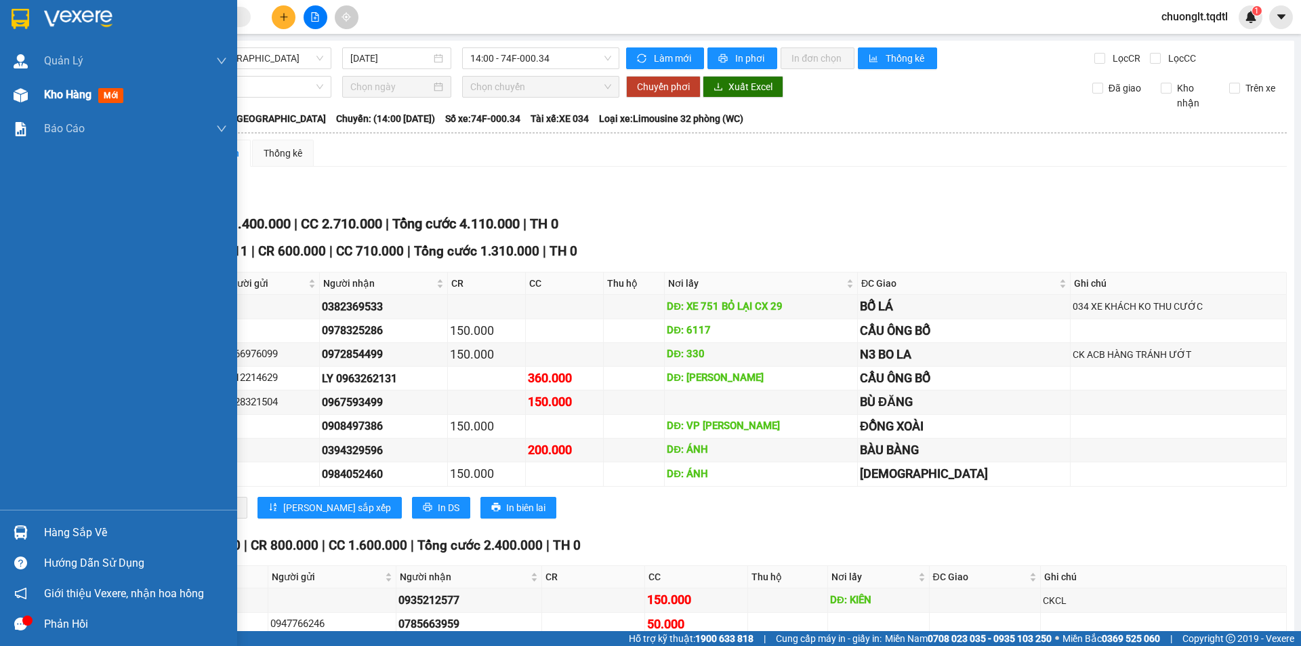
click at [55, 94] on span "Kho hàng" at bounding box center [67, 94] width 47 height 13
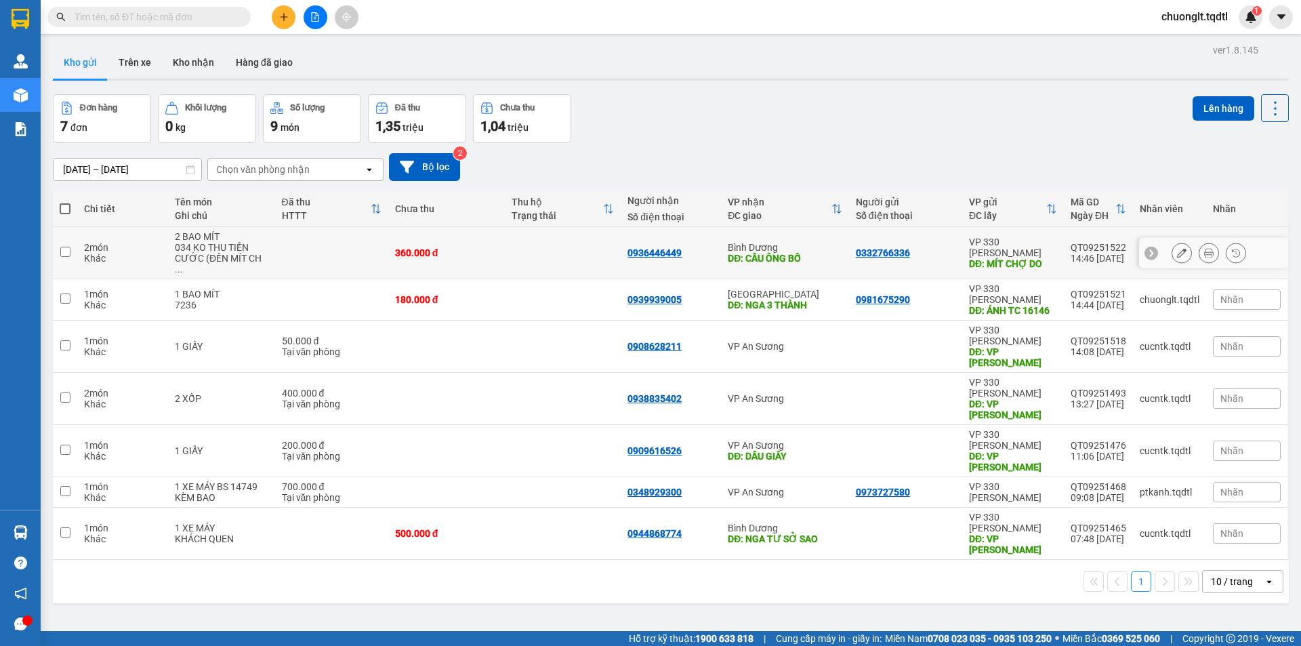
click at [78, 249] on td "2 món Khác" at bounding box center [122, 253] width 91 height 52
checkbox input "true"
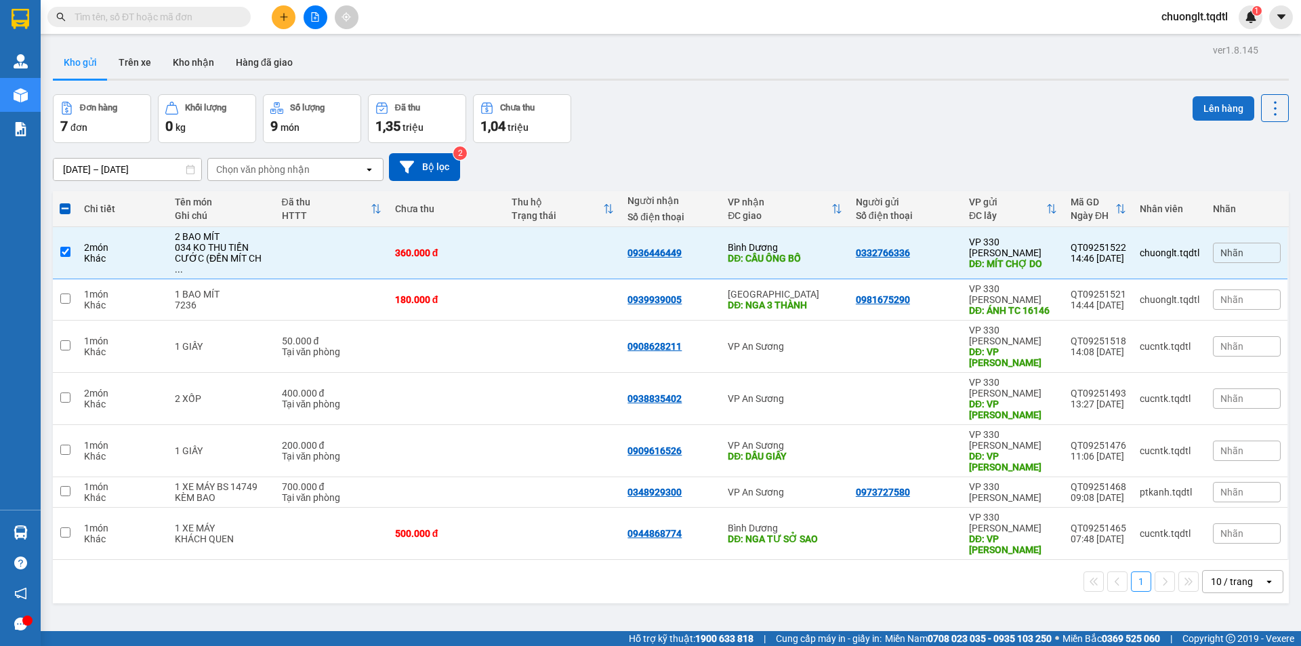
click at [1214, 107] on button "Lên hàng" at bounding box center [1224, 108] width 62 height 24
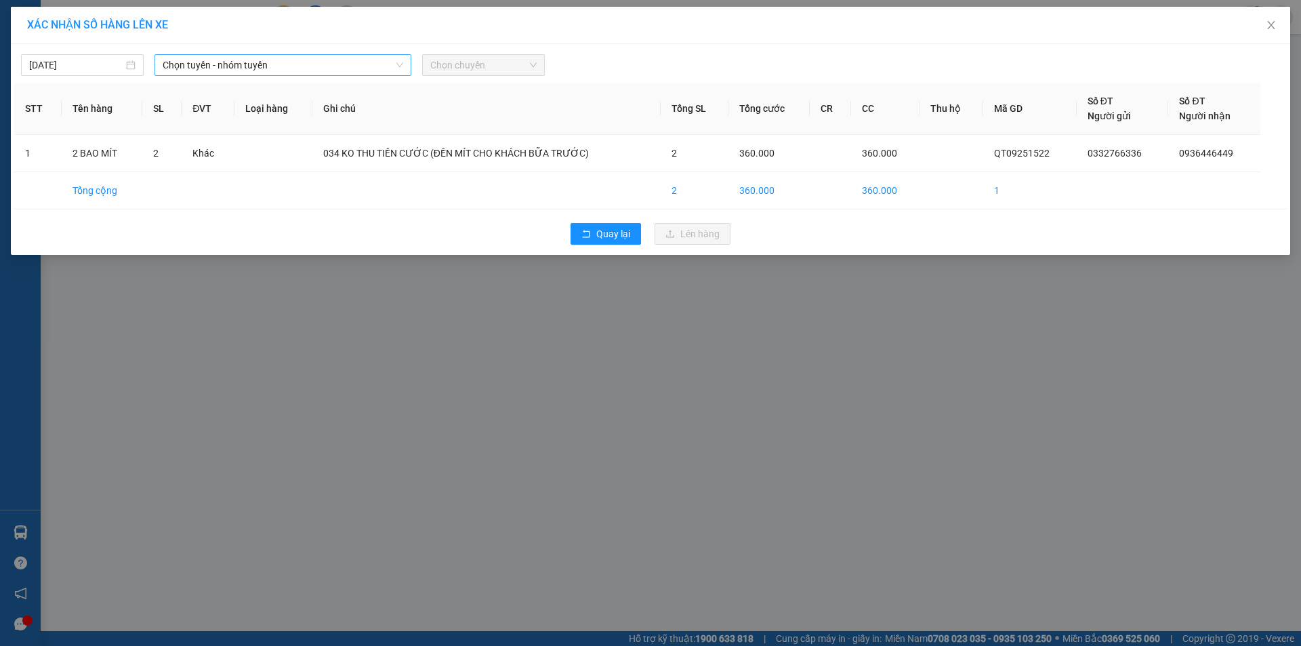
click at [288, 54] on div "Chọn tuyến - nhóm tuyến" at bounding box center [282, 65] width 257 height 22
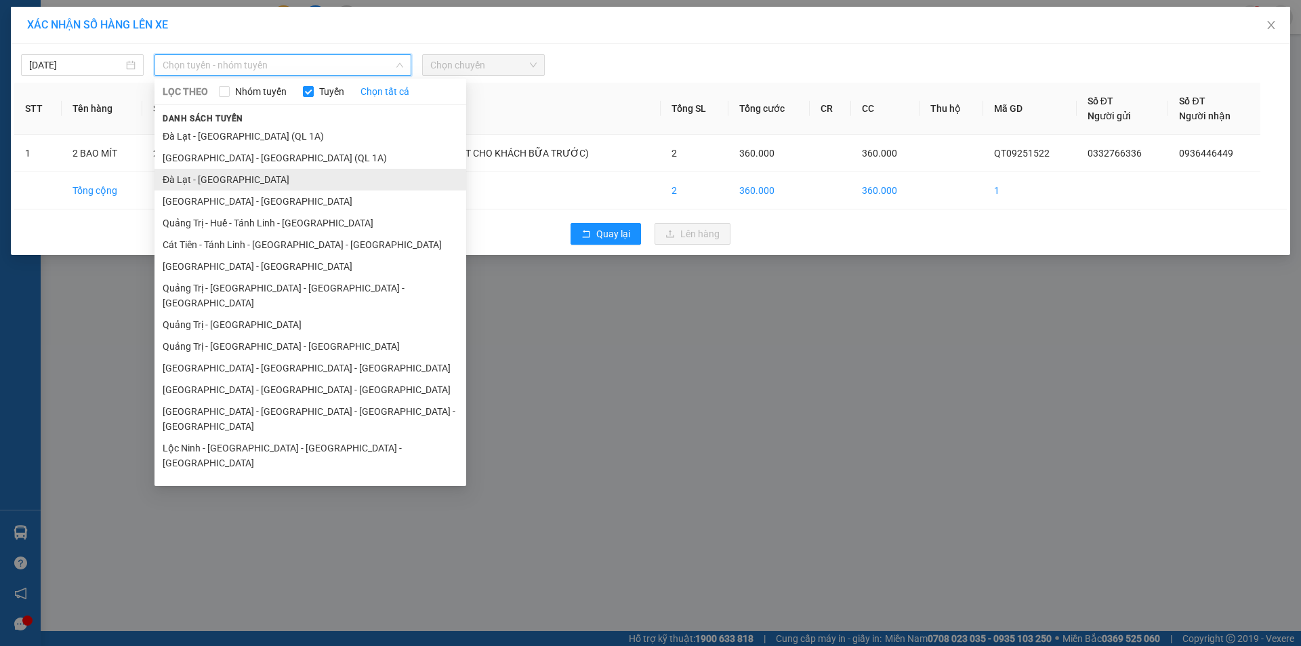
click at [255, 183] on li "Đà Lạt - [GEOGRAPHIC_DATA]" at bounding box center [310, 180] width 312 height 22
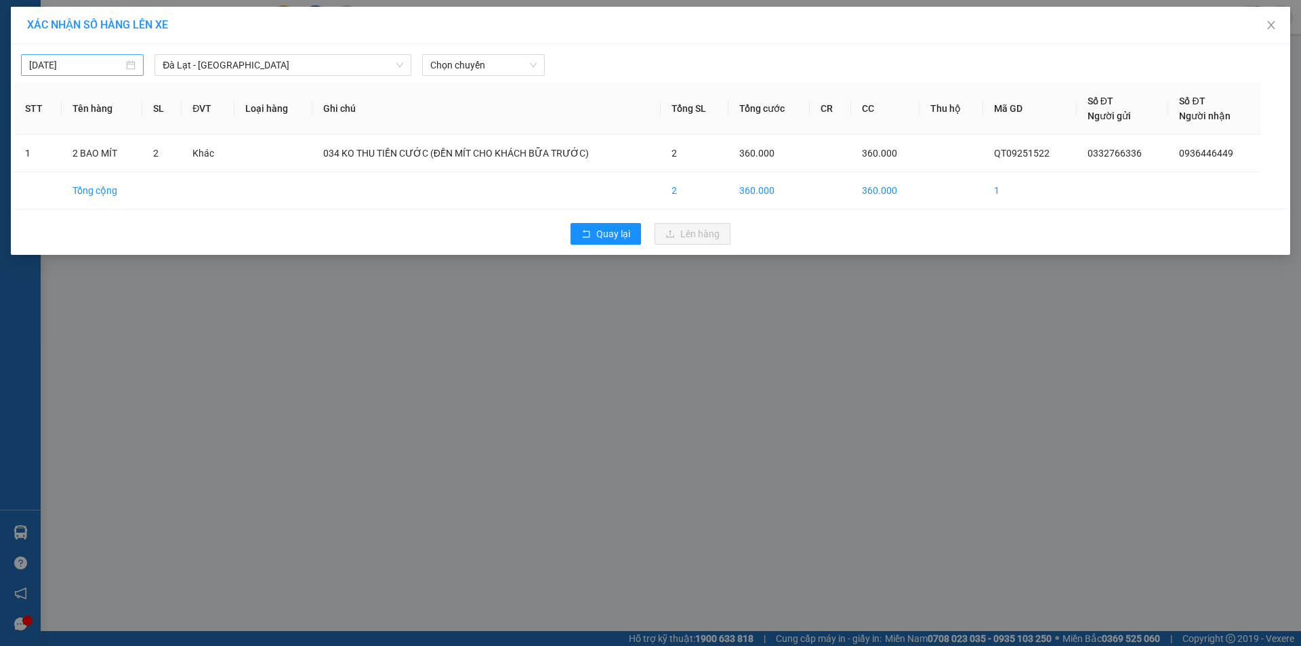
click at [136, 70] on div "[DATE]" at bounding box center [82, 65] width 106 height 15
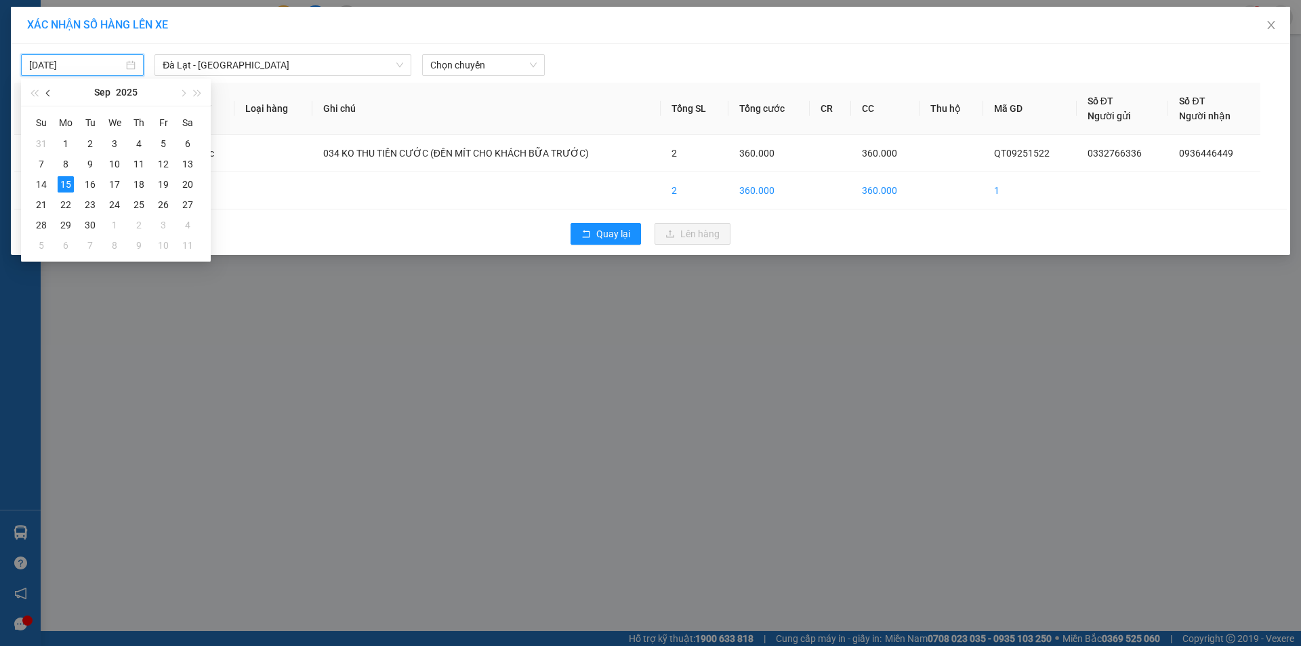
click at [47, 89] on button "button" at bounding box center [48, 92] width 15 height 27
click at [165, 203] on div "25" at bounding box center [163, 204] width 16 height 16
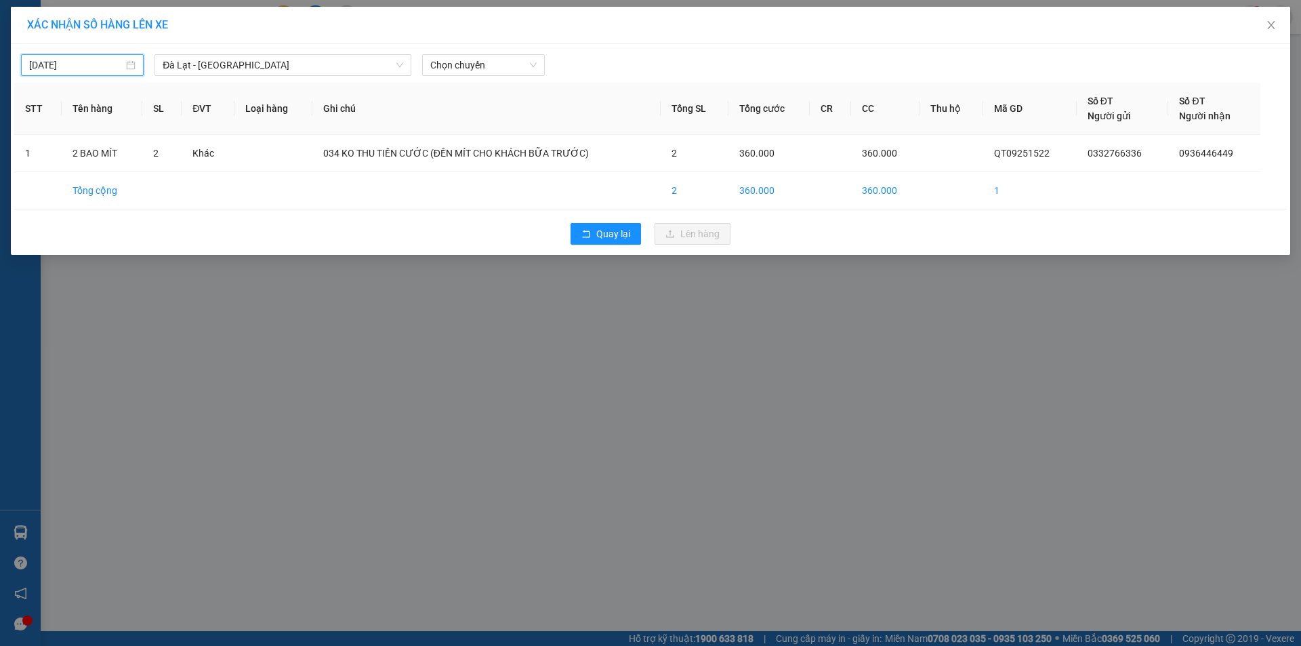
type input "25/07/2025"
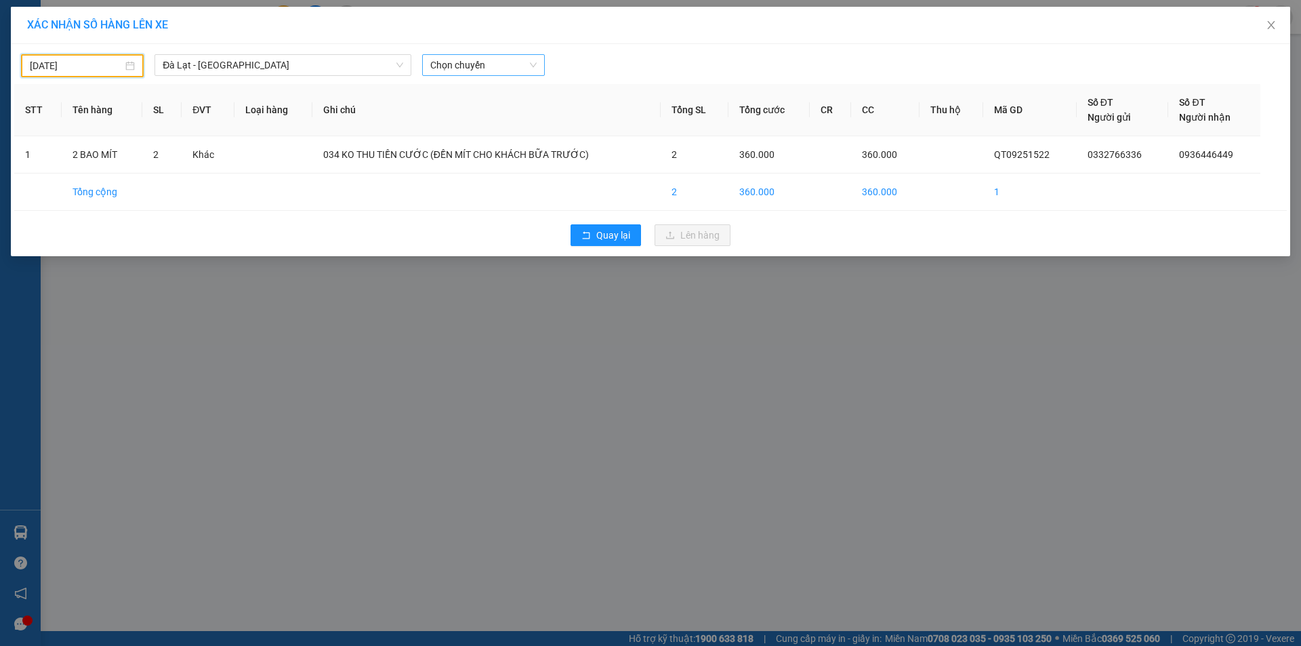
click at [493, 69] on span "Chọn chuyến" at bounding box center [483, 65] width 106 height 20
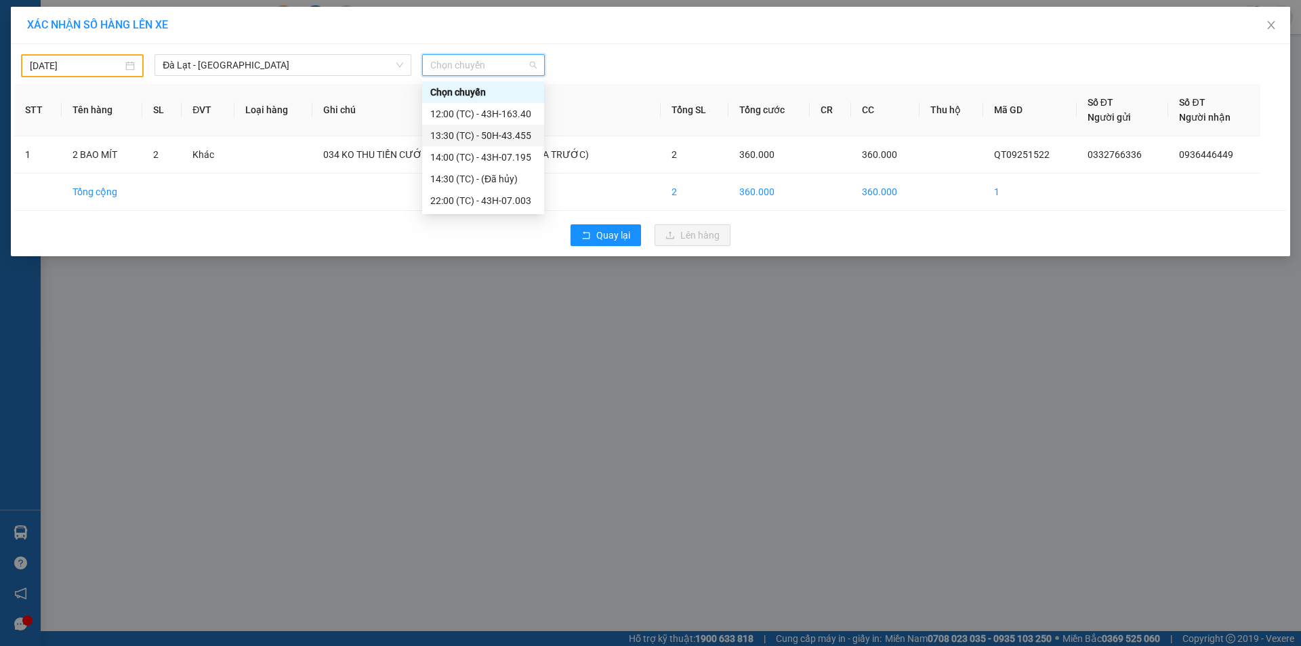
click at [500, 130] on div "13:30 (TC) - 50H-43.455" at bounding box center [483, 135] width 106 height 15
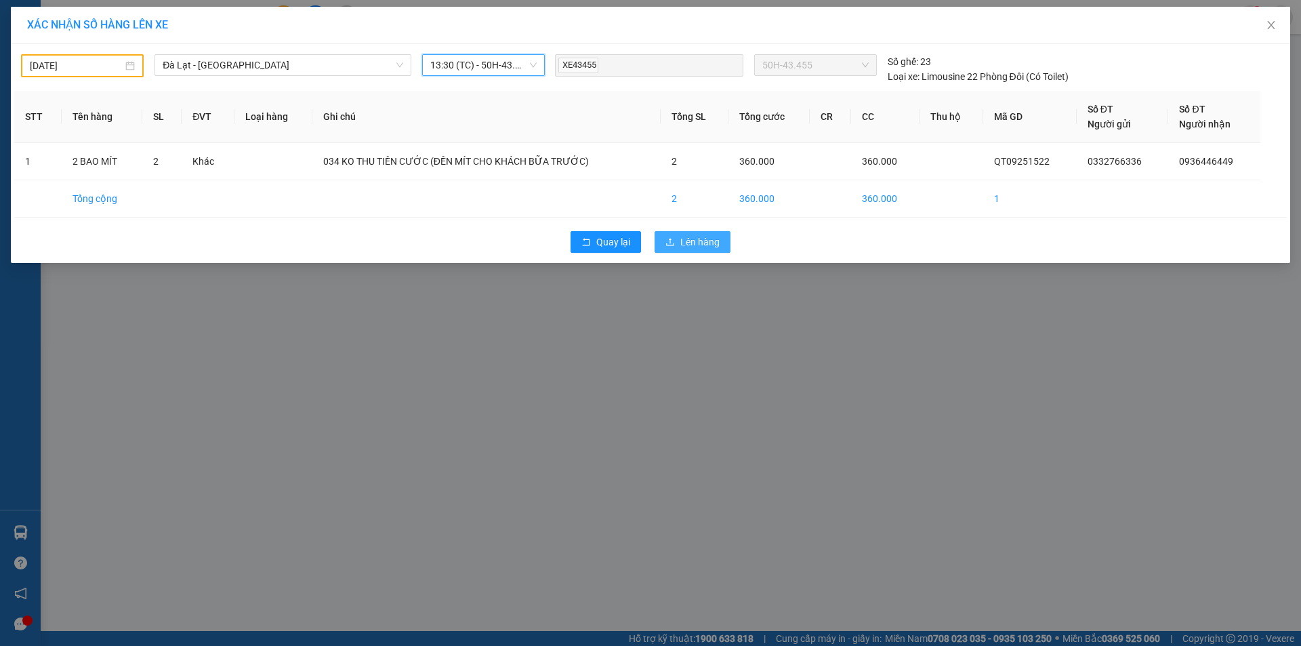
click at [681, 234] on button "Lên hàng" at bounding box center [693, 242] width 76 height 22
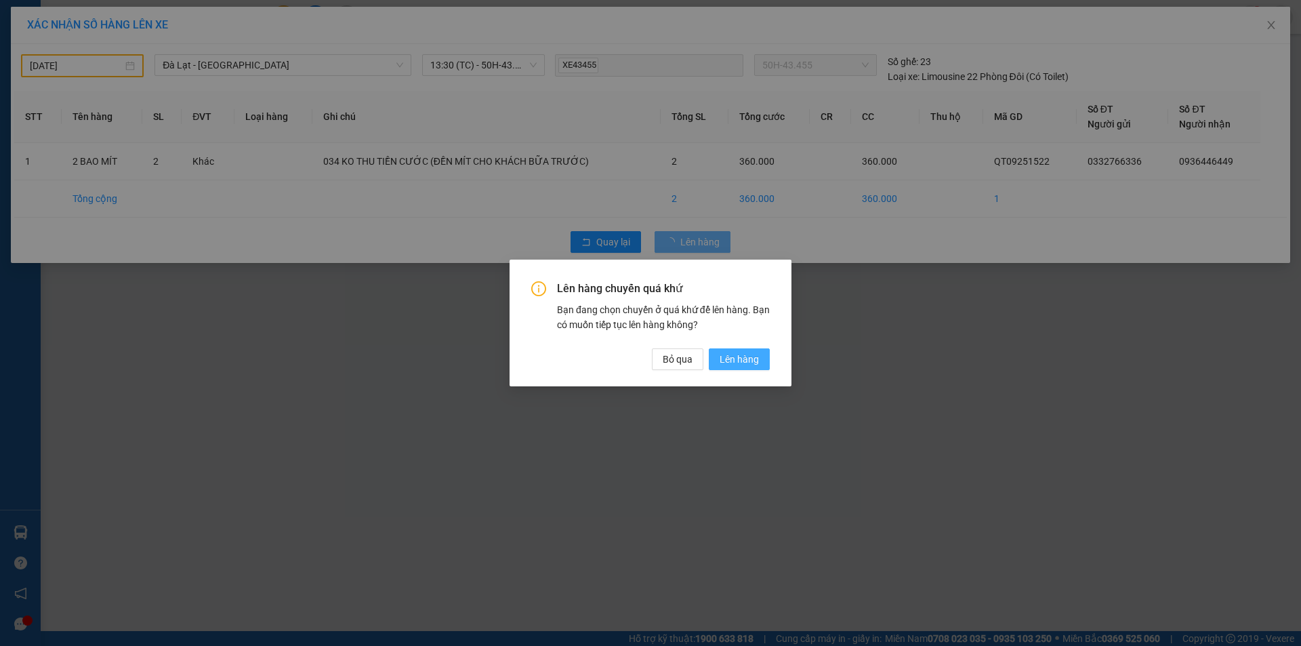
click at [747, 357] on span "Lên hàng" at bounding box center [739, 359] width 39 height 15
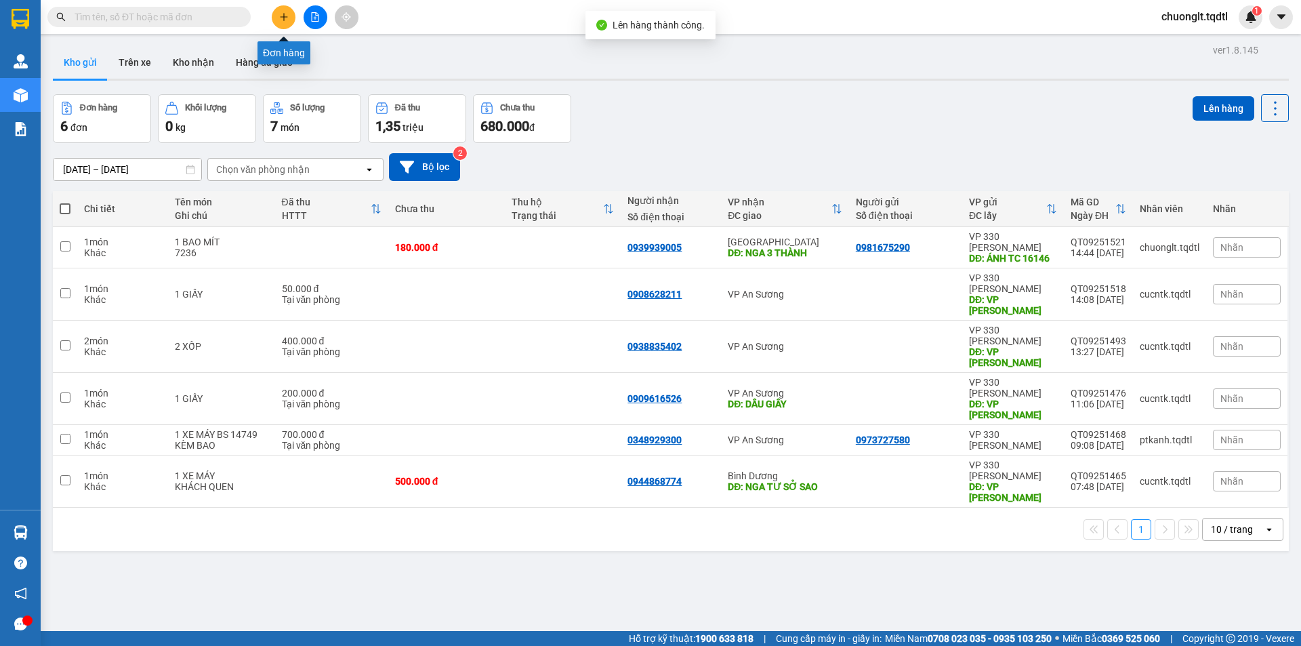
click at [285, 21] on icon "plus" at bounding box center [283, 16] width 9 height 9
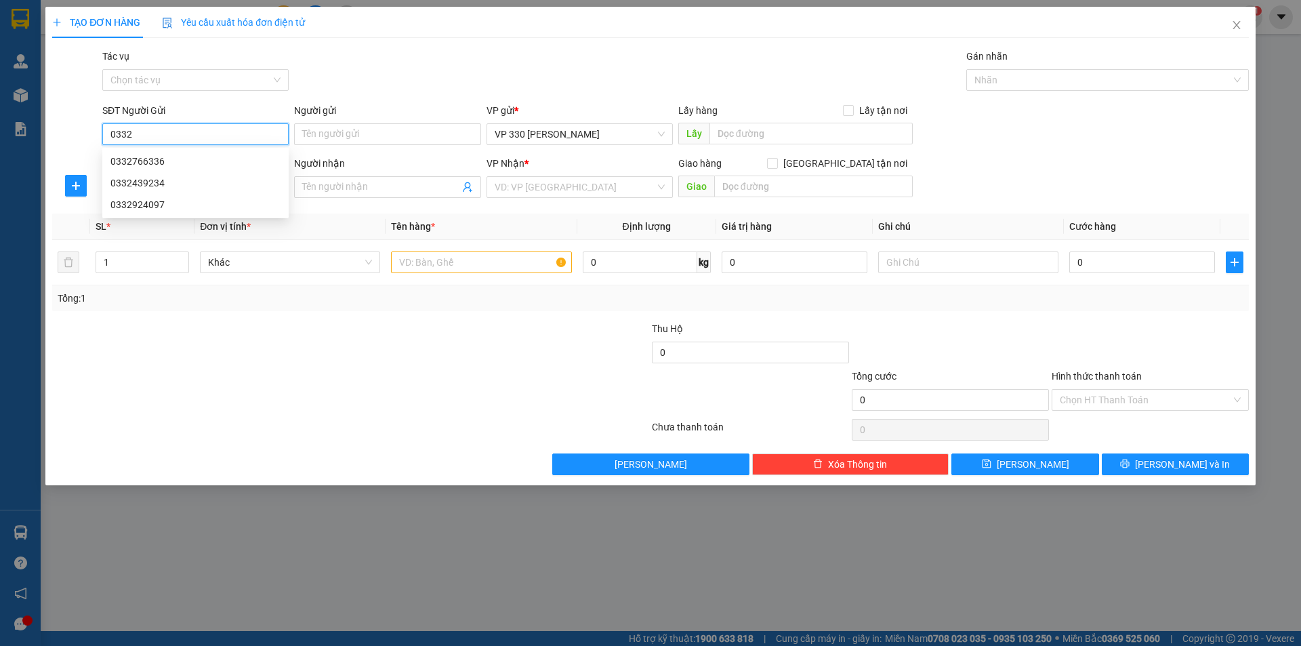
click at [183, 154] on div "0332766336" at bounding box center [195, 161] width 170 height 15
type input "0332766336"
type input "MÍT CHỢ DO"
type input "0936446449"
type input "CẦU ÔNG BỐ"
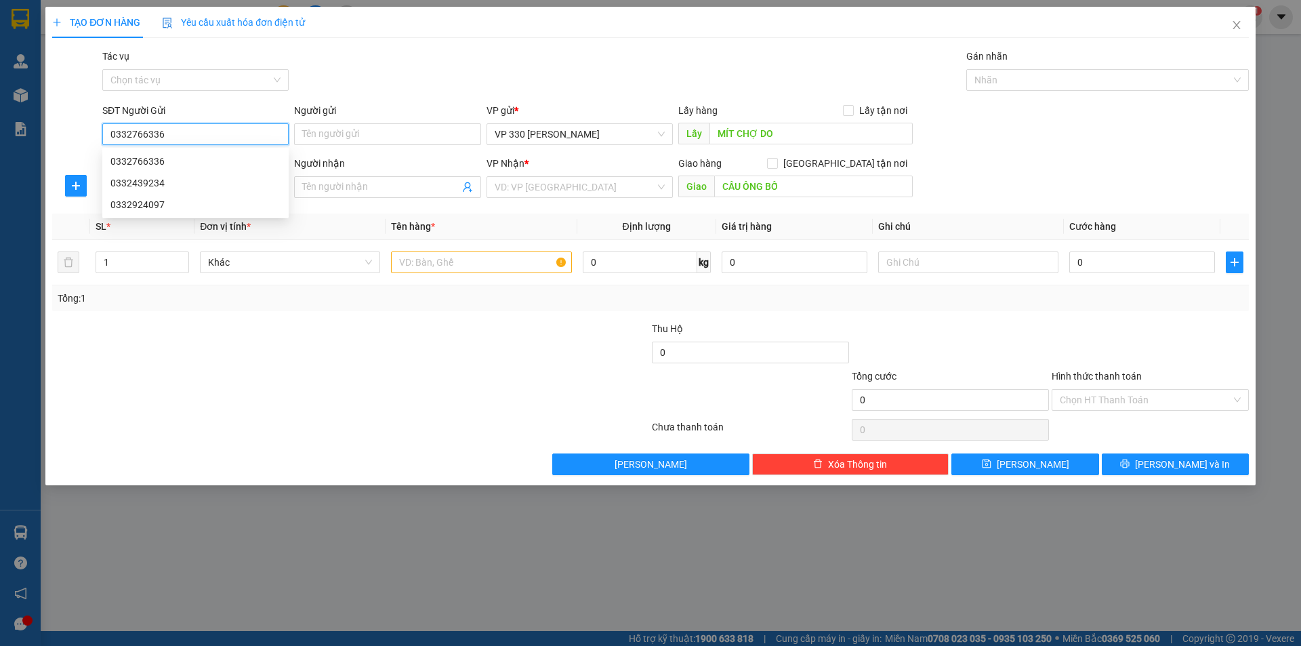
type input "360.000"
type input "0332766336"
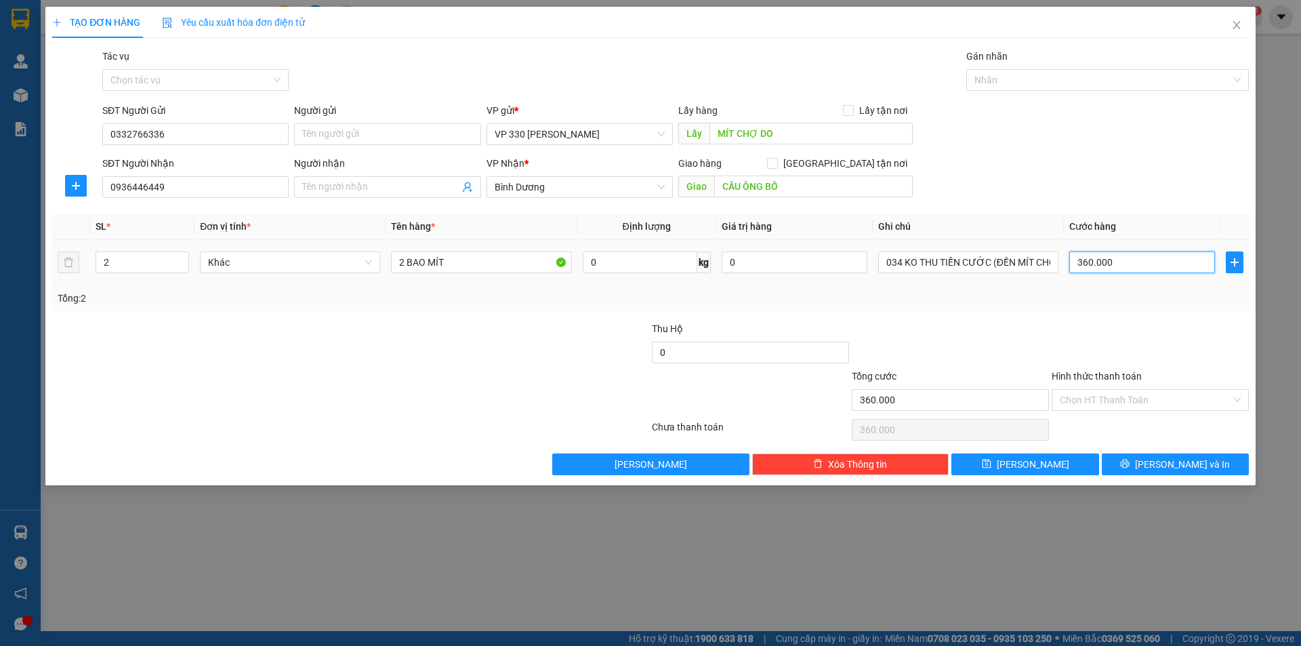
click at [1159, 268] on input "360.000" at bounding box center [1142, 262] width 146 height 22
type input "0"
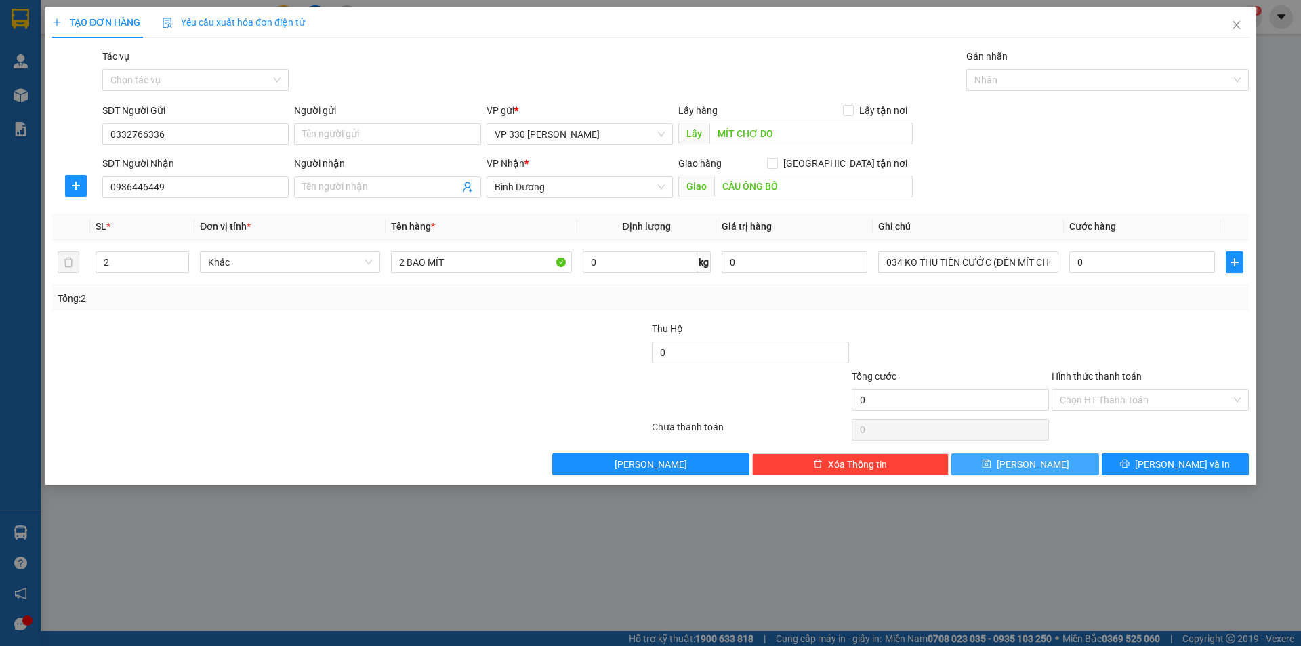
click at [1058, 467] on button "[PERSON_NAME]" at bounding box center [1024, 464] width 147 height 22
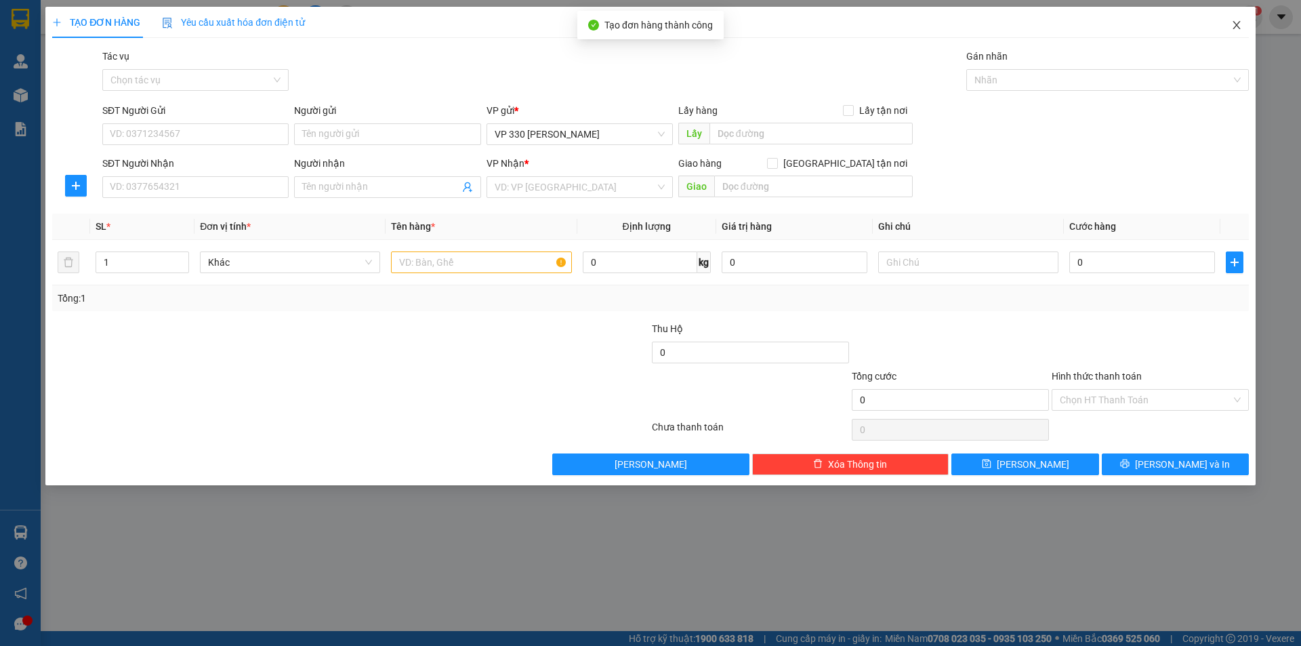
click at [1237, 28] on icon "close" at bounding box center [1236, 25] width 11 height 11
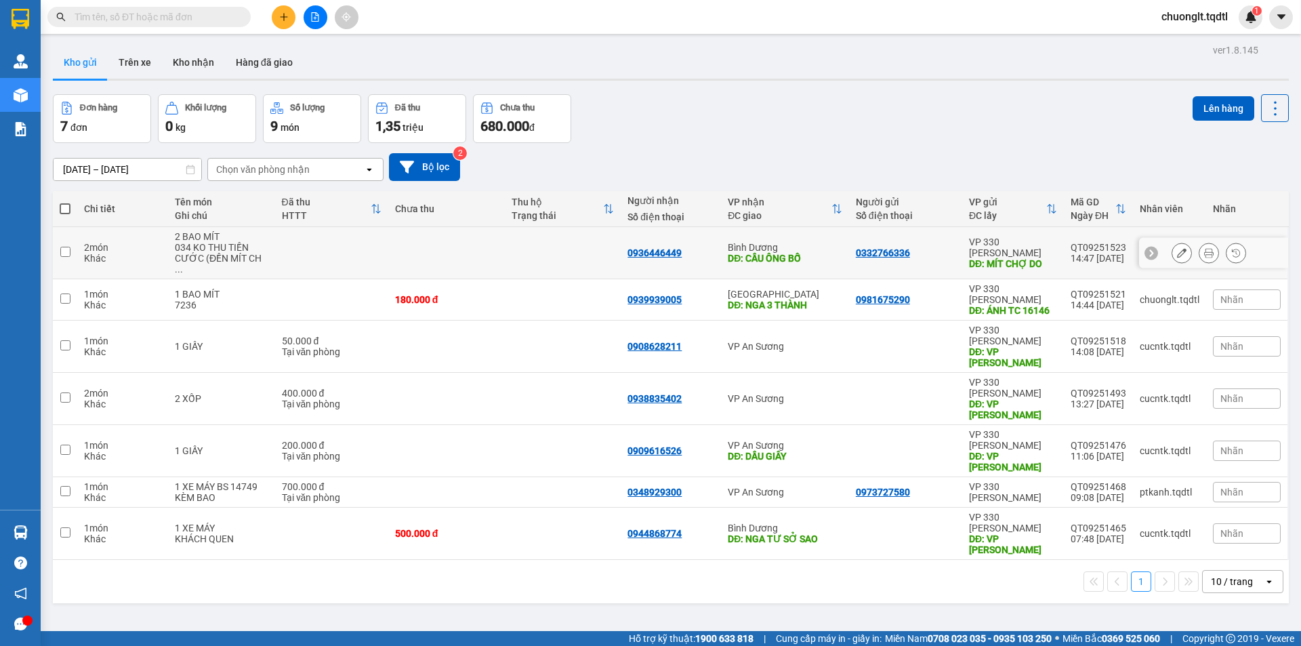
click at [65, 250] on input "checkbox" at bounding box center [65, 252] width 10 height 10
checkbox input "true"
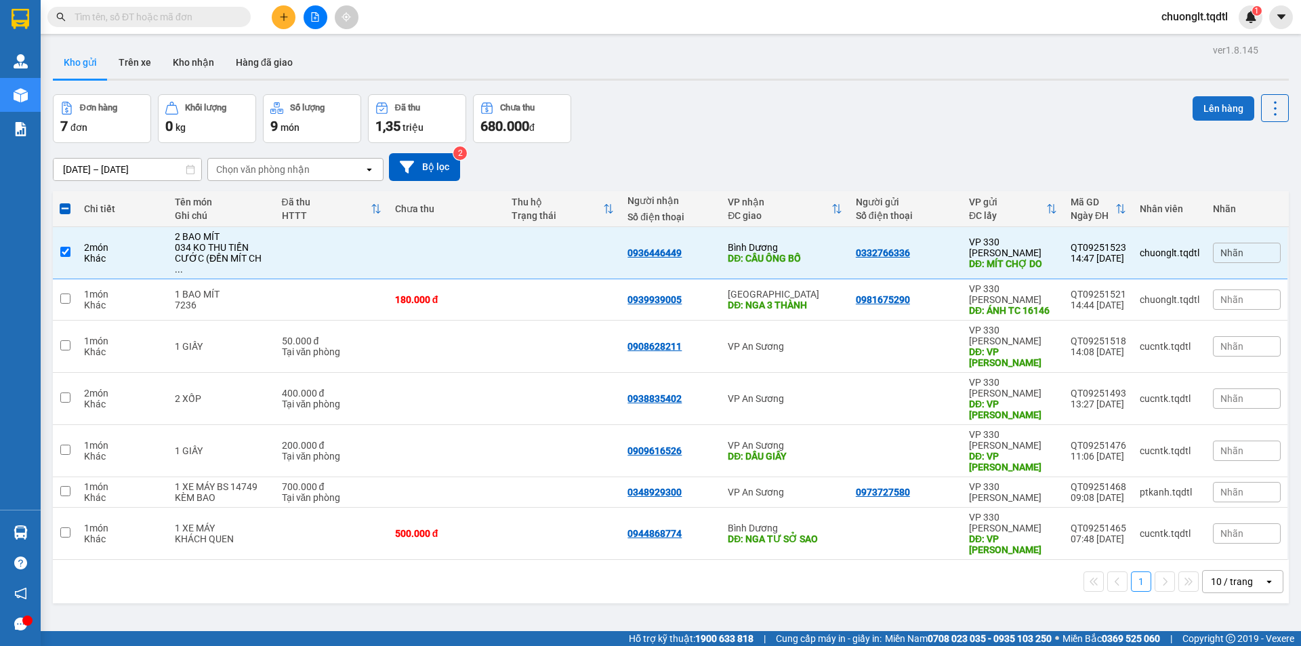
click at [1220, 110] on button "Lên hàng" at bounding box center [1224, 108] width 62 height 24
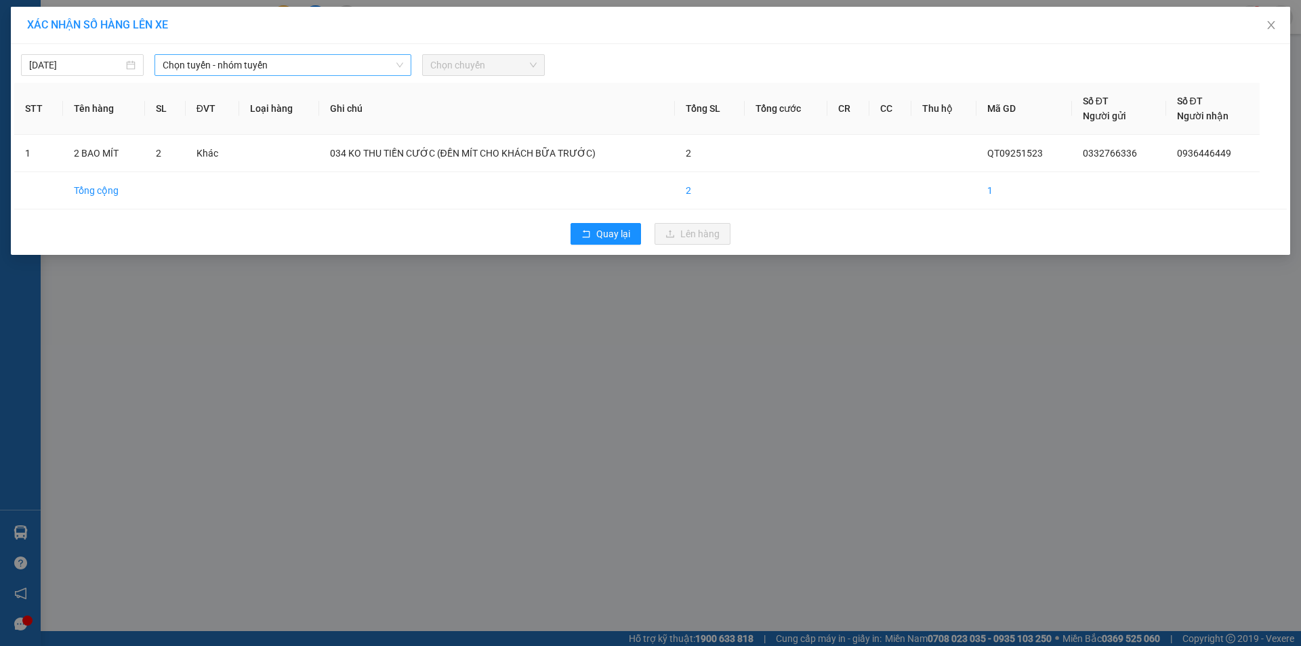
click at [339, 63] on span "Chọn tuyến - nhóm tuyến" at bounding box center [283, 65] width 241 height 20
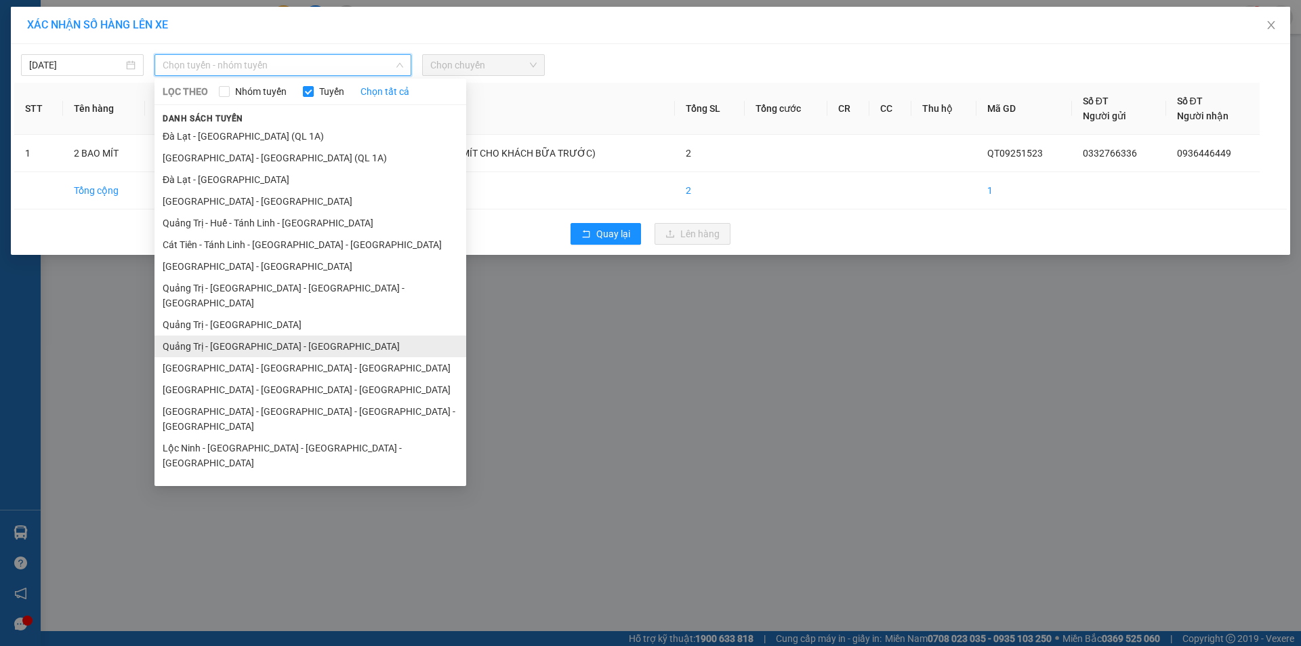
click at [285, 335] on li "Quảng Trị - [GEOGRAPHIC_DATA] - [GEOGRAPHIC_DATA]" at bounding box center [310, 346] width 312 height 22
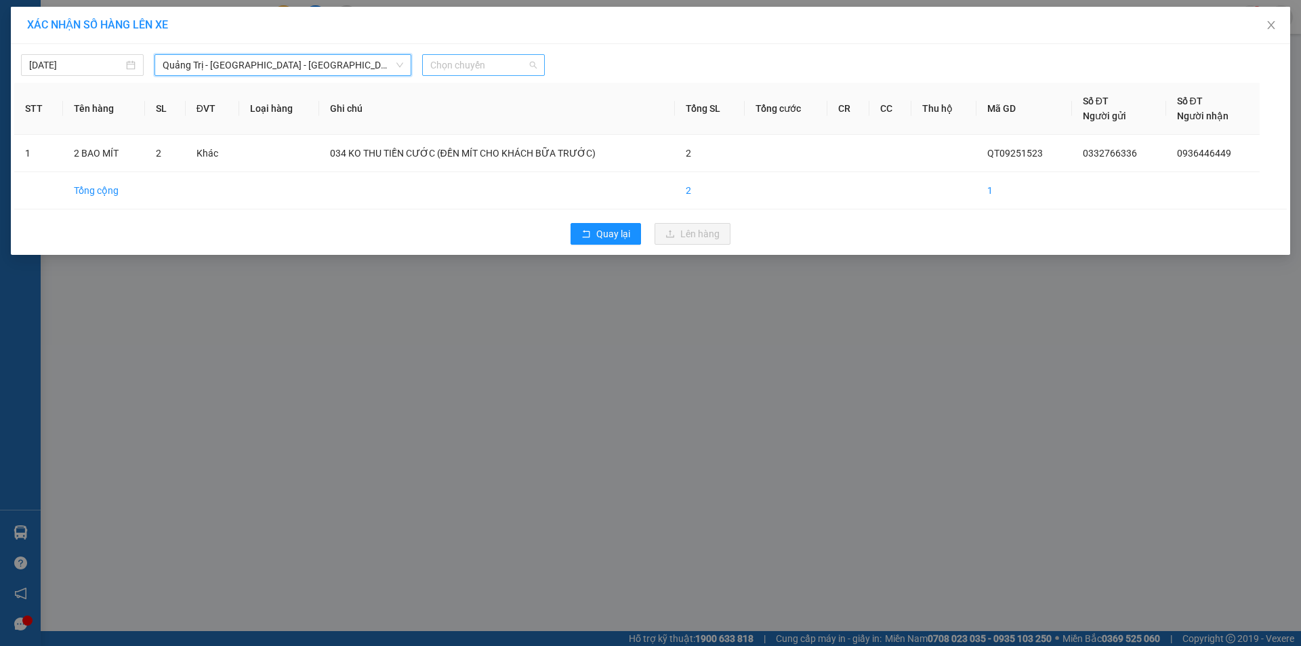
click at [517, 66] on span "Chọn chuyến" at bounding box center [483, 65] width 106 height 20
click at [497, 113] on div "14:00 - 74F-000.34" at bounding box center [483, 113] width 106 height 15
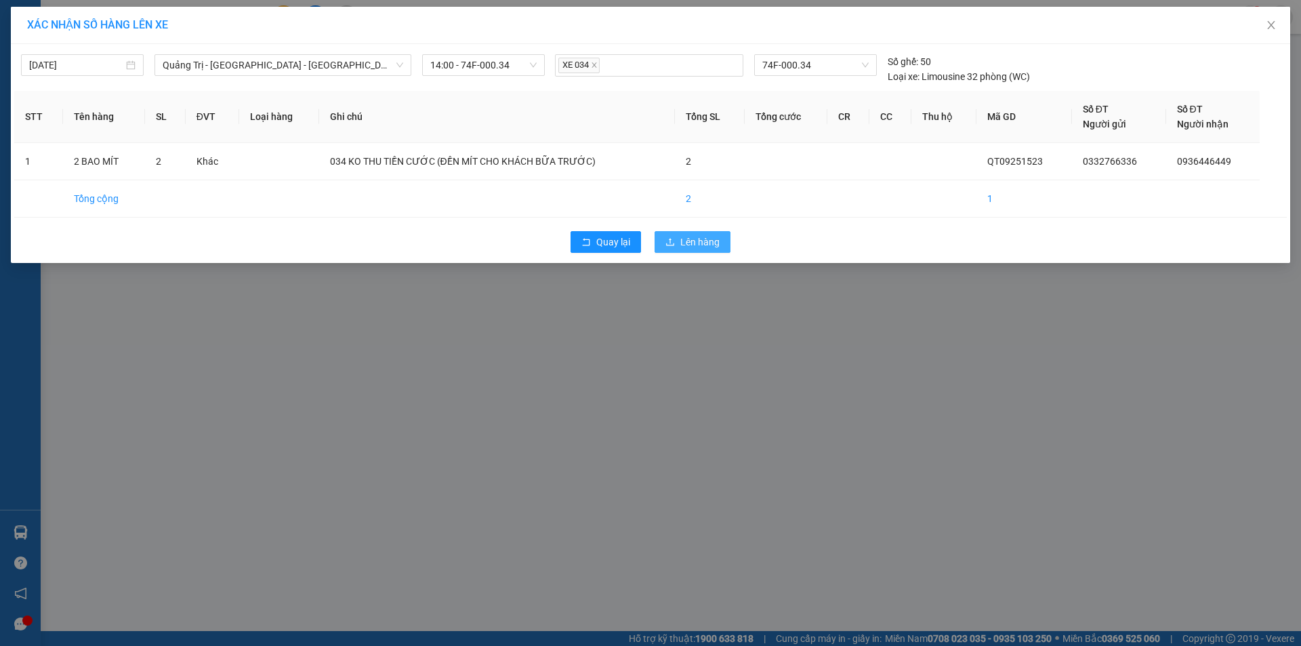
click at [680, 245] on button "Lên hàng" at bounding box center [693, 242] width 76 height 22
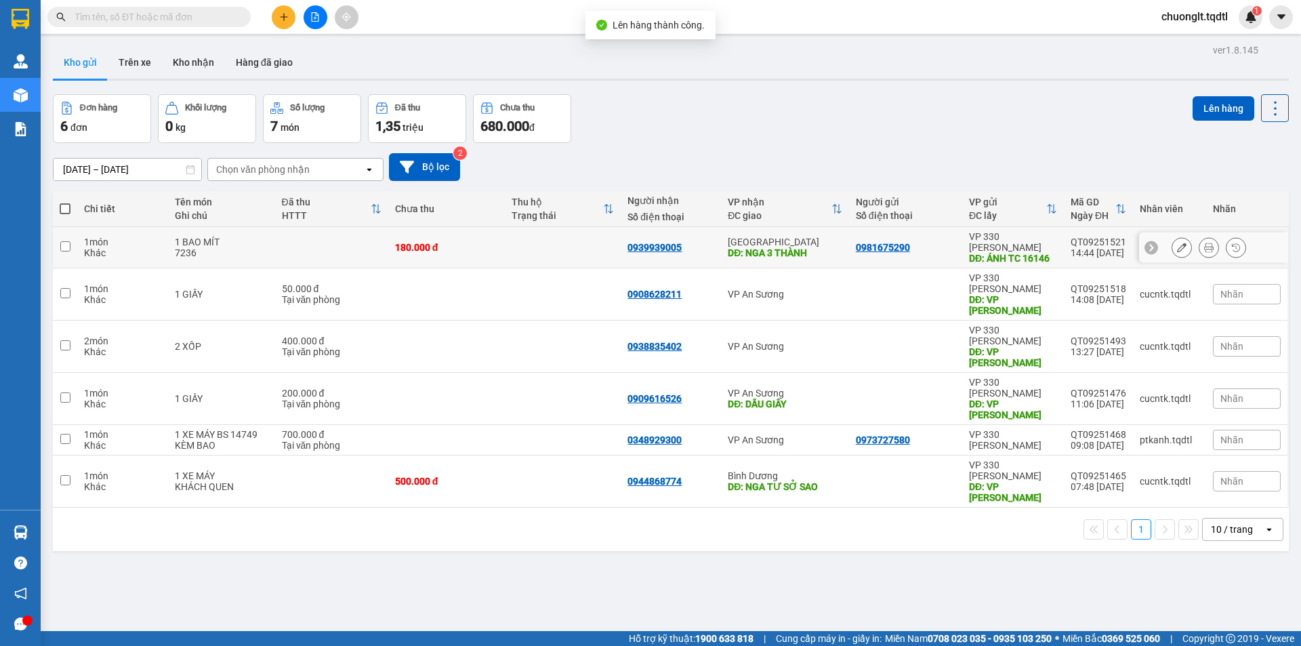
click at [64, 247] on td at bounding box center [65, 247] width 24 height 41
checkbox input "true"
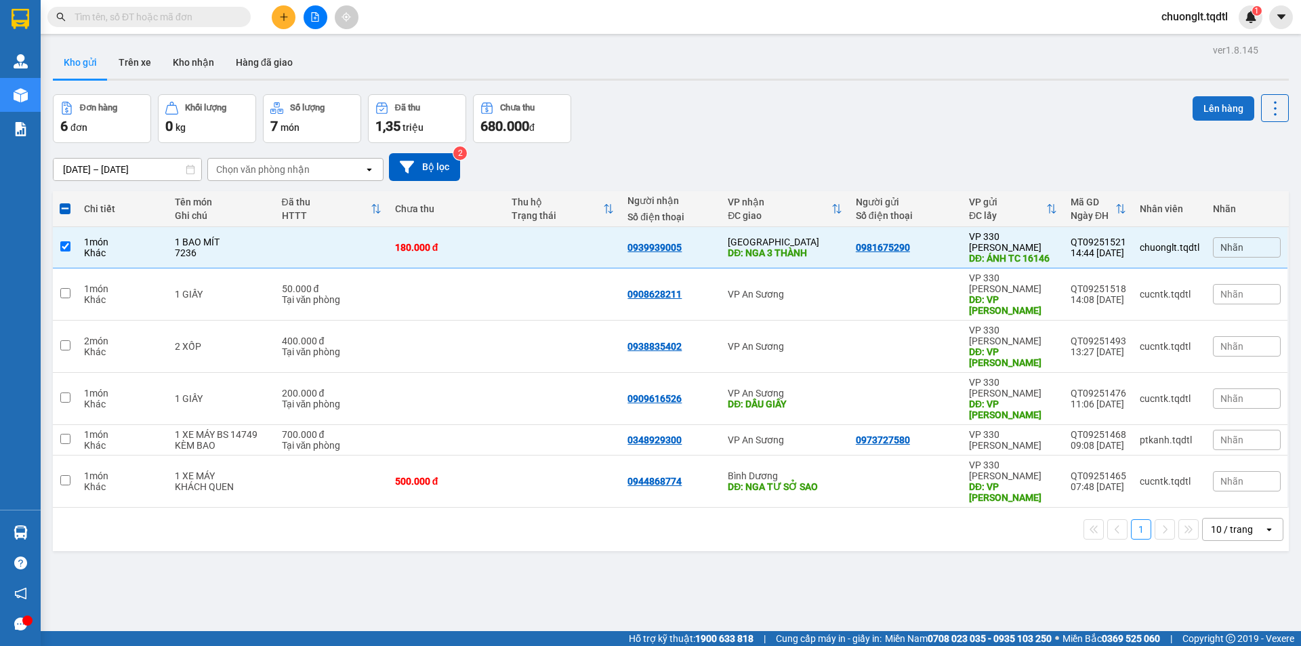
click at [1196, 106] on button "Lên hàng" at bounding box center [1224, 108] width 62 height 24
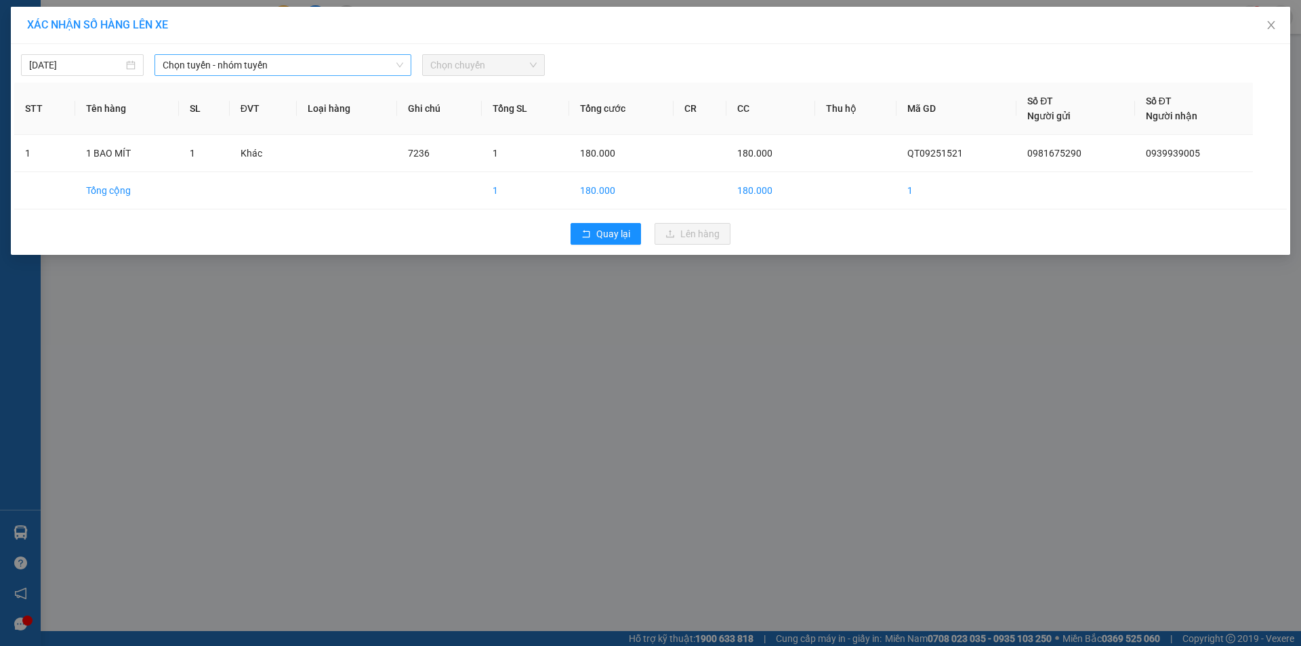
click at [352, 64] on span "Chọn tuyến - nhóm tuyến" at bounding box center [283, 65] width 241 height 20
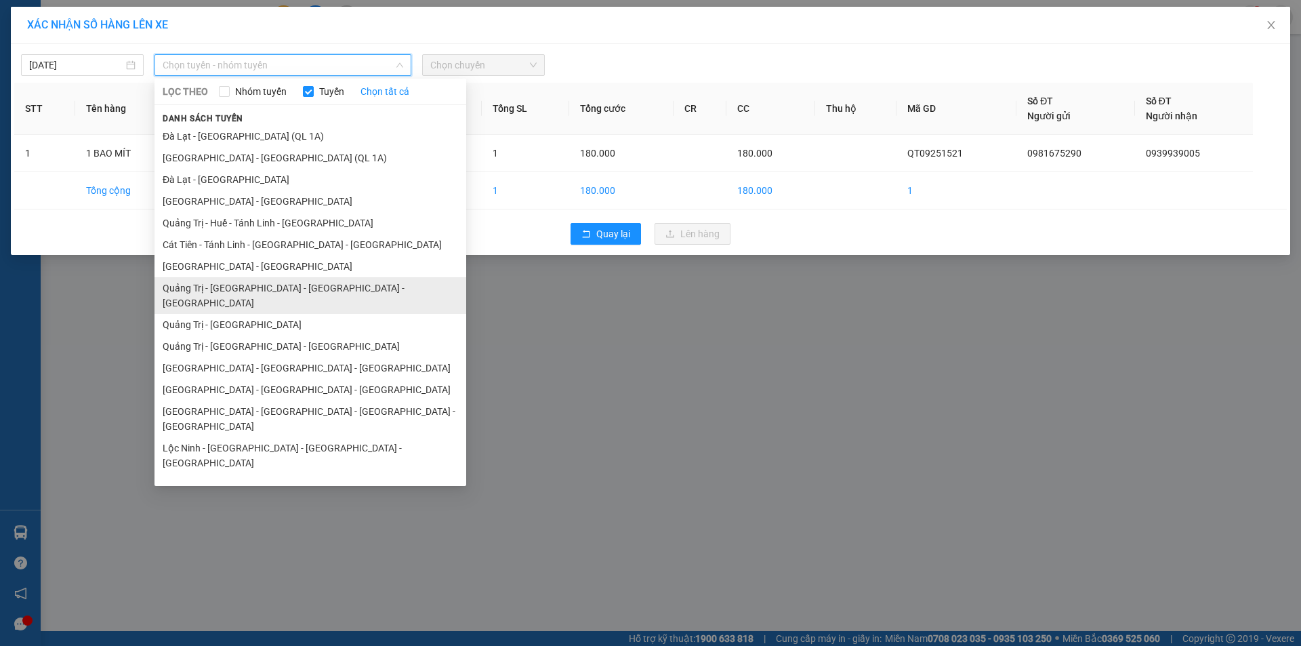
click at [293, 283] on li "Quảng Trị - [GEOGRAPHIC_DATA] - [GEOGRAPHIC_DATA] - [GEOGRAPHIC_DATA]" at bounding box center [310, 295] width 312 height 37
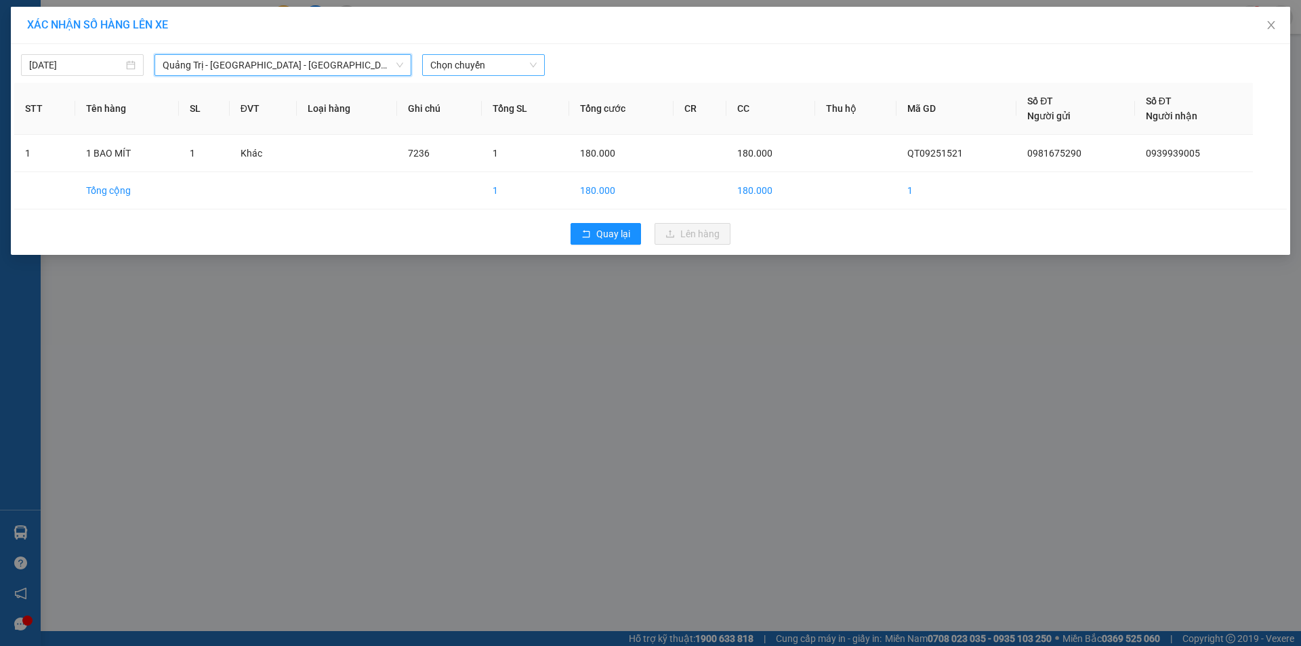
click at [517, 66] on span "Chọn chuyến" at bounding box center [483, 65] width 106 height 20
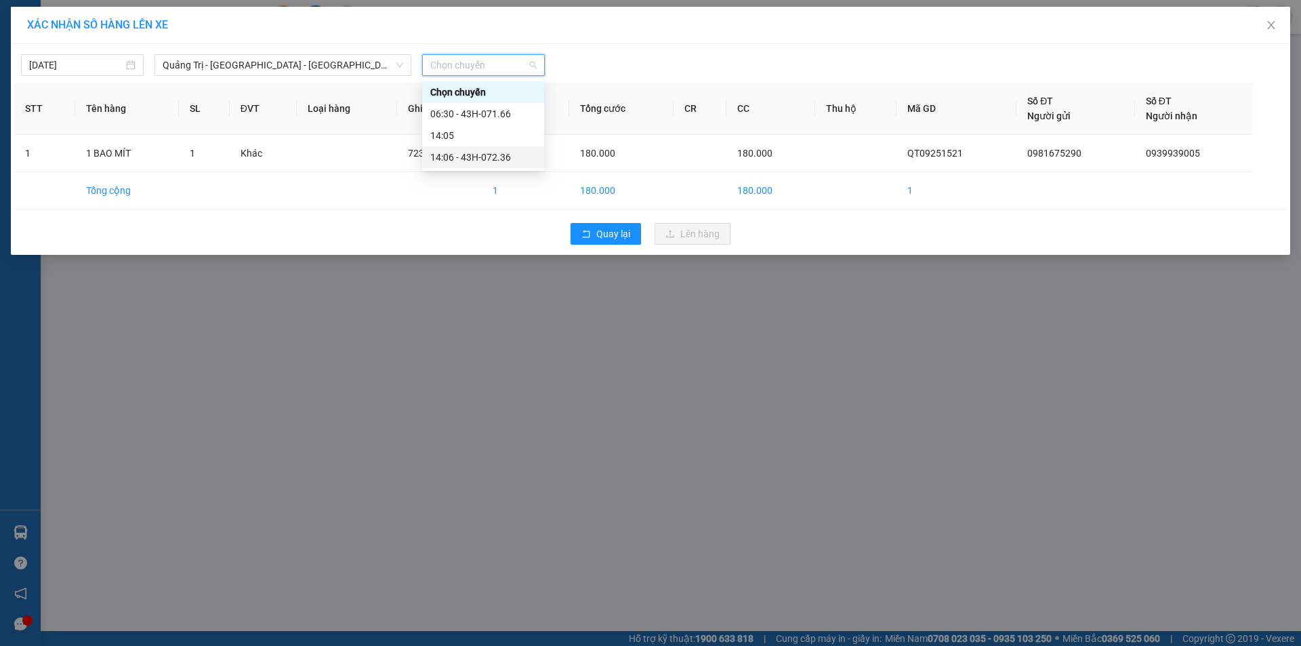
click at [492, 160] on div "14:06 - 43H-072.36" at bounding box center [483, 157] width 106 height 15
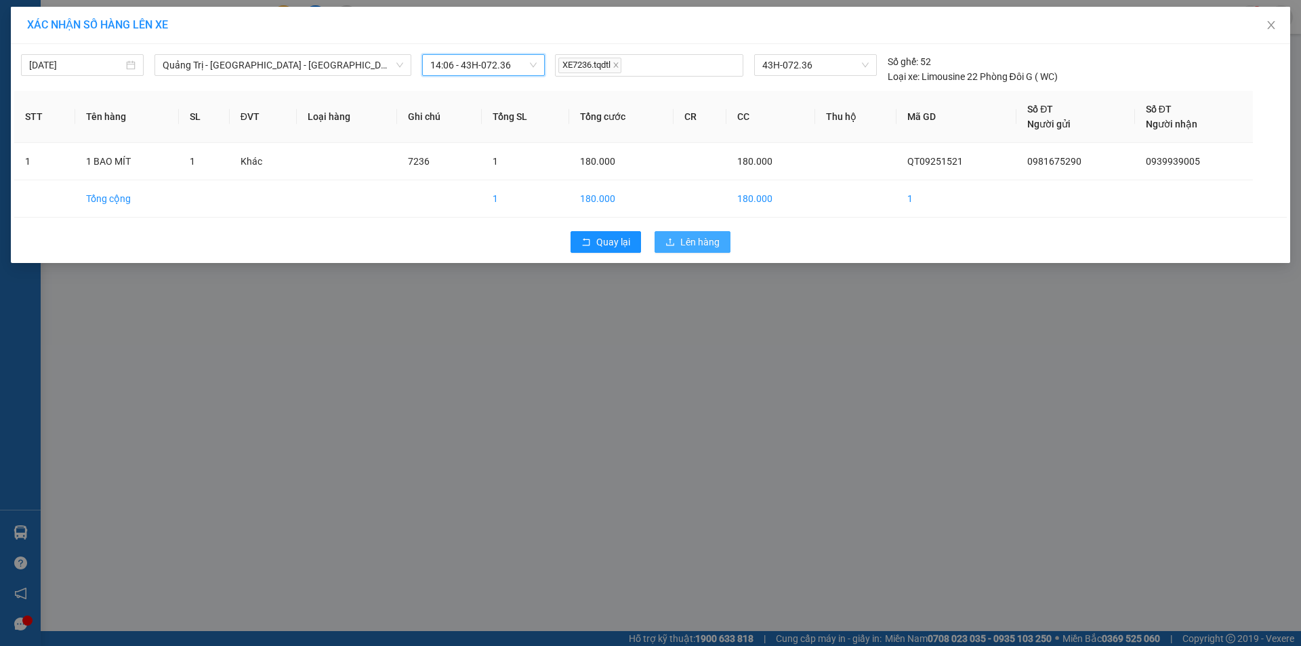
click at [686, 239] on span "Lên hàng" at bounding box center [699, 241] width 39 height 15
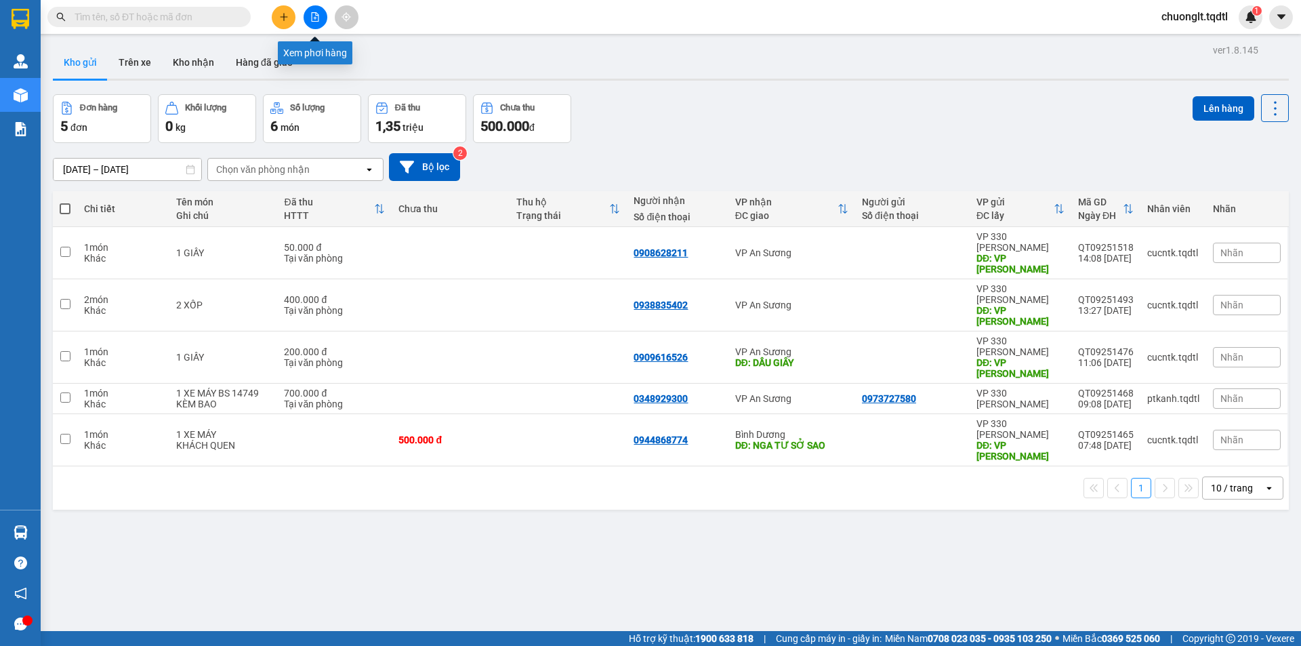
click at [312, 14] on icon "file-add" at bounding box center [315, 16] width 7 height 9
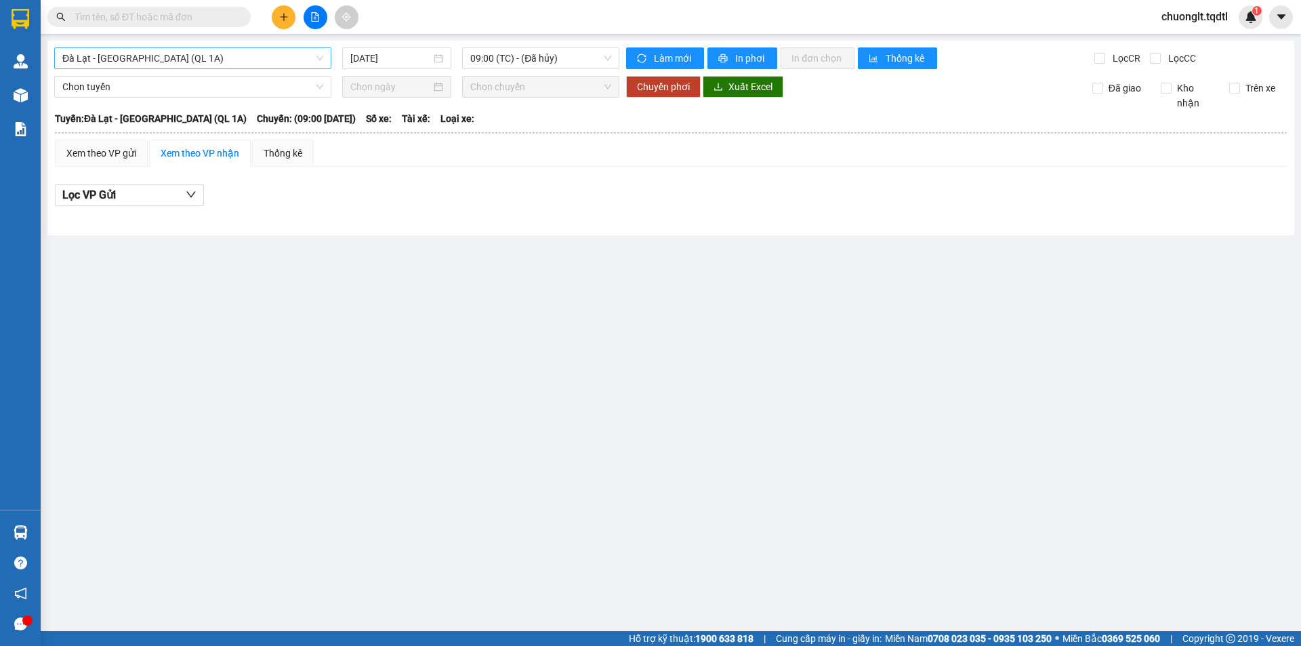
click at [247, 64] on span "Đà Lạt - [GEOGRAPHIC_DATA] (QL 1A)" at bounding box center [192, 58] width 261 height 20
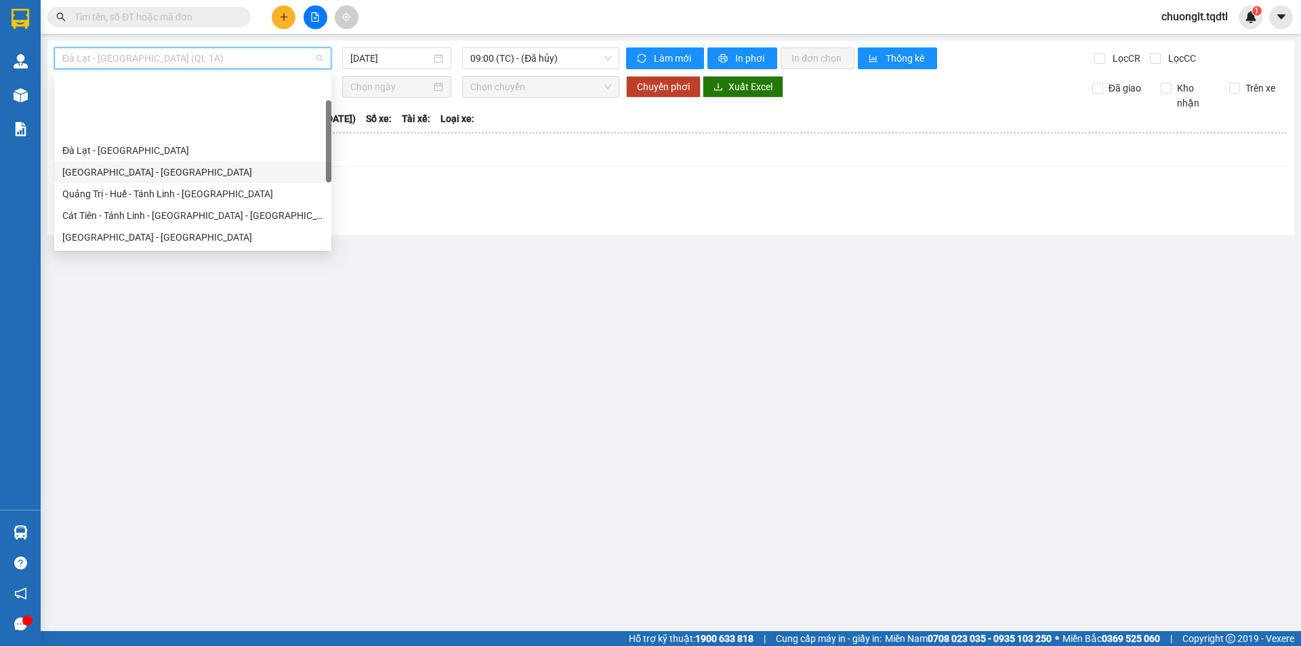
scroll to position [68, 0]
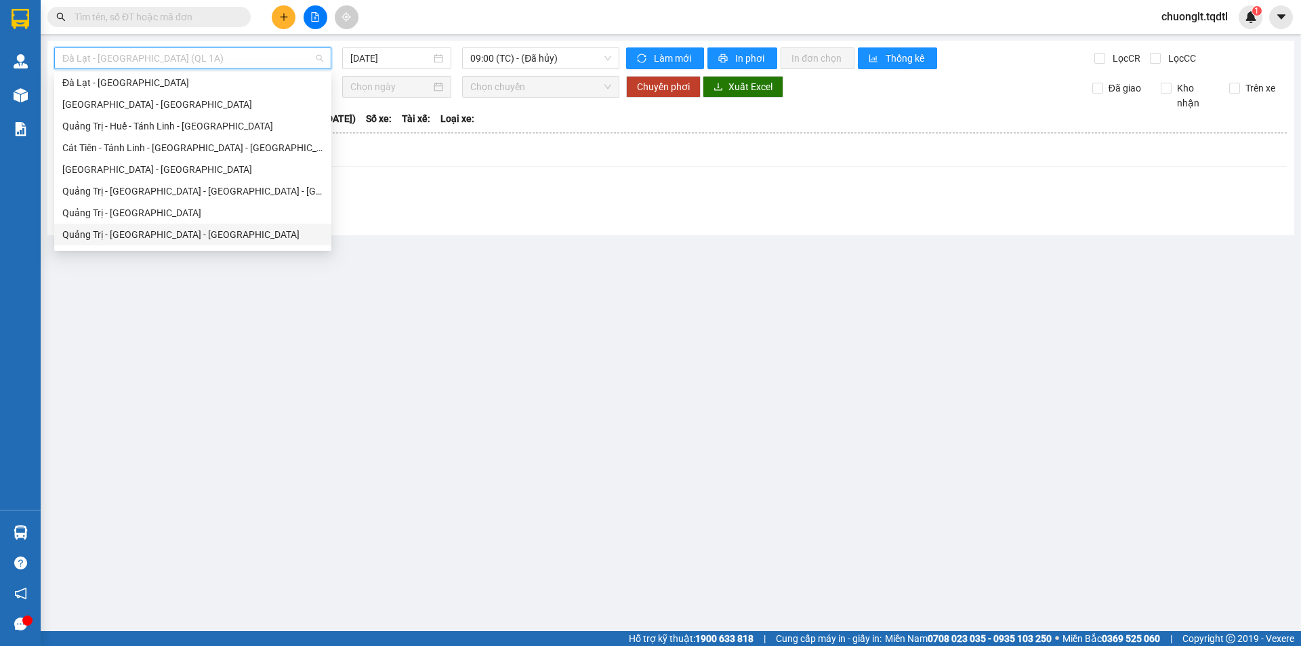
click at [205, 234] on div "Quảng Trị - [GEOGRAPHIC_DATA] - [GEOGRAPHIC_DATA]" at bounding box center [192, 234] width 261 height 15
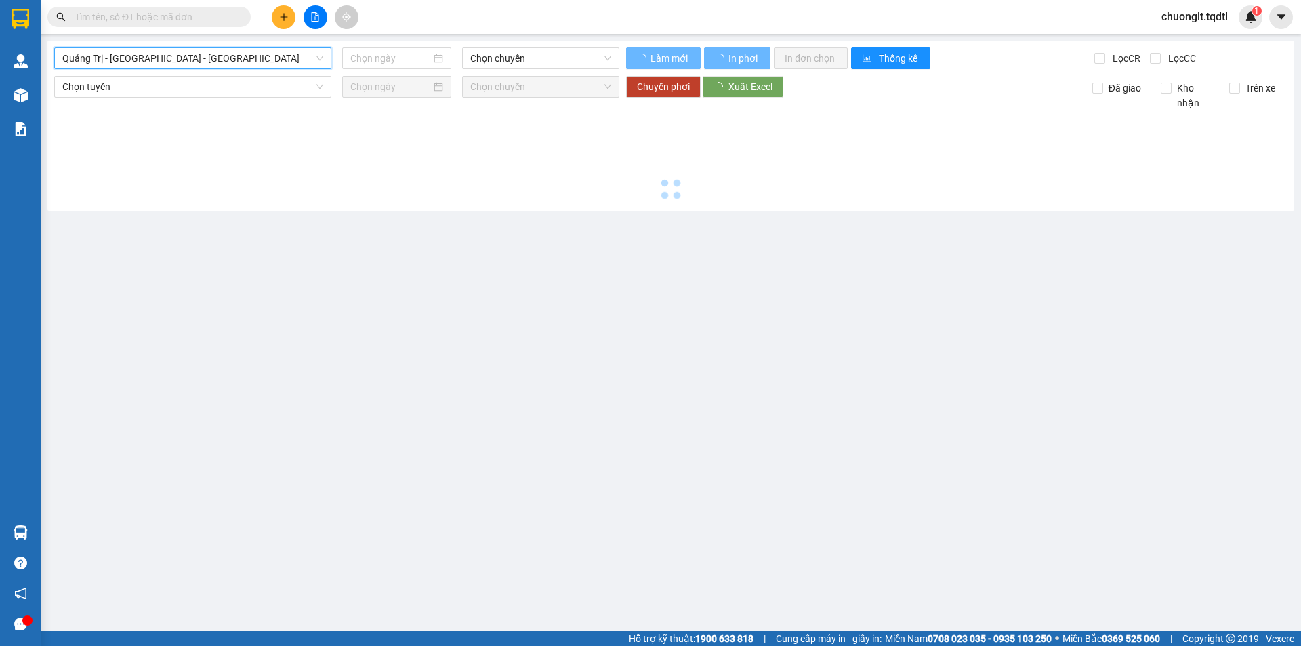
type input "[DATE]"
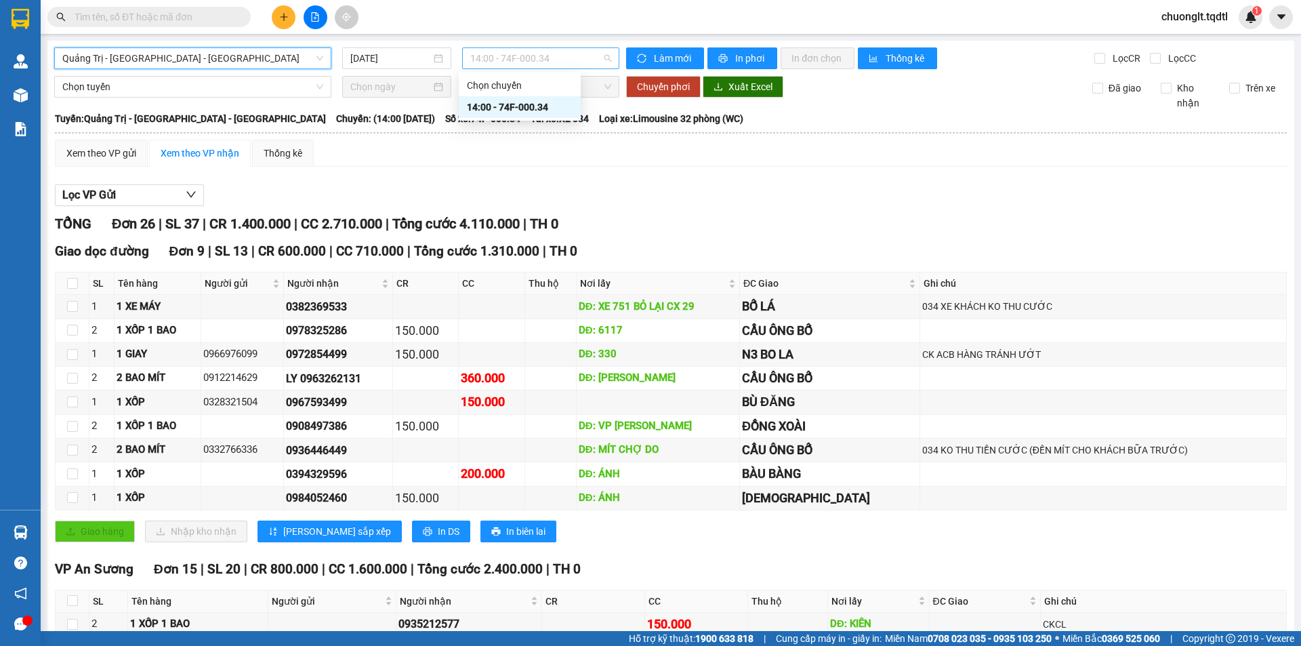
click at [570, 55] on span "14:00 - 74F-000.34" at bounding box center [540, 58] width 141 height 20
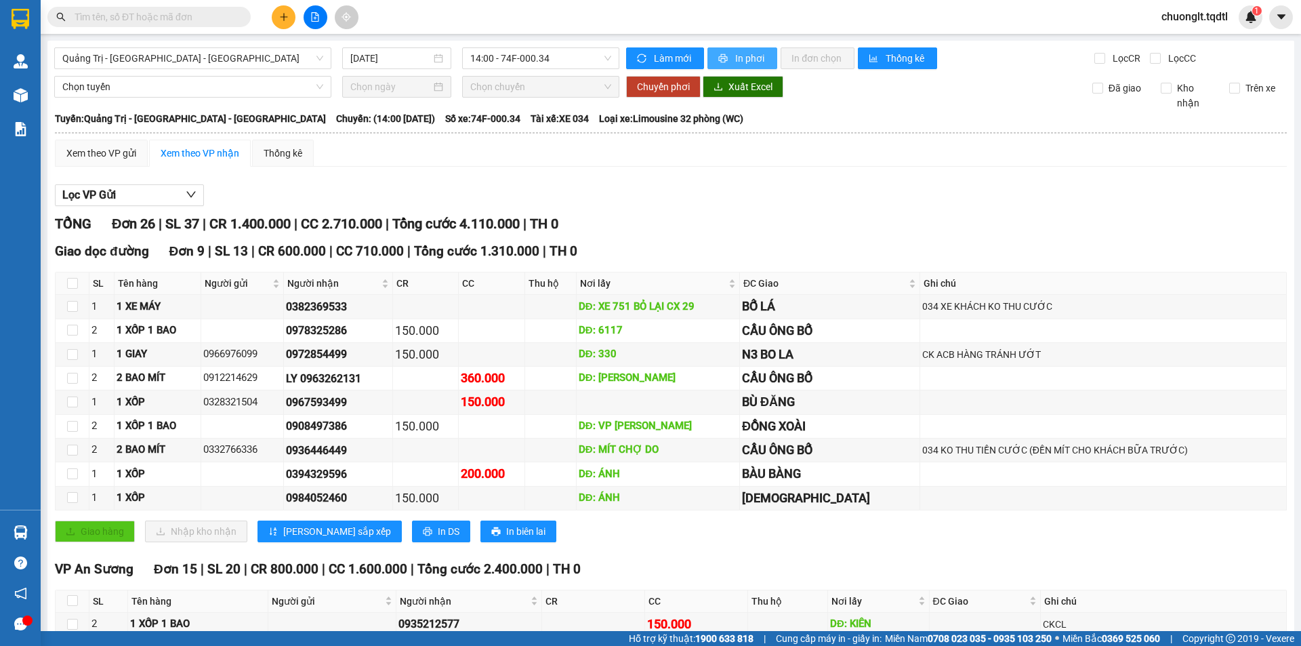
click at [722, 58] on icon "printer" at bounding box center [723, 58] width 9 height 9
click at [295, 59] on span "Quảng Trị - [GEOGRAPHIC_DATA] - [GEOGRAPHIC_DATA]" at bounding box center [192, 58] width 261 height 20
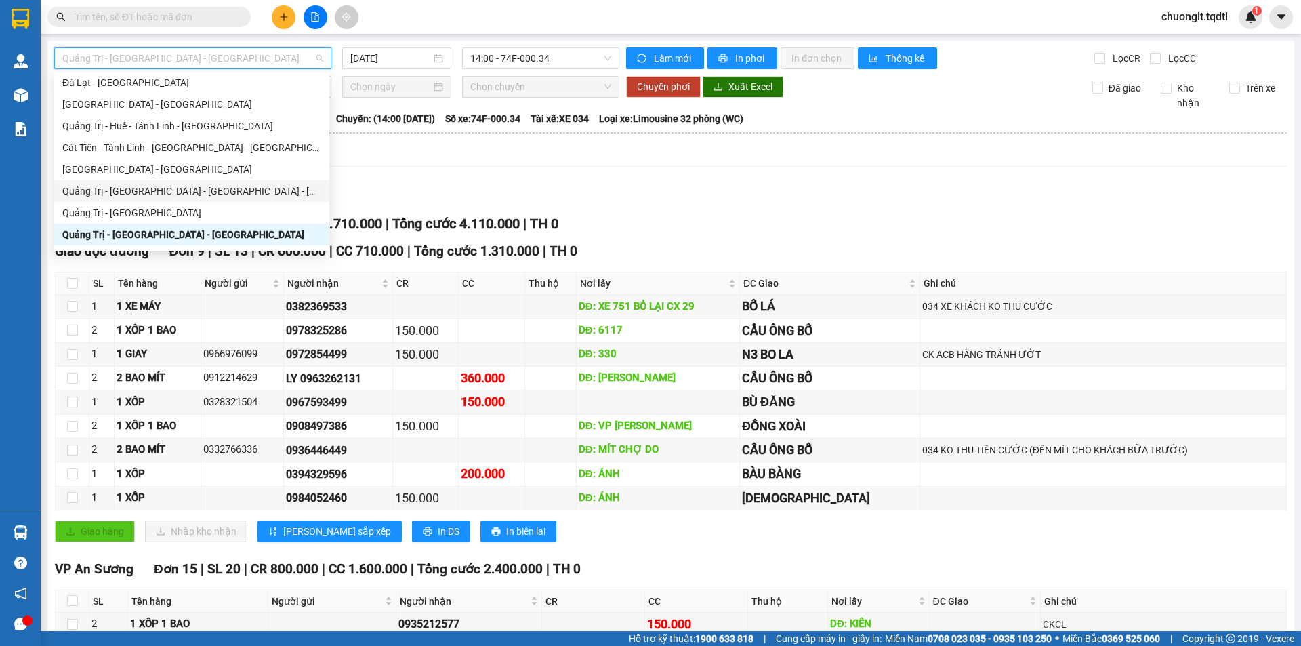
scroll to position [136, 0]
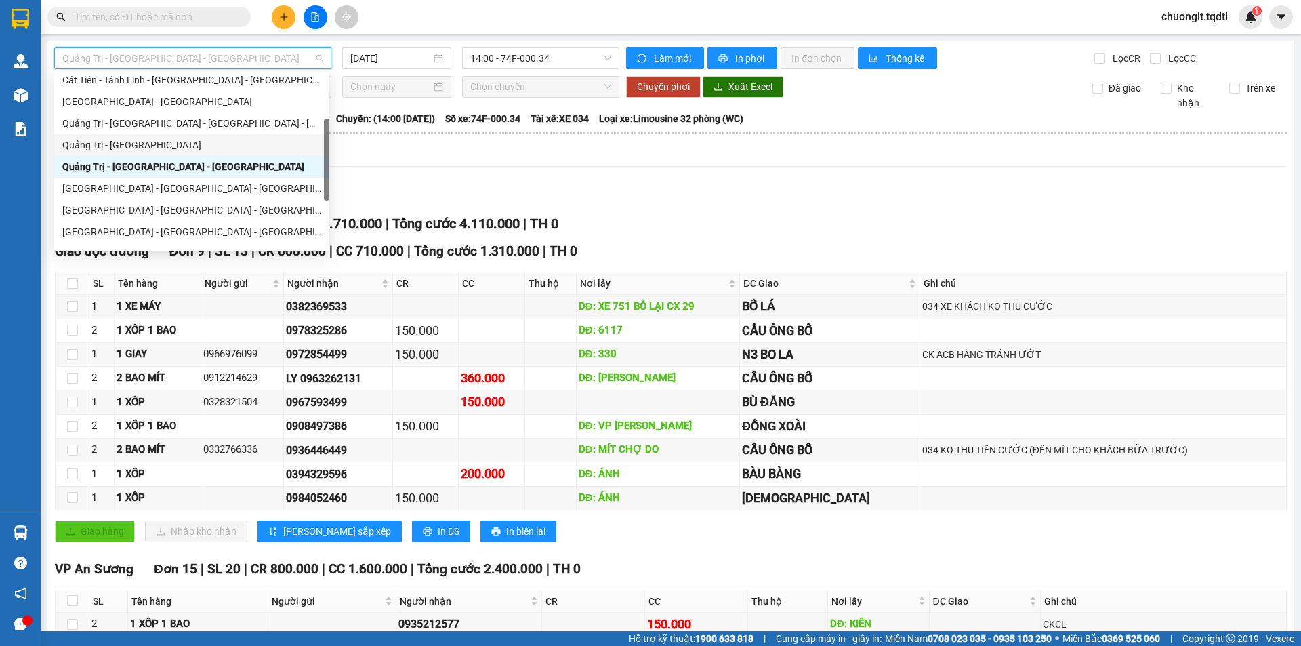
click at [158, 150] on div "Quảng Trị - [GEOGRAPHIC_DATA]" at bounding box center [191, 145] width 259 height 15
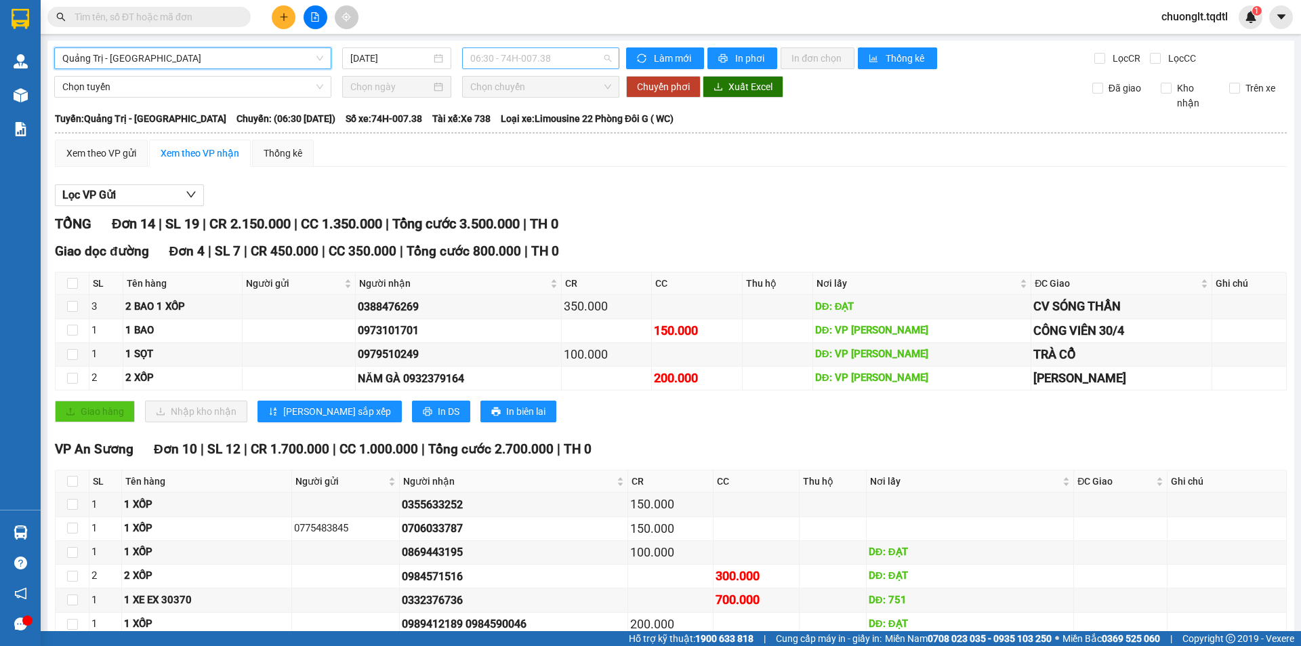
click at [579, 57] on span "06:30 - 74H-007.38" at bounding box center [540, 58] width 141 height 20
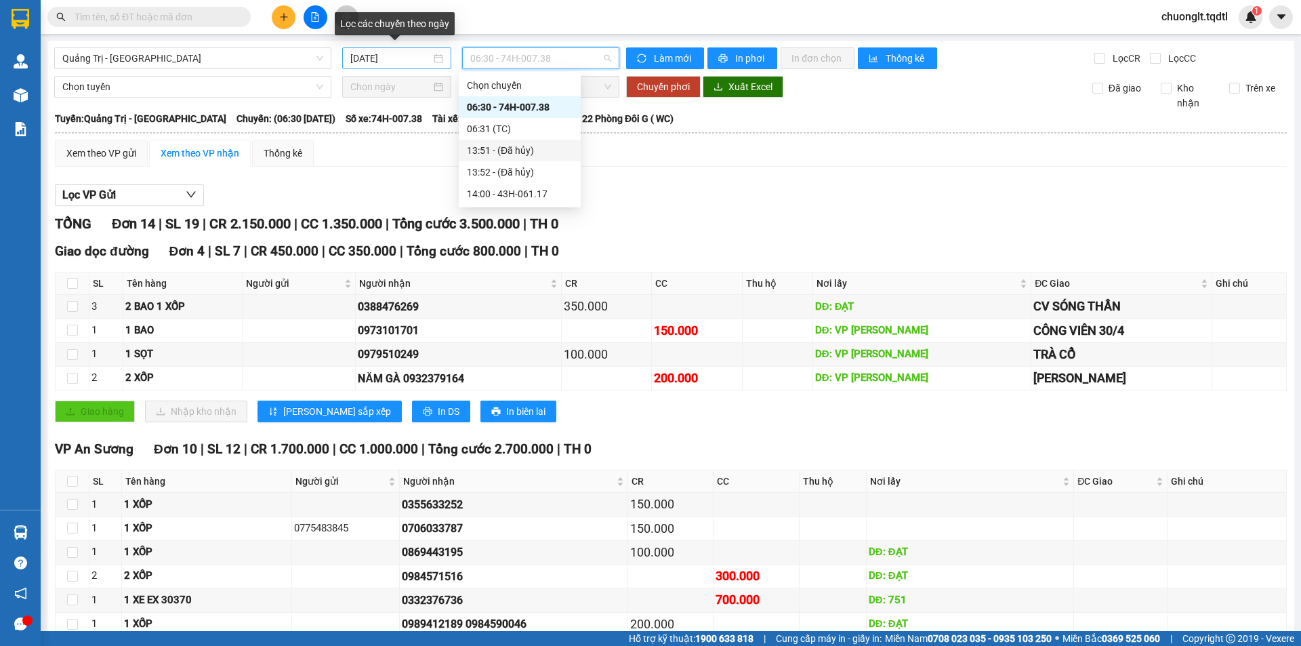
click at [436, 60] on div "[DATE]" at bounding box center [396, 58] width 93 height 15
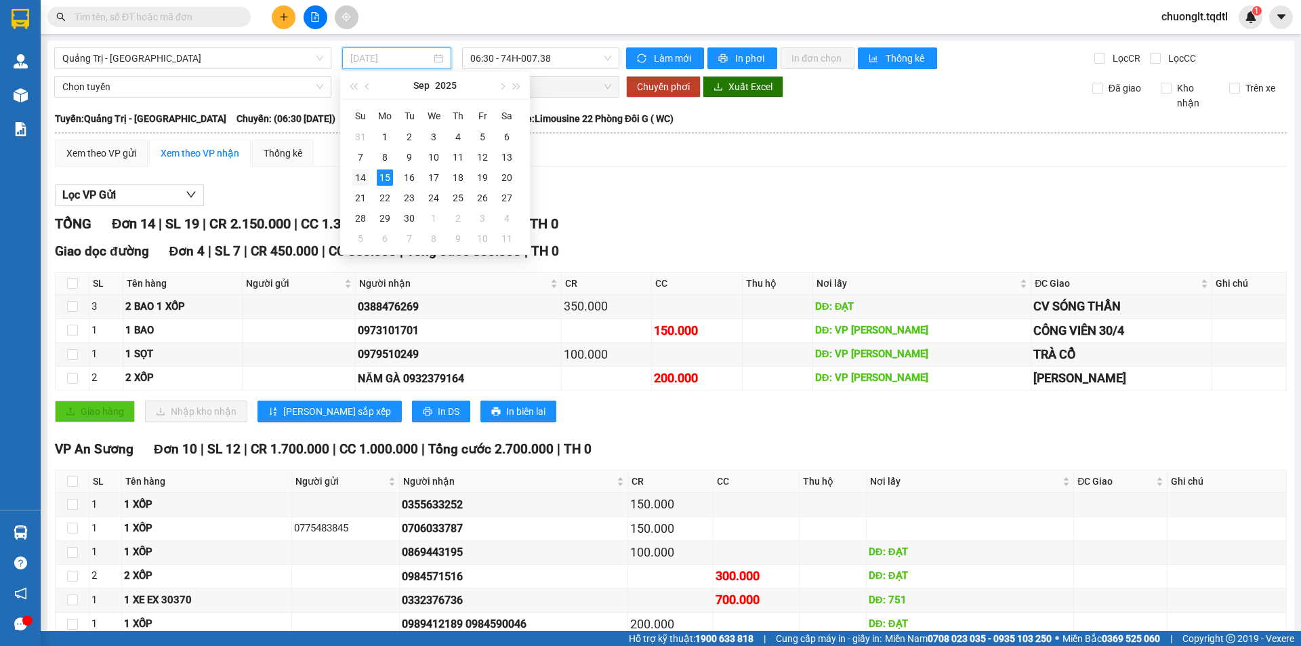
click at [362, 171] on div "14" at bounding box center [360, 177] width 16 height 16
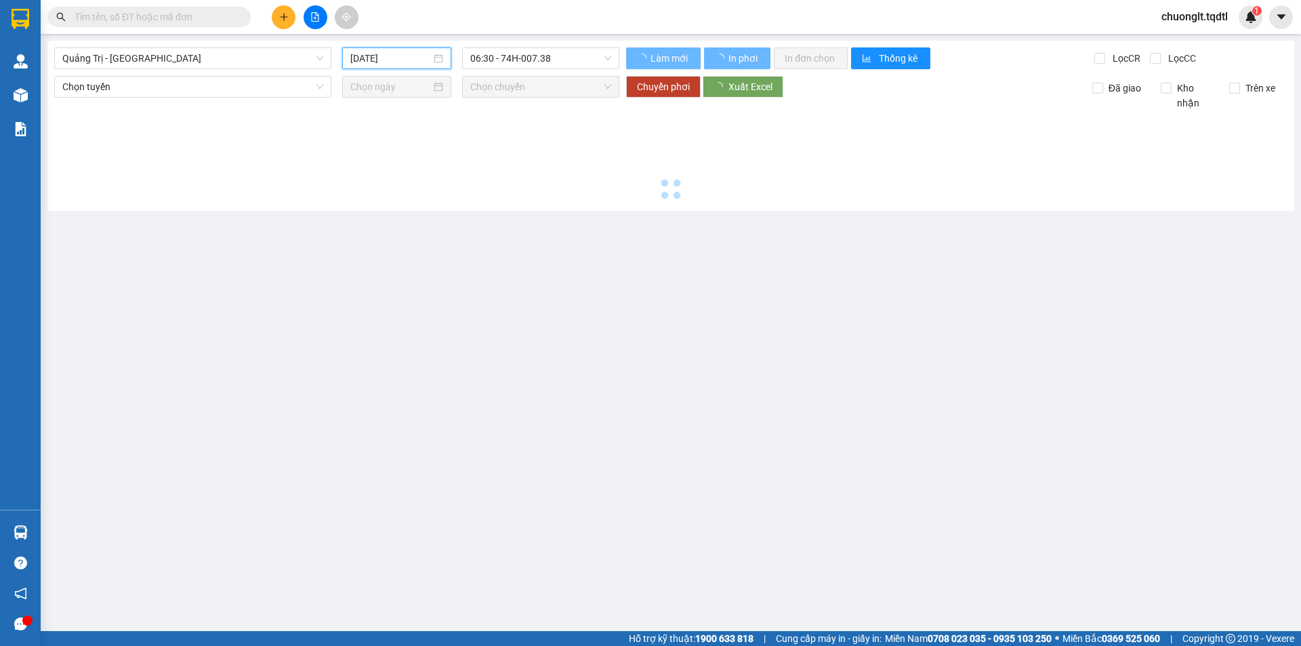
type input "[DATE]"
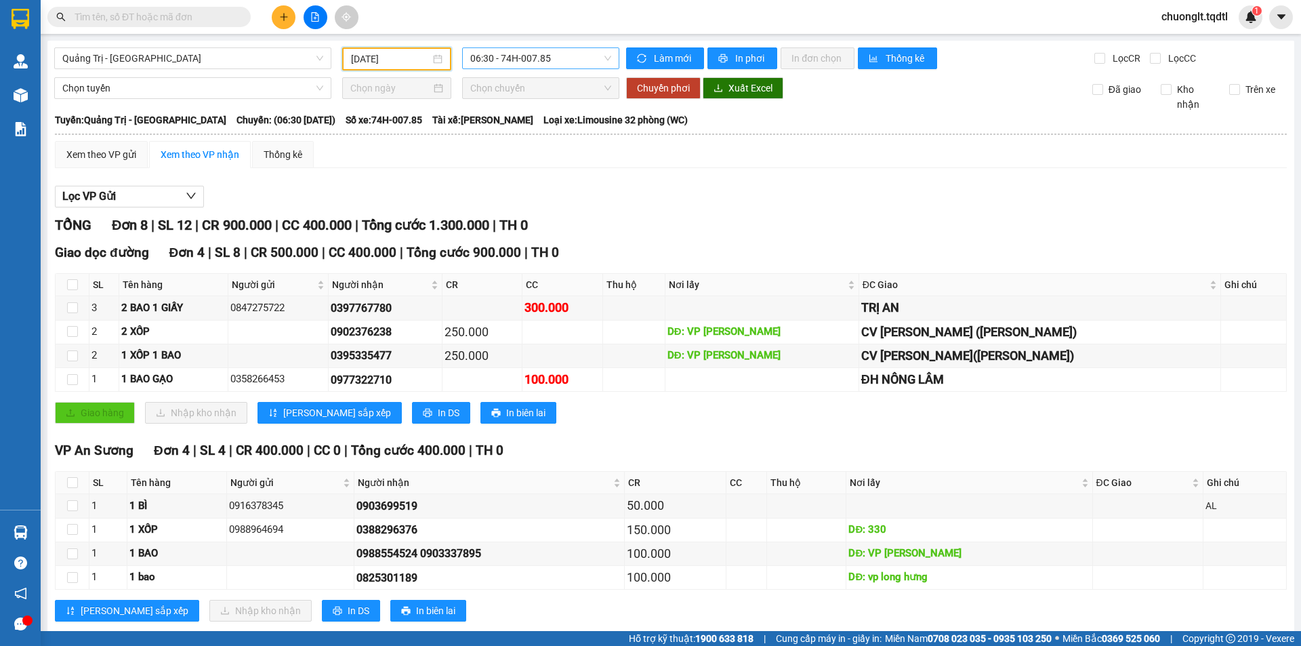
click at [565, 62] on span "06:30 - 74H-007.85" at bounding box center [540, 58] width 141 height 20
click at [535, 167] on div "14:00 - 43H-099.56" at bounding box center [520, 172] width 106 height 15
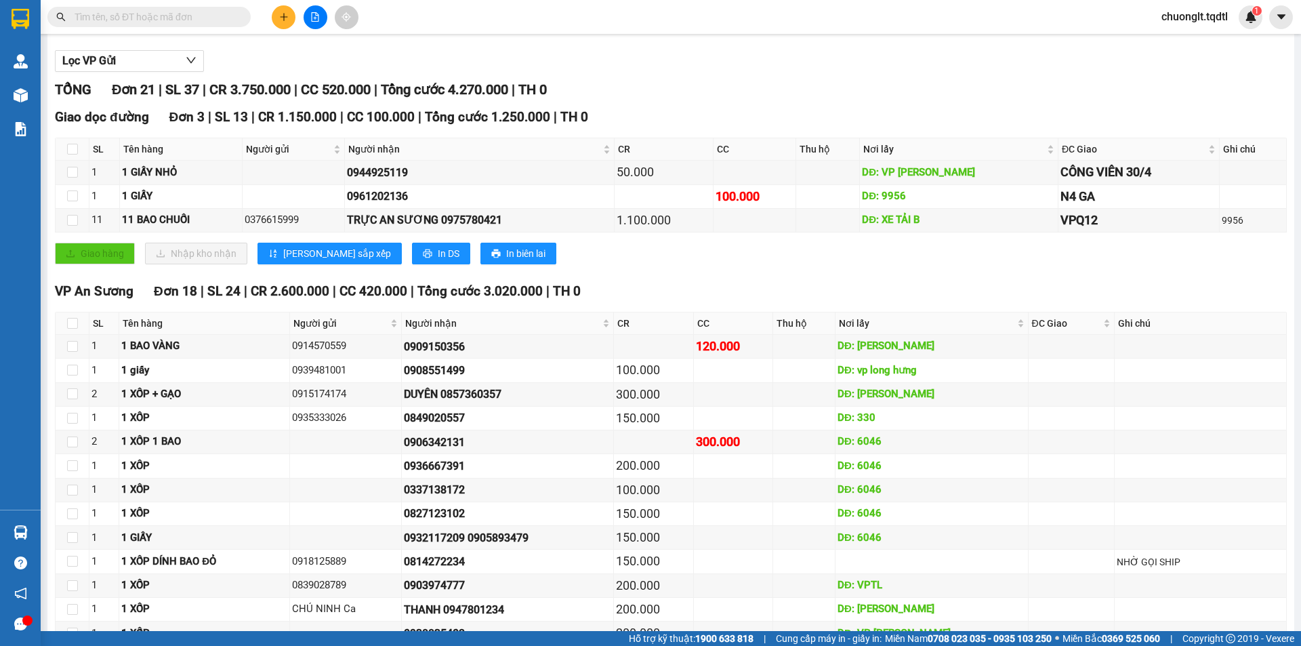
scroll to position [203, 0]
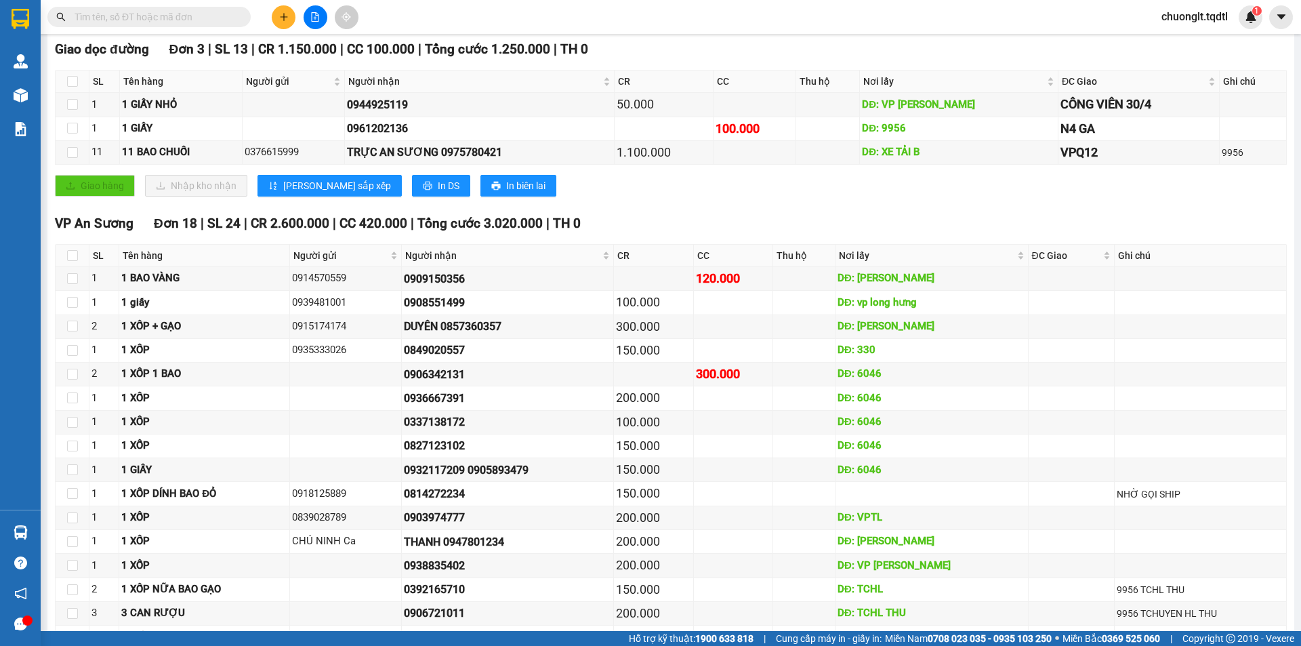
click at [140, 24] on input "text" at bounding box center [155, 16] width 160 height 15
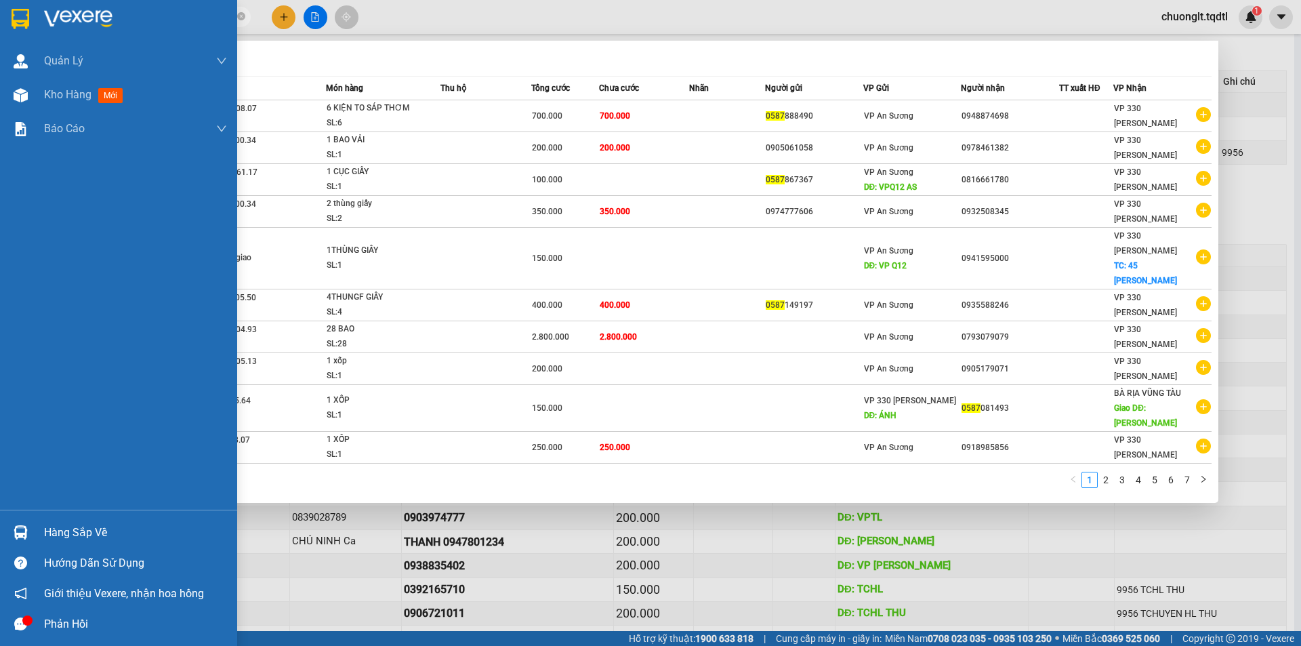
type input "0587"
click at [65, 465] on div "Quản Lý Quản lý khách hàng mới Quản lý giao nhận mới Kho hàng mới Báo cáo Báo c…" at bounding box center [118, 276] width 237 height 465
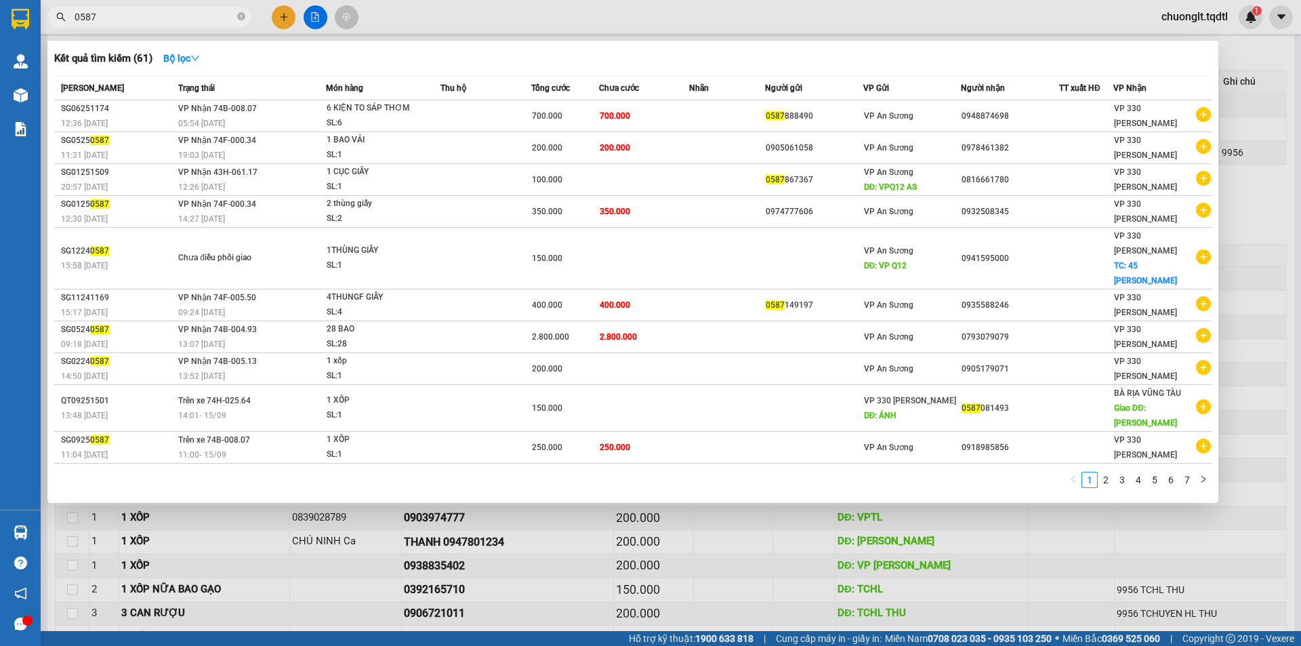
click at [543, 499] on div at bounding box center [650, 323] width 1301 height 646
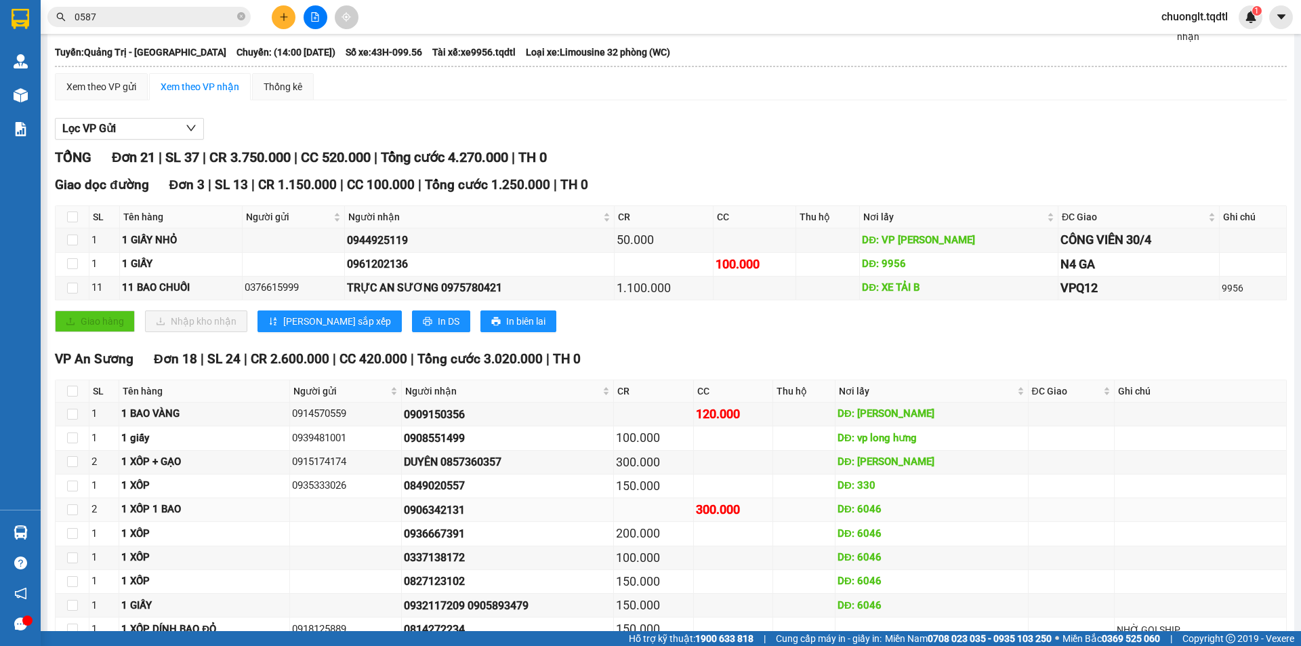
scroll to position [0, 0]
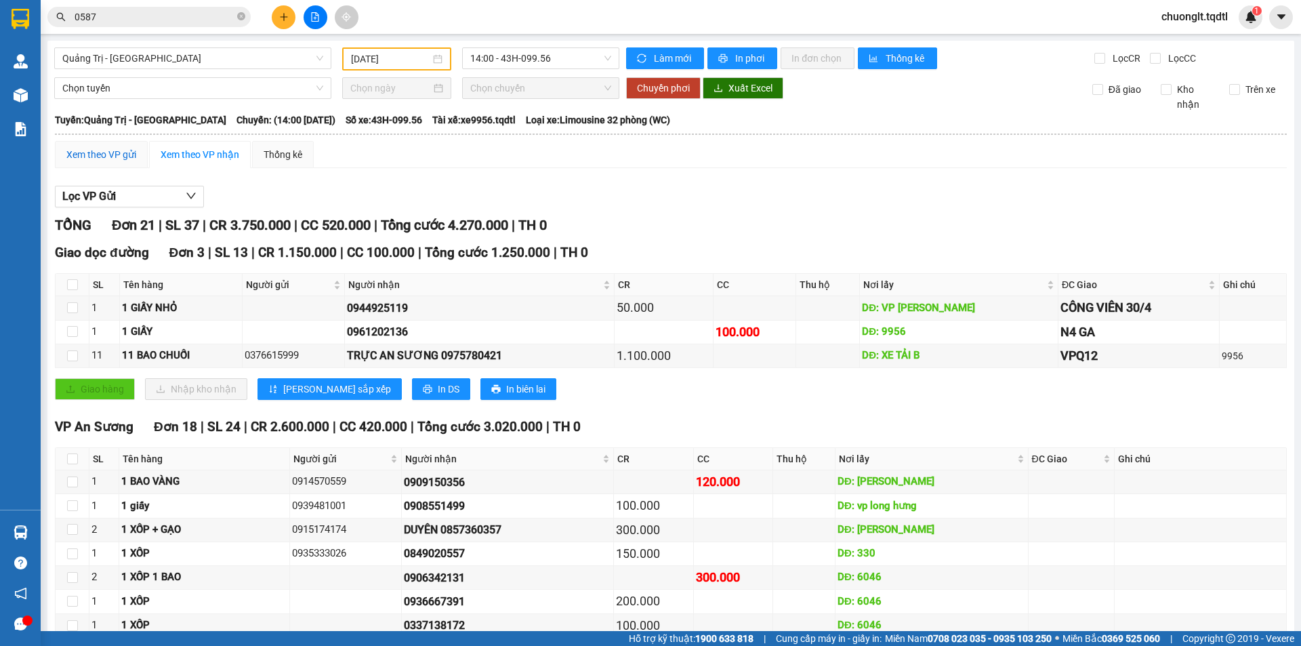
click at [107, 148] on div "Xem theo VP gửi" at bounding box center [101, 154] width 70 height 15
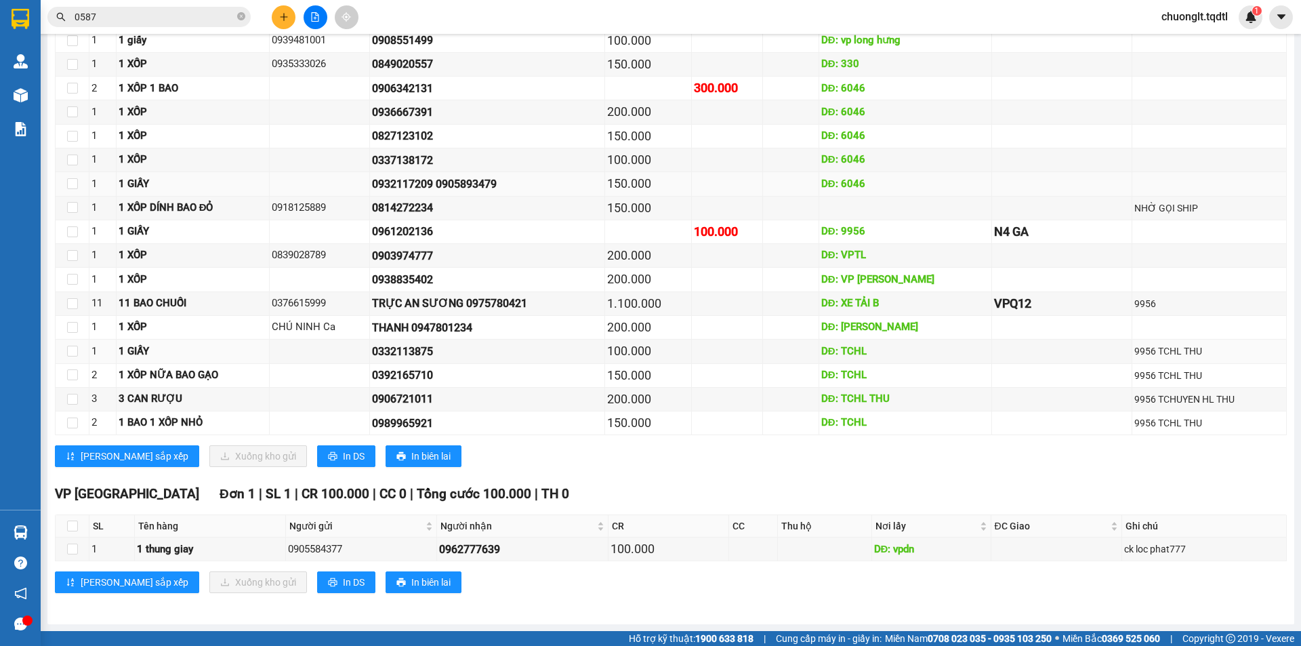
scroll to position [790, 0]
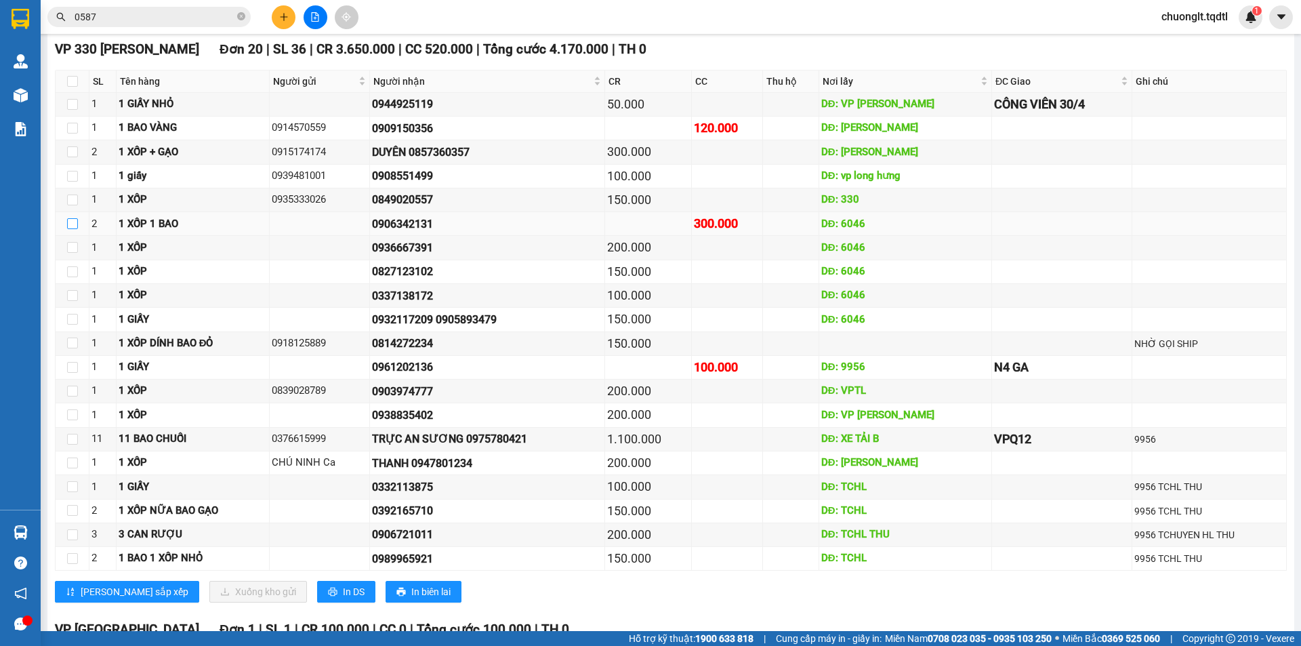
click at [77, 224] on input "checkbox" at bounding box center [72, 223] width 11 height 11
checkbox input "true"
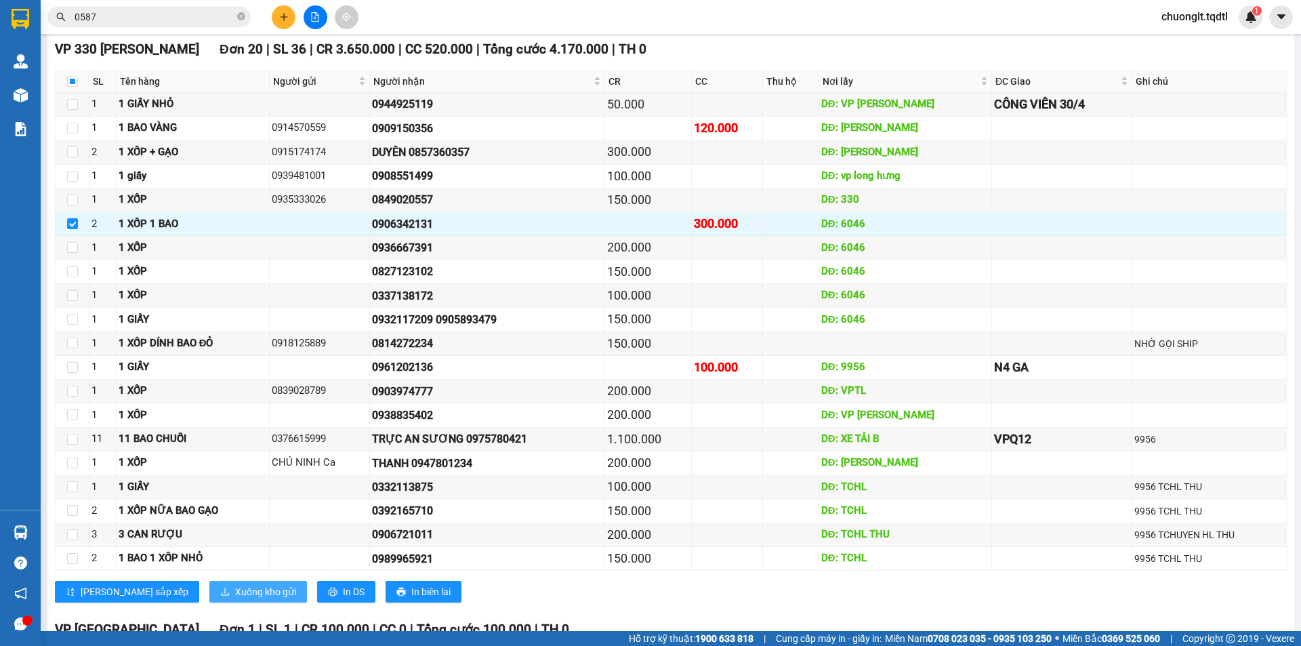
click at [235, 591] on span "Xuống kho gửi" at bounding box center [265, 591] width 61 height 15
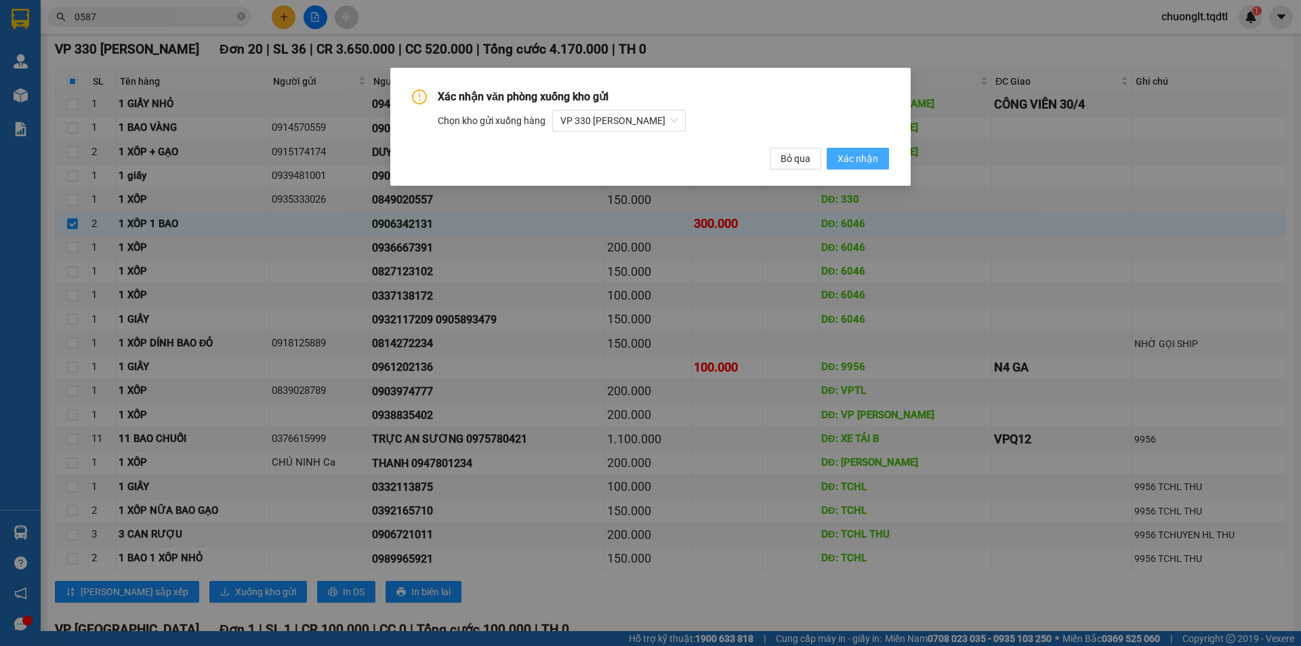
click at [850, 159] on span "Xác nhận" at bounding box center [857, 158] width 41 height 15
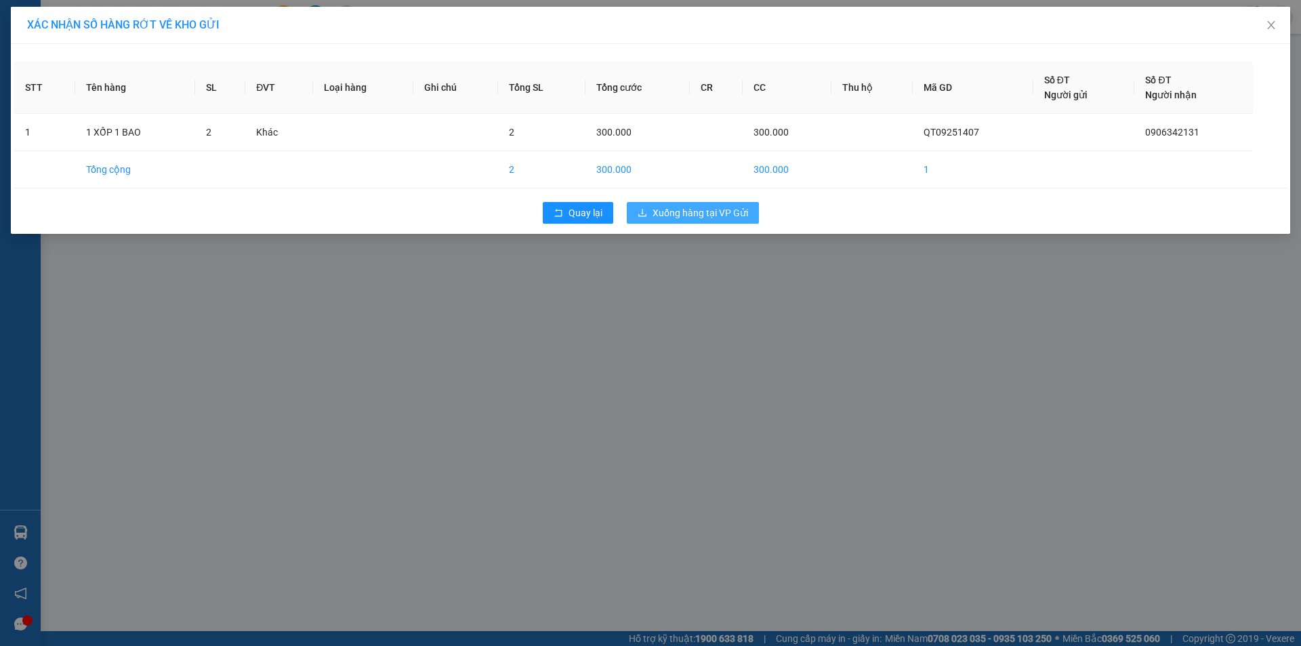
click at [686, 211] on span "Xuống hàng tại VP Gửi" at bounding box center [700, 212] width 96 height 15
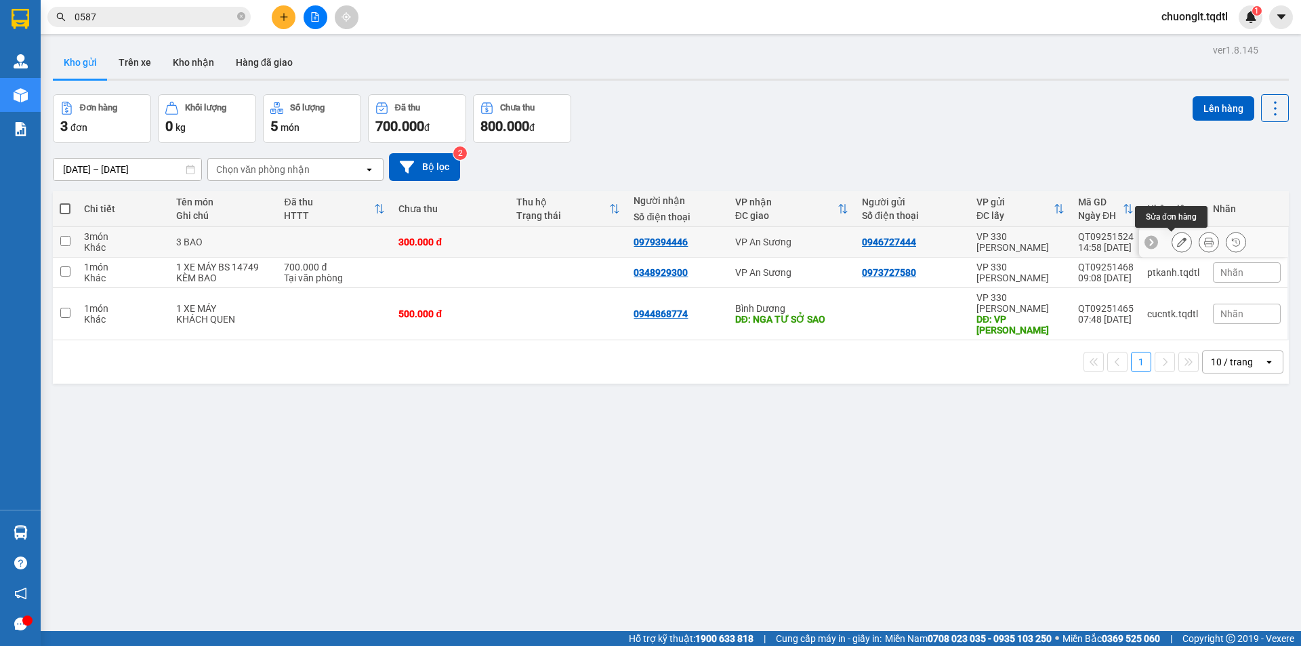
click at [1177, 243] on icon at bounding box center [1181, 241] width 9 height 9
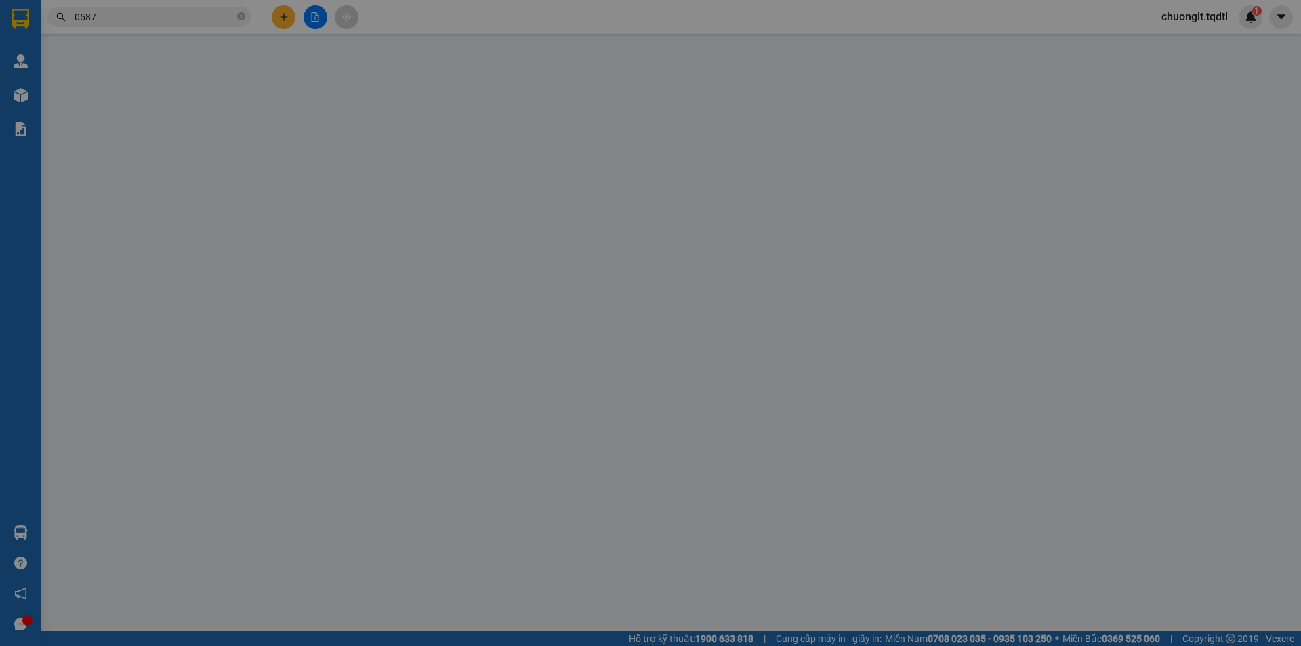
type input "0946727444"
type input "0979394446"
type input "300.000"
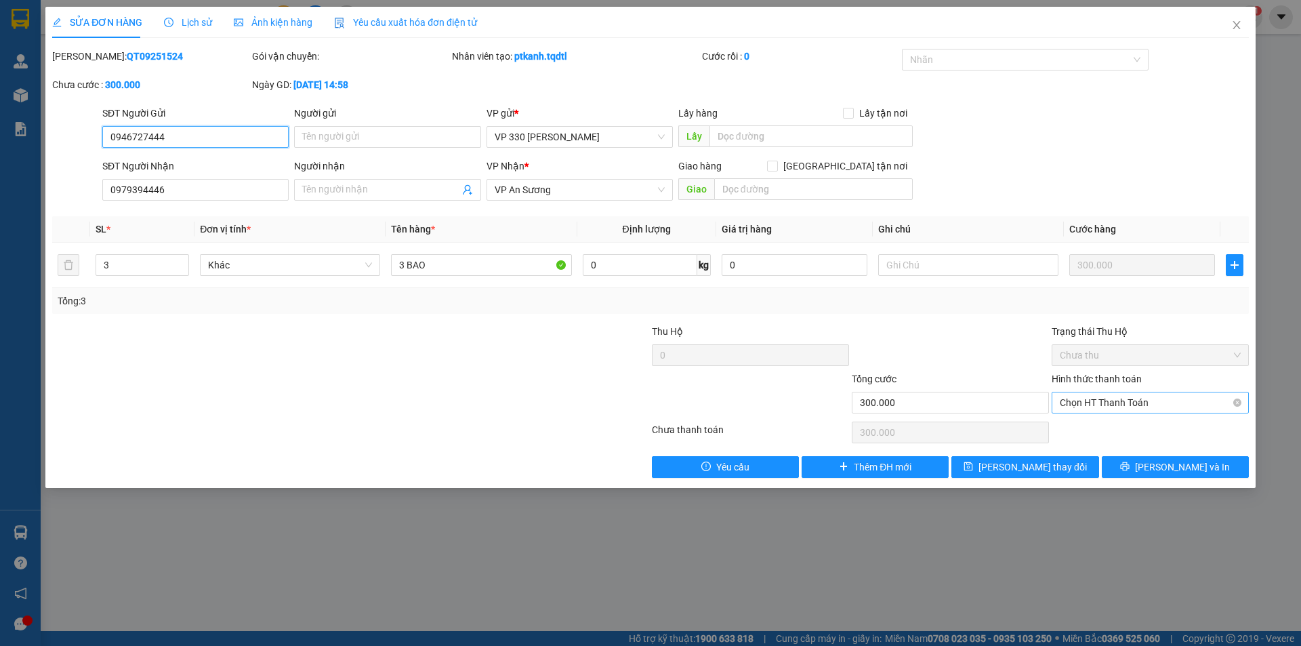
click at [1166, 403] on span "Chọn HT Thanh Toán" at bounding box center [1150, 402] width 181 height 20
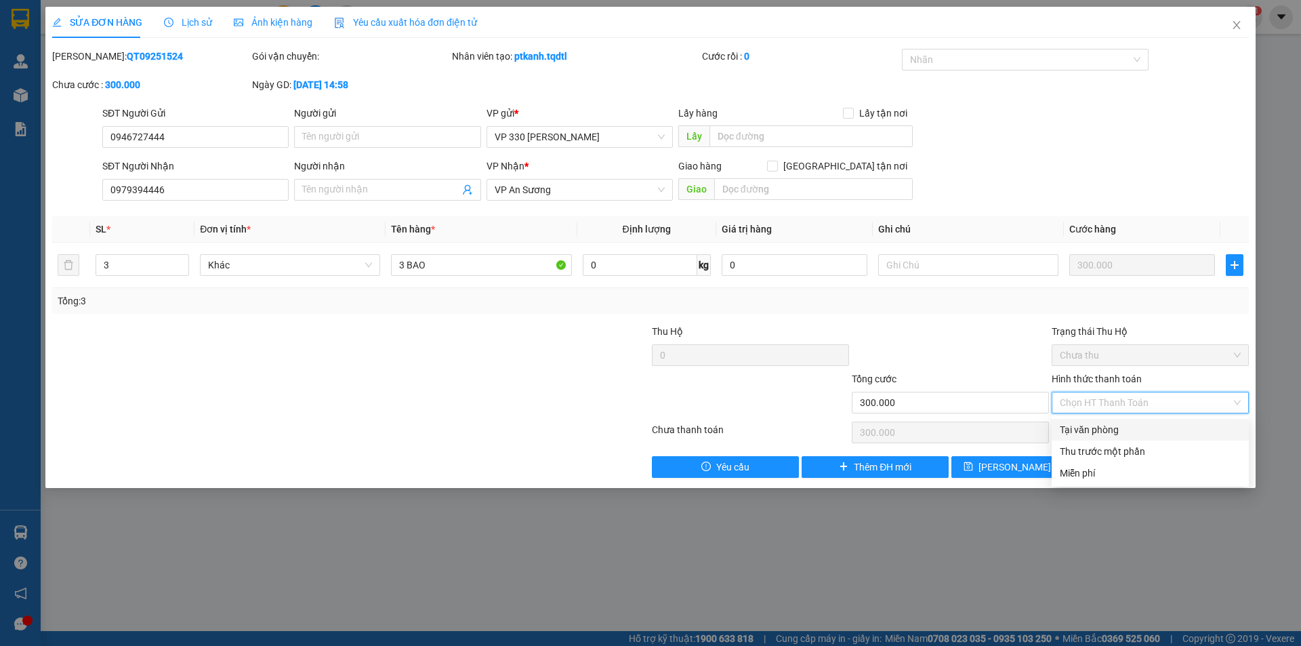
click at [1136, 426] on div "Tại văn phòng" at bounding box center [1150, 429] width 181 height 15
type input "0"
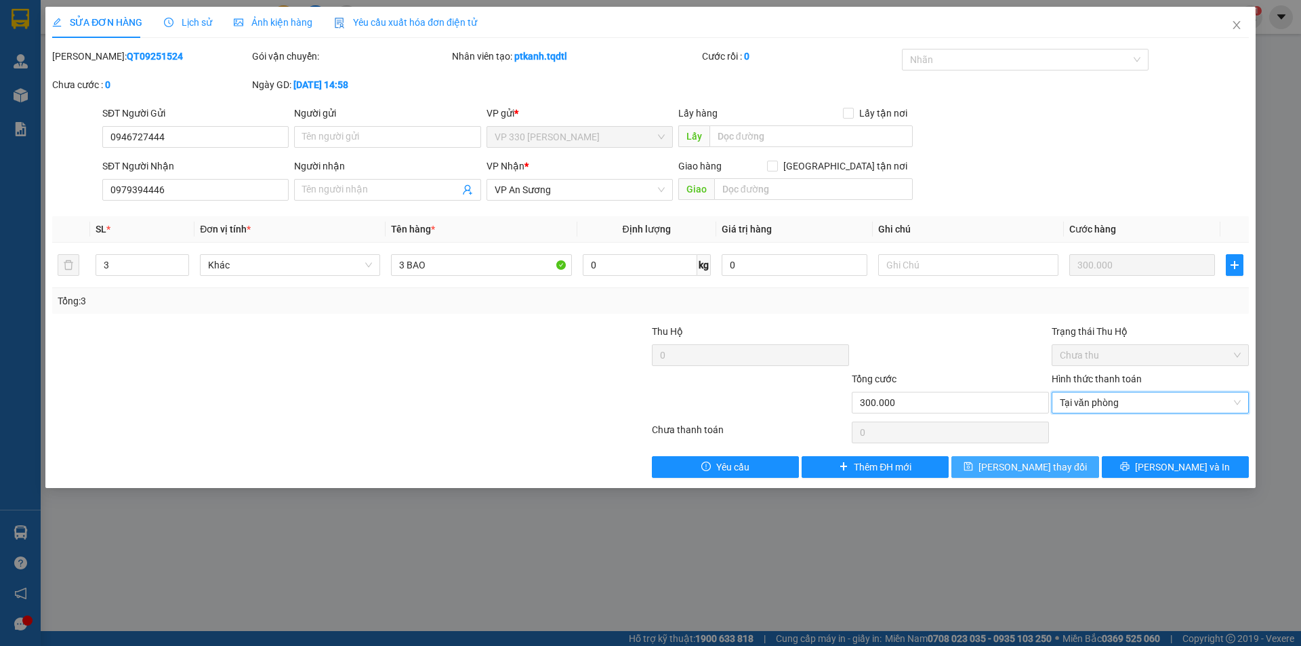
click at [1071, 462] on button "[PERSON_NAME] thay đổi" at bounding box center [1024, 467] width 147 height 22
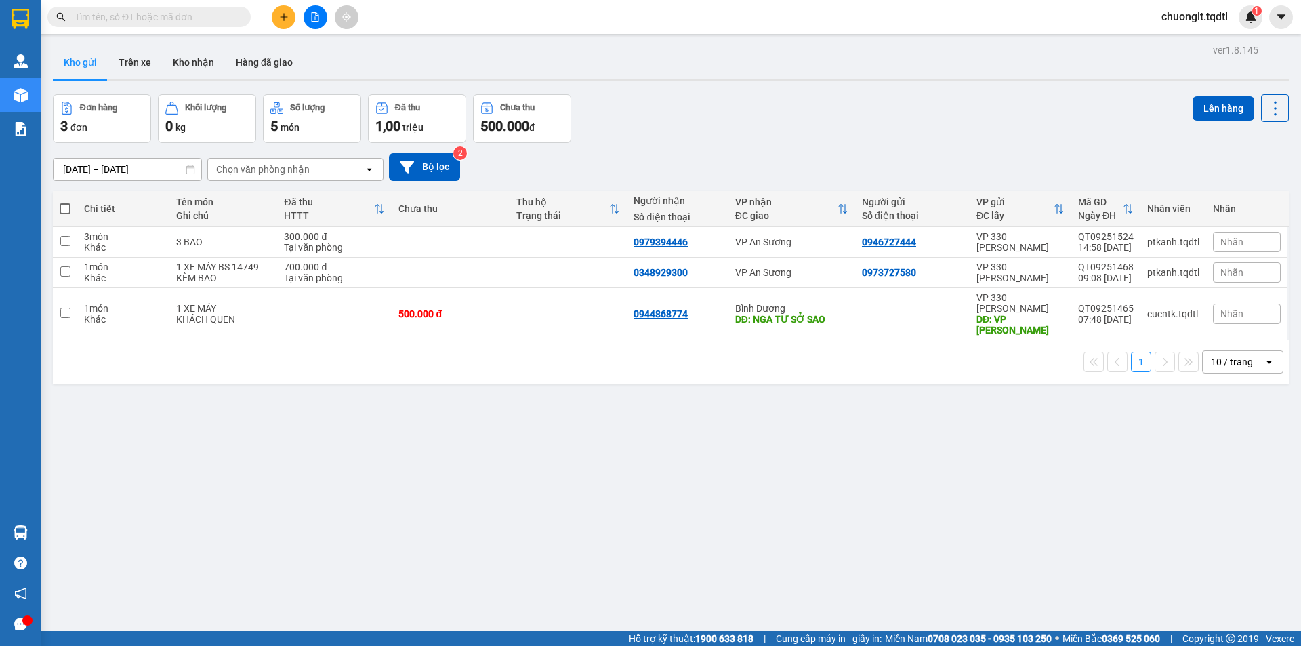
click at [194, 20] on input "text" at bounding box center [155, 16] width 160 height 15
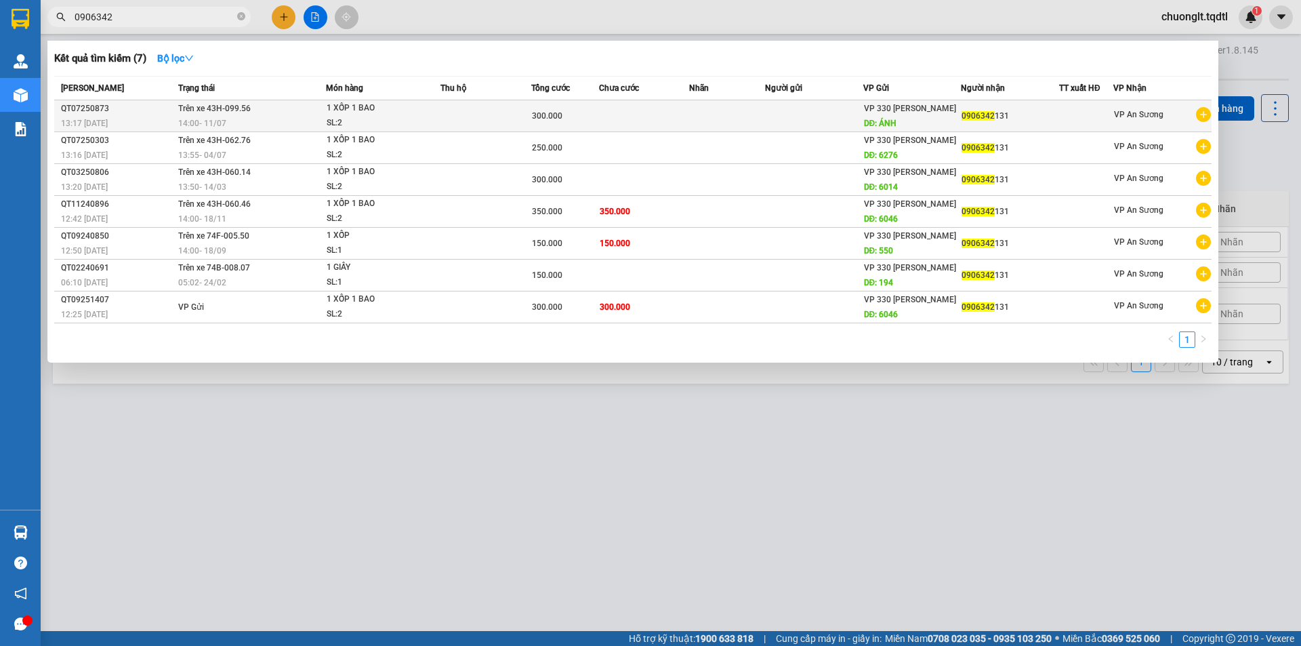
type input "0906342"
click at [409, 111] on div "1 XỐP 1 BAO" at bounding box center [378, 108] width 102 height 15
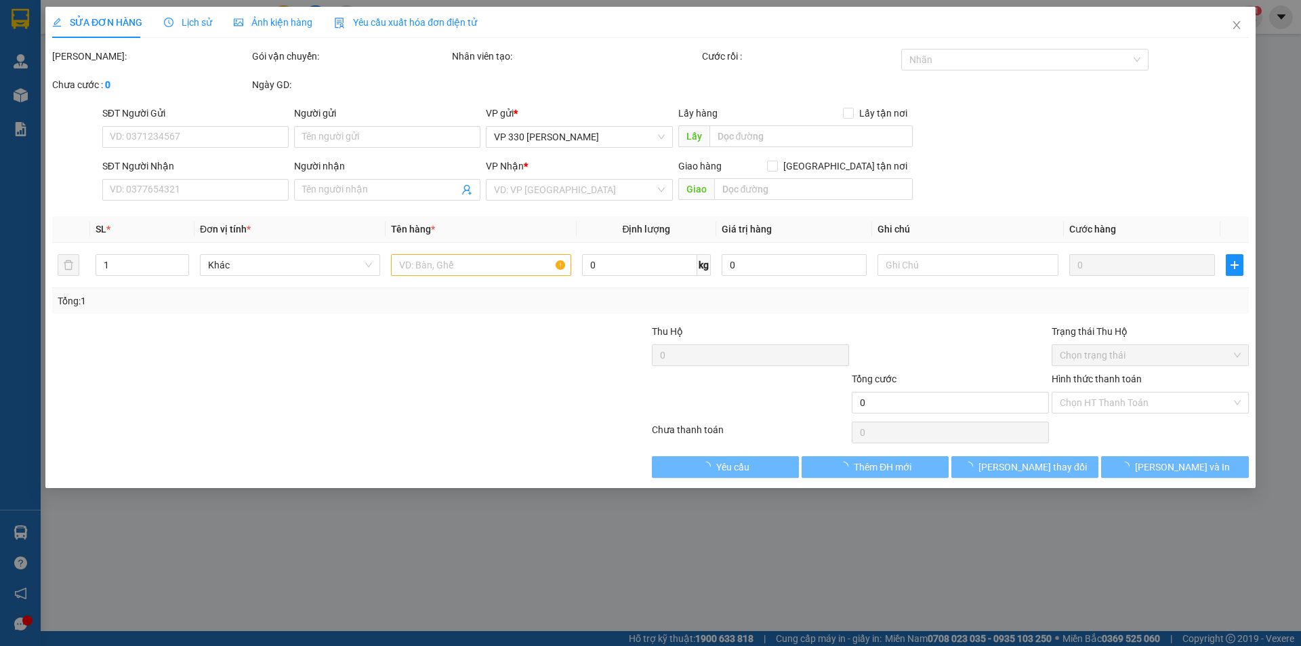
type input "ÁNH"
type input "0906342131"
type input "300.000"
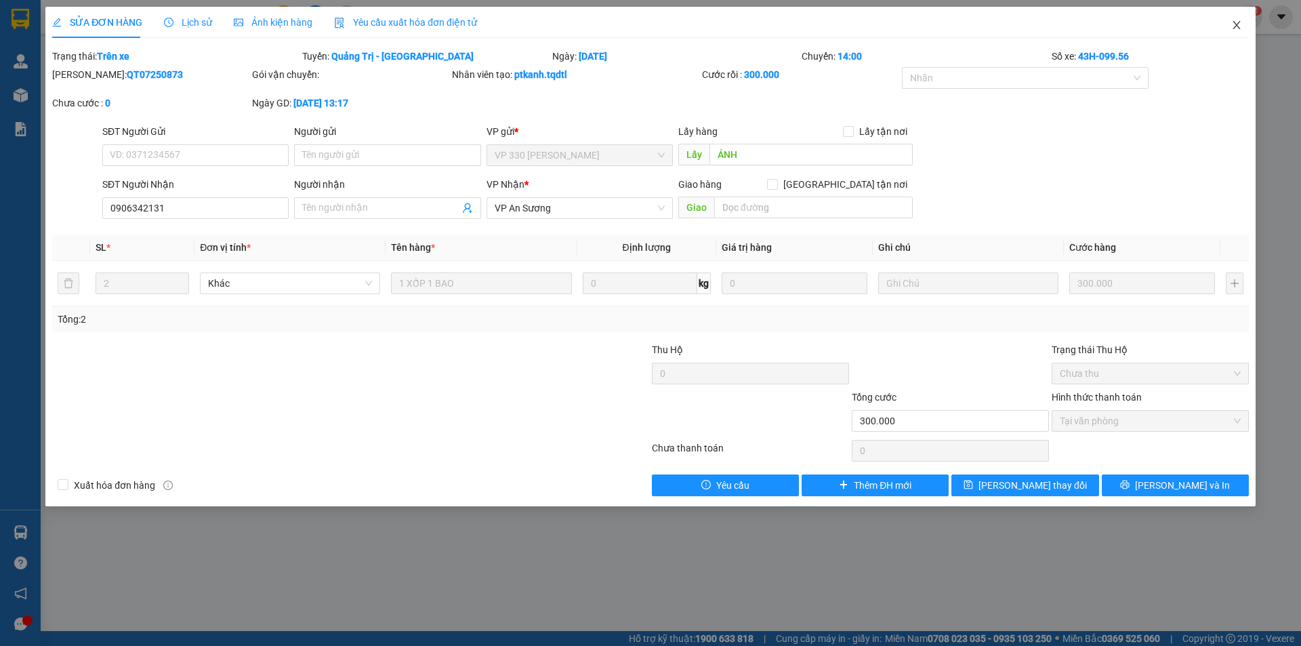
click at [1235, 25] on icon "close" at bounding box center [1236, 25] width 11 height 11
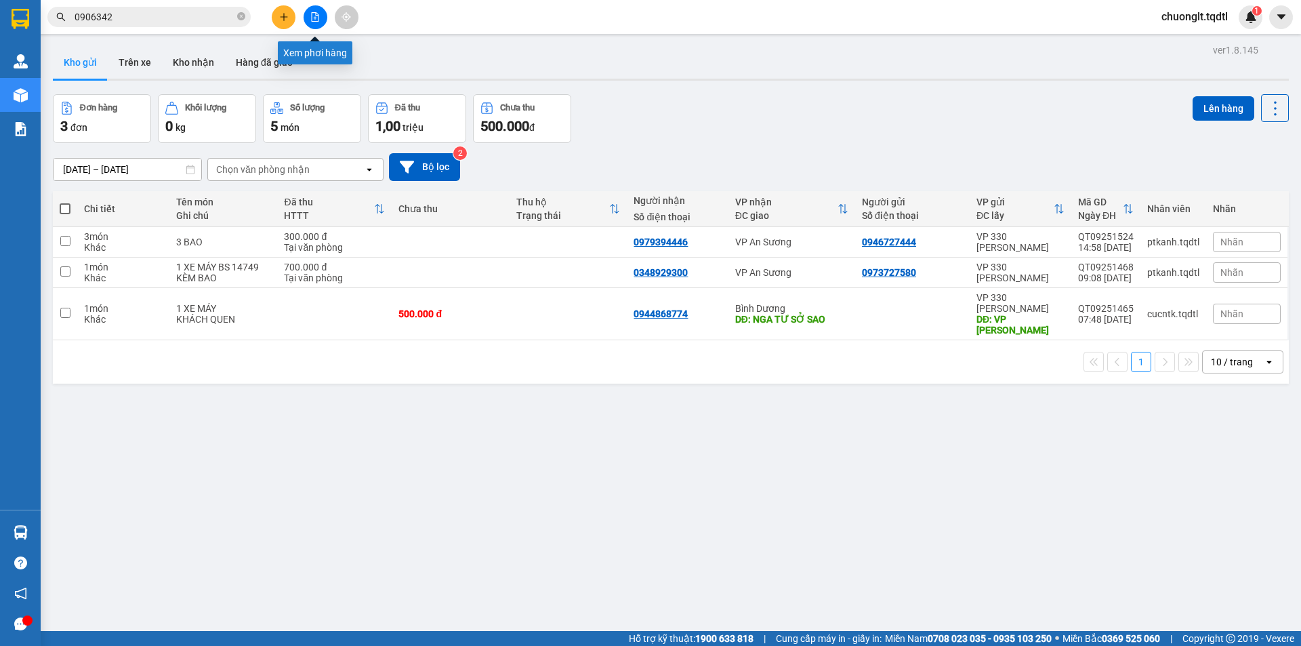
click at [307, 12] on button at bounding box center [316, 17] width 24 height 24
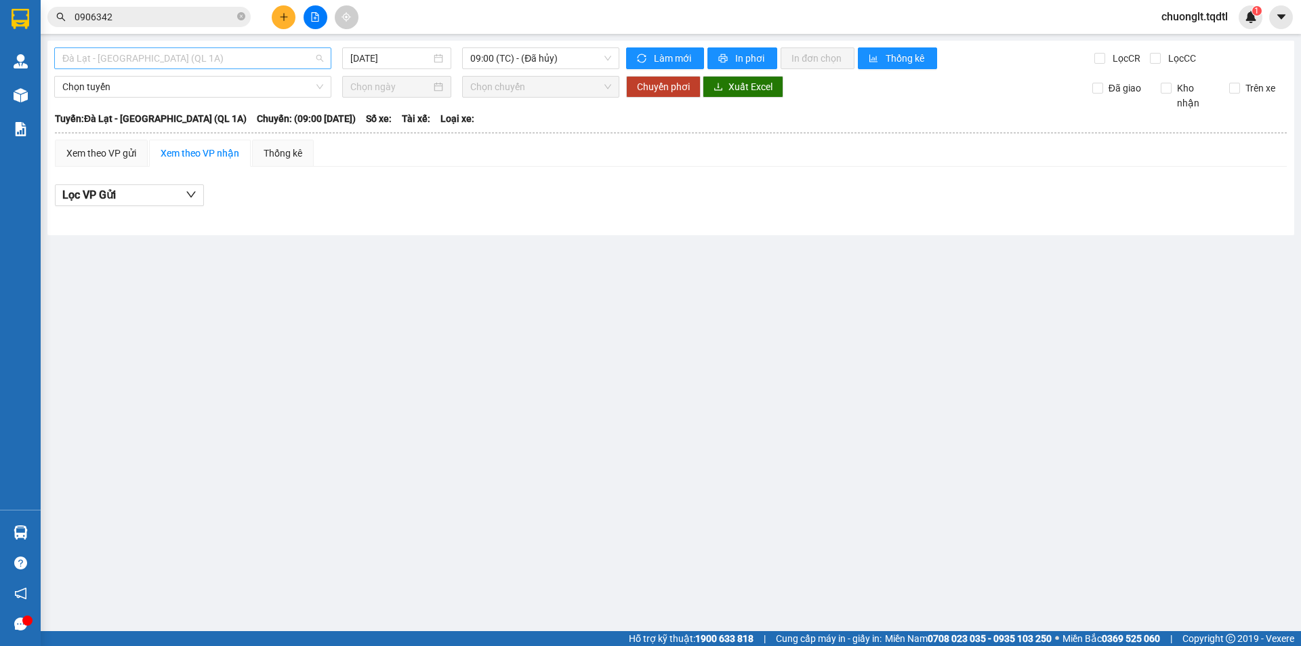
click at [218, 51] on span "Đà Lạt - [GEOGRAPHIC_DATA] (QL 1A)" at bounding box center [192, 58] width 261 height 20
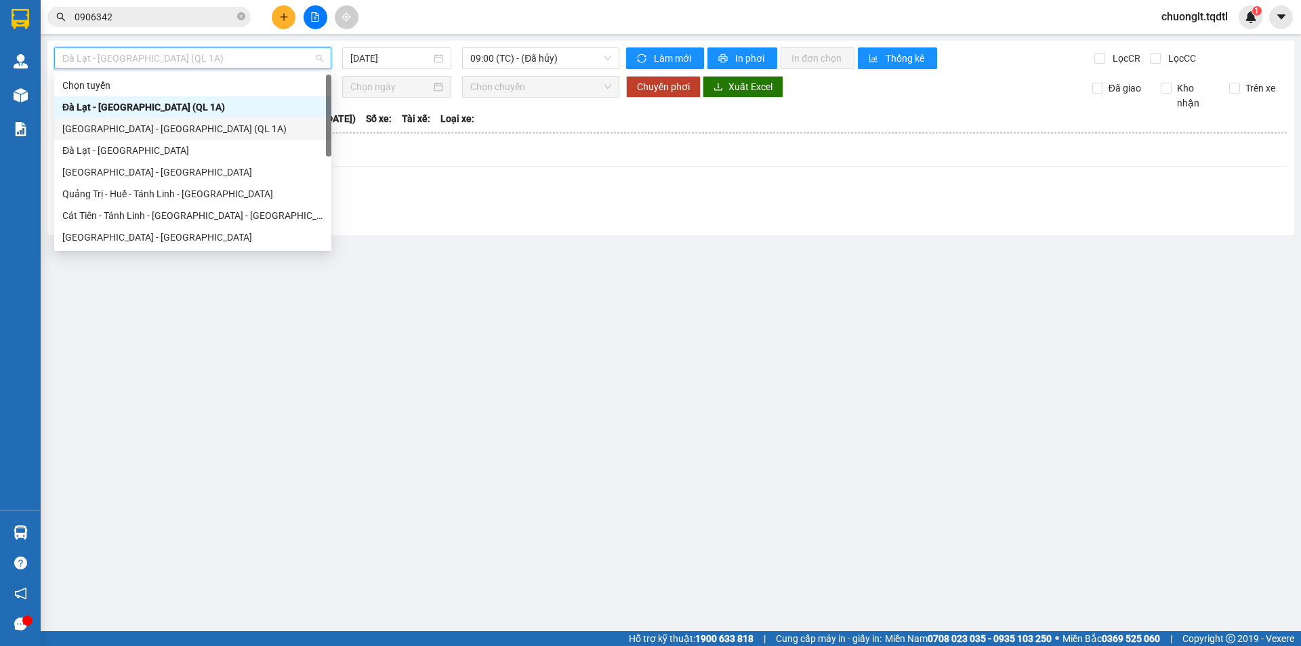
scroll to position [68, 0]
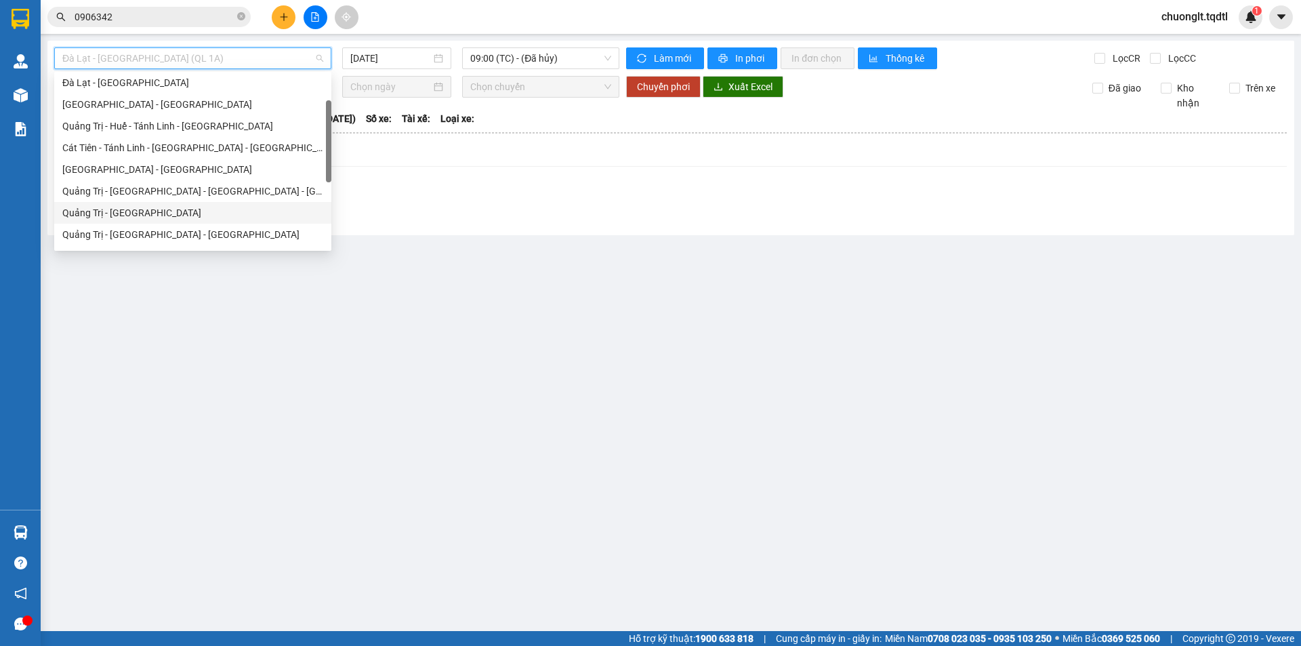
click at [125, 206] on div "Quảng Trị - [GEOGRAPHIC_DATA]" at bounding box center [192, 212] width 261 height 15
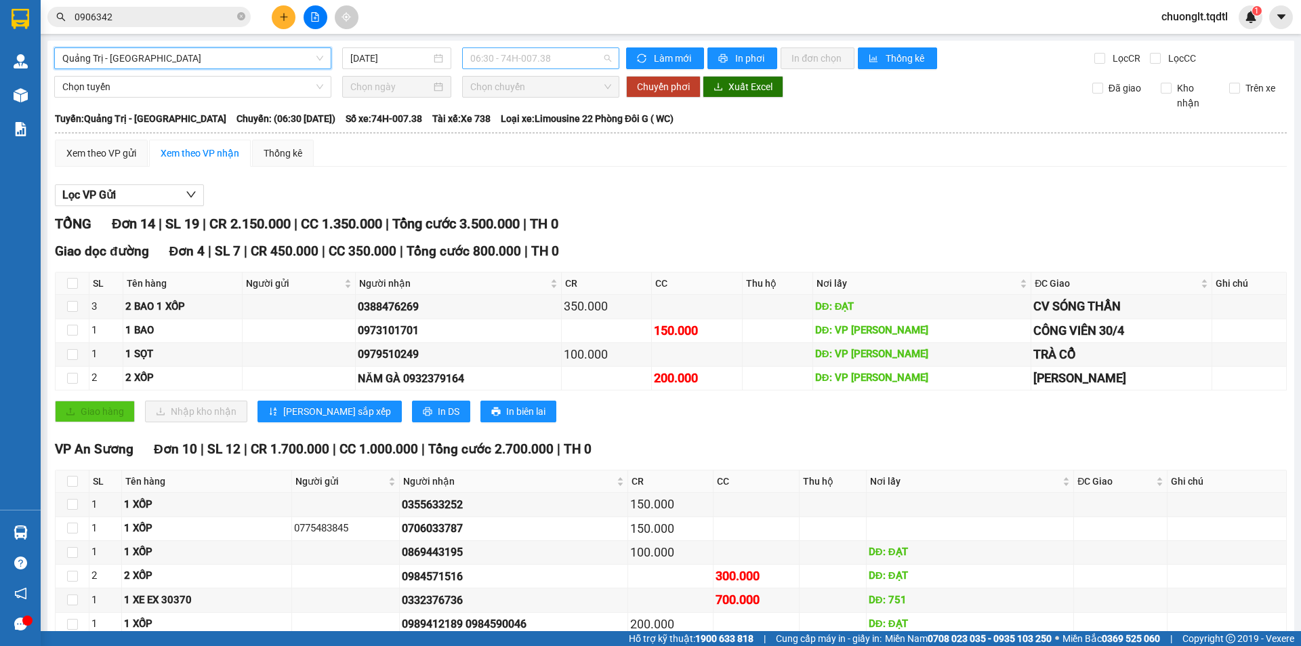
click at [576, 59] on span "06:30 - 74H-007.38" at bounding box center [540, 58] width 141 height 20
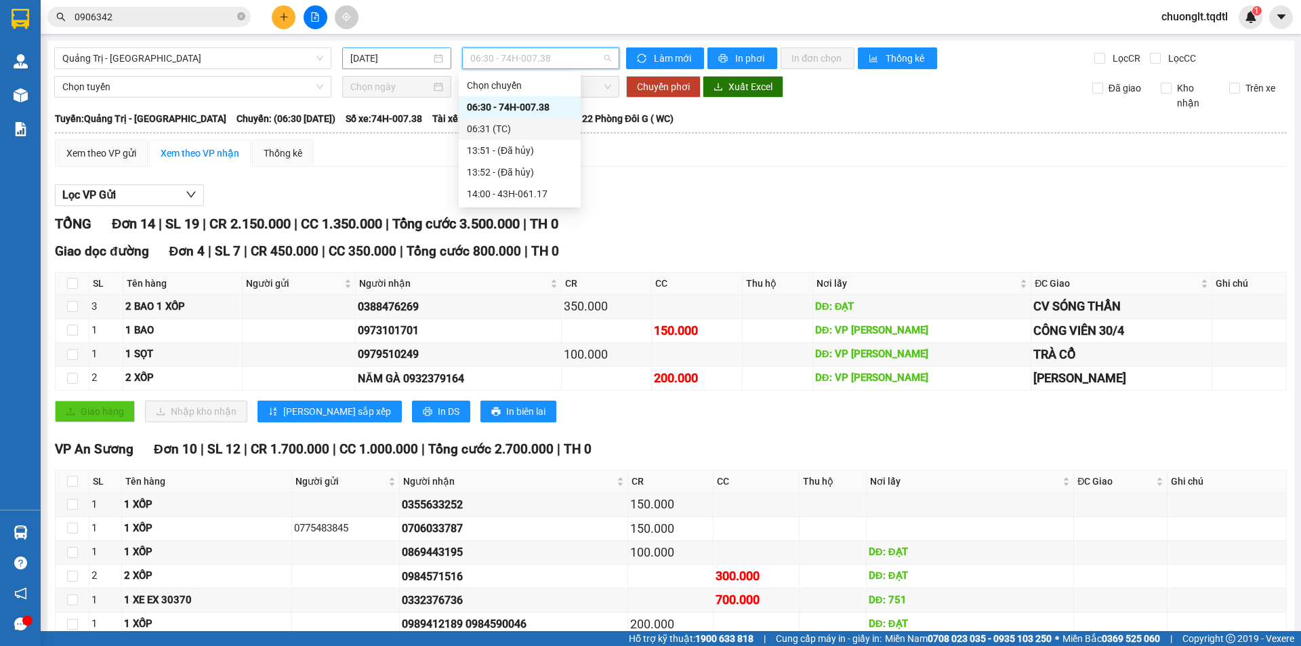
click at [412, 60] on input "[DATE]" at bounding box center [390, 58] width 81 height 15
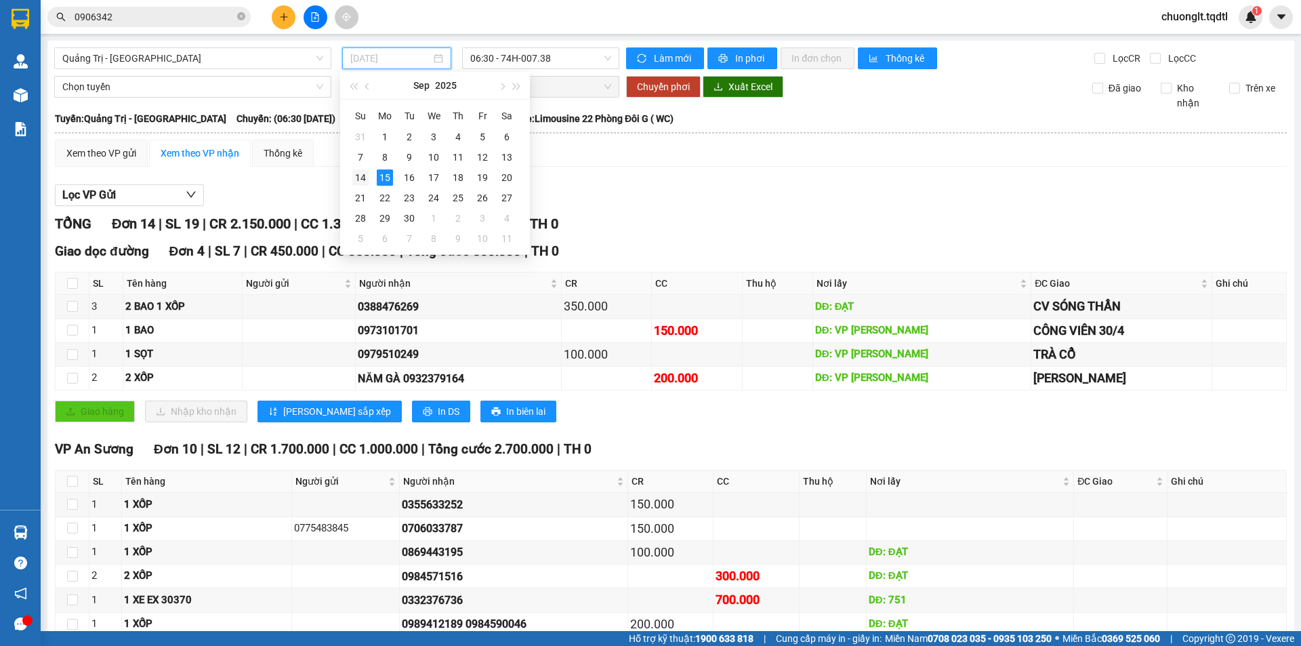
click at [356, 178] on div "14" at bounding box center [360, 177] width 16 height 16
type input "14/09/2025"
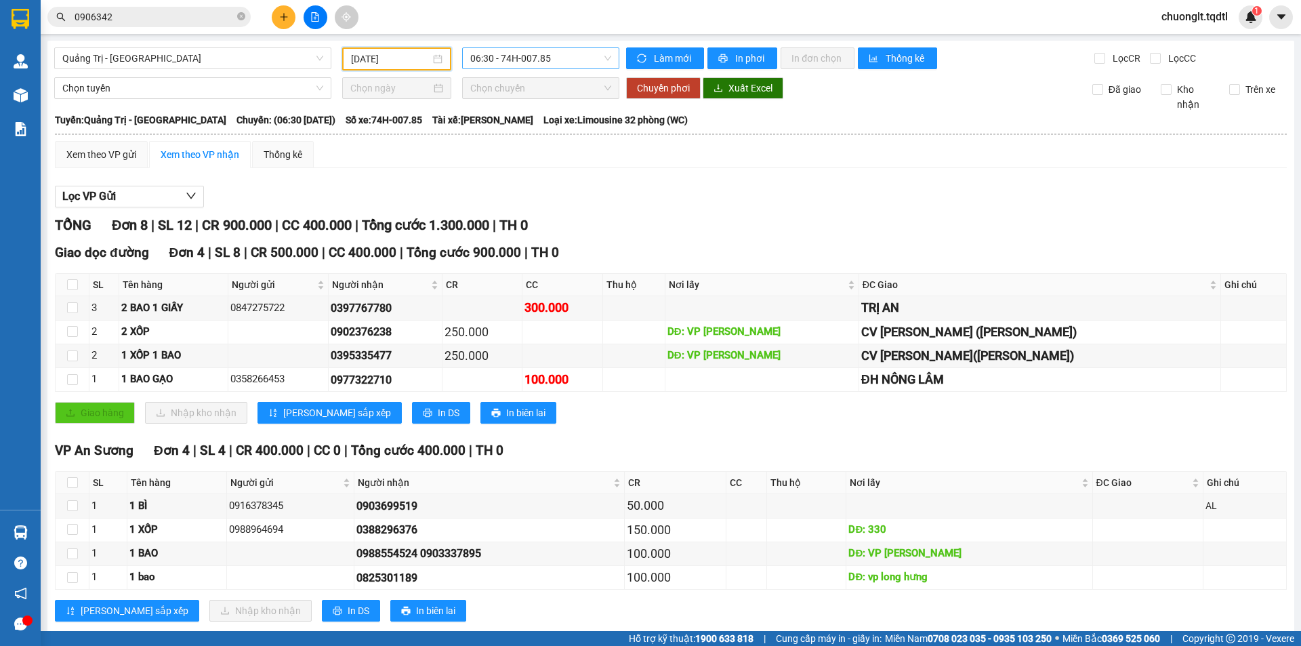
click at [561, 66] on span "06:30 - 74H-007.85" at bounding box center [540, 58] width 141 height 20
click at [520, 176] on div "14:00 - 43H-099.56" at bounding box center [520, 172] width 106 height 15
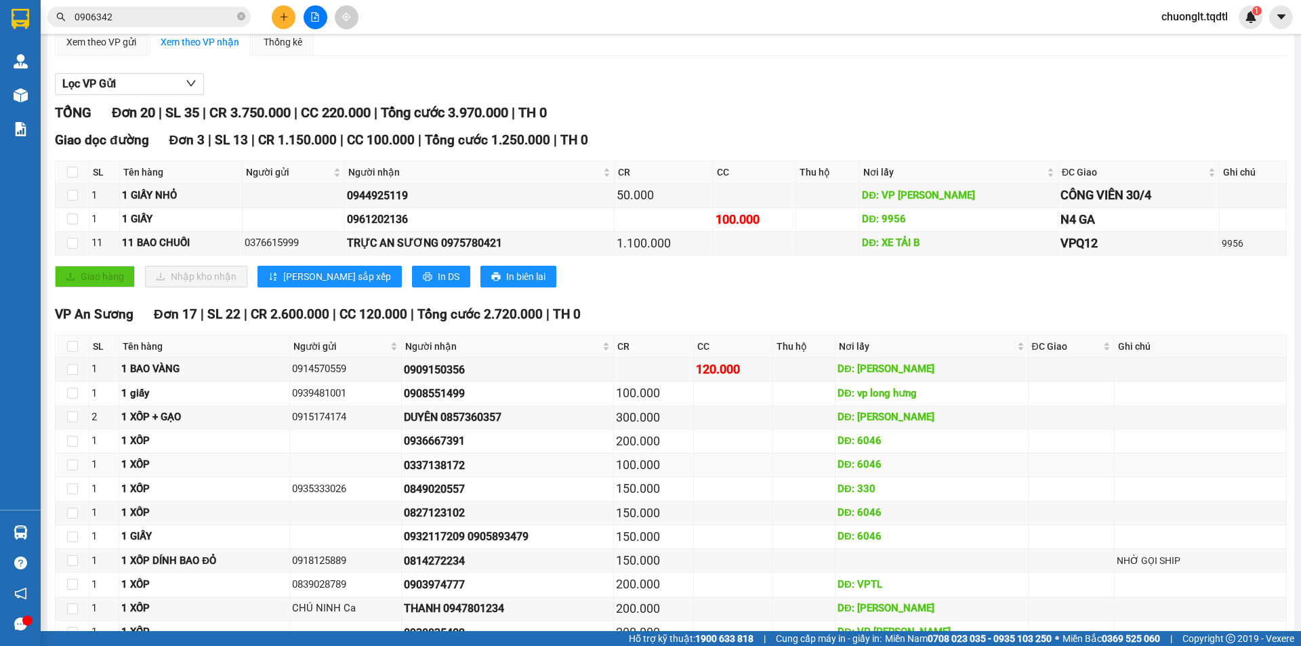
scroll to position [45, 0]
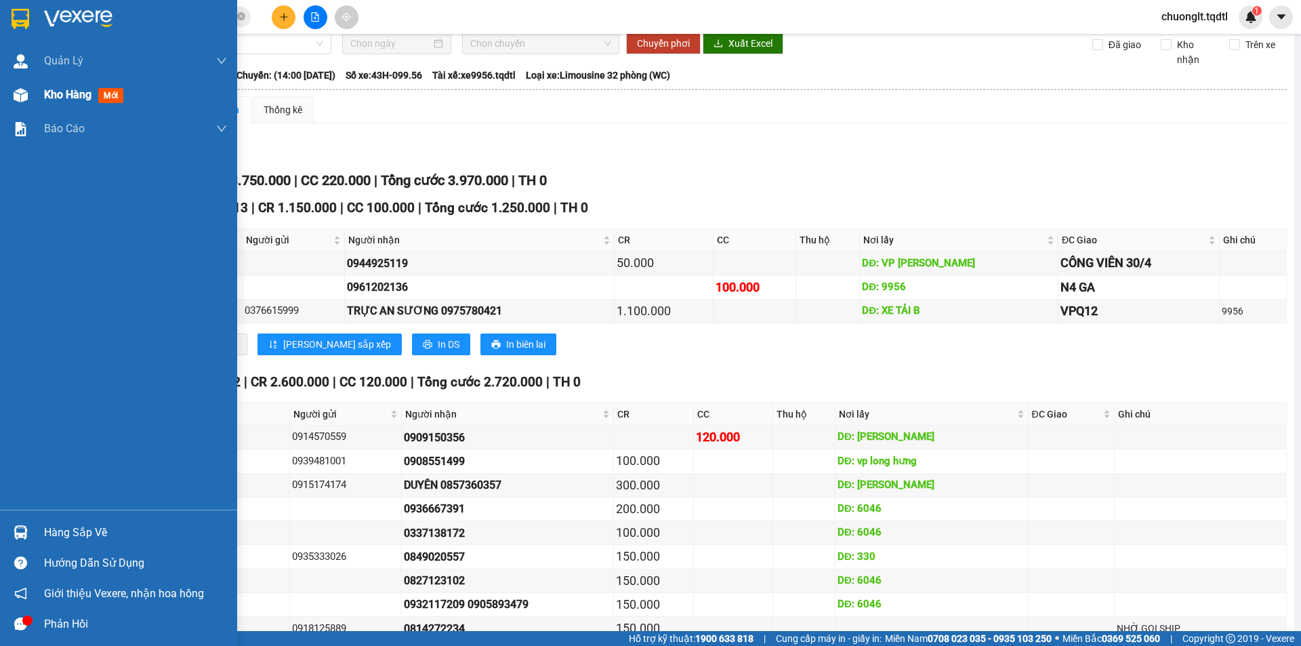
click at [66, 96] on span "Kho hàng" at bounding box center [67, 94] width 47 height 13
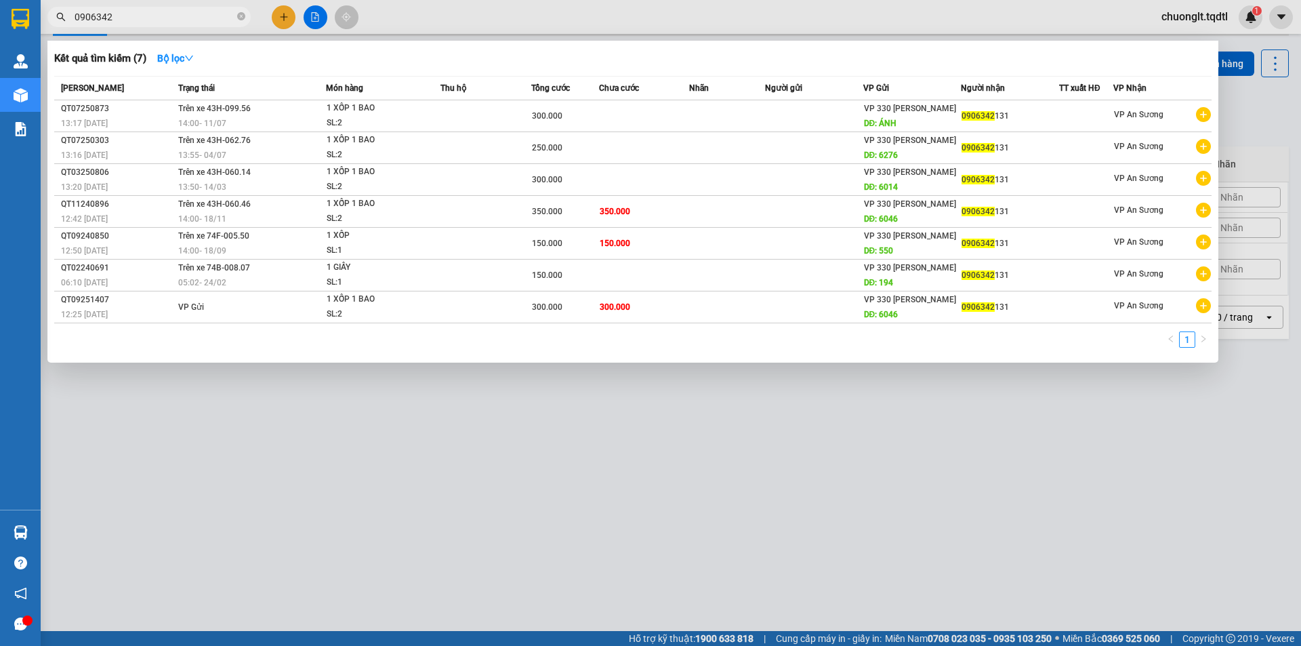
click at [205, 20] on input "0906342" at bounding box center [155, 16] width 160 height 15
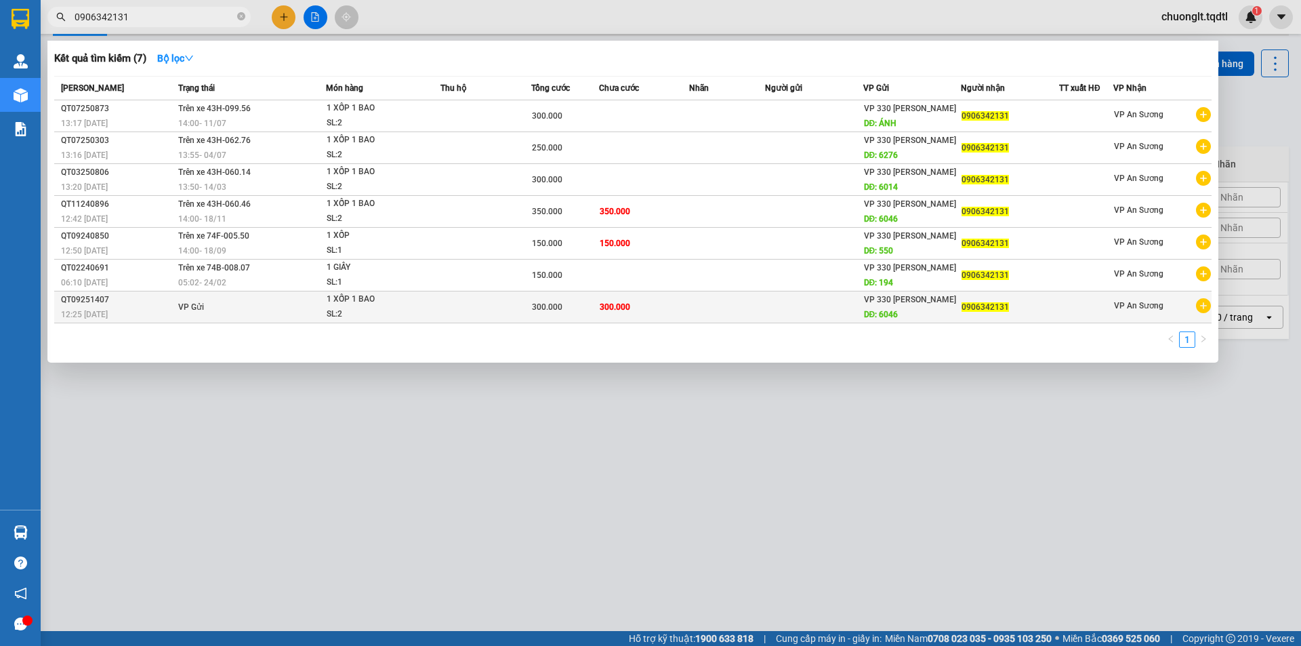
type input "0906342131"
click at [386, 302] on div "1 XỐP 1 BAO" at bounding box center [378, 299] width 102 height 15
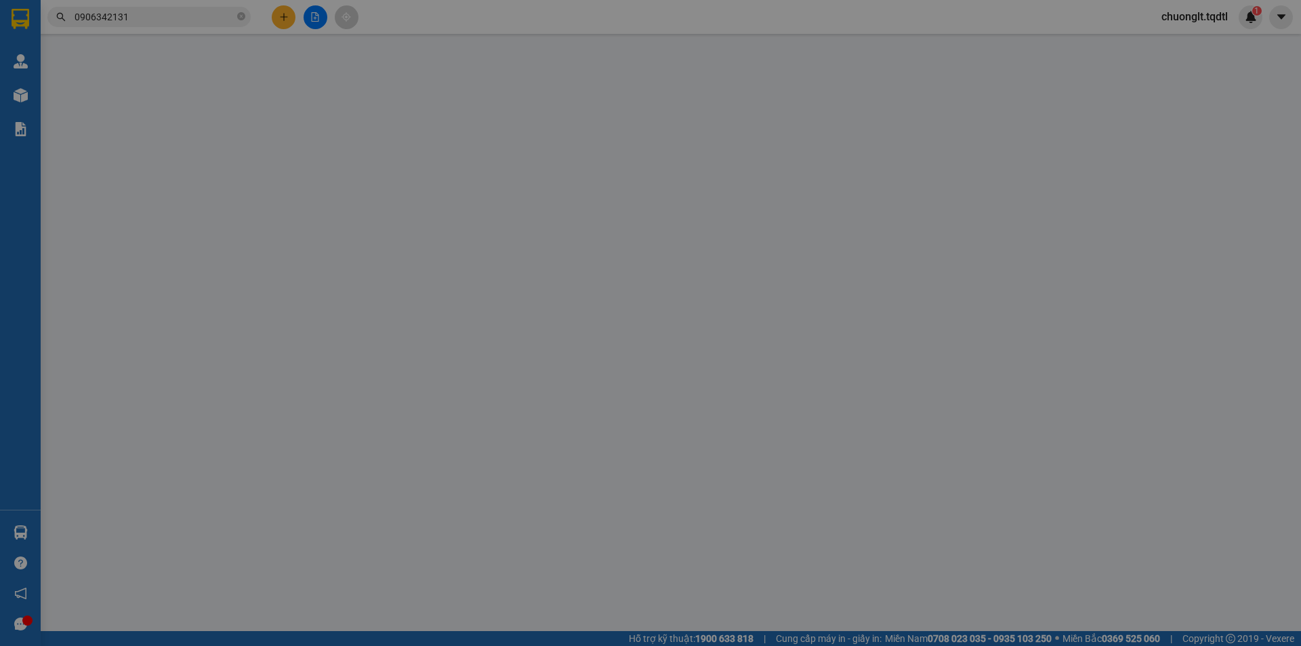
type input "6046"
type input "0906342131"
type input "300.000"
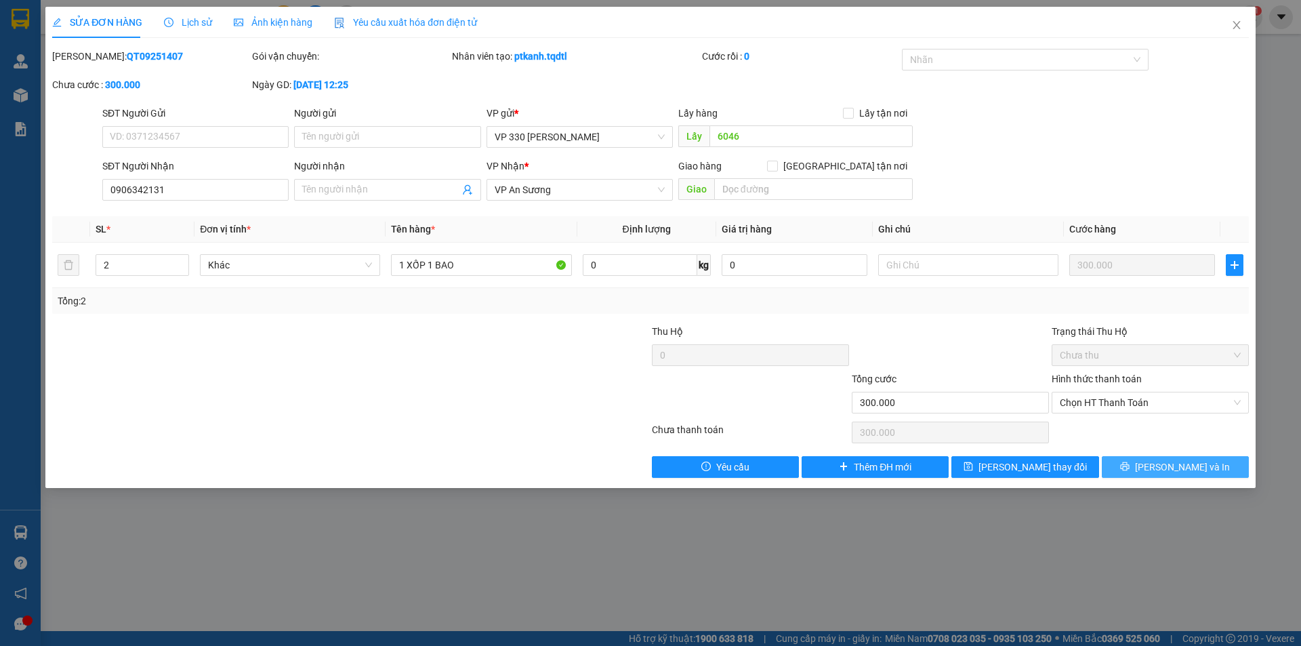
click at [1146, 466] on button "[PERSON_NAME] và In" at bounding box center [1175, 467] width 147 height 22
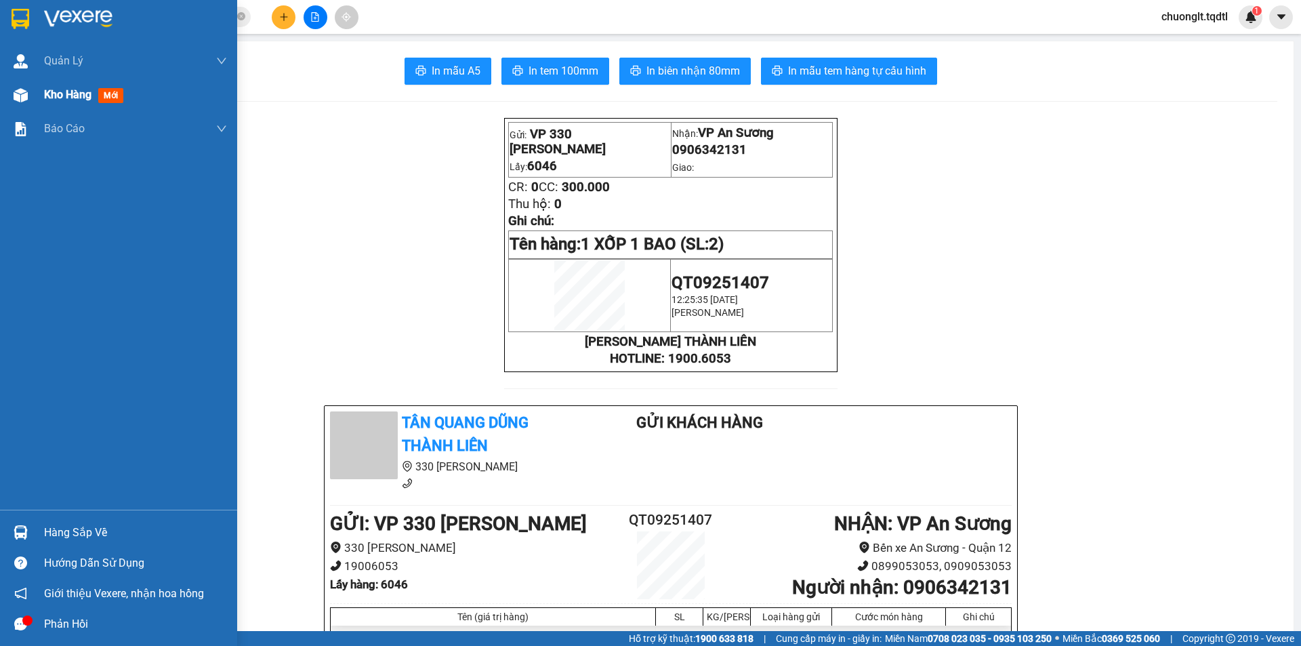
click at [56, 93] on span "Kho hàng" at bounding box center [67, 94] width 47 height 13
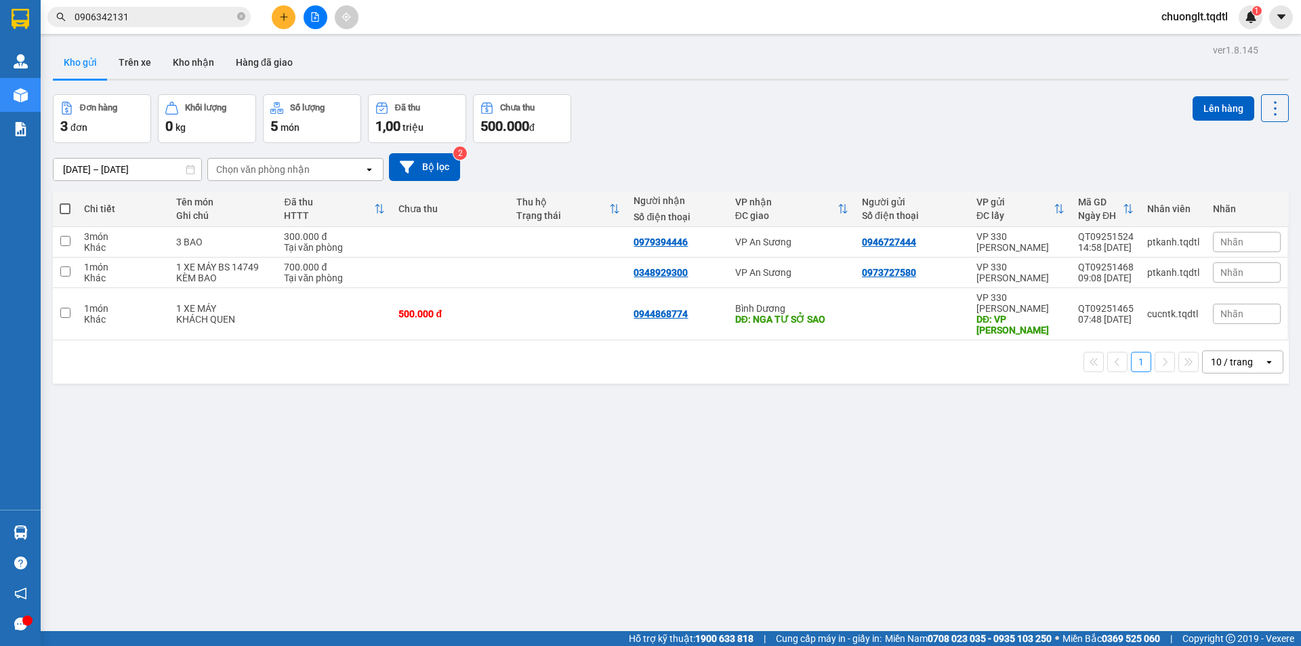
click at [188, 167] on icon at bounding box center [190, 169] width 9 height 9
click at [76, 169] on input "[DATE] – [DATE]" at bounding box center [128, 170] width 148 height 22
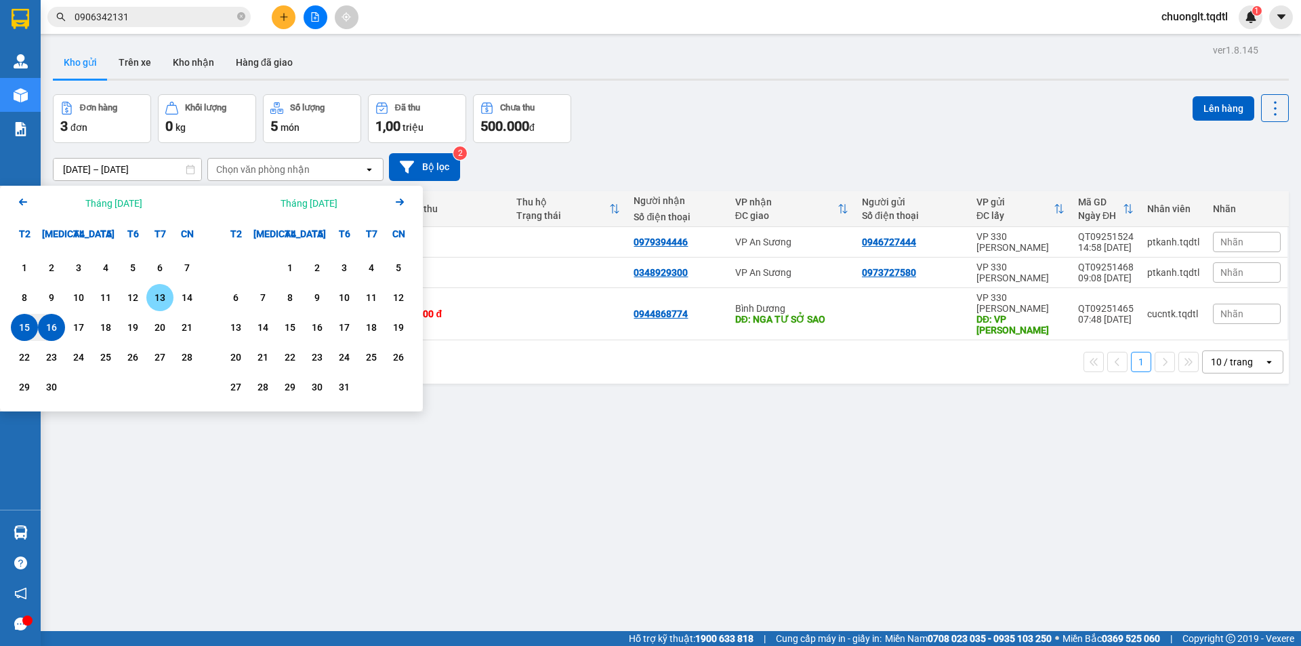
click at [155, 291] on div "13" at bounding box center [159, 297] width 19 height 16
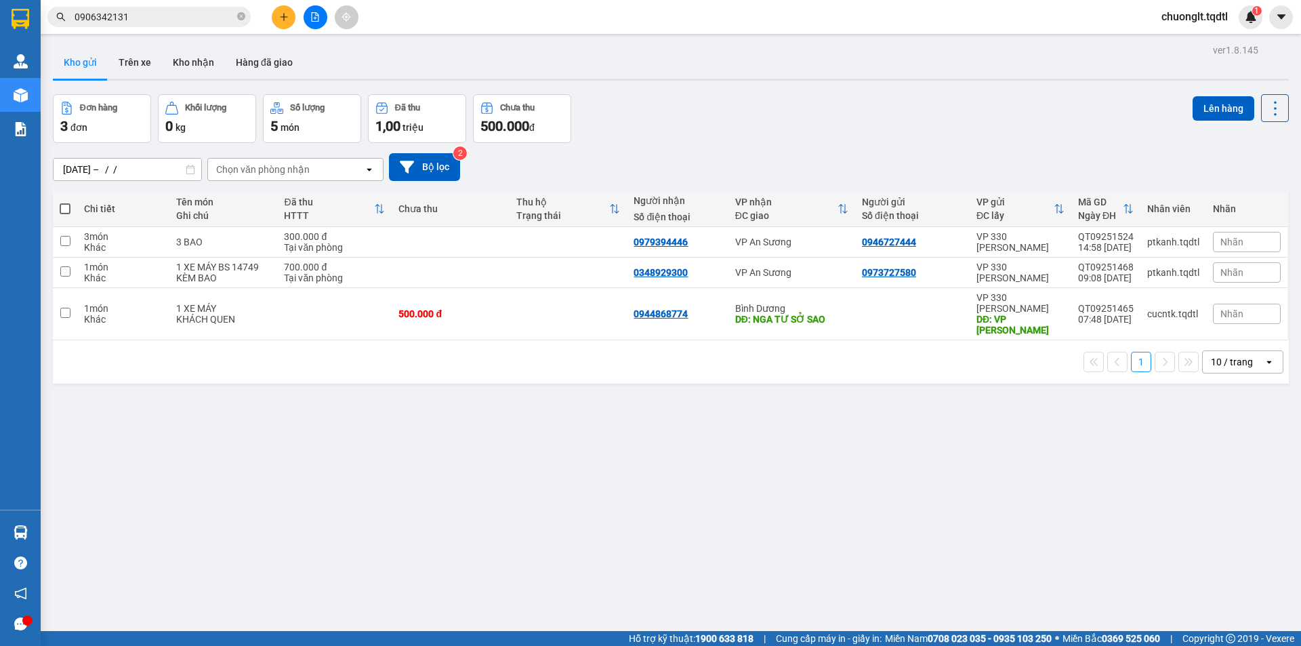
click at [526, 443] on div "ver 1.8.145 Kho gửi Trên xe Kho nhận Hàng đã giao Đơn hàng 3 đơn Khối lượng 0 k…" at bounding box center [670, 364] width 1247 height 646
click at [587, 415] on div "ver 1.8.145 Kho gửi Trên xe Kho nhận Hàng đã giao Đơn hàng 3 đơn Khối lượng 0 k…" at bounding box center [670, 364] width 1247 height 646
click at [65, 169] on input "13/09/2025 – / /" at bounding box center [128, 170] width 148 height 22
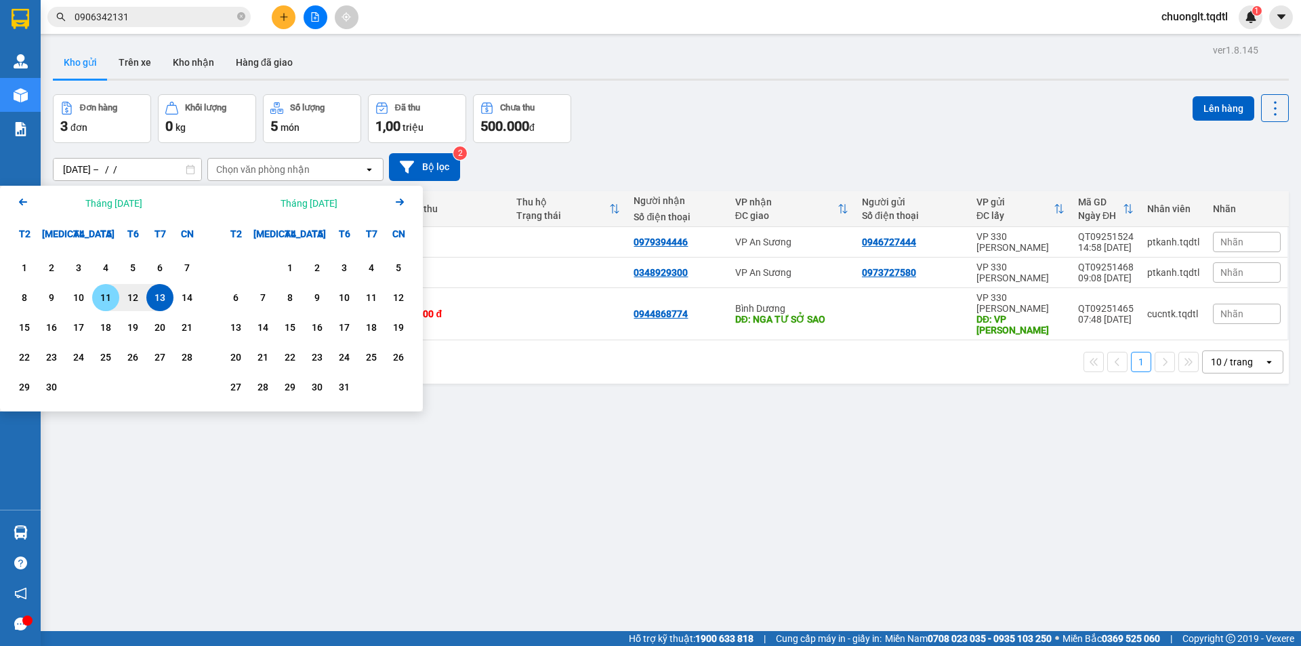
click at [105, 297] on div "11" at bounding box center [105, 297] width 19 height 16
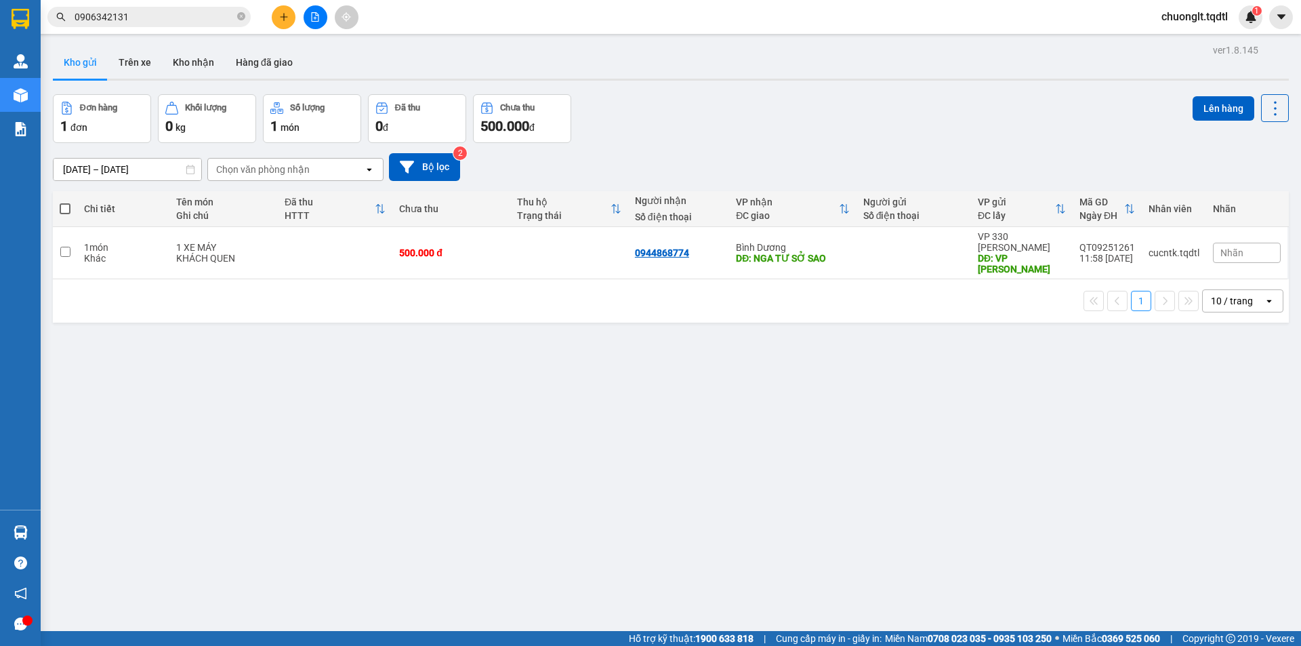
click at [190, 169] on icon at bounding box center [190, 169] width 9 height 9
click at [138, 167] on input "11/09/2025 – 13/09/2025" at bounding box center [128, 170] width 148 height 22
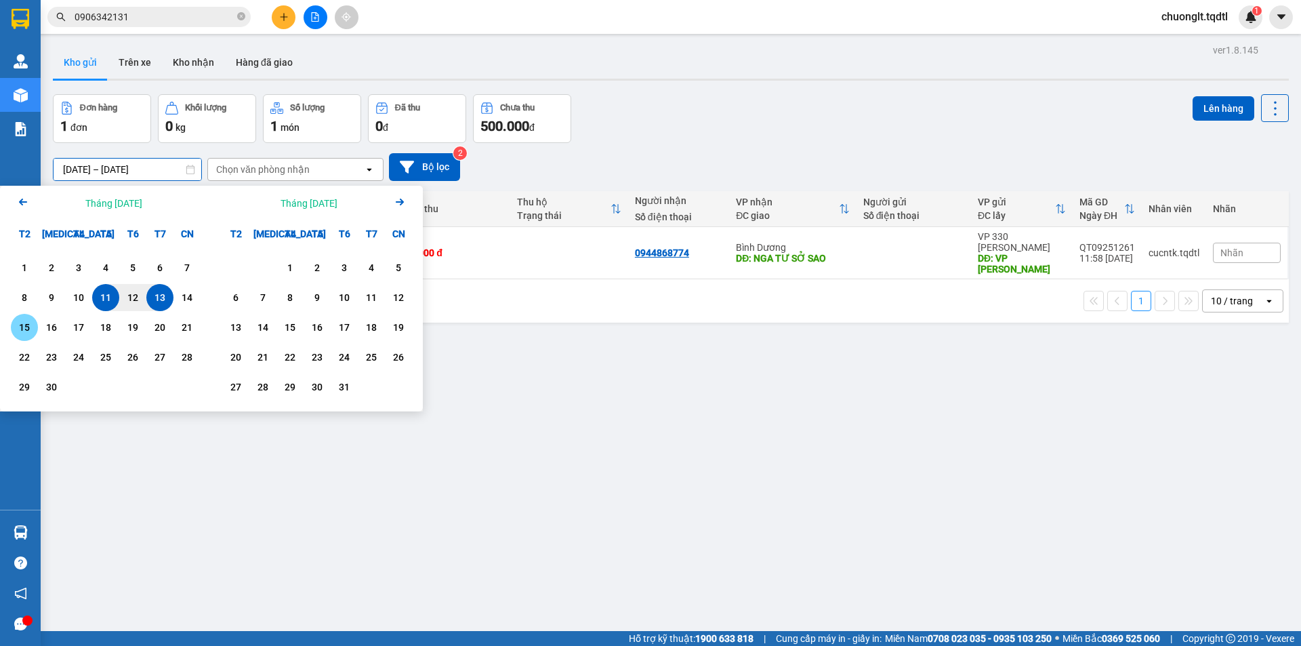
click at [30, 325] on div "15" at bounding box center [24, 327] width 19 height 16
type input "08/09/2025 – 15/09/2025"
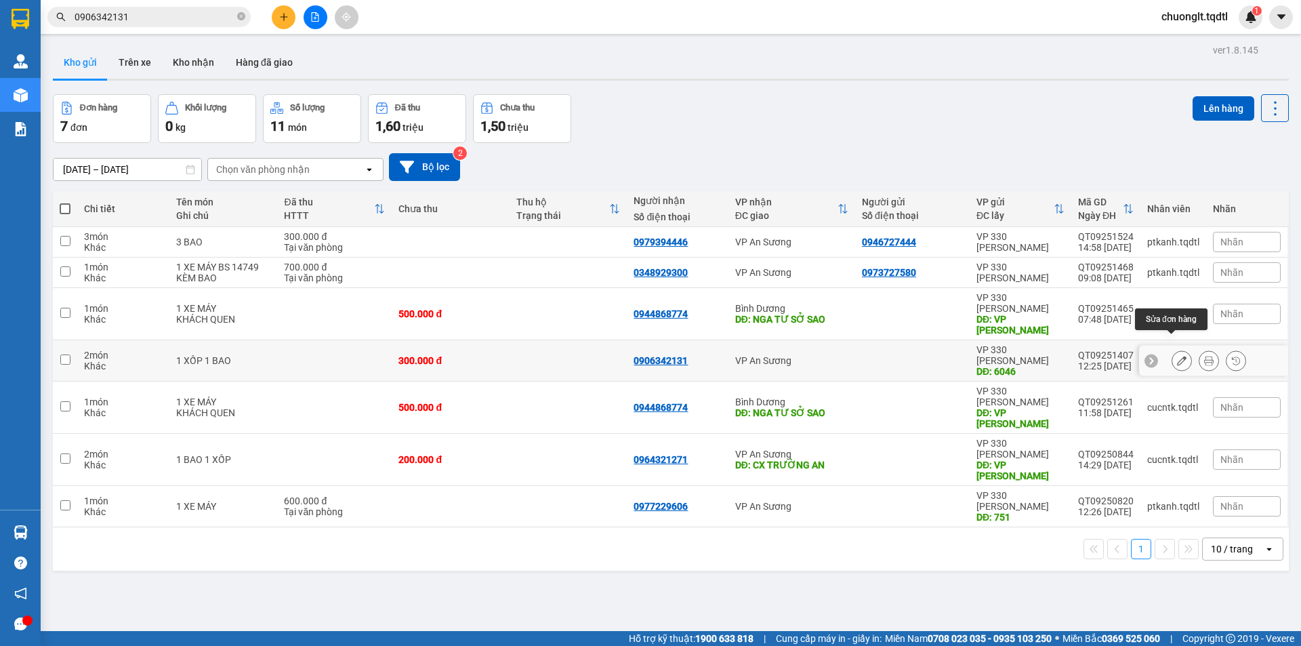
click at [1177, 356] on icon at bounding box center [1181, 360] width 9 height 9
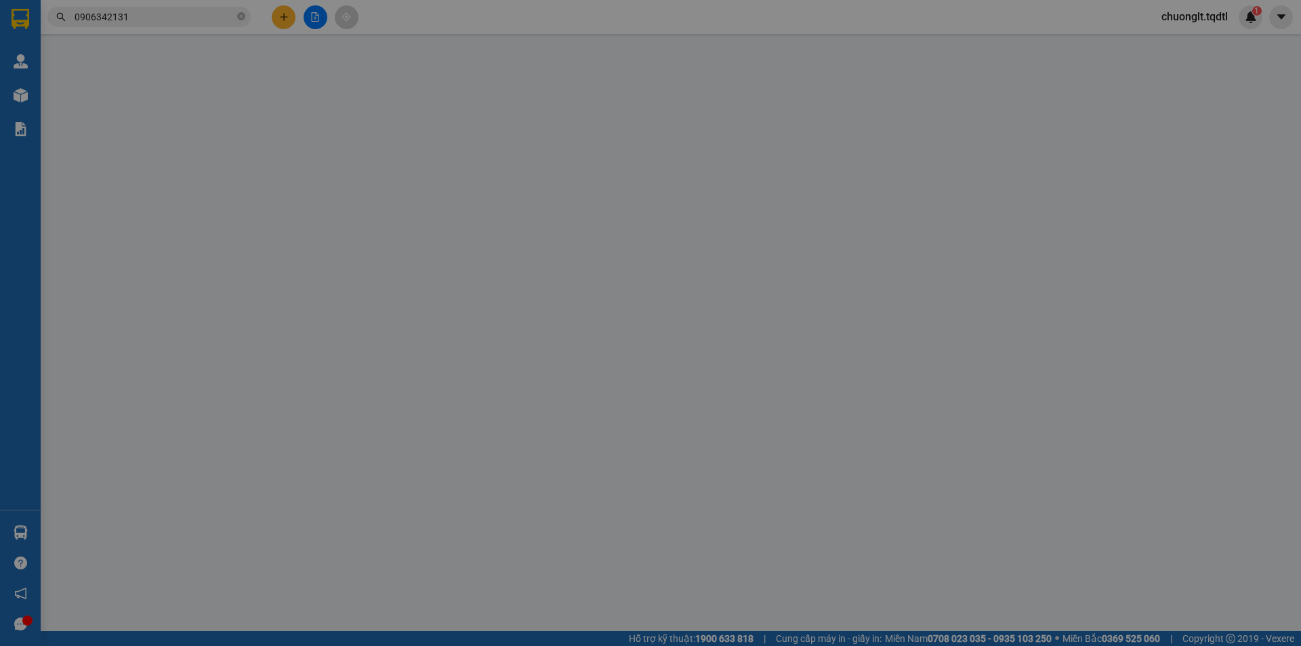
type input "6046"
type input "0906342131"
type input "300.000"
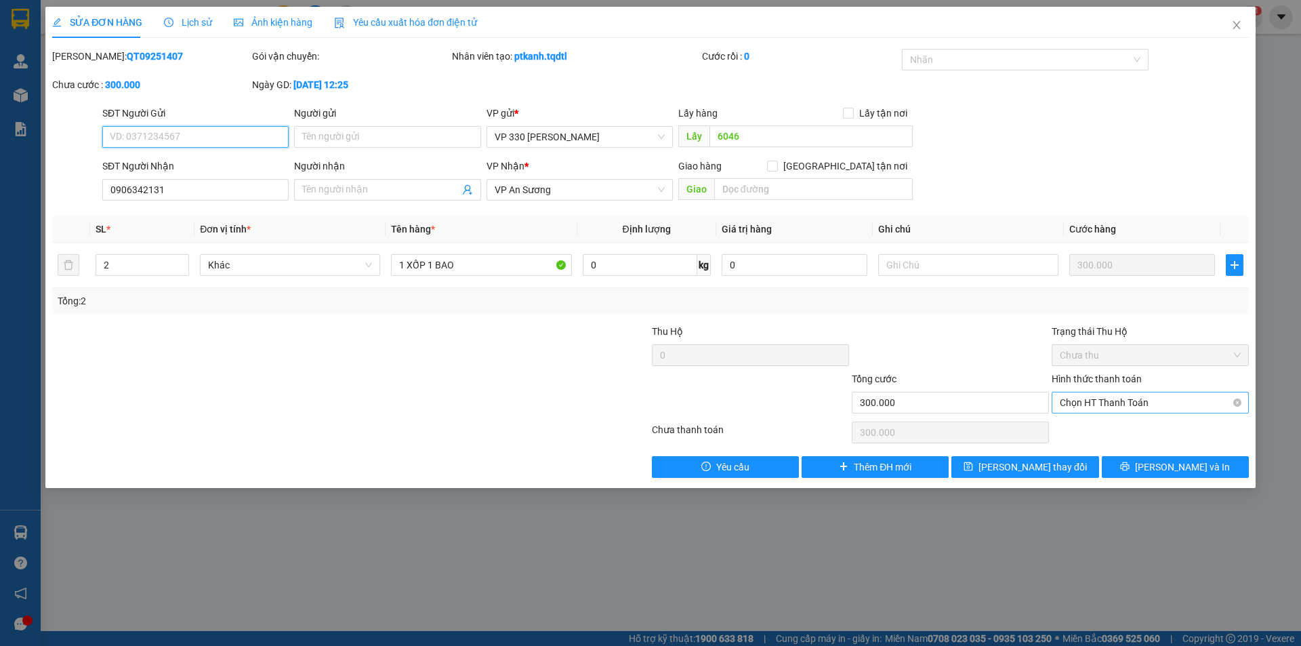
click at [1153, 396] on span "Chọn HT Thanh Toán" at bounding box center [1150, 402] width 181 height 20
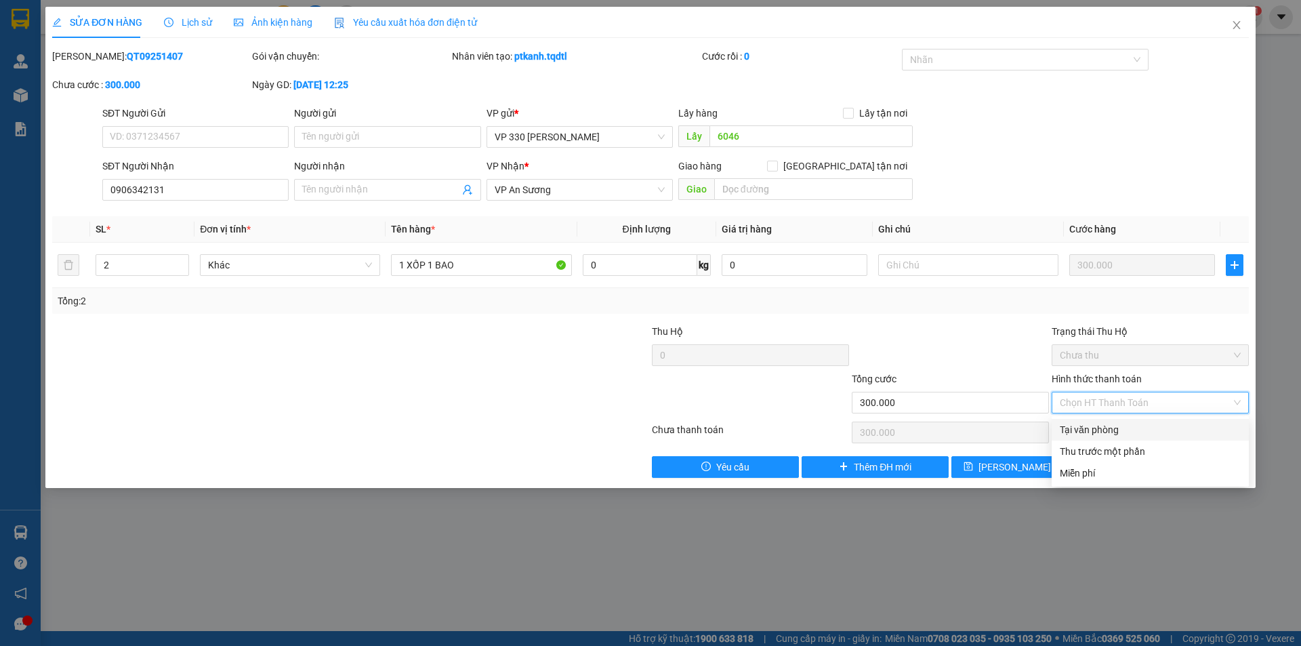
click at [1132, 428] on div "Tại văn phòng" at bounding box center [1150, 429] width 181 height 15
type input "0"
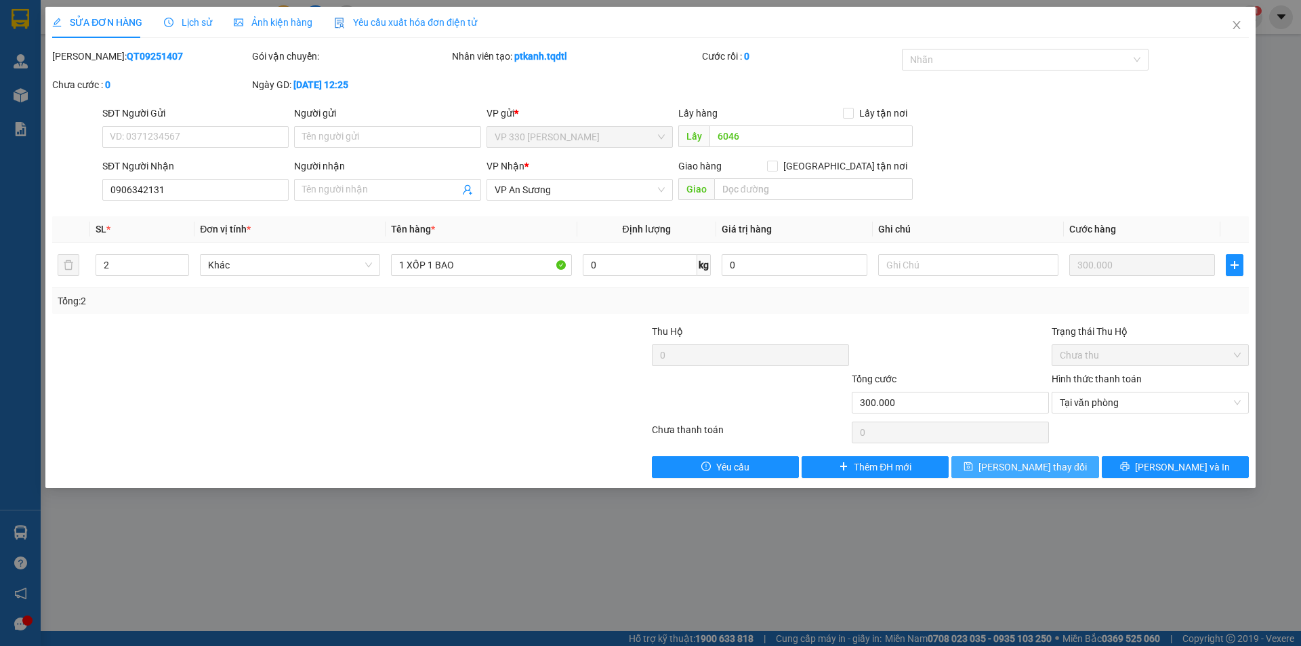
click at [1018, 466] on span "Lưu thay đổi" at bounding box center [1032, 466] width 108 height 15
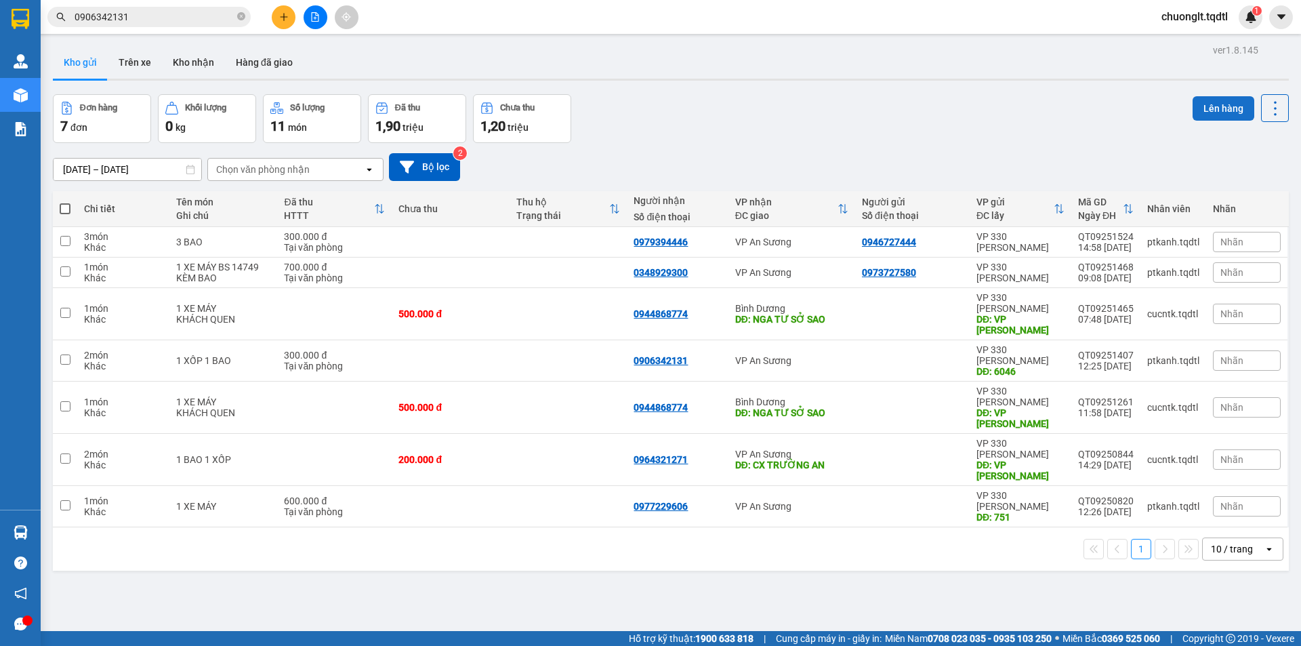
click at [1203, 102] on button "Lên hàng" at bounding box center [1224, 108] width 62 height 24
click at [67, 354] on input "checkbox" at bounding box center [65, 359] width 10 height 10
checkbox input "true"
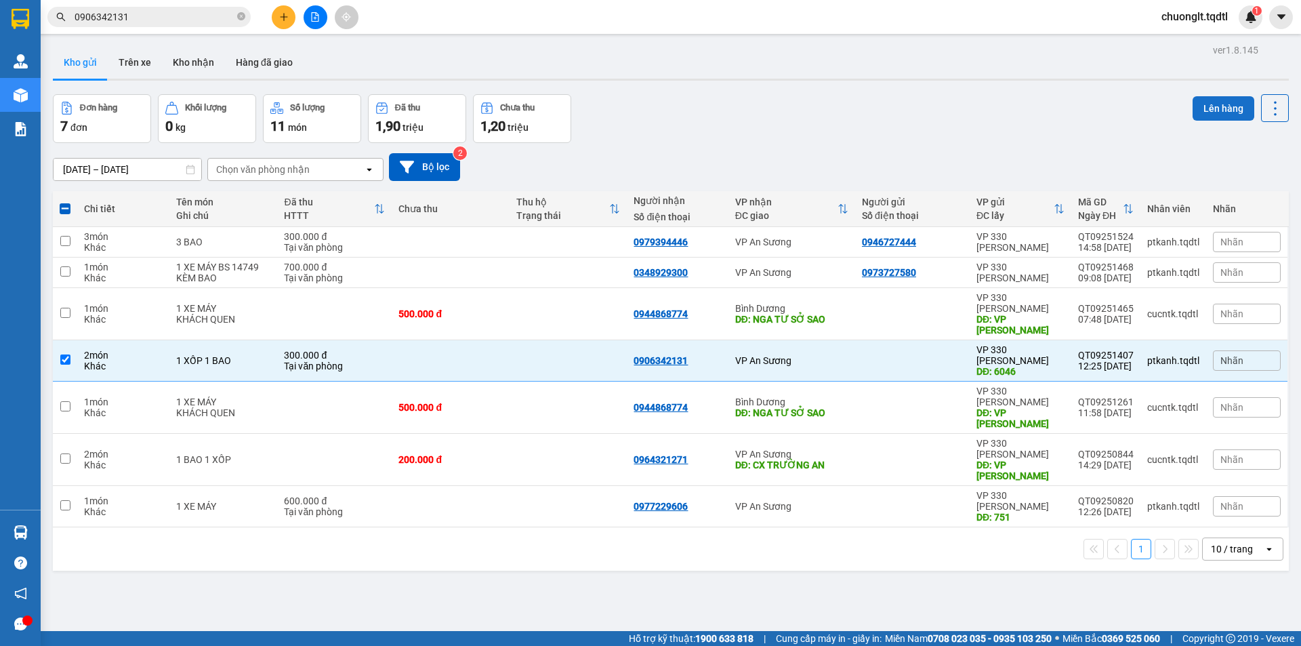
click at [1199, 102] on button "Lên hàng" at bounding box center [1224, 108] width 62 height 24
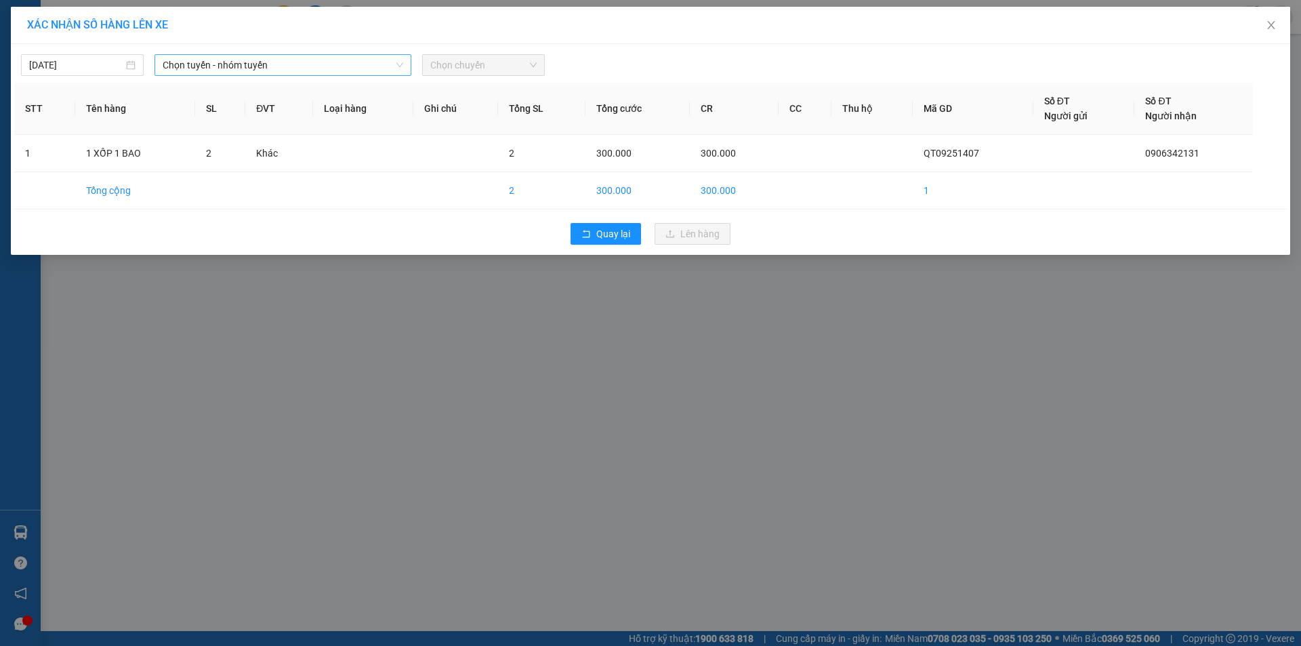
click at [326, 65] on span "Chọn tuyến - nhóm tuyến" at bounding box center [283, 65] width 241 height 20
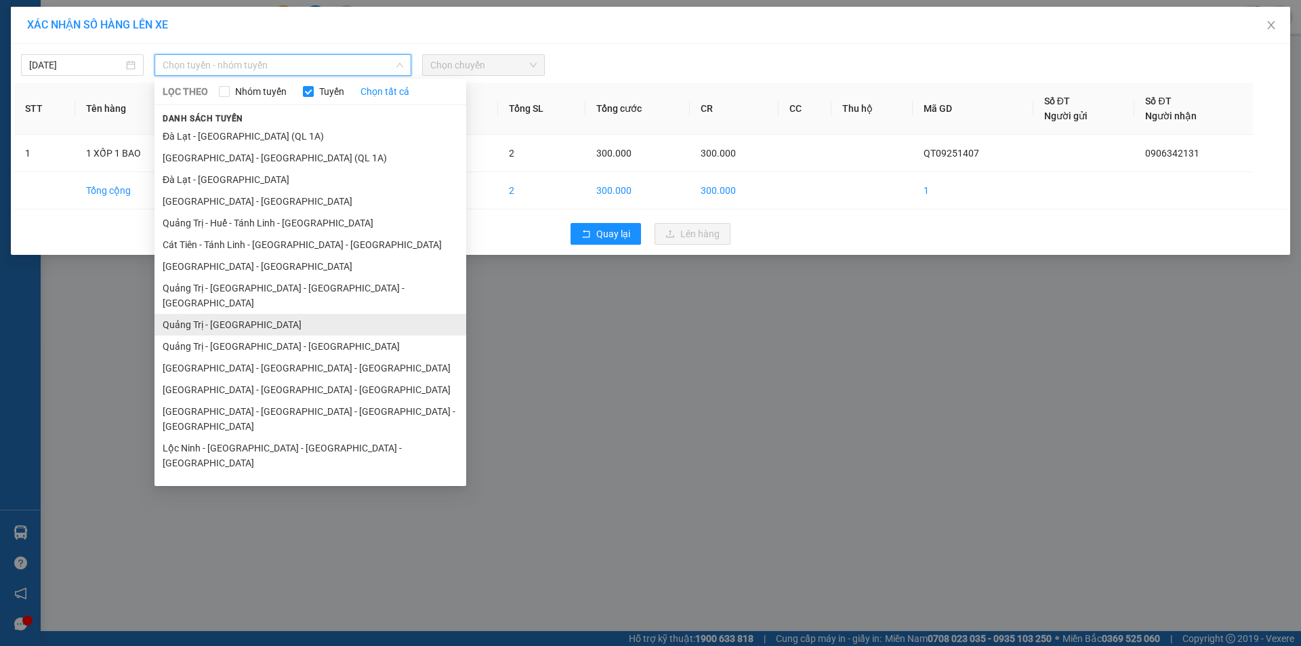
click at [247, 314] on li "Quảng Trị - Sài Gòn" at bounding box center [310, 325] width 312 height 22
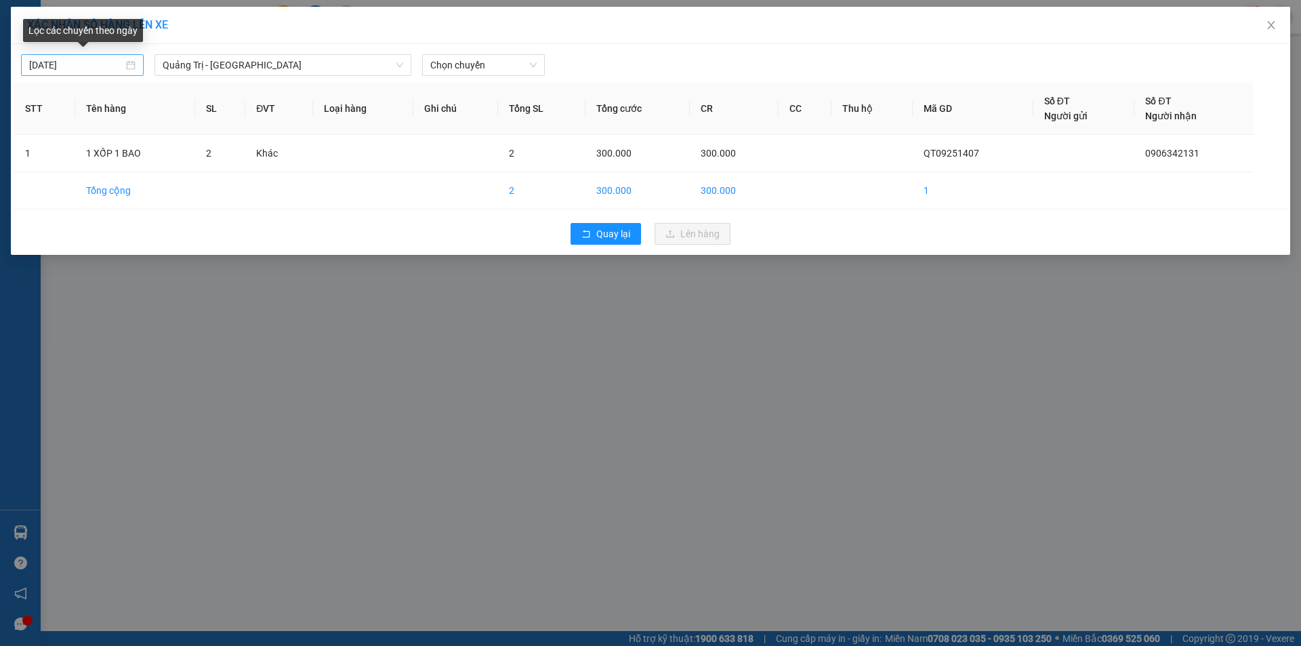
click at [136, 66] on div "15/09/2025" at bounding box center [82, 65] width 106 height 15
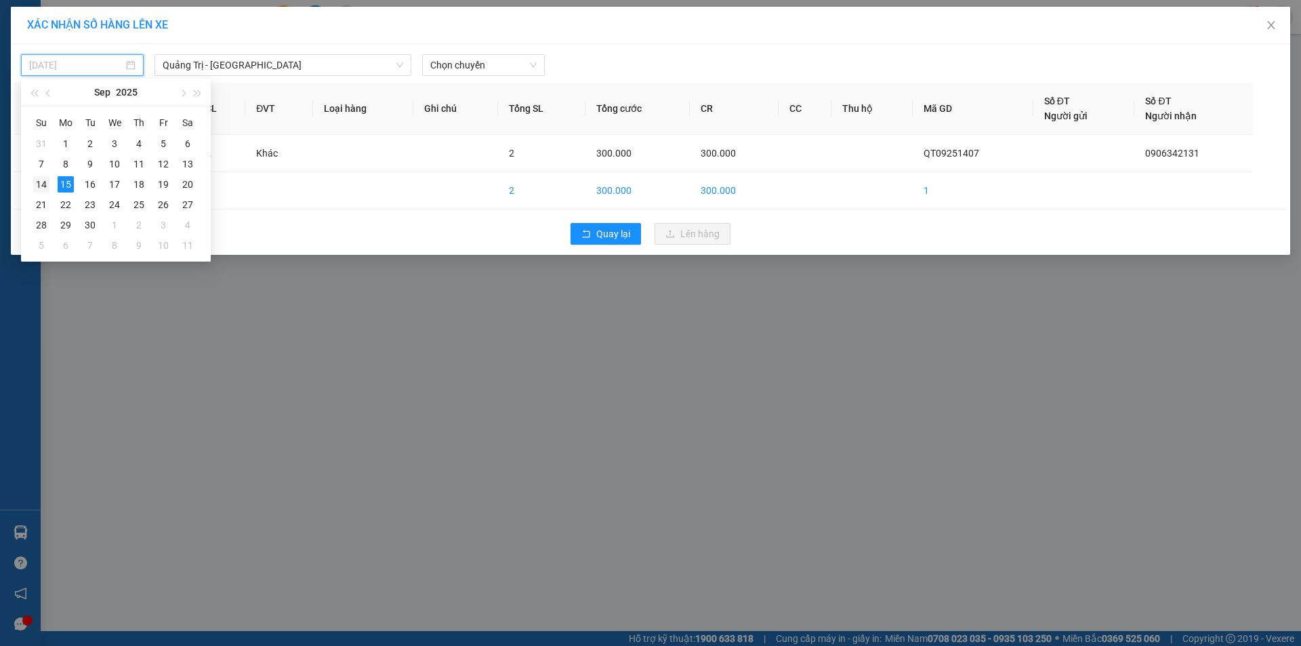
click at [39, 184] on div "14" at bounding box center [41, 184] width 16 height 16
type input "14/09/2025"
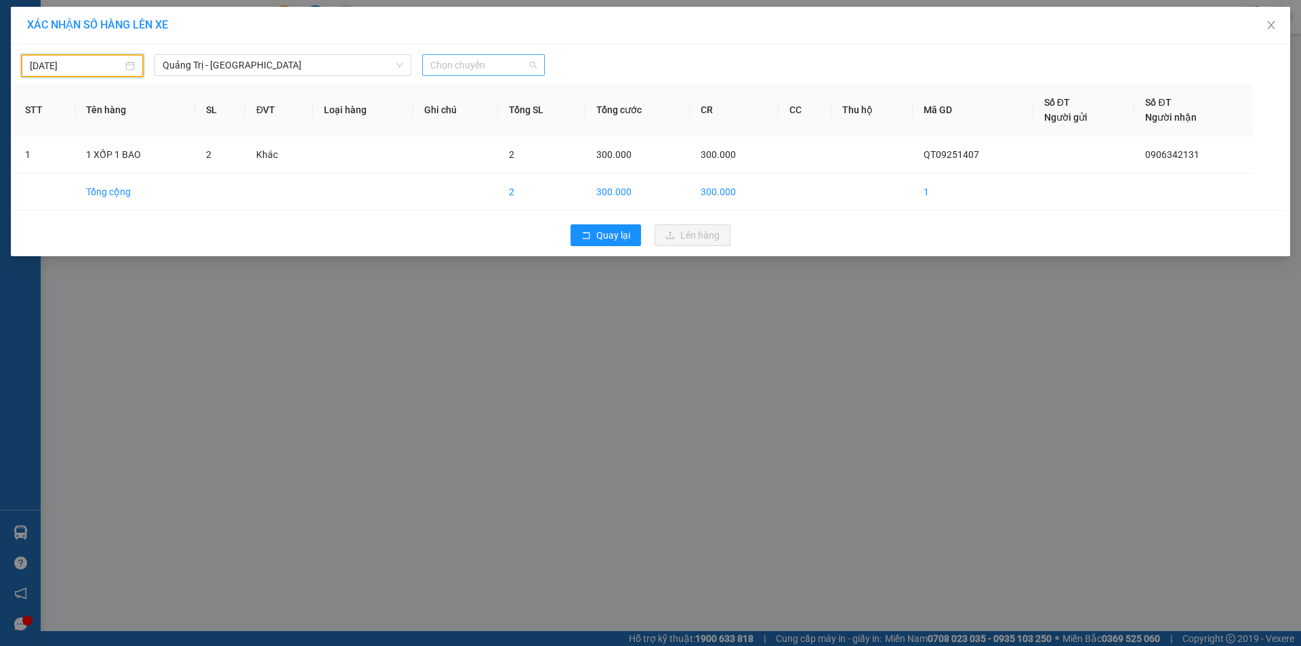
click at [529, 66] on span "Chọn chuyến" at bounding box center [483, 65] width 106 height 20
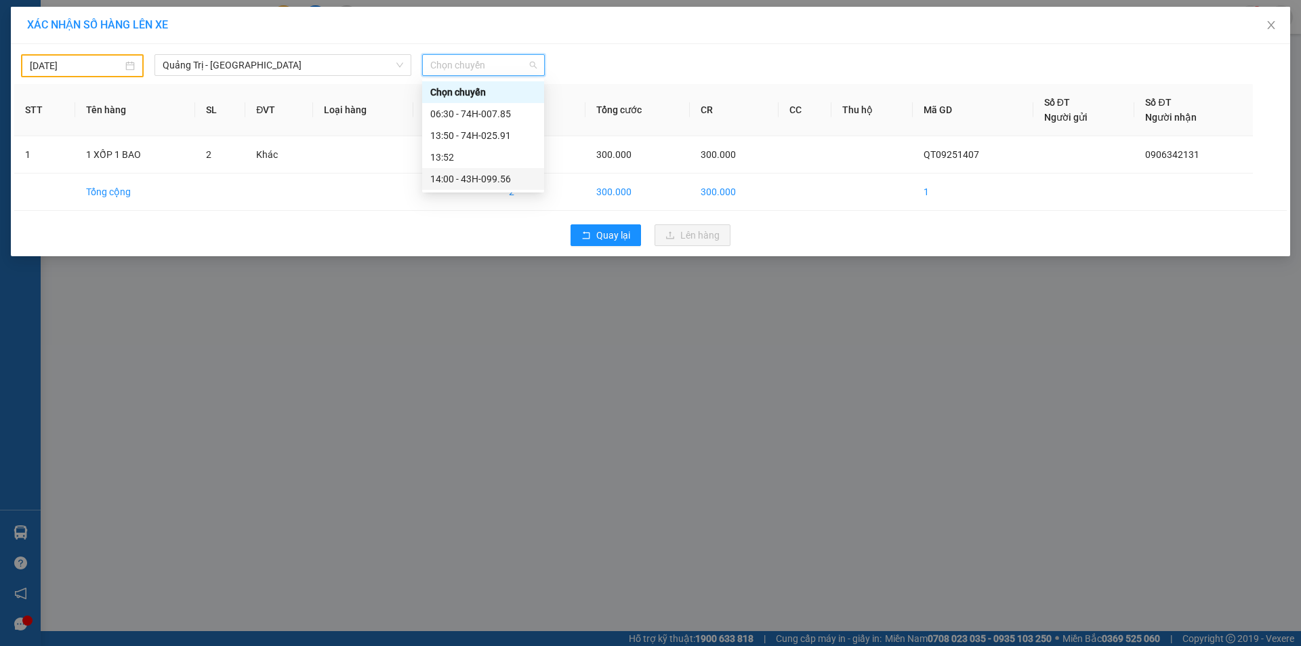
click at [490, 182] on div "14:00 - 43H-099.56" at bounding box center [483, 178] width 106 height 15
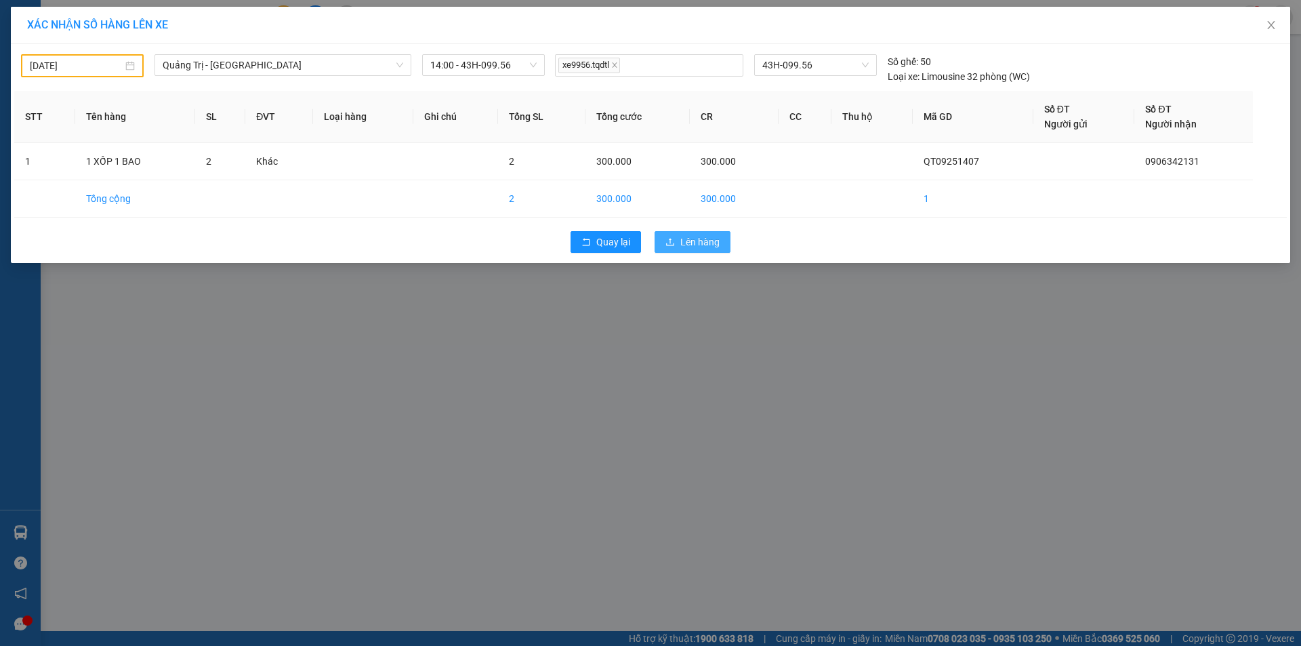
click at [692, 241] on span "Lên hàng" at bounding box center [699, 241] width 39 height 15
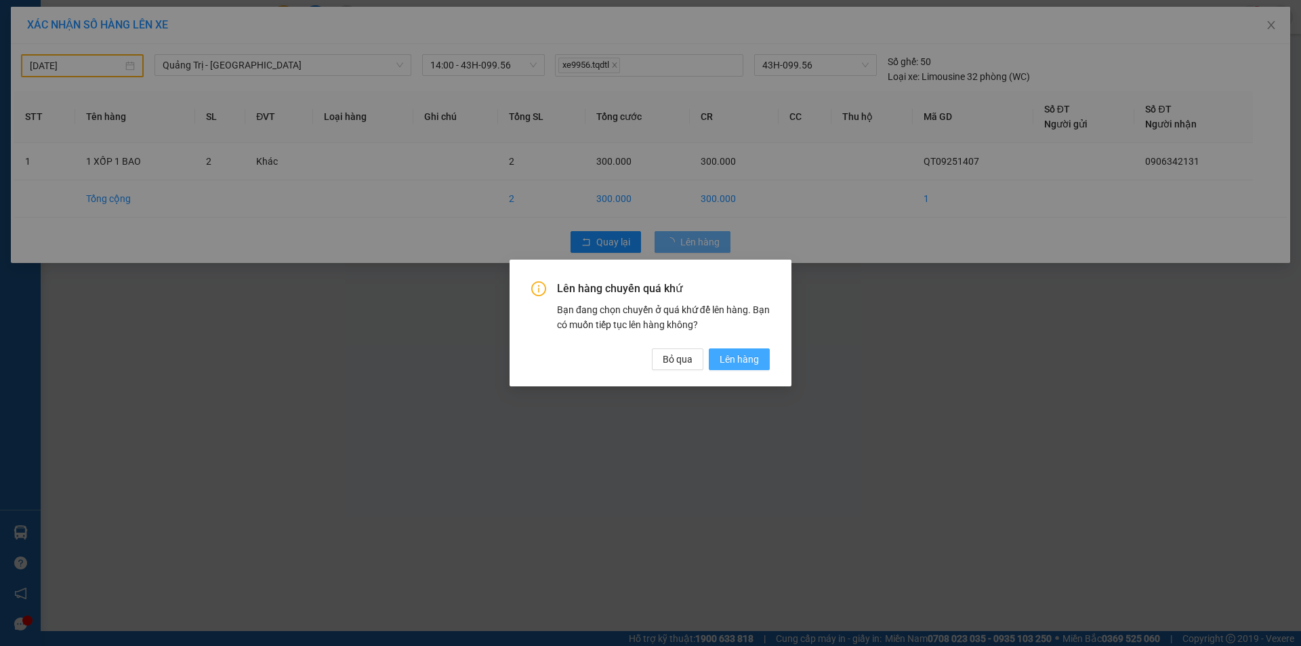
click at [758, 358] on span "Lên hàng" at bounding box center [739, 359] width 39 height 15
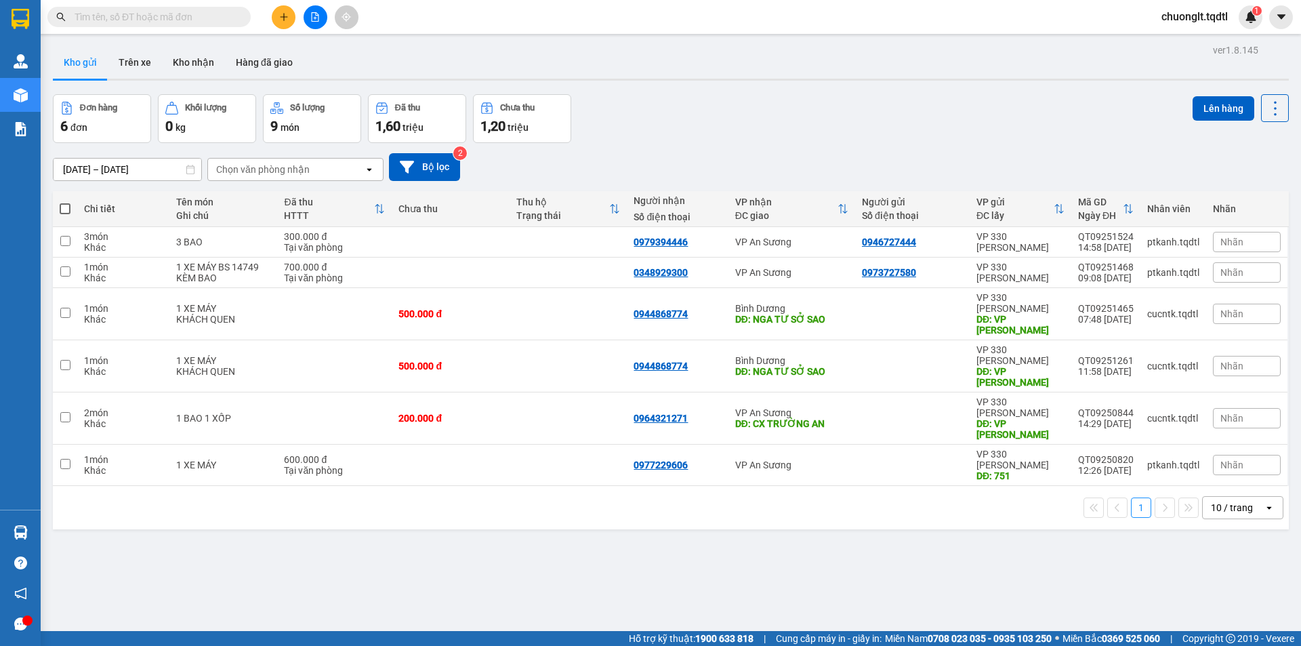
click at [111, 169] on input "[DATE] – [DATE]" at bounding box center [128, 170] width 148 height 22
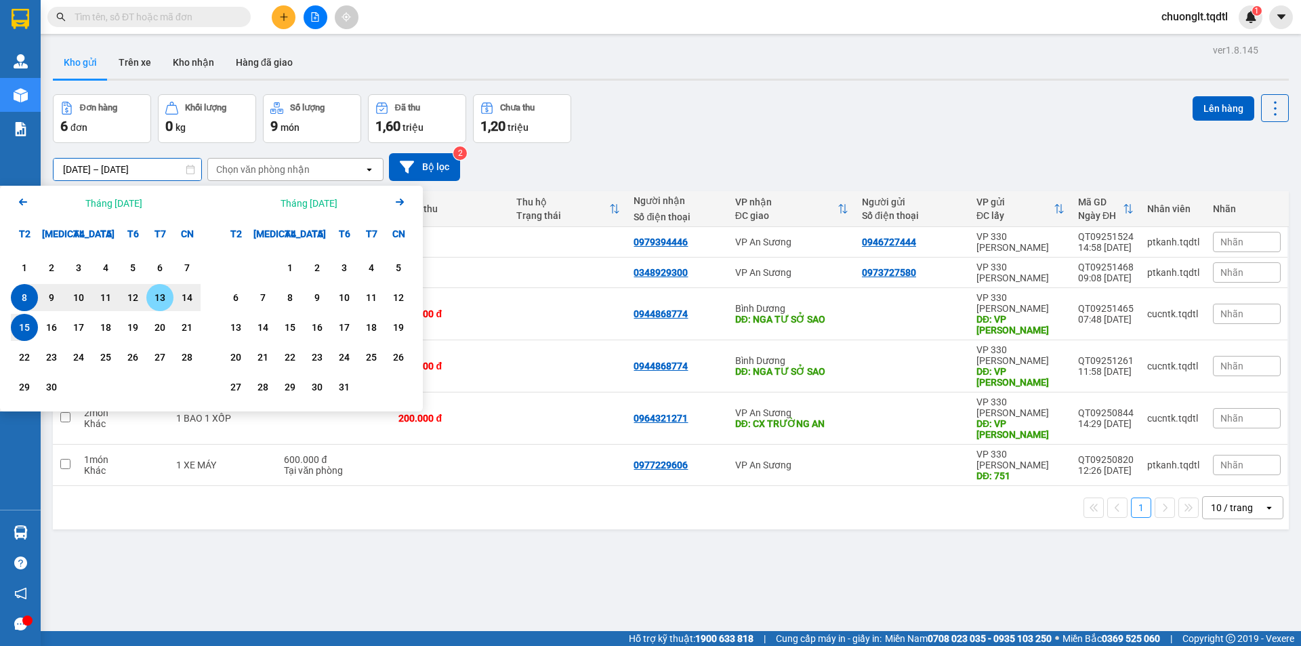
click at [152, 295] on div "13" at bounding box center [159, 297] width 19 height 16
click at [161, 297] on div "13" at bounding box center [159, 297] width 19 height 16
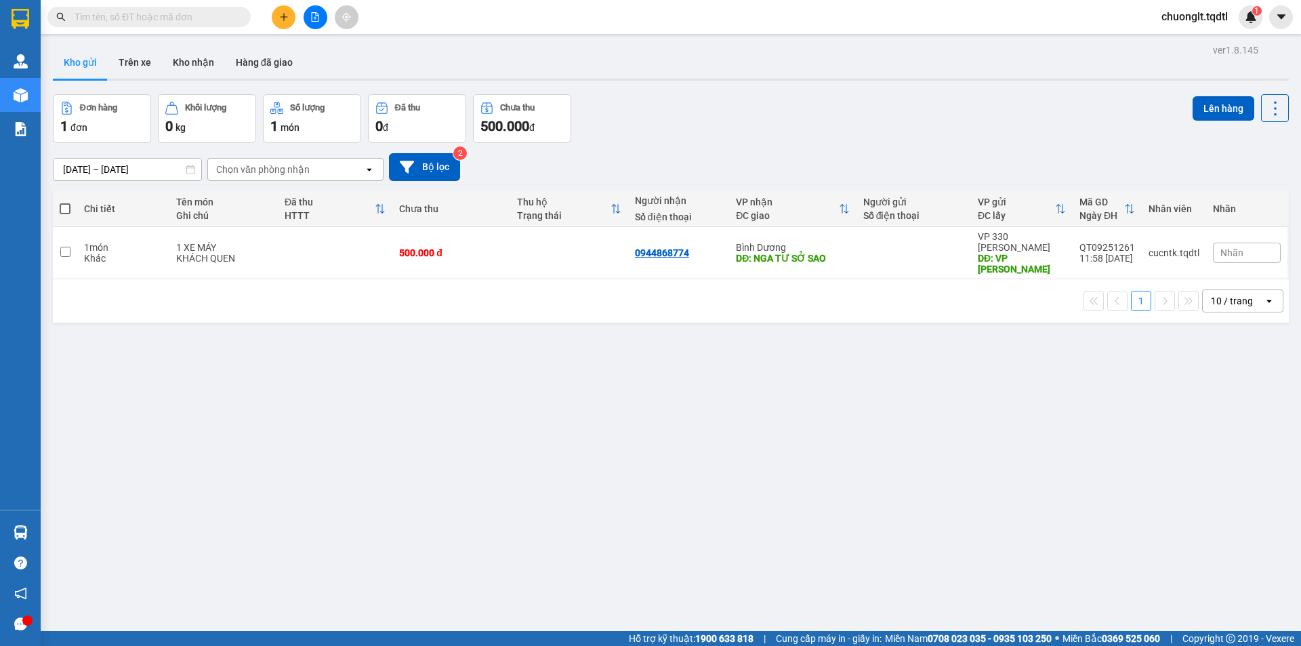
click at [188, 169] on icon at bounding box center [190, 169] width 9 height 9
click at [150, 167] on input "13/09/2025 – 13/09/2025" at bounding box center [128, 170] width 148 height 22
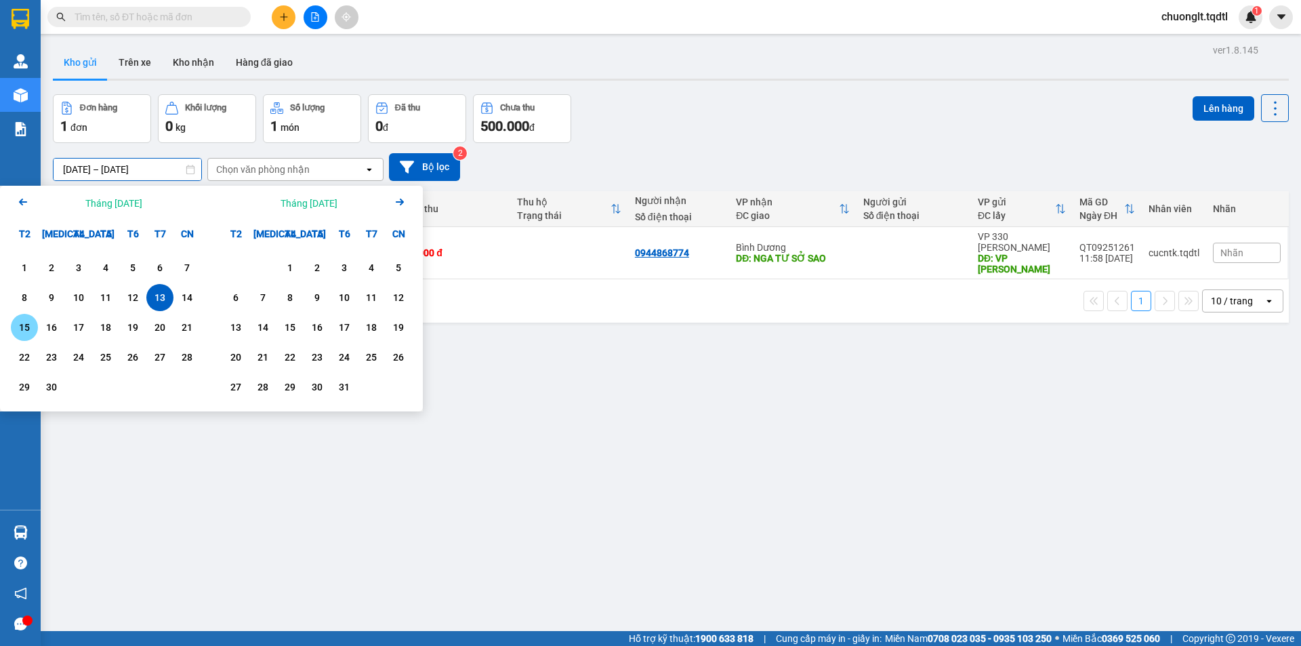
click at [27, 327] on div "15" at bounding box center [24, 327] width 19 height 16
type input "[DATE] – [DATE]"
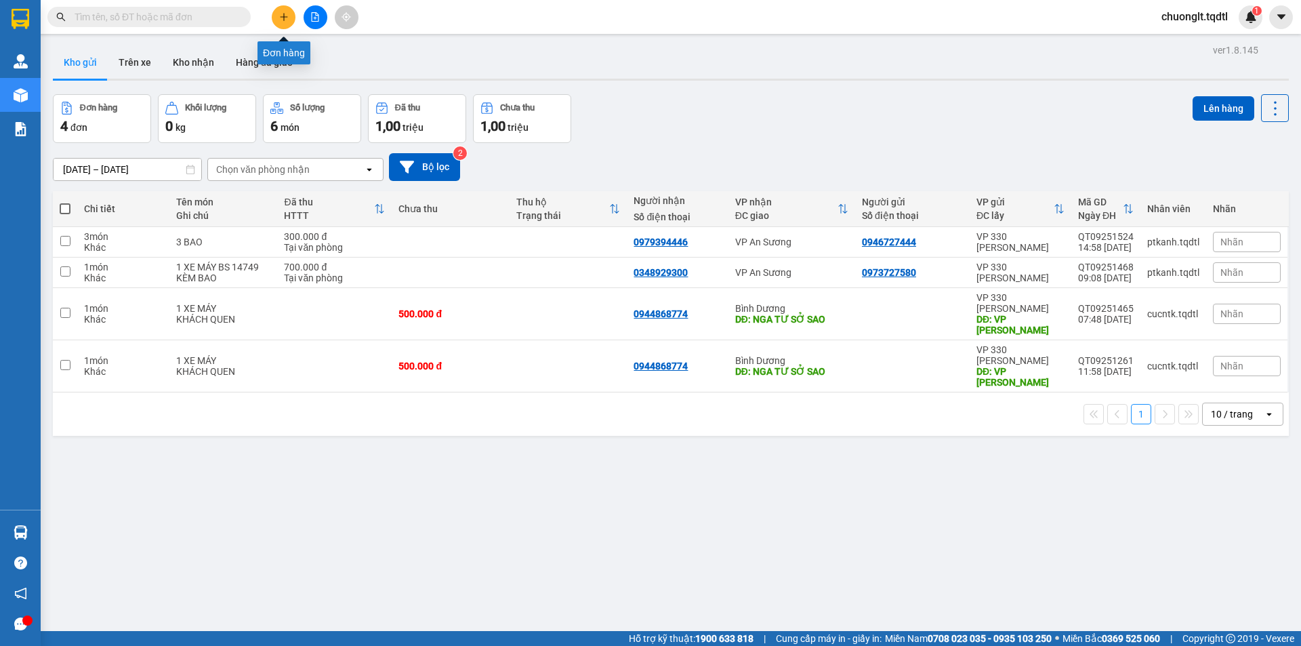
click at [279, 14] on icon "plus" at bounding box center [283, 16] width 9 height 9
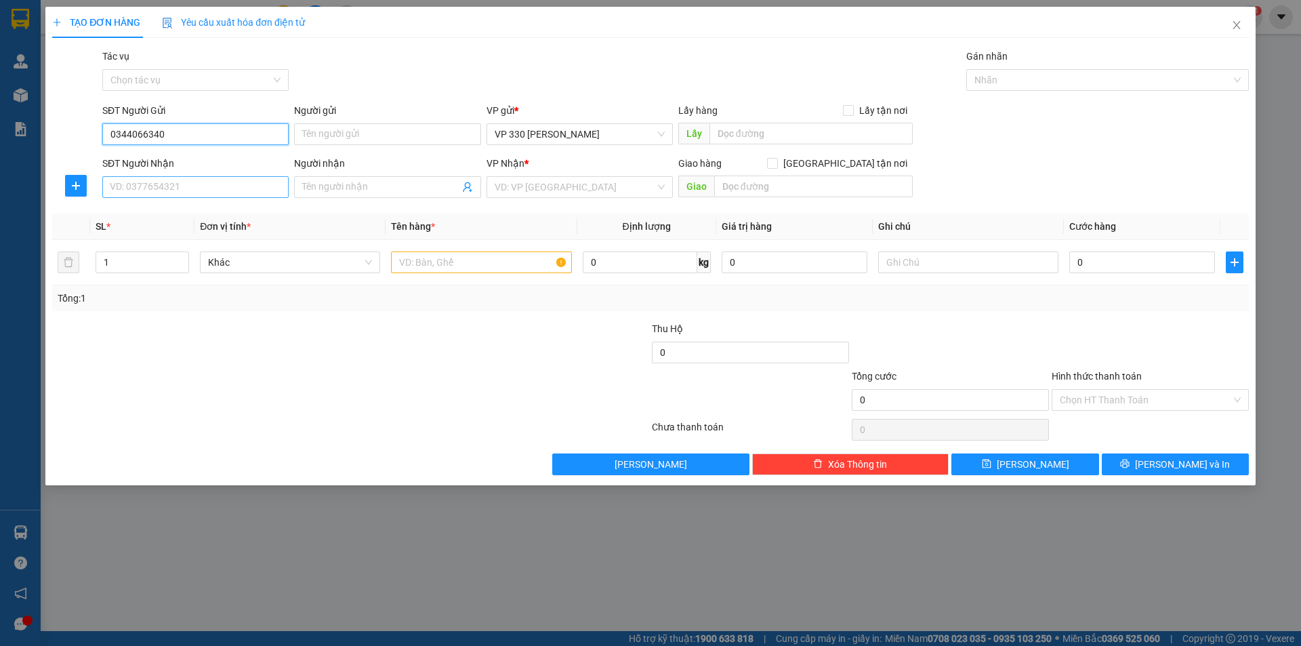
type input "0344066340"
click at [144, 178] on input "SĐT Người Nhận" at bounding box center [195, 187] width 186 height 22
type input "0943047874"
click at [829, 131] on input "text" at bounding box center [810, 134] width 203 height 22
type input "146 QB"
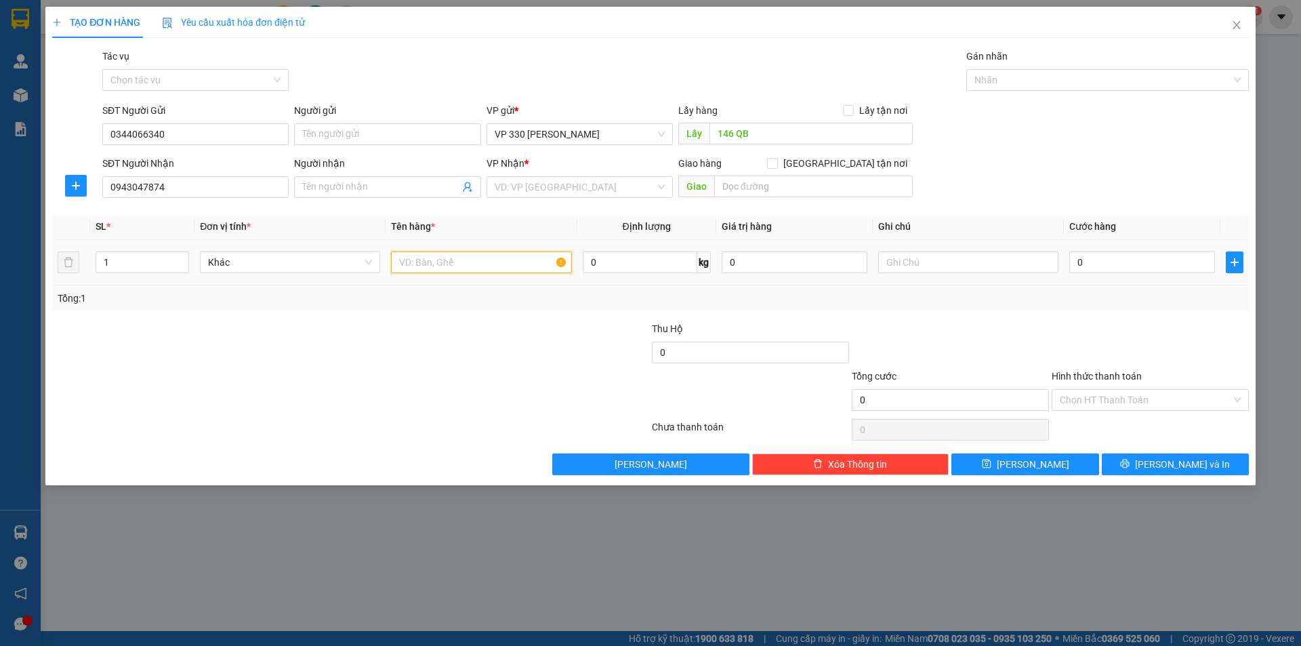
click at [440, 255] on input "text" at bounding box center [481, 262] width 180 height 22
type input "1 XỐP"
click at [643, 184] on input "search" at bounding box center [575, 187] width 161 height 20
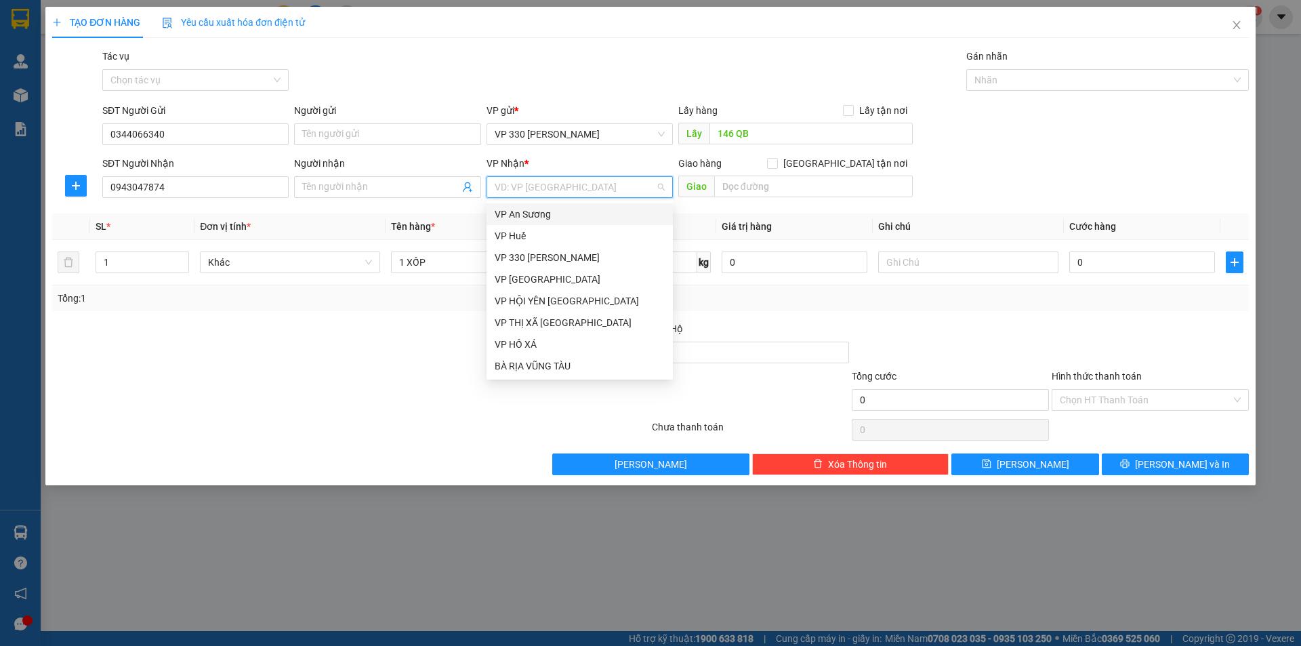
click at [557, 217] on div "VP An Sương" at bounding box center [580, 214] width 170 height 15
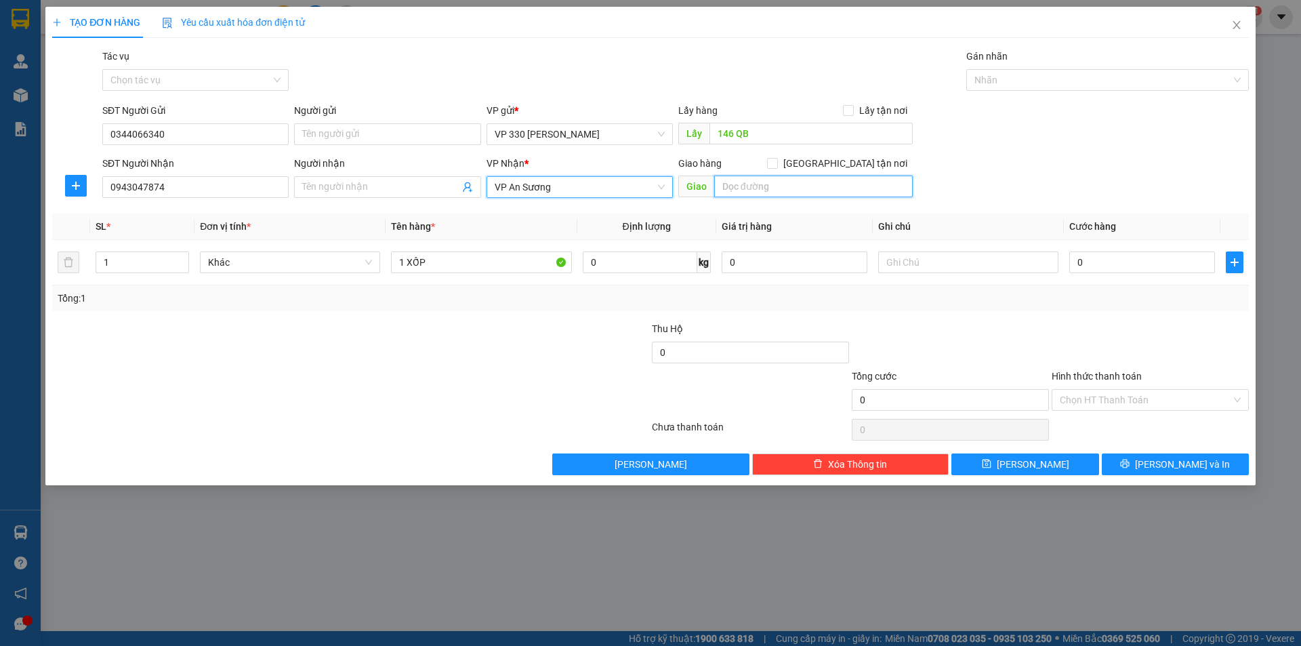
click at [760, 187] on input "text" at bounding box center [813, 186] width 199 height 22
type input "BÌNH THUẬN"
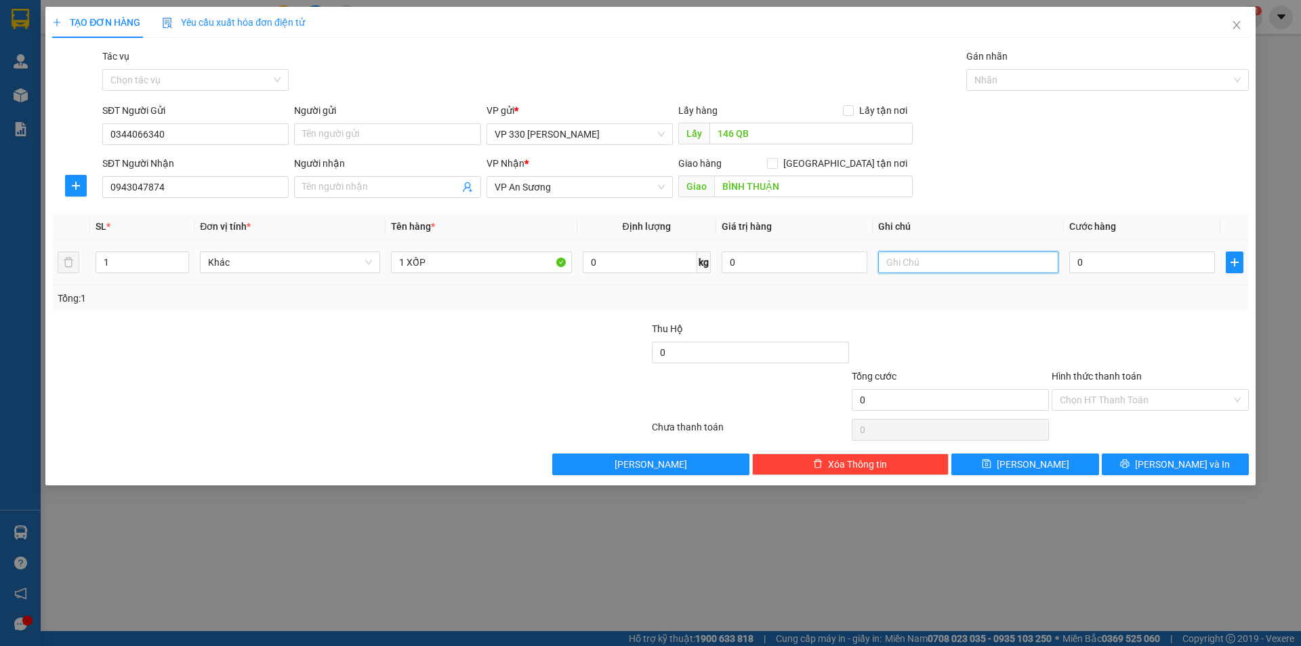
click at [934, 262] on input "text" at bounding box center [968, 262] width 180 height 22
type input "7236"
click at [1147, 255] on input "0" at bounding box center [1142, 262] width 146 height 22
type input "1"
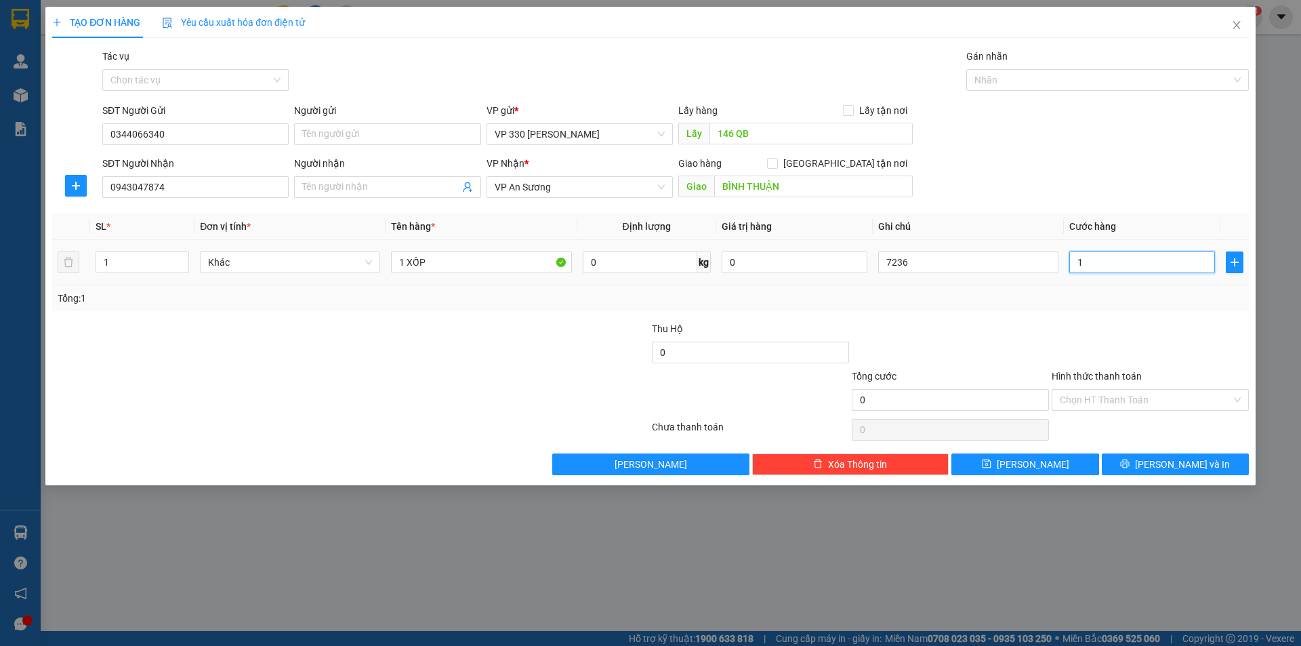
type input "1"
type input "15"
type input "1"
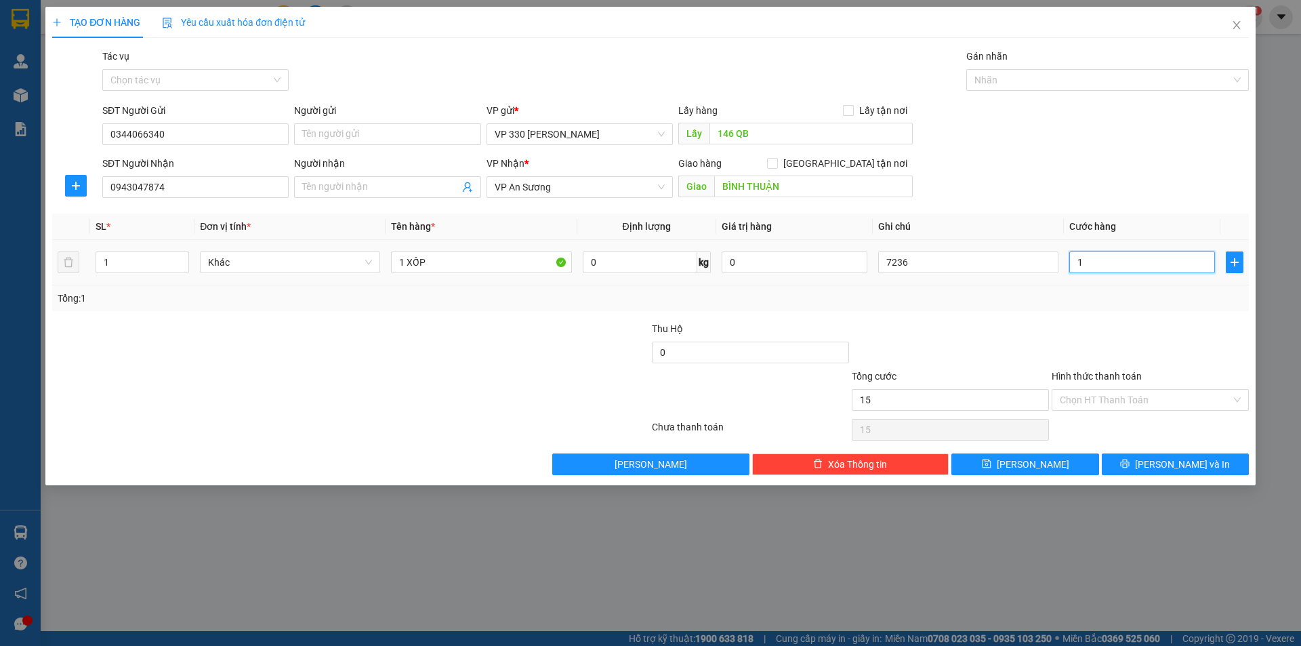
type input "1"
type input "0"
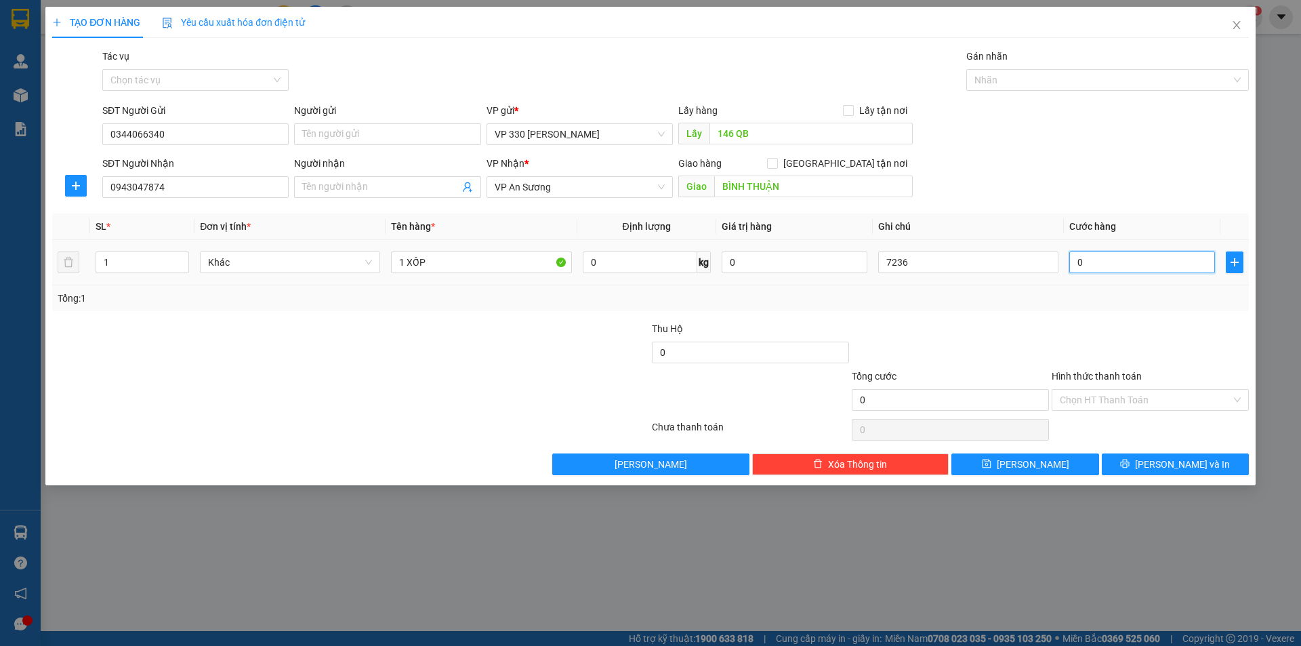
click at [1073, 264] on input "0" at bounding box center [1142, 262] width 146 height 22
type input "20"
type input "200"
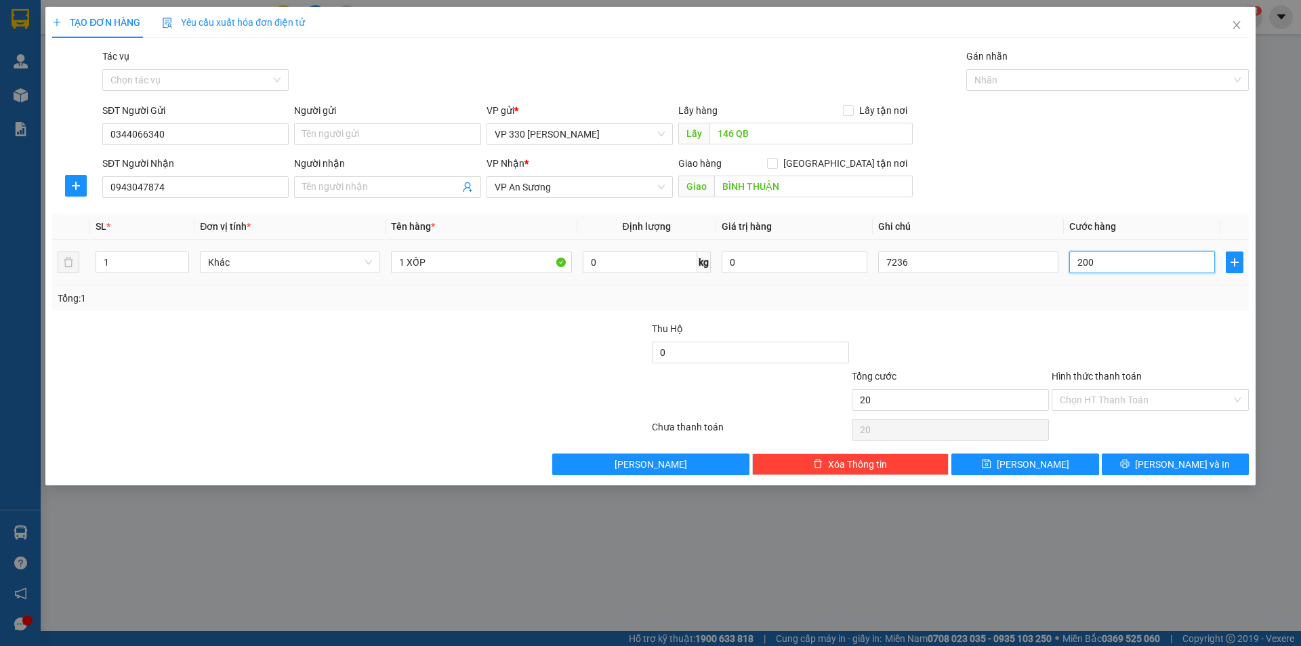
type input "200"
type input "2.000"
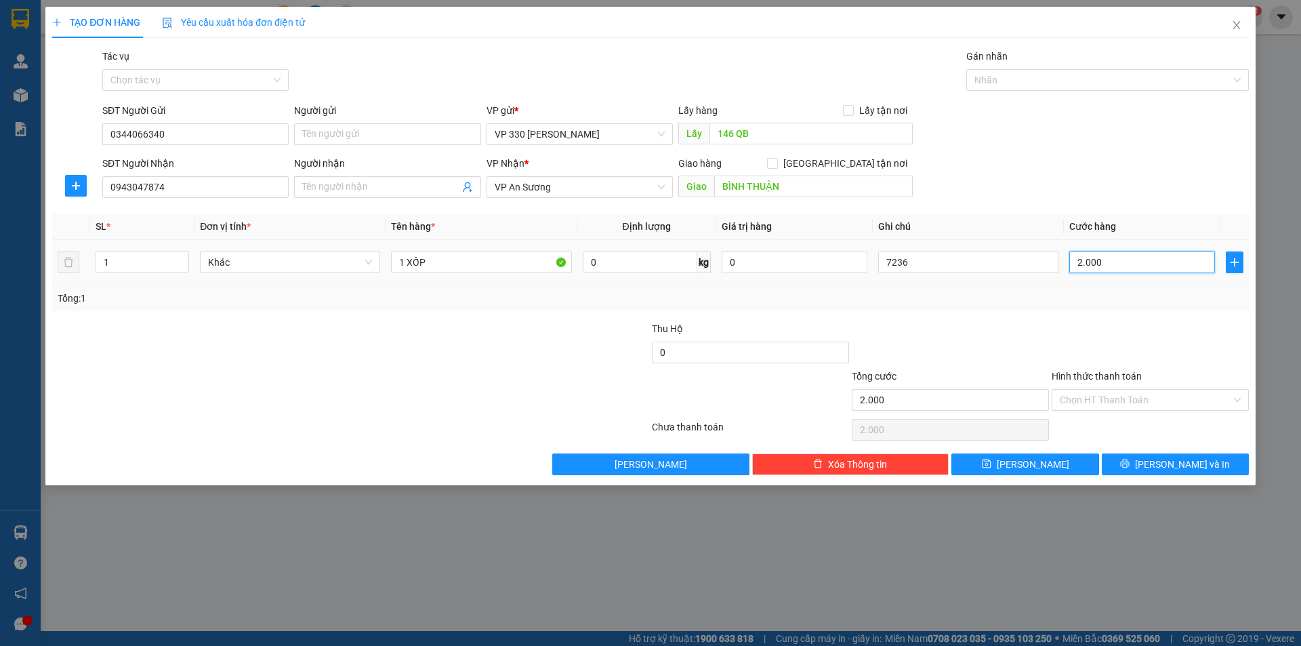
type input "20.000"
type input "200.000"
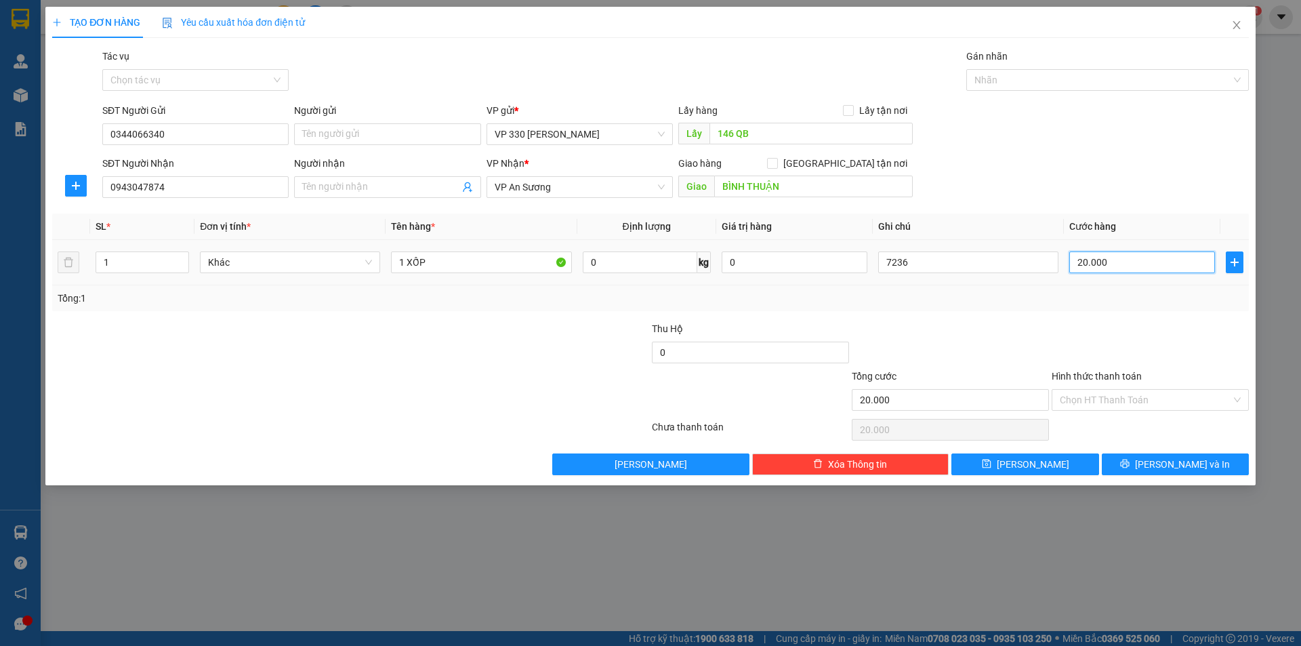
type input "200.000"
click at [1129, 269] on input "200.000" at bounding box center [1142, 262] width 146 height 22
click at [1062, 467] on button "[PERSON_NAME]" at bounding box center [1024, 464] width 147 height 22
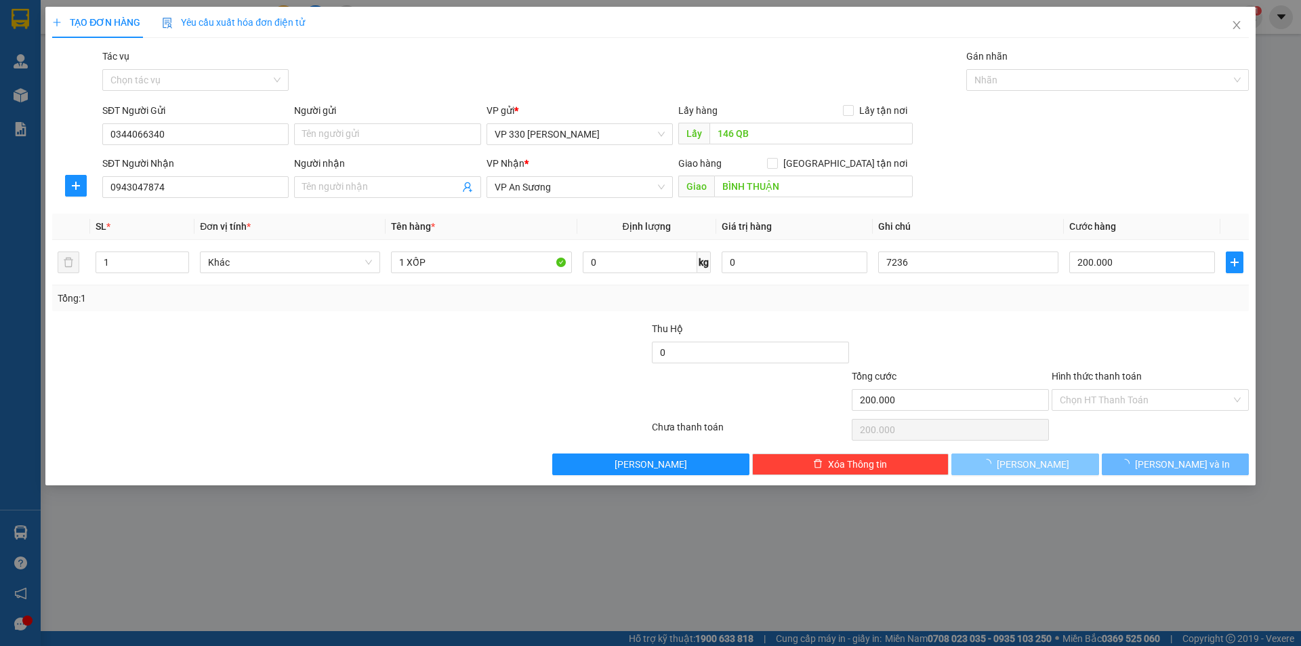
type input "0"
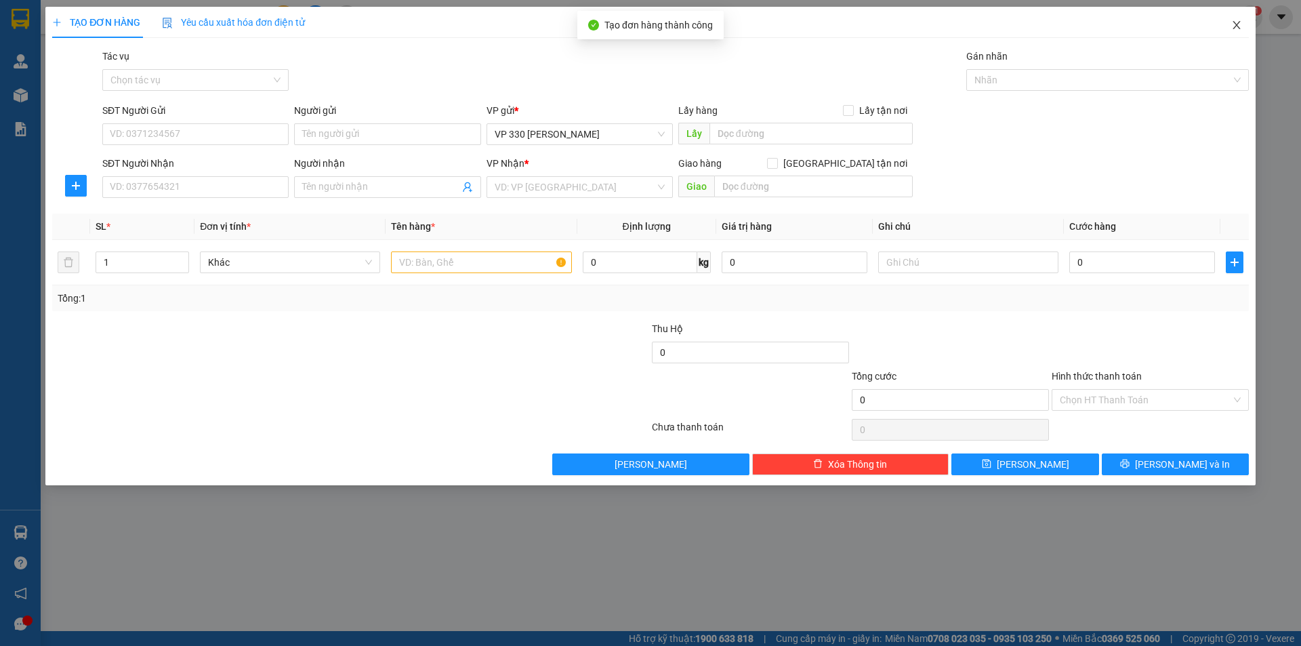
click at [1234, 26] on icon "close" at bounding box center [1236, 25] width 11 height 11
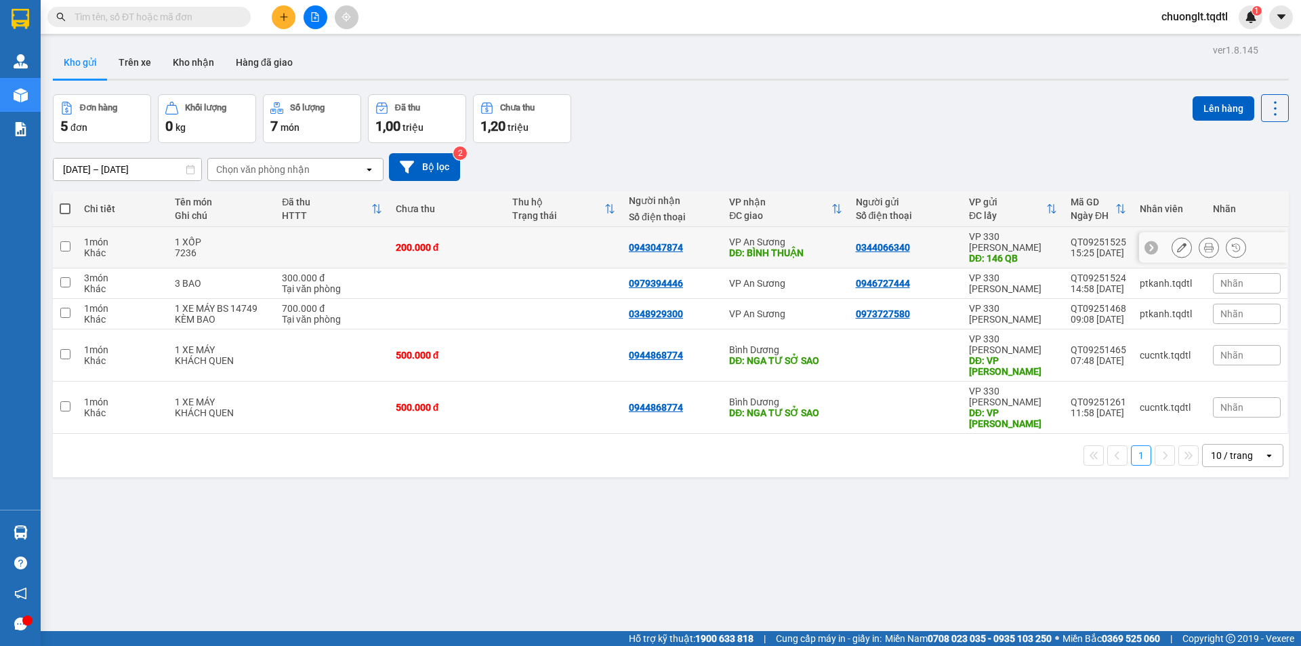
click at [68, 245] on input "checkbox" at bounding box center [65, 246] width 10 height 10
checkbox input "true"
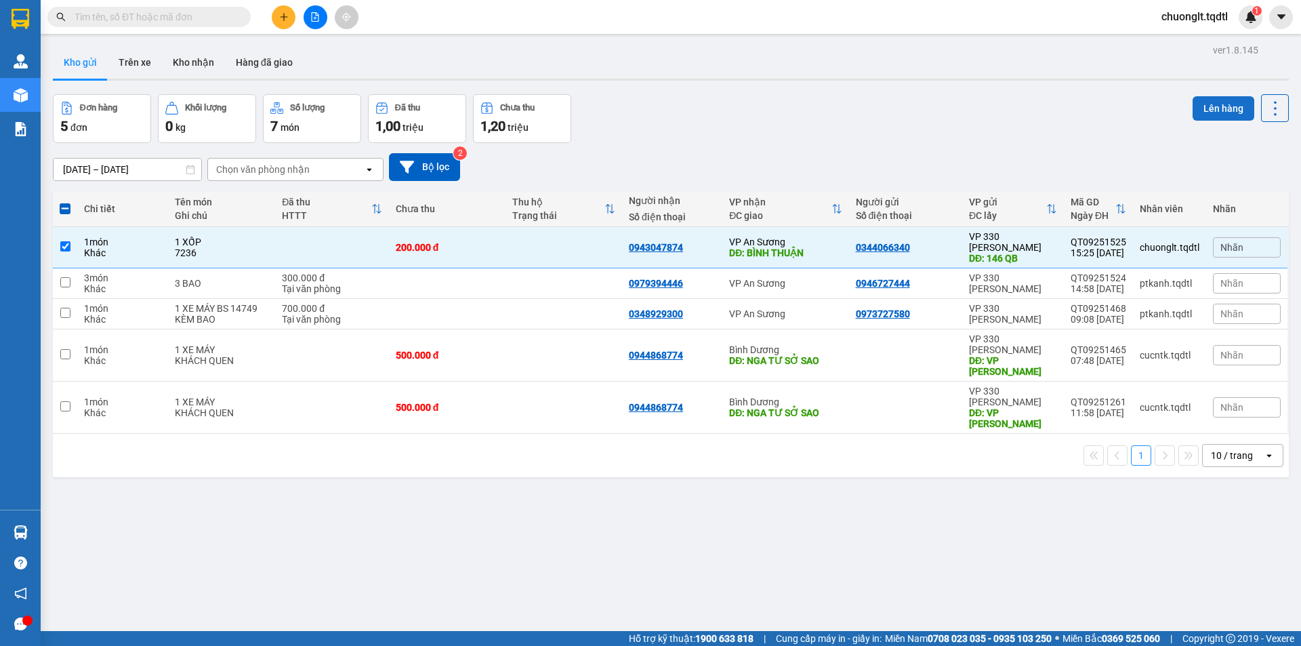
click at [1210, 102] on button "Lên hàng" at bounding box center [1224, 108] width 62 height 24
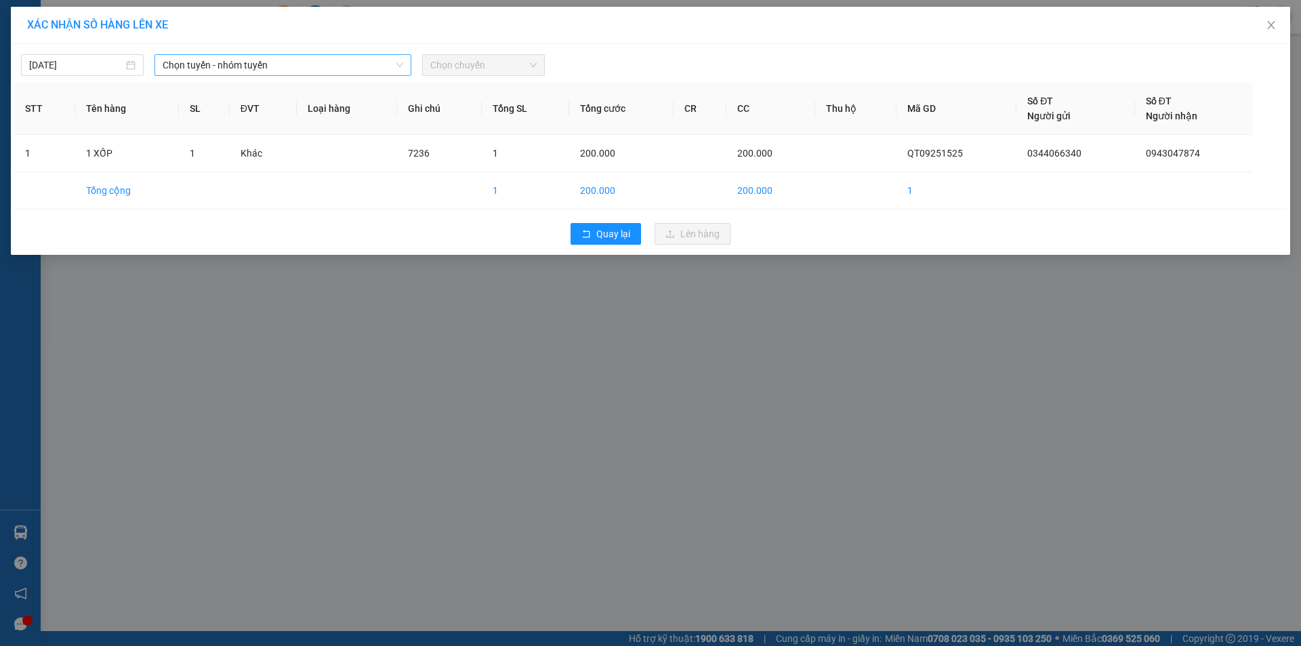
click at [329, 56] on span "Chọn tuyến - nhóm tuyến" at bounding box center [283, 65] width 241 height 20
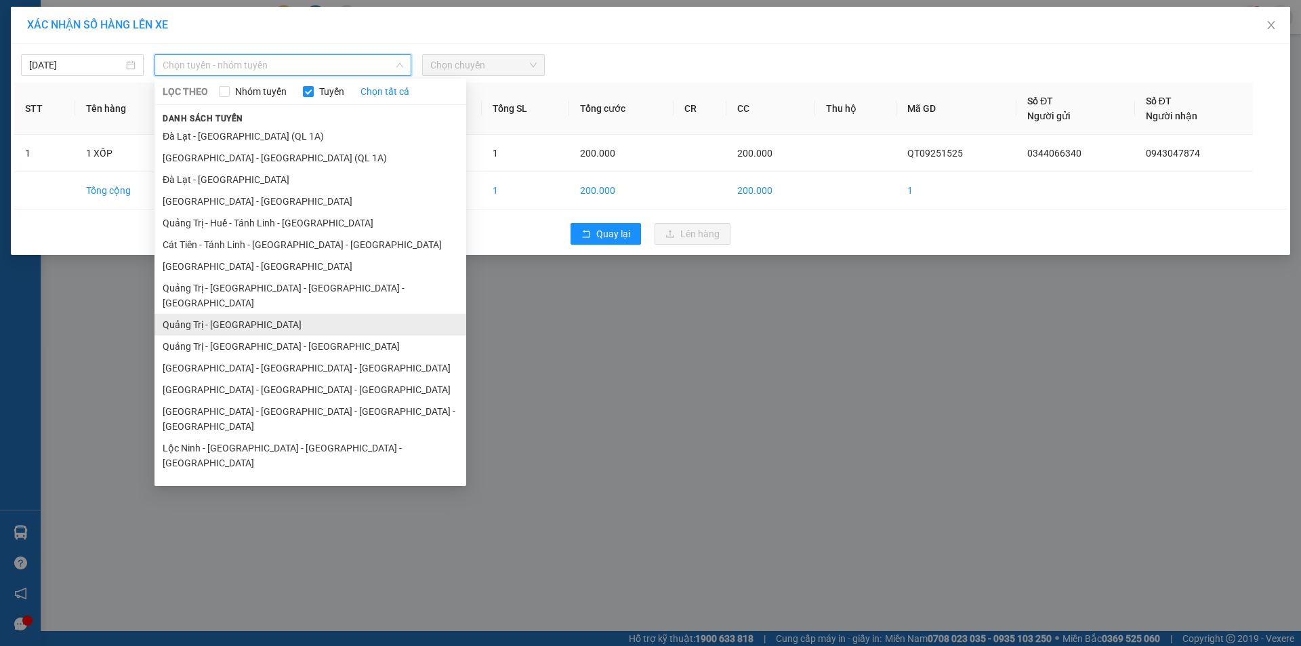
scroll to position [68, 0]
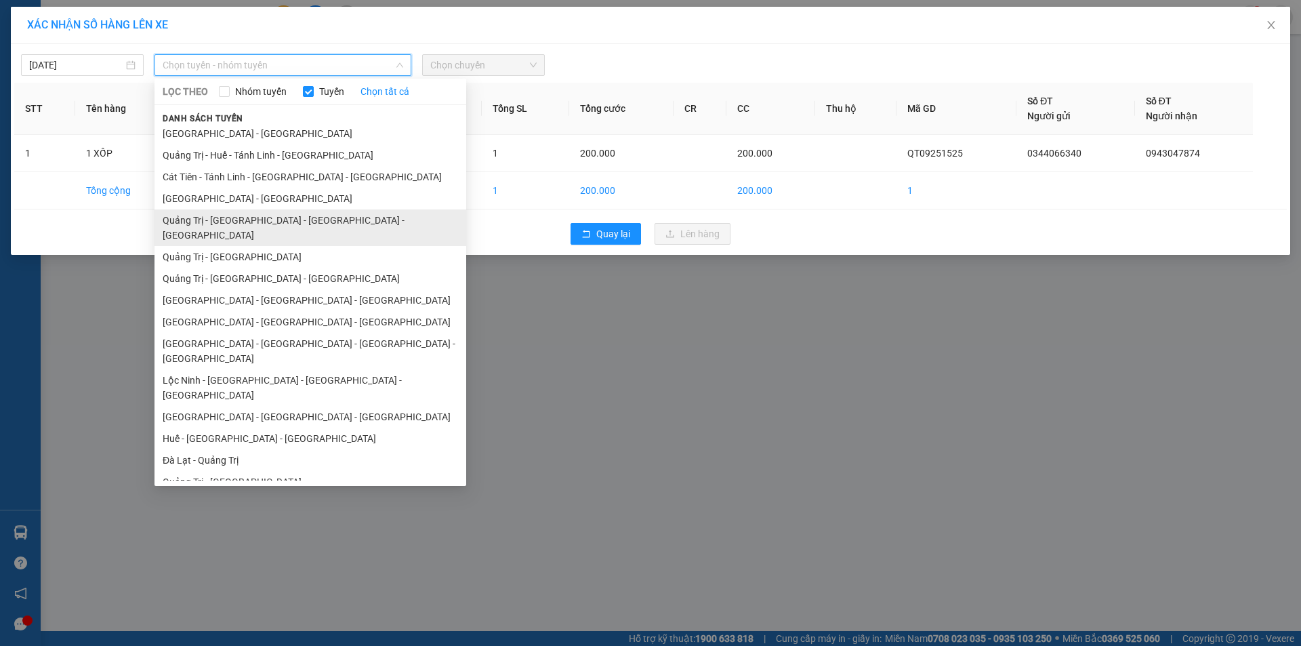
click at [268, 215] on li "Quảng Trị - [GEOGRAPHIC_DATA] - [GEOGRAPHIC_DATA] - [GEOGRAPHIC_DATA]" at bounding box center [310, 227] width 312 height 37
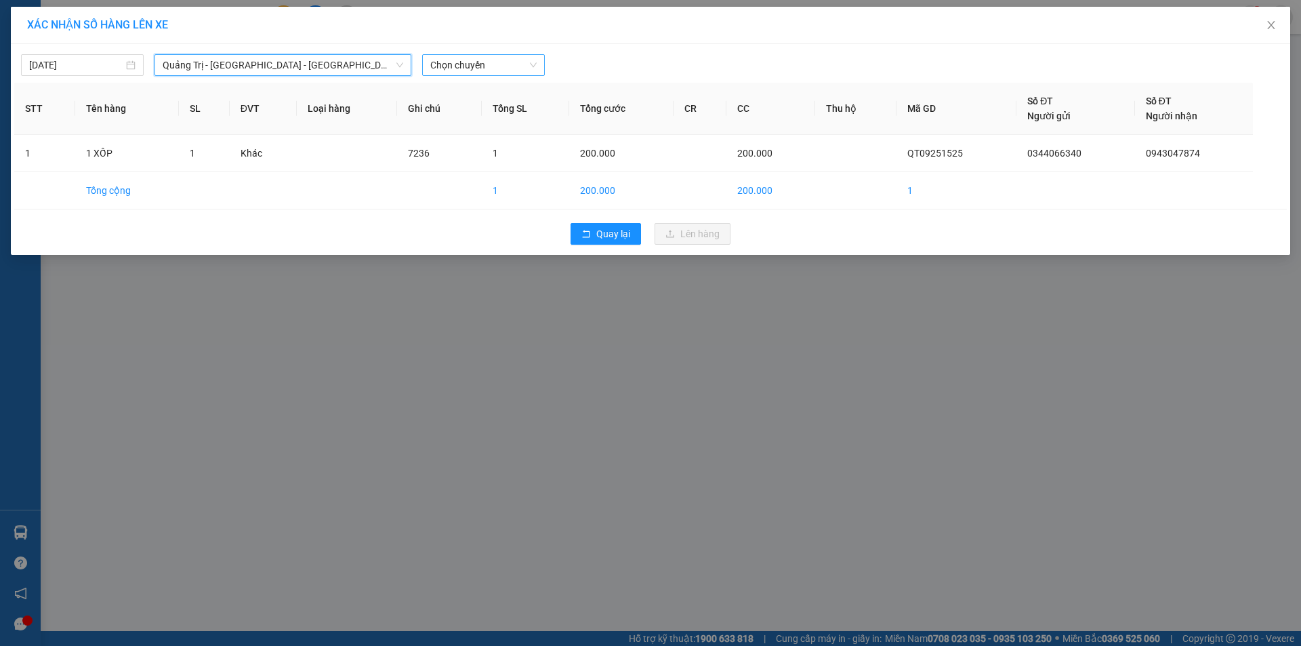
click at [520, 58] on span "Chọn chuyến" at bounding box center [483, 65] width 106 height 20
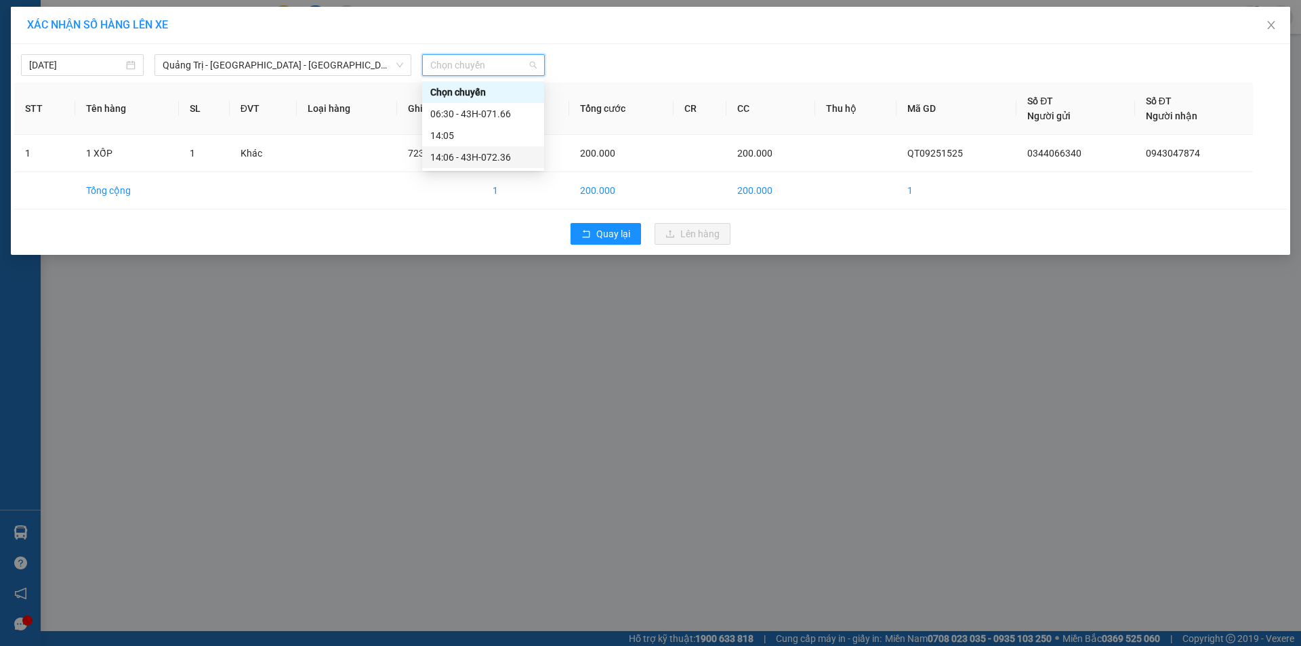
click at [499, 156] on div "14:06 - 43H-072.36" at bounding box center [483, 157] width 106 height 15
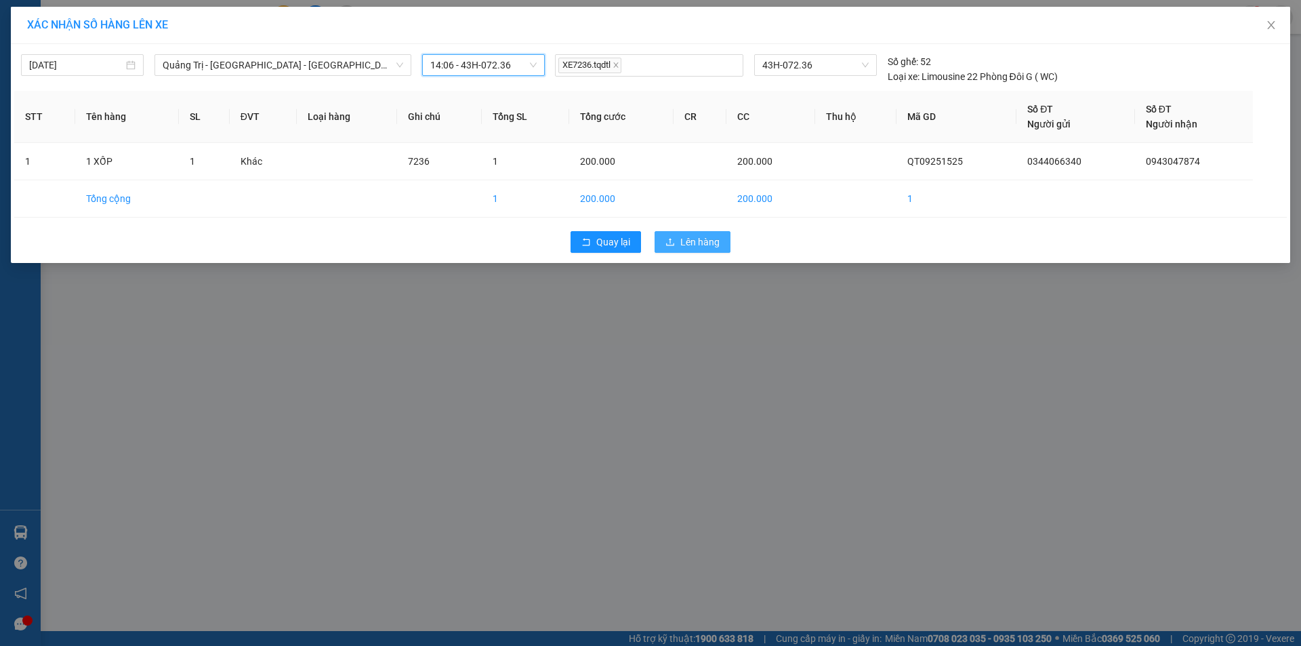
click at [713, 249] on button "Lên hàng" at bounding box center [693, 242] width 76 height 22
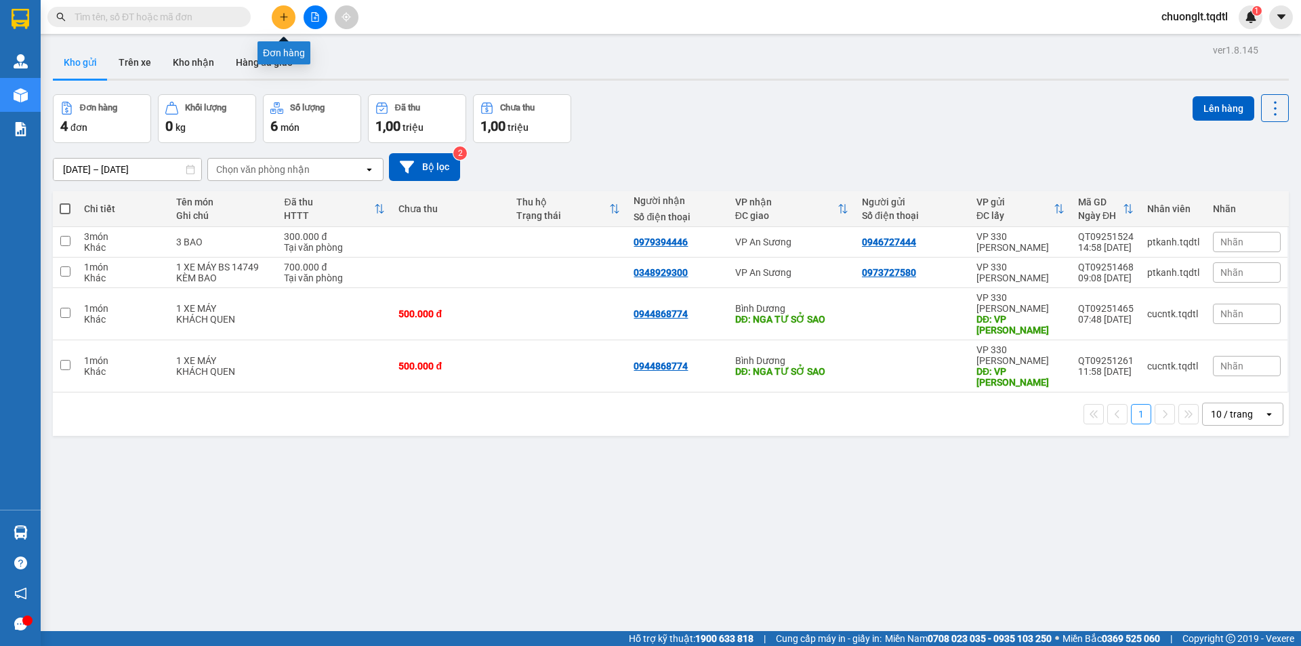
click at [289, 22] on button at bounding box center [284, 17] width 24 height 24
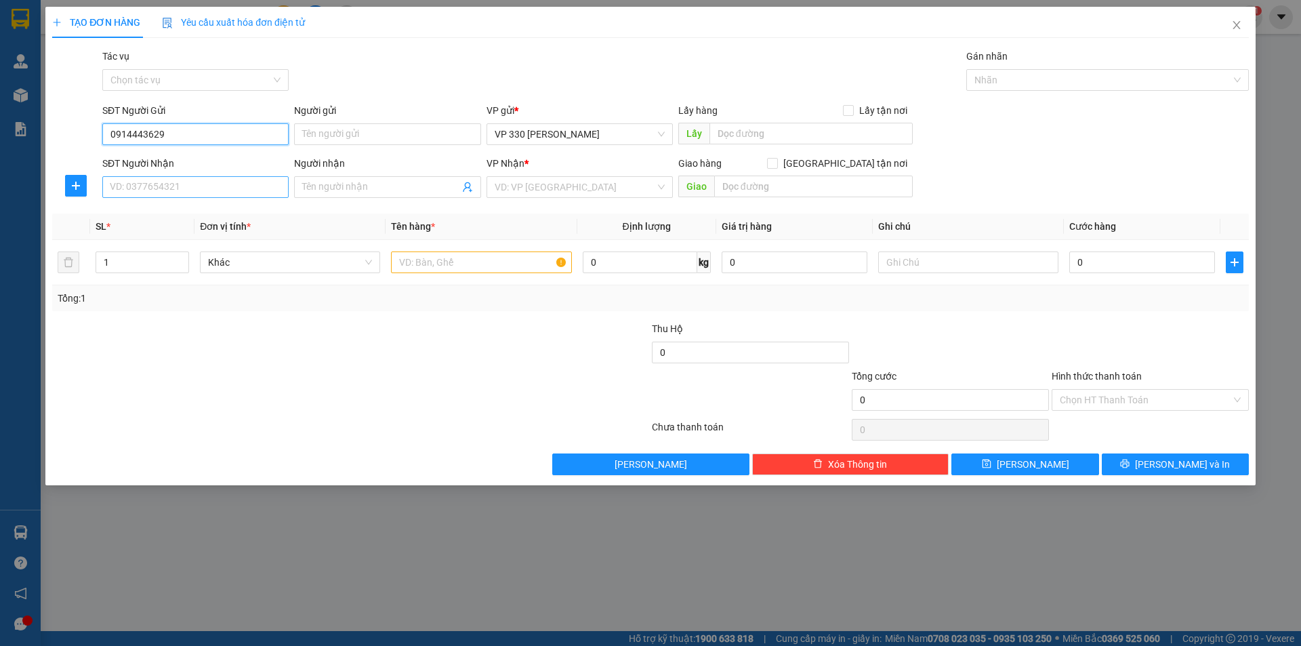
type input "0914443629"
click at [192, 183] on input "SĐT Người Nhận" at bounding box center [195, 187] width 186 height 22
type input "0847266828"
click at [749, 133] on input "text" at bounding box center [810, 134] width 203 height 22
type input "330"
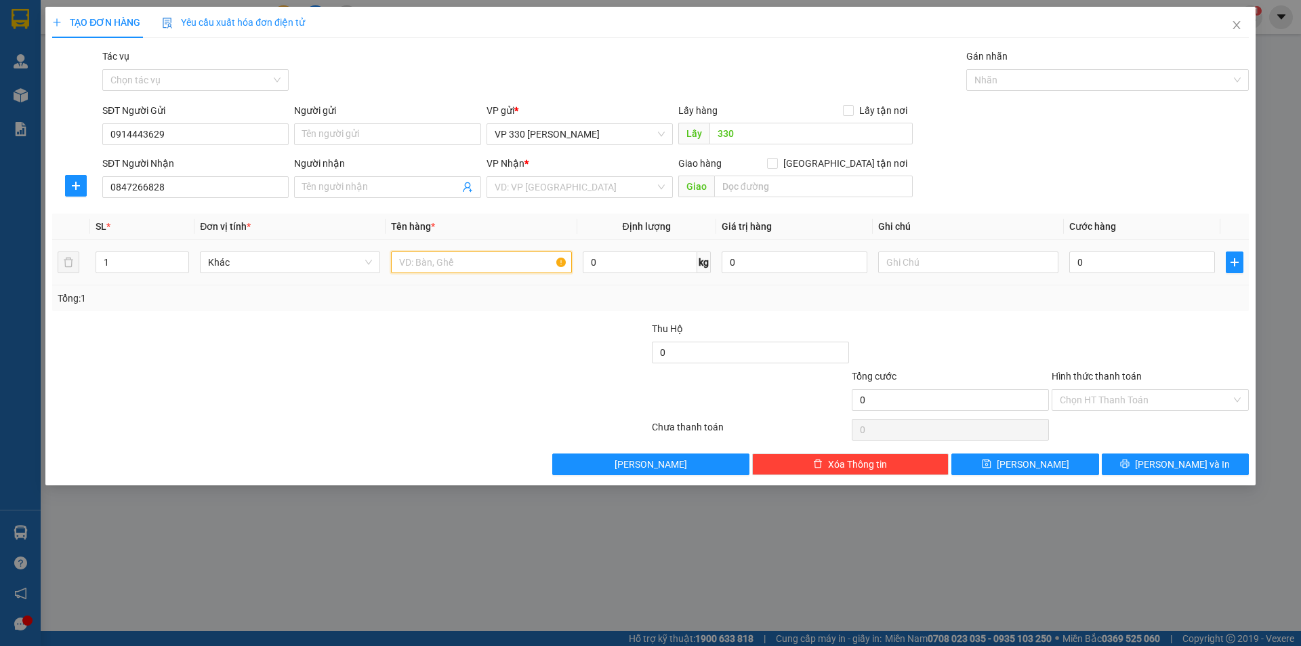
click at [453, 263] on input "text" at bounding box center [481, 262] width 180 height 22
type input "2 GIẤY"
type input "2"
click at [181, 257] on icon "up" at bounding box center [182, 259] width 5 height 5
click at [1115, 272] on input "0" at bounding box center [1142, 262] width 146 height 22
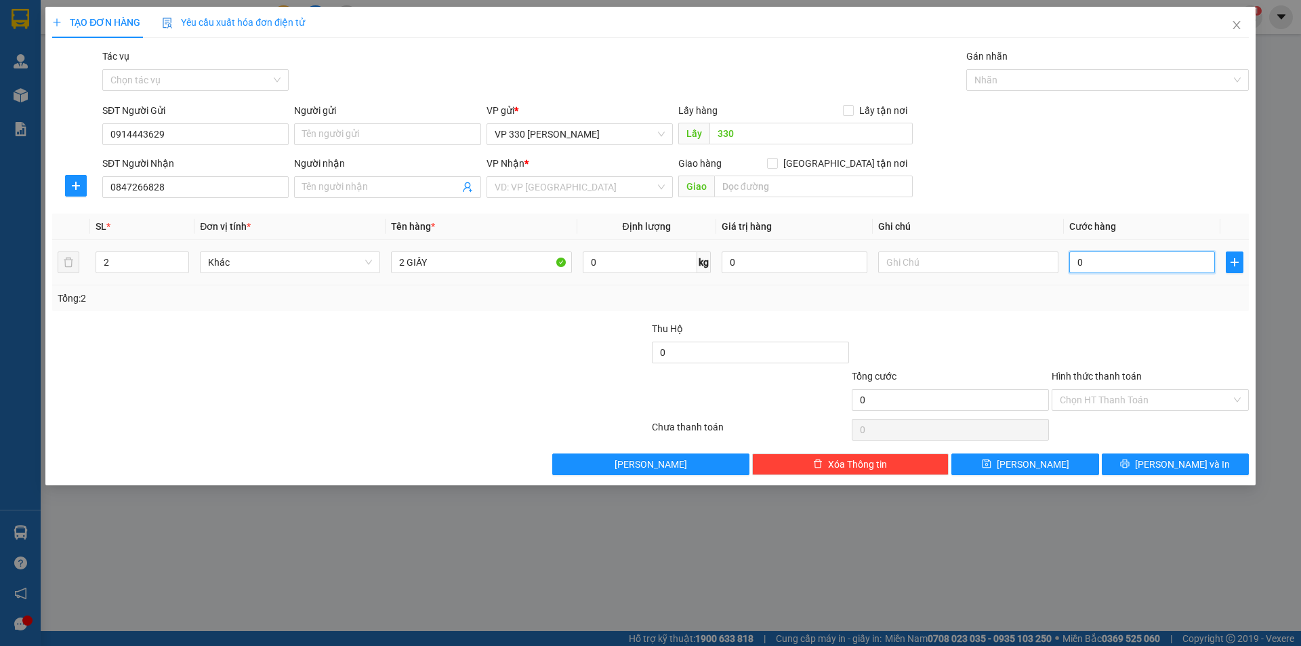
type input "3"
type input "30"
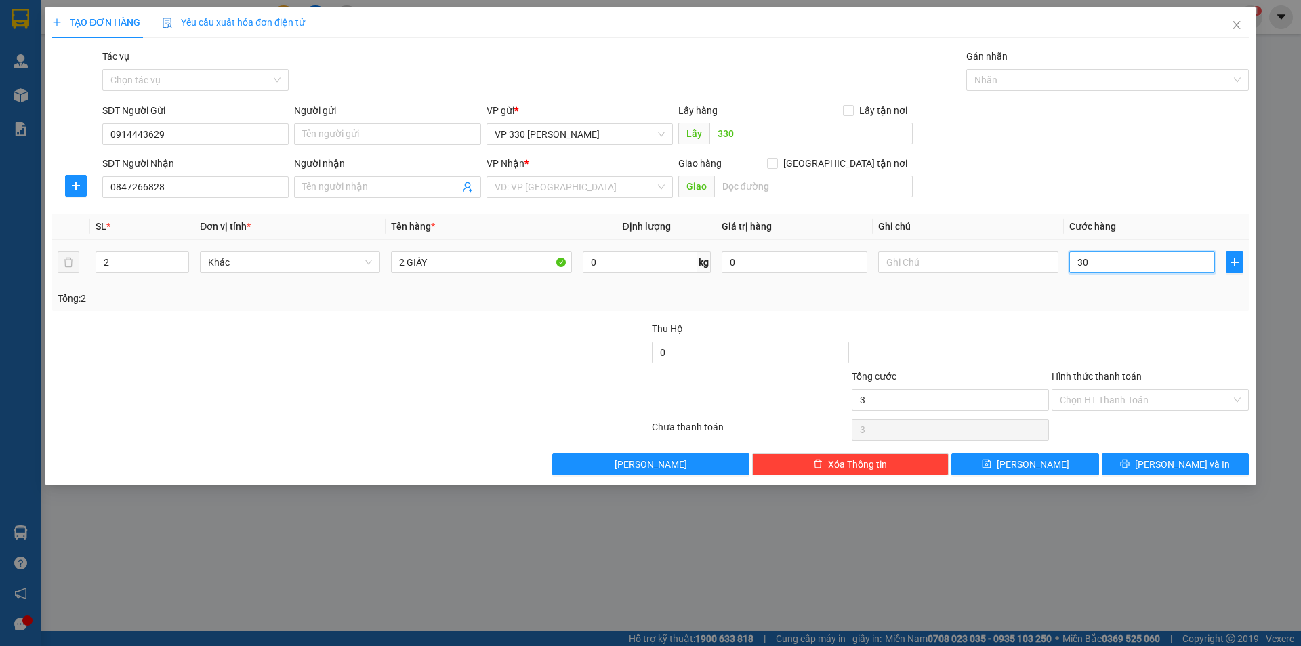
type input "30"
type input "300"
type input "3.000"
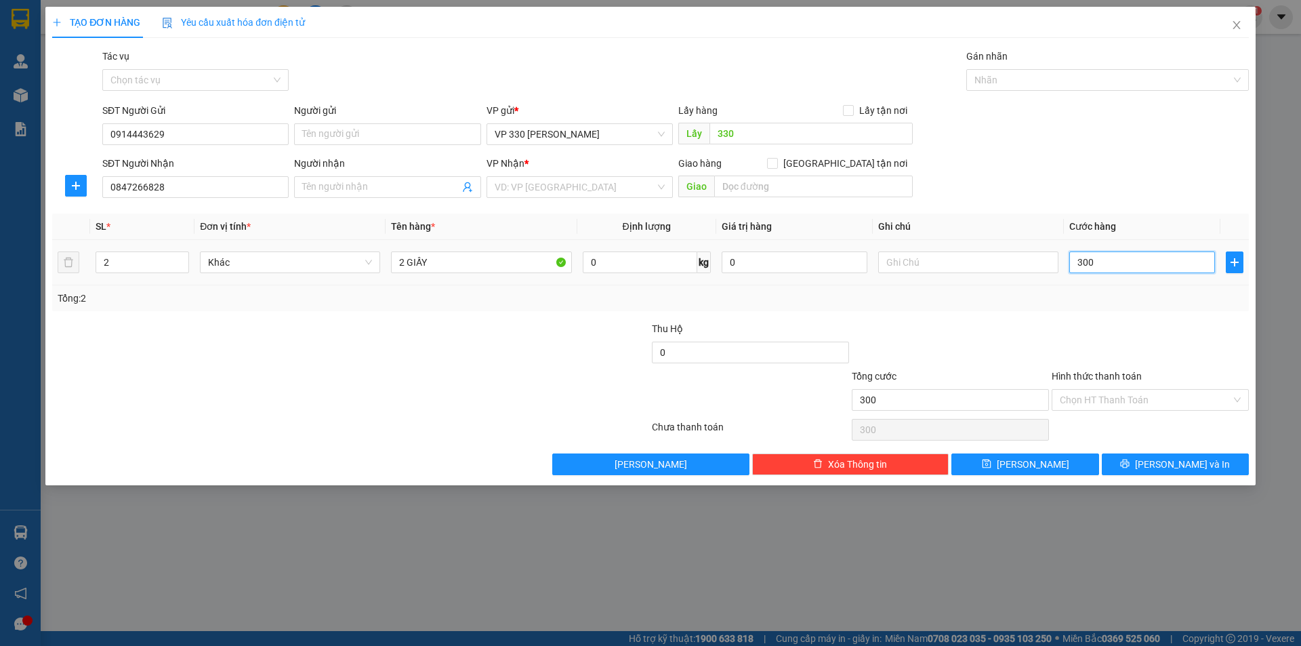
type input "3.000"
type input "30.000"
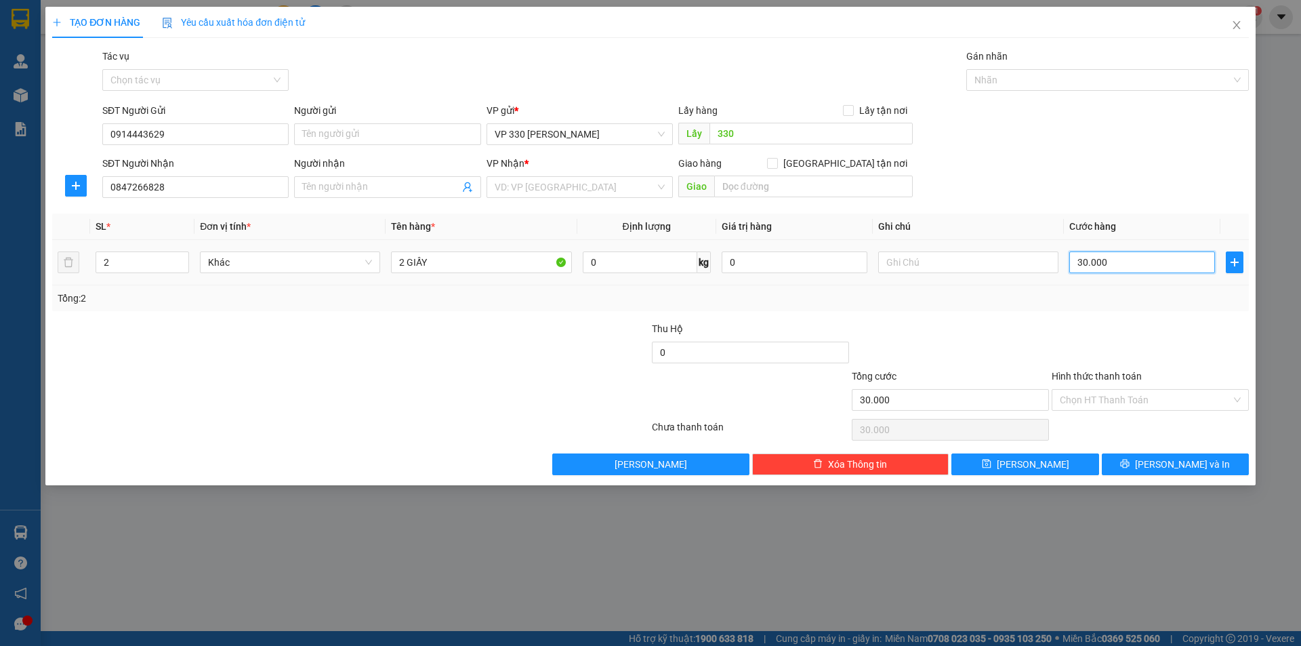
type input "300.000"
click at [618, 179] on input "search" at bounding box center [575, 187] width 161 height 20
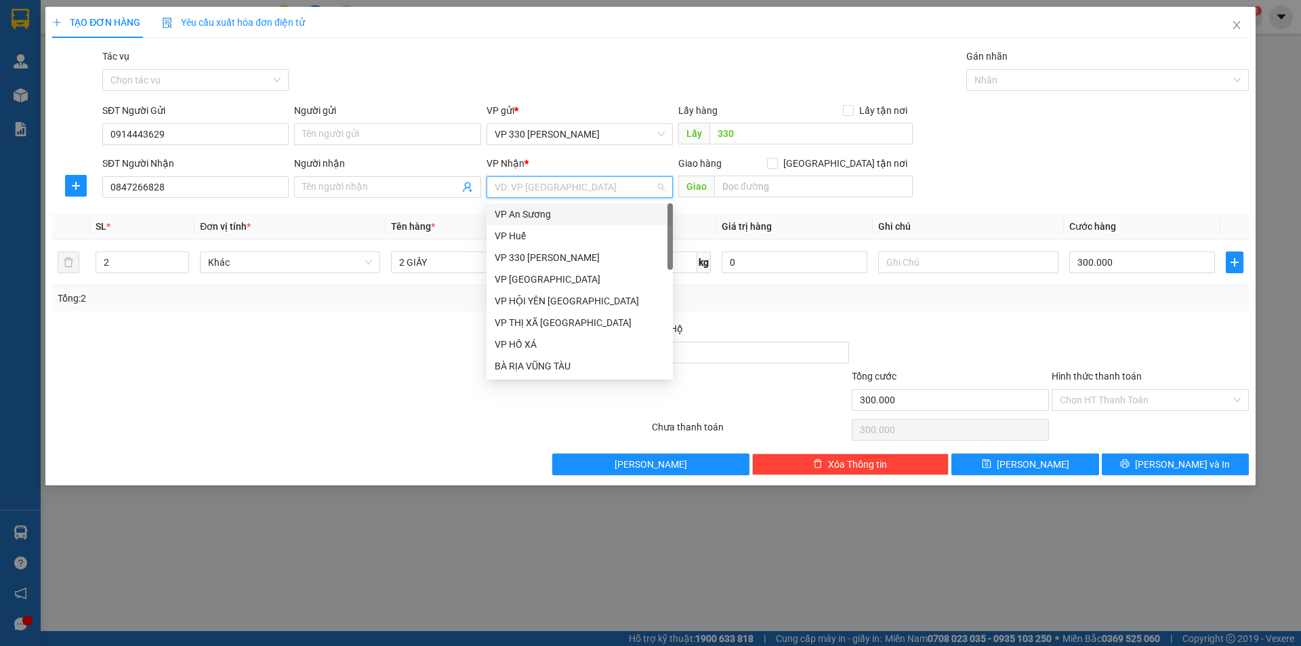
click at [568, 210] on div "VP An Sương" at bounding box center [580, 214] width 170 height 15
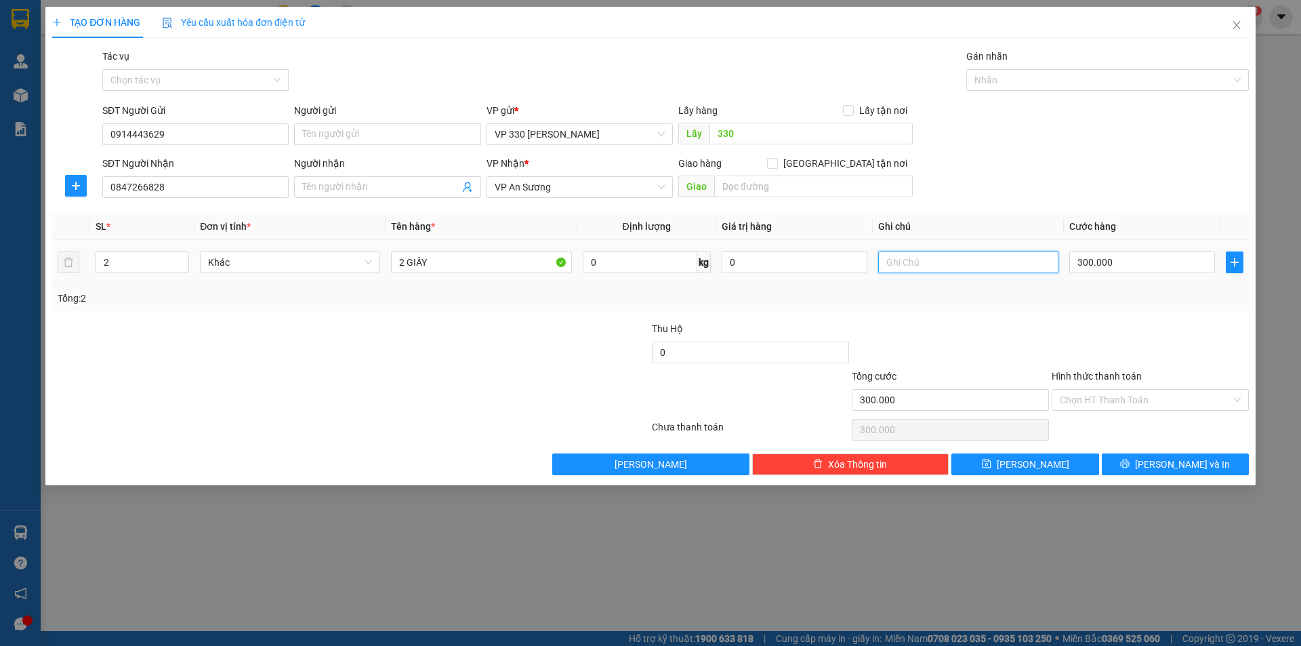
click at [963, 266] on input "text" at bounding box center [968, 262] width 180 height 22
click at [1171, 401] on input "Hình thức thanh toán" at bounding box center [1145, 400] width 171 height 20
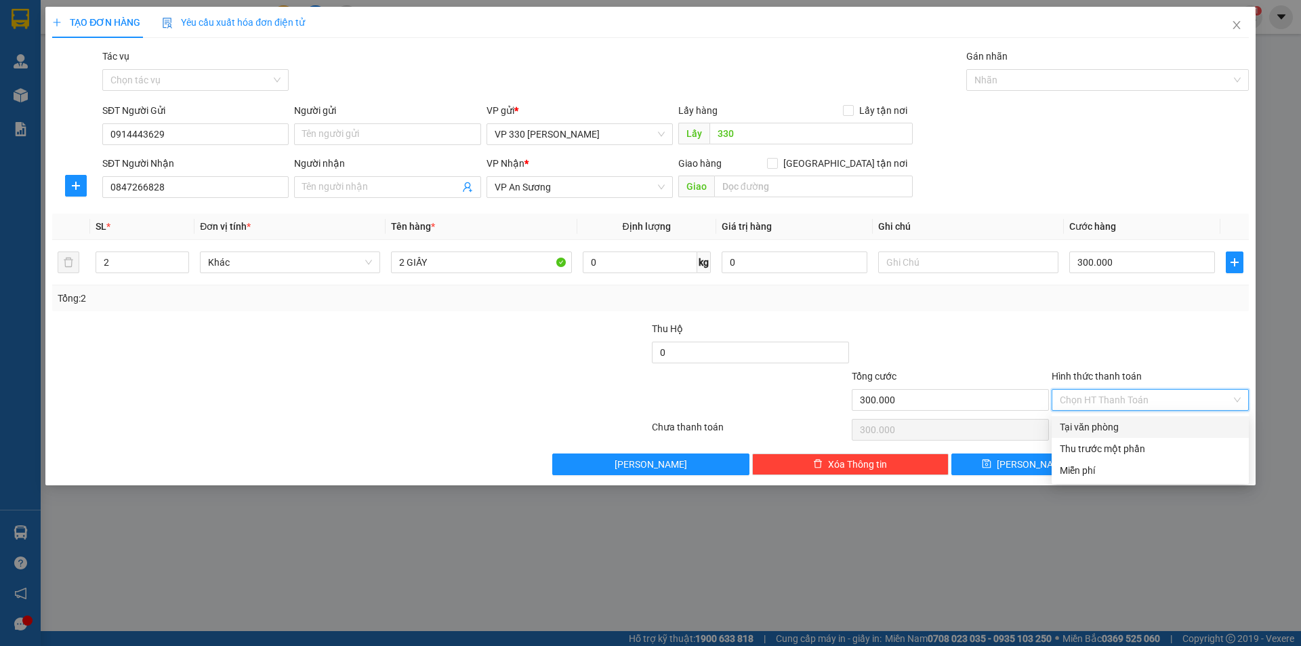
click at [1127, 419] on div "Tại văn phòng" at bounding box center [1150, 426] width 181 height 15
type input "0"
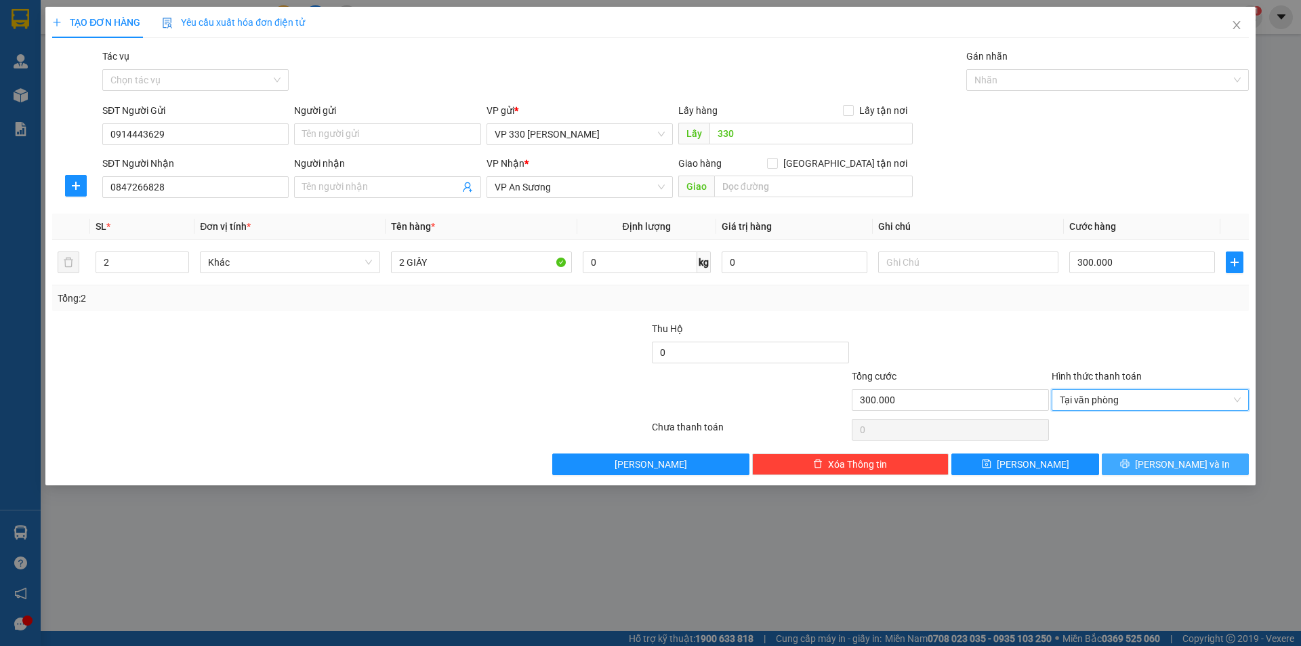
click at [1140, 458] on button "[PERSON_NAME] và In" at bounding box center [1175, 464] width 147 height 22
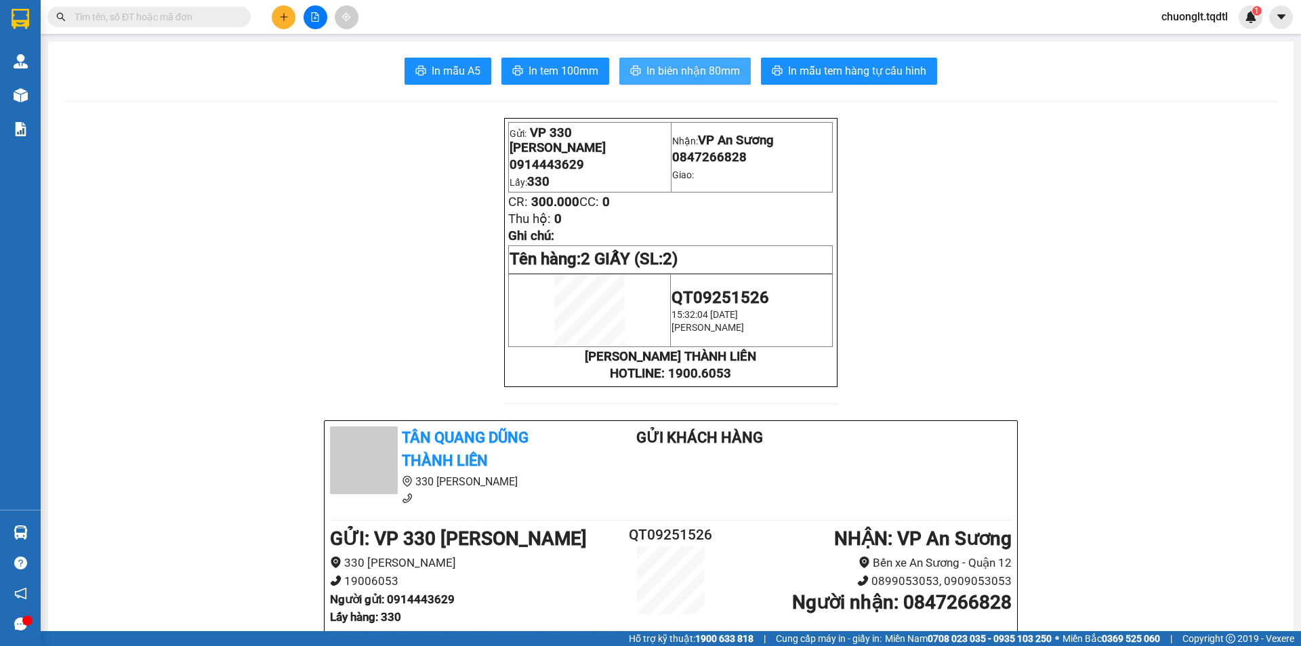
click at [711, 69] on span "In biên nhận 80mm" at bounding box center [693, 70] width 94 height 17
click at [541, 68] on span "In tem 100mm" at bounding box center [564, 70] width 70 height 17
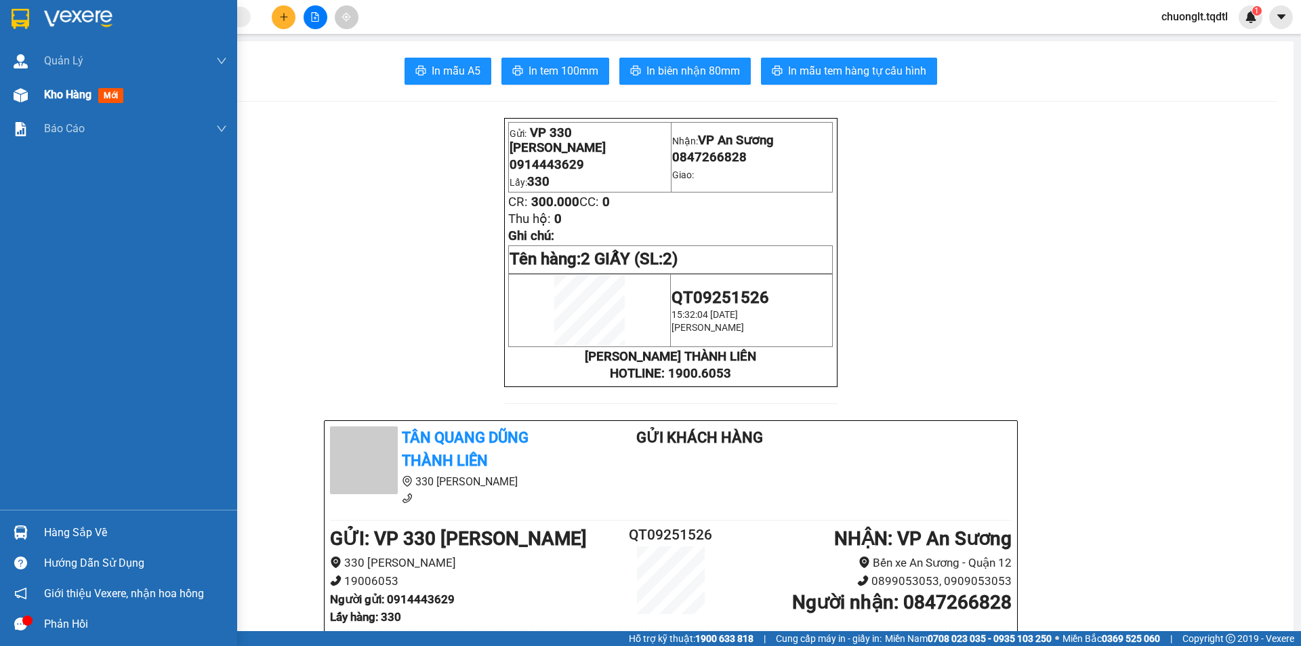
click at [62, 94] on span "Kho hàng" at bounding box center [67, 94] width 47 height 13
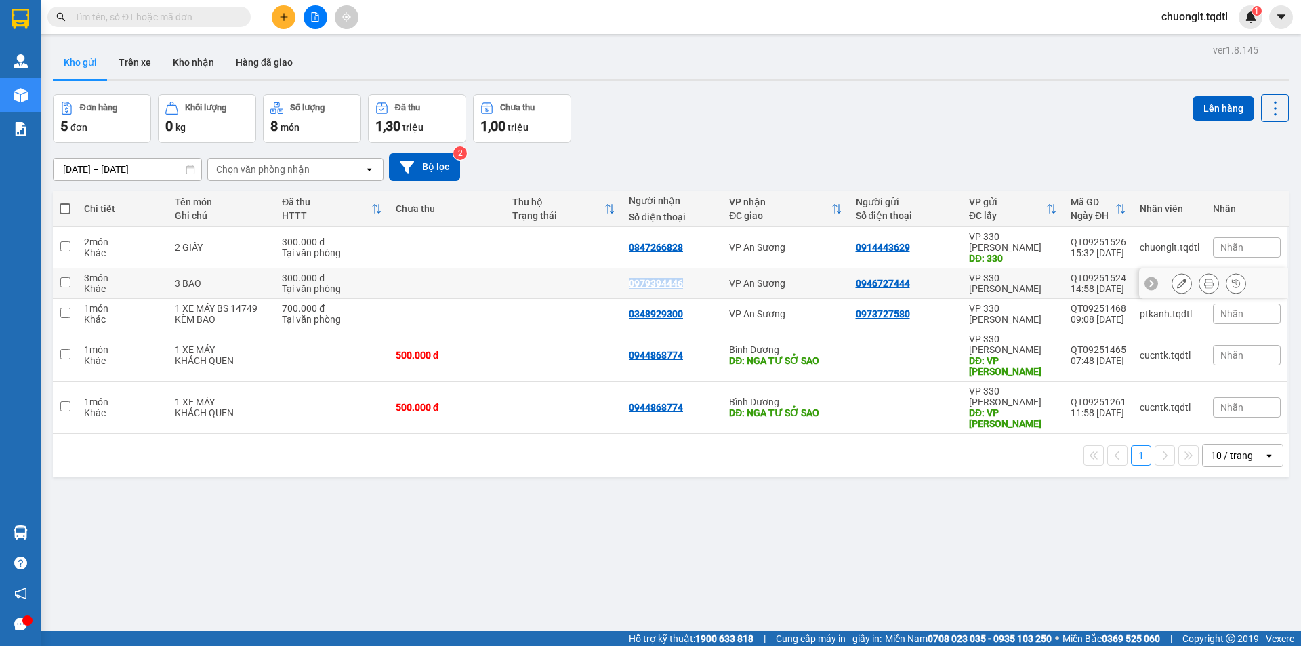
drag, startPoint x: 679, startPoint y: 270, endPoint x: 618, endPoint y: 281, distance: 61.8
click at [622, 281] on td "0979394446" at bounding box center [672, 283] width 100 height 30
checkbox input "true"
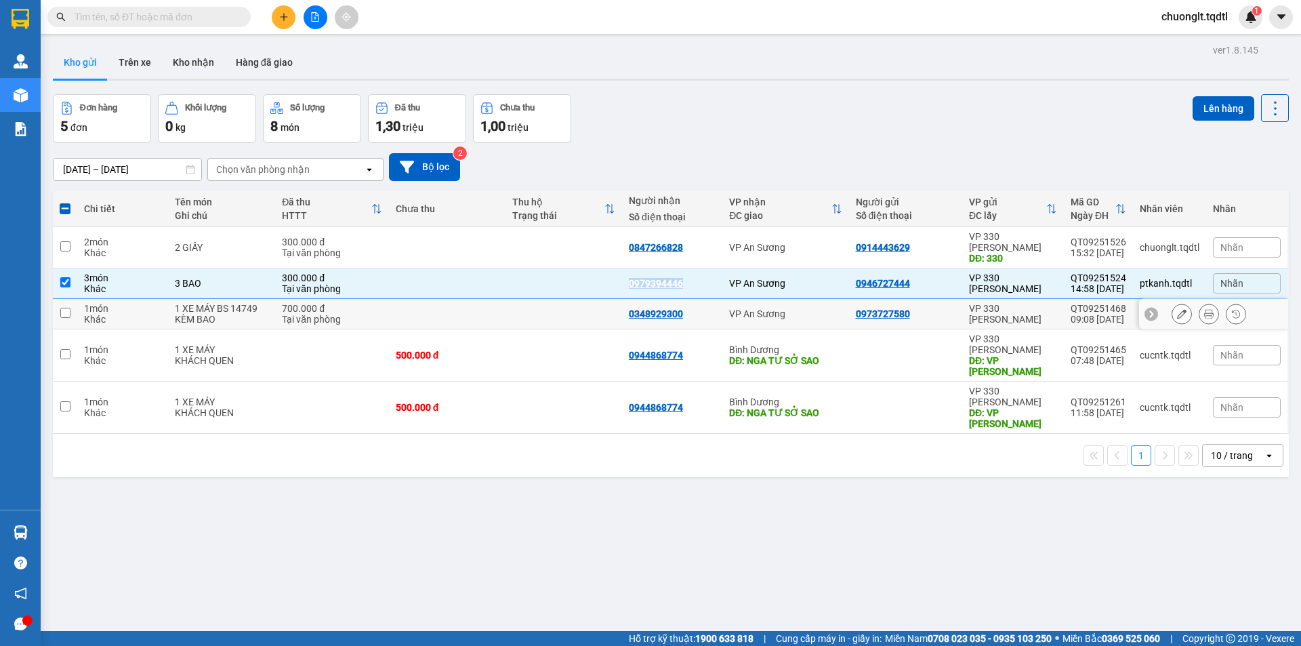
copy div "0979394446"
click at [104, 13] on input "text" at bounding box center [155, 16] width 160 height 15
paste input "0979394446"
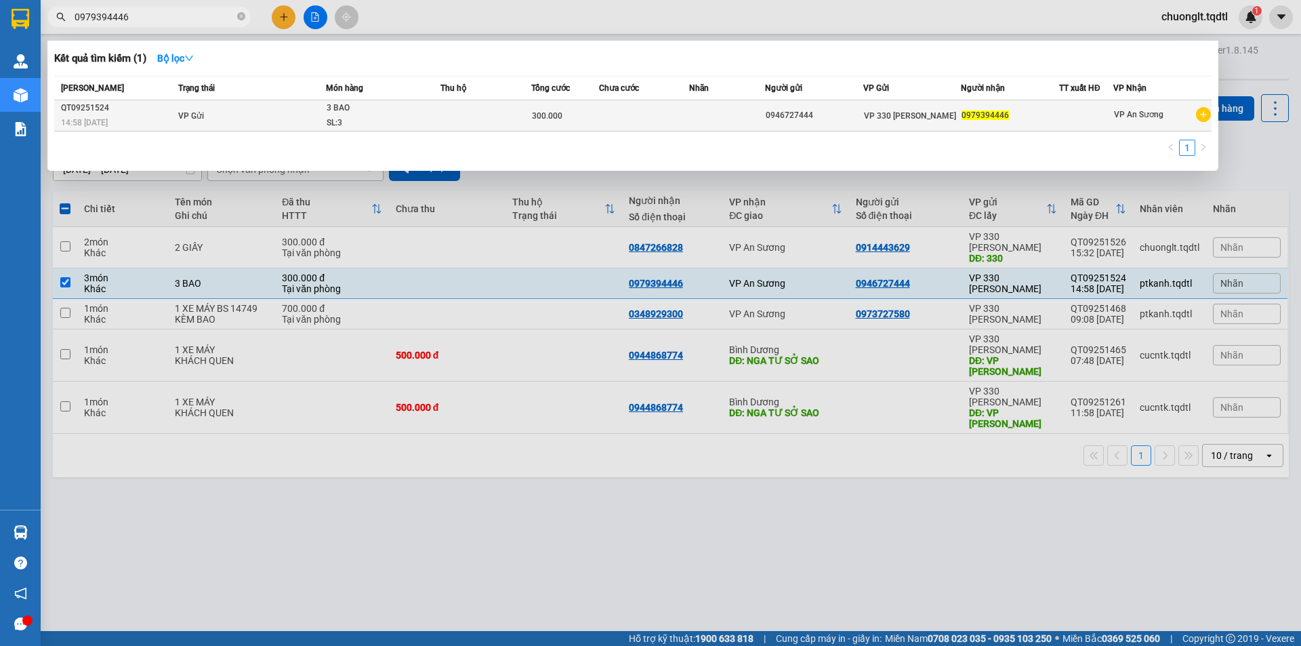
type input "0979394446"
click at [289, 104] on td "VP Gửi" at bounding box center [250, 115] width 151 height 31
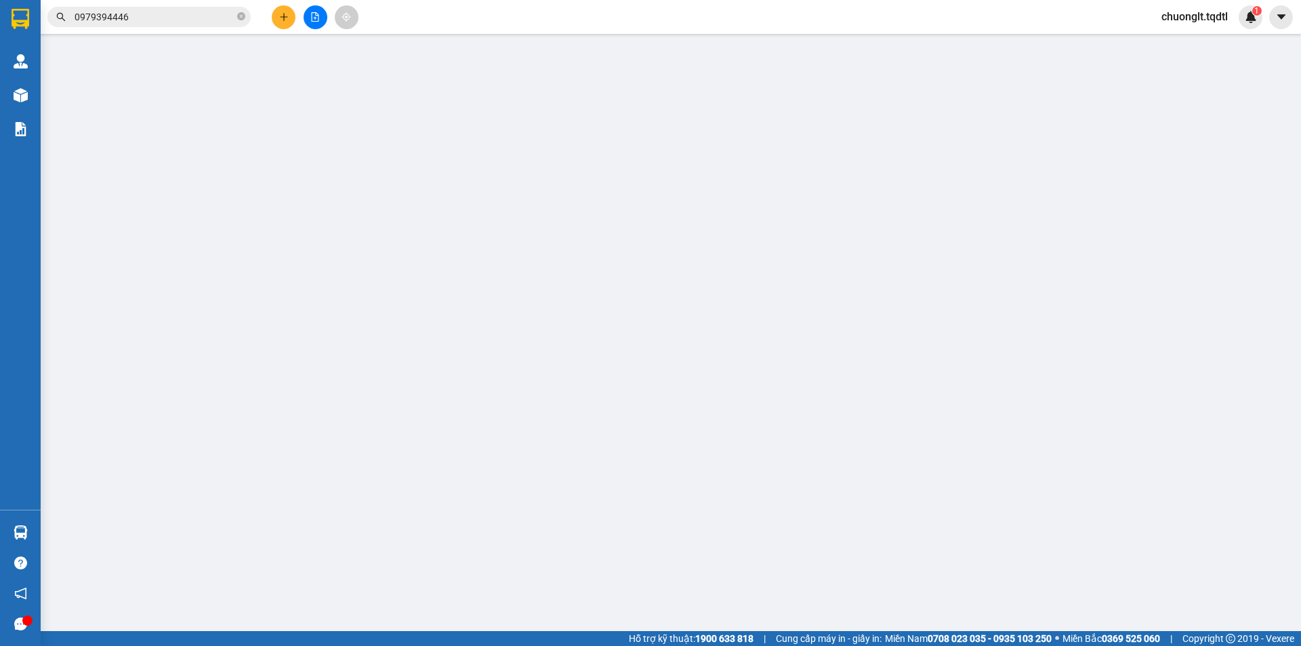
type input "0946727444"
type input "0979394446"
type input "300.000"
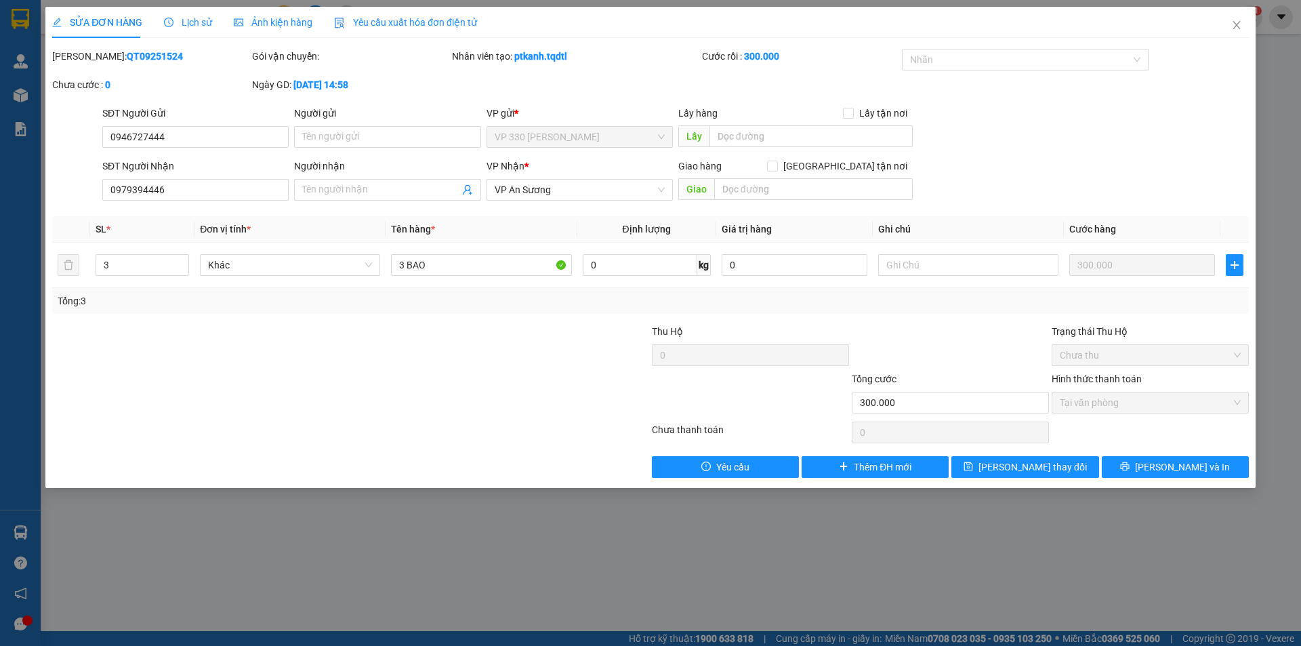
click at [186, 25] on span "Lịch sử" at bounding box center [188, 22] width 48 height 11
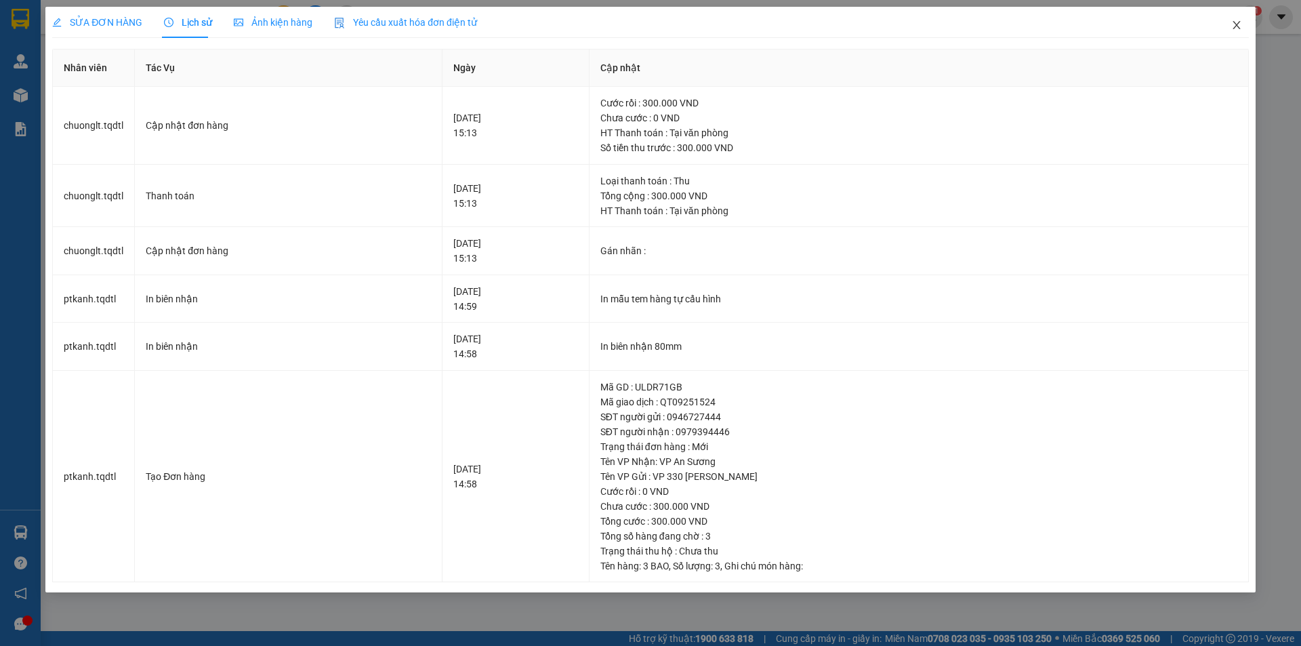
click at [1238, 22] on icon "close" at bounding box center [1236, 25] width 11 height 11
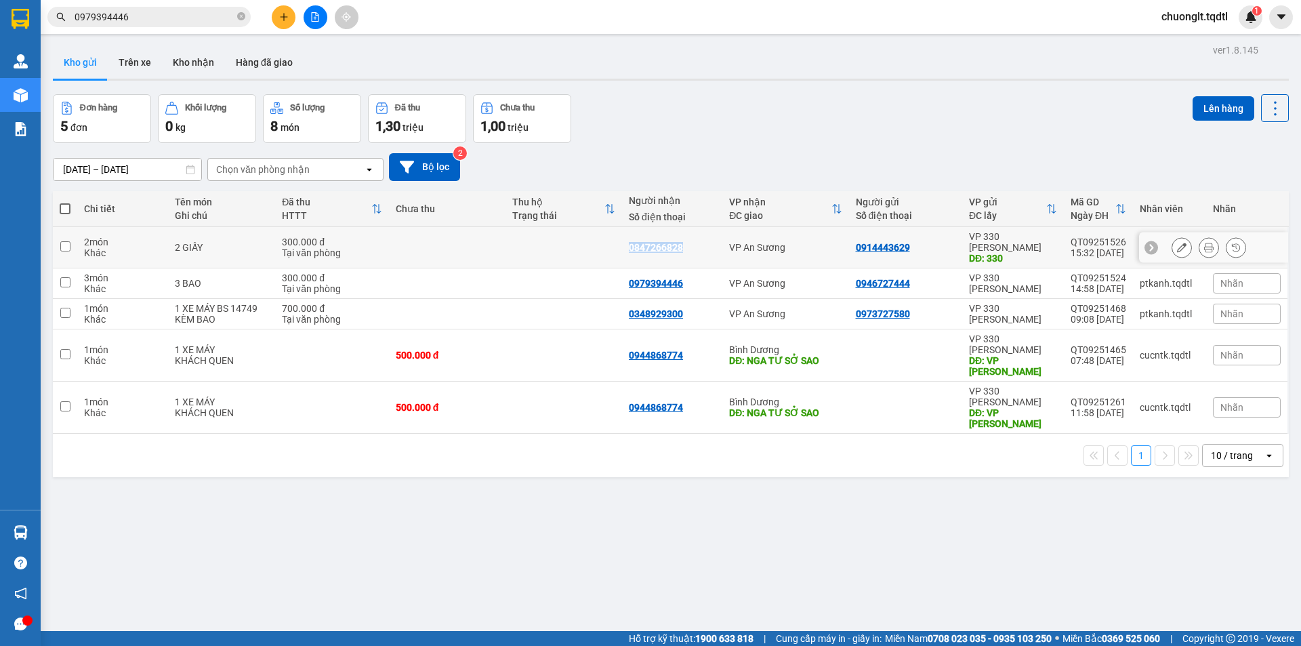
drag, startPoint x: 680, startPoint y: 240, endPoint x: 611, endPoint y: 253, distance: 70.3
click at [611, 253] on tr "2 món Khác 2 GIẤY 300.000 đ Tại văn phòng 0847266828 VP An Sương 0914443629 VP …" at bounding box center [671, 247] width 1236 height 41
checkbox input "true"
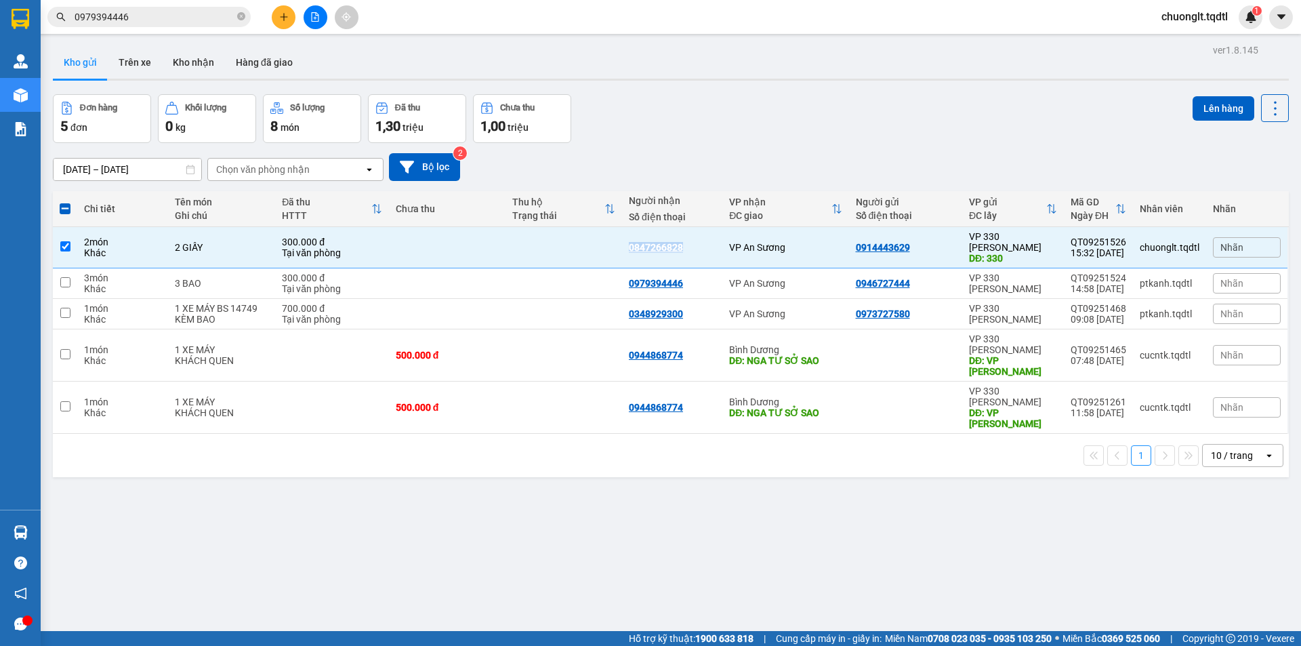
copy div "0847266828"
click at [166, 10] on input "0979394446" at bounding box center [155, 16] width 160 height 15
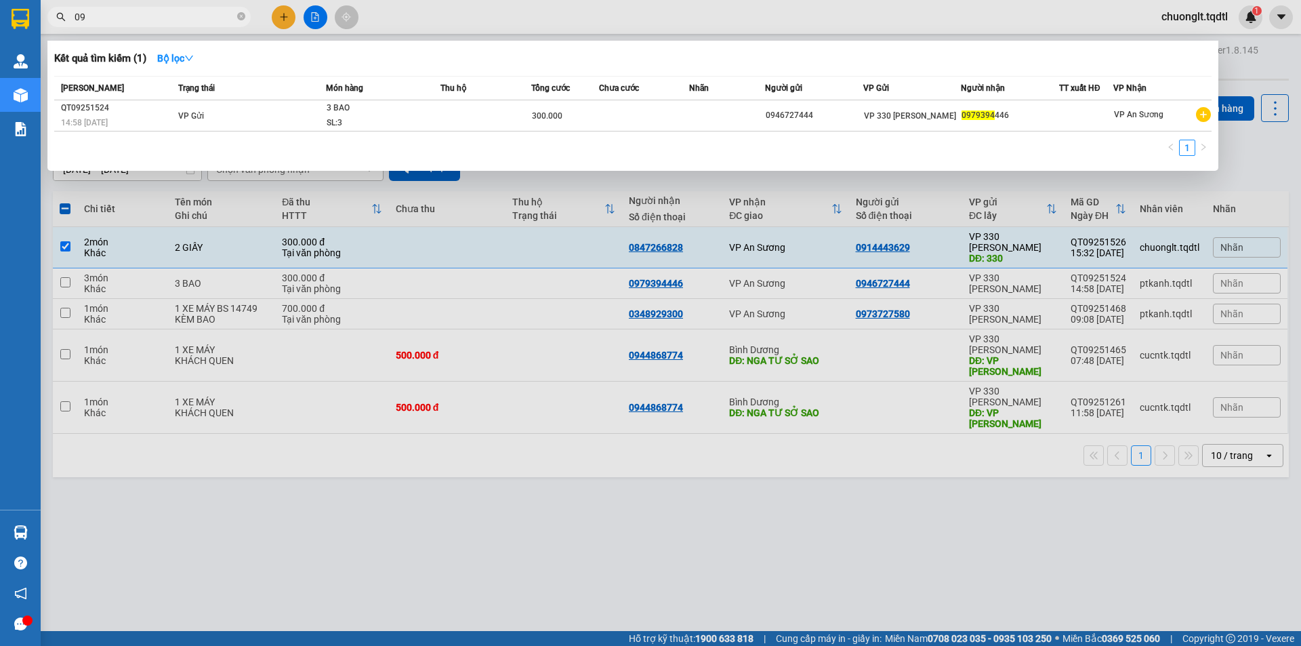
type input "0"
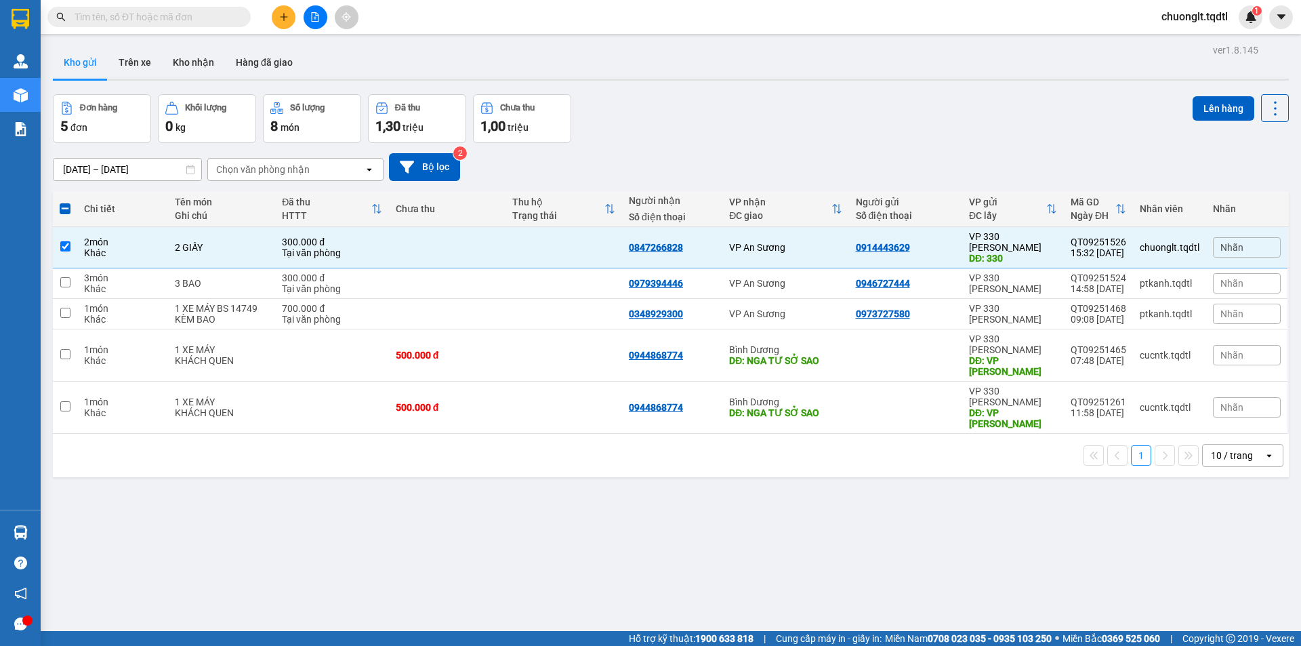
paste input "0847266828"
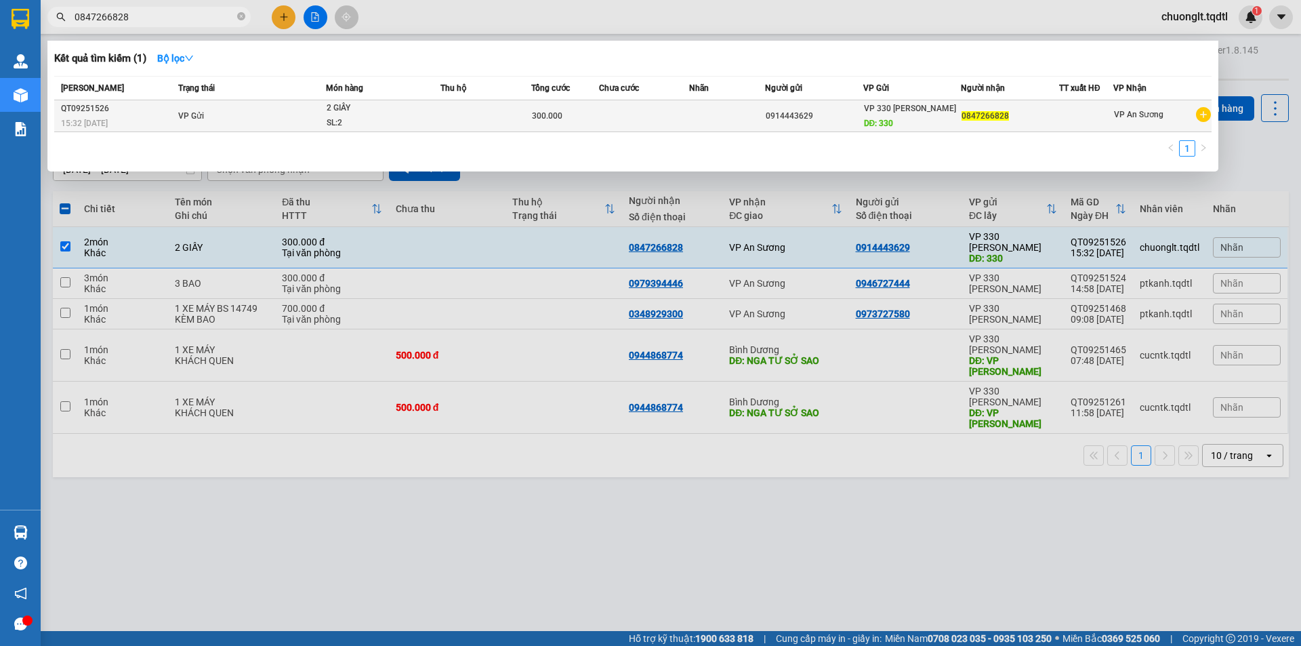
type input "0847266828"
click at [426, 111] on div "2 GIẤY" at bounding box center [378, 108] width 102 height 15
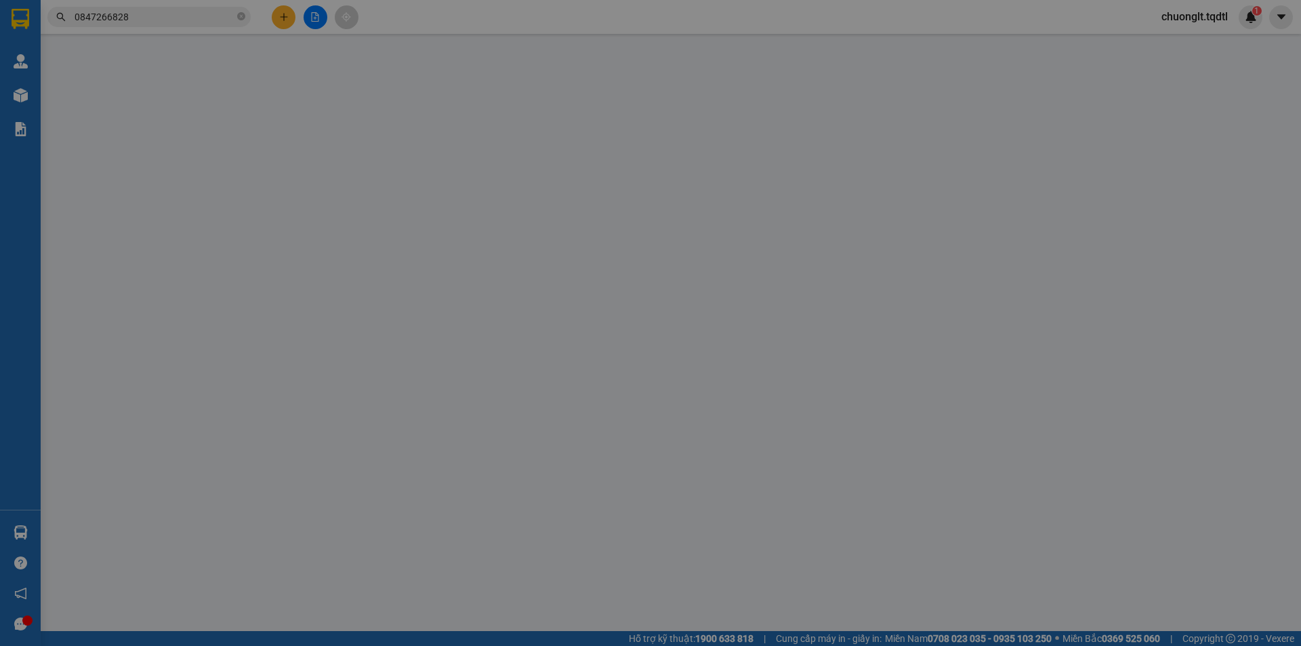
type input "0914443629"
type input "330"
type input "0847266828"
type input "300.000"
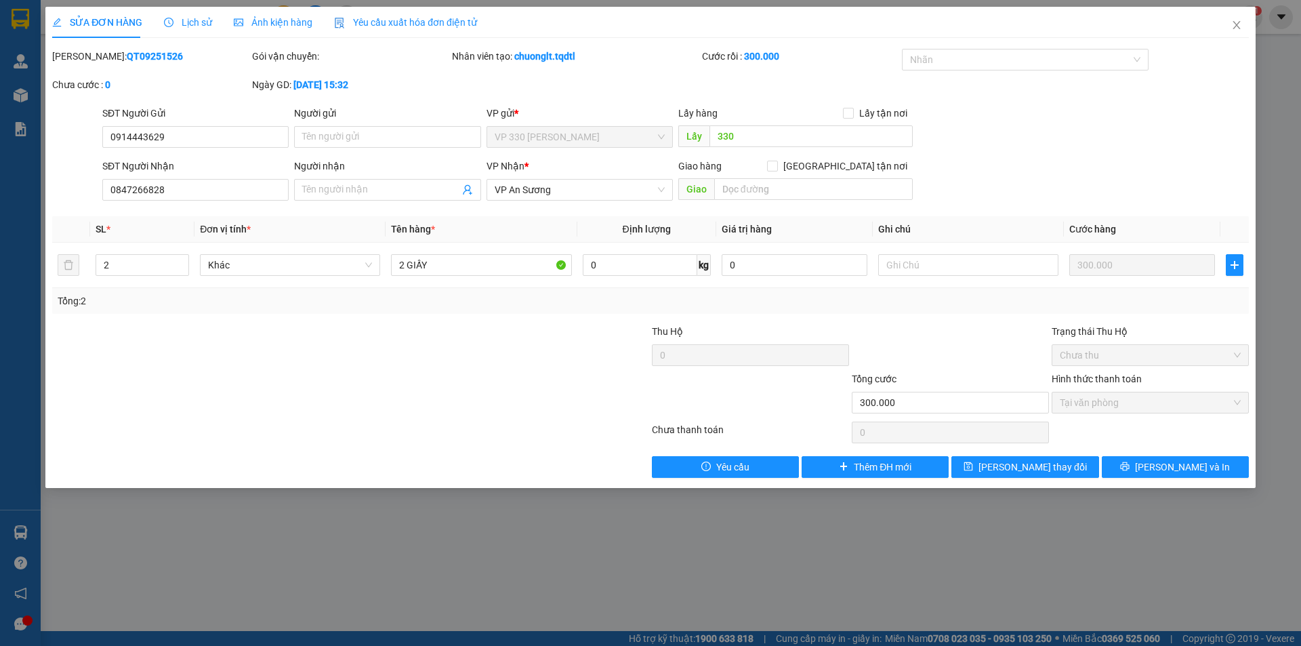
click at [194, 20] on span "Lịch sử" at bounding box center [188, 22] width 48 height 11
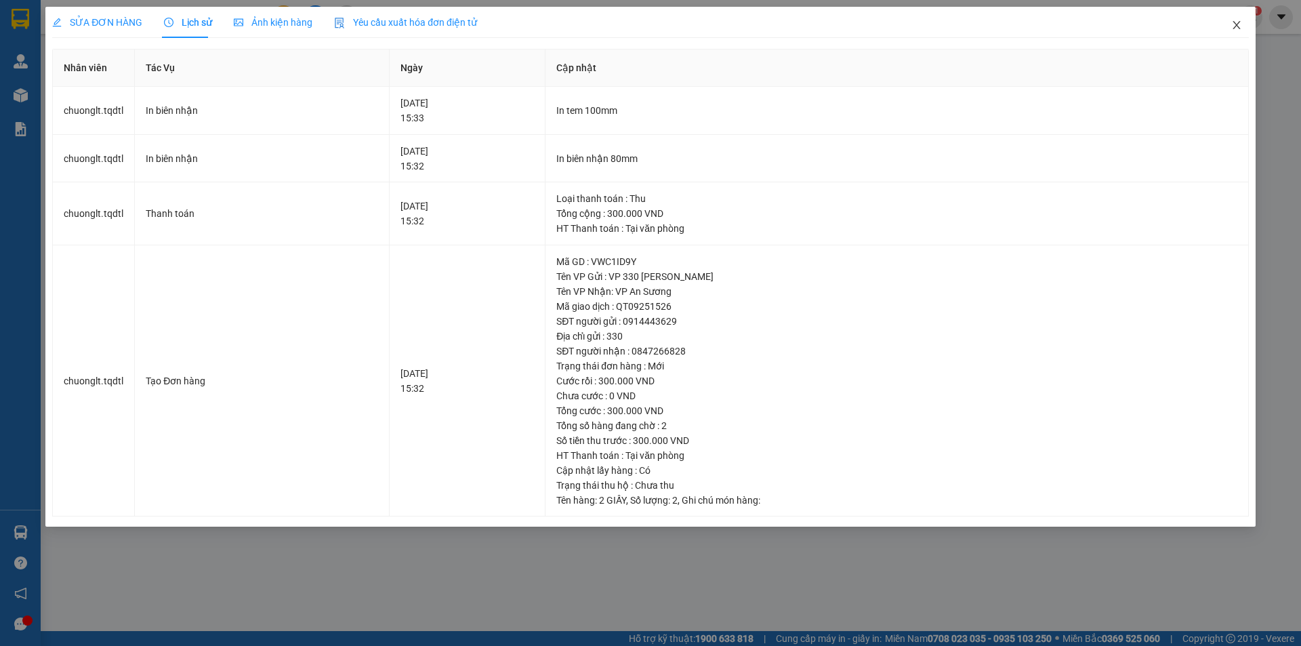
click at [1232, 20] on icon "close" at bounding box center [1236, 25] width 11 height 11
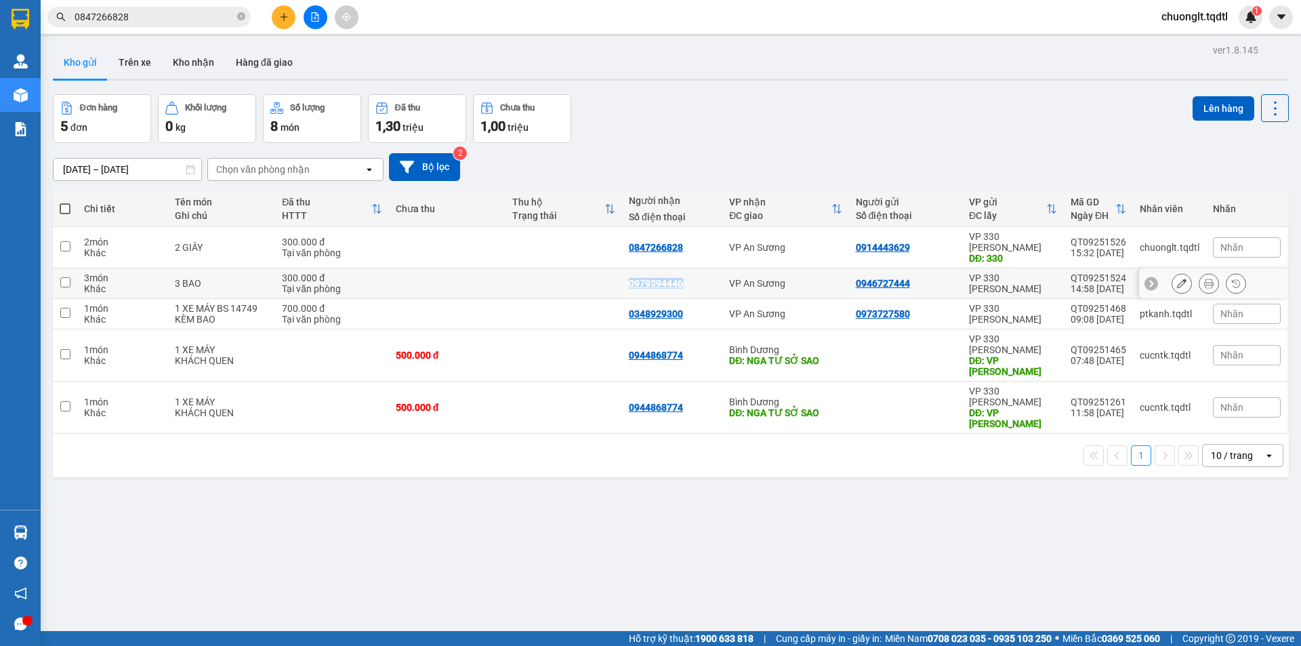
drag, startPoint x: 681, startPoint y: 271, endPoint x: 615, endPoint y: 276, distance: 65.9
click at [615, 276] on tr "3 món Khác 3 BAO 300.000 đ Tại văn phòng 0979394446 VP An Sương 0946727444 VP 3…" at bounding box center [671, 283] width 1236 height 30
checkbox input "true"
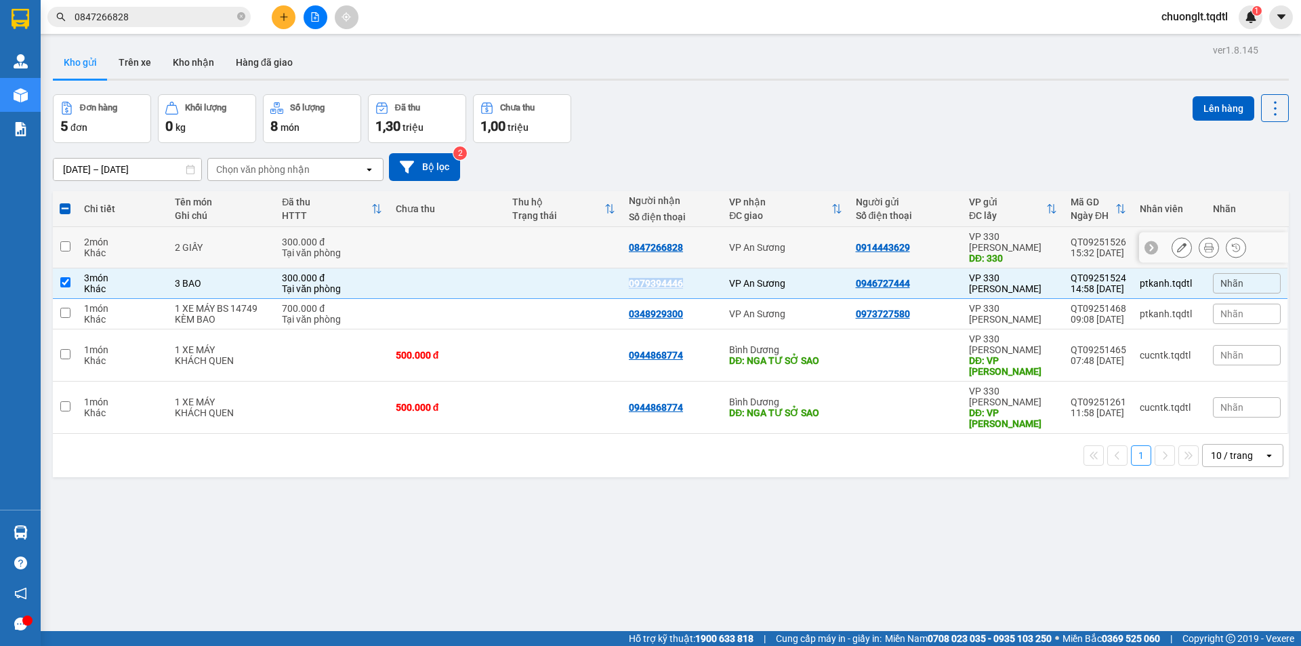
copy div "0979394446"
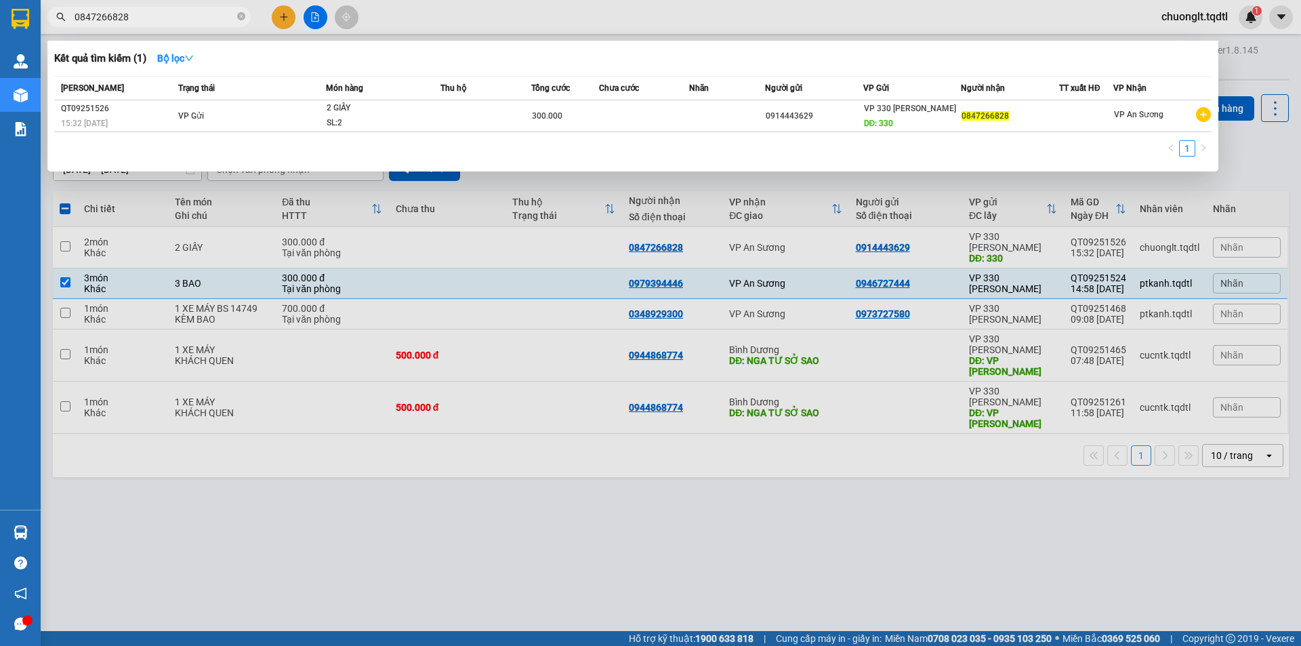
click at [161, 15] on input "0847266828" at bounding box center [155, 16] width 160 height 15
type input "0"
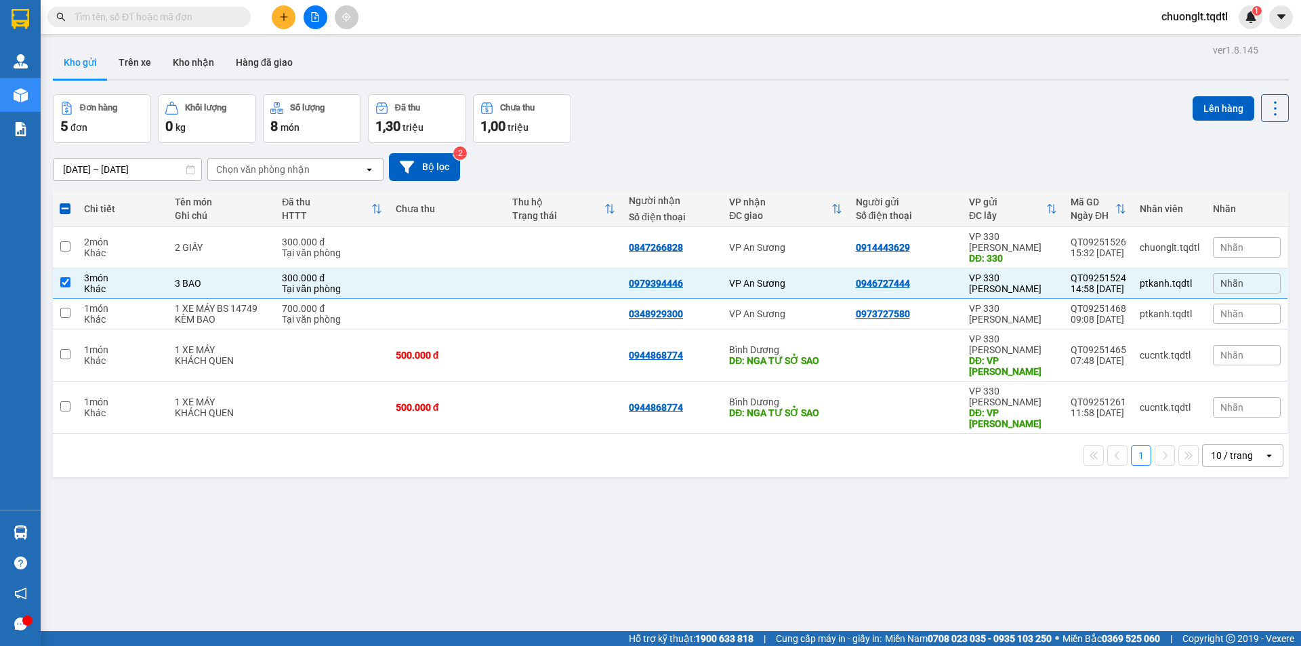
paste input "0979394446"
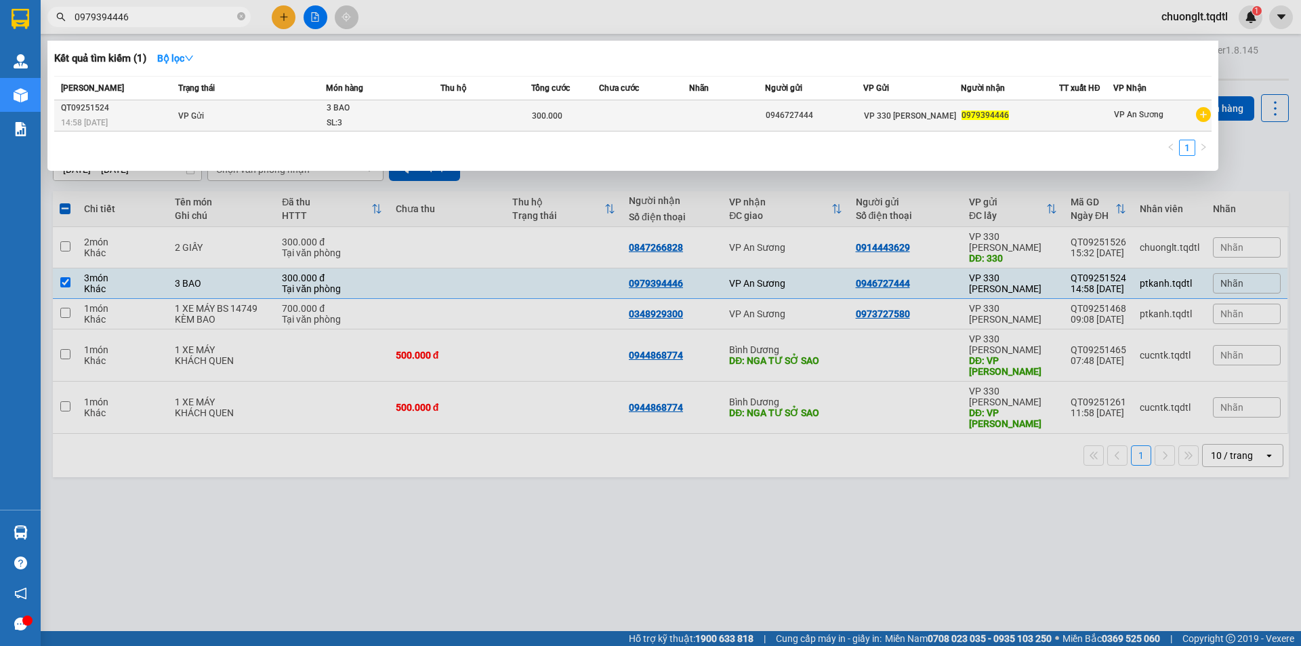
type input "0979394446"
click at [251, 119] on td "VP Gửi" at bounding box center [250, 115] width 151 height 31
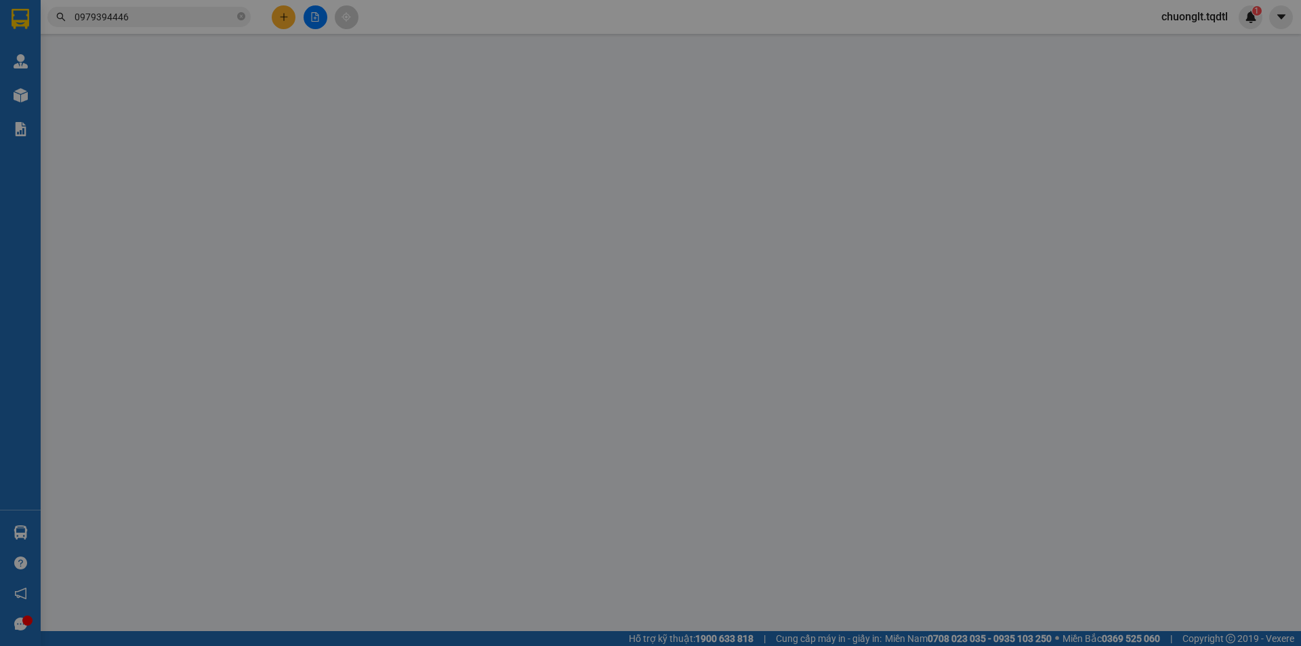
type input "0946727444"
type input "0979394446"
type input "300.000"
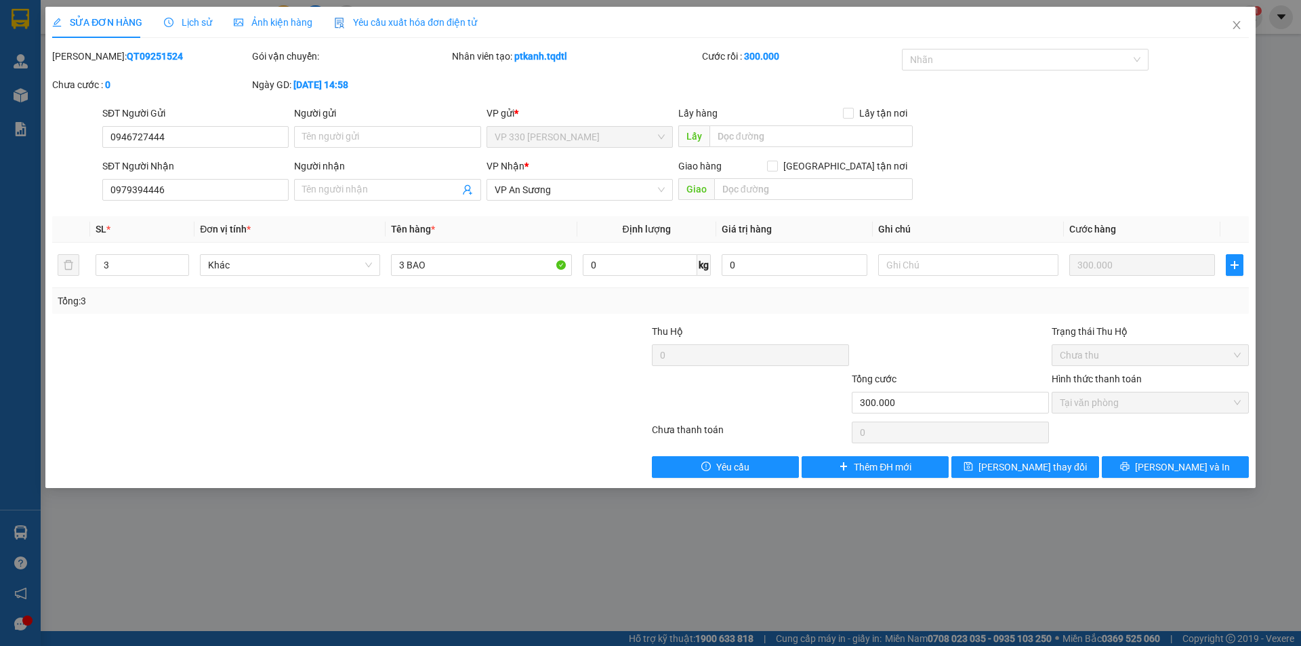
click at [182, 18] on span "Lịch sử" at bounding box center [188, 22] width 48 height 11
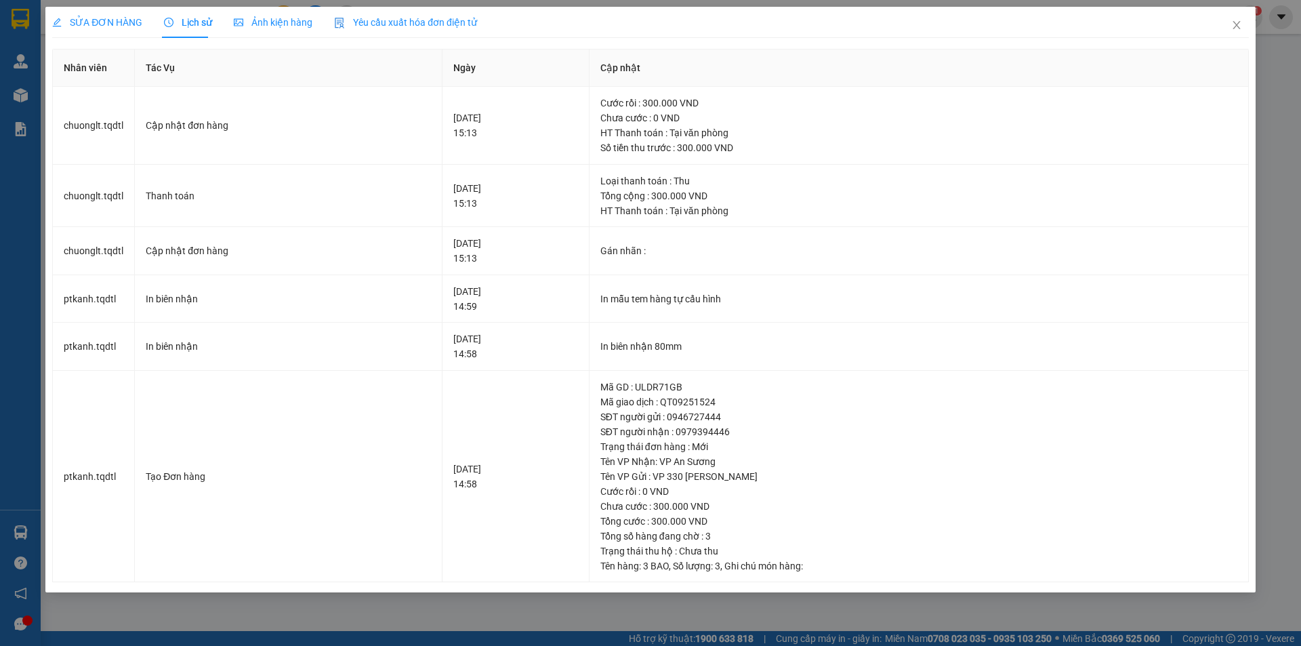
click at [262, 619] on div "SỬA ĐƠN HÀNG Lịch sử Ảnh kiện hàng Yêu cầu xuất hóa đơn điện tử Total Paid Fee …" at bounding box center [650, 323] width 1301 height 646
click at [279, 548] on td "Tạo Đơn hàng" at bounding box center [289, 477] width 308 height 212
click at [1235, 23] on icon "close" at bounding box center [1235, 25] width 7 height 8
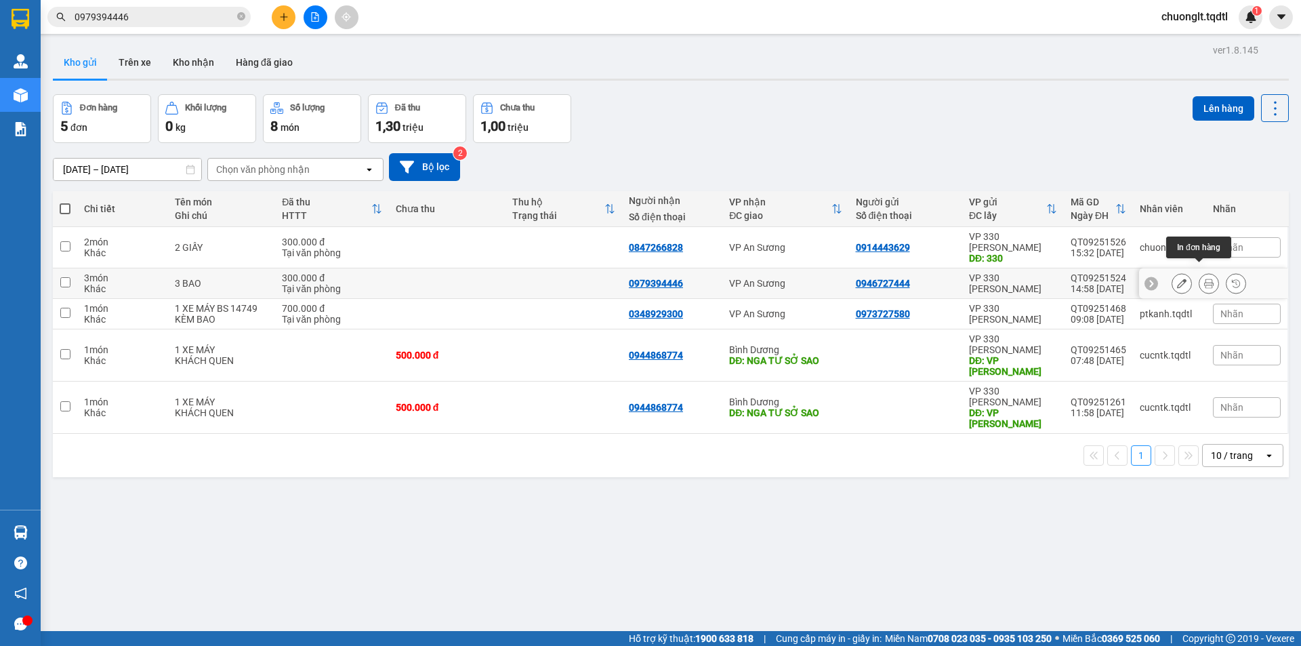
click at [1199, 272] on button at bounding box center [1208, 284] width 19 height 24
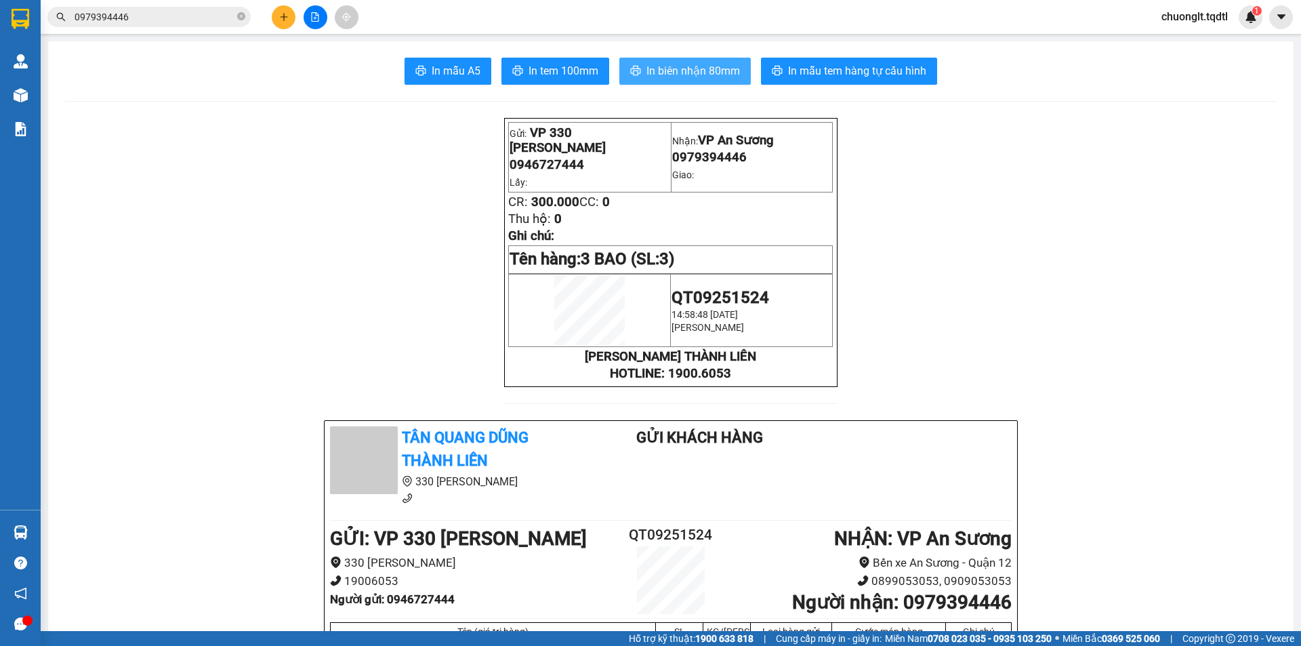
click at [666, 71] on span "In biên nhận 80mm" at bounding box center [693, 70] width 94 height 17
click at [287, 18] on icon "plus" at bounding box center [283, 16] width 9 height 9
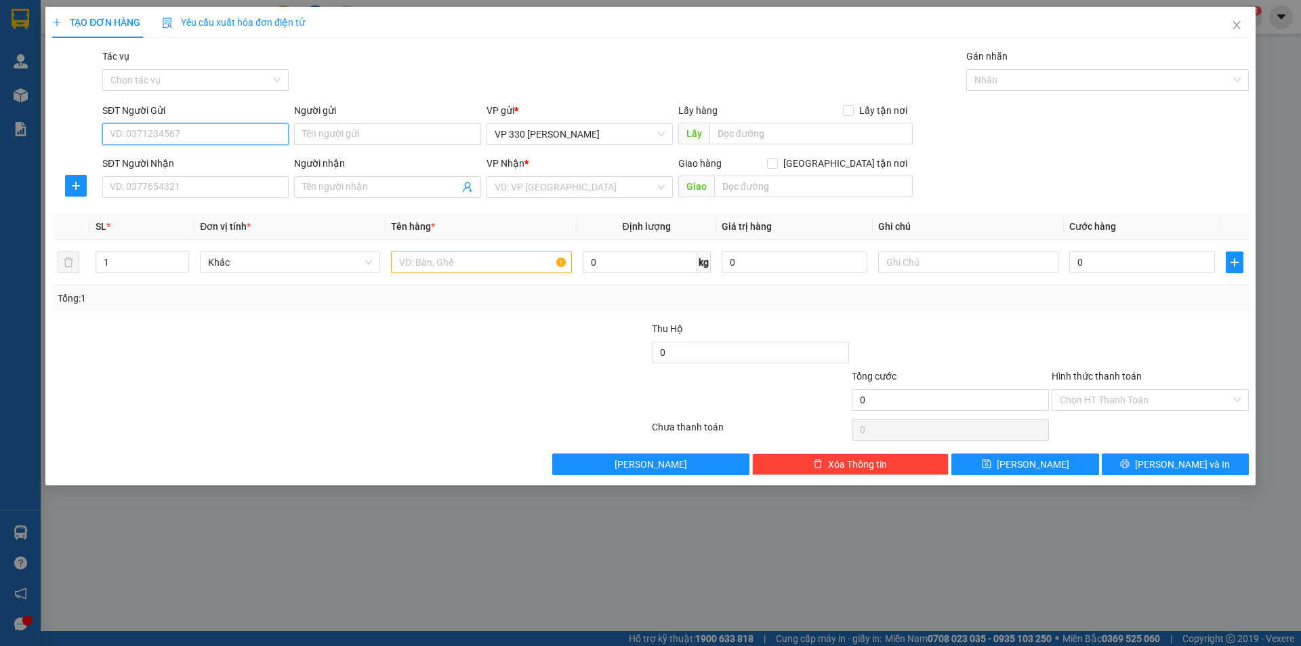
click at [198, 134] on input "SĐT Người Gửi" at bounding box center [195, 134] width 186 height 22
click at [175, 157] on div "0946727444" at bounding box center [195, 161] width 170 height 15
type input "0946727444"
type input "0979394446"
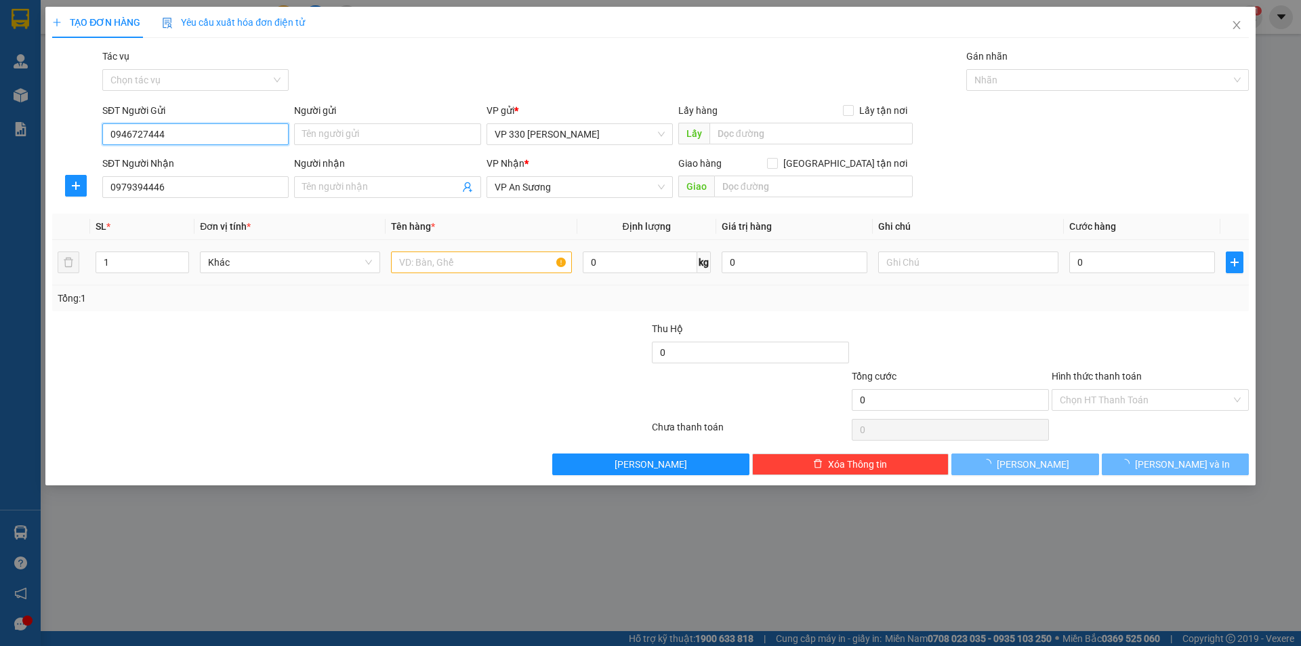
type input "300.000"
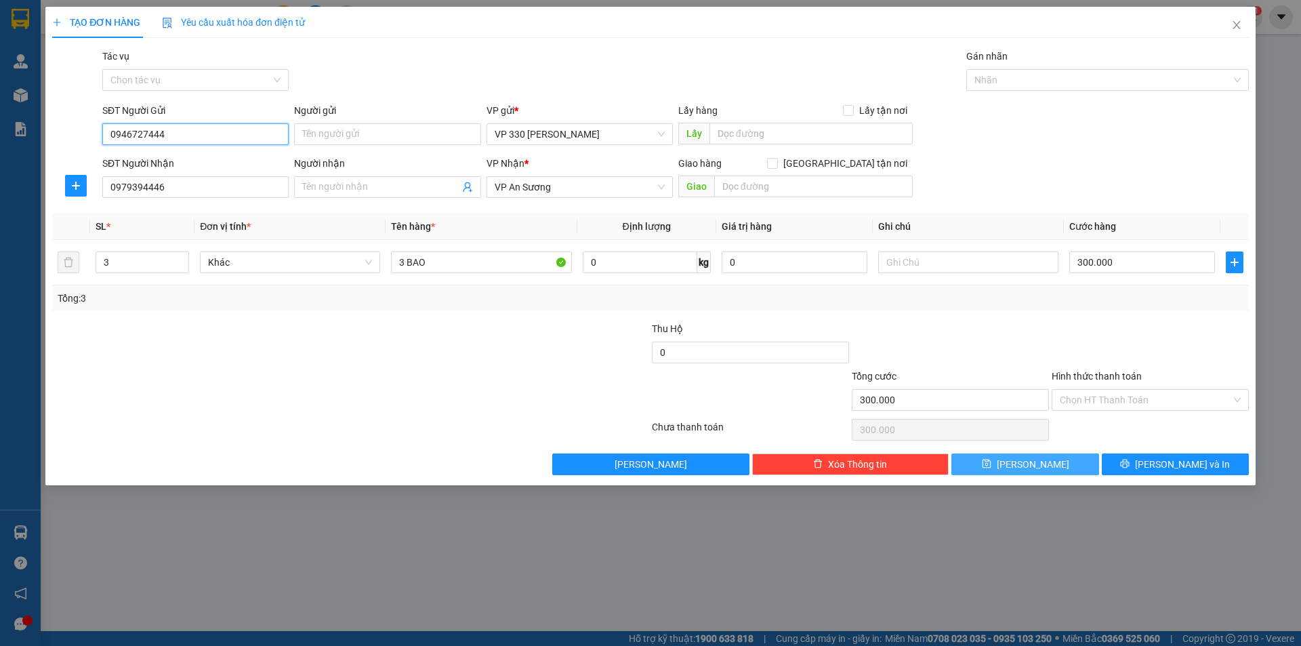
type input "0946727444"
click at [1070, 461] on button "[PERSON_NAME]" at bounding box center [1024, 464] width 147 height 22
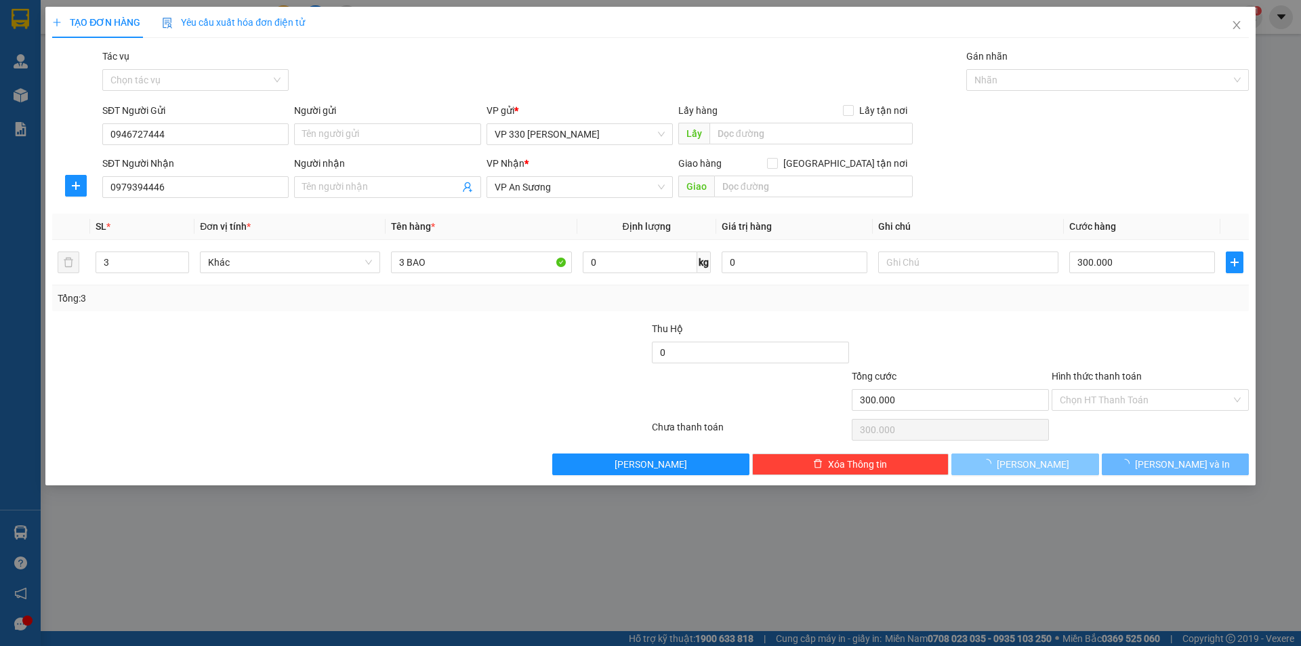
type input "0"
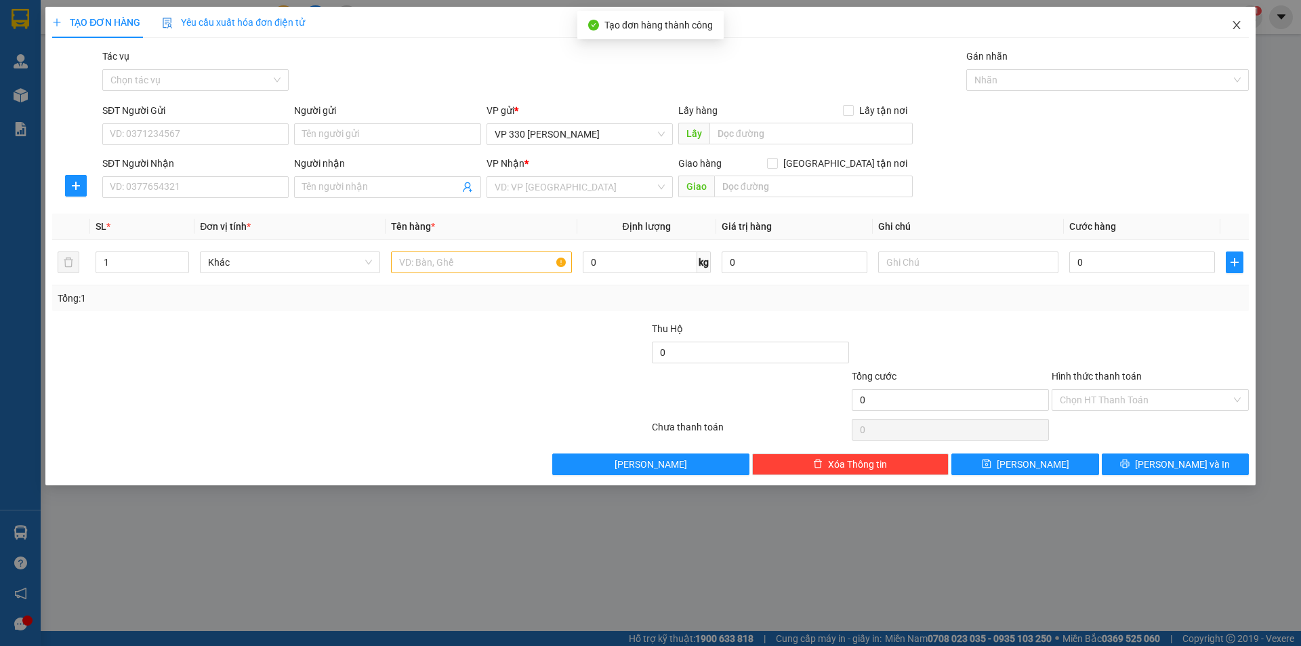
click at [1237, 30] on icon "close" at bounding box center [1236, 25] width 11 height 11
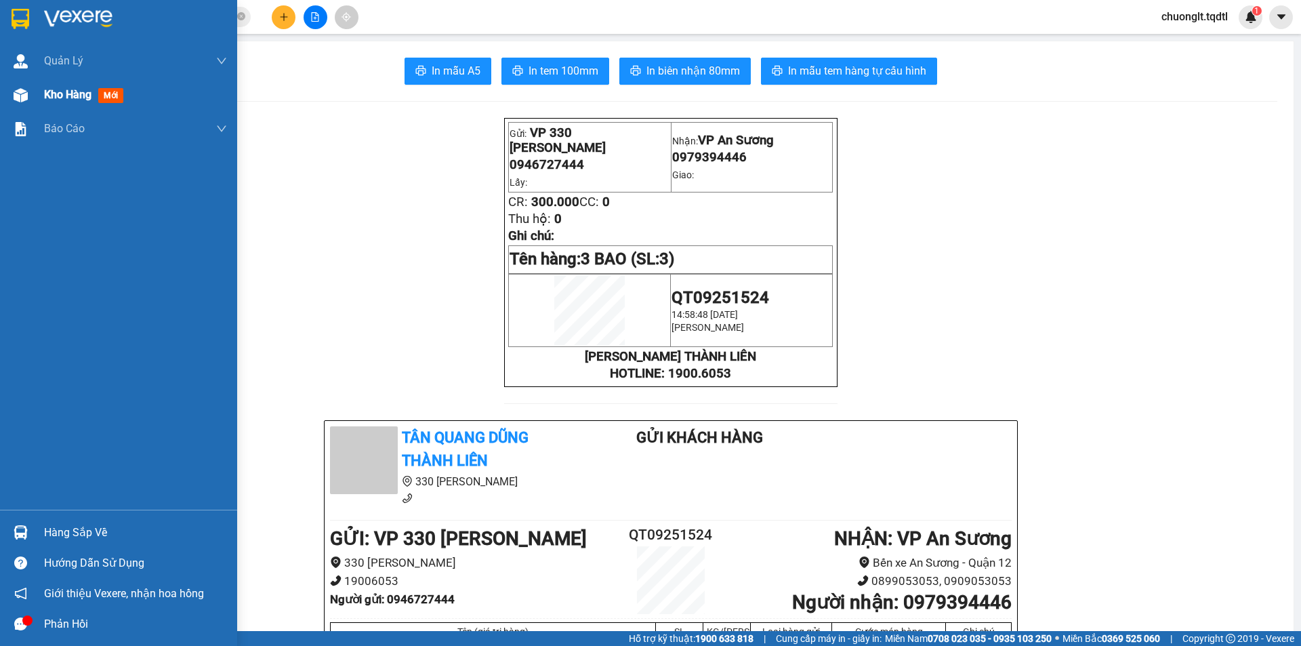
click at [74, 93] on span "Kho hàng" at bounding box center [67, 94] width 47 height 13
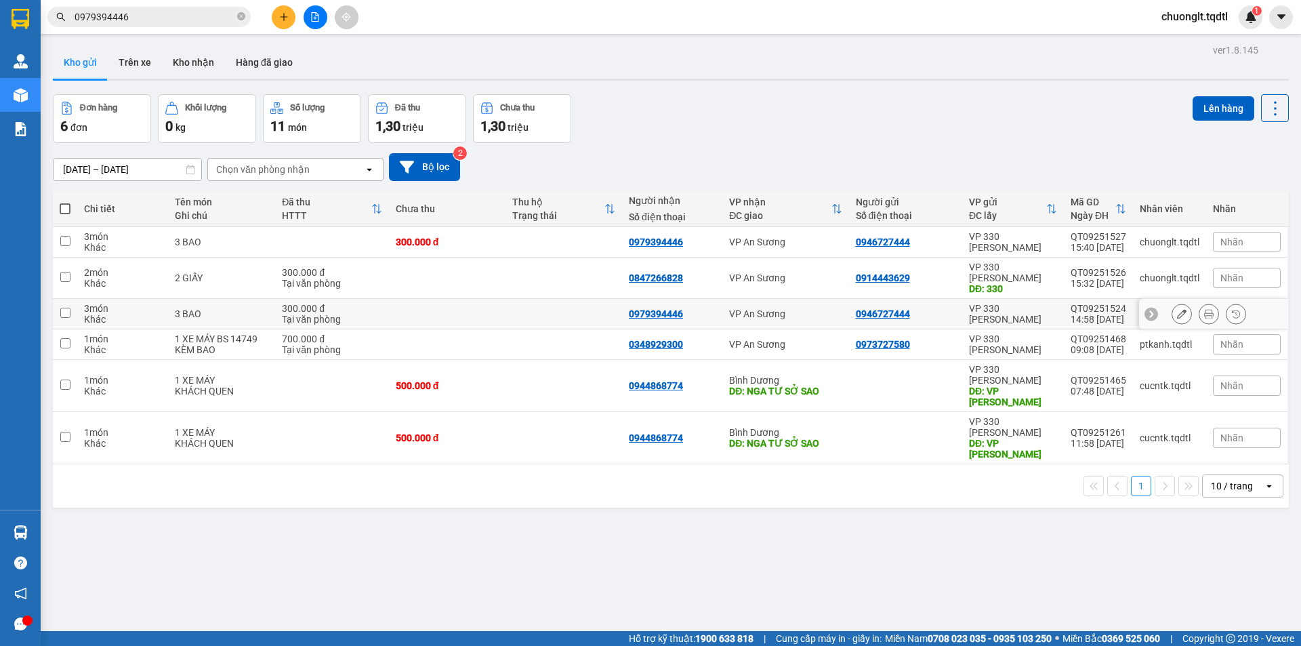
click at [72, 302] on td at bounding box center [65, 314] width 24 height 30
checkbox input "true"
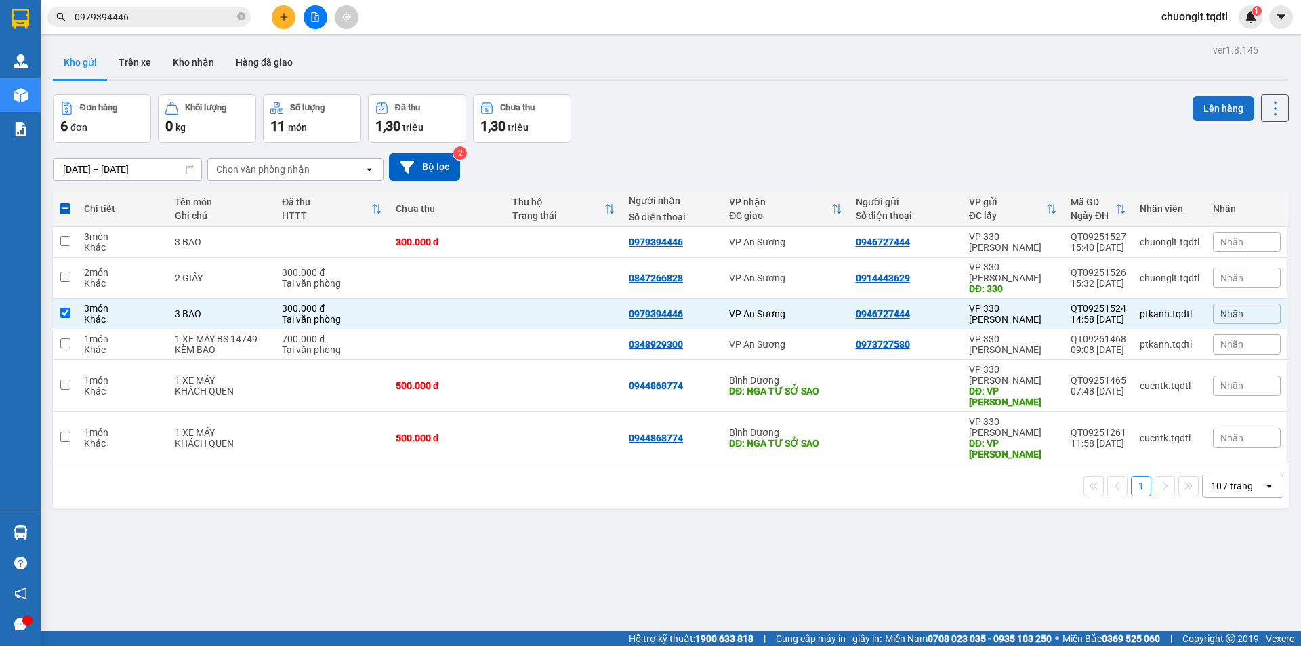
click at [1213, 107] on button "Lên hàng" at bounding box center [1224, 108] width 62 height 24
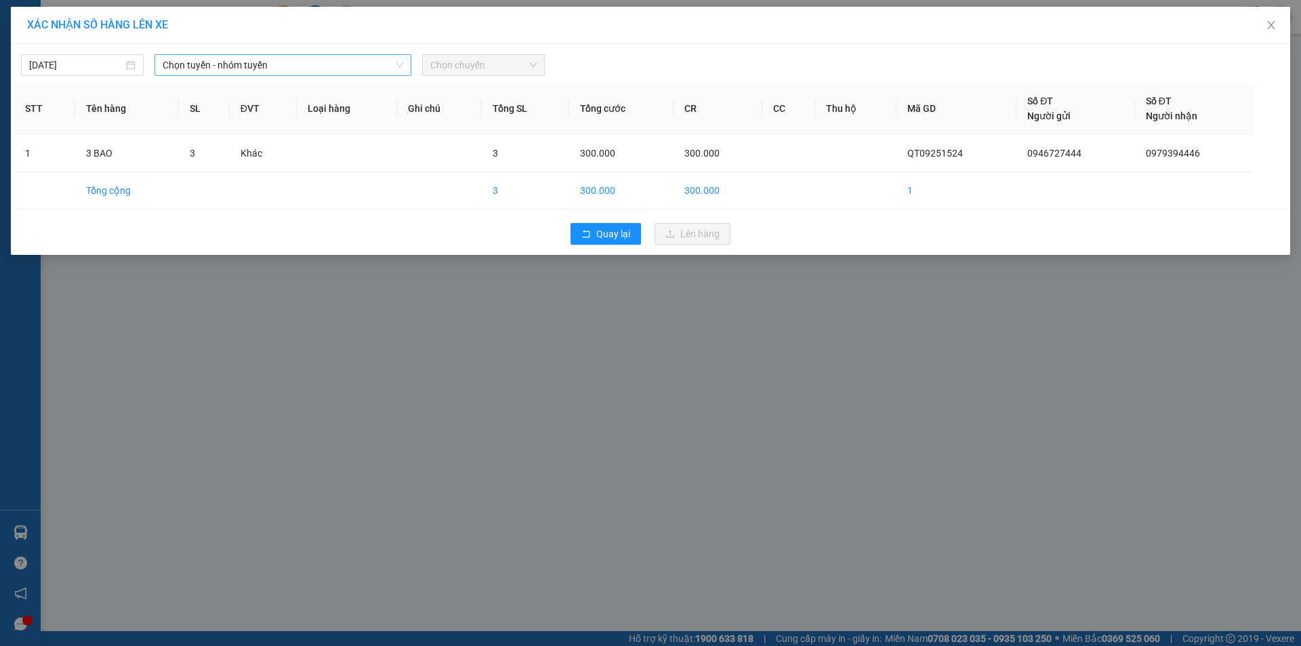
click at [310, 60] on span "Chọn tuyến - nhóm tuyến" at bounding box center [283, 65] width 241 height 20
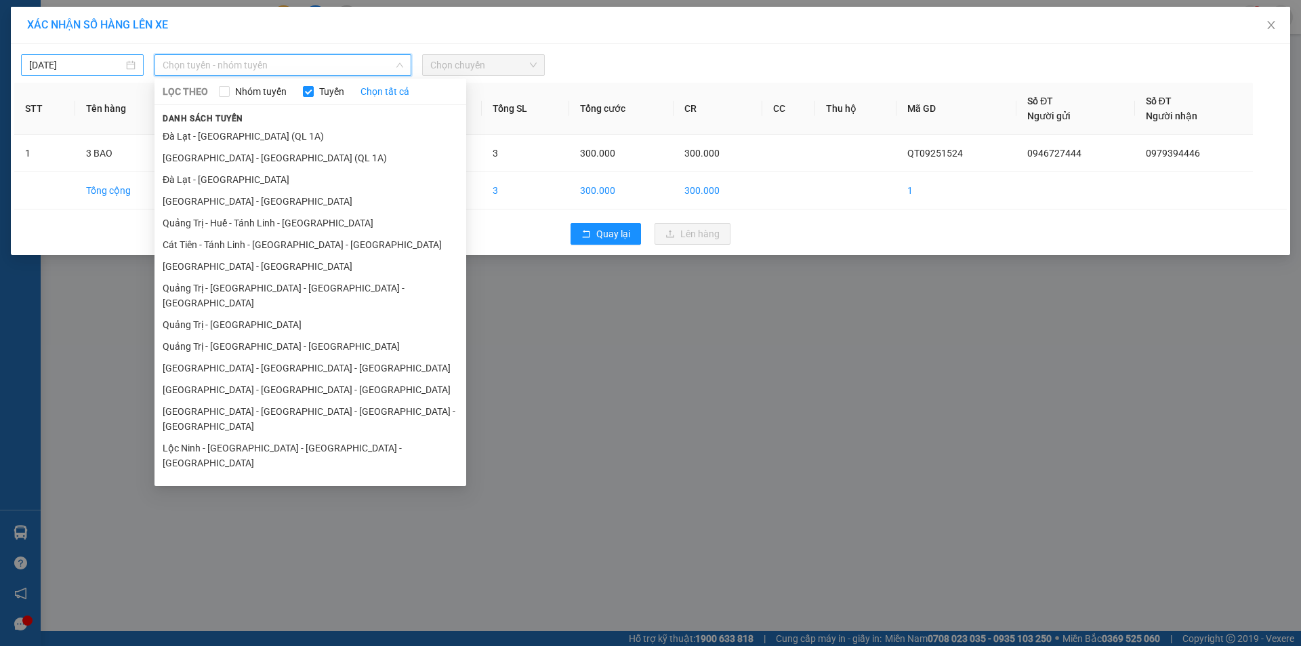
click at [135, 66] on div "[DATE]" at bounding box center [82, 65] width 106 height 15
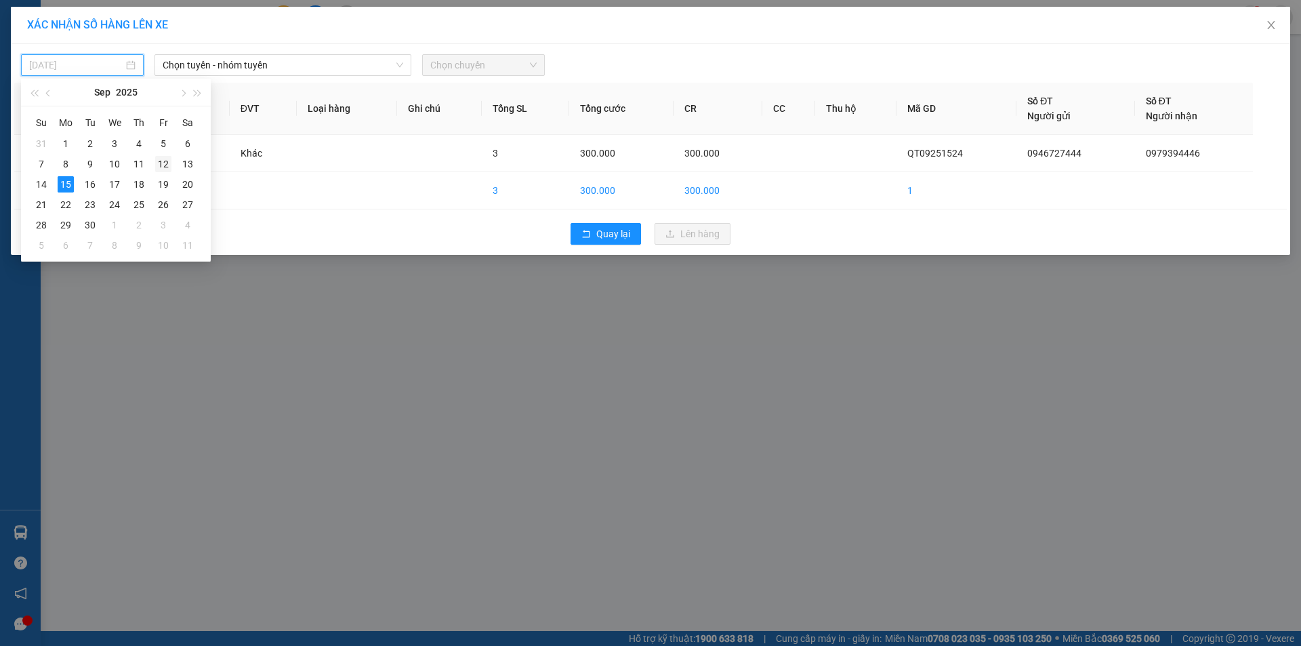
click at [158, 163] on div "12" at bounding box center [163, 164] width 16 height 16
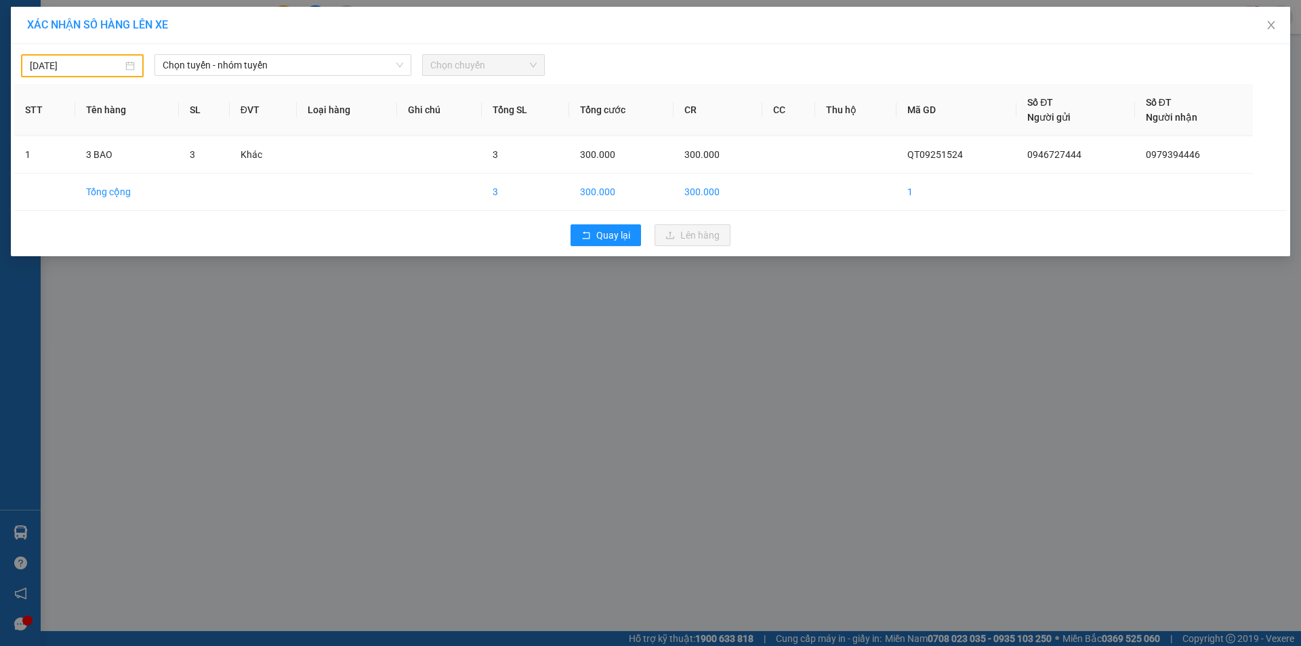
click at [127, 66] on div "[DATE]" at bounding box center [82, 65] width 105 height 15
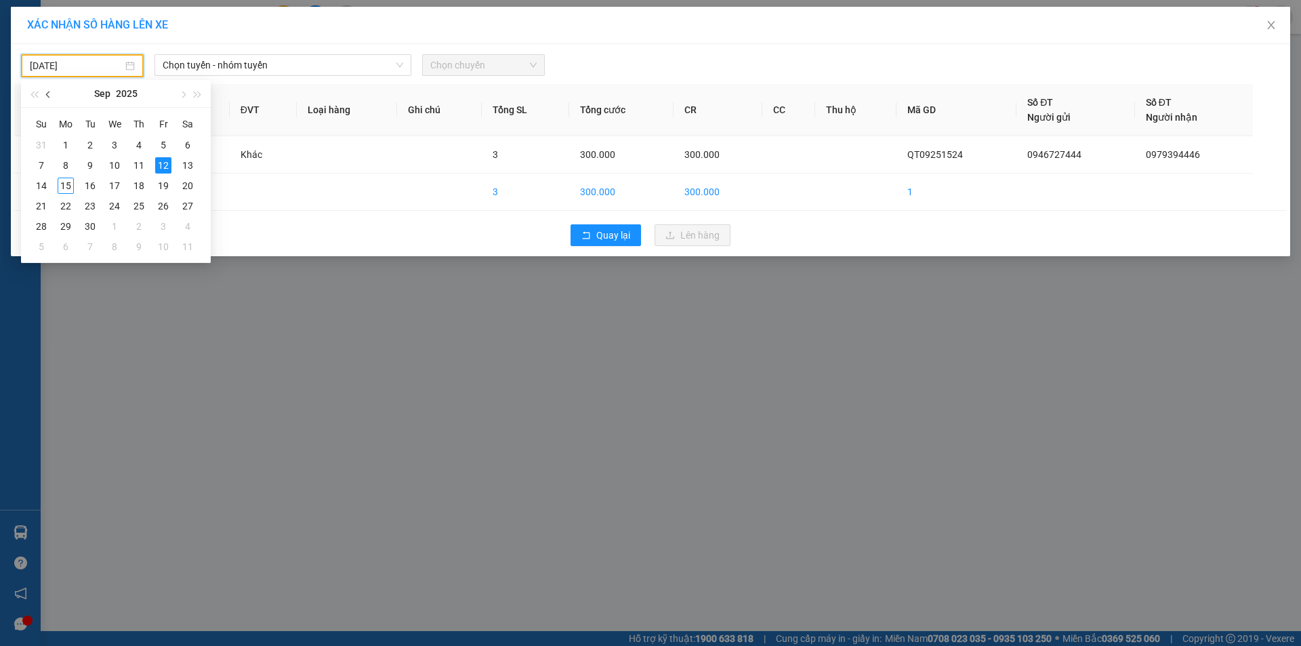
click at [52, 93] on button "button" at bounding box center [48, 93] width 15 height 27
click at [112, 211] on div "23" at bounding box center [114, 206] width 16 height 16
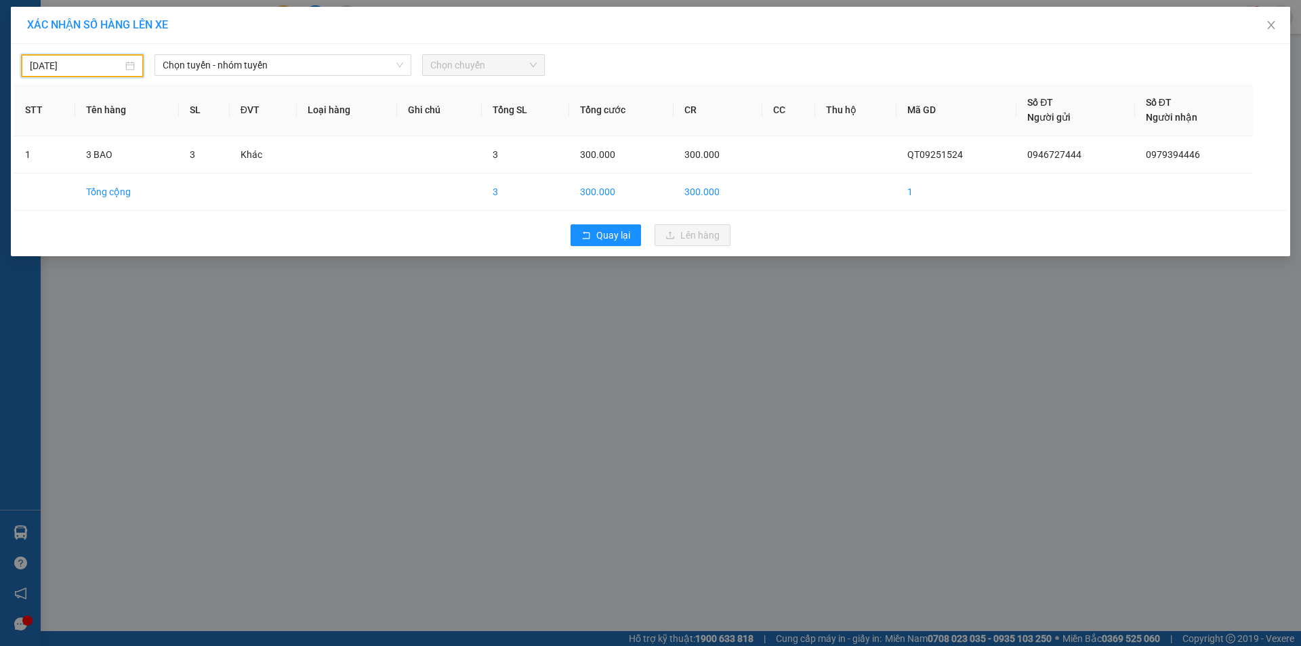
type input "[DATE]"
click at [367, 65] on span "Chọn tuyến - nhóm tuyến" at bounding box center [283, 65] width 241 height 20
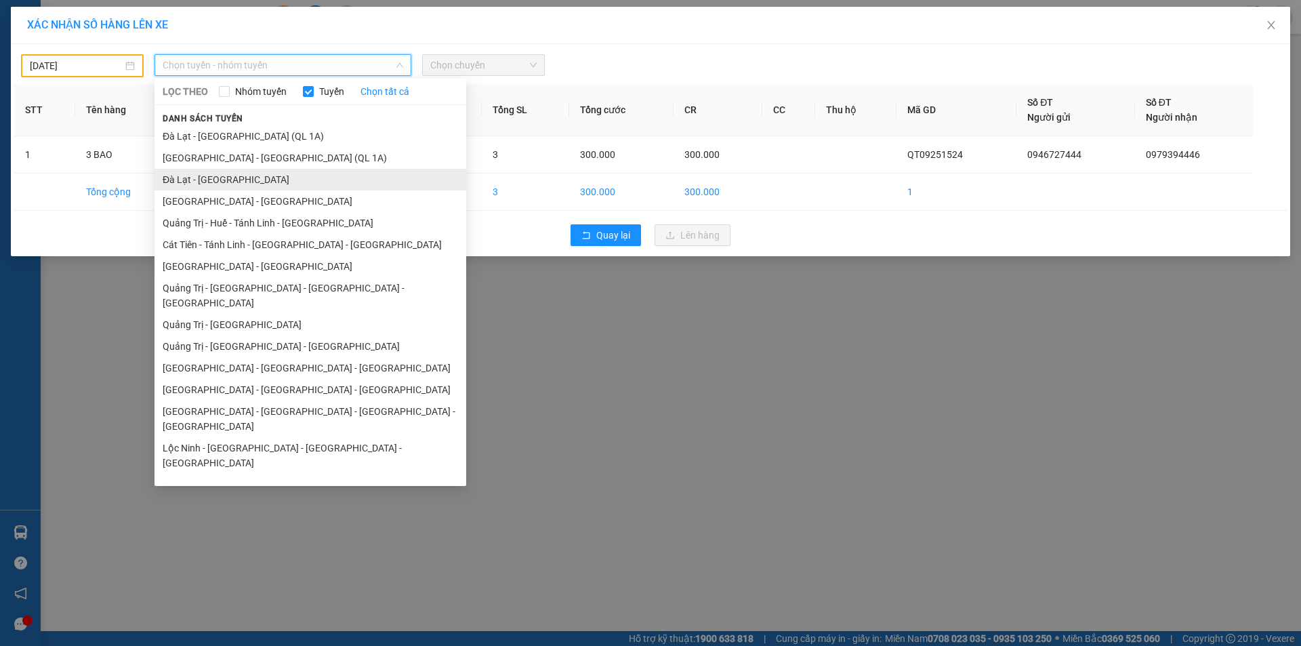
click at [247, 178] on li "Đà Lạt - [GEOGRAPHIC_DATA]" at bounding box center [310, 180] width 312 height 22
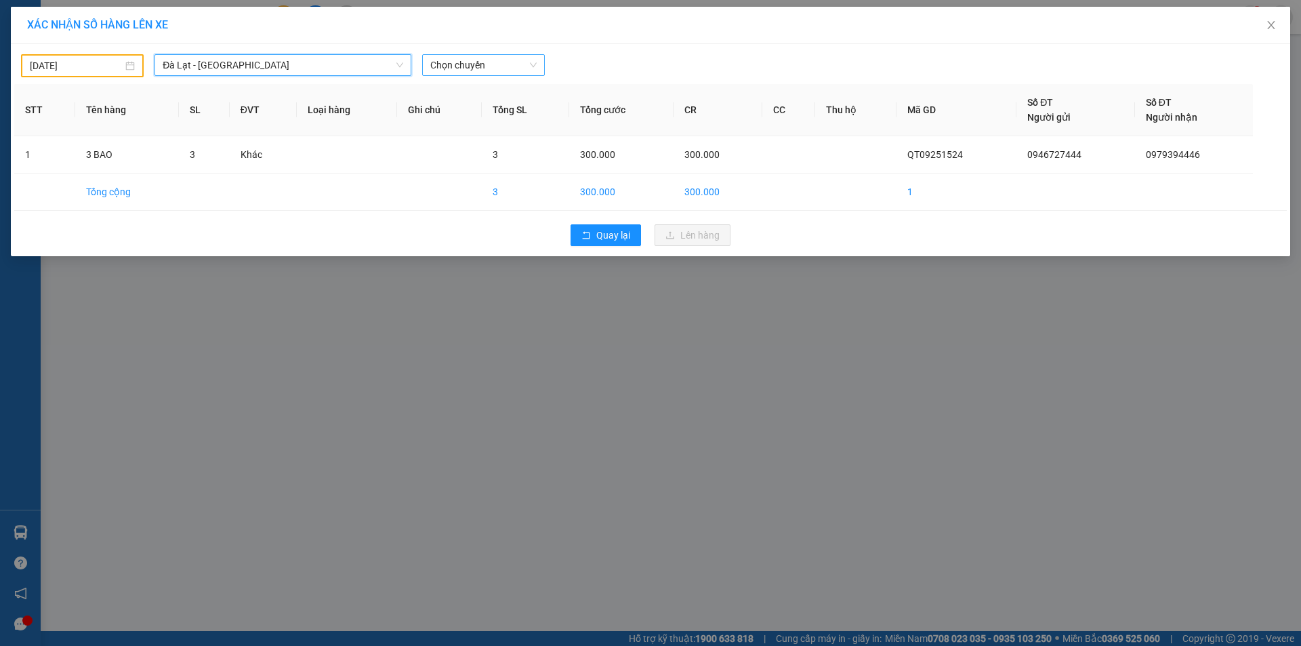
click at [478, 64] on span "Chọn chuyến" at bounding box center [483, 65] width 106 height 20
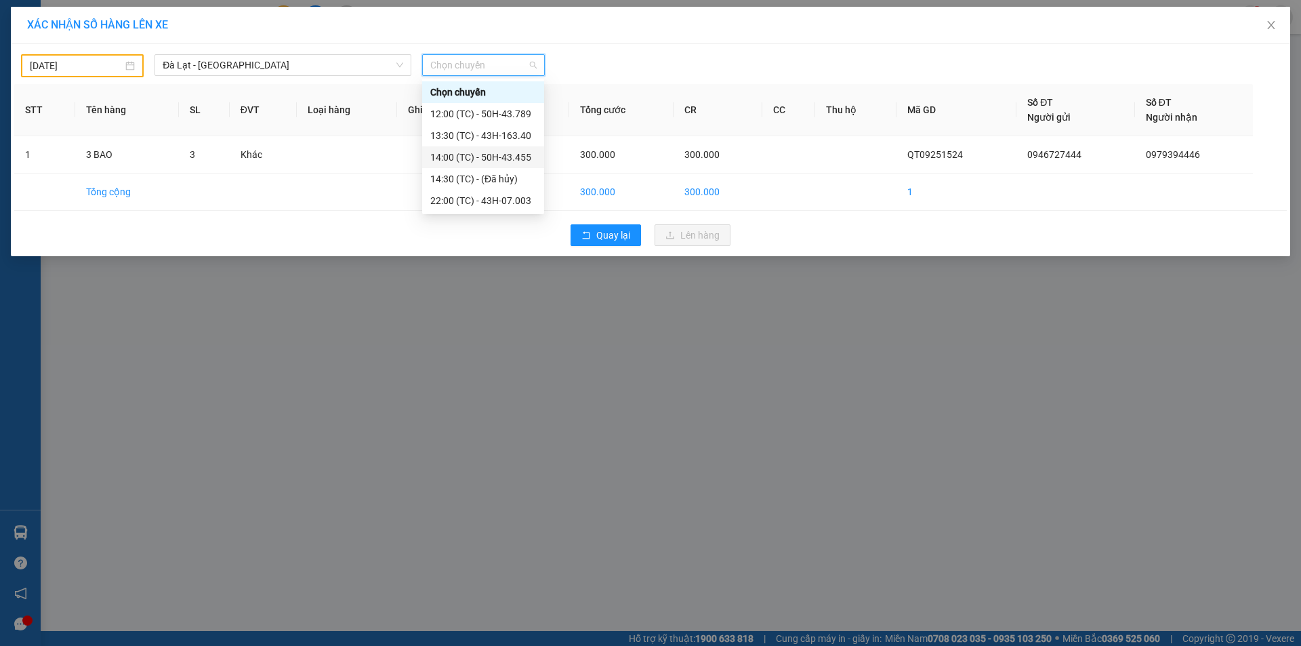
click at [491, 155] on div "14:00 (TC) - 50H-43.455" at bounding box center [483, 157] width 106 height 15
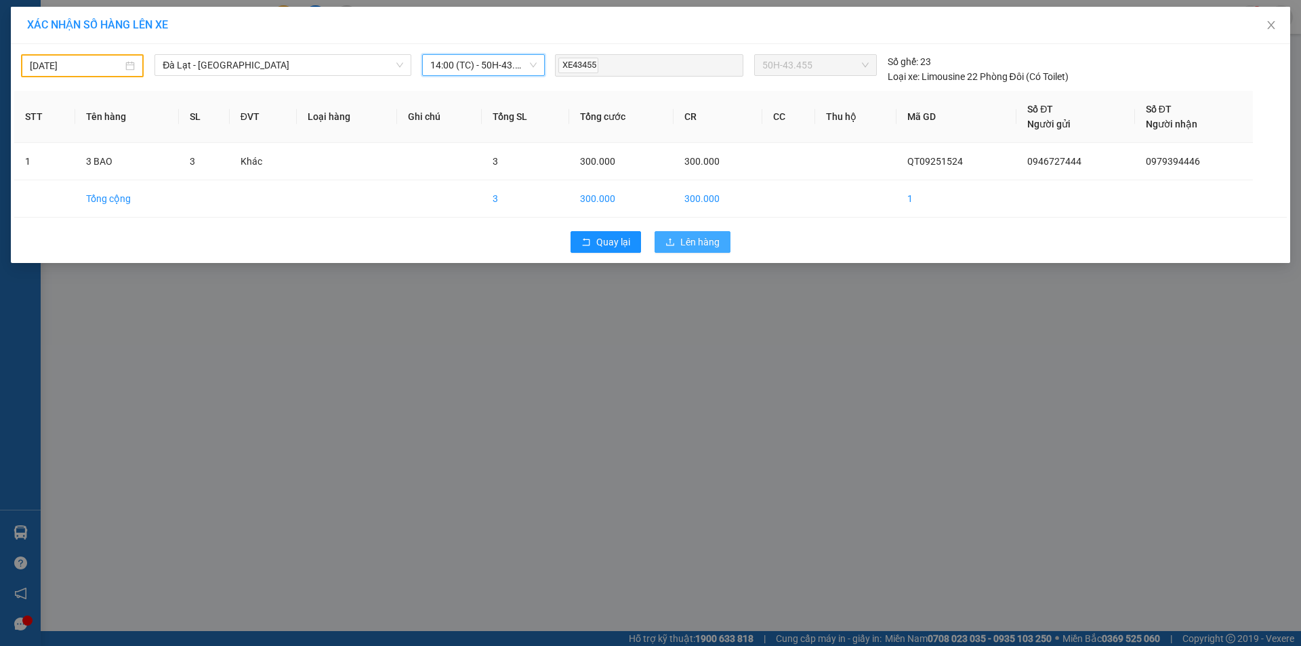
click at [688, 239] on span "Lên hàng" at bounding box center [699, 241] width 39 height 15
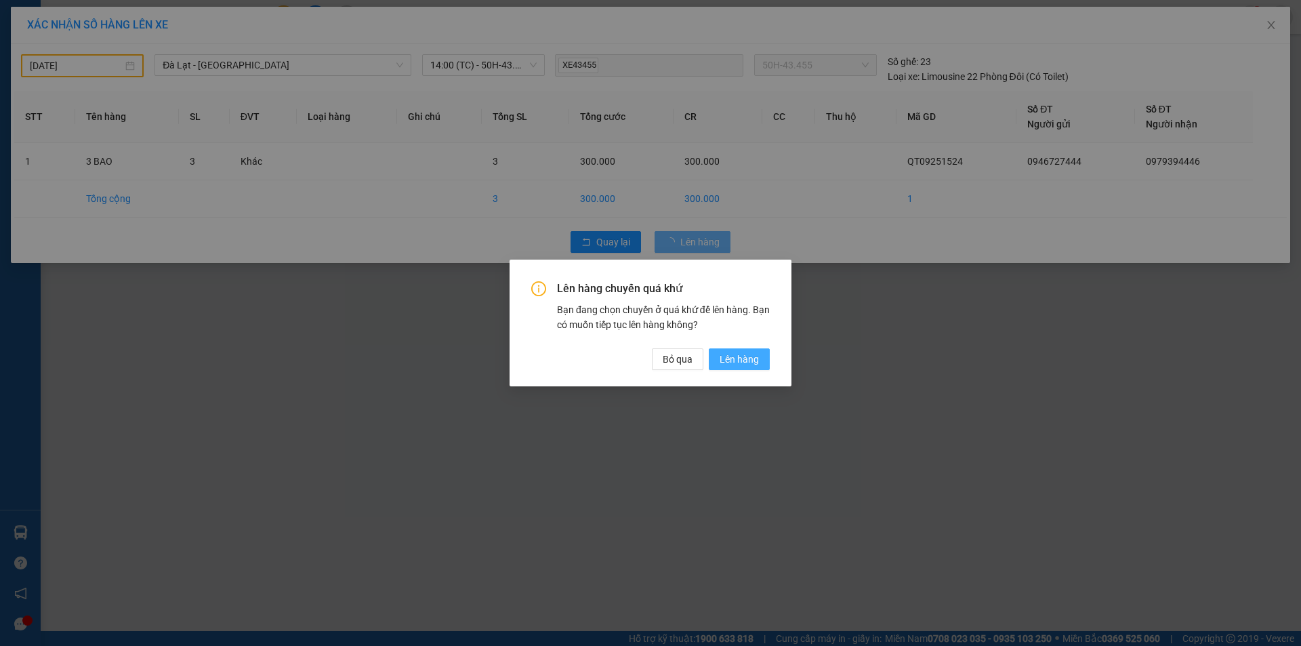
click at [724, 362] on span "Lên hàng" at bounding box center [739, 359] width 39 height 15
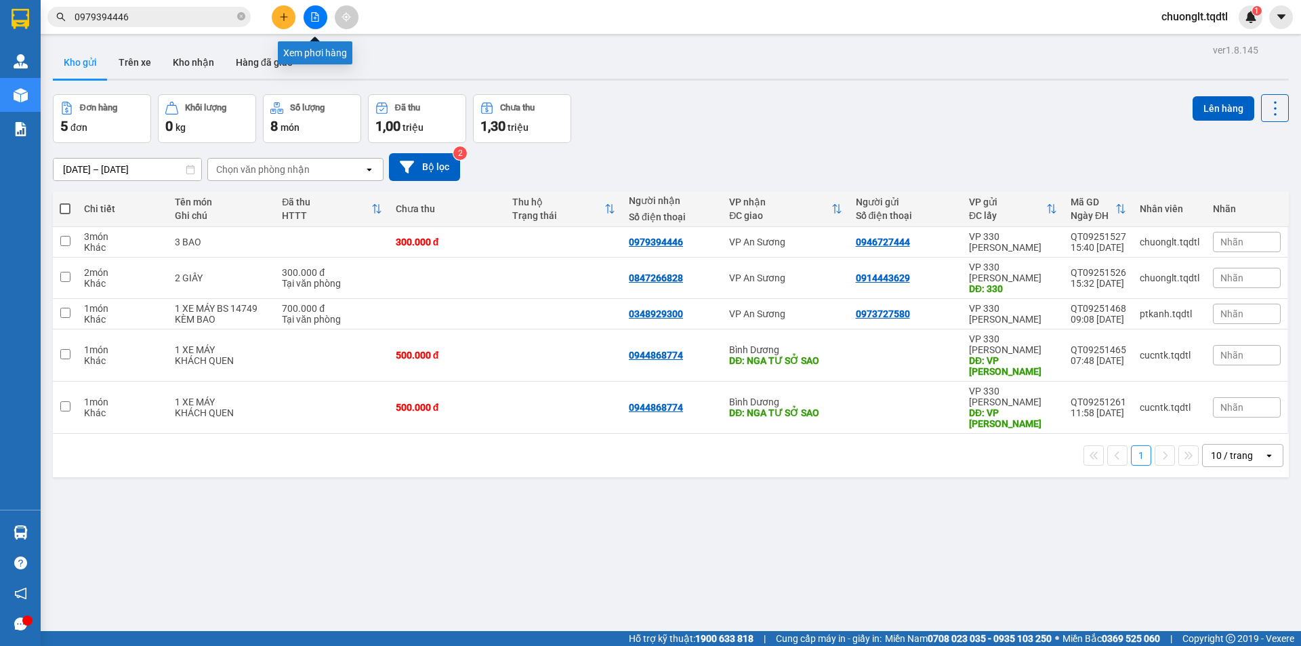
click at [313, 16] on icon "file-add" at bounding box center [314, 16] width 9 height 9
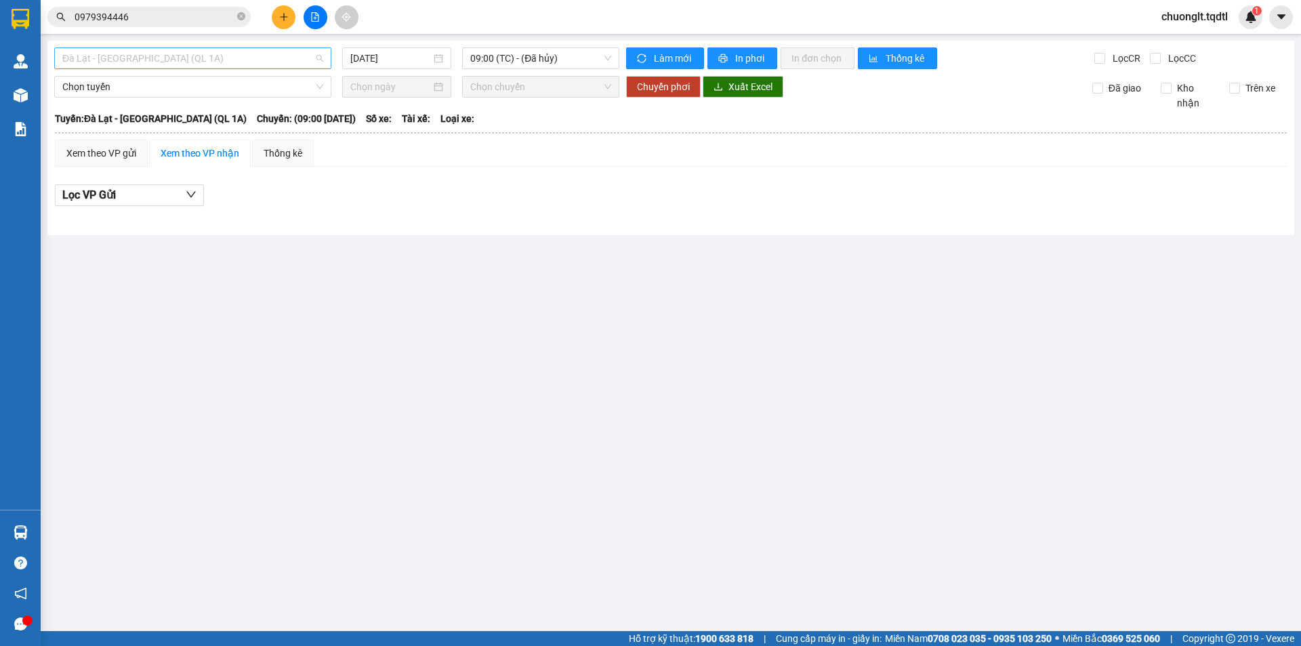
click at [279, 53] on span "Đà Lạt - [GEOGRAPHIC_DATA] (QL 1A)" at bounding box center [192, 58] width 261 height 20
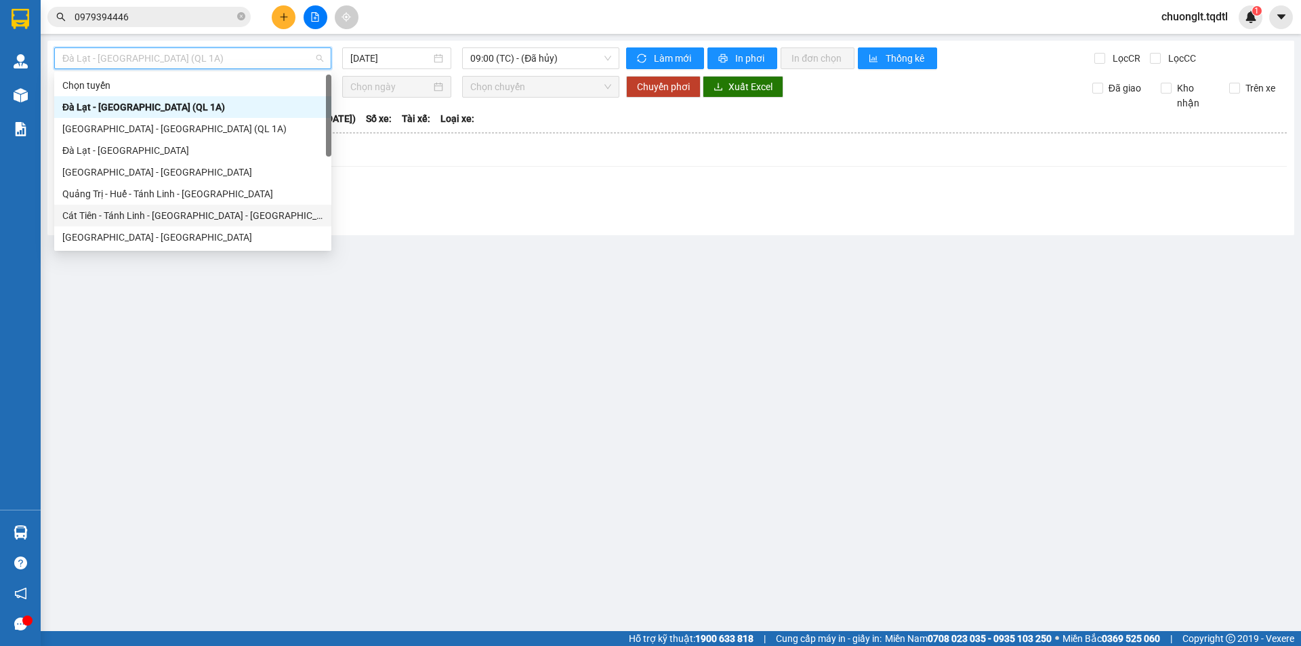
scroll to position [68, 0]
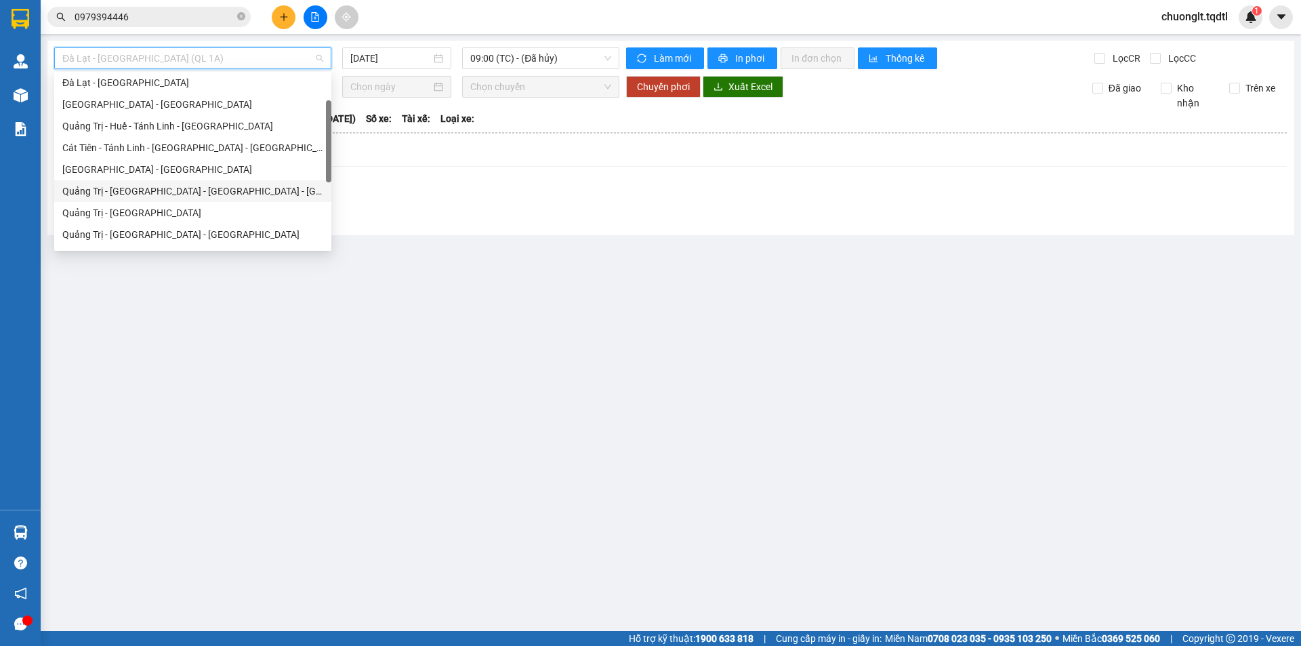
click at [169, 193] on div "Quảng Trị - [GEOGRAPHIC_DATA] - [GEOGRAPHIC_DATA] - [GEOGRAPHIC_DATA]" at bounding box center [192, 191] width 261 height 15
type input "[DATE]"
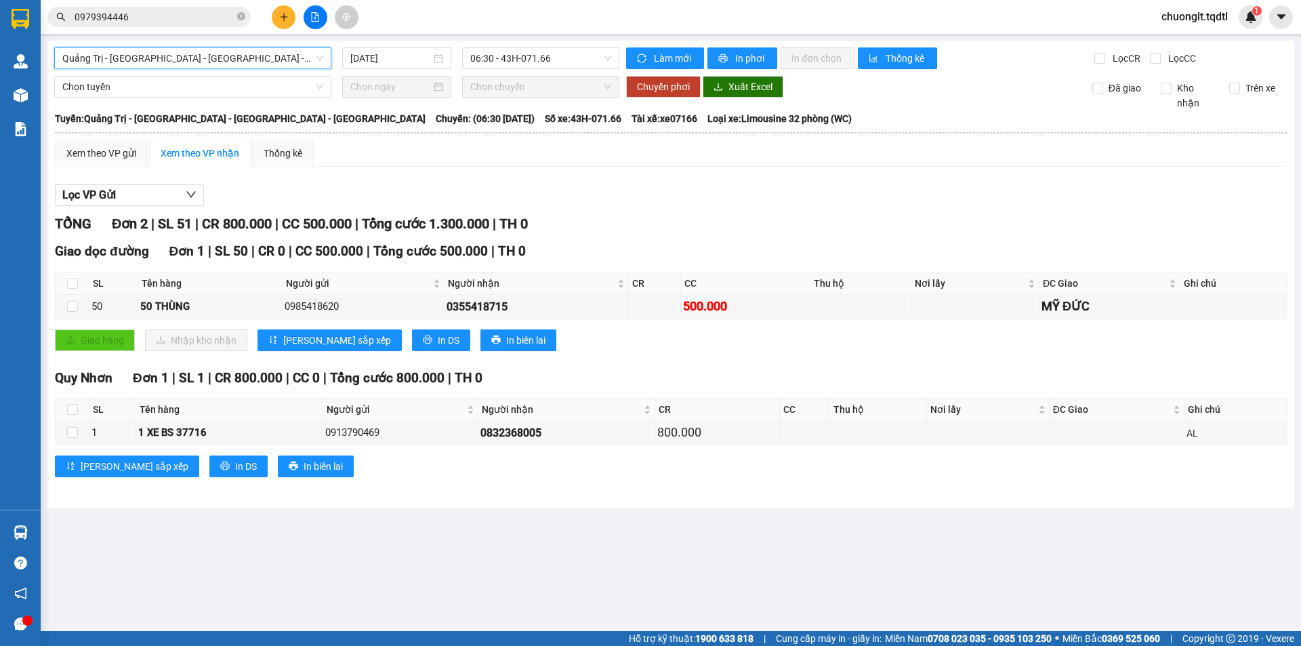
click at [289, 16] on button at bounding box center [284, 17] width 24 height 24
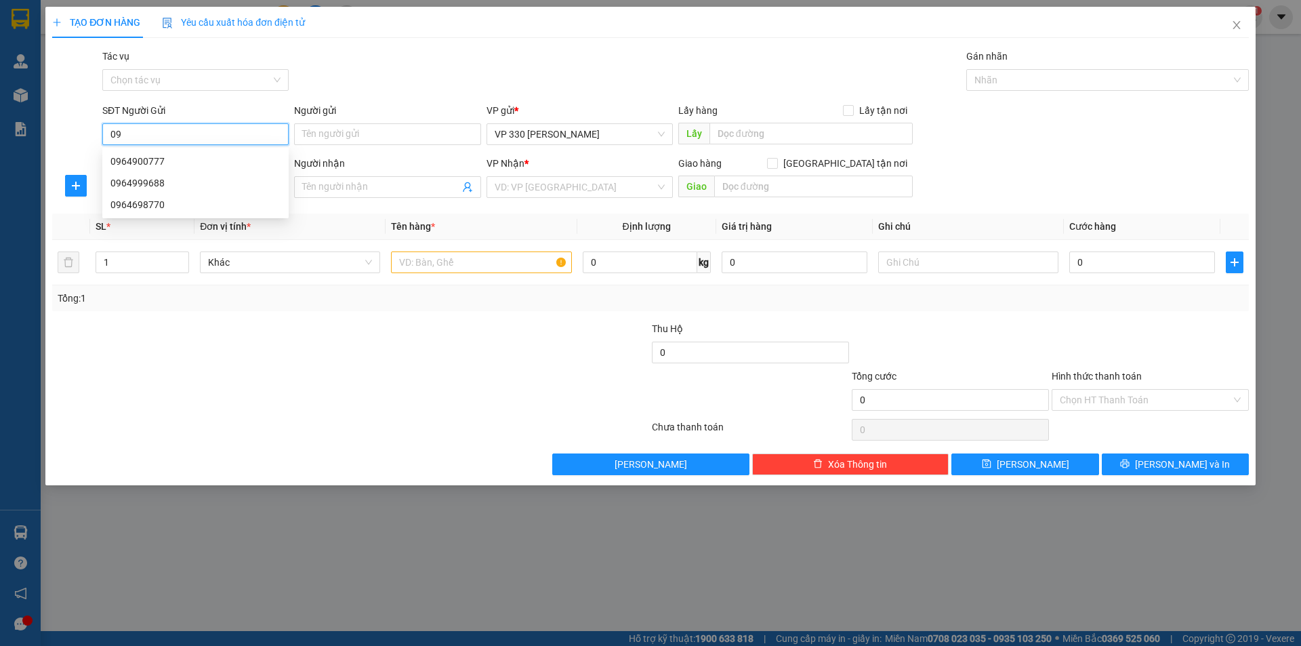
type input "0"
click at [173, 362] on div at bounding box center [251, 344] width 400 height 47
click at [151, 192] on input "SĐT Người Nhận" at bounding box center [195, 187] width 186 height 22
click at [158, 213] on div "0964676804" at bounding box center [195, 214] width 170 height 15
type input "0964676804"
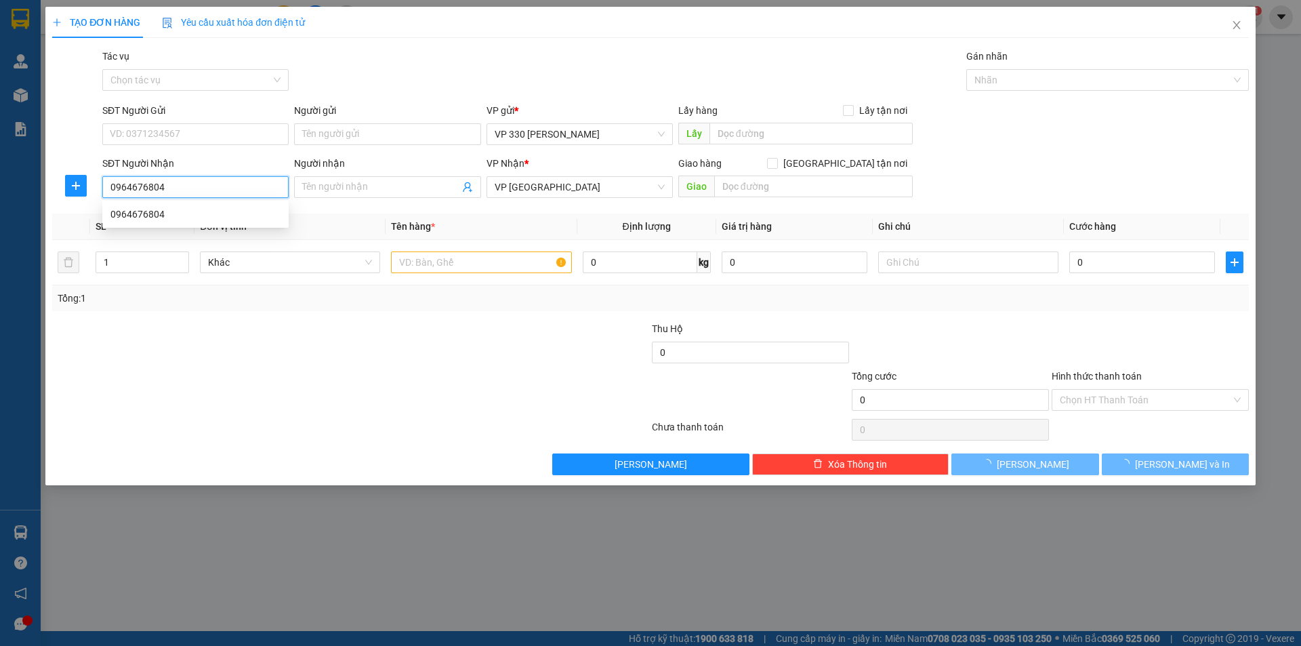
type input "100.000"
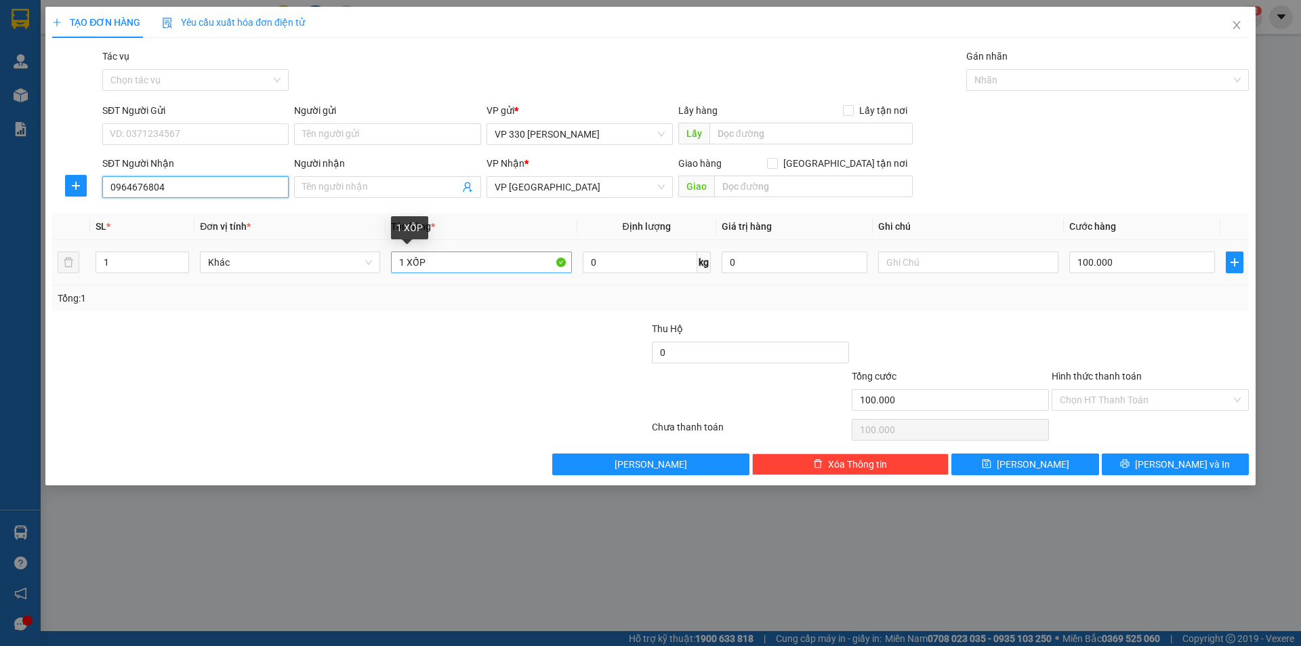
type input "0964676804"
click at [439, 256] on input "1 XỐP" at bounding box center [481, 262] width 180 height 22
type input "1 BAO"
click at [728, 131] on input "text" at bounding box center [810, 134] width 203 height 22
type input "VP HYÊN"
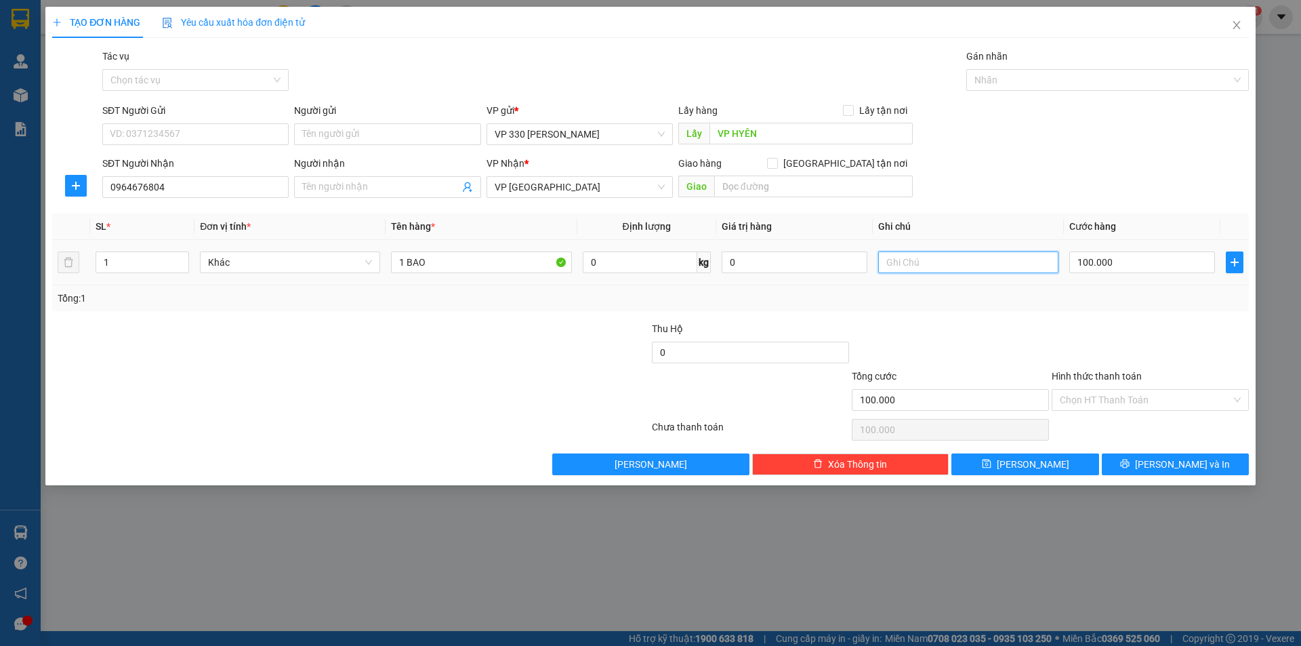
click at [987, 269] on input "text" at bounding box center [968, 262] width 180 height 22
click at [888, 264] on input "VP HYÊN THU" at bounding box center [968, 262] width 180 height 22
type input "2685 VP HYÊN THU"
click at [1142, 403] on input "Hình thức thanh toán" at bounding box center [1145, 400] width 171 height 20
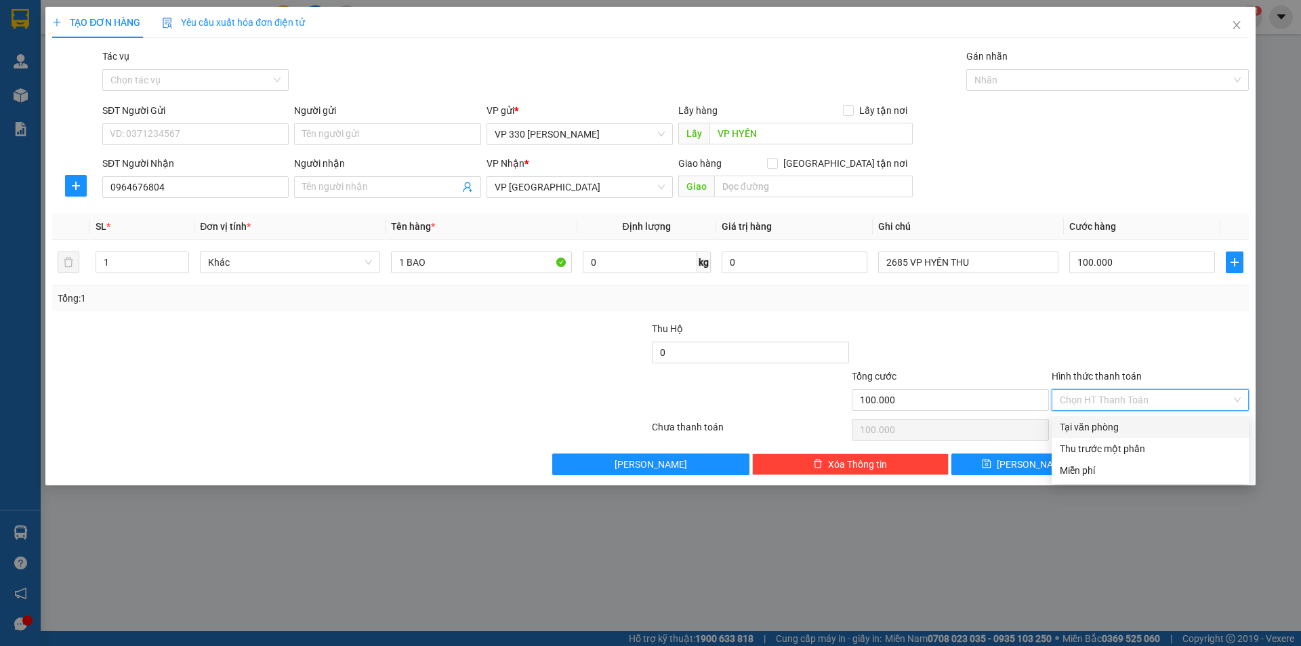
click at [1109, 428] on div "Tại văn phòng" at bounding box center [1150, 426] width 181 height 15
type input "0"
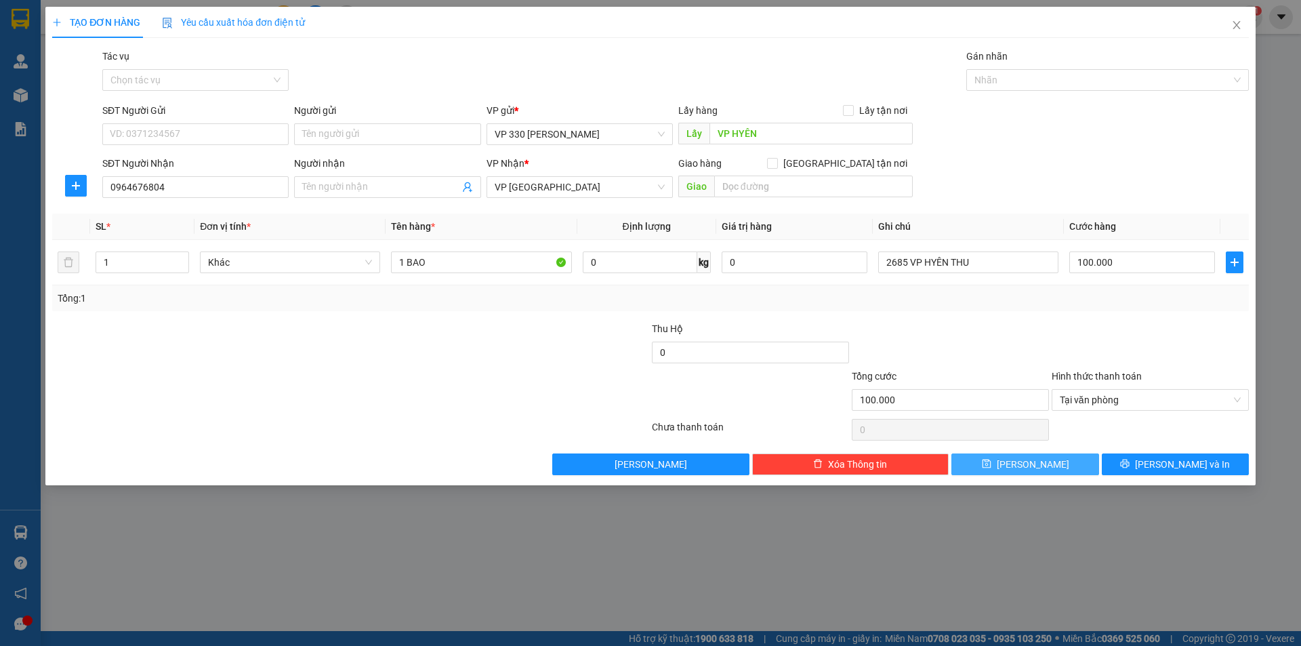
click at [996, 463] on button "[PERSON_NAME]" at bounding box center [1024, 464] width 147 height 22
type input "0"
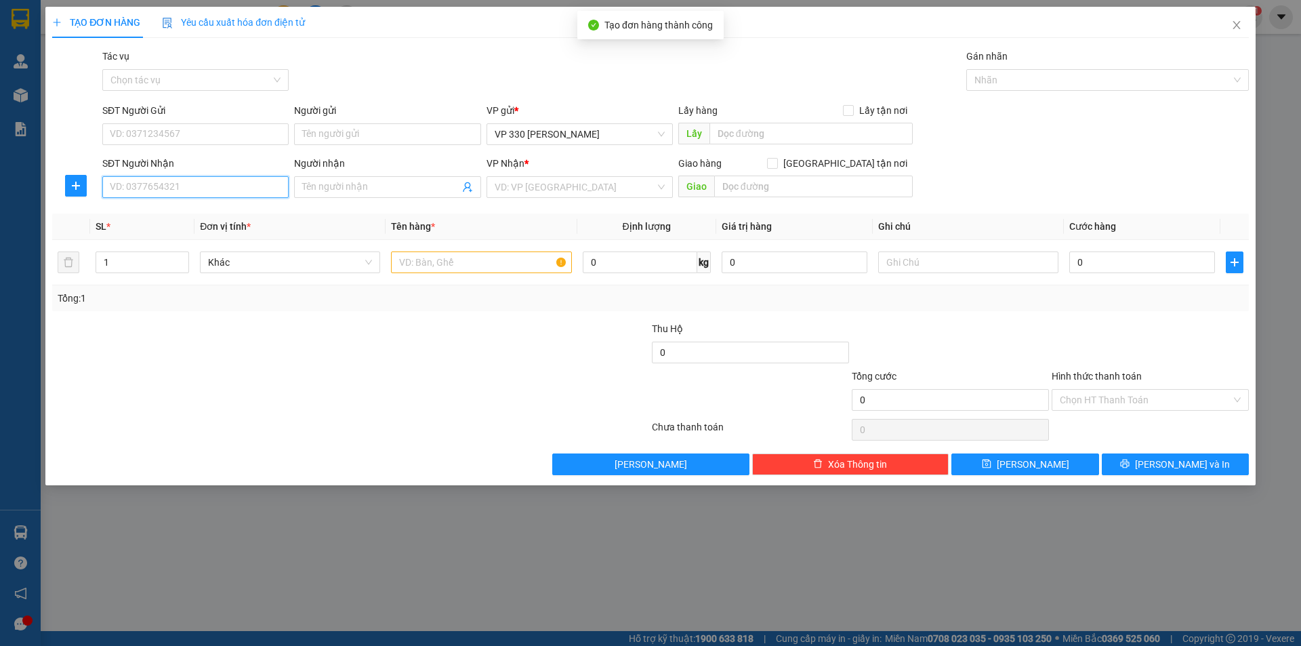
click at [219, 195] on input "SĐT Người Nhận" at bounding box center [195, 187] width 186 height 22
click at [173, 214] on div "0986824518" at bounding box center [195, 214] width 170 height 15
type input "0986824518"
type input "[DEMOGRAPHIC_DATA]"
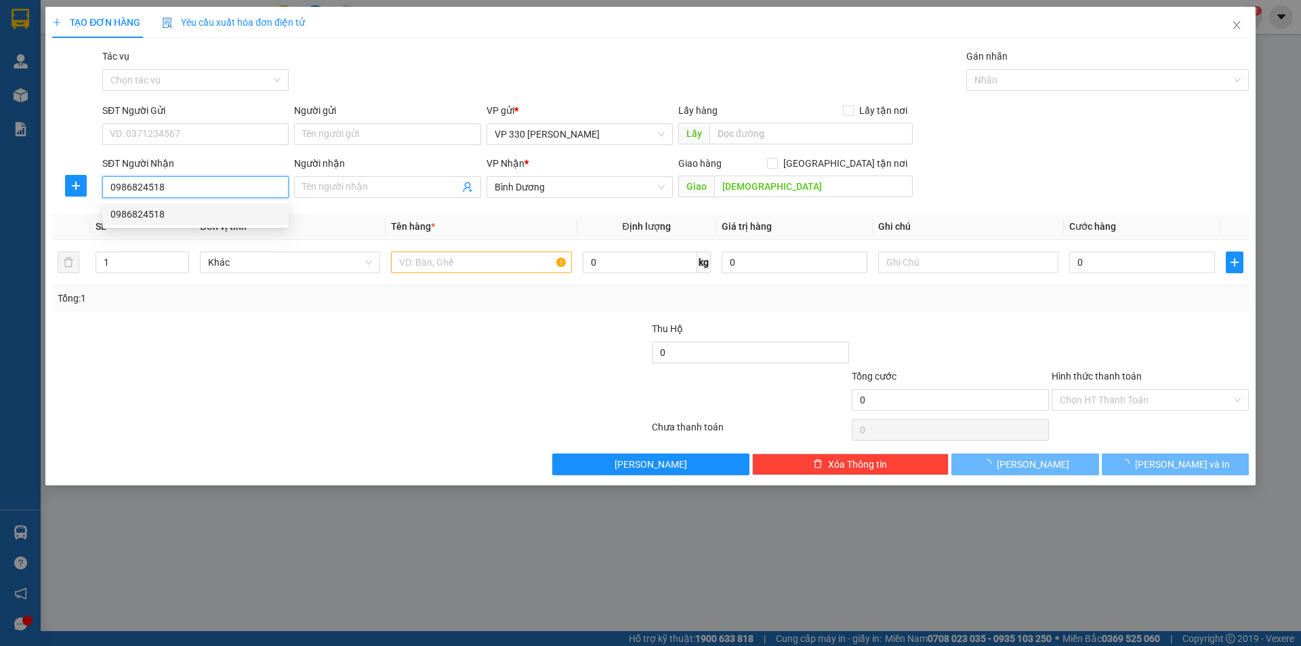
type input "300.000"
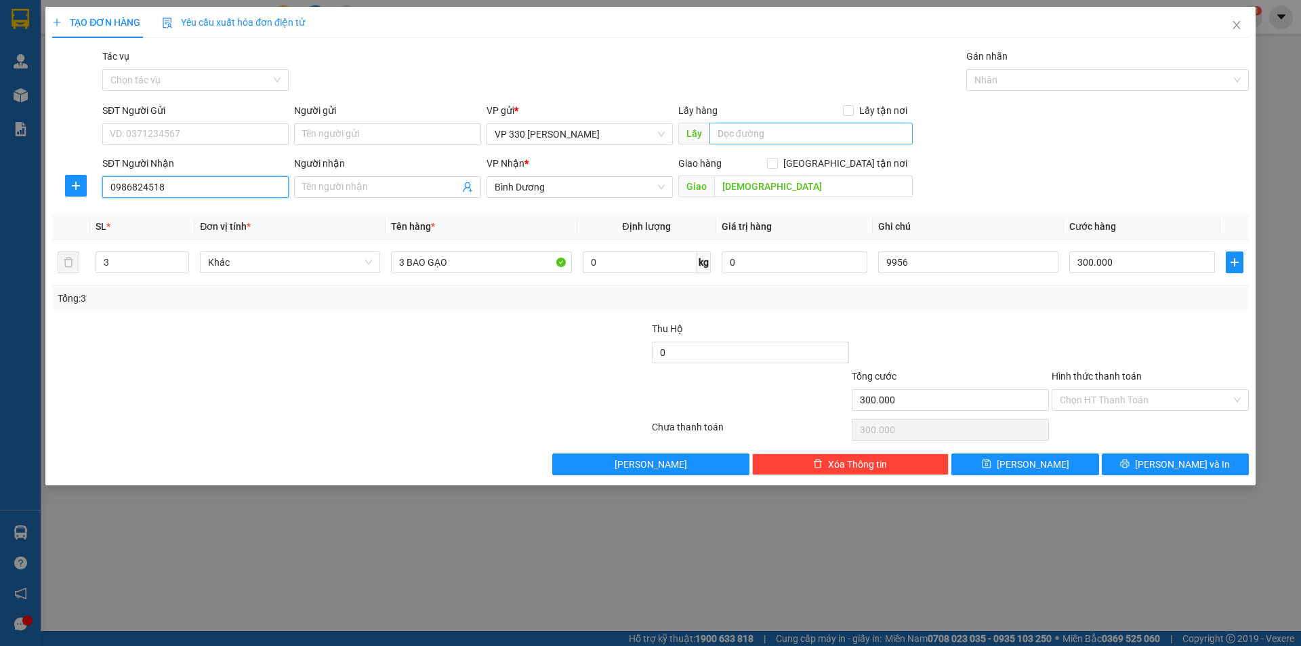
type input "0986824518"
drag, startPoint x: 750, startPoint y: 134, endPoint x: 745, endPoint y: 114, distance: 20.9
click at [750, 133] on input "text" at bounding box center [810, 134] width 203 height 22
type input "VP HYÊN"
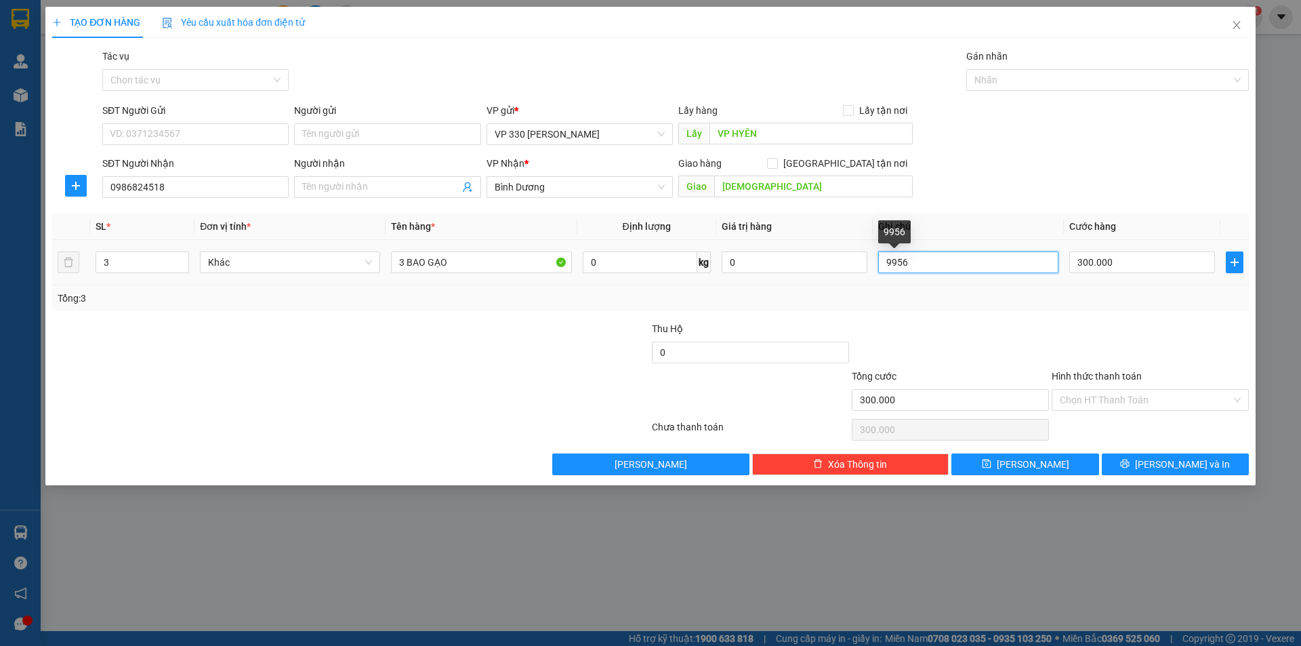
click at [930, 266] on input "9956" at bounding box center [968, 262] width 180 height 22
type input "9"
type input "034"
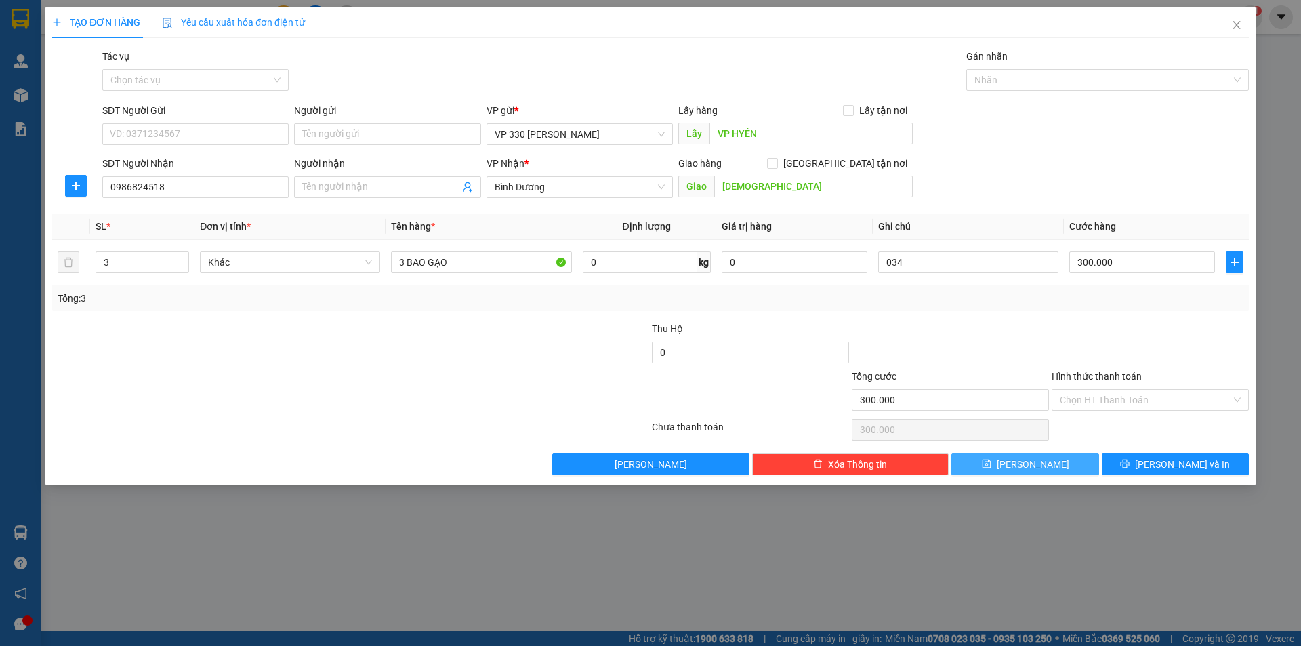
click at [991, 463] on icon "save" at bounding box center [986, 463] width 9 height 9
type input "0"
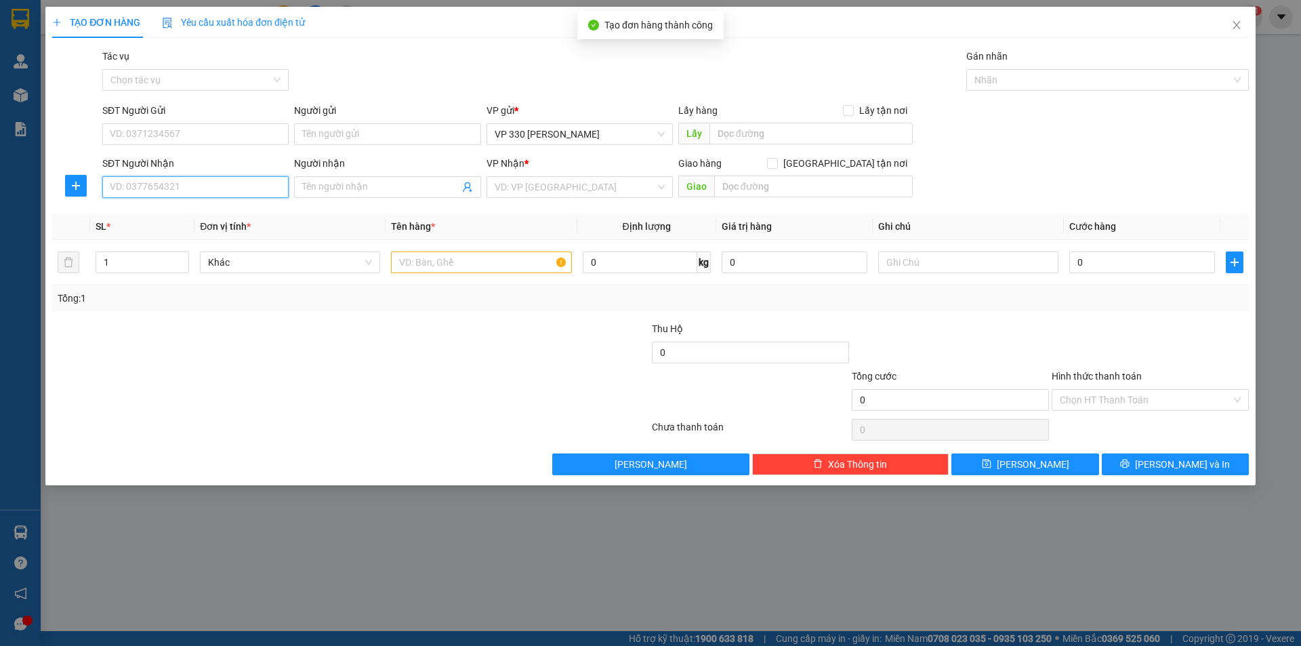
click at [146, 182] on input "SĐT Người Nhận" at bounding box center [195, 187] width 186 height 22
type input "0907873213"
click at [541, 186] on input "search" at bounding box center [575, 187] width 161 height 20
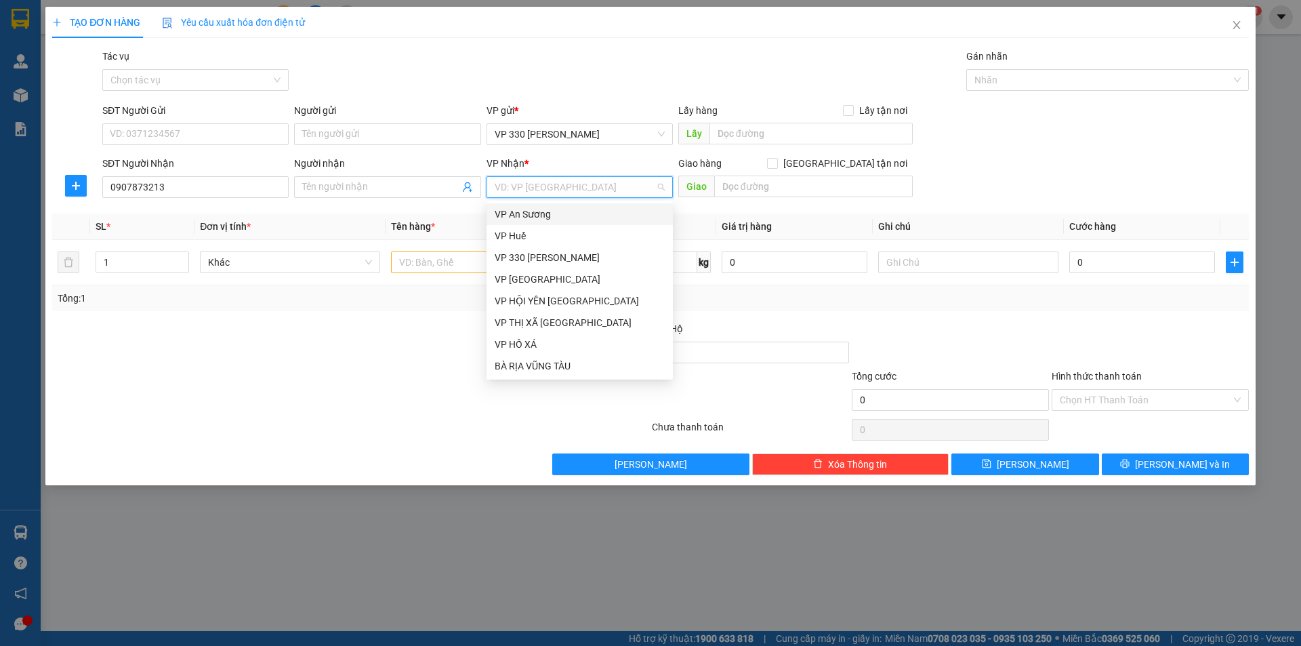
click at [539, 214] on div "VP An Sương" at bounding box center [580, 214] width 170 height 15
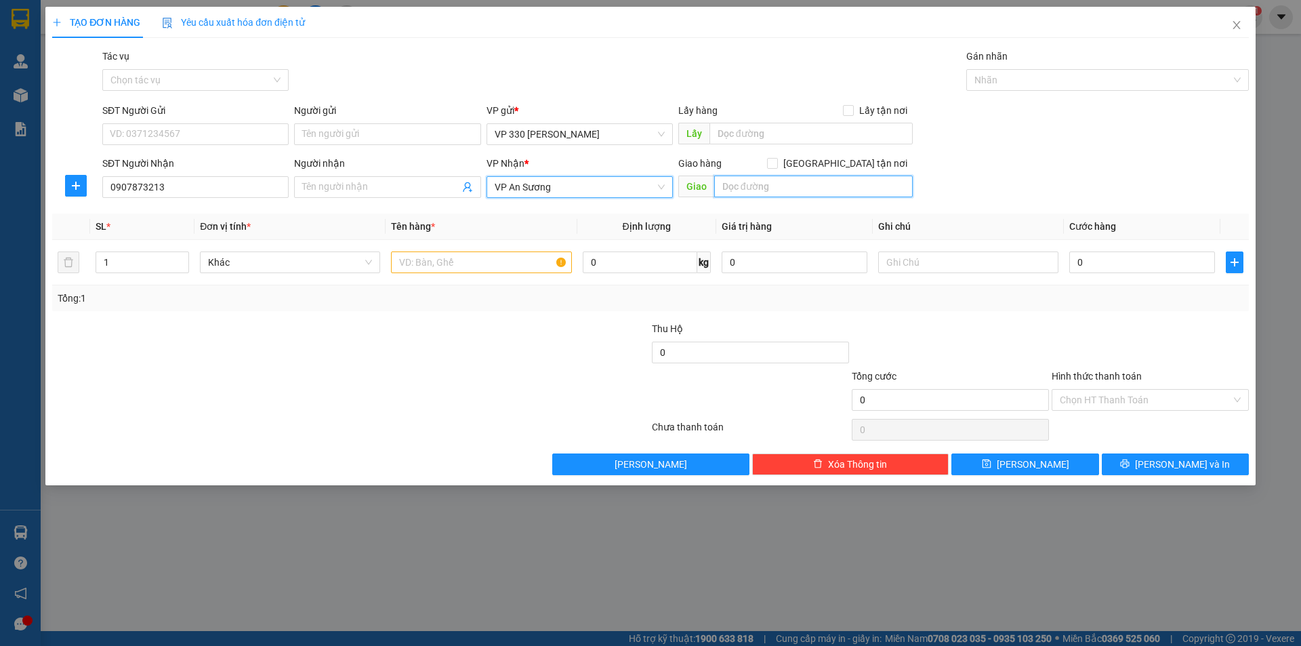
click at [781, 189] on input "text" at bounding box center [813, 186] width 199 height 22
type input "[PERSON_NAME]"
click at [733, 131] on input "text" at bounding box center [810, 134] width 203 height 22
type input "VP HYÊN"
click at [518, 259] on input "text" at bounding box center [481, 262] width 180 height 22
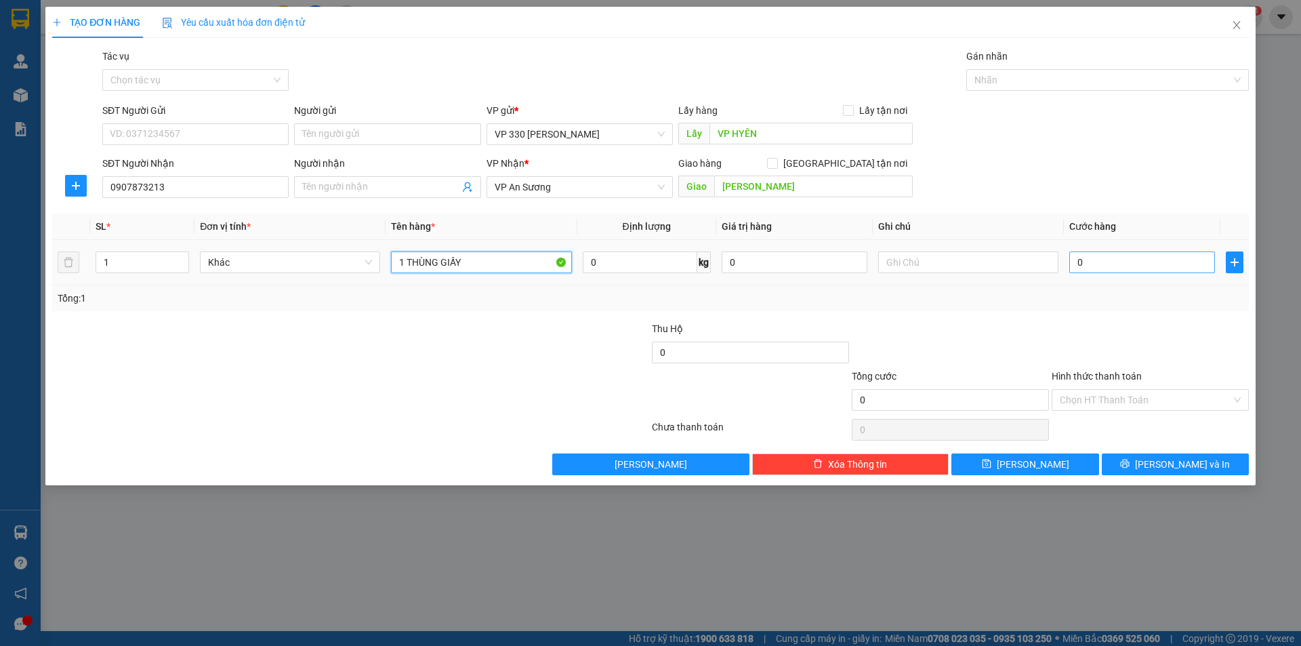
type input "1 THÙNG GIẤY"
click at [1090, 256] on input "0" at bounding box center [1142, 262] width 146 height 22
type input "1"
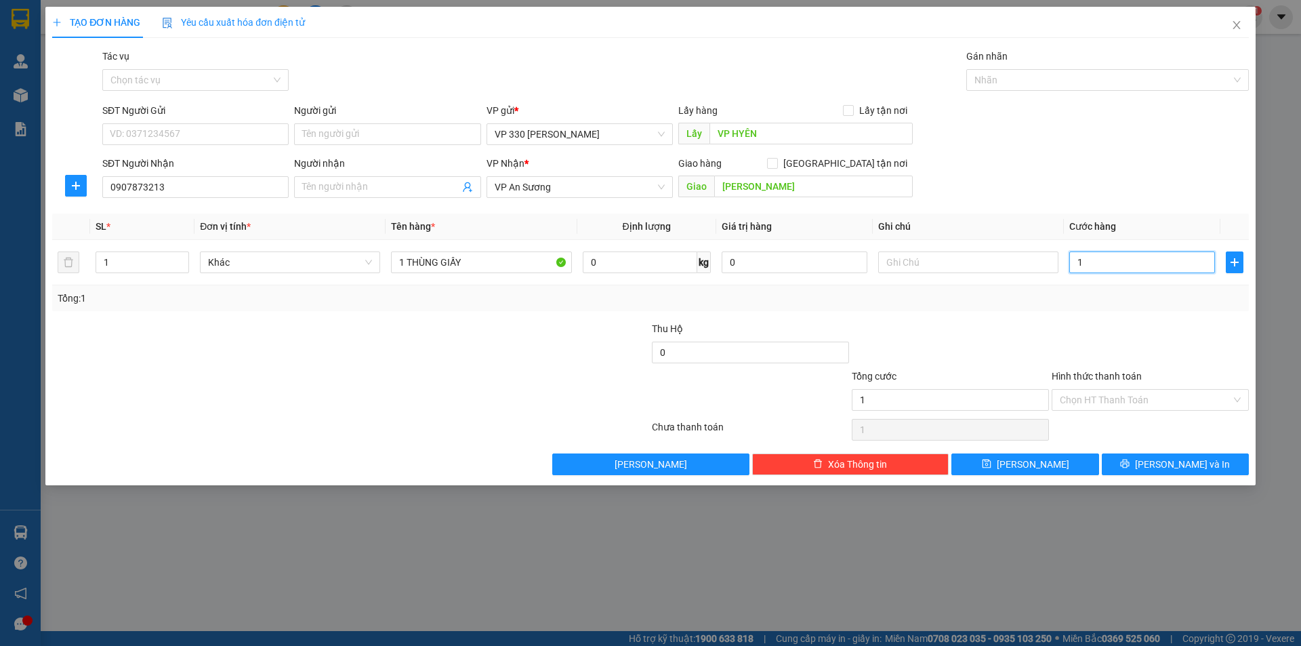
type input "10"
type input "100"
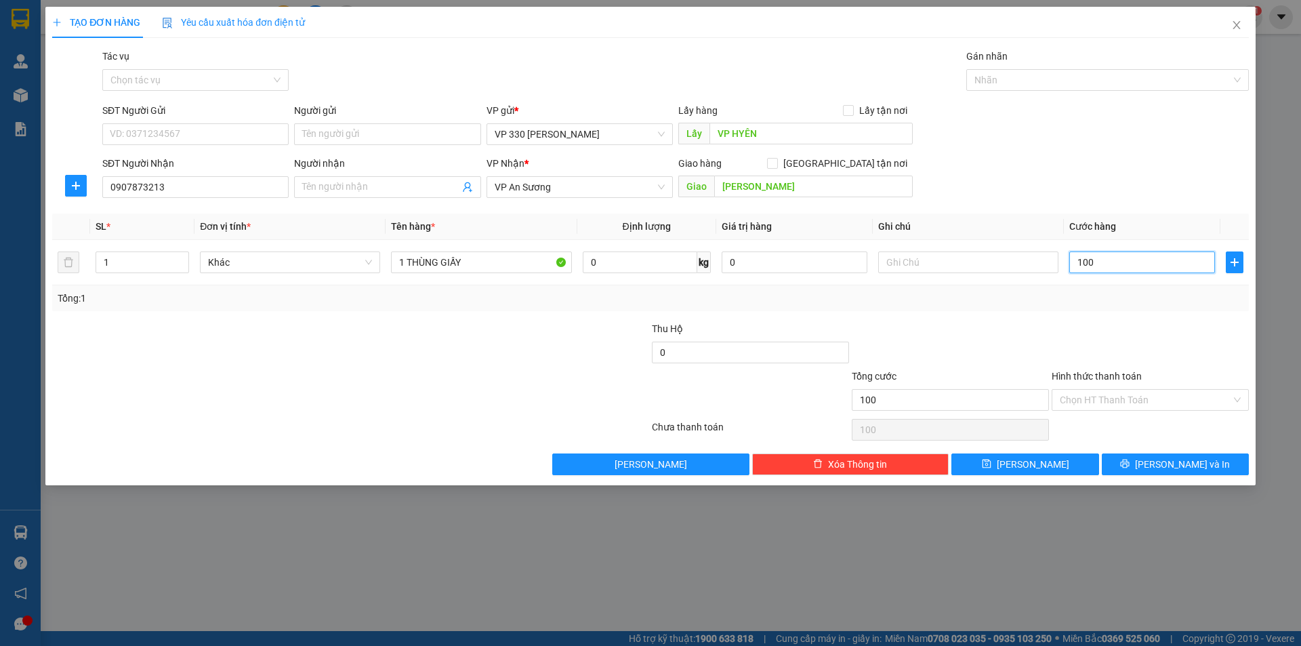
type input "1.000"
type input "10.000"
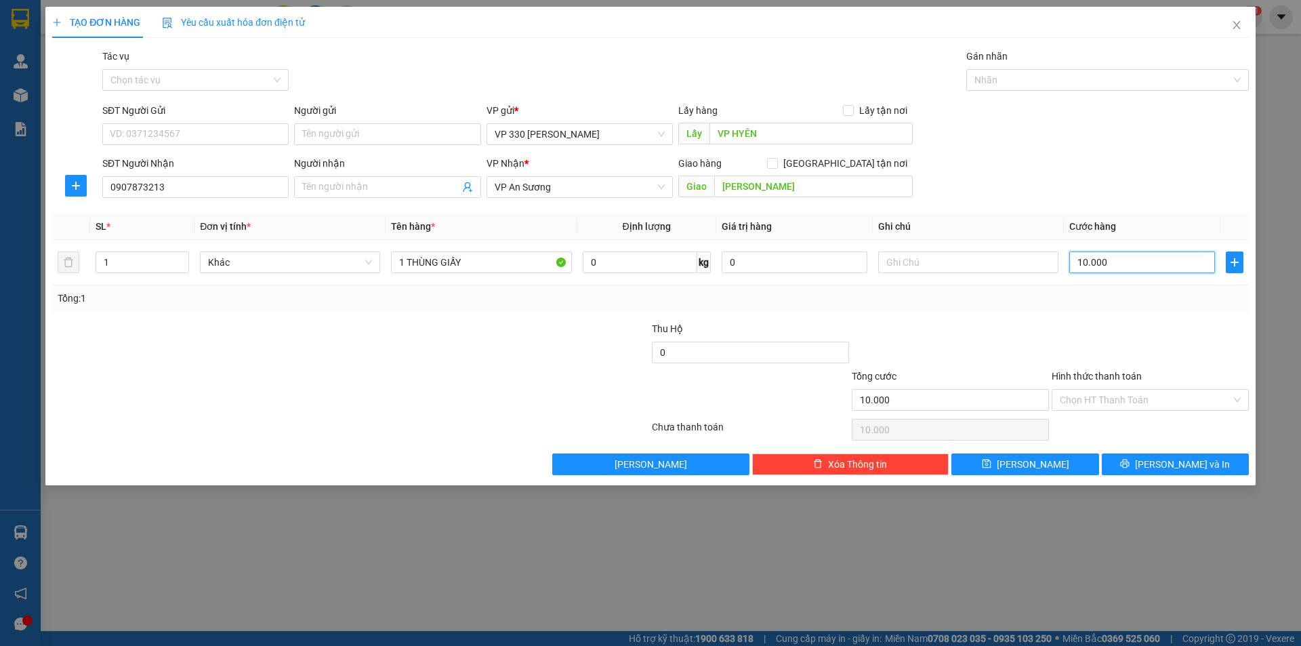
type input "100.000"
click at [939, 266] on input "text" at bounding box center [968, 262] width 180 height 22
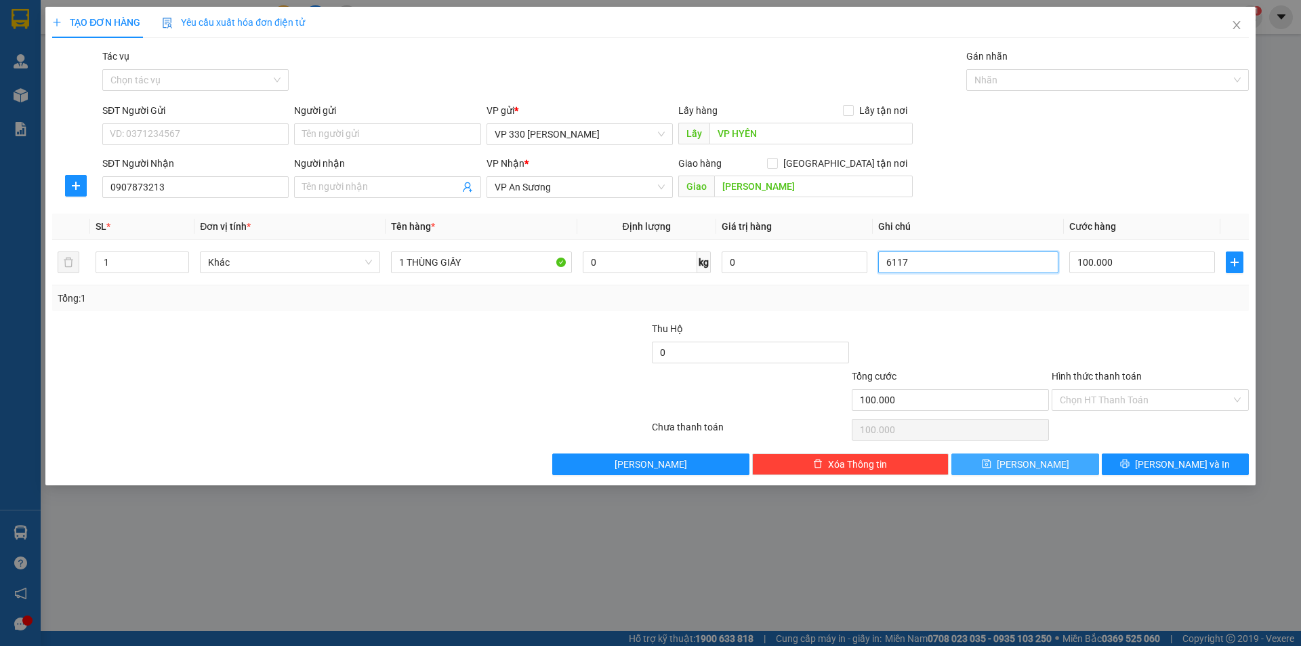
type input "6117"
click at [1033, 470] on span "[PERSON_NAME]" at bounding box center [1033, 464] width 72 height 15
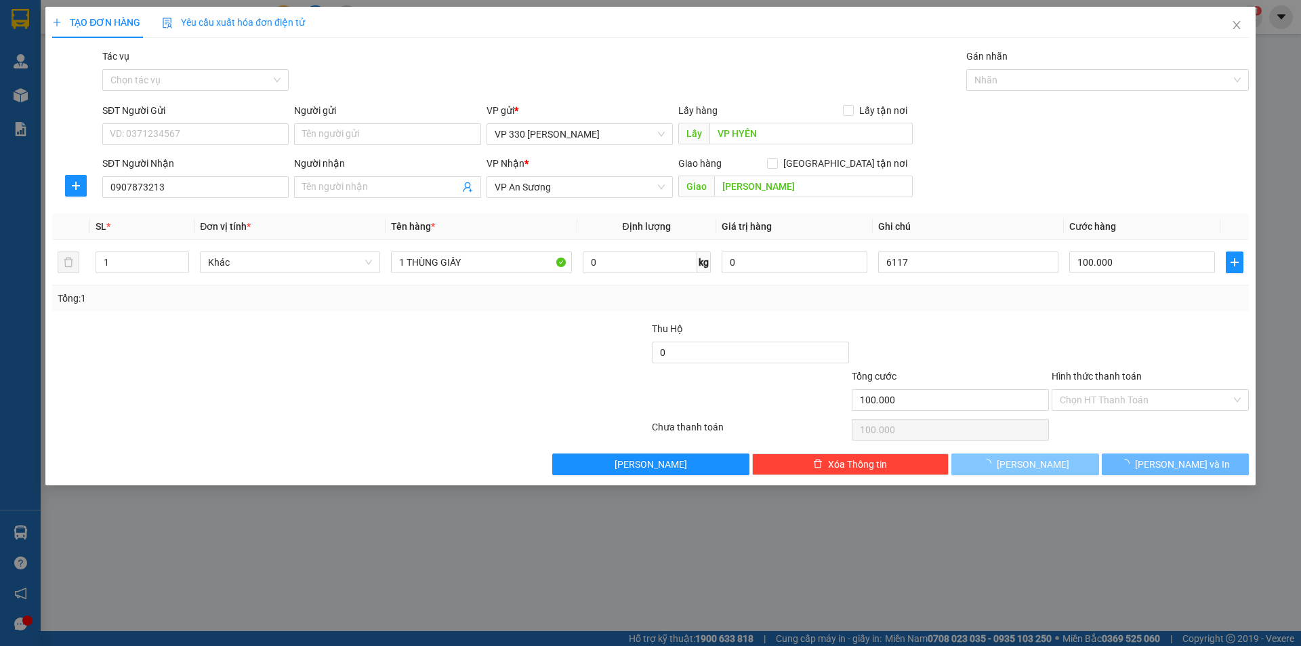
type input "0"
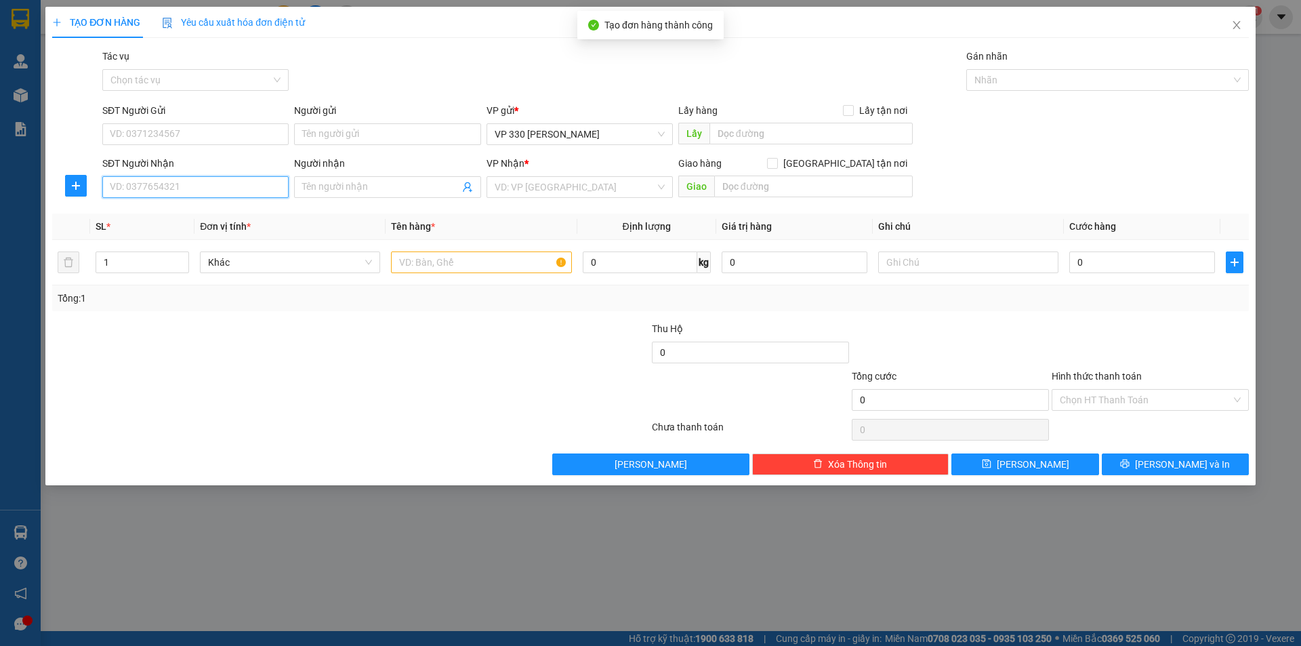
click at [219, 196] on input "SĐT Người Nhận" at bounding box center [195, 187] width 186 height 22
type input "0378775255"
click at [207, 218] on div "0378775255" at bounding box center [195, 214] width 170 height 15
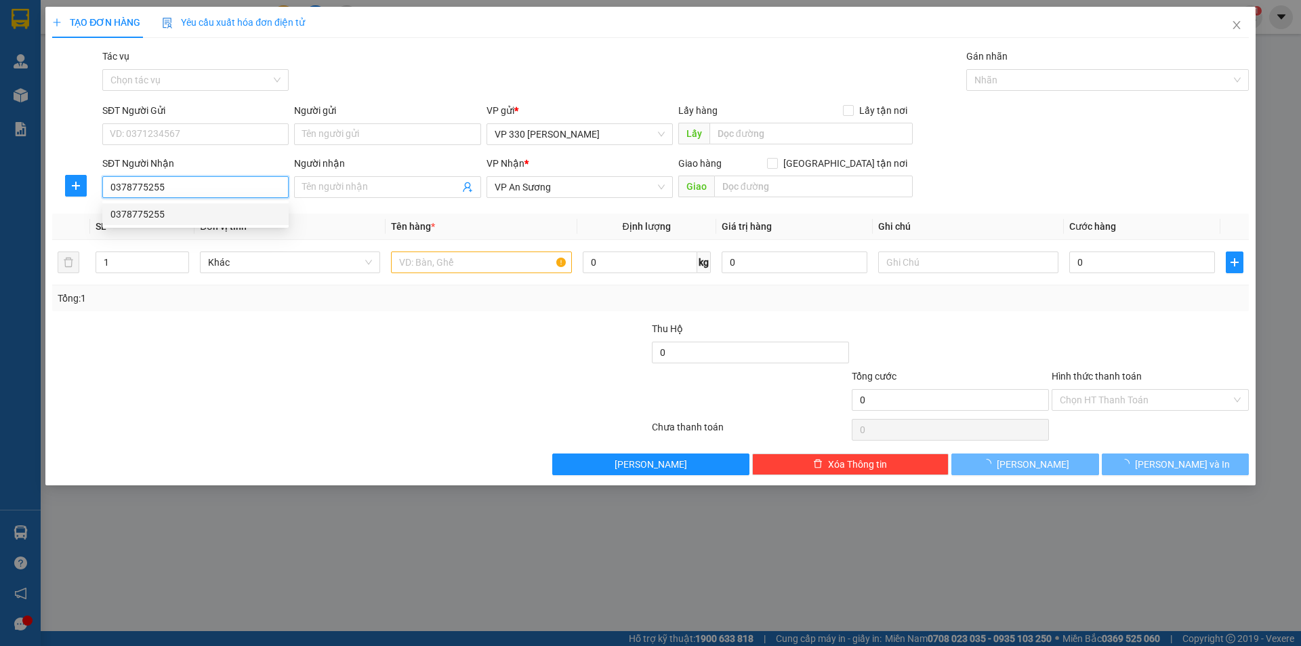
type input "250.000"
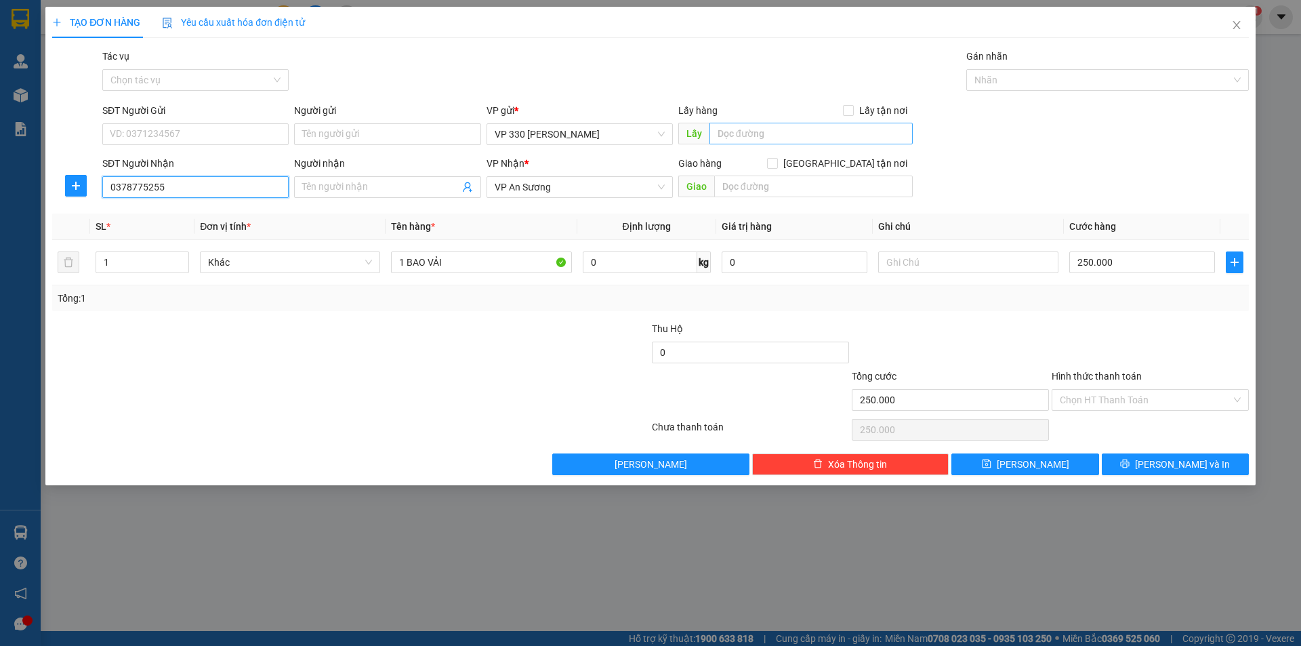
type input "0378775255"
click at [774, 131] on input "text" at bounding box center [810, 134] width 203 height 22
type input "VP HỘI YÊN"
click at [987, 459] on button "[PERSON_NAME]" at bounding box center [1024, 464] width 147 height 22
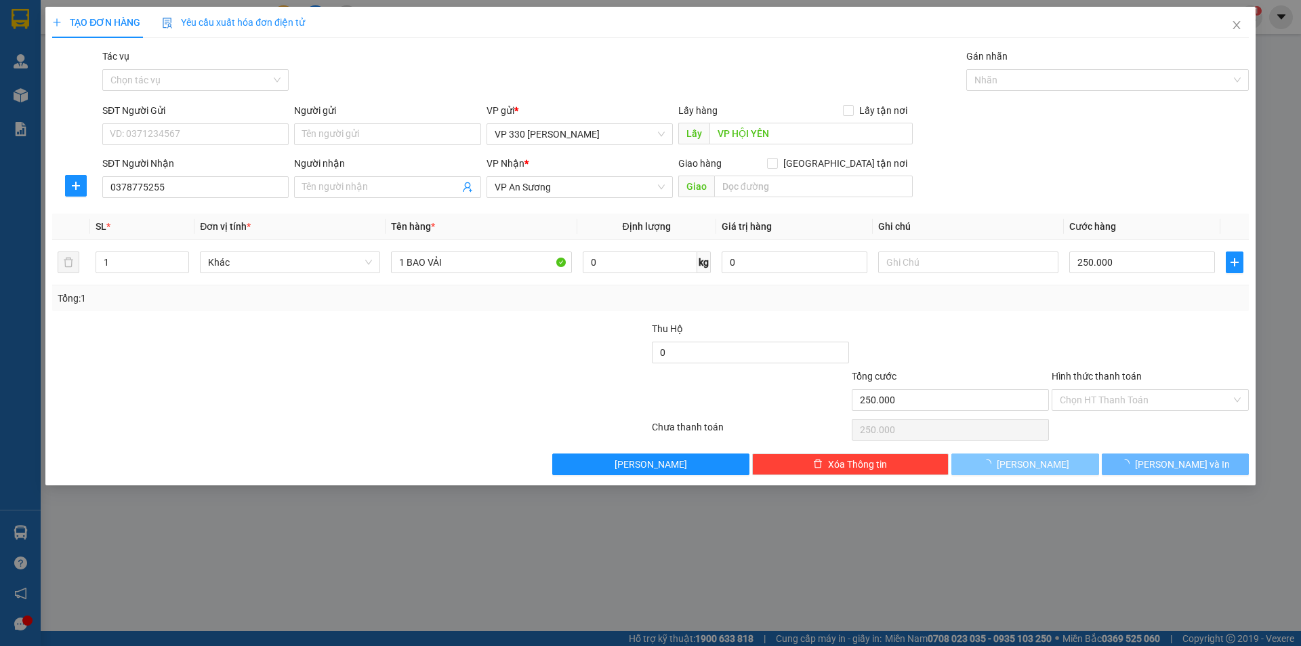
type input "0"
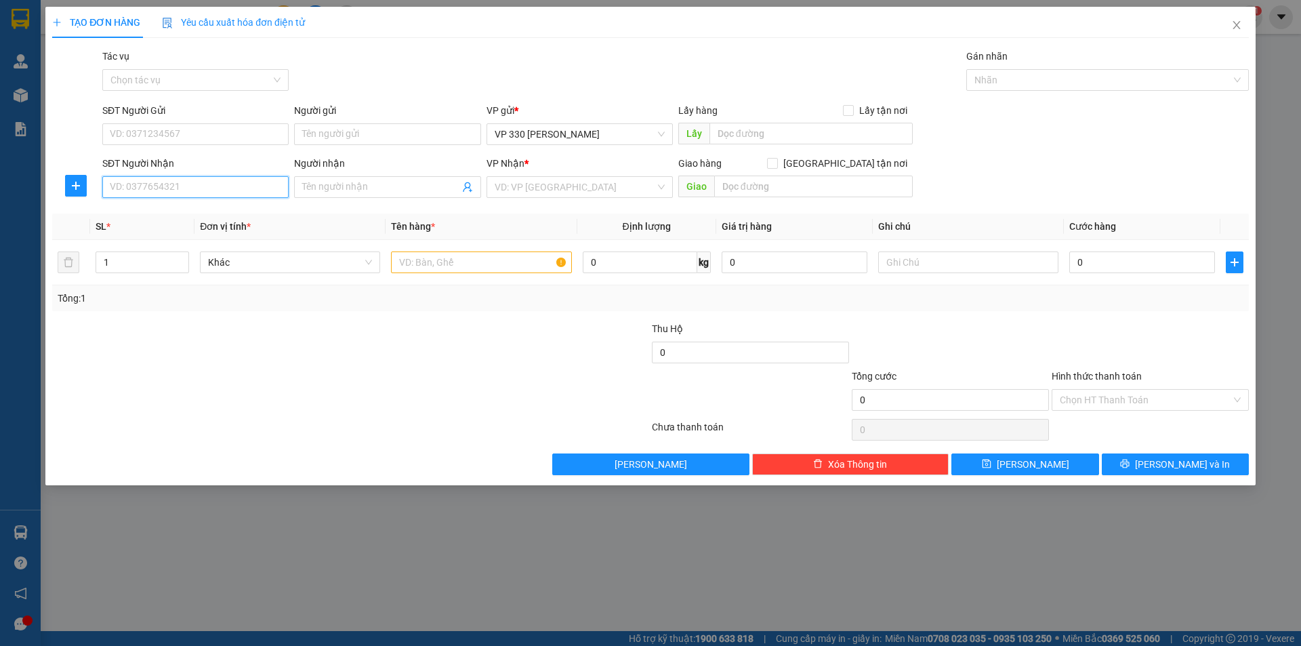
click at [151, 190] on input "SĐT Người Nhận" at bounding box center [195, 187] width 186 height 22
type input "0868811524"
drag, startPoint x: 191, startPoint y: 197, endPoint x: 171, endPoint y: 224, distance: 32.9
click at [190, 198] on div "SĐT Người Nhận 0868811524" at bounding box center [195, 179] width 186 height 47
click at [178, 215] on div "0868811524" at bounding box center [195, 214] width 170 height 15
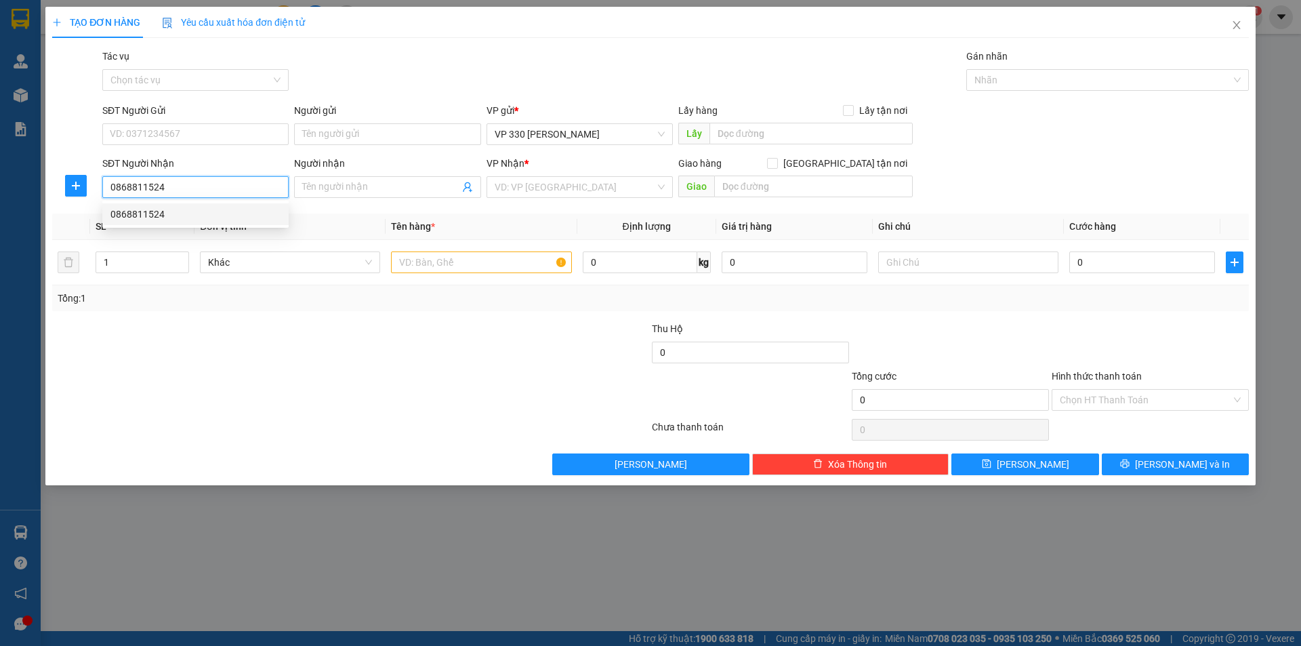
type input "[DEMOGRAPHIC_DATA]"
type input "250.000"
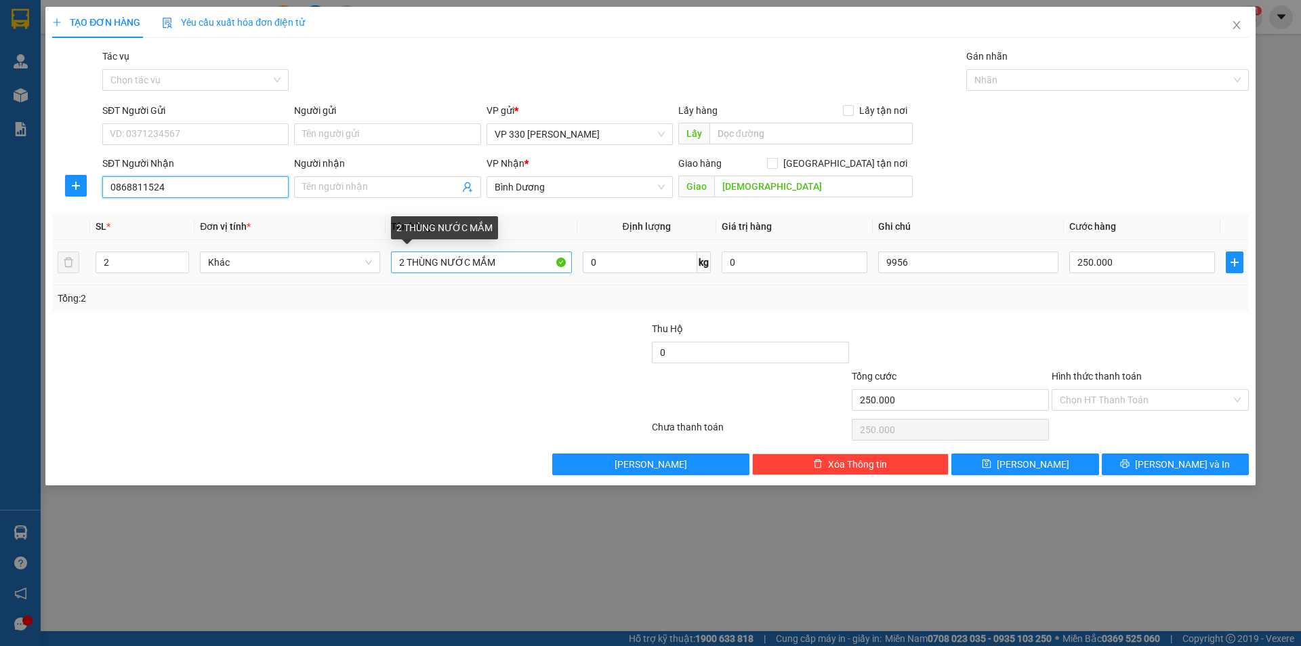
type input "0868811524"
click at [496, 262] on input "2 THÙNG NƯỚC MẮM" at bounding box center [481, 262] width 180 height 22
type input "2"
type input "1 XỐP 1 THÙNG GIẤY"
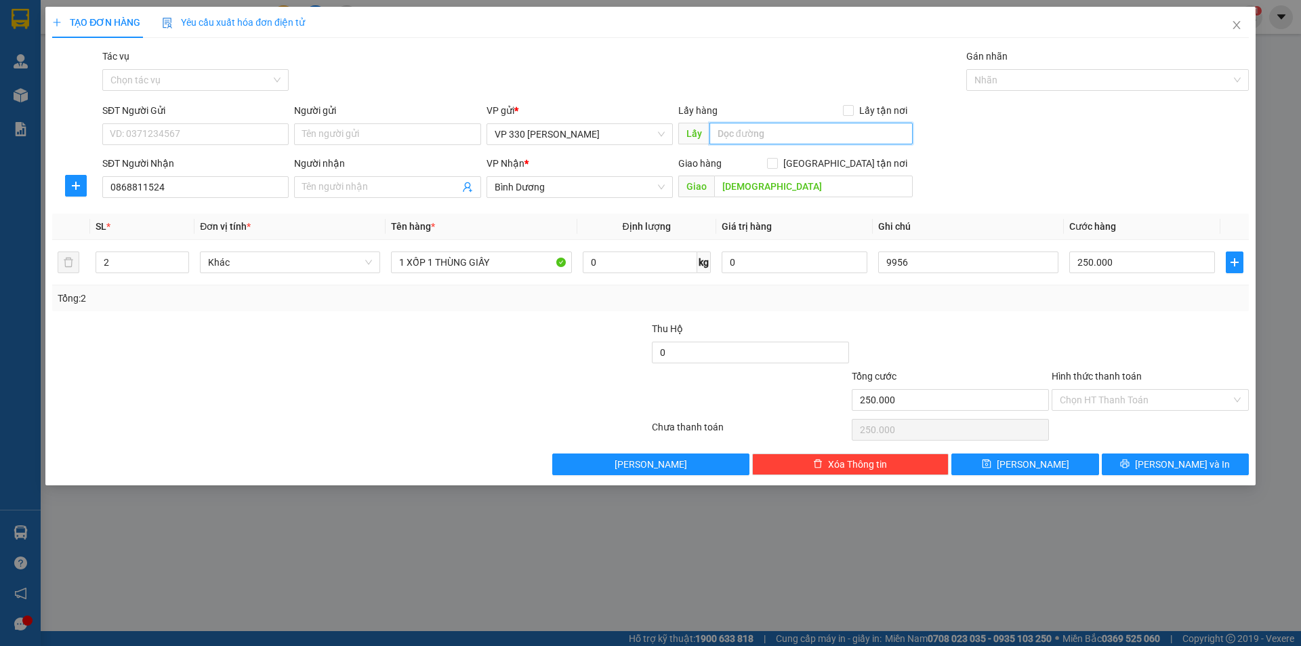
click at [743, 132] on input "text" at bounding box center [810, 134] width 203 height 22
type input "VP HỘI YÊN"
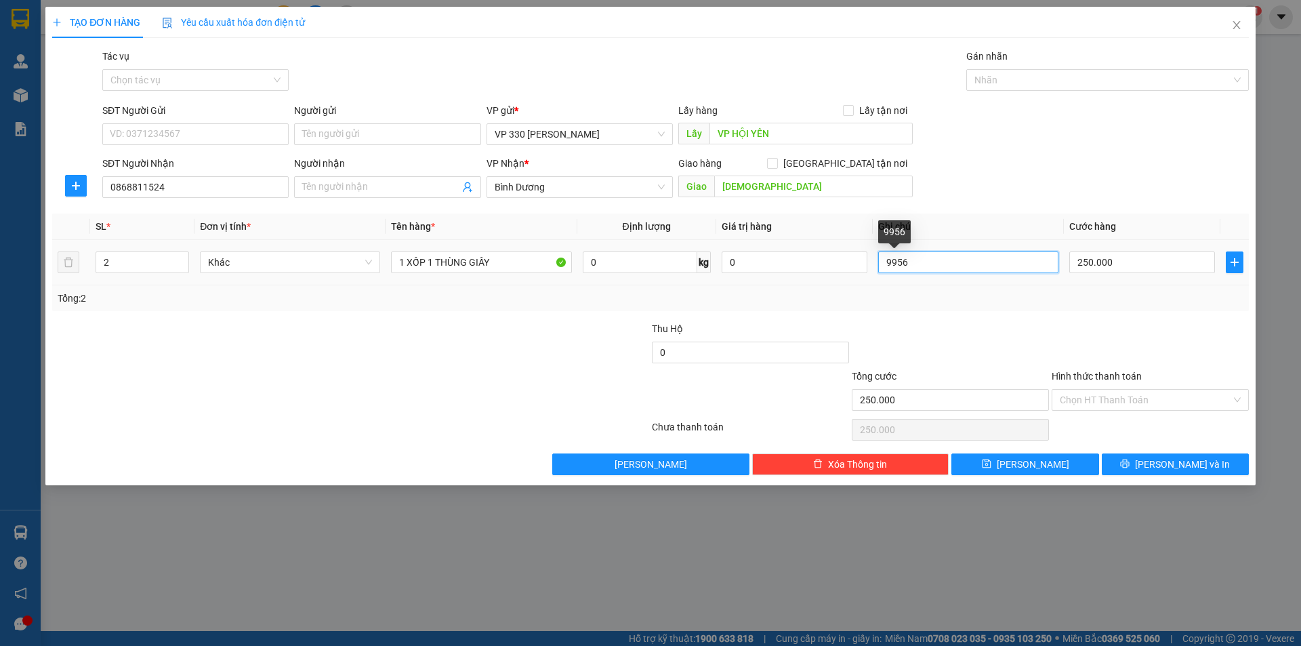
click at [950, 259] on input "9956" at bounding box center [968, 262] width 180 height 22
type input "9"
type input "034"
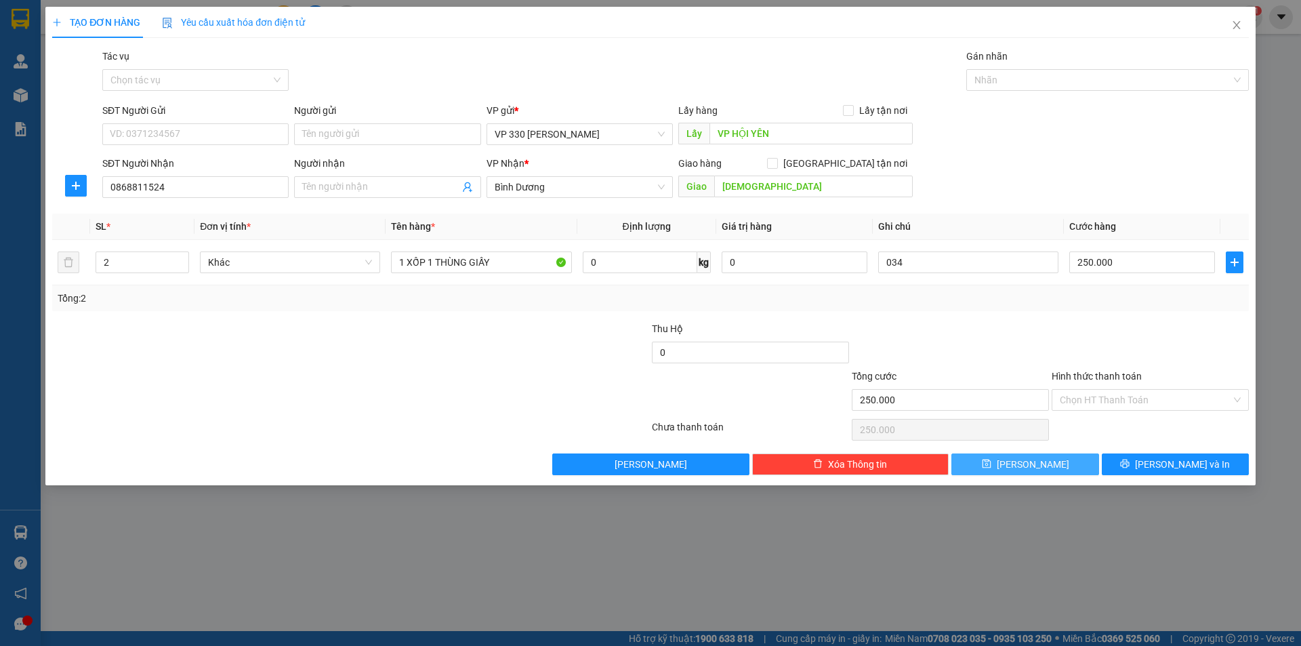
click at [1035, 463] on span "[PERSON_NAME]" at bounding box center [1033, 464] width 72 height 15
type input "0"
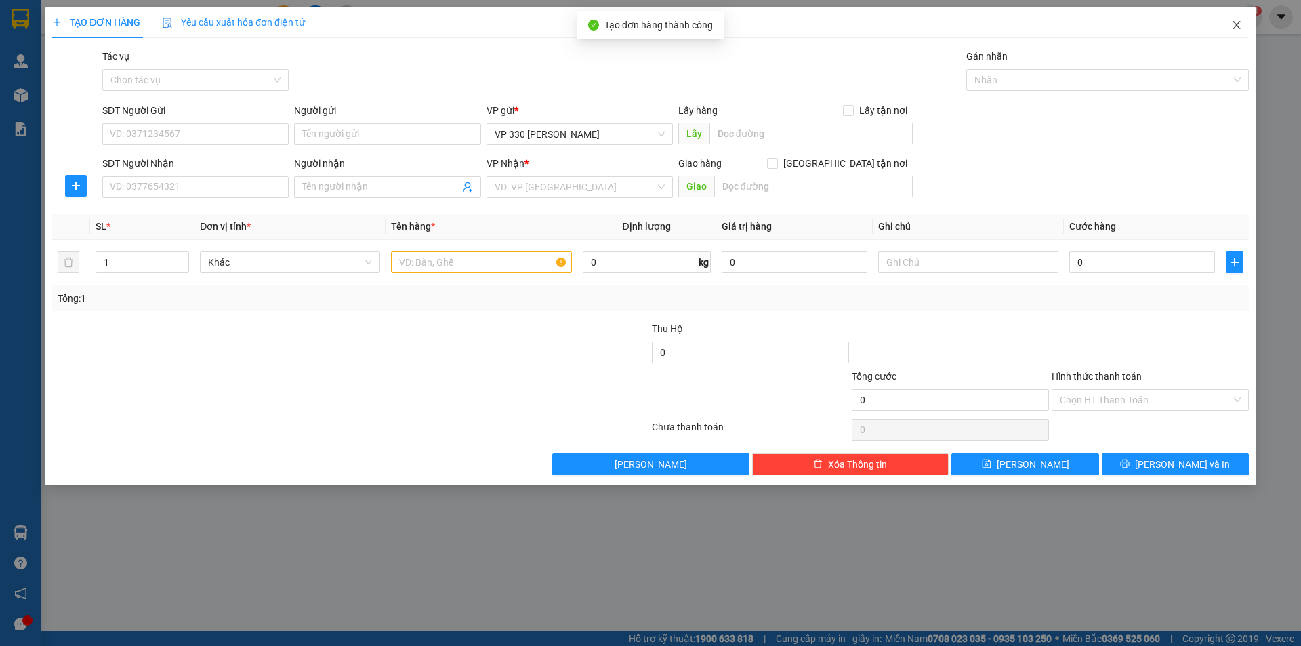
click at [1236, 27] on icon "close" at bounding box center [1235, 25] width 7 height 8
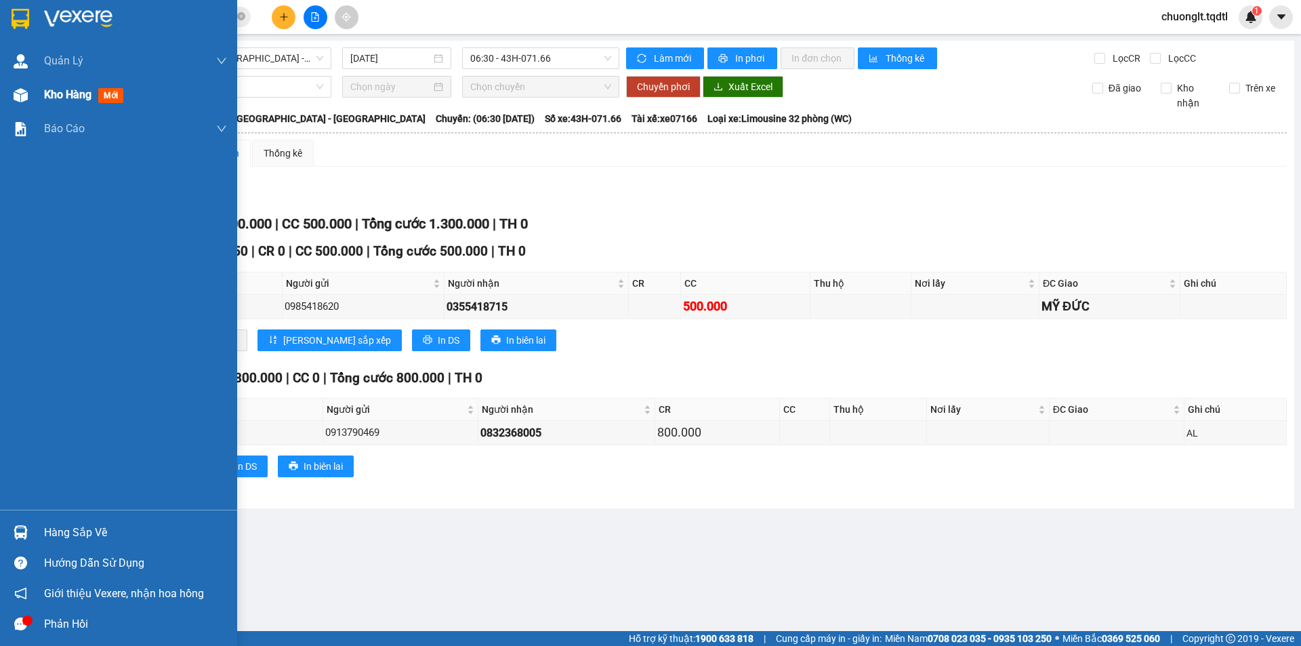
click at [50, 83] on div "Kho hàng mới" at bounding box center [135, 95] width 183 height 34
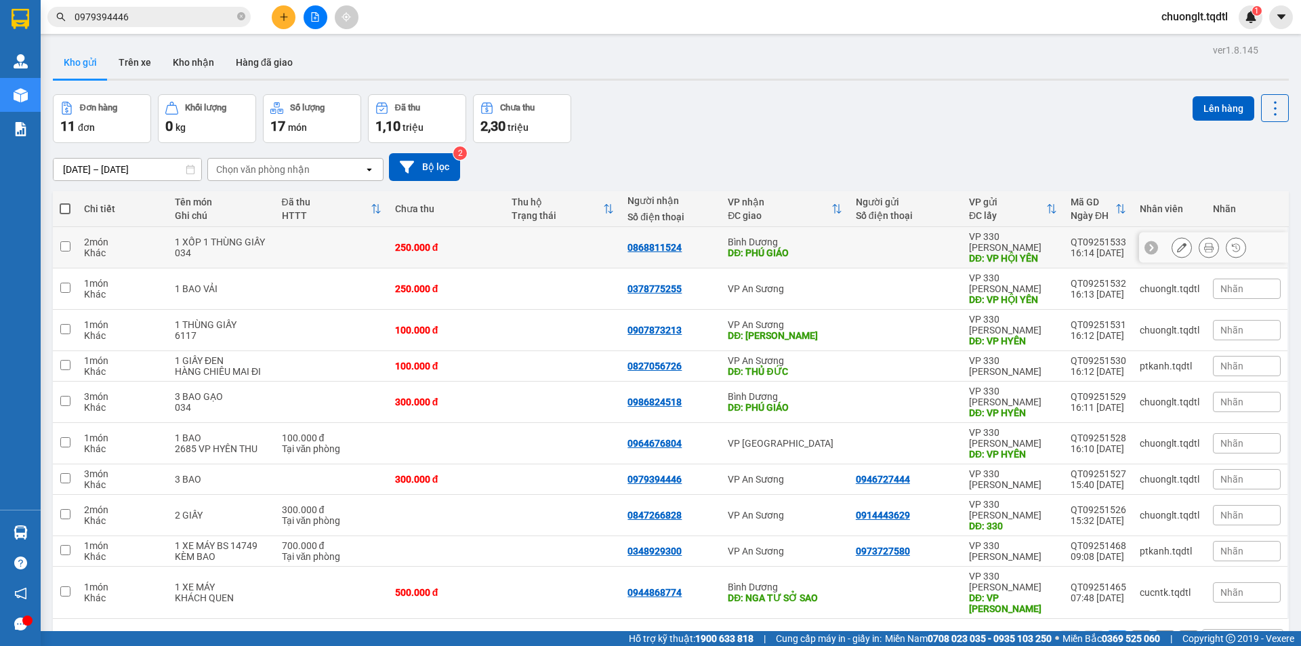
click at [60, 241] on input "checkbox" at bounding box center [65, 246] width 10 height 10
checkbox input "true"
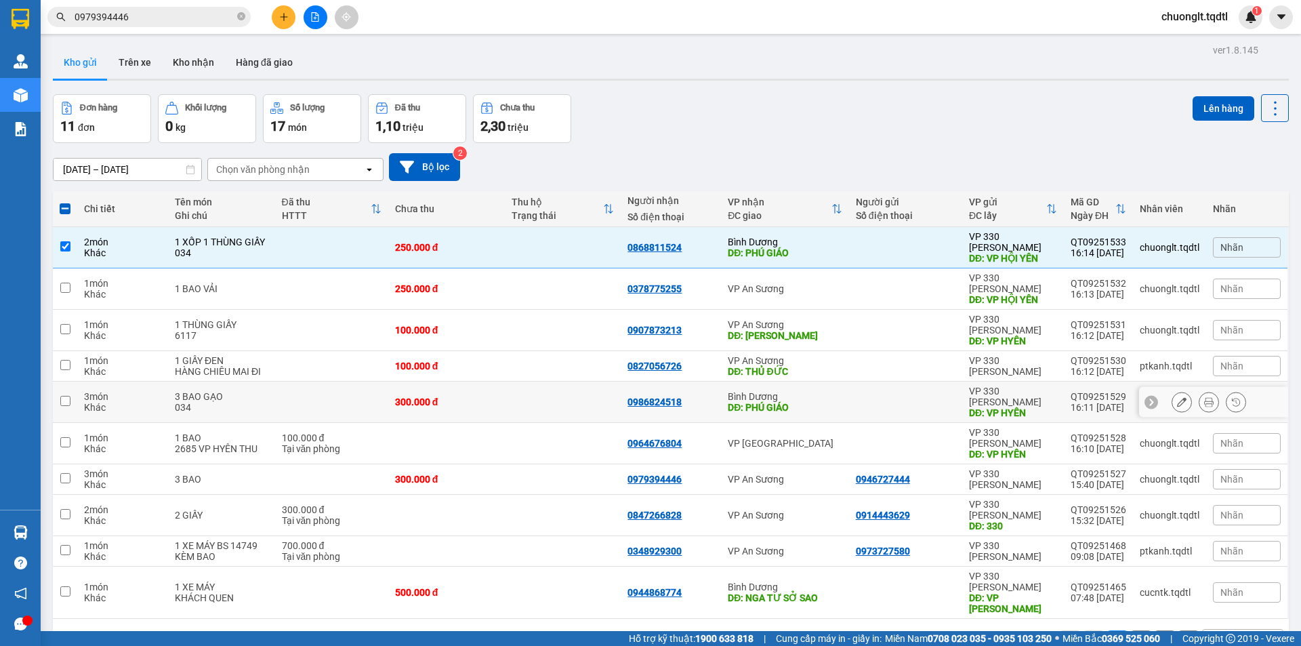
click at [66, 396] on input "checkbox" at bounding box center [65, 401] width 10 height 10
checkbox input "true"
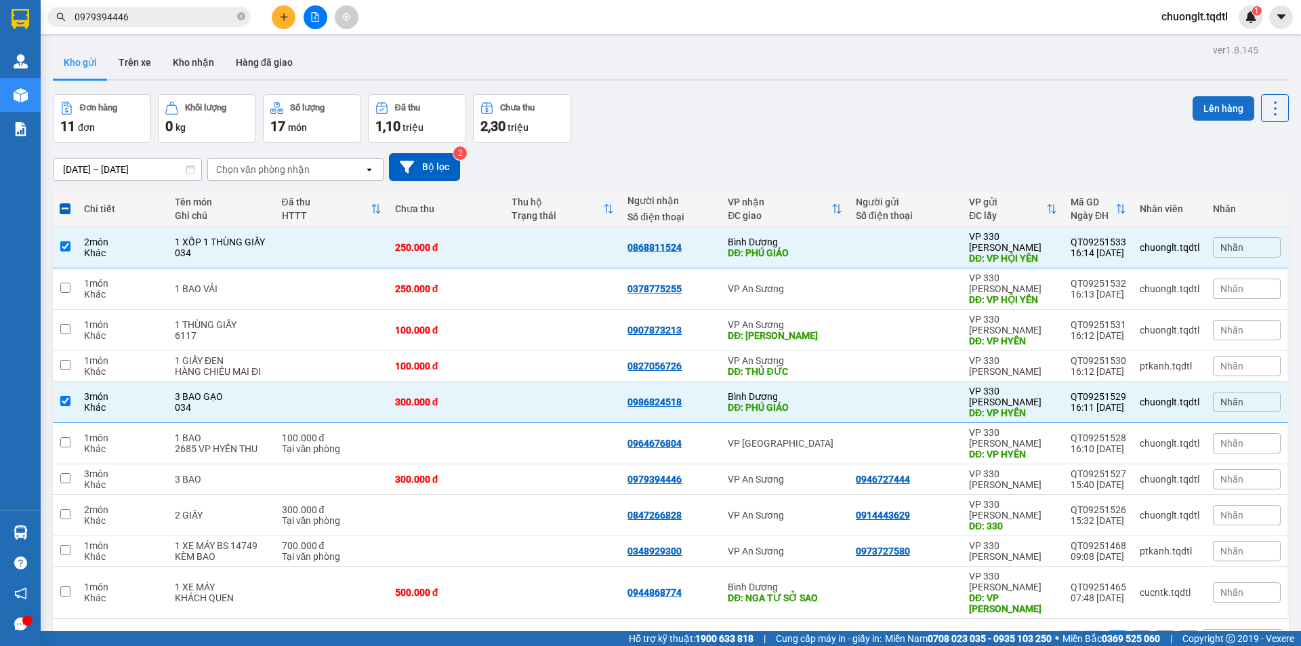
click at [1199, 106] on button "Lên hàng" at bounding box center [1224, 108] width 62 height 24
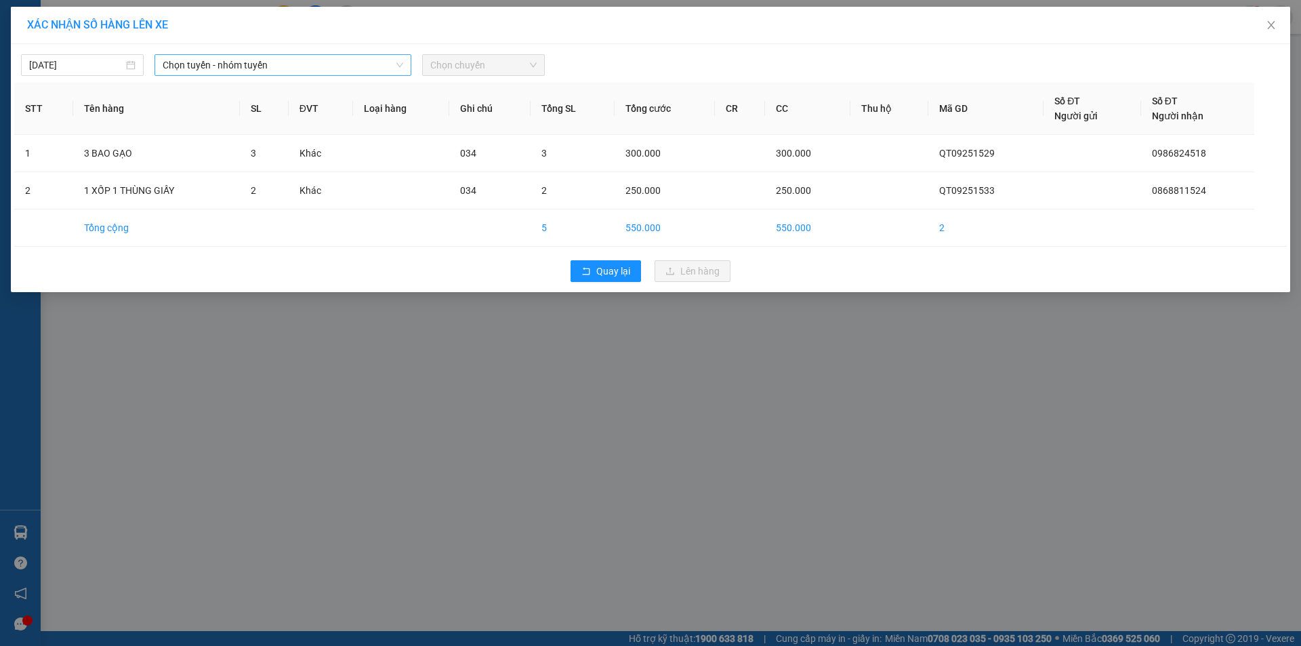
click at [290, 66] on span "Chọn tuyến - nhóm tuyến" at bounding box center [283, 65] width 241 height 20
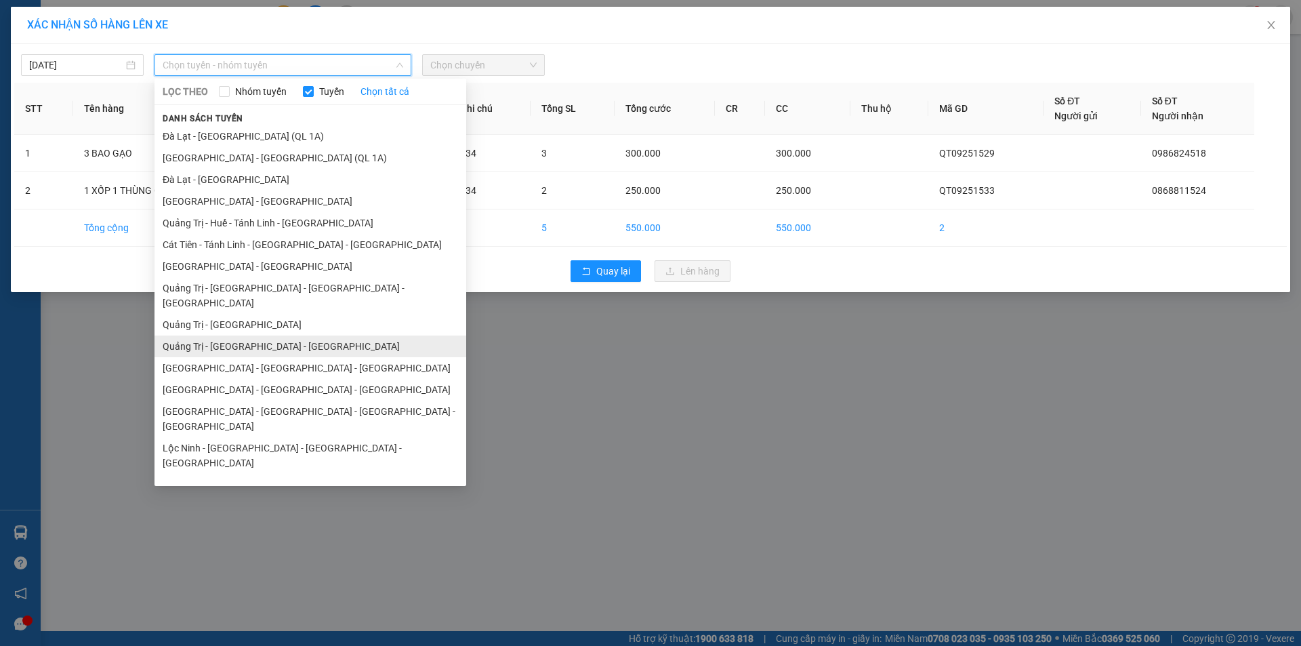
click at [250, 335] on li "Quảng Trị - [GEOGRAPHIC_DATA] - [GEOGRAPHIC_DATA]" at bounding box center [310, 346] width 312 height 22
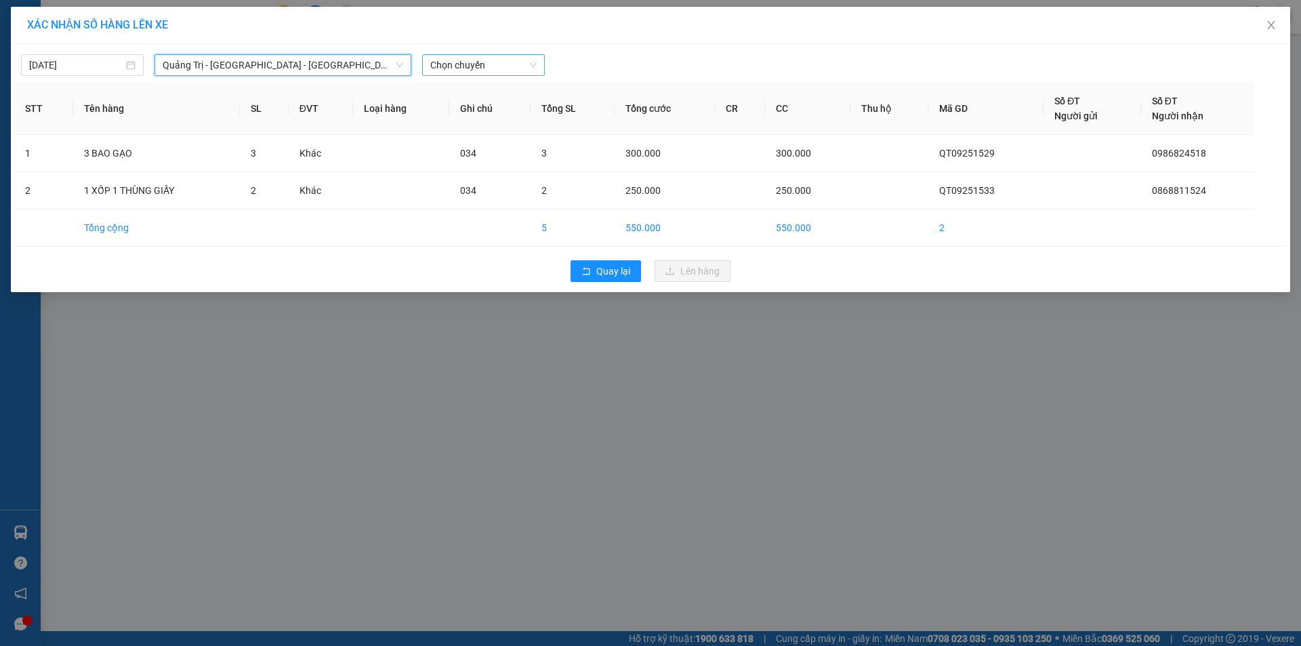
click at [494, 64] on span "Chọn chuyến" at bounding box center [483, 65] width 106 height 20
click at [471, 112] on div "14:00 - 74F-000.34" at bounding box center [483, 113] width 106 height 15
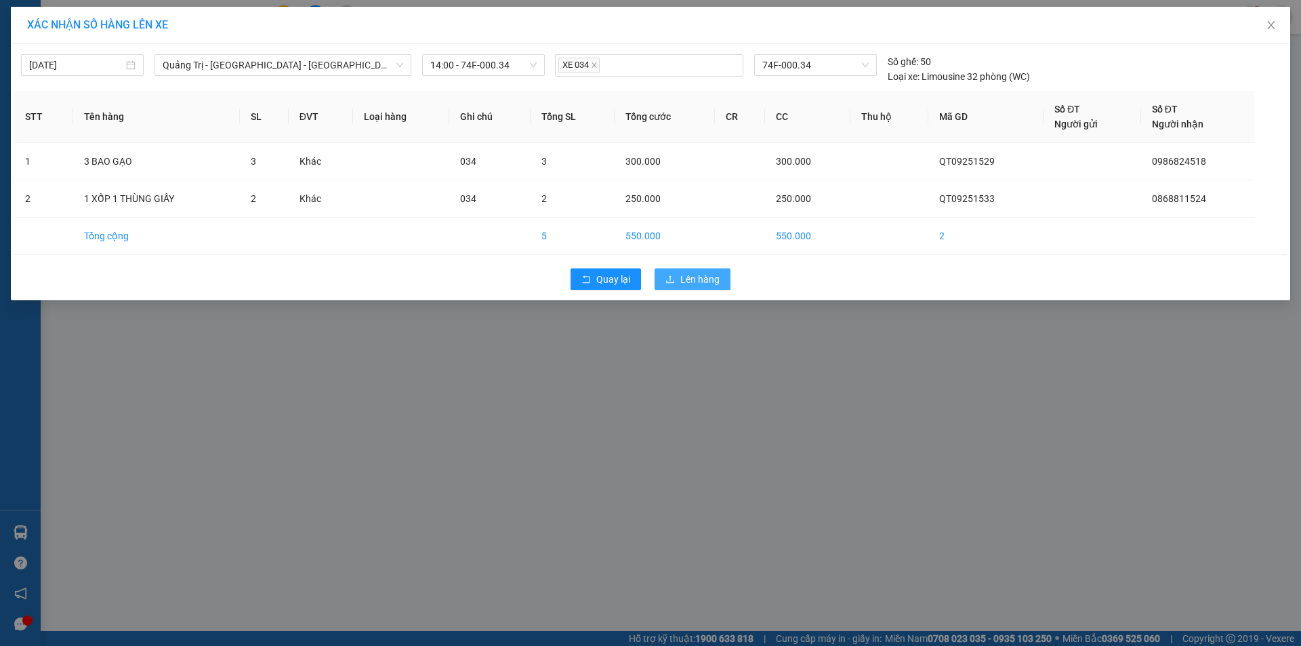
click at [703, 281] on span "Lên hàng" at bounding box center [699, 279] width 39 height 15
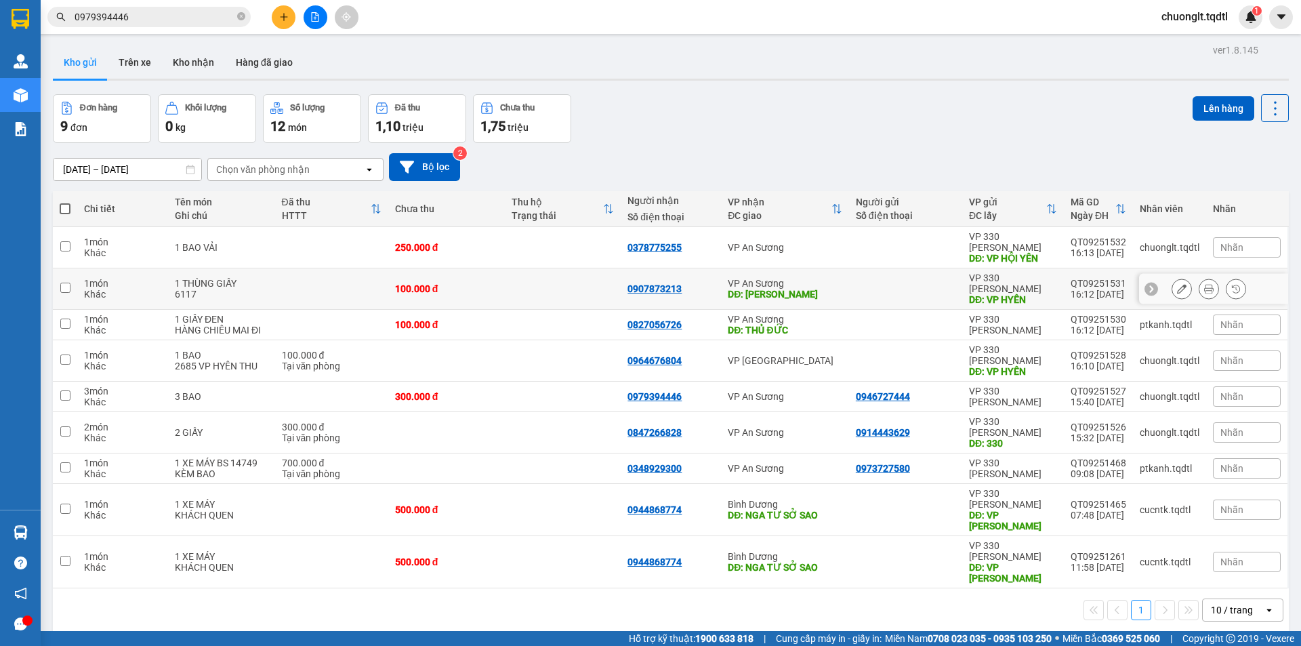
click at [68, 283] on input "checkbox" at bounding box center [65, 288] width 10 height 10
checkbox input "true"
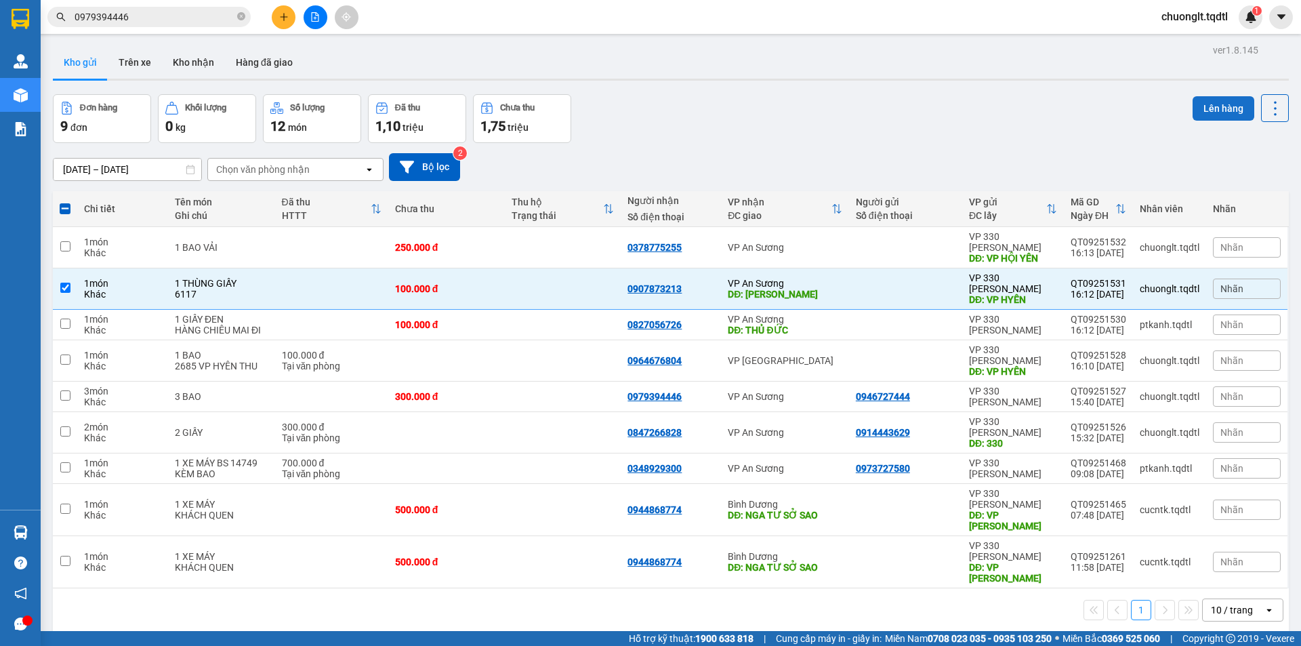
click at [1199, 106] on button "Lên hàng" at bounding box center [1224, 108] width 62 height 24
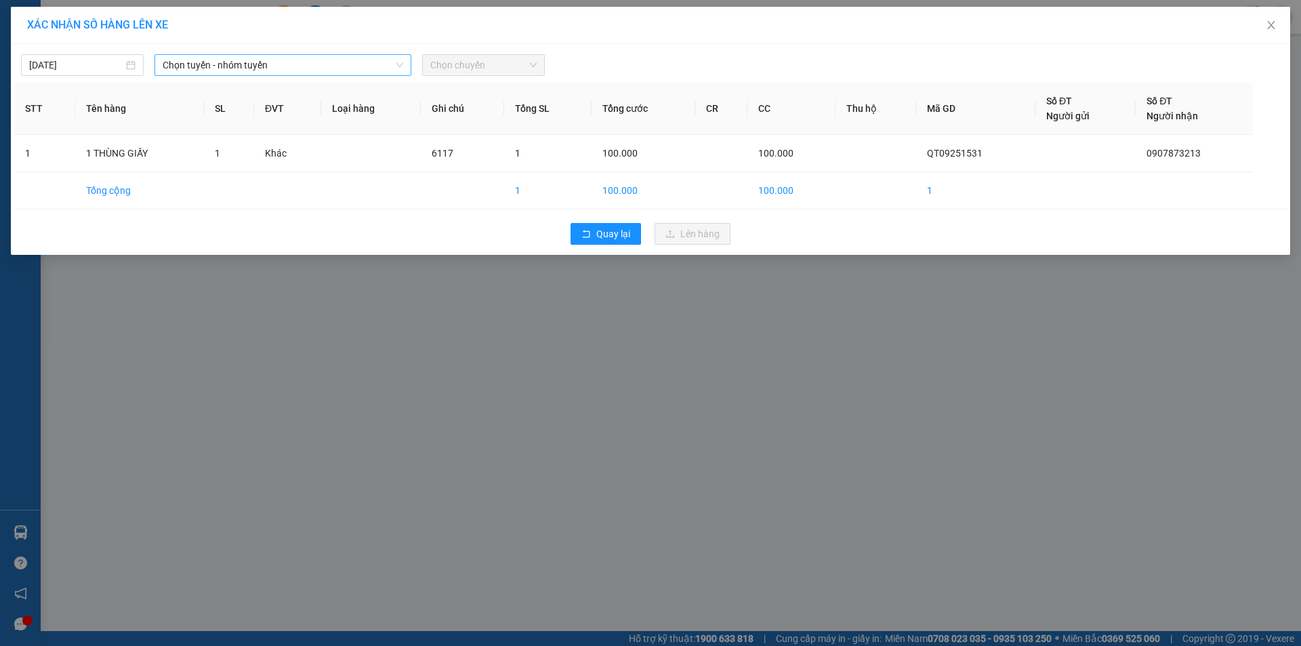
click at [359, 68] on span "Chọn tuyến - nhóm tuyến" at bounding box center [283, 65] width 241 height 20
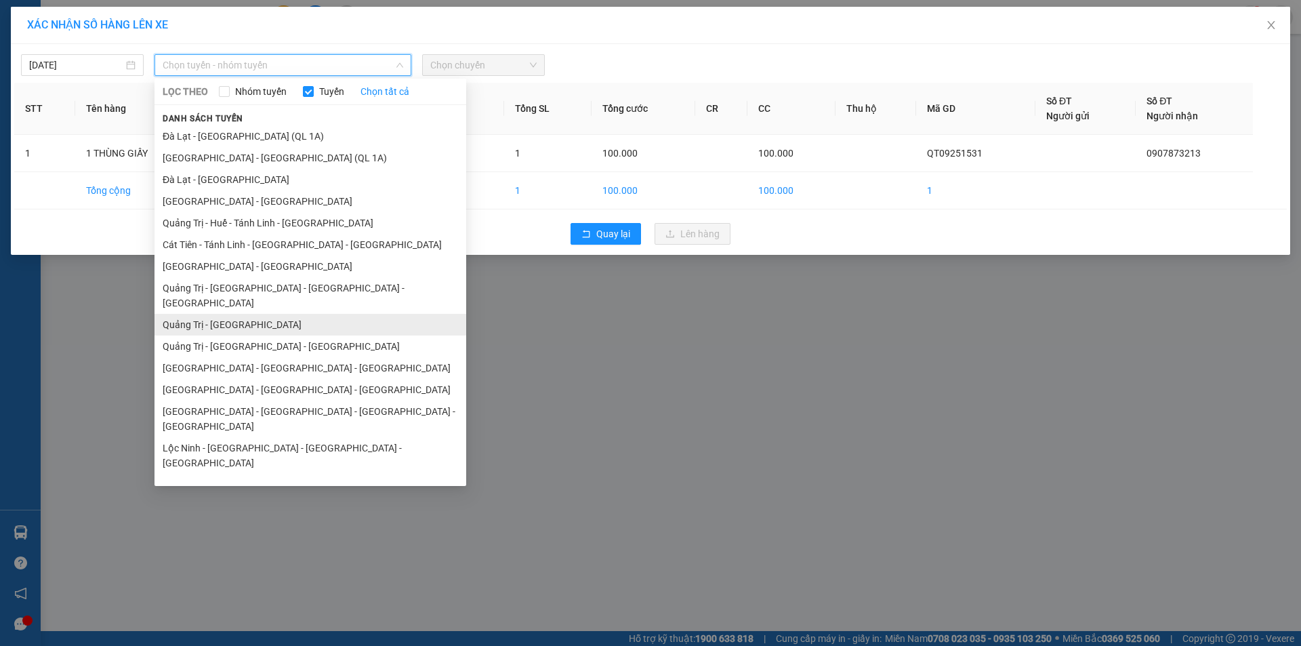
click at [204, 314] on li "Quảng Trị - [GEOGRAPHIC_DATA]" at bounding box center [310, 325] width 312 height 22
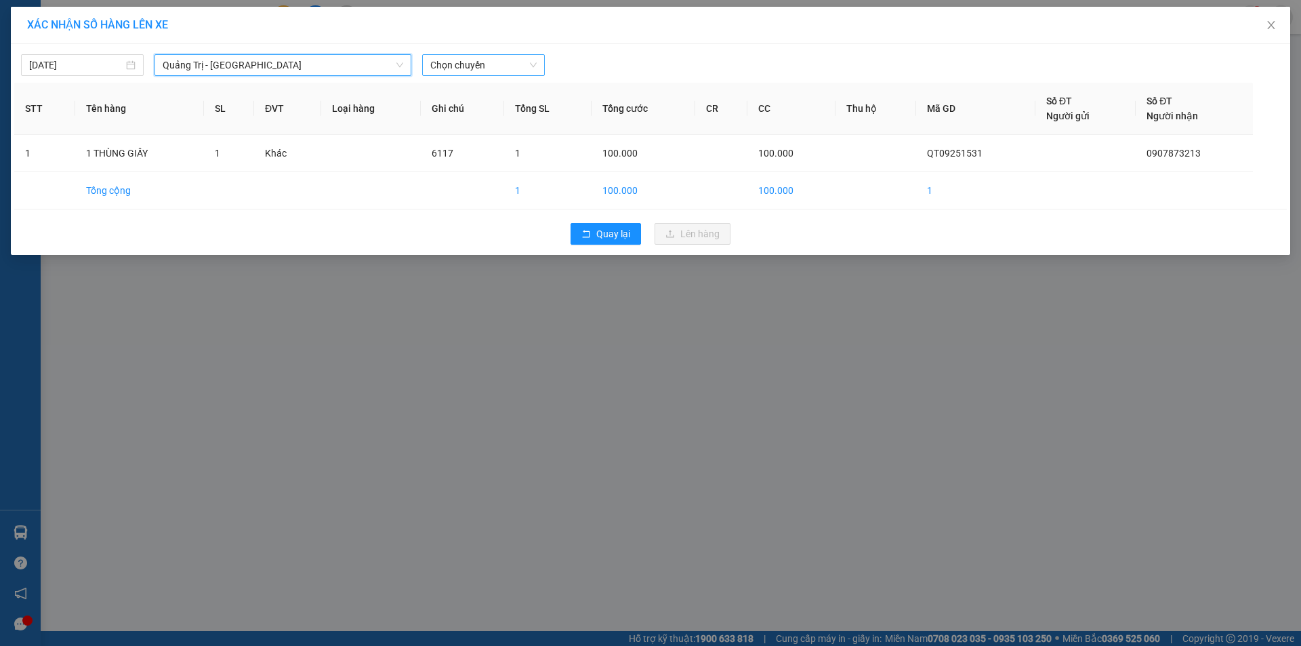
click at [505, 59] on span "Chọn chuyến" at bounding box center [483, 65] width 106 height 20
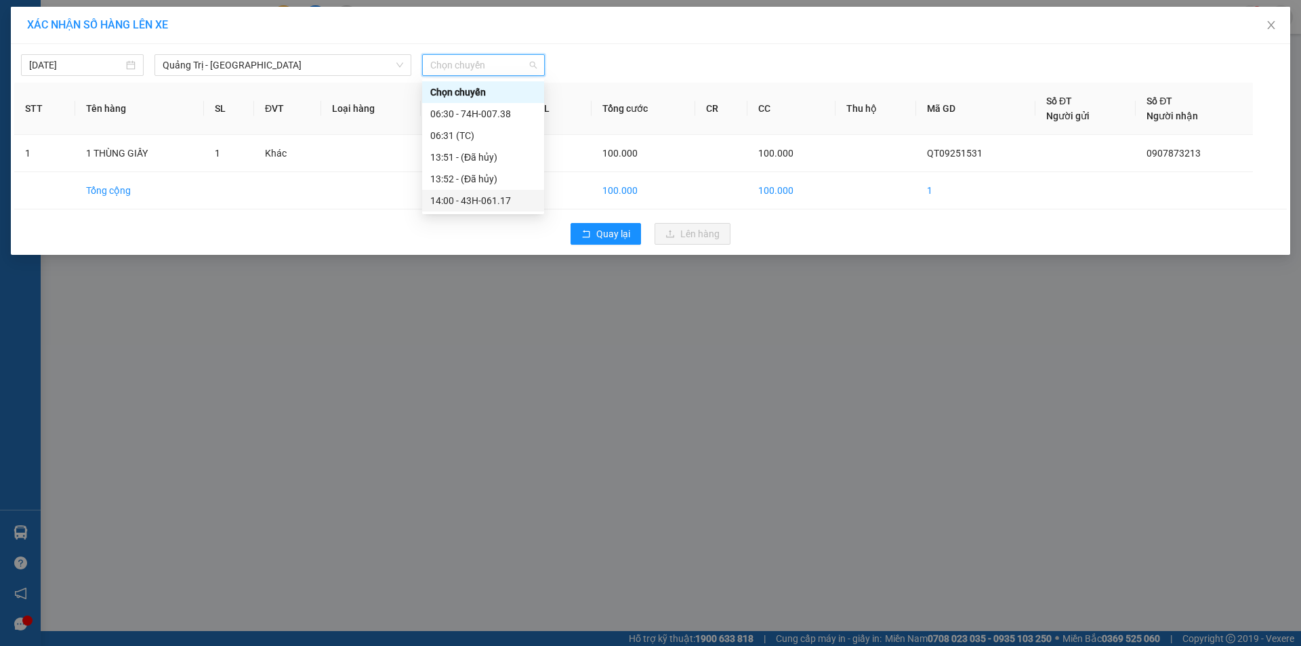
click at [482, 206] on div "14:00 - 43H-061.17" at bounding box center [483, 200] width 106 height 15
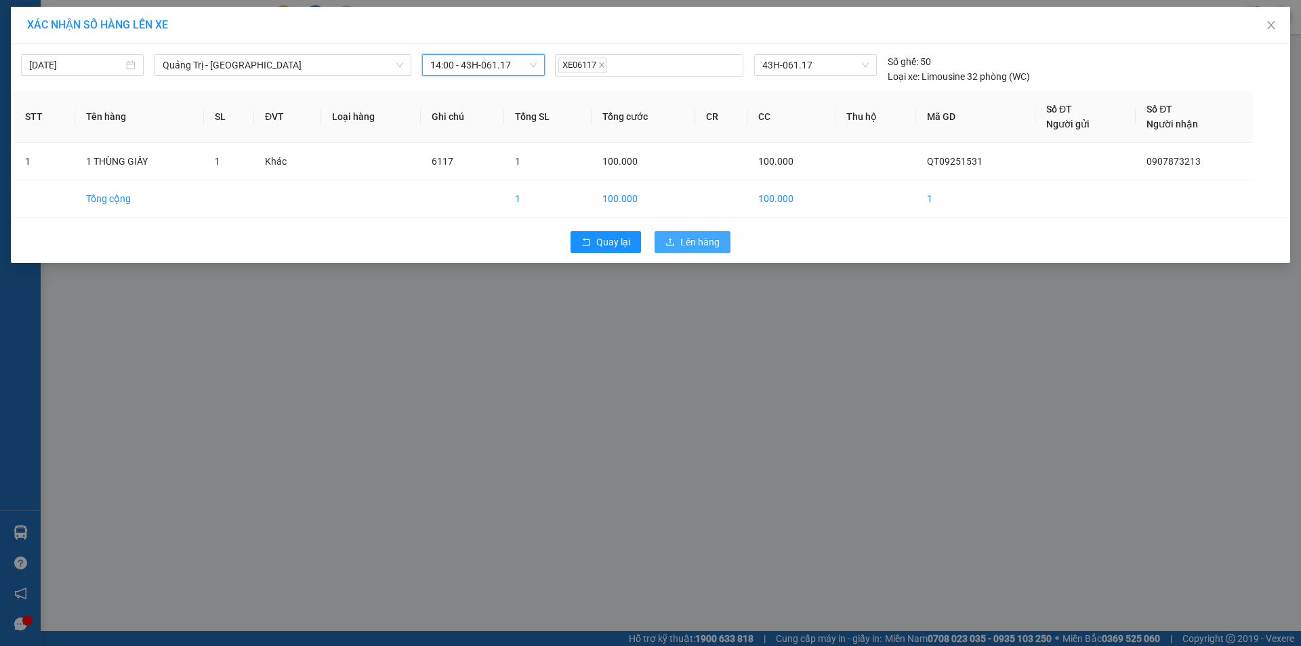
click at [675, 242] on icon "upload" at bounding box center [669, 241] width 9 height 9
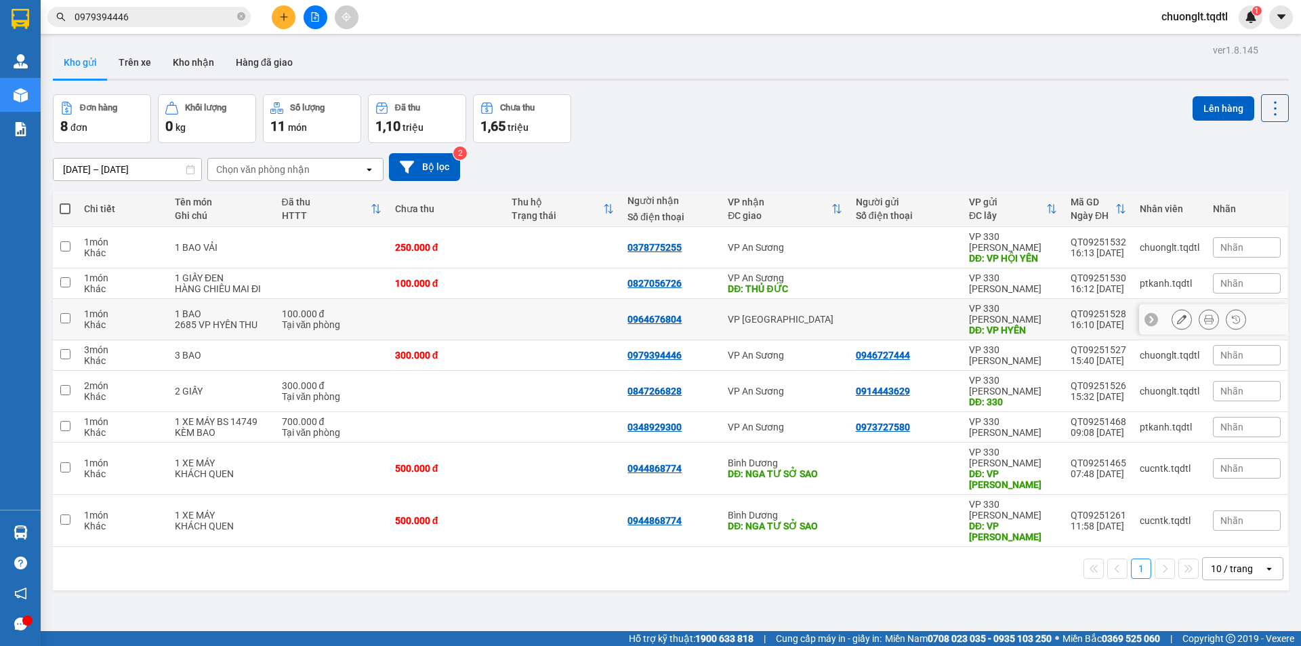
click at [63, 313] on input "checkbox" at bounding box center [65, 318] width 10 height 10
checkbox input "true"
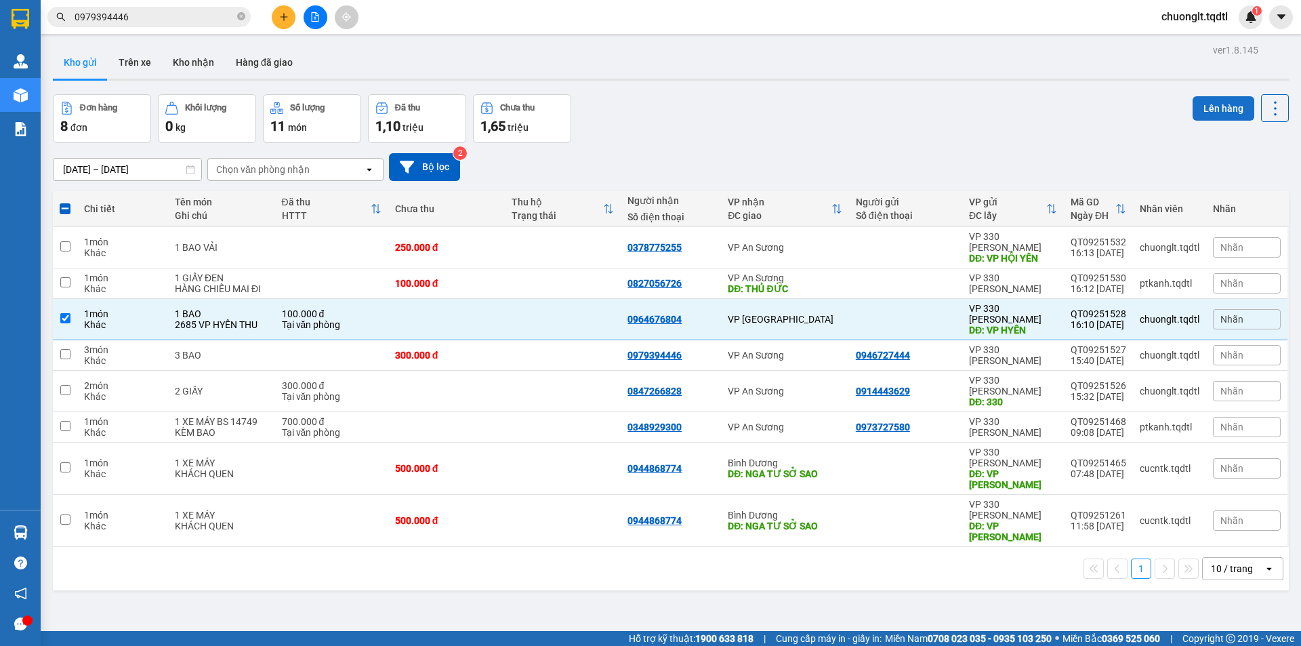
click at [1214, 106] on button "Lên hàng" at bounding box center [1224, 108] width 62 height 24
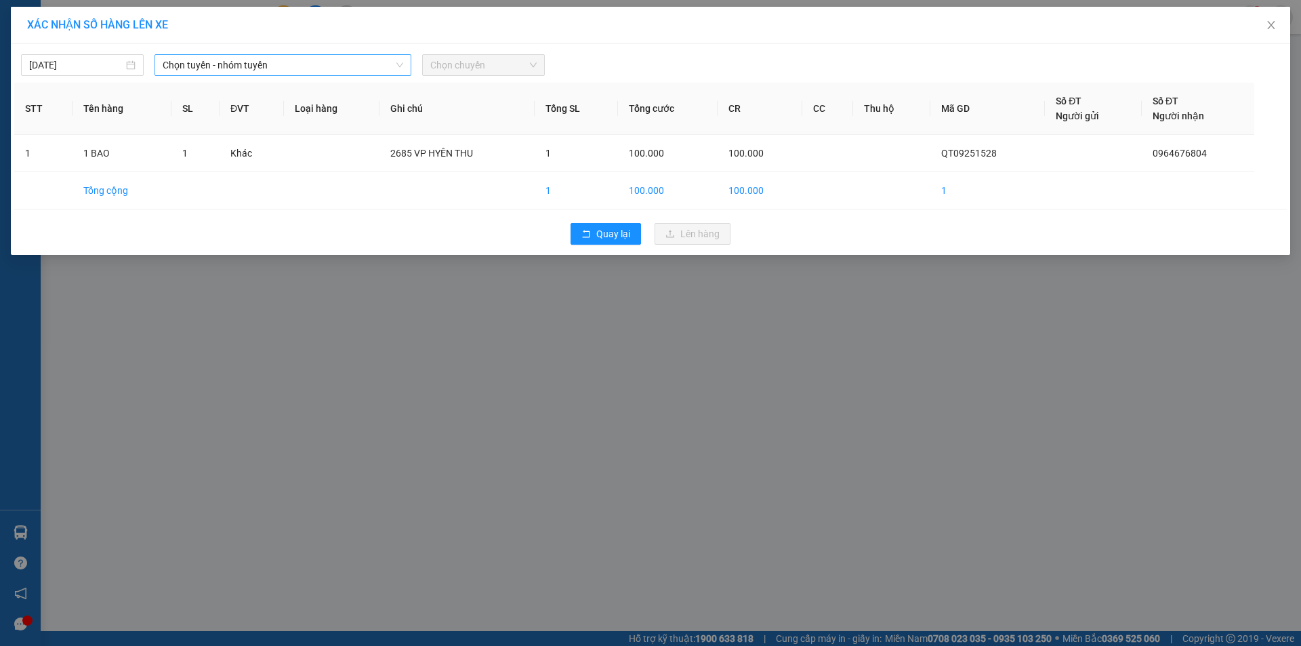
click at [349, 60] on span "Chọn tuyến - nhóm tuyến" at bounding box center [283, 65] width 241 height 20
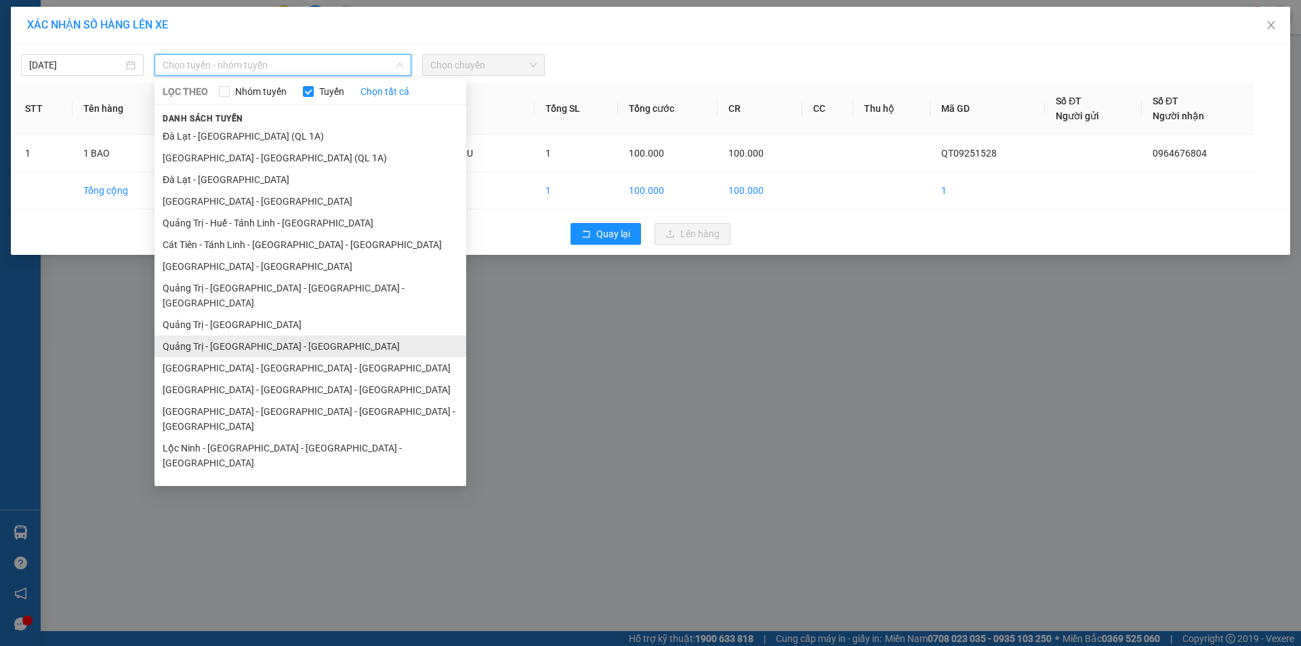
scroll to position [79, 0]
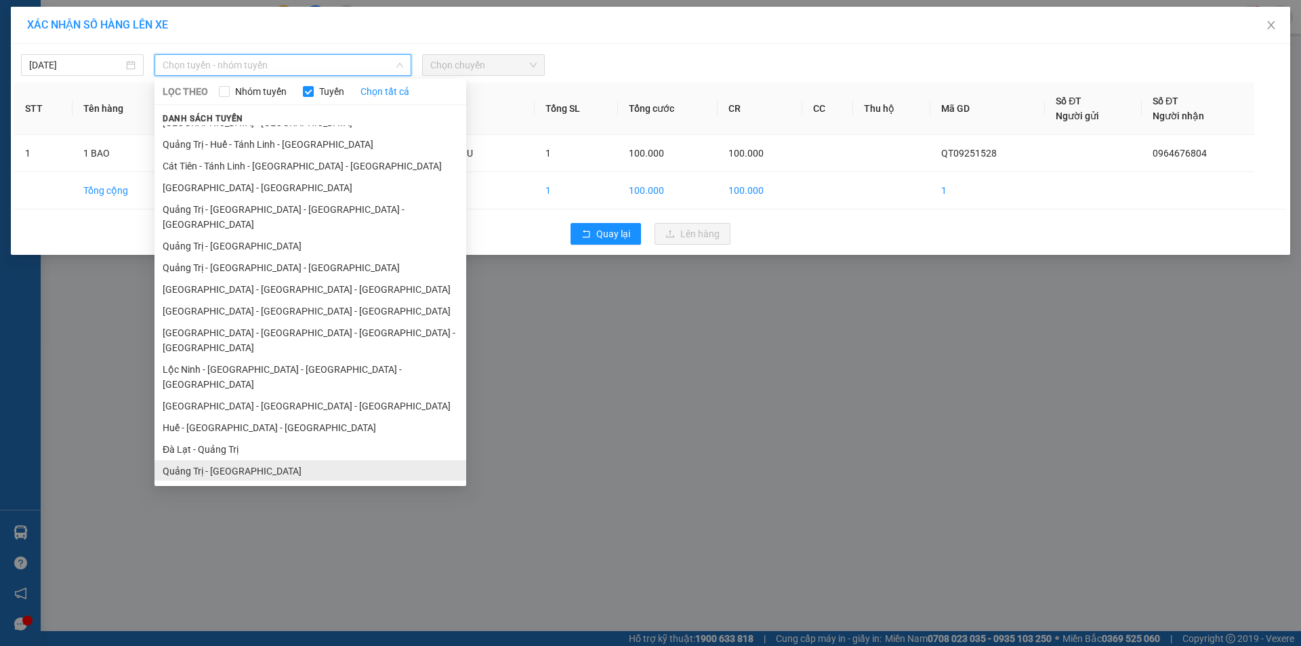
click at [220, 460] on li "Quảng Trị - [GEOGRAPHIC_DATA]" at bounding box center [310, 471] width 312 height 22
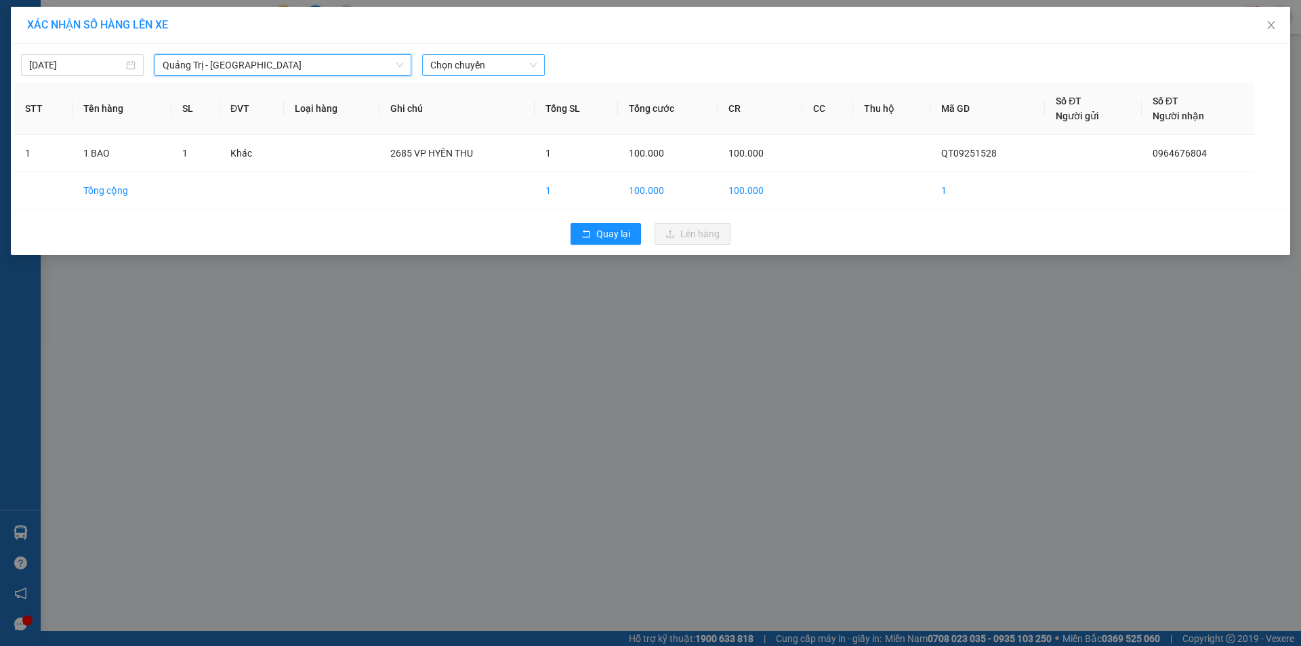
click at [489, 67] on span "Chọn chuyến" at bounding box center [483, 65] width 106 height 20
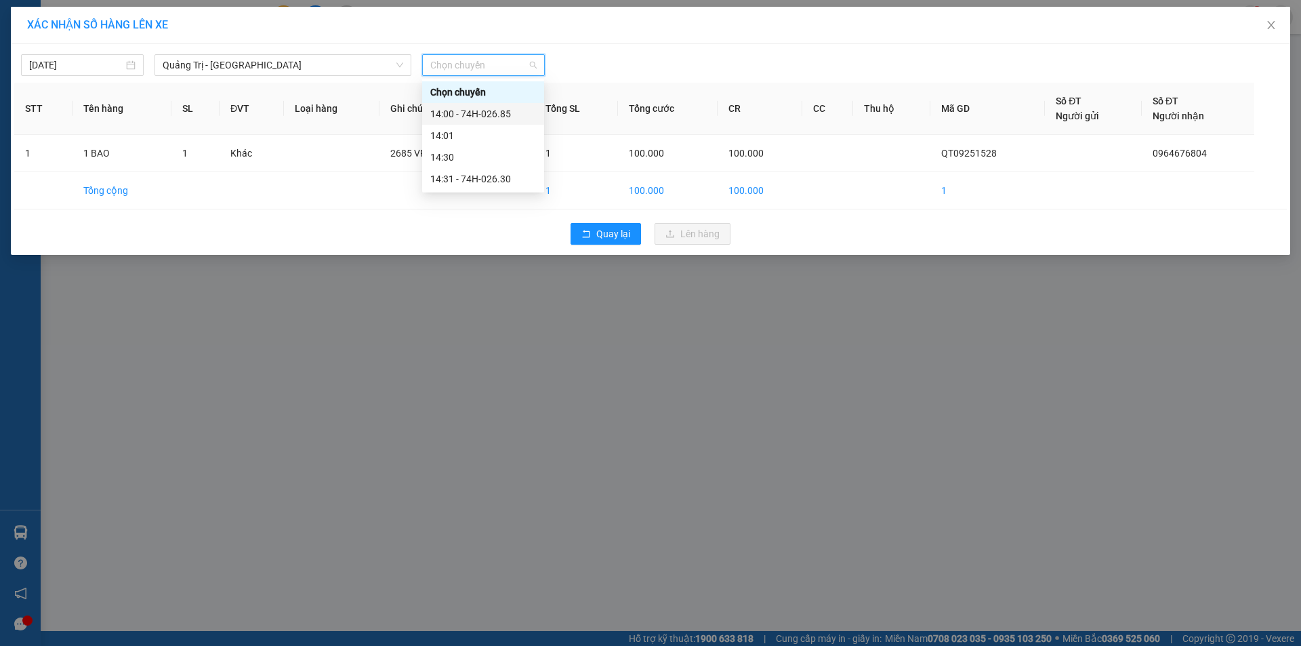
click at [472, 112] on div "14:00 - 74H-026.85" at bounding box center [483, 113] width 106 height 15
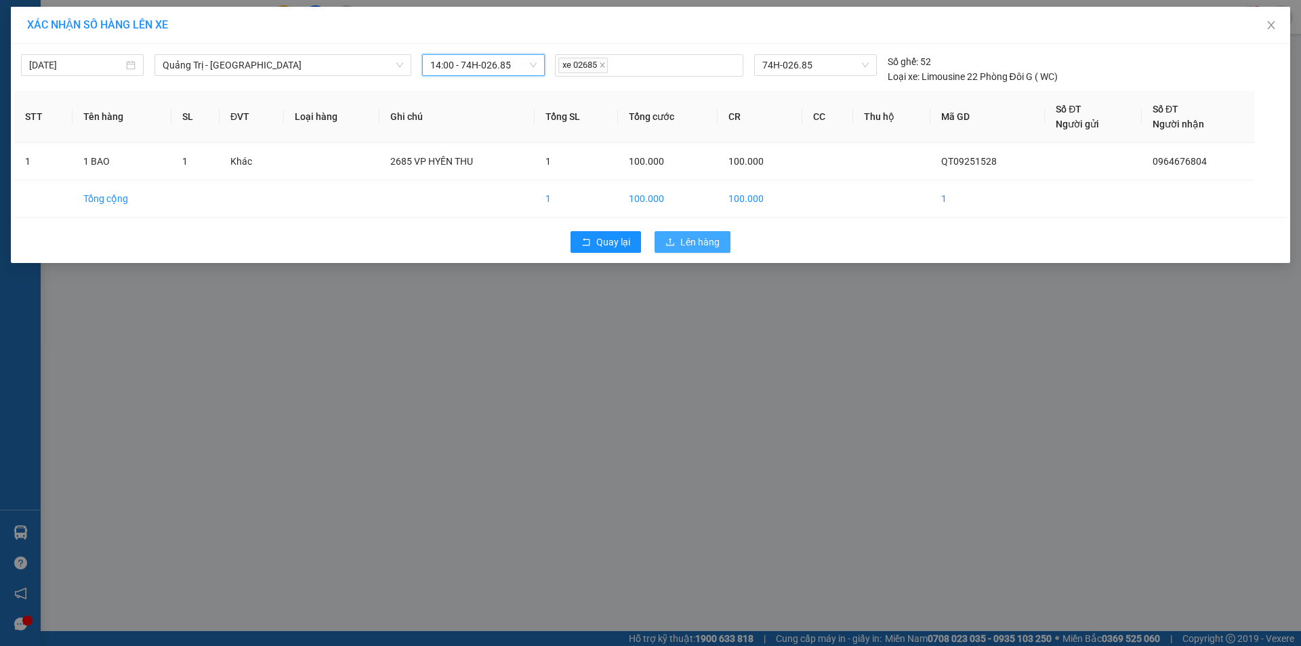
click at [677, 234] on button "Lên hàng" at bounding box center [693, 242] width 76 height 22
